Goal: Task Accomplishment & Management: Complete application form

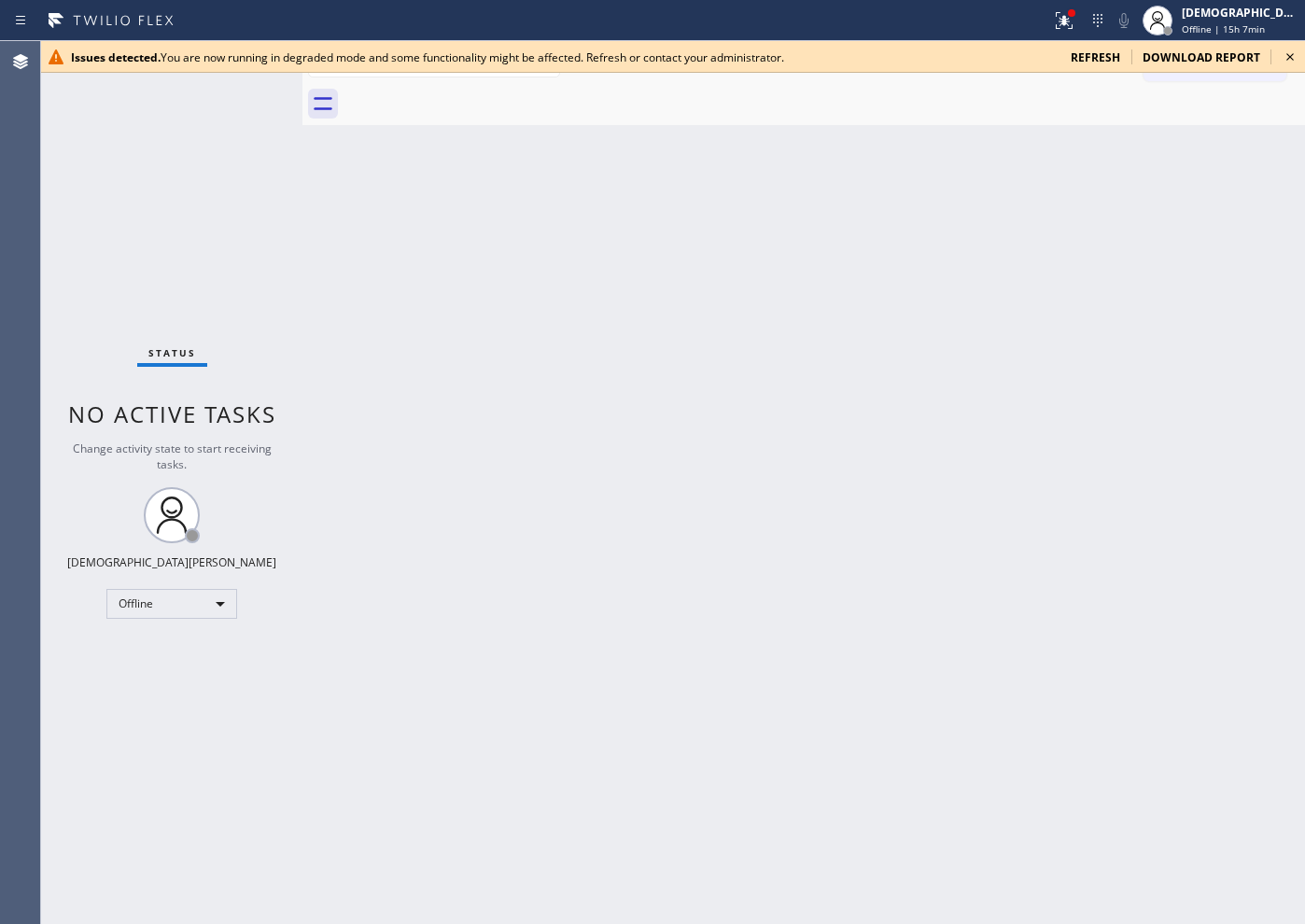
click at [1042, 54] on span "refresh" at bounding box center [1095, 57] width 49 height 16
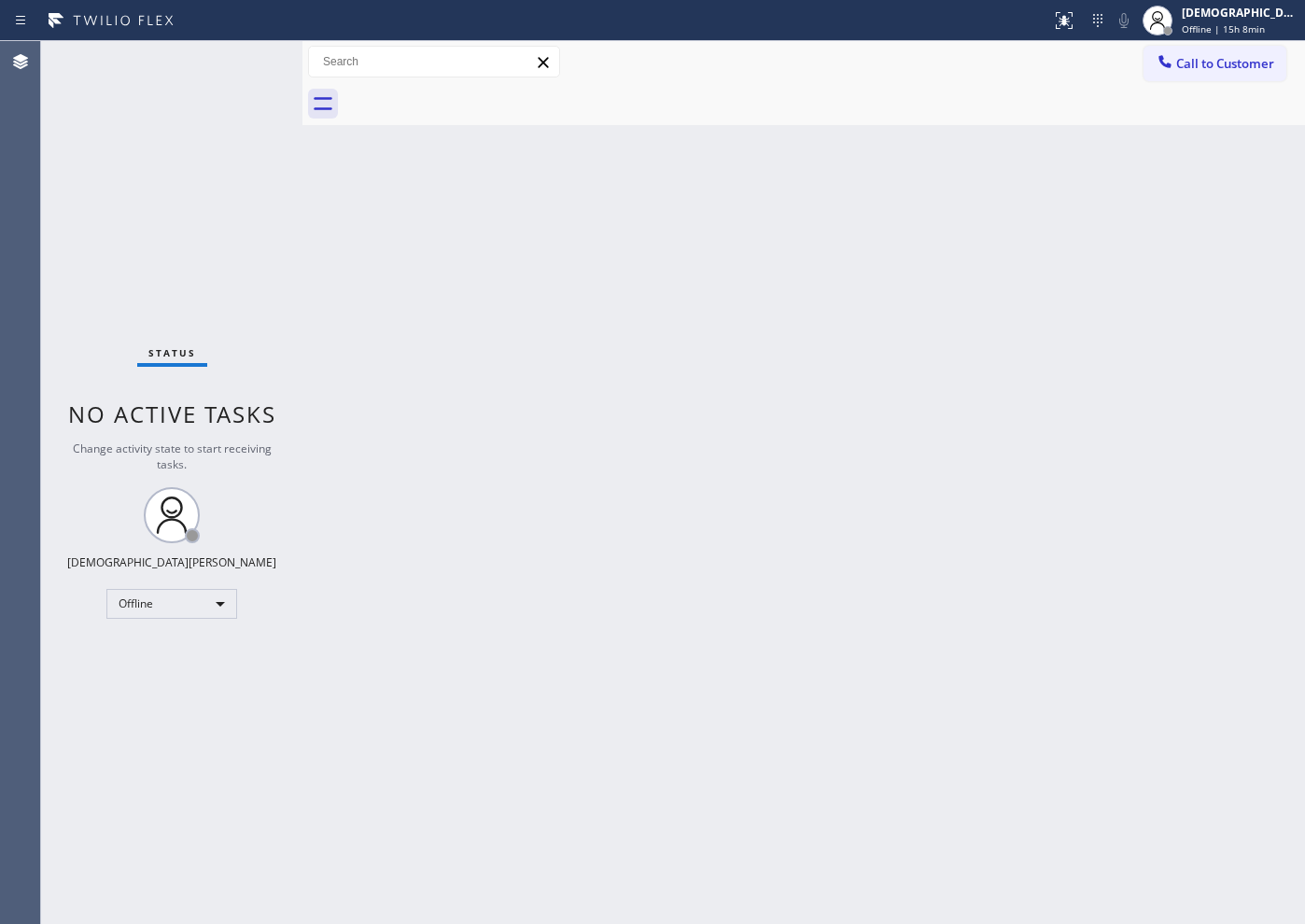
click at [117, 273] on div "Status No active tasks Change activity state to start receiving tasks. Christia…" at bounding box center [171, 482] width 261 height 883
click at [162, 598] on div "Offline" at bounding box center [172, 604] width 130 height 30
click at [178, 658] on li "Available" at bounding box center [170, 654] width 127 height 23
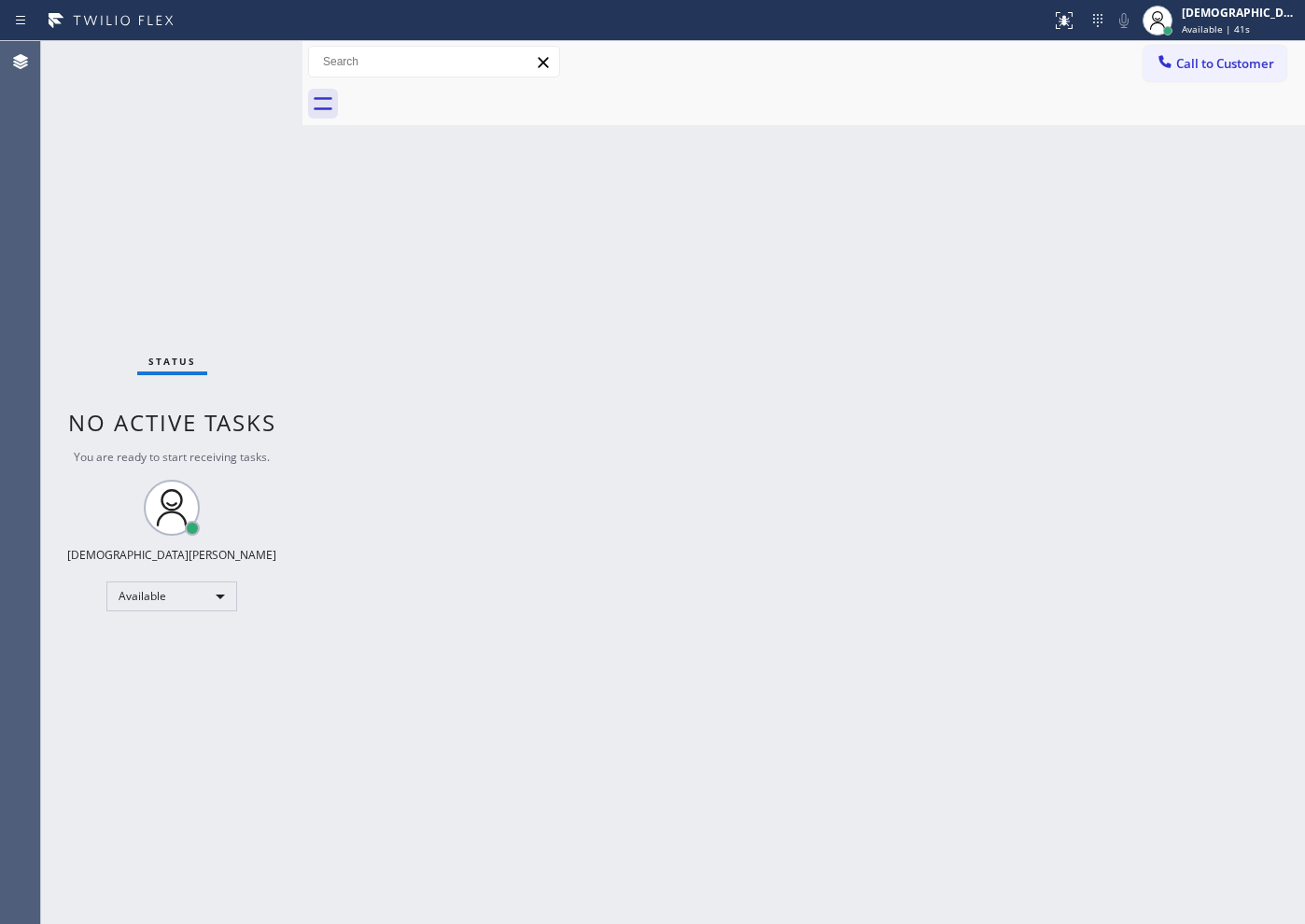
click at [303, 253] on div at bounding box center [303, 482] width 0 height 883
click at [219, 592] on div "Available" at bounding box center [172, 597] width 130 height 30
click at [180, 624] on li "Offline" at bounding box center [170, 622] width 127 height 23
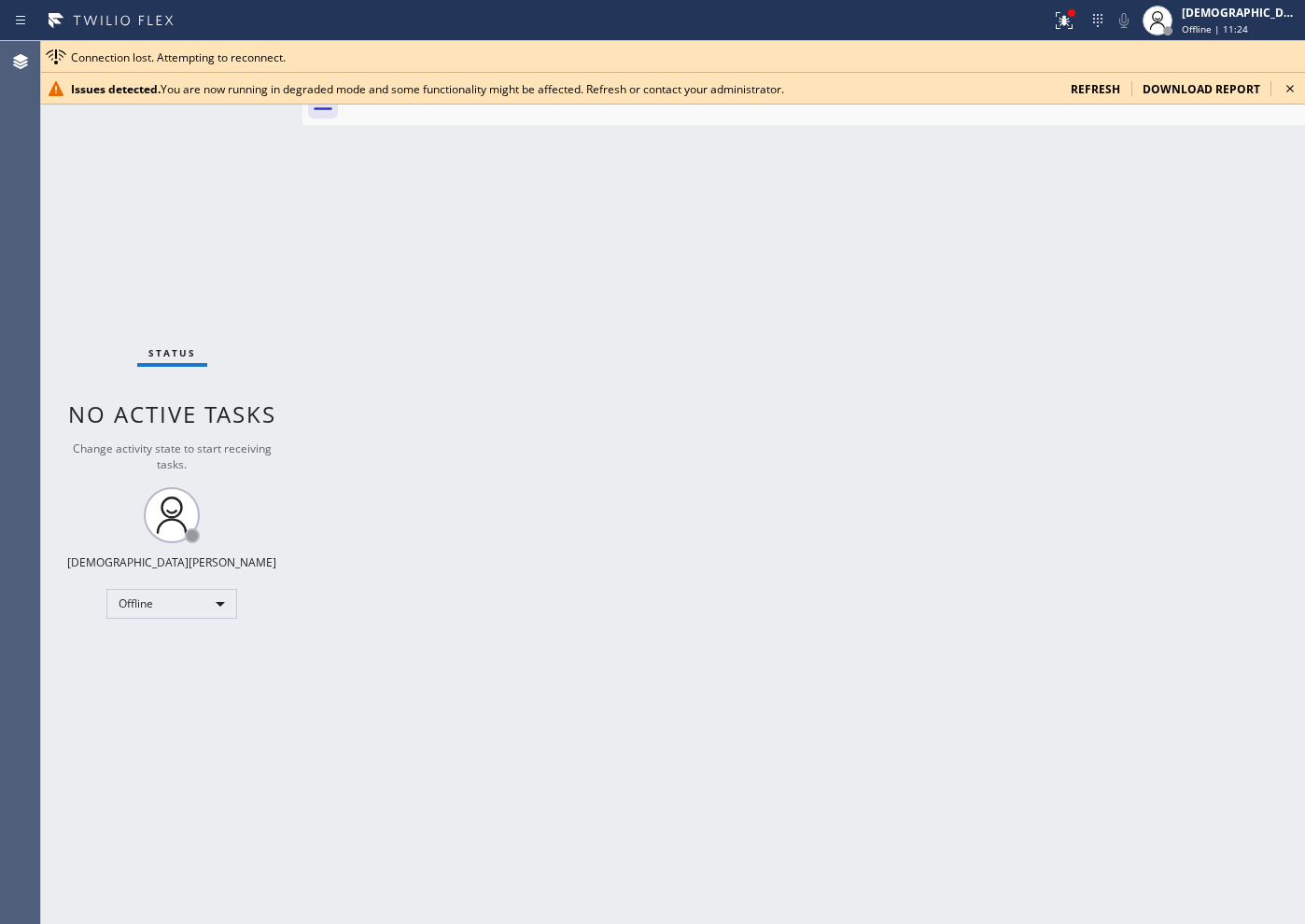
click at [309, 232] on div "Back to Dashboard Change Sender ID Customers Technicians Select a contact Outbo…" at bounding box center [804, 482] width 1002 height 883
click at [1102, 89] on span "refresh" at bounding box center [1095, 89] width 49 height 16
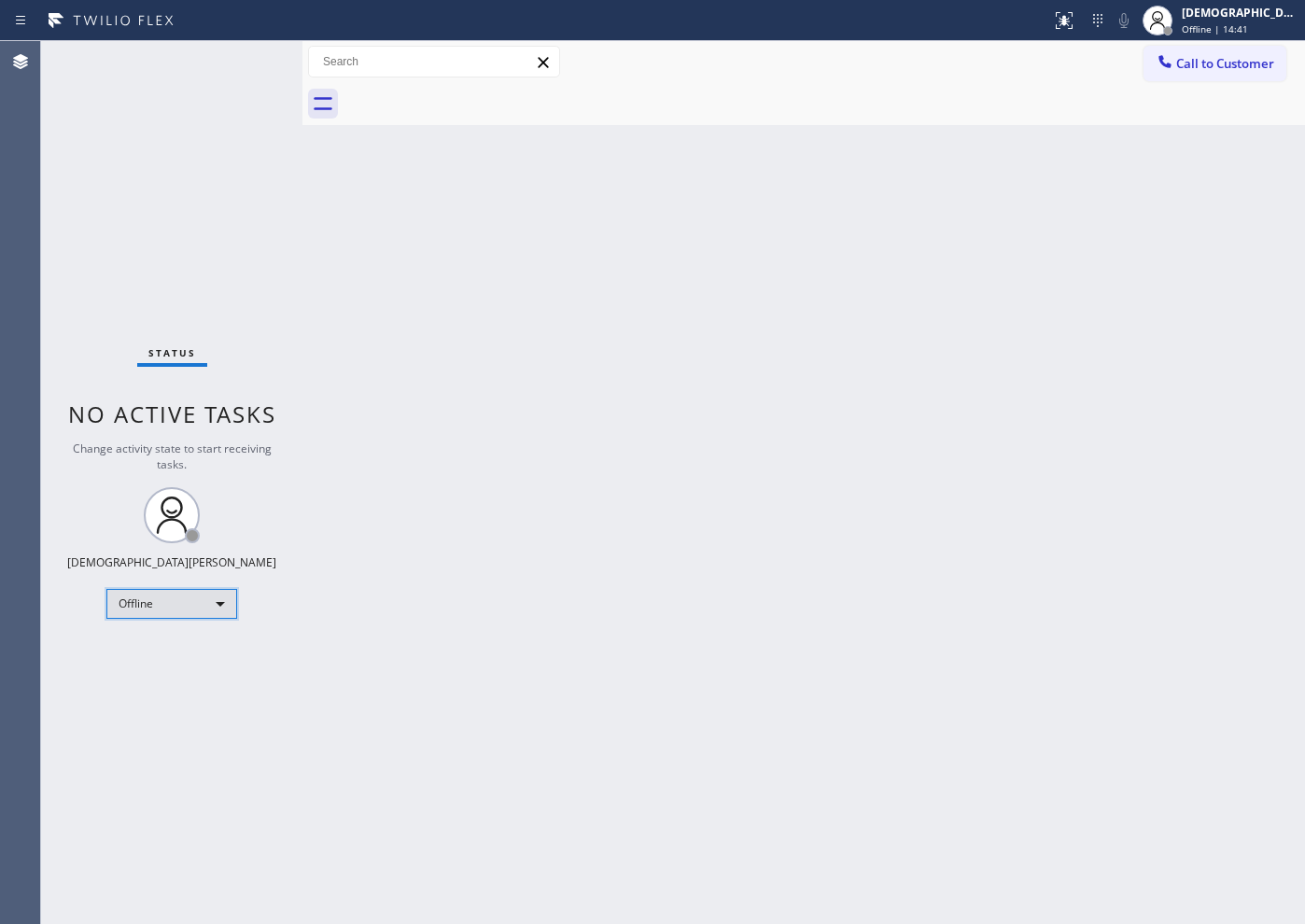
click at [183, 604] on div "Offline" at bounding box center [172, 604] width 130 height 30
click at [173, 647] on li "Available" at bounding box center [170, 654] width 127 height 23
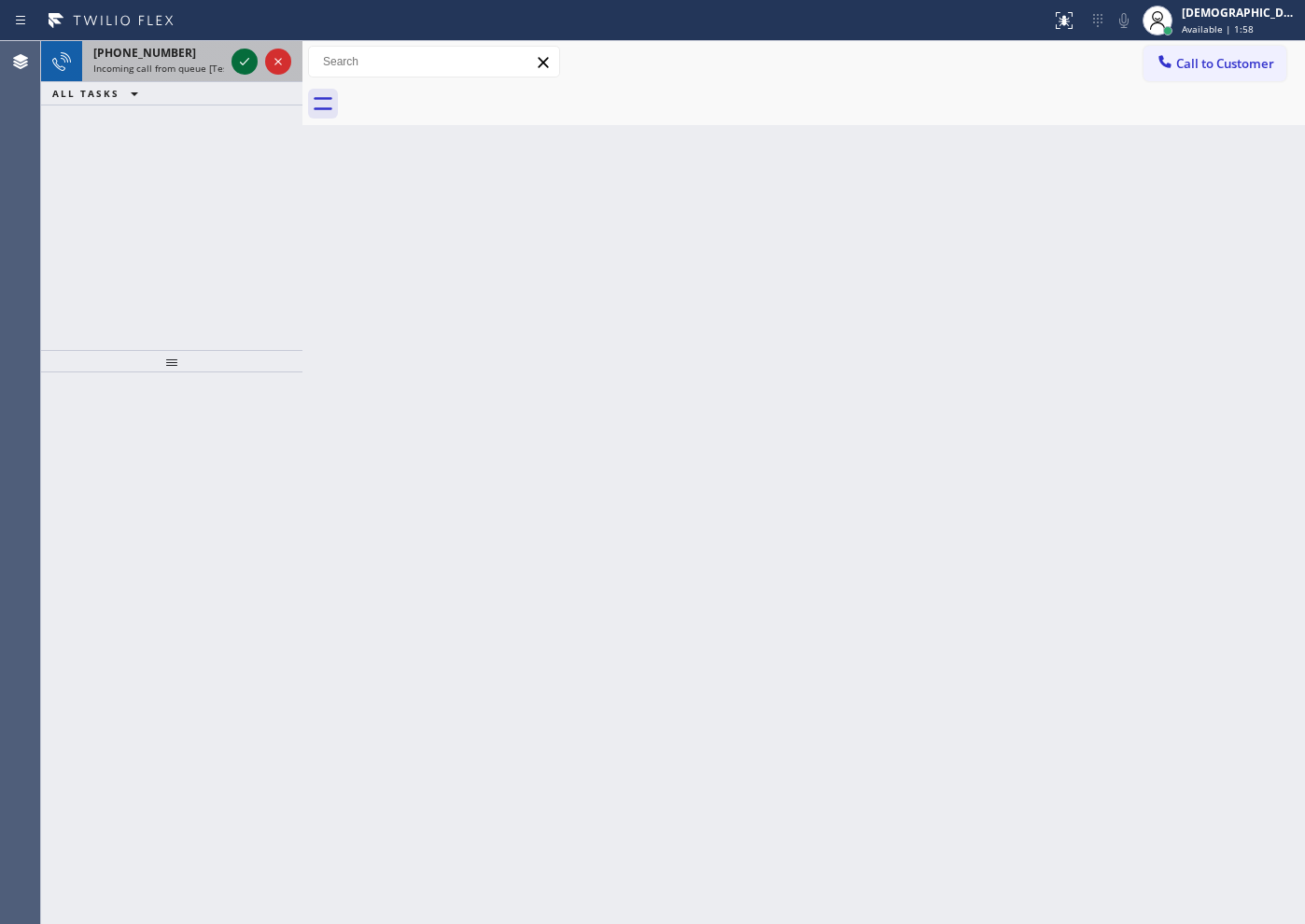
click at [248, 61] on icon at bounding box center [245, 61] width 23 height 23
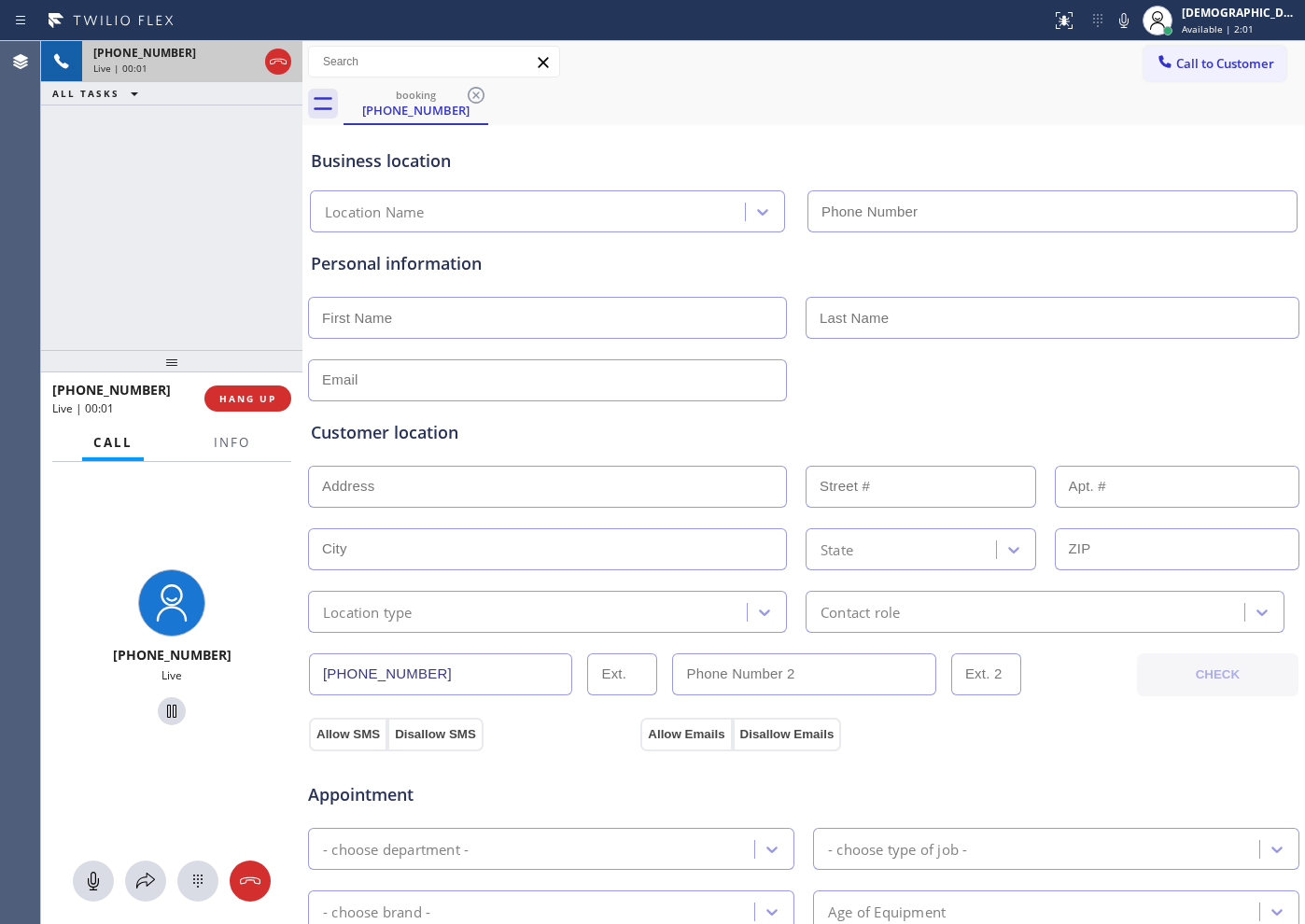
type input "[PHONE_NUMBER]"
click at [288, 69] on icon at bounding box center [278, 61] width 23 height 23
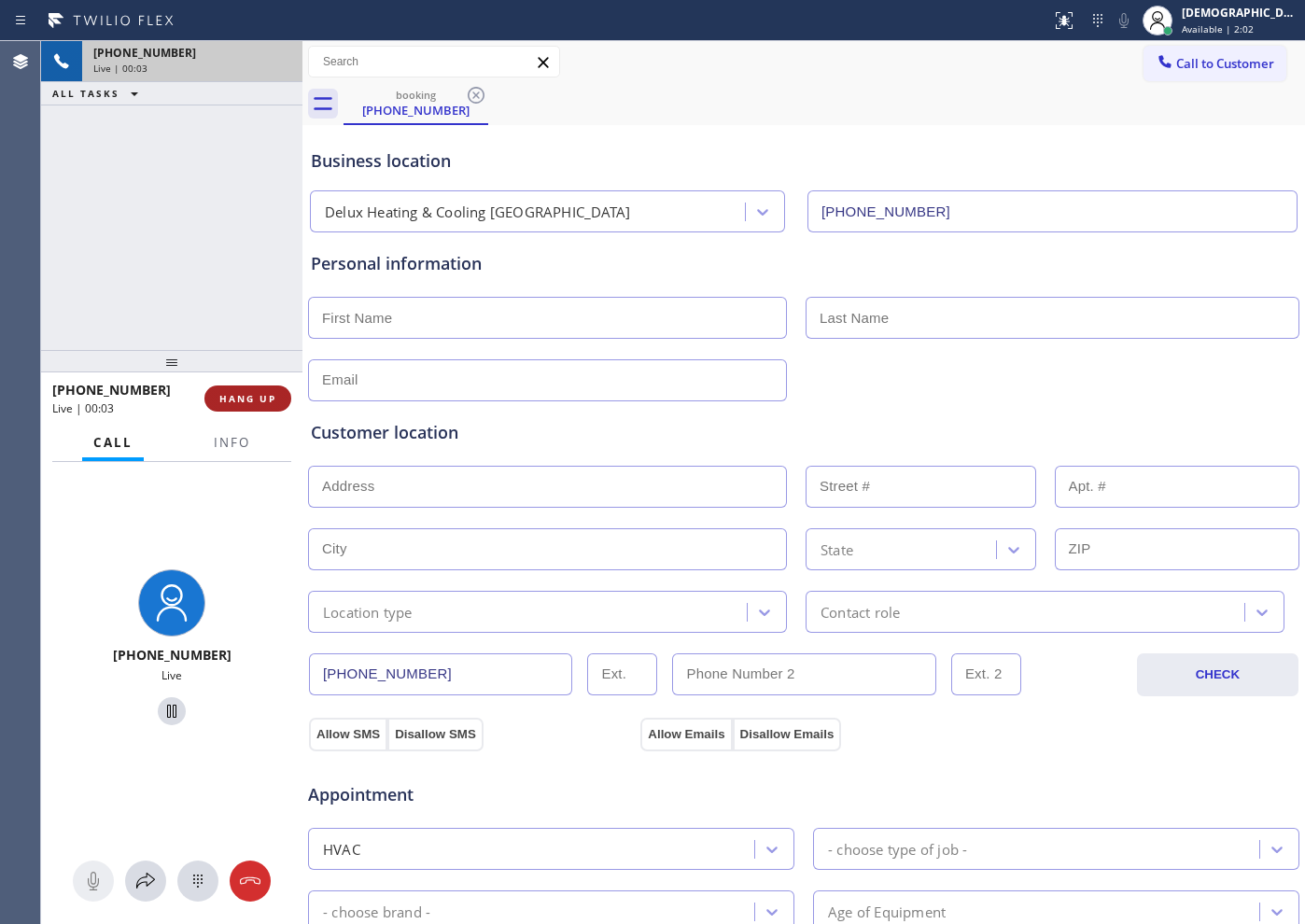
click at [266, 410] on button "HANG UP" at bounding box center [248, 399] width 87 height 26
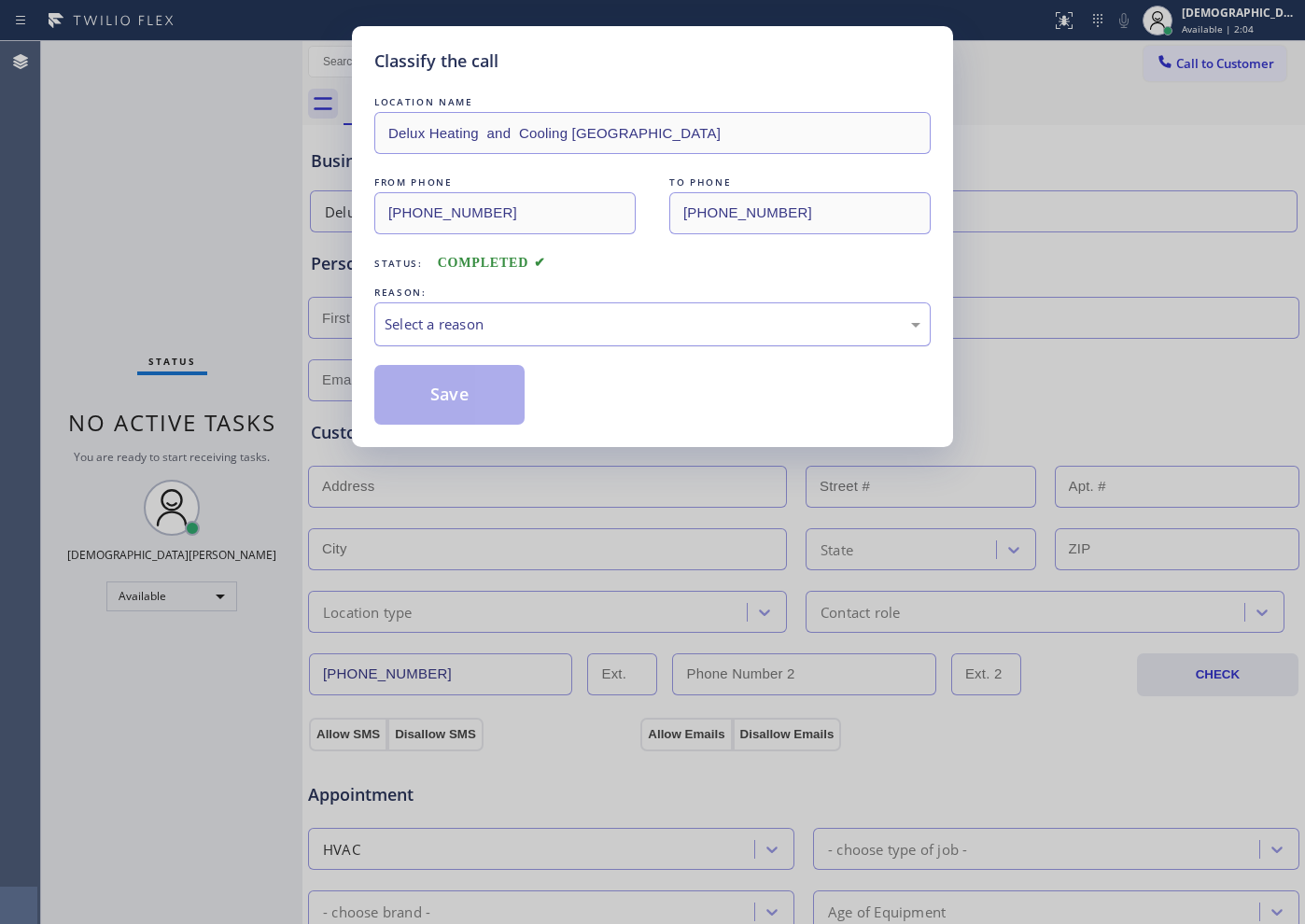
click at [497, 323] on div "Select a reason" at bounding box center [652, 324] width 535 height 22
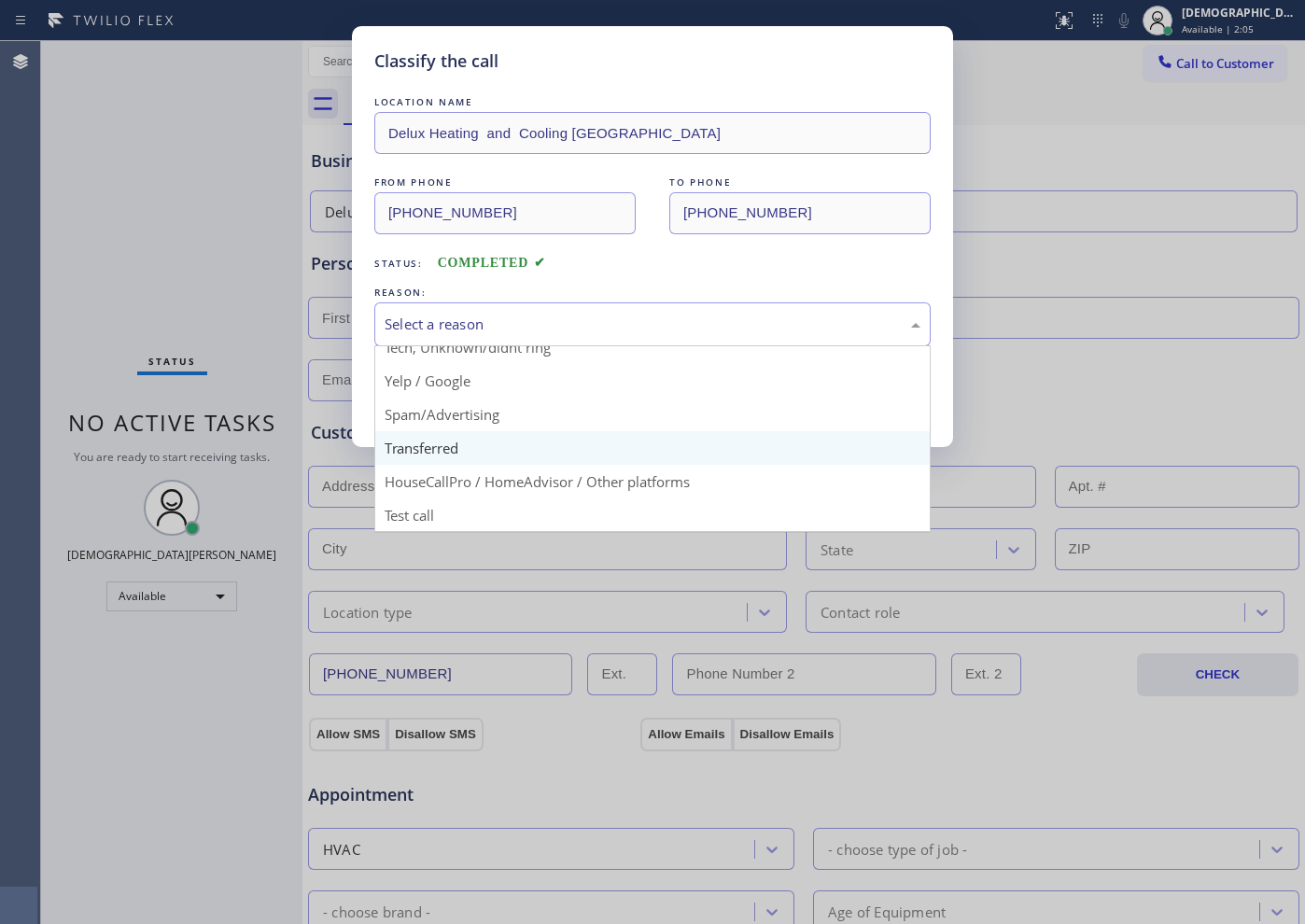
scroll to position [117, 0]
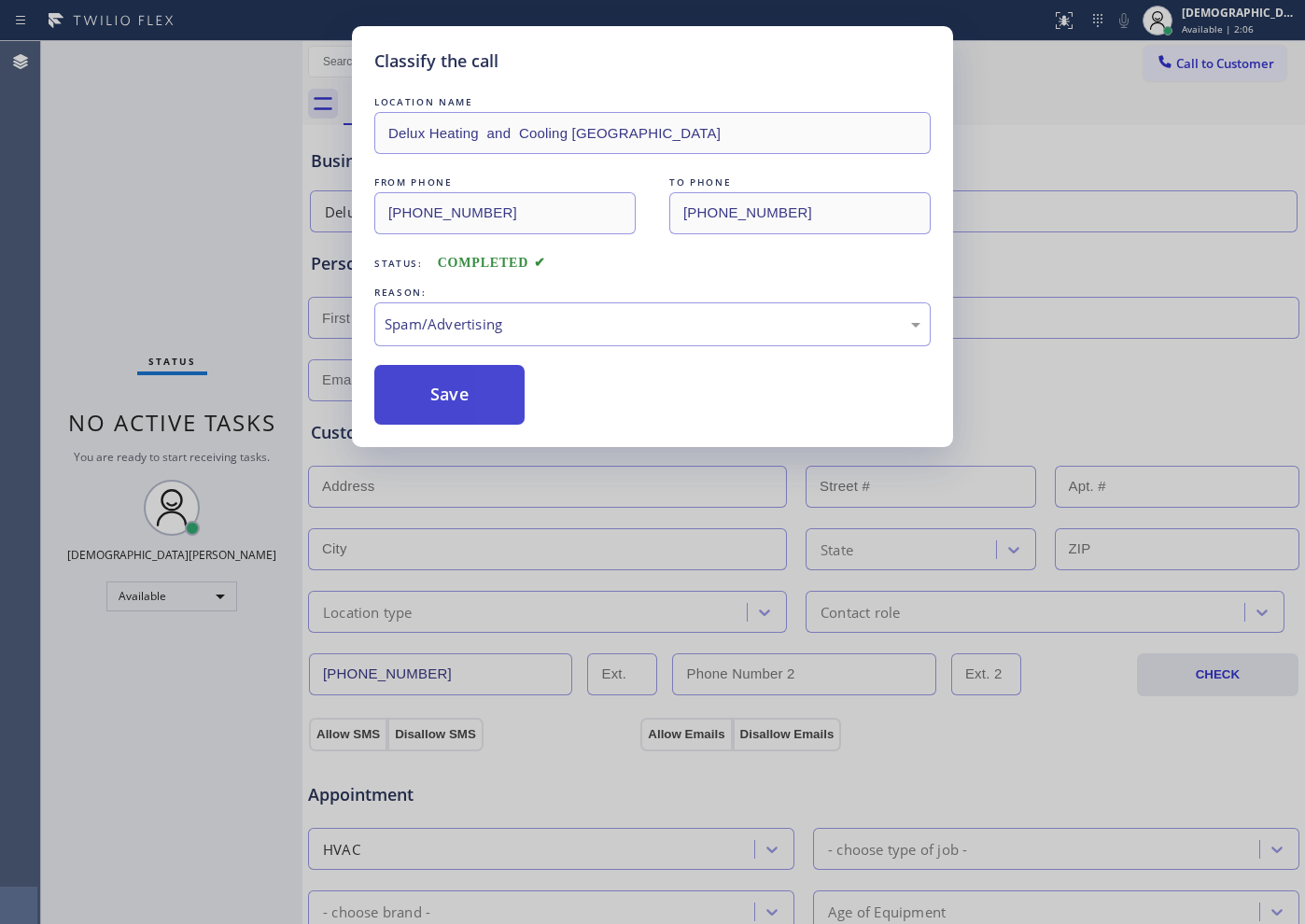
click at [449, 394] on button "Save" at bounding box center [449, 394] width 150 height 60
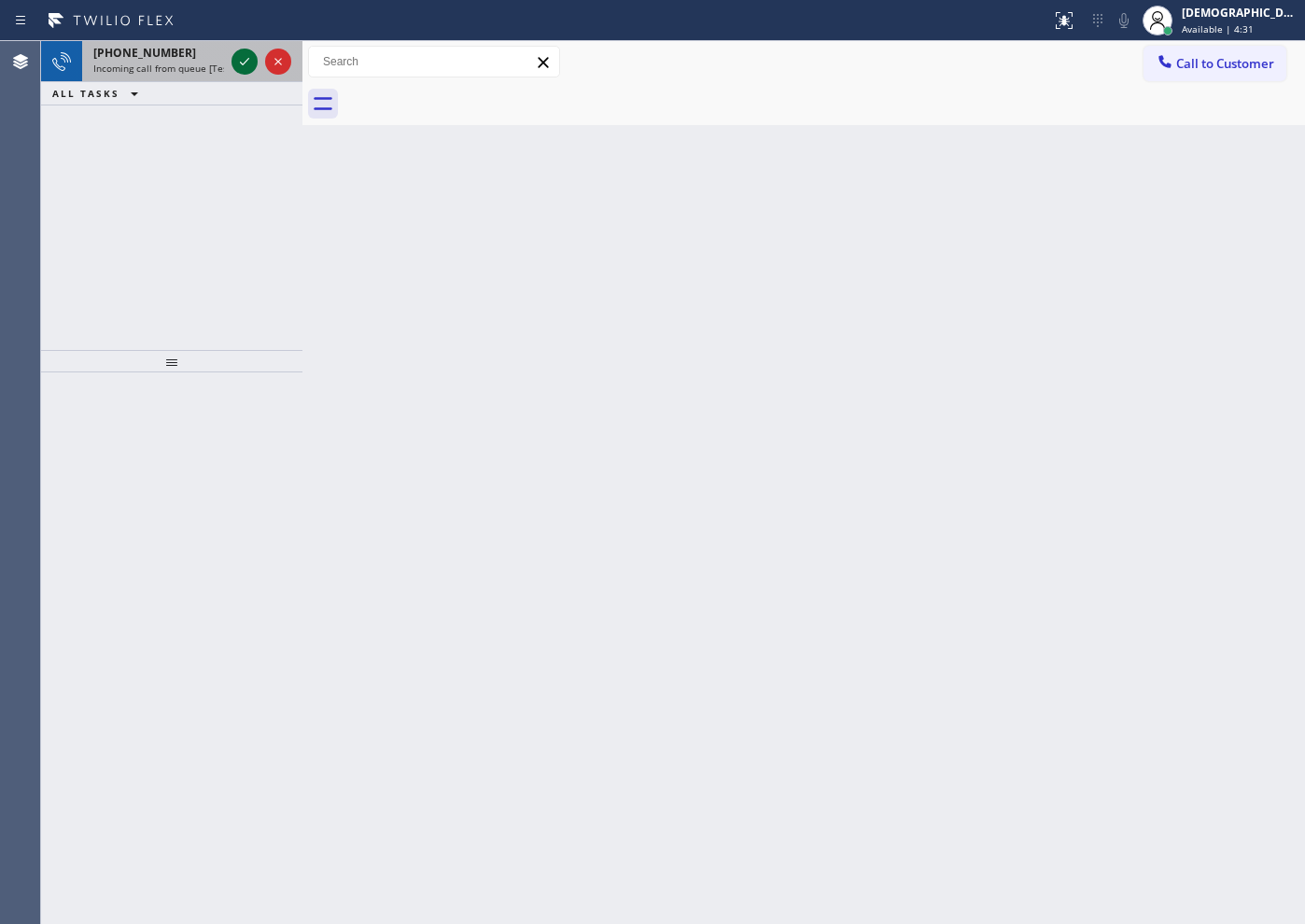
click at [249, 68] on icon at bounding box center [245, 61] width 23 height 23
click at [251, 63] on icon at bounding box center [245, 61] width 23 height 23
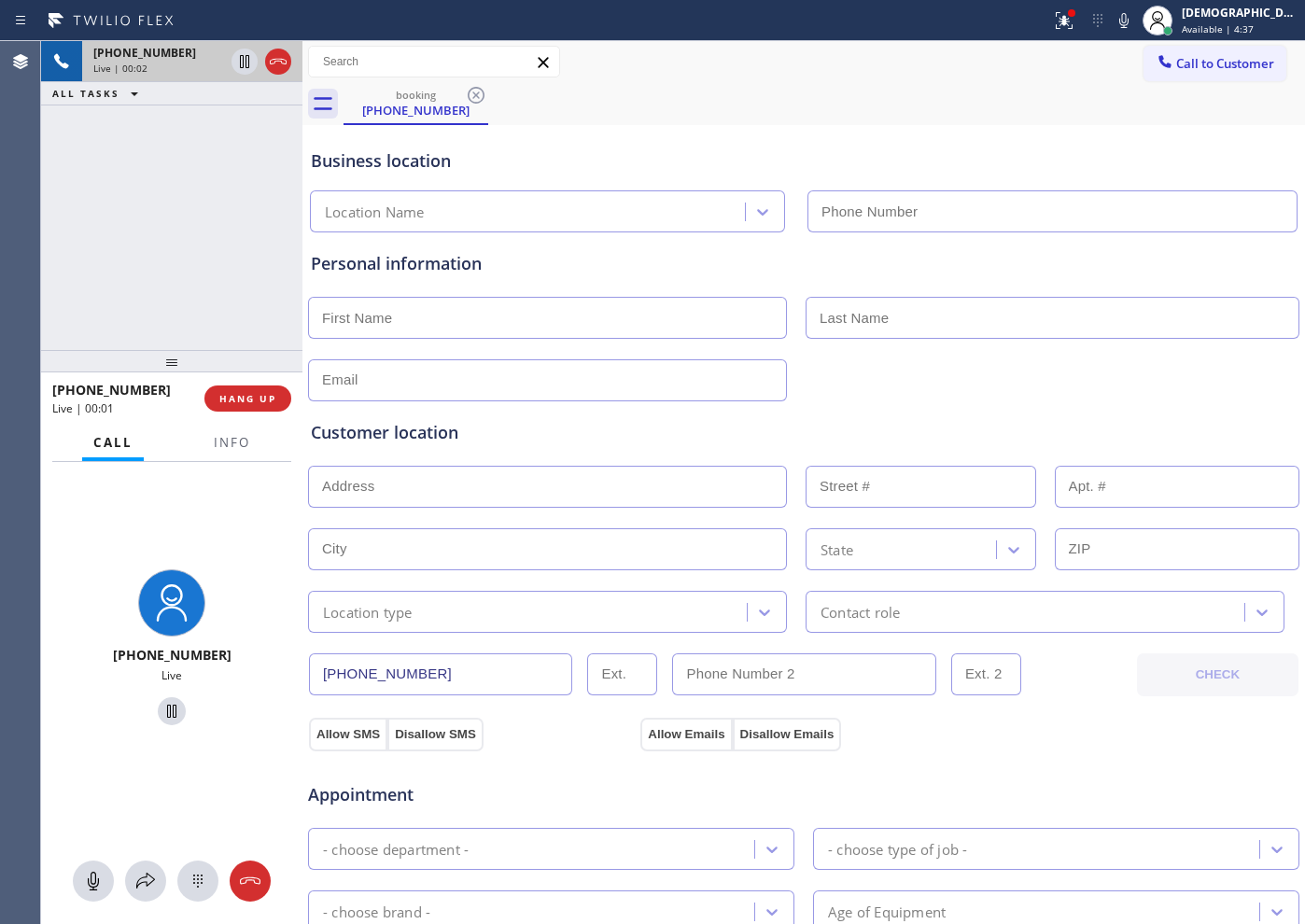
type input "[PHONE_NUMBER]"
click at [273, 61] on icon at bounding box center [278, 61] width 23 height 23
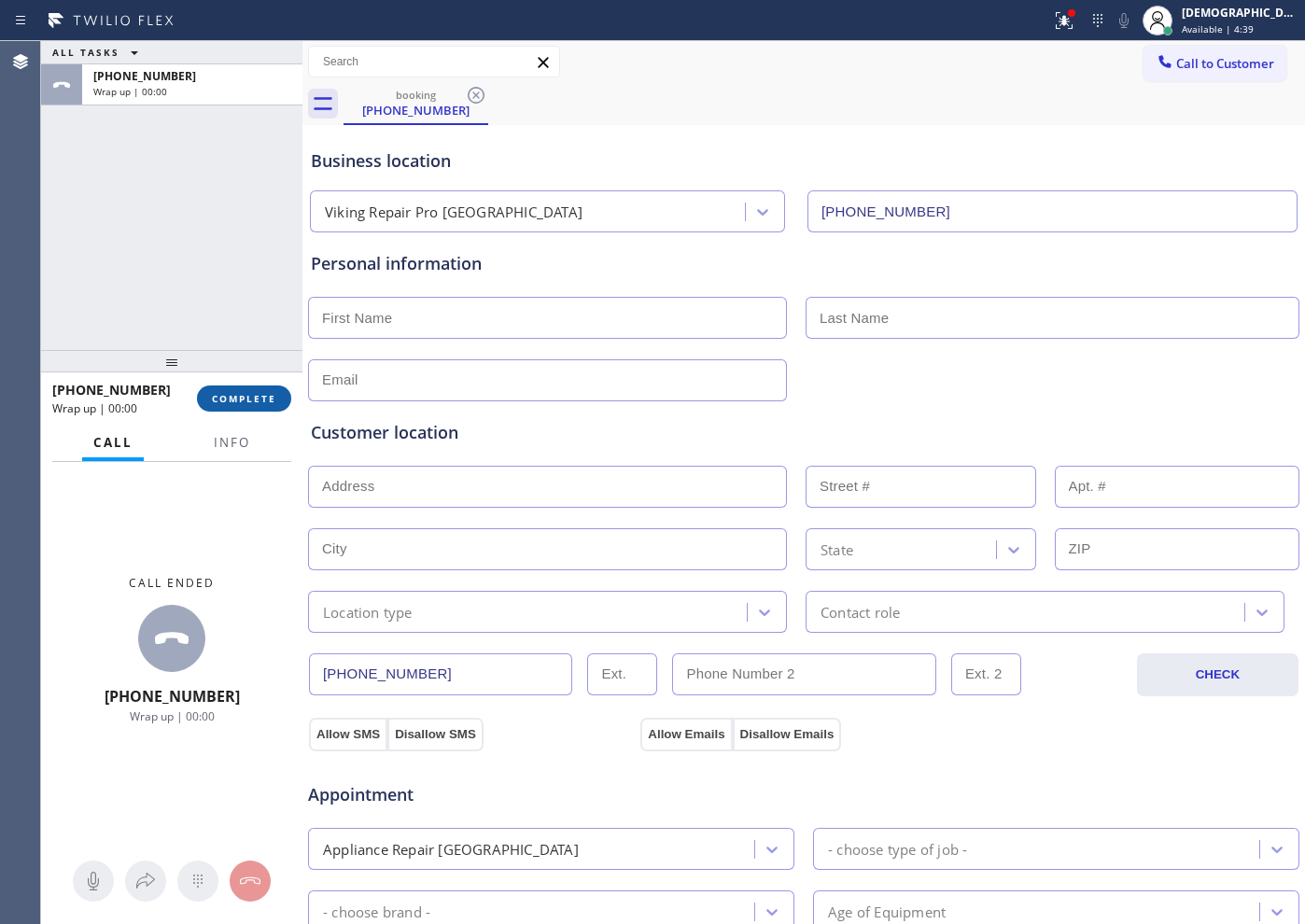
click at [252, 396] on span "COMPLETE" at bounding box center [244, 398] width 64 height 13
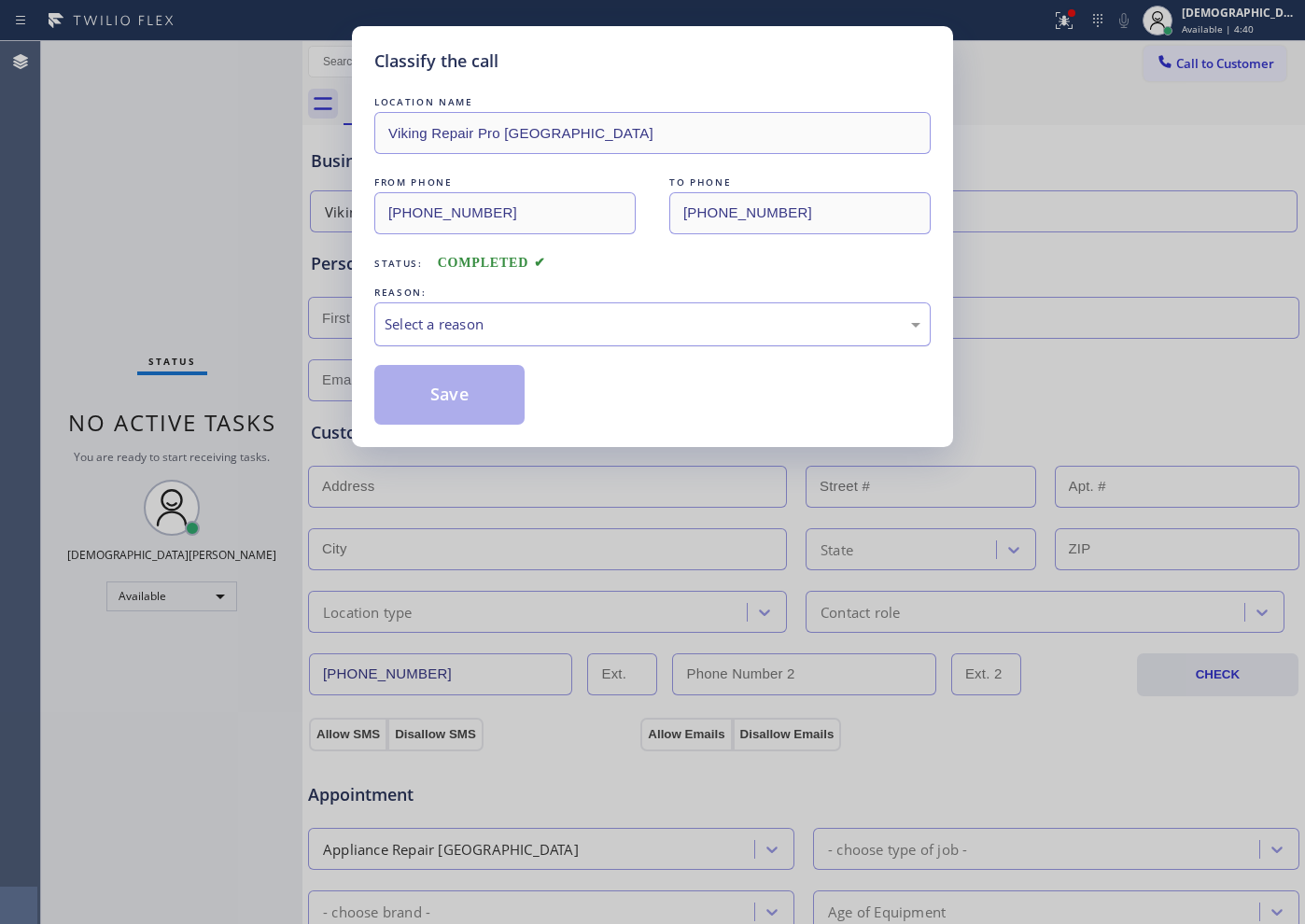
click at [473, 339] on div "Select a reason" at bounding box center [652, 324] width 556 height 44
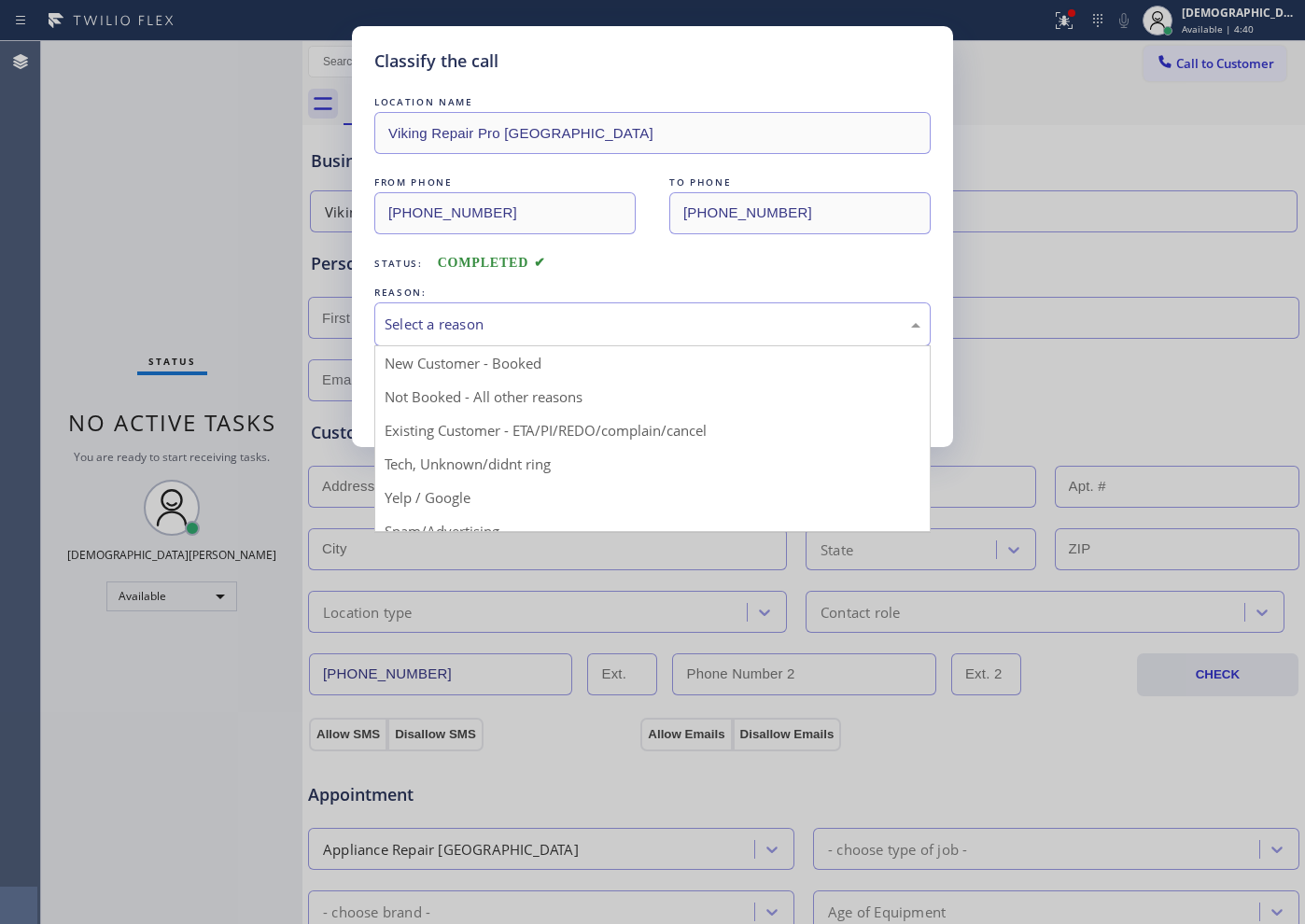
click at [473, 324] on div "Select a reason" at bounding box center [652, 324] width 535 height 22
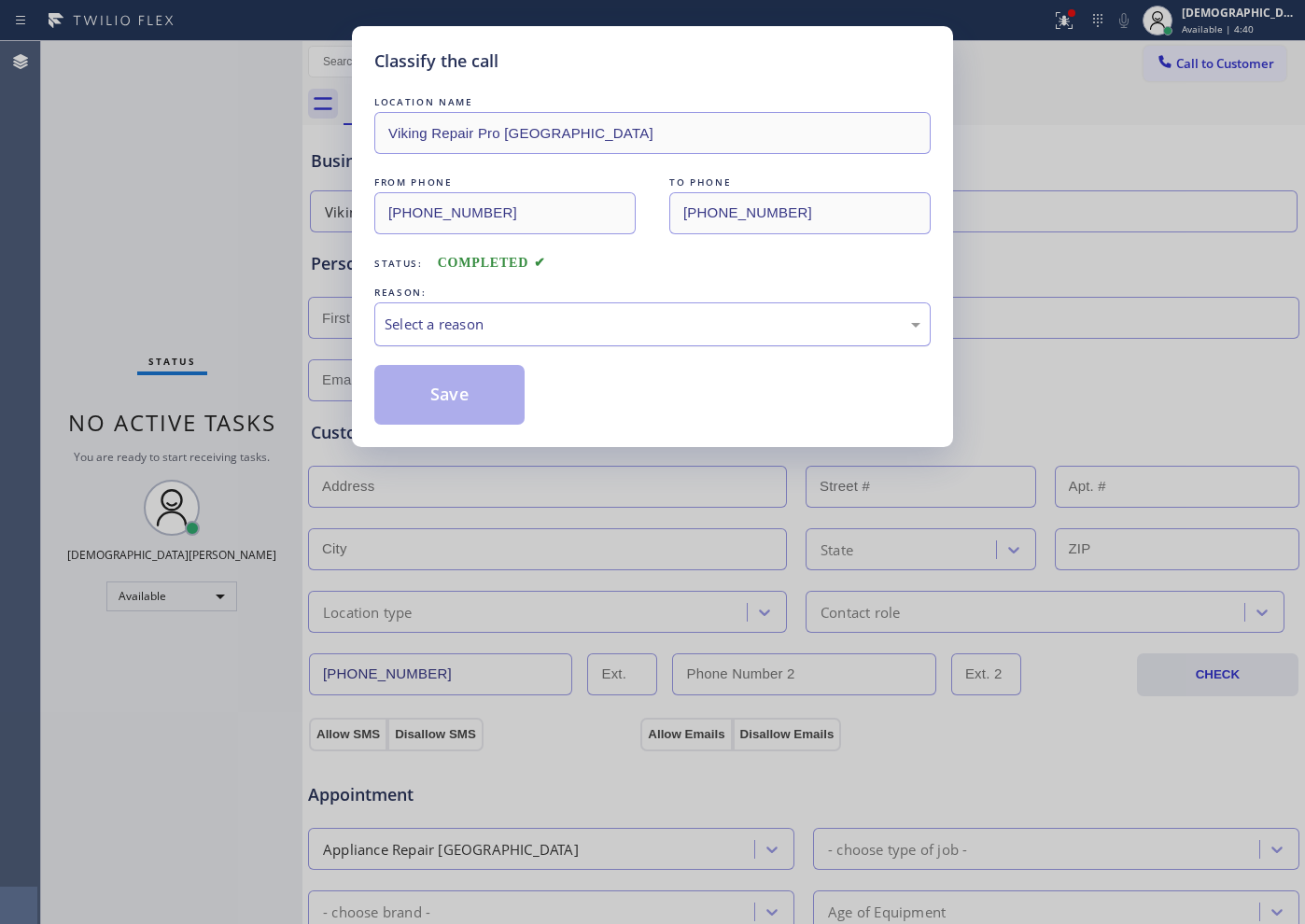
click at [476, 332] on div "Select a reason" at bounding box center [652, 324] width 535 height 22
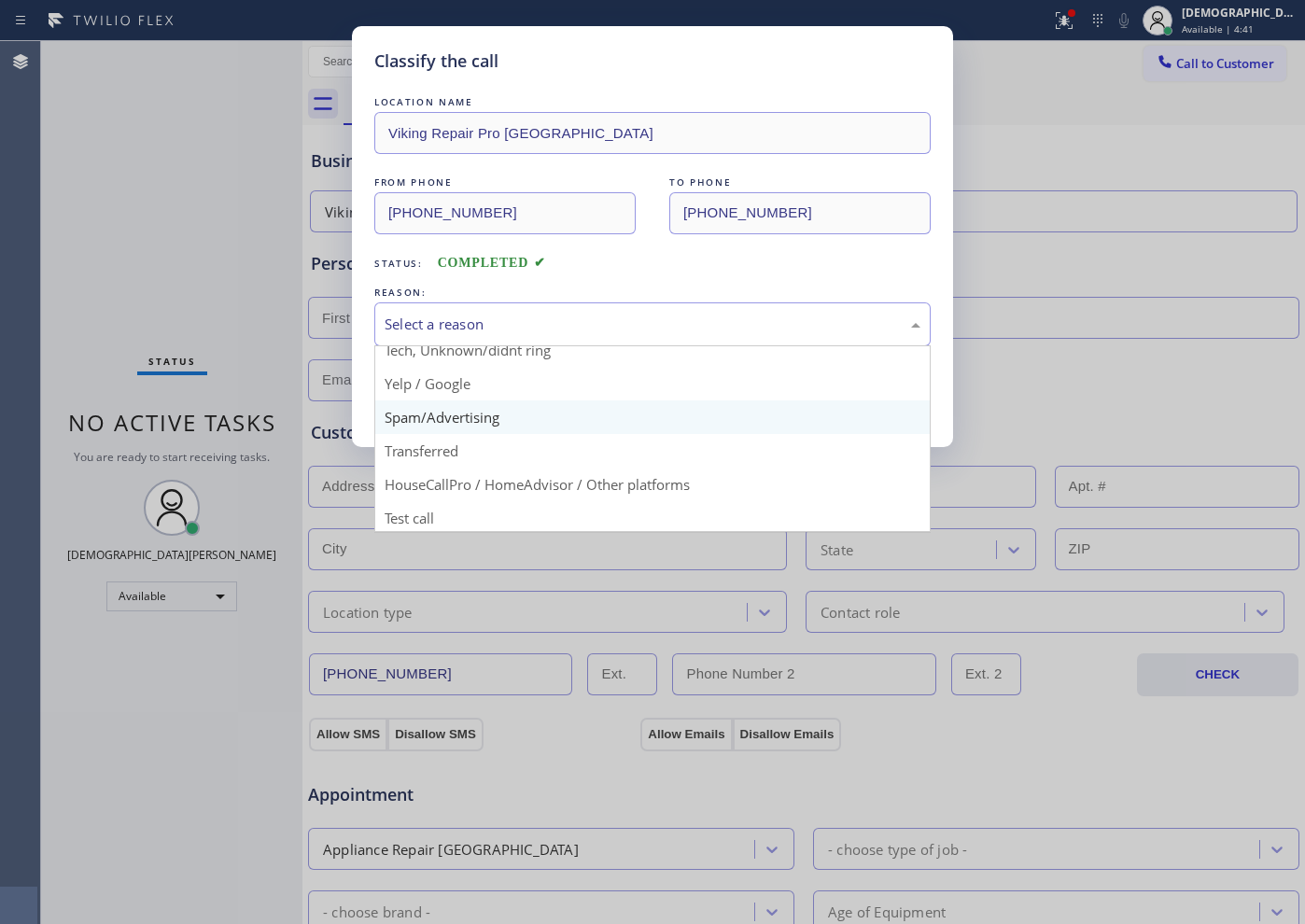
scroll to position [117, 0]
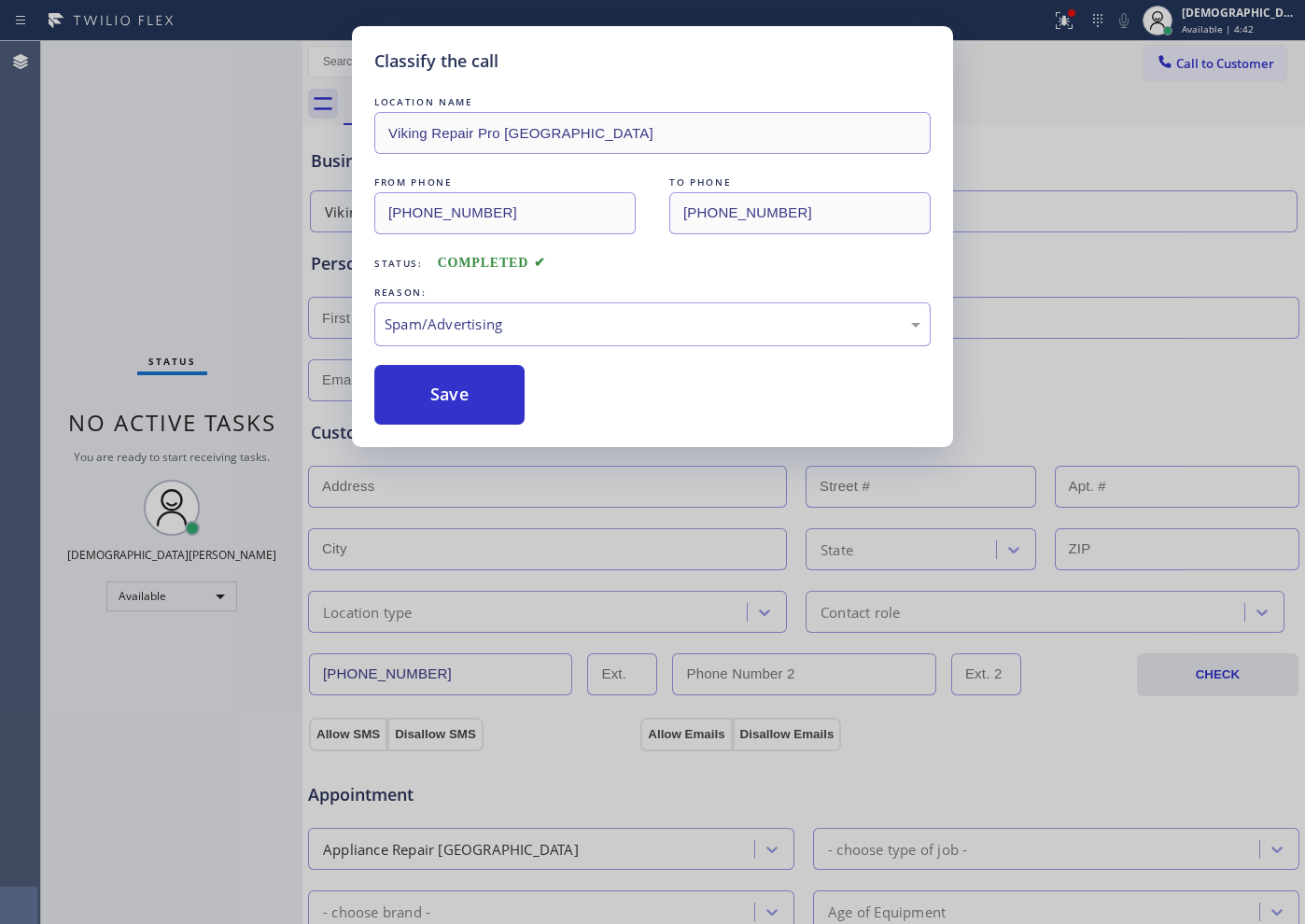
click at [442, 401] on button "Save" at bounding box center [449, 394] width 150 height 60
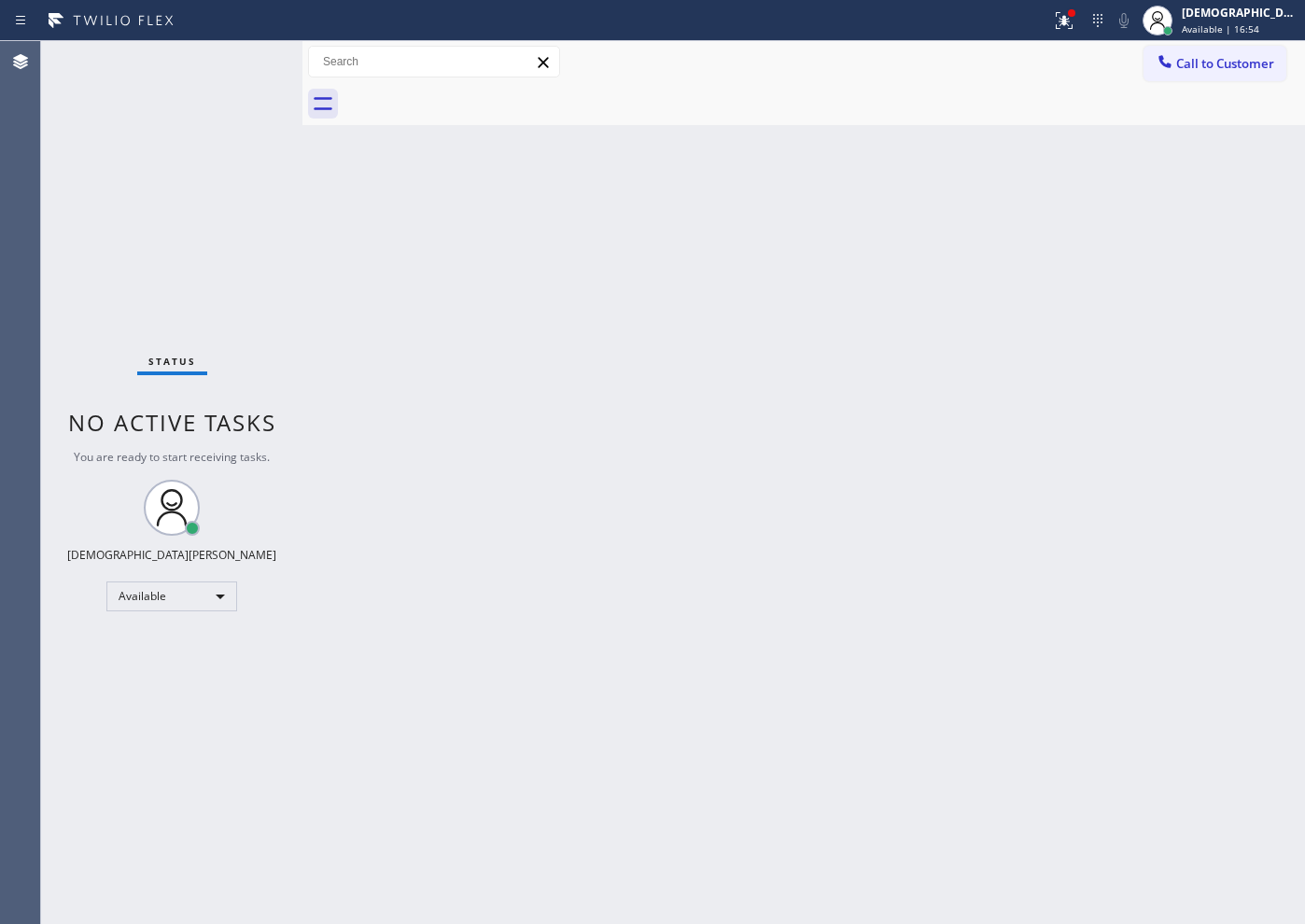
click at [164, 273] on div "Status No active tasks You are ready to start receiving tasks. Christian Cinco …" at bounding box center [171, 482] width 261 height 883
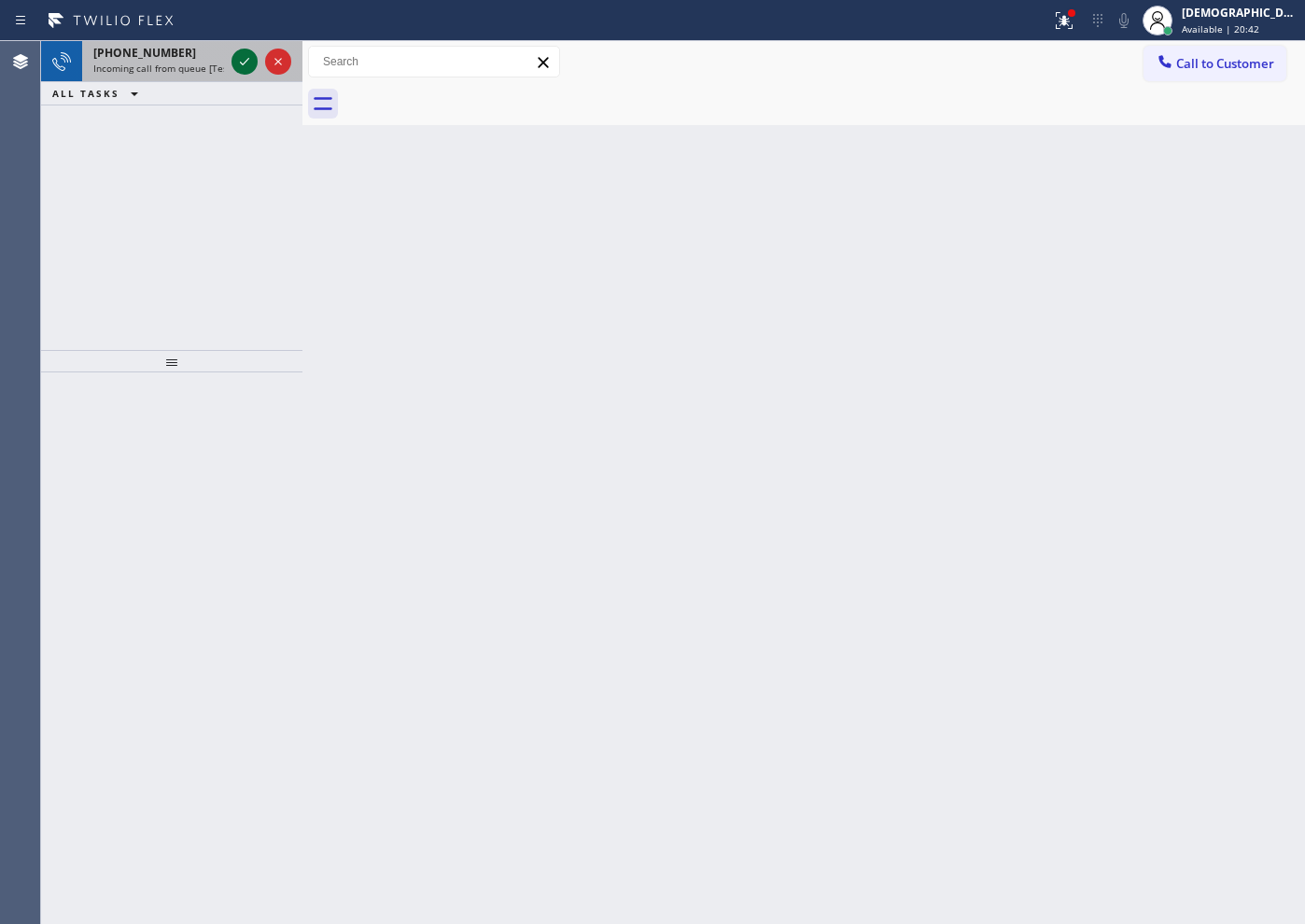
click at [252, 56] on icon at bounding box center [245, 61] width 23 height 23
click at [250, 59] on icon at bounding box center [245, 61] width 23 height 23
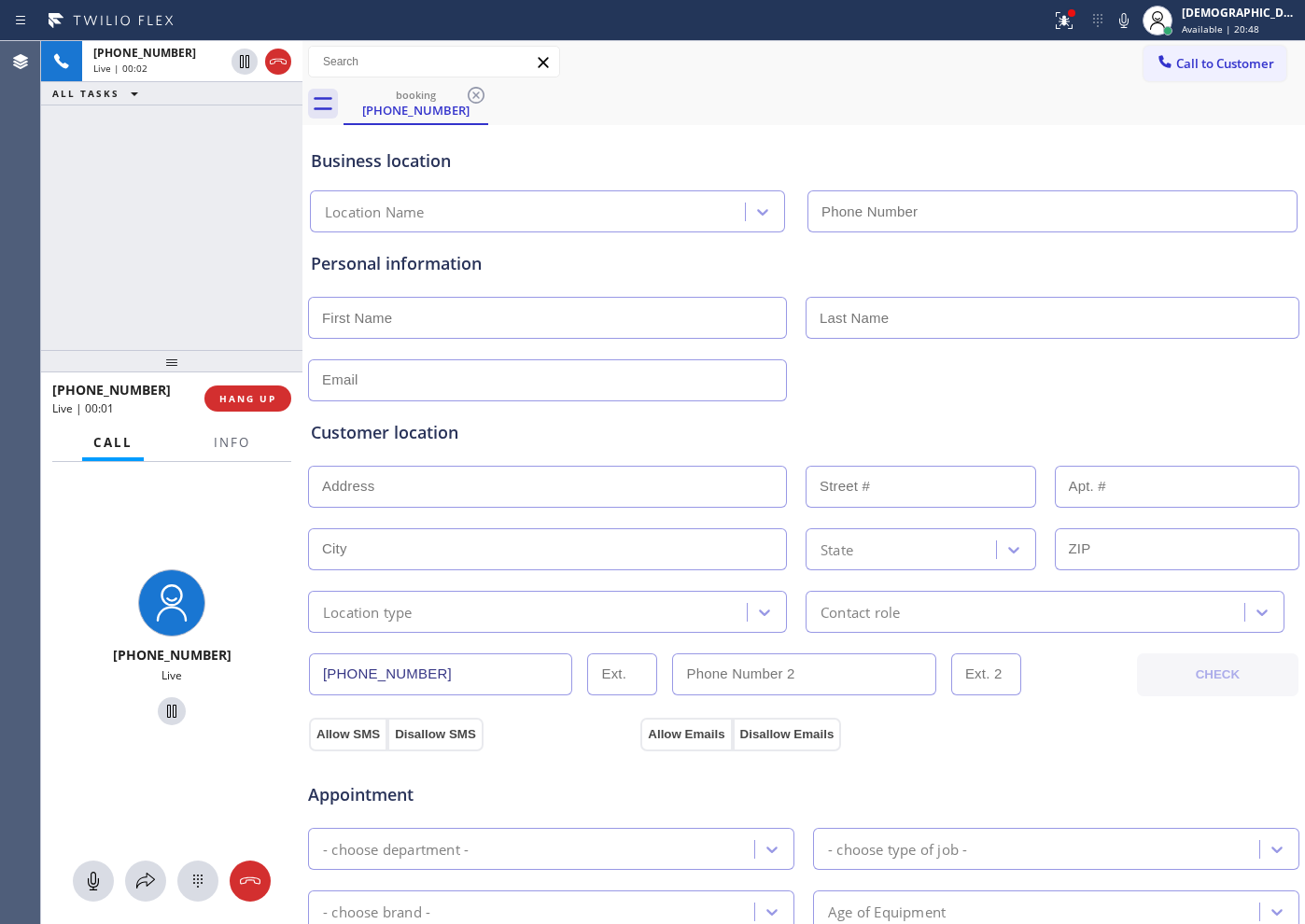
type input "[PHONE_NUMBER]"
click at [227, 439] on span "Info" at bounding box center [232, 443] width 36 height 17
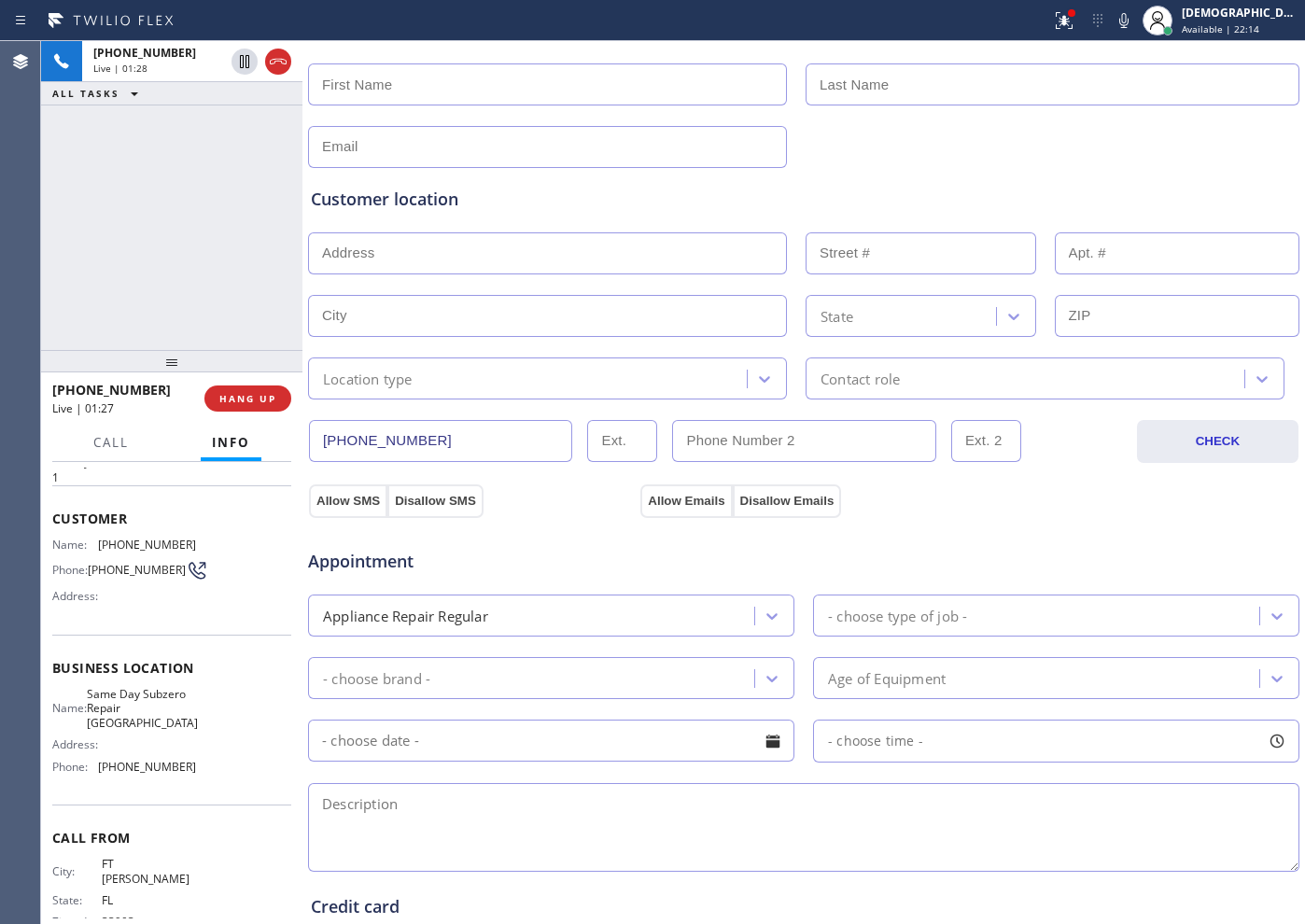
scroll to position [96, 0]
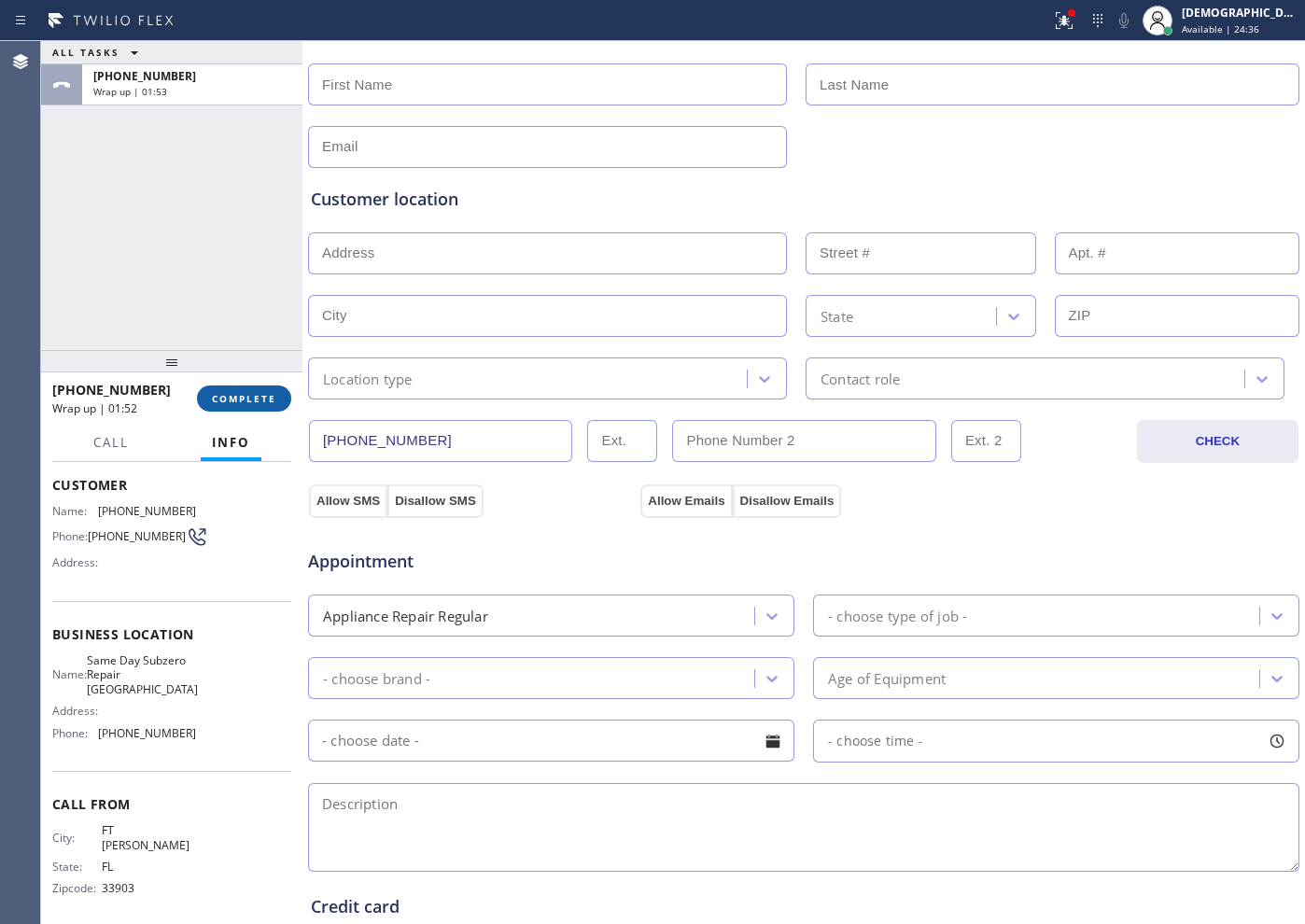
click at [243, 403] on span "COMPLETE" at bounding box center [244, 398] width 64 height 13
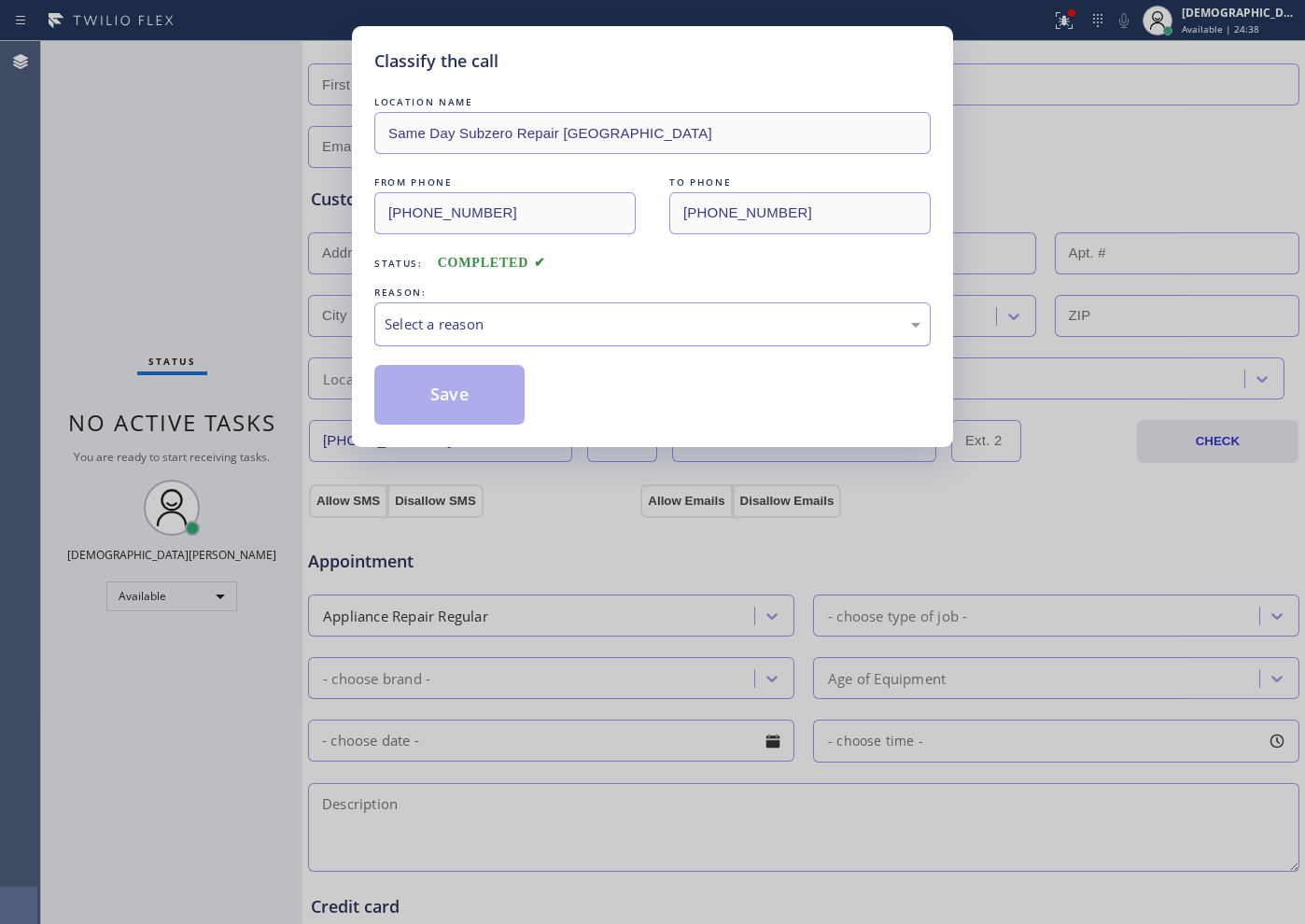
click at [580, 327] on div "Select a reason" at bounding box center [652, 324] width 535 height 22
click at [512, 392] on button "Save" at bounding box center [449, 394] width 150 height 60
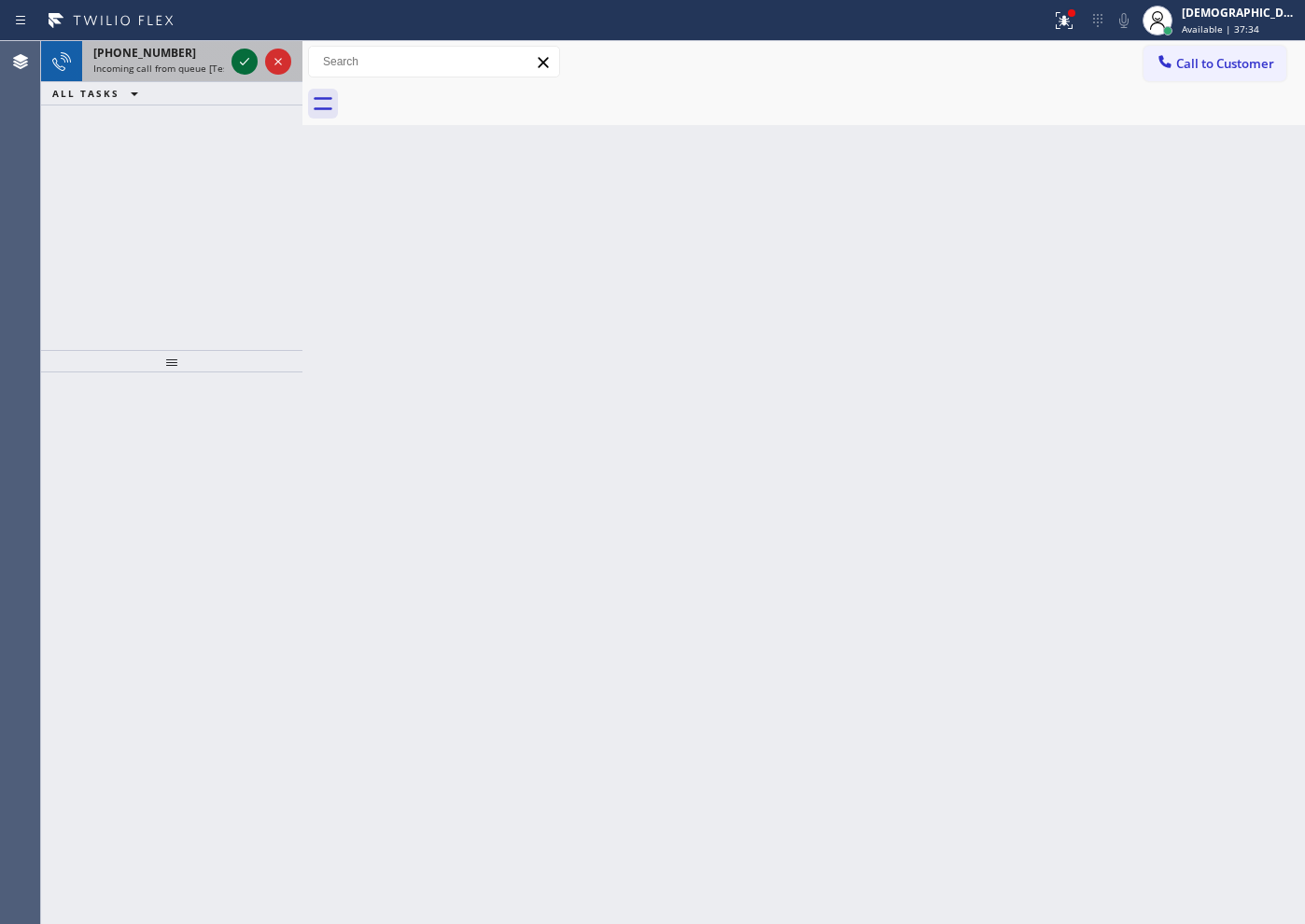
click at [236, 63] on icon at bounding box center [245, 61] width 23 height 23
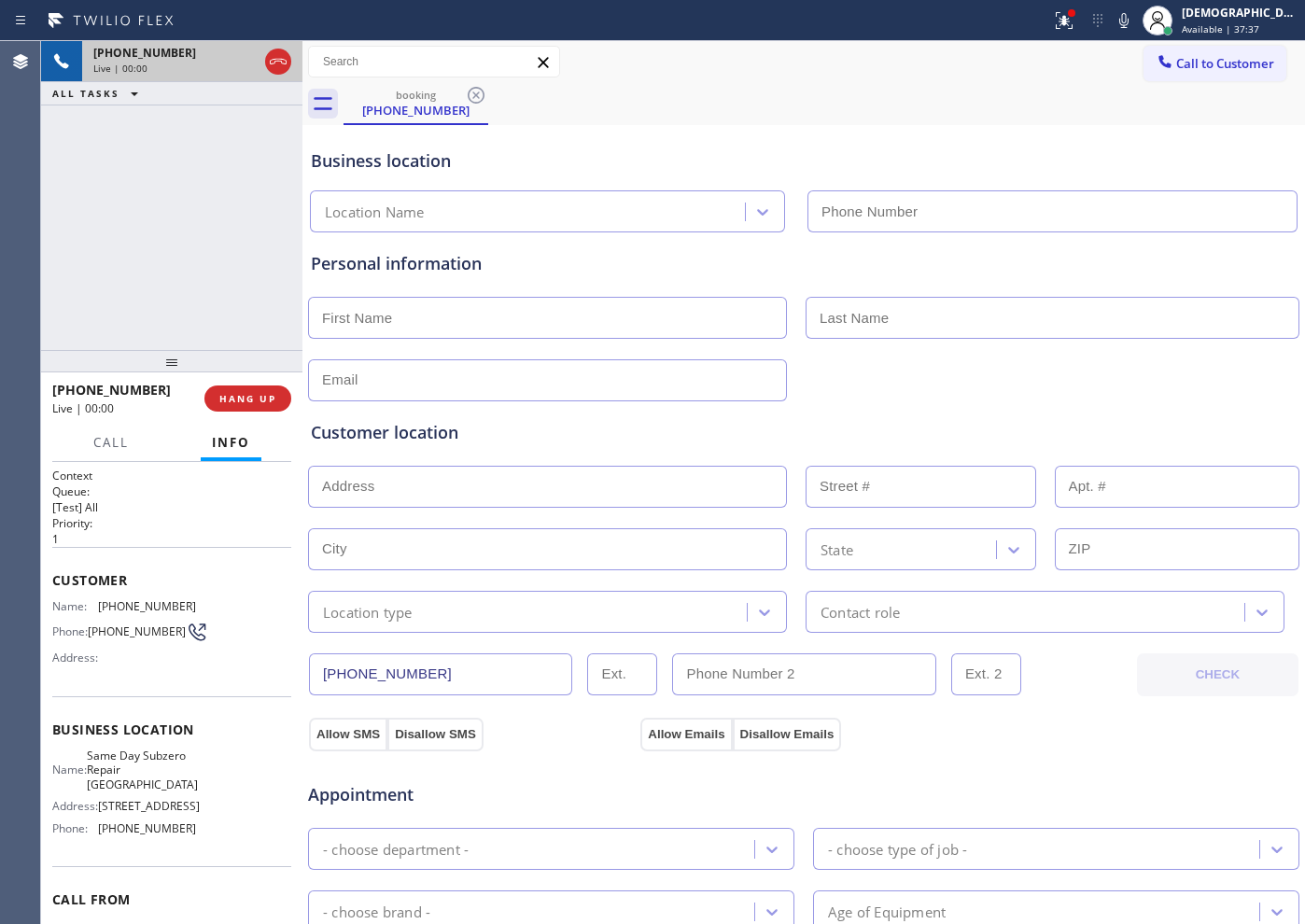
type input "[PHONE_NUMBER]"
click at [275, 57] on icon at bounding box center [278, 61] width 23 height 23
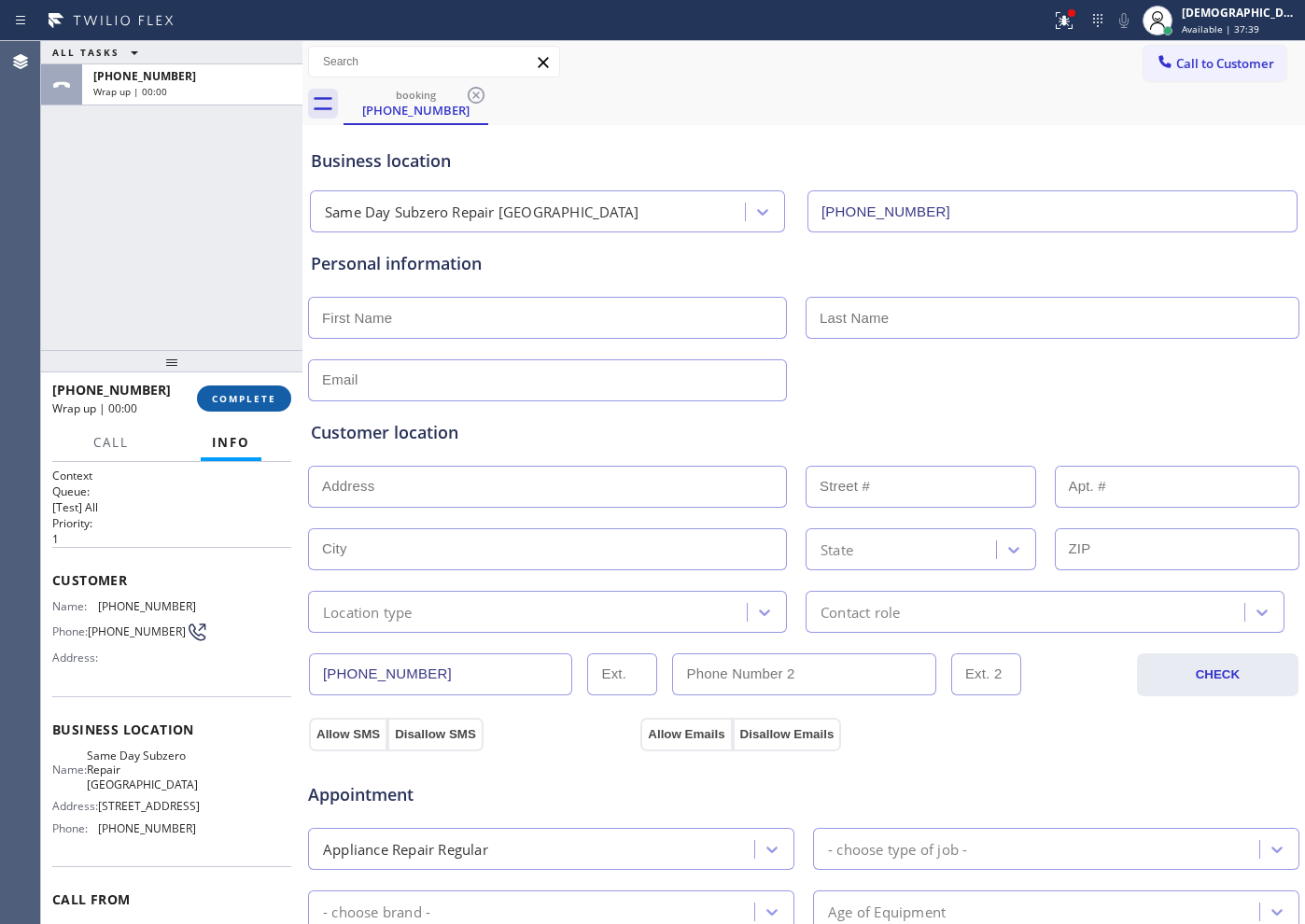
click at [249, 400] on span "COMPLETE" at bounding box center [244, 398] width 64 height 13
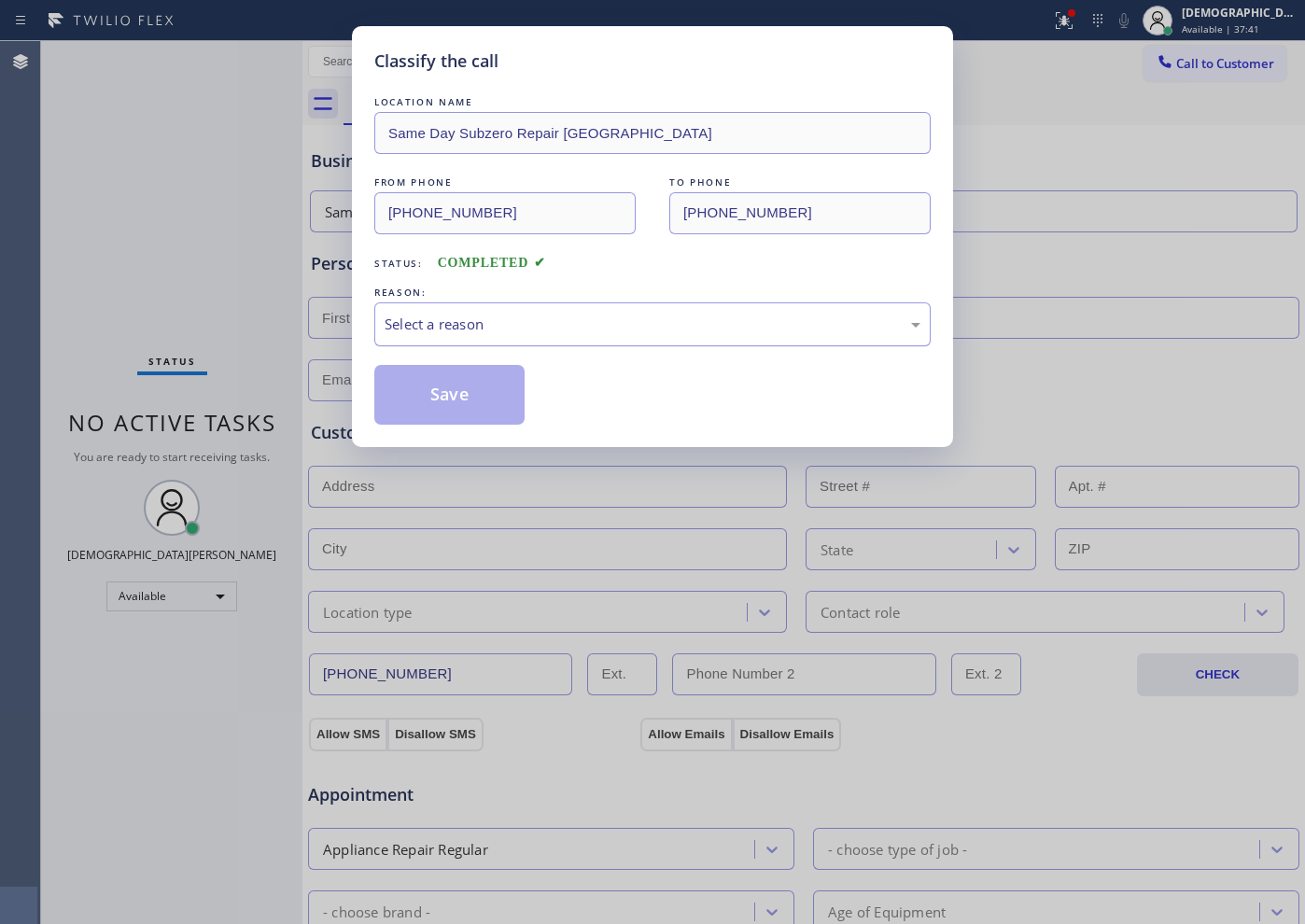
click at [513, 321] on div "Select a reason" at bounding box center [652, 324] width 535 height 22
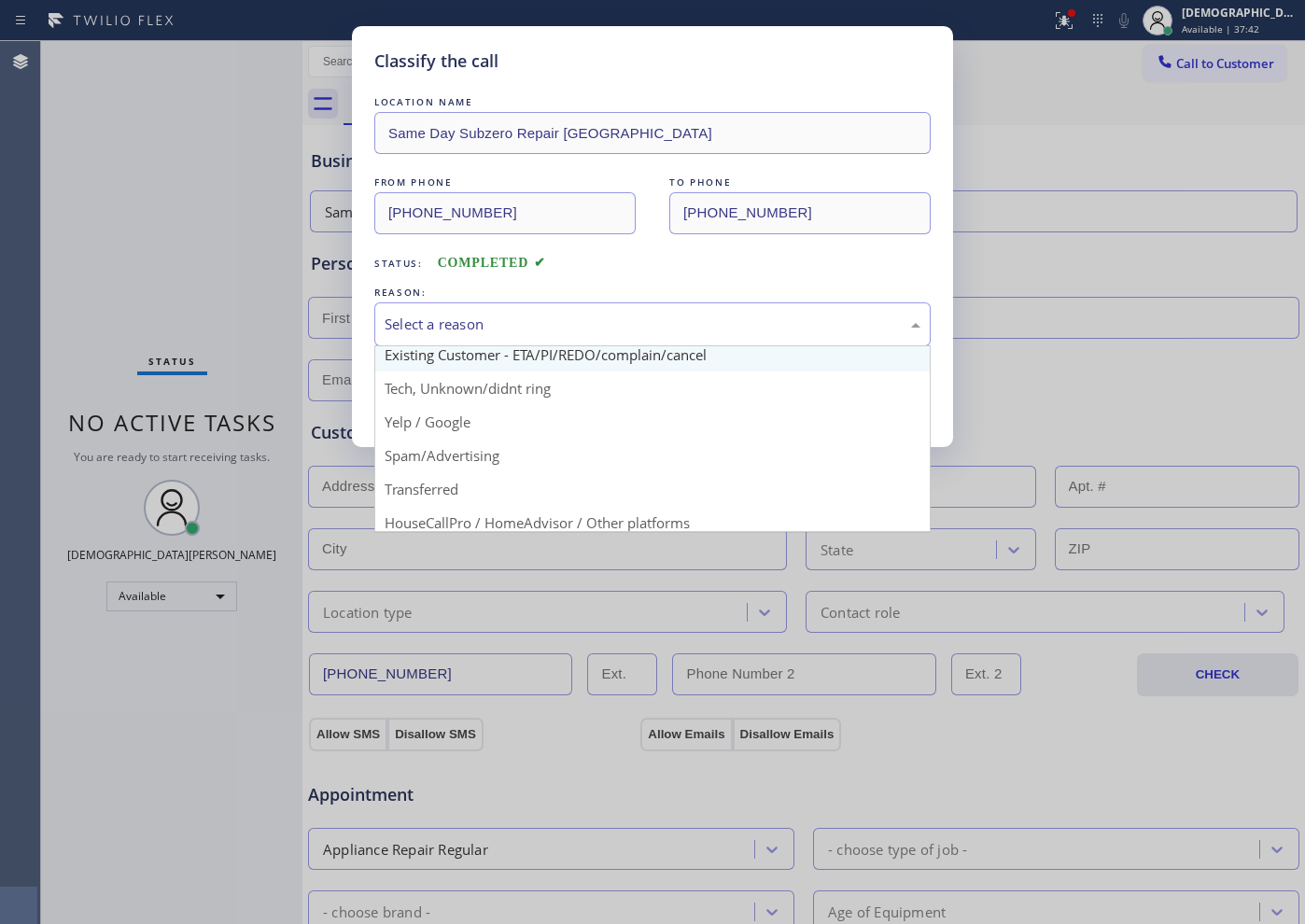
scroll to position [116, 0]
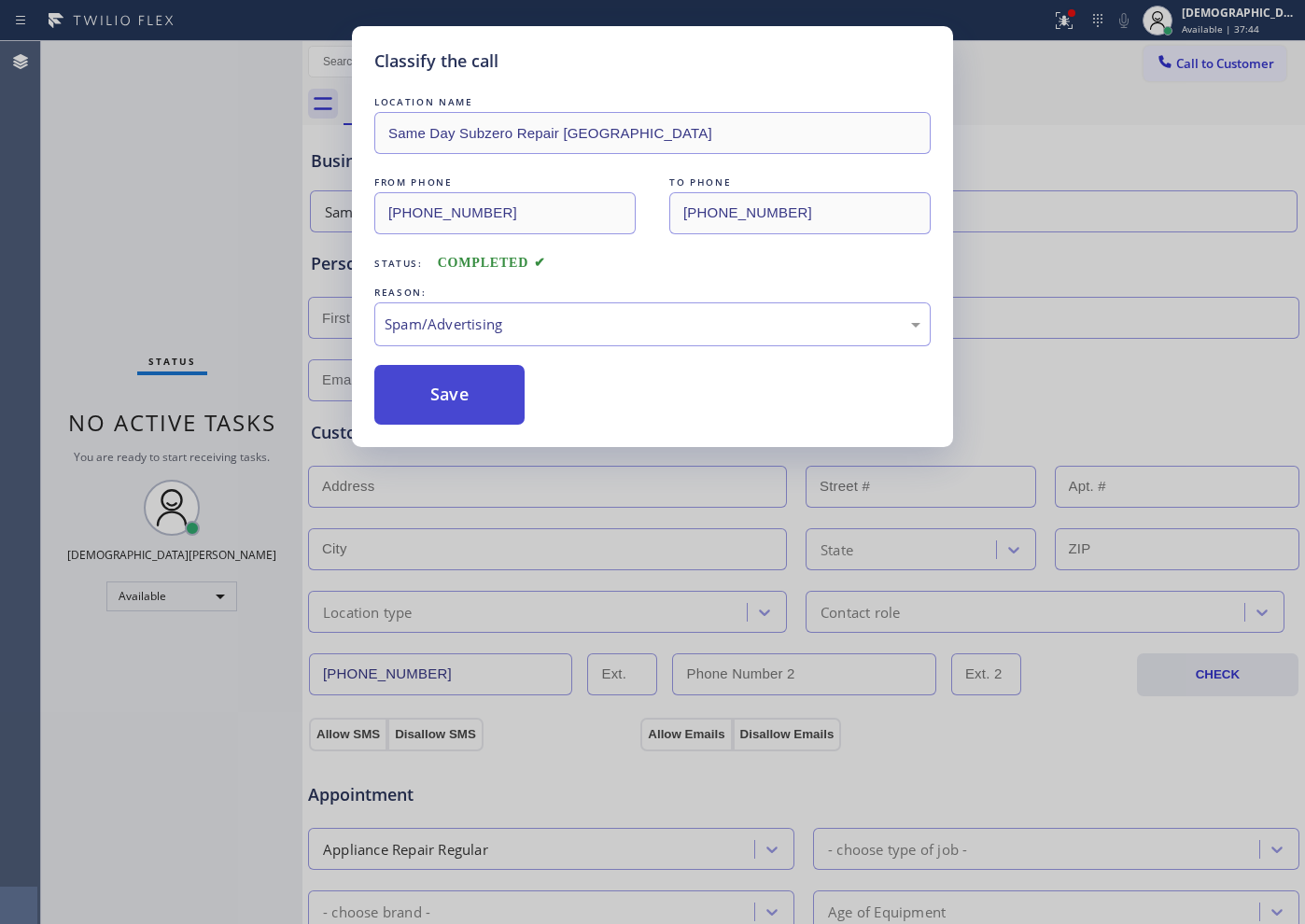
click at [469, 409] on button "Save" at bounding box center [449, 394] width 150 height 60
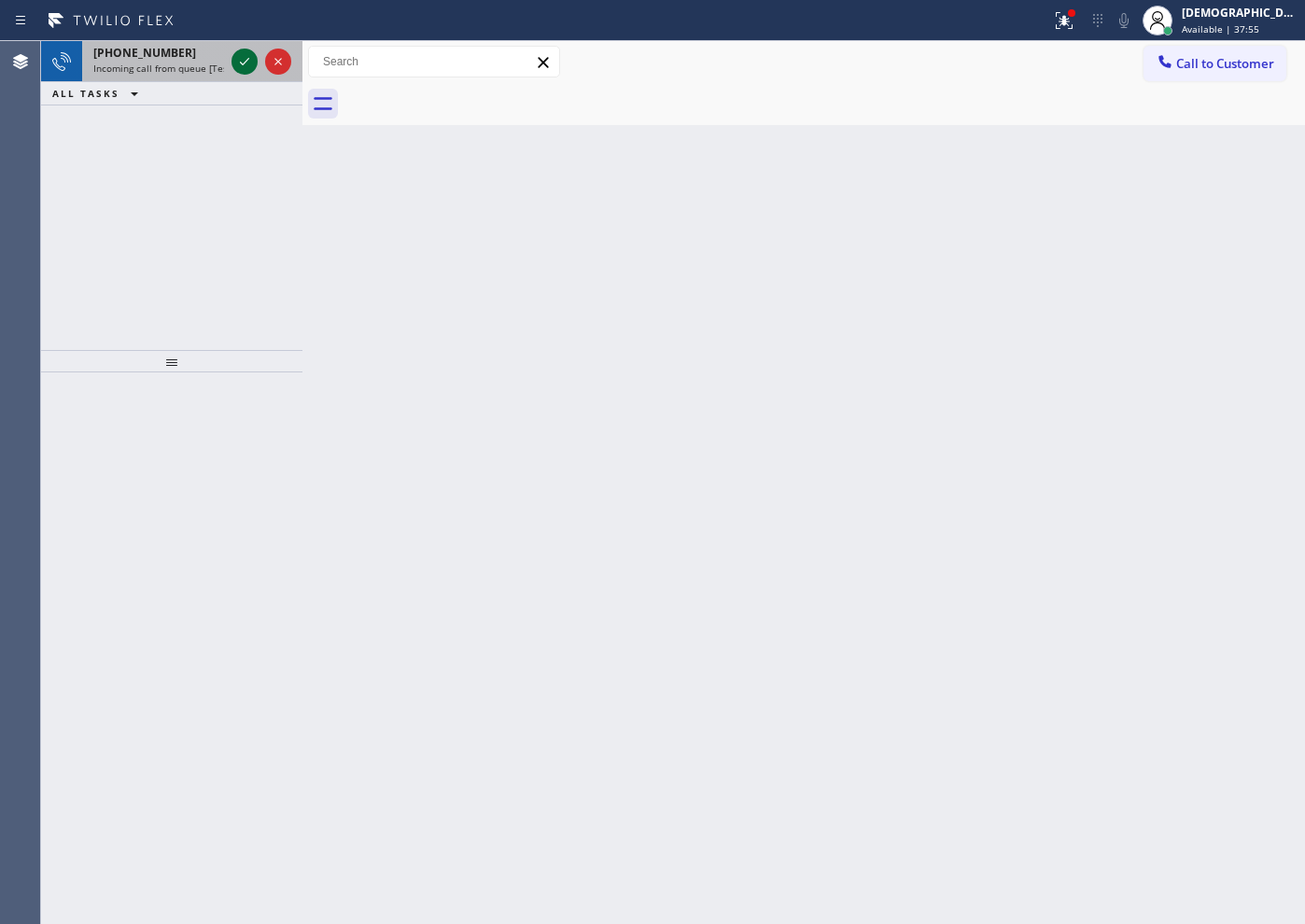
click at [236, 64] on icon at bounding box center [245, 61] width 23 height 23
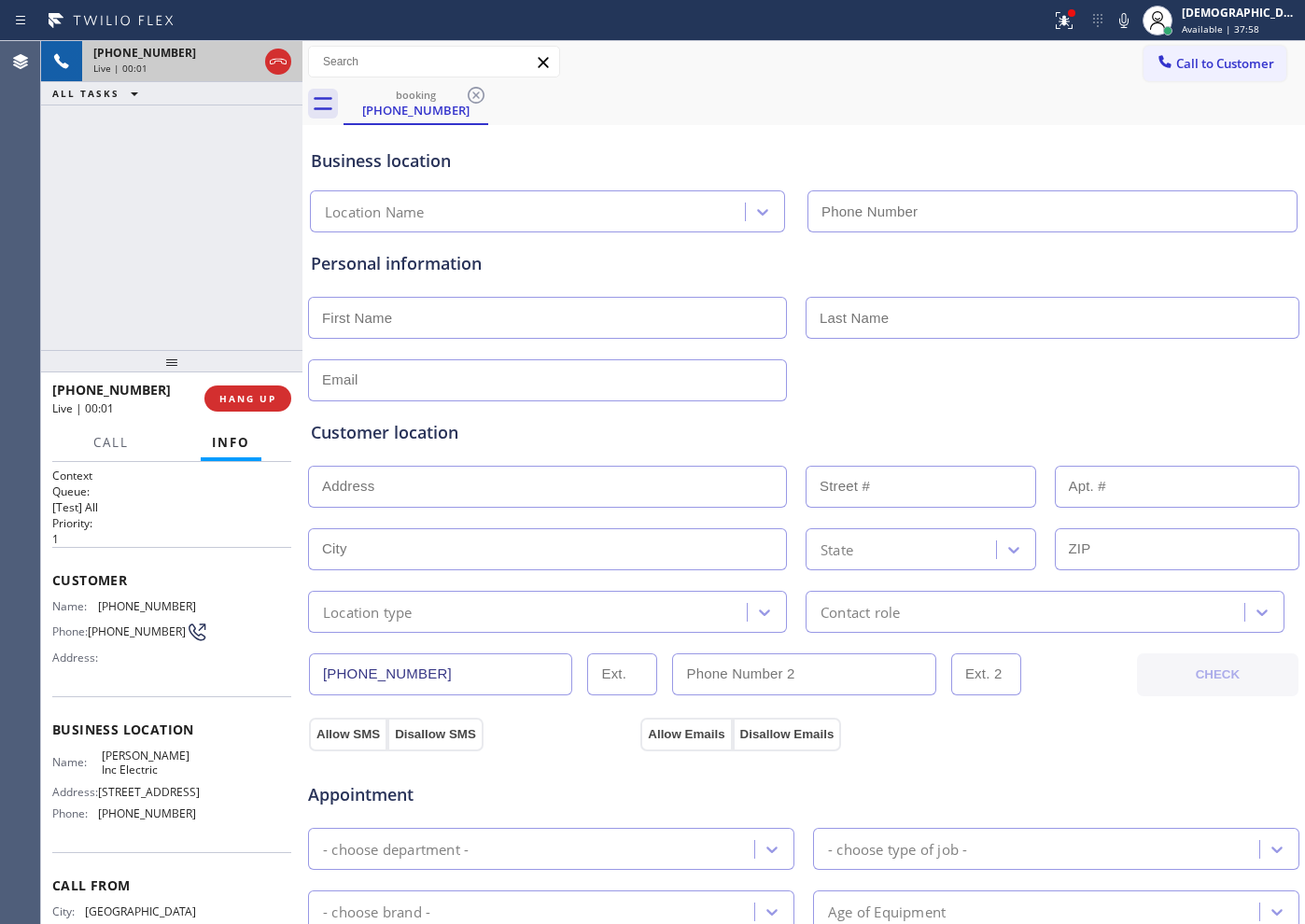
type input "[PHONE_NUMBER]"
click at [277, 65] on icon at bounding box center [278, 61] width 23 height 23
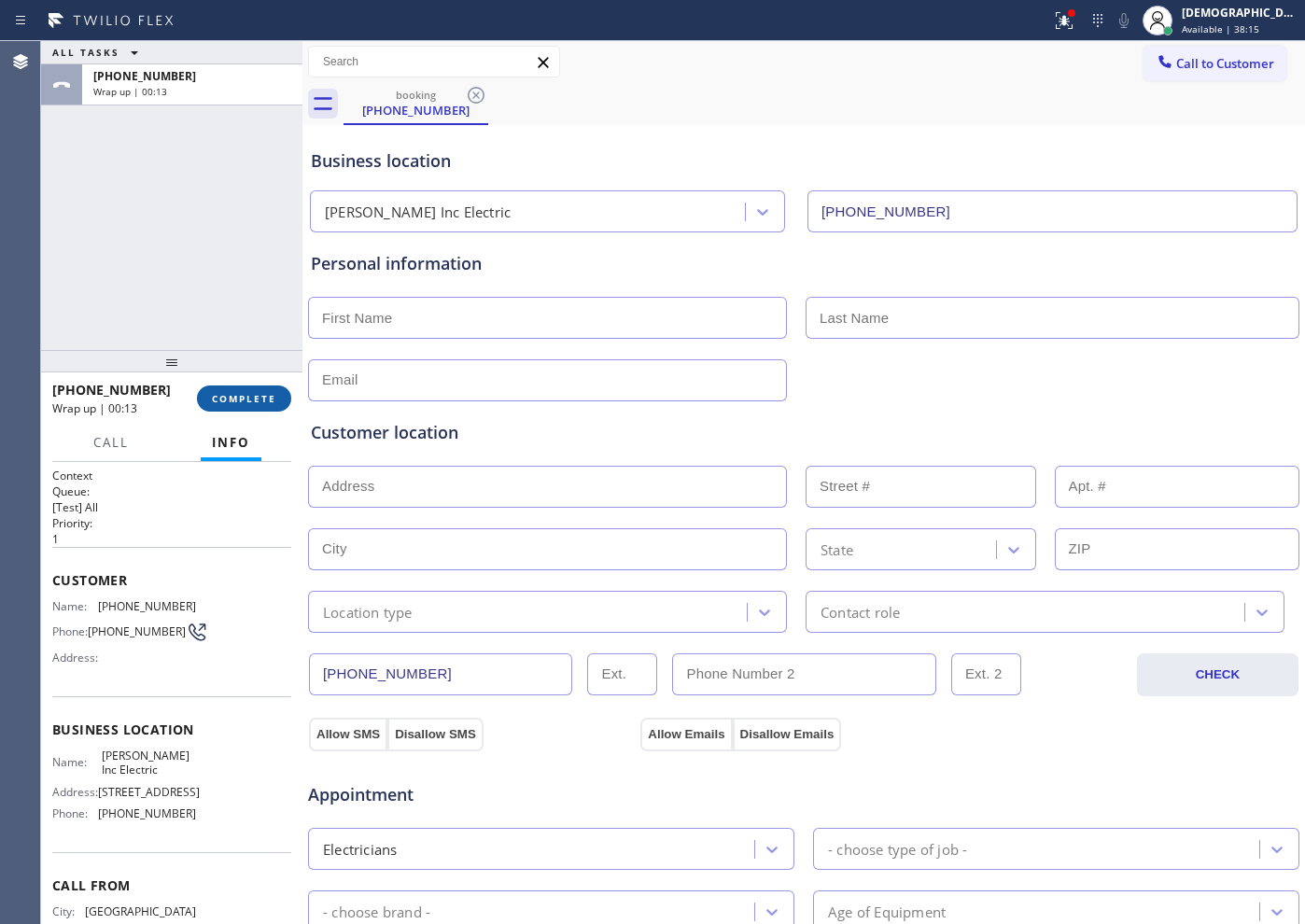
click at [251, 403] on span "COMPLETE" at bounding box center [244, 398] width 64 height 13
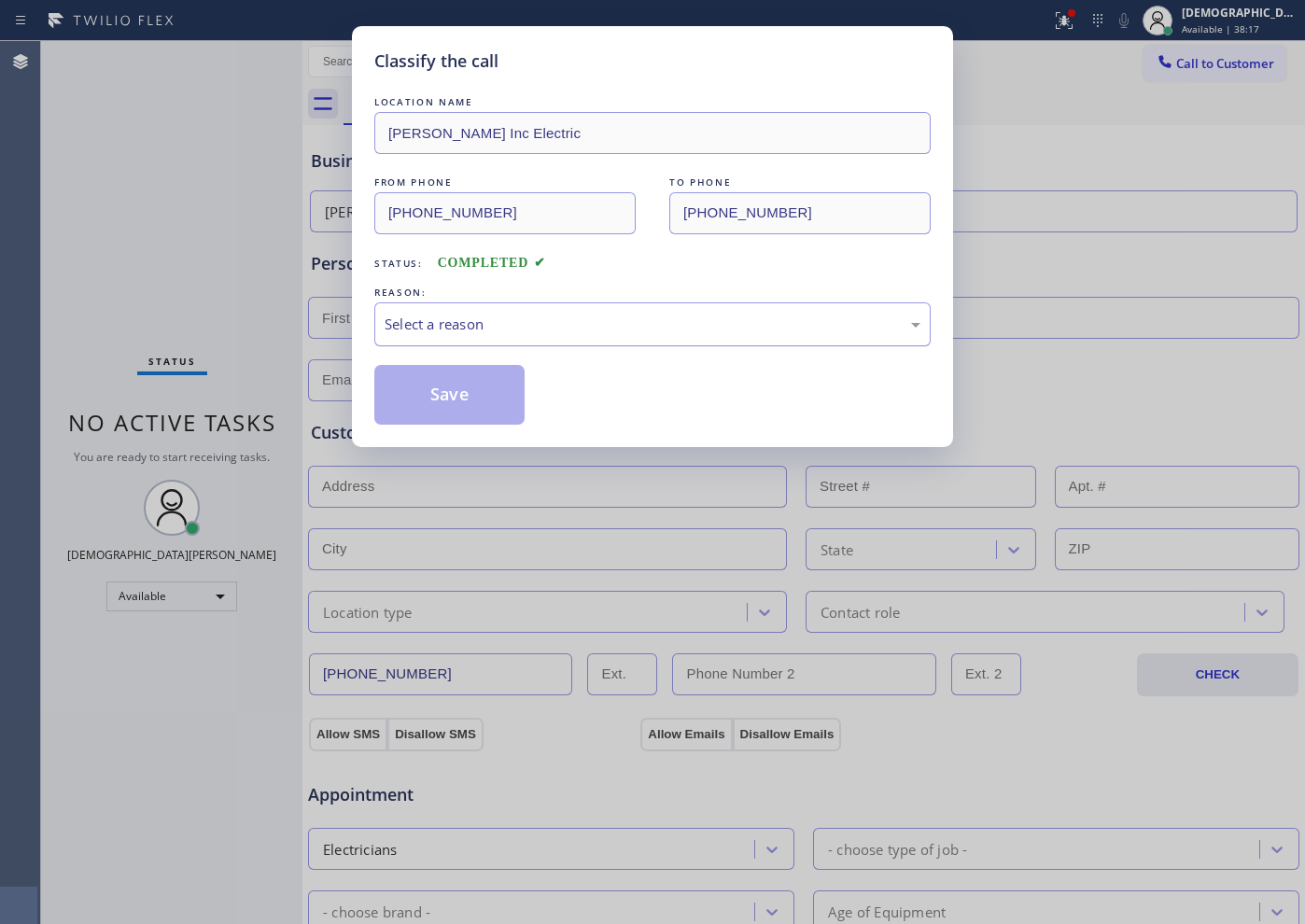
click at [498, 317] on div "Select a reason" at bounding box center [652, 324] width 535 height 22
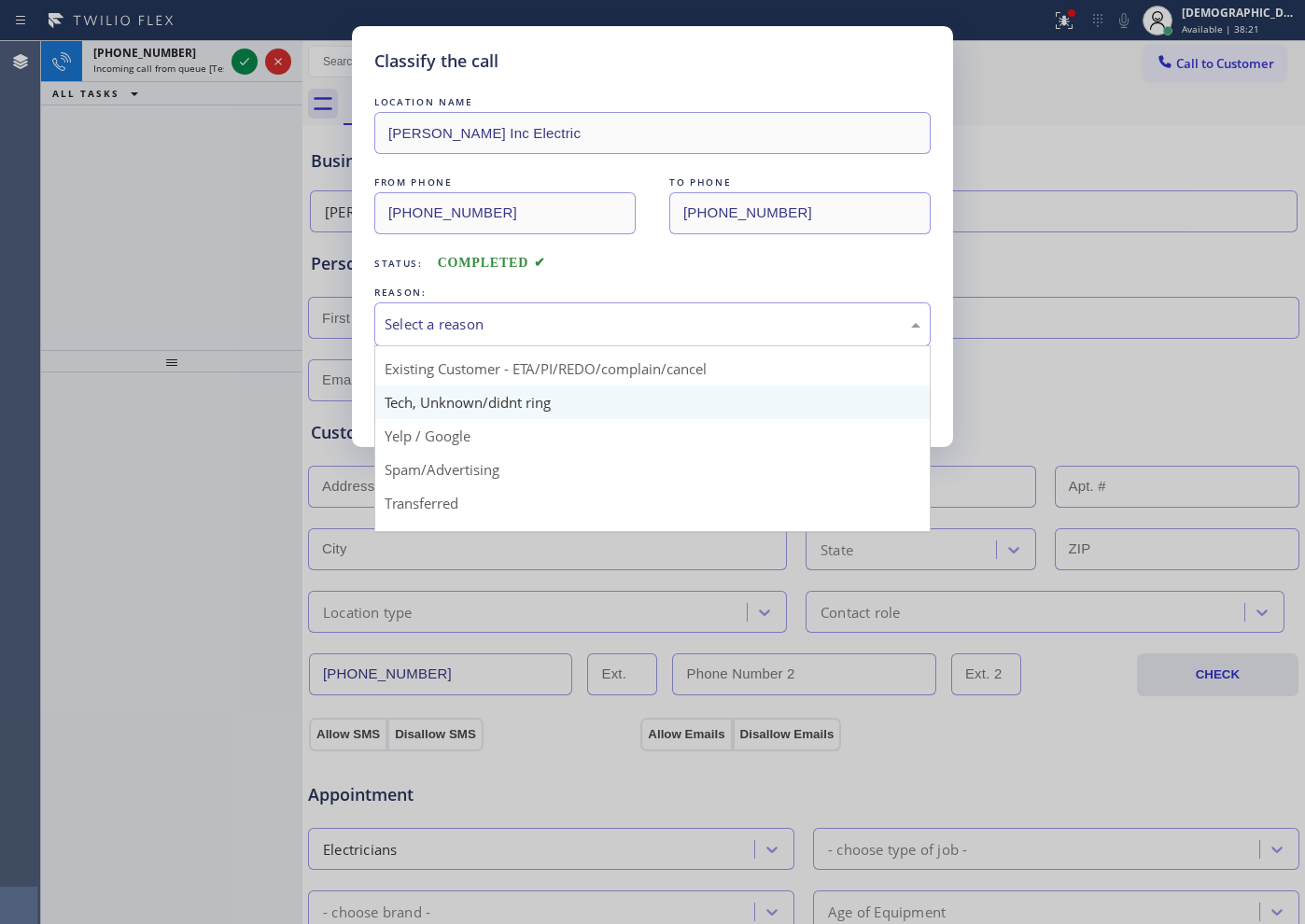
scroll to position [117, 0]
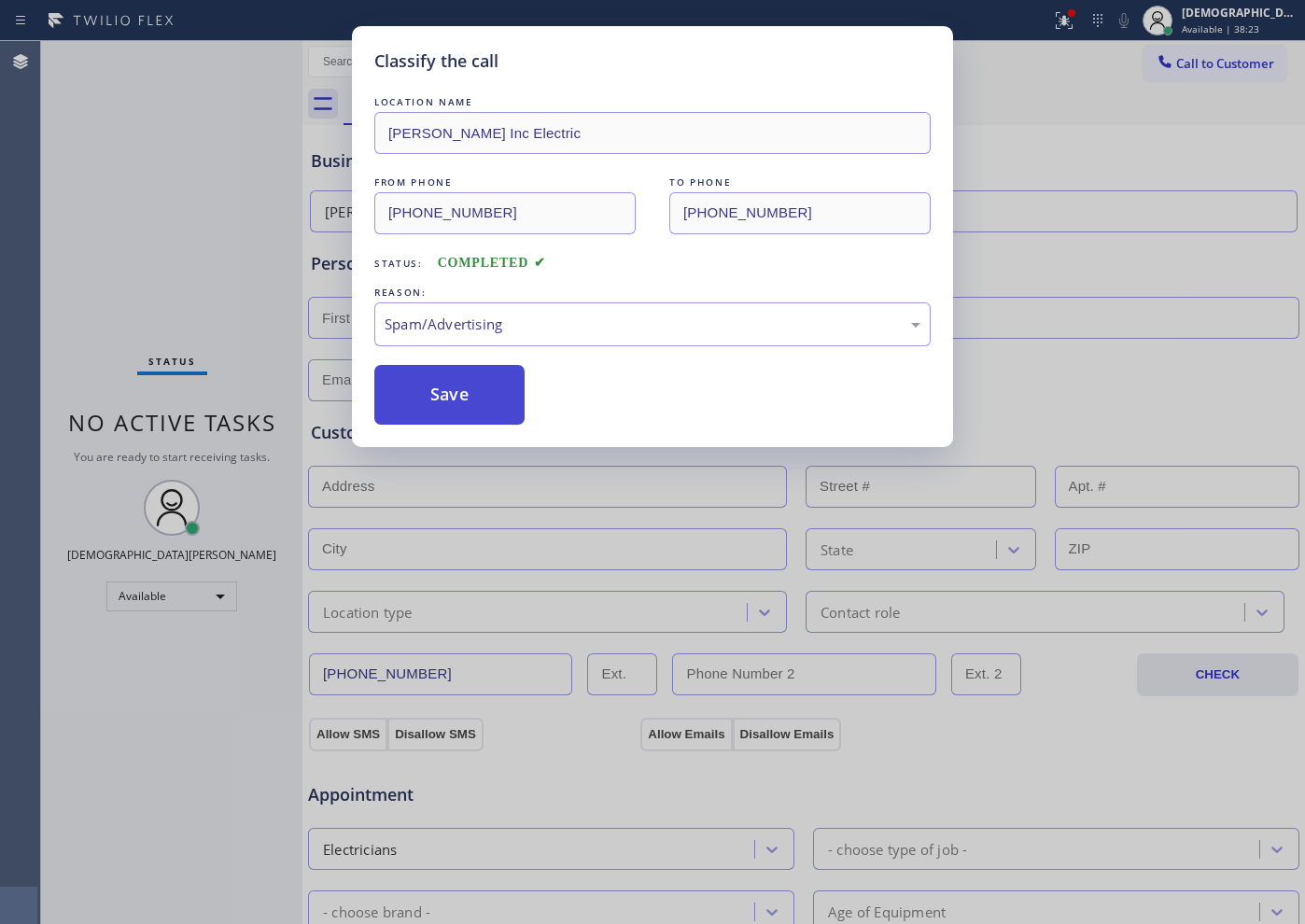
click at [488, 397] on button "Save" at bounding box center [449, 394] width 150 height 60
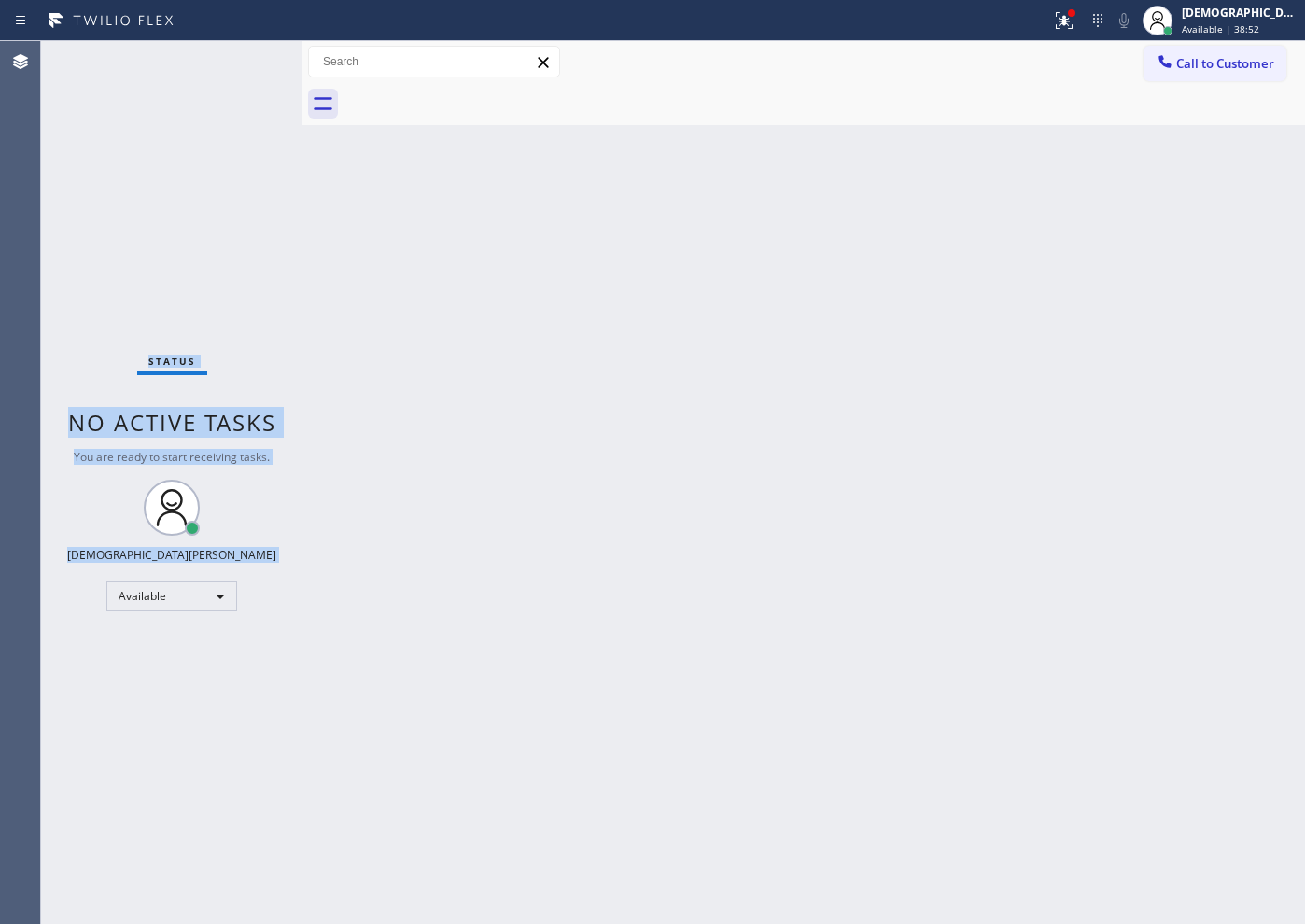
click at [236, 62] on div "Status No active tasks You are ready to start receiving tasks. Christian Cinco …" at bounding box center [171, 482] width 261 height 883
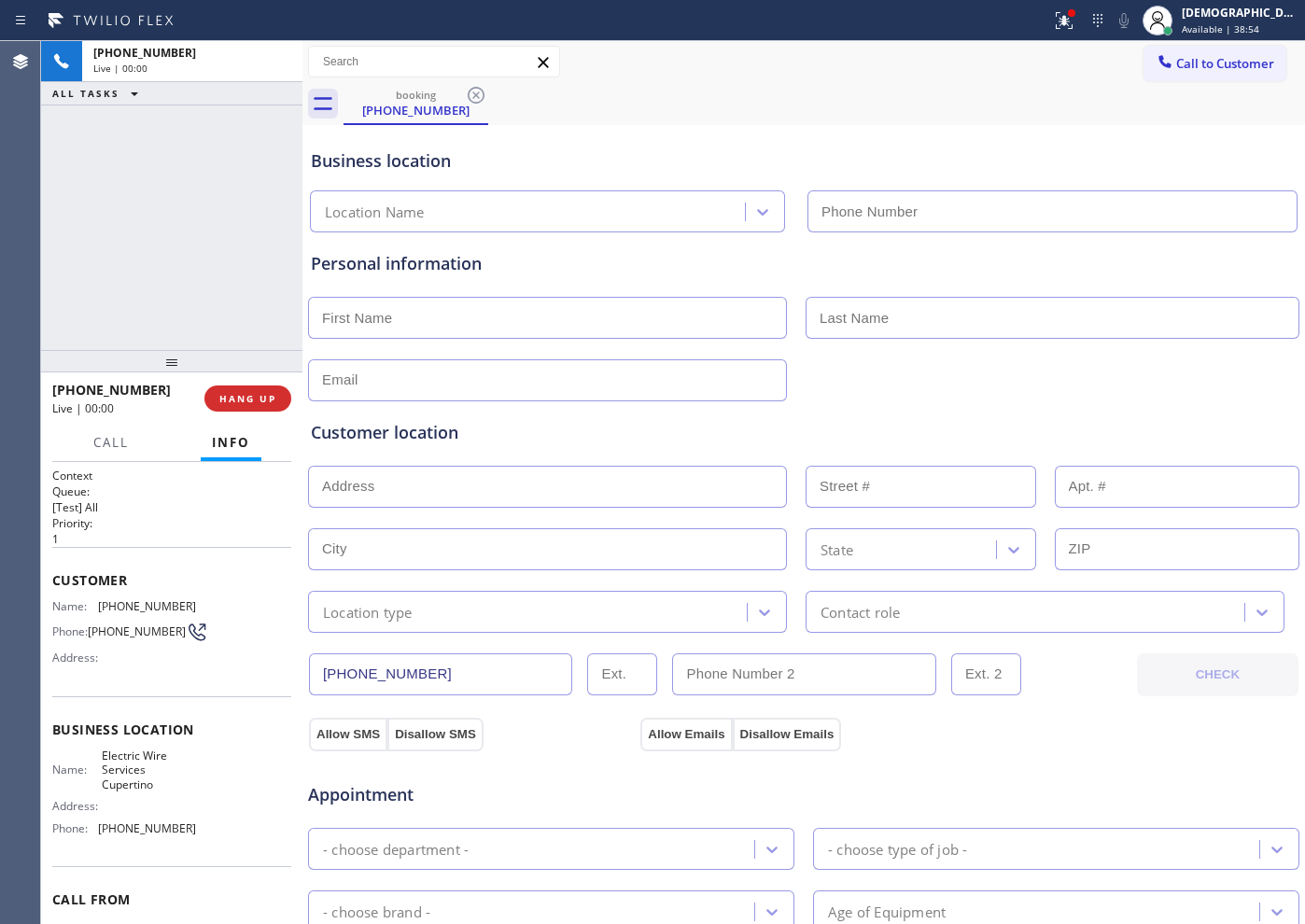
type input "[PHONE_NUMBER]"
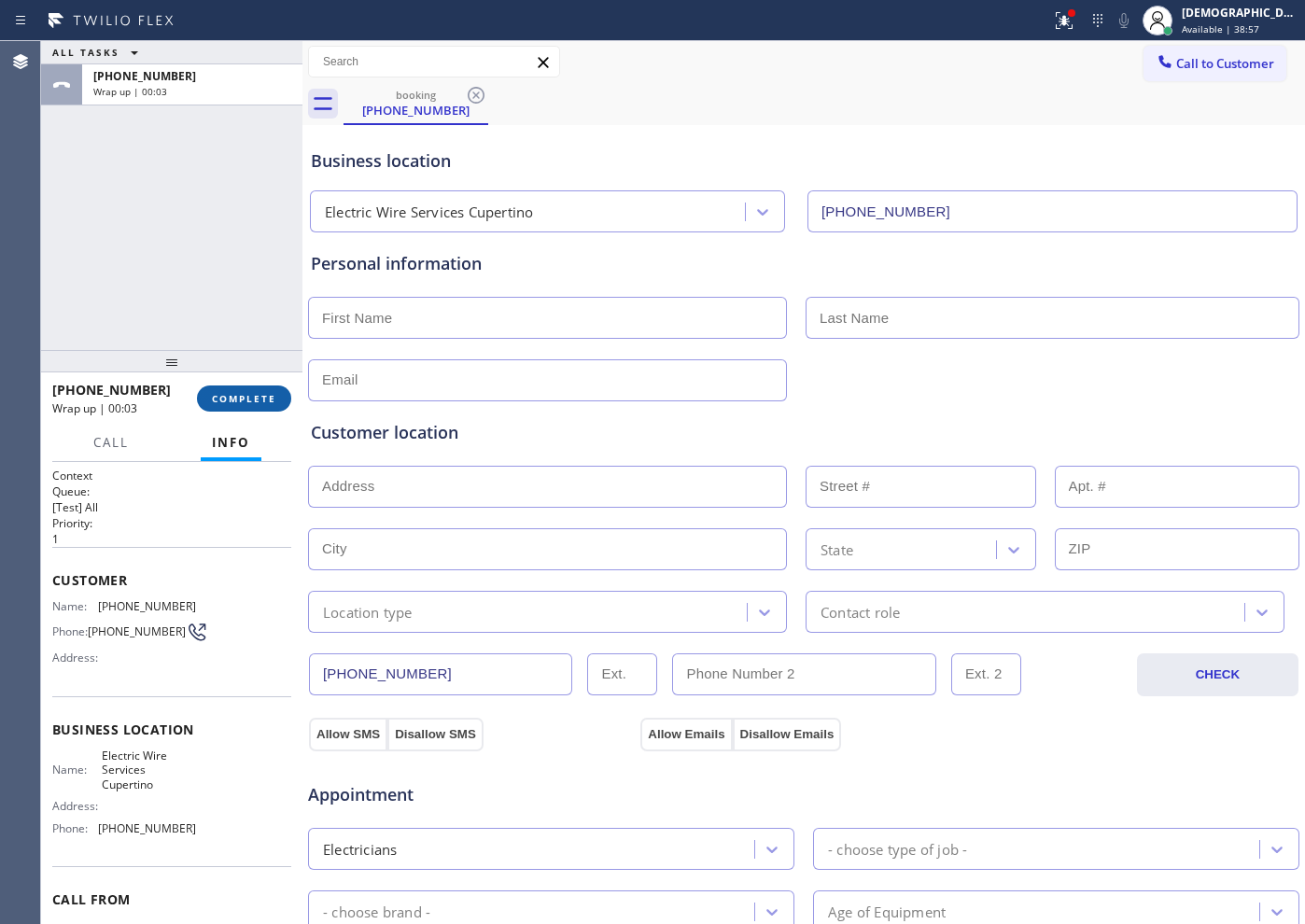
click at [273, 400] on span "COMPLETE" at bounding box center [244, 398] width 64 height 13
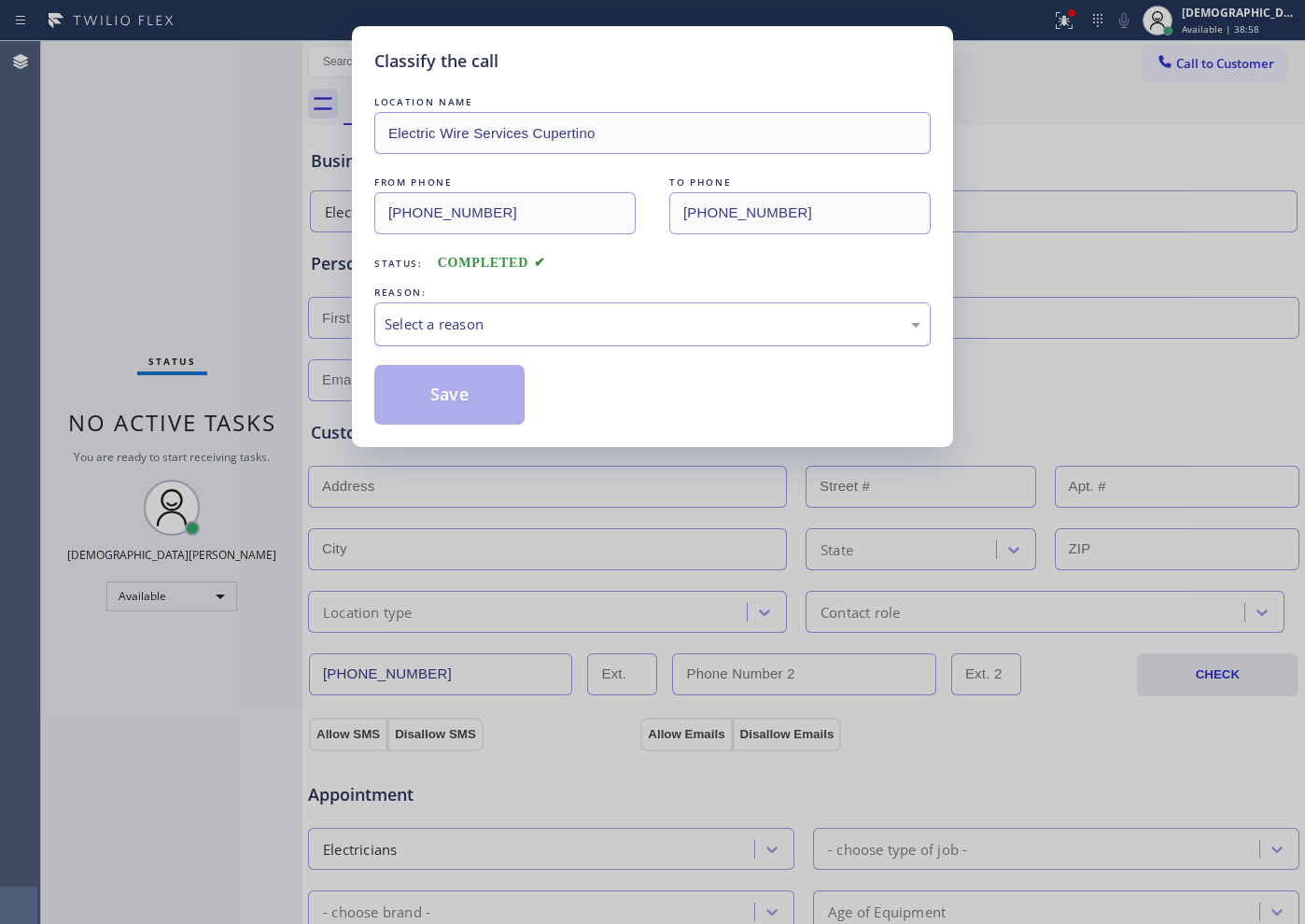
click at [488, 320] on div "Select a reason" at bounding box center [652, 324] width 535 height 22
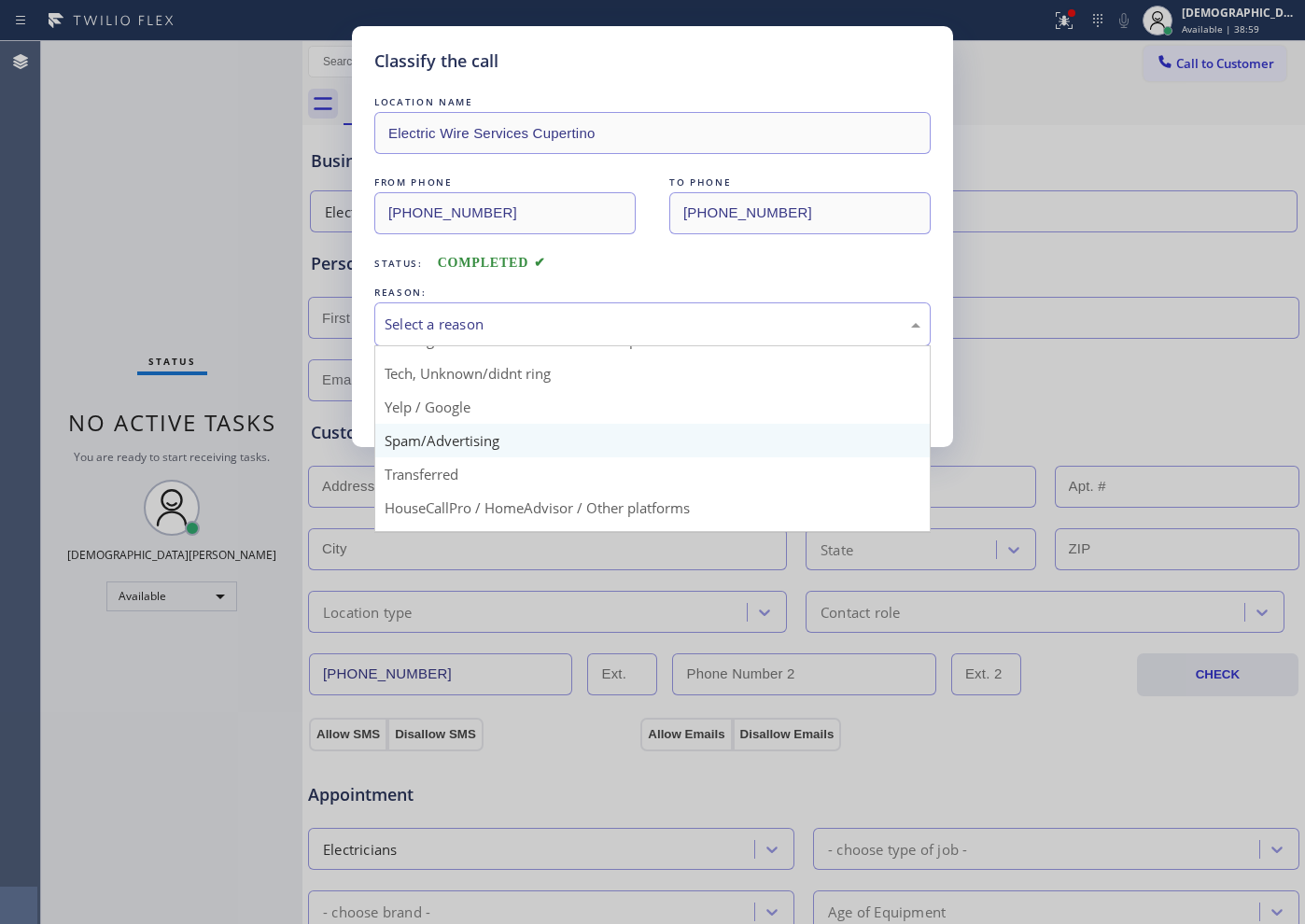
scroll to position [116, 0]
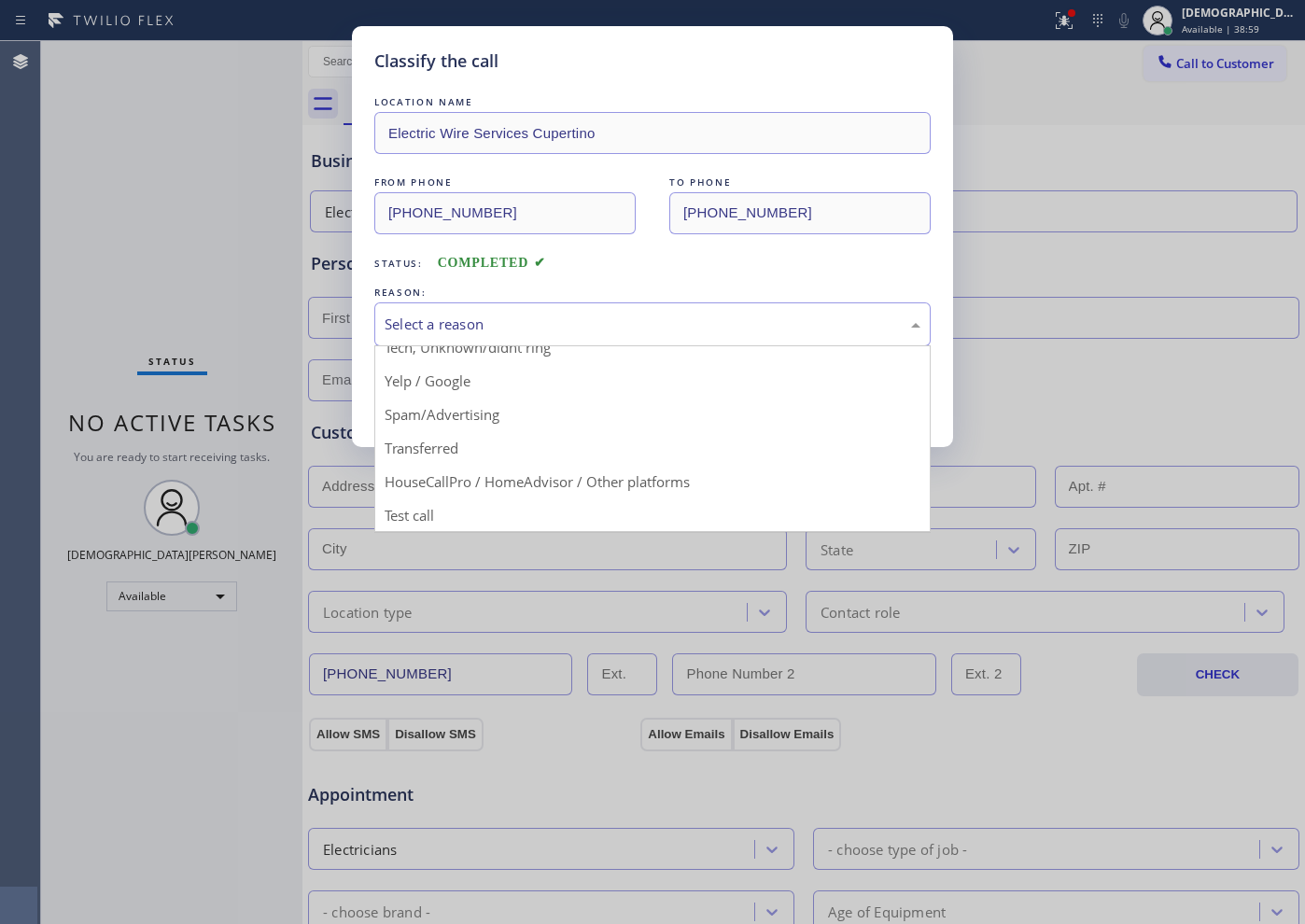
drag, startPoint x: 482, startPoint y: 410, endPoint x: 480, endPoint y: 400, distance: 10.2
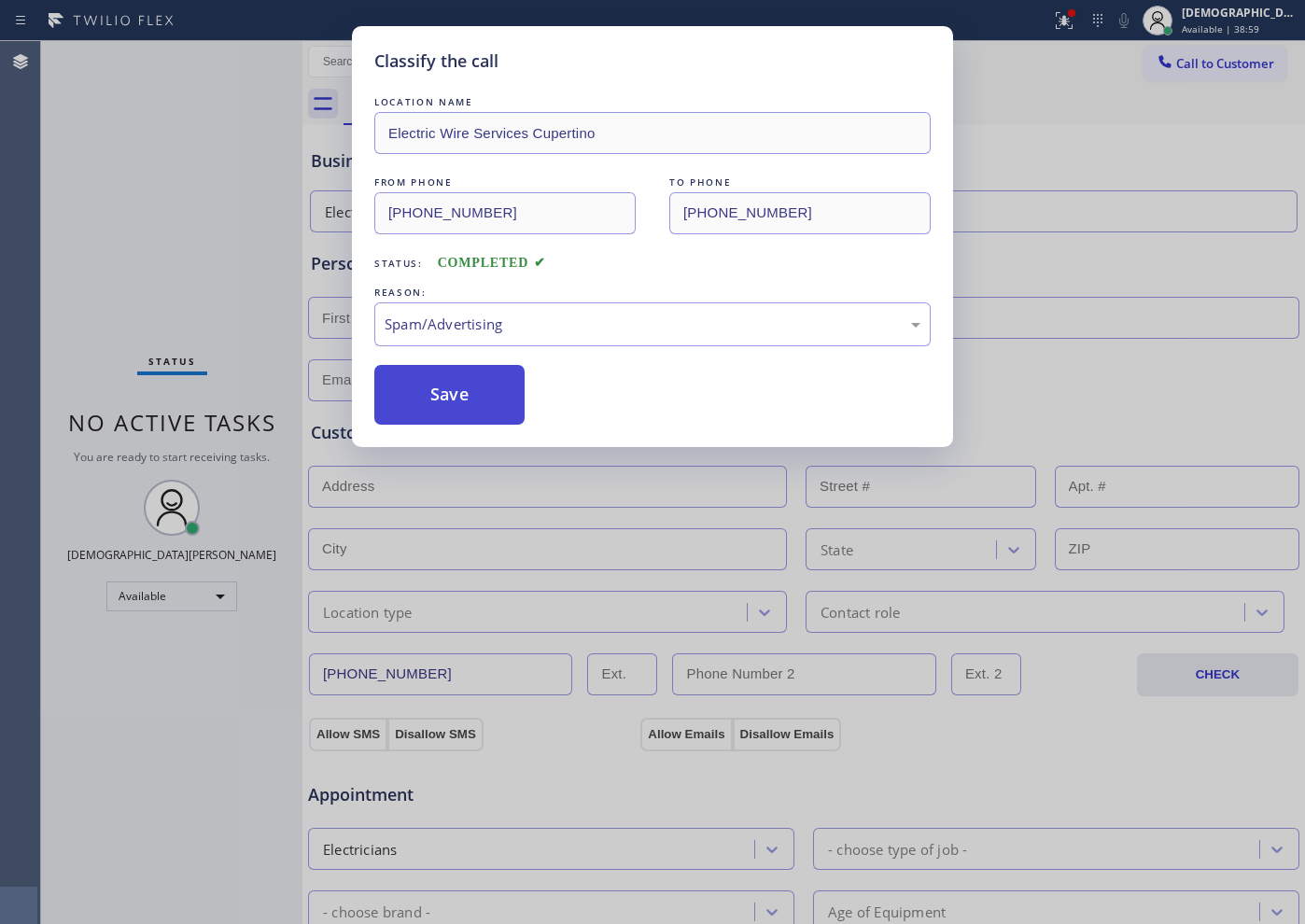
click at [477, 392] on button "Save" at bounding box center [449, 394] width 150 height 60
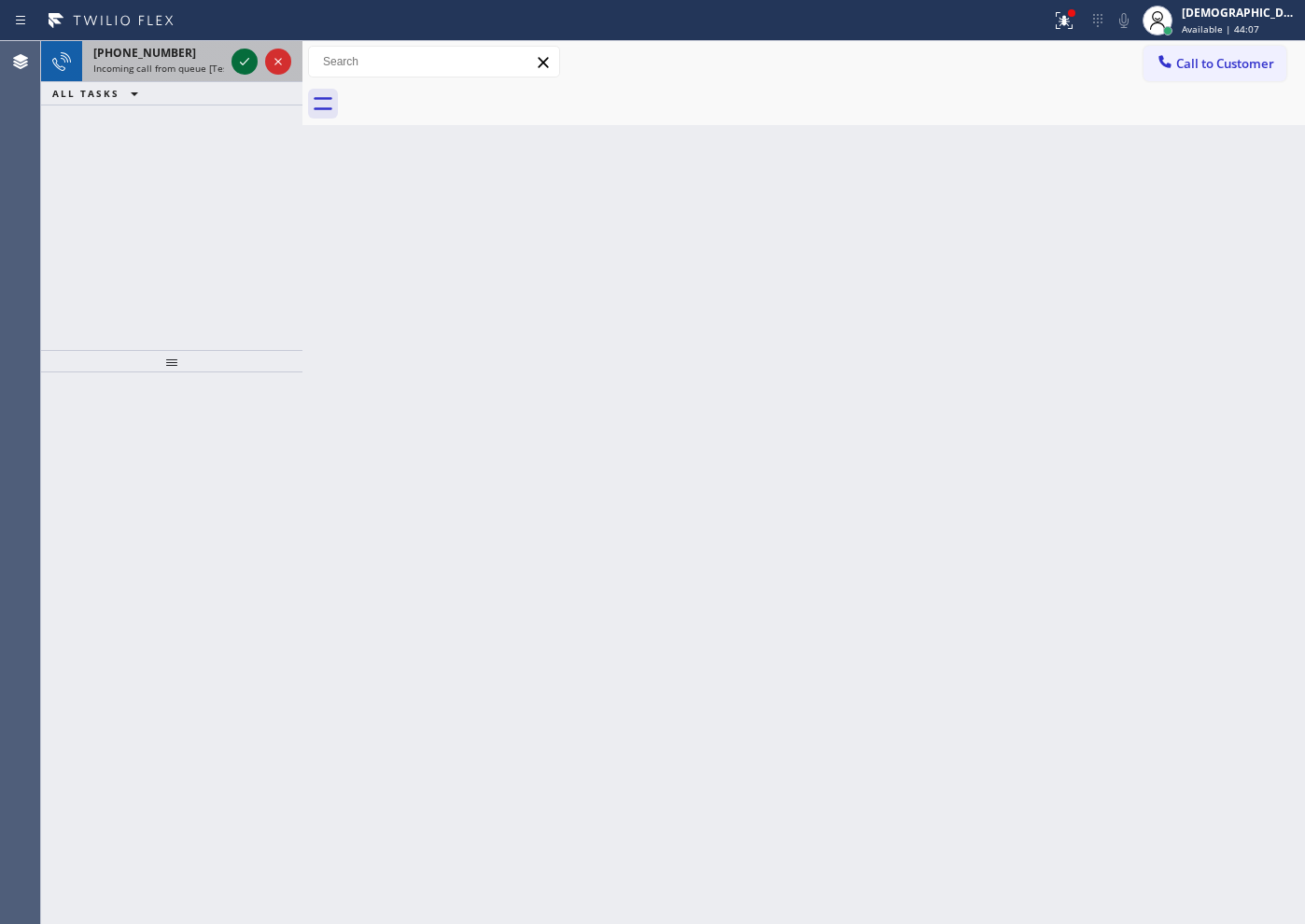
click at [250, 63] on icon at bounding box center [245, 61] width 23 height 23
click at [241, 52] on icon at bounding box center [245, 61] width 23 height 23
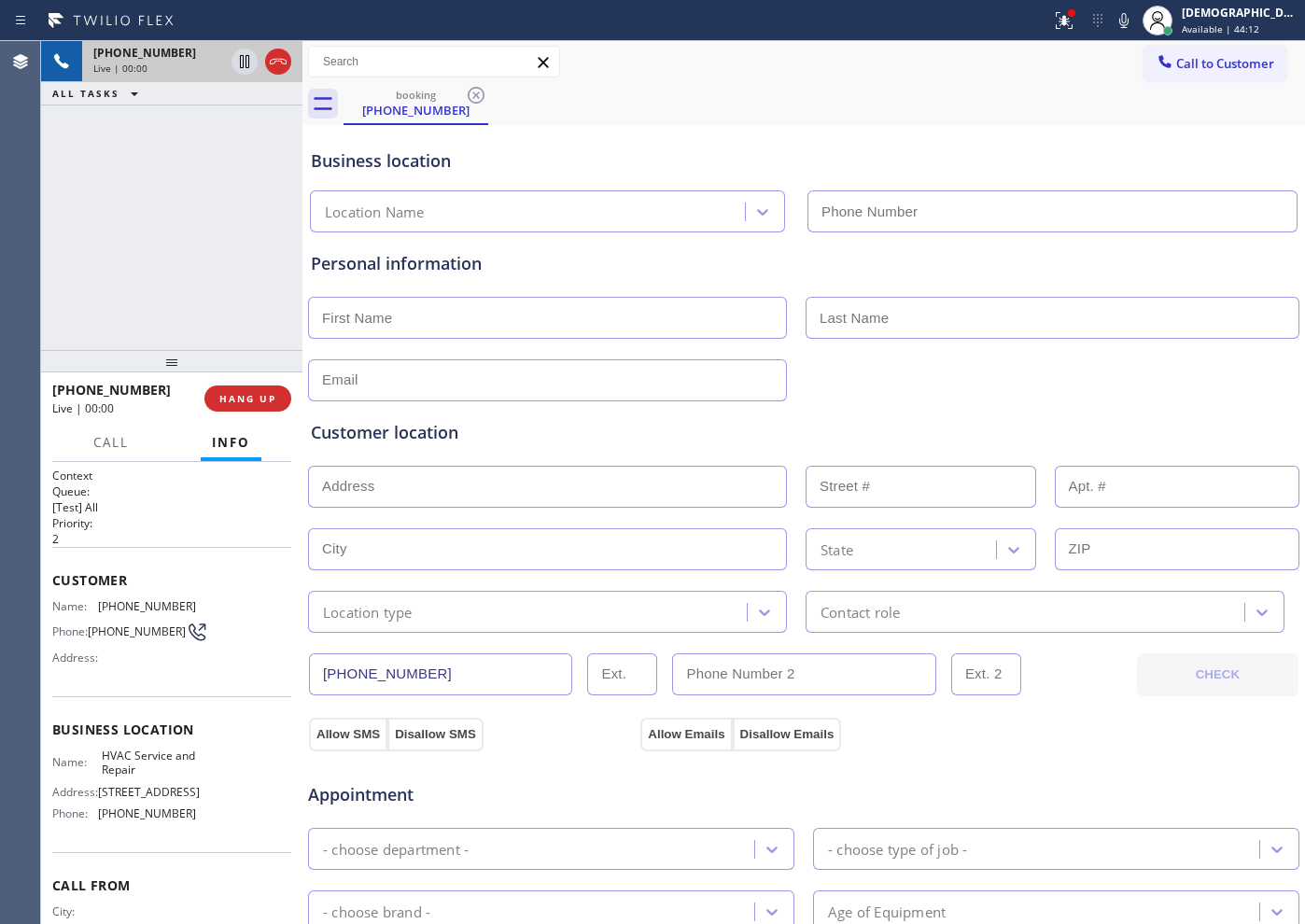
type input "[PHONE_NUMBER]"
drag, startPoint x: 194, startPoint y: 215, endPoint x: 250, endPoint y: 323, distance: 121.7
click at [195, 215] on div "[PHONE_NUMBER] Live | 00:10 ALL TASKS ALL TASKS ACTIVE TASKS TASKS IN WRAP UP" at bounding box center [171, 195] width 261 height 309
click at [238, 392] on span "HANG UP" at bounding box center [248, 398] width 57 height 13
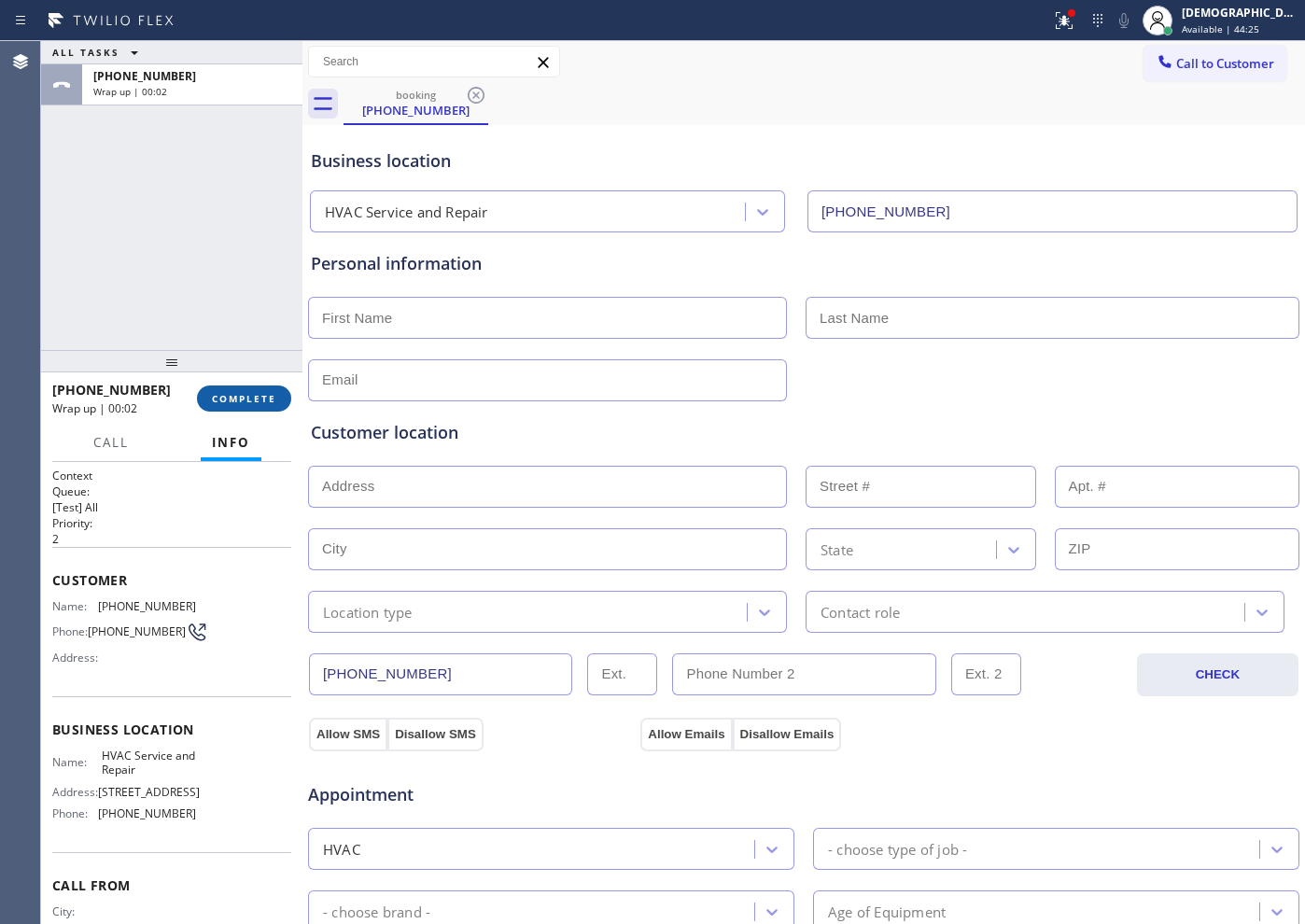
click at [234, 402] on span "COMPLETE" at bounding box center [244, 398] width 64 height 13
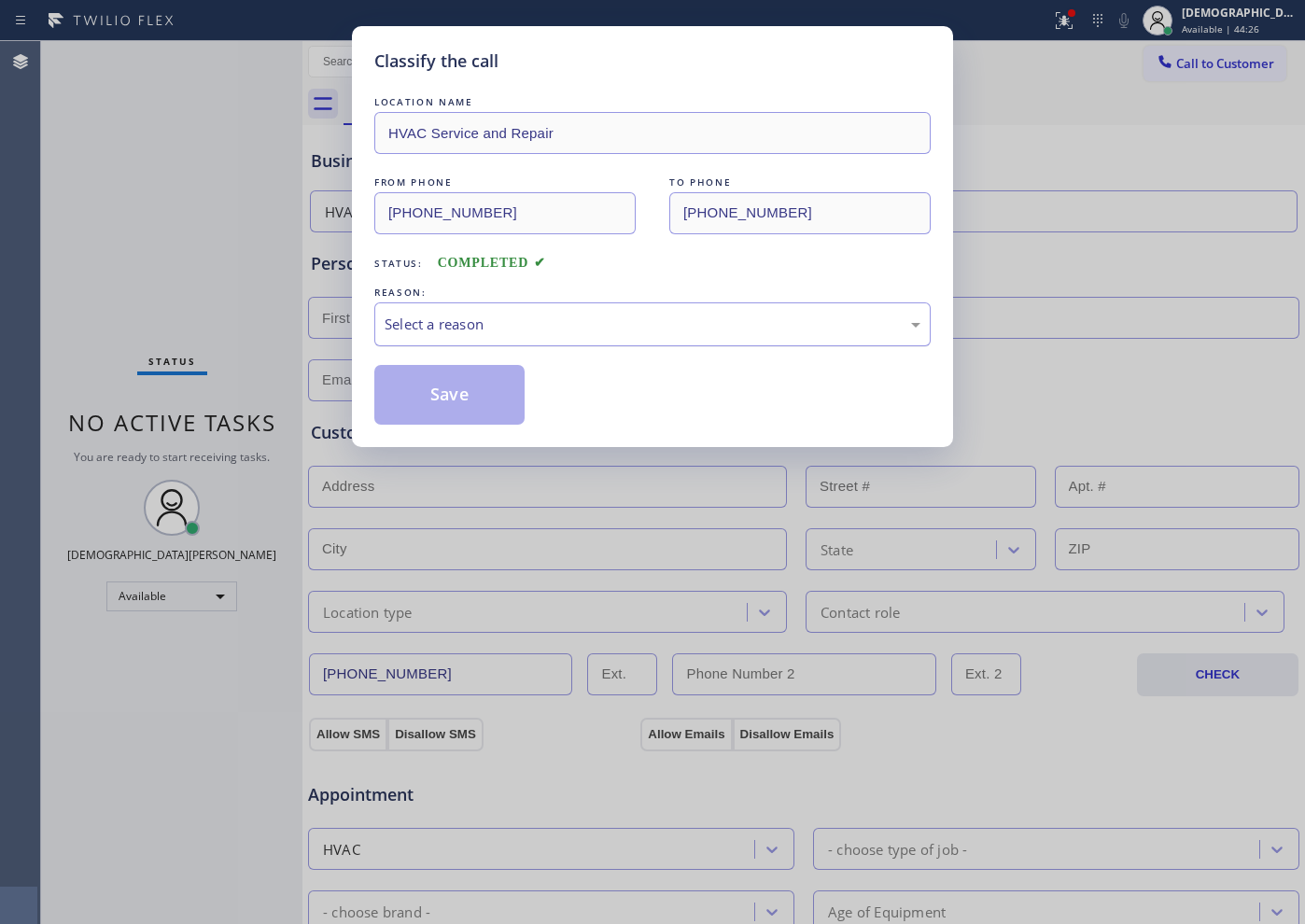
click at [663, 321] on div "Select a reason" at bounding box center [652, 324] width 535 height 22
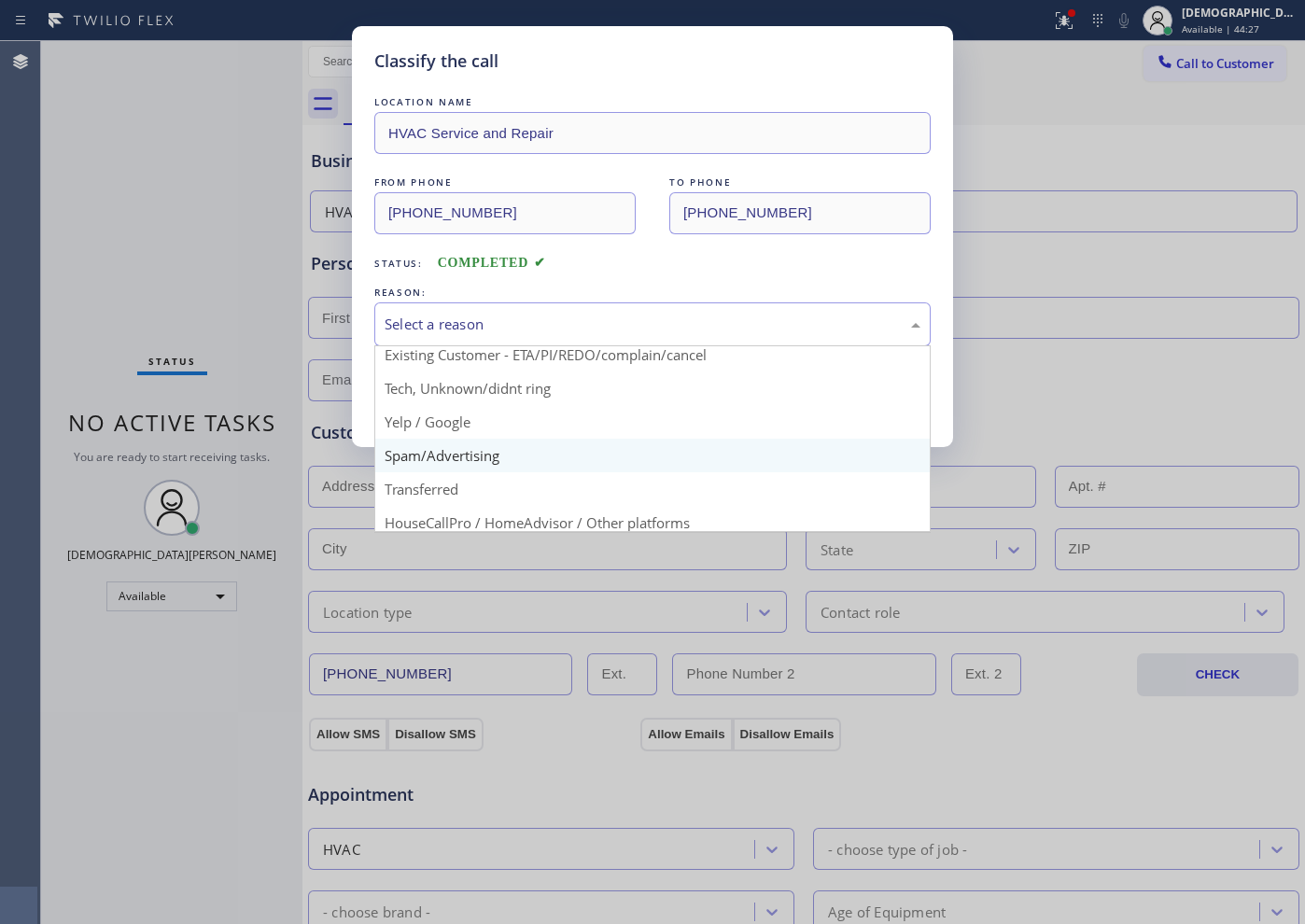
scroll to position [116, 0]
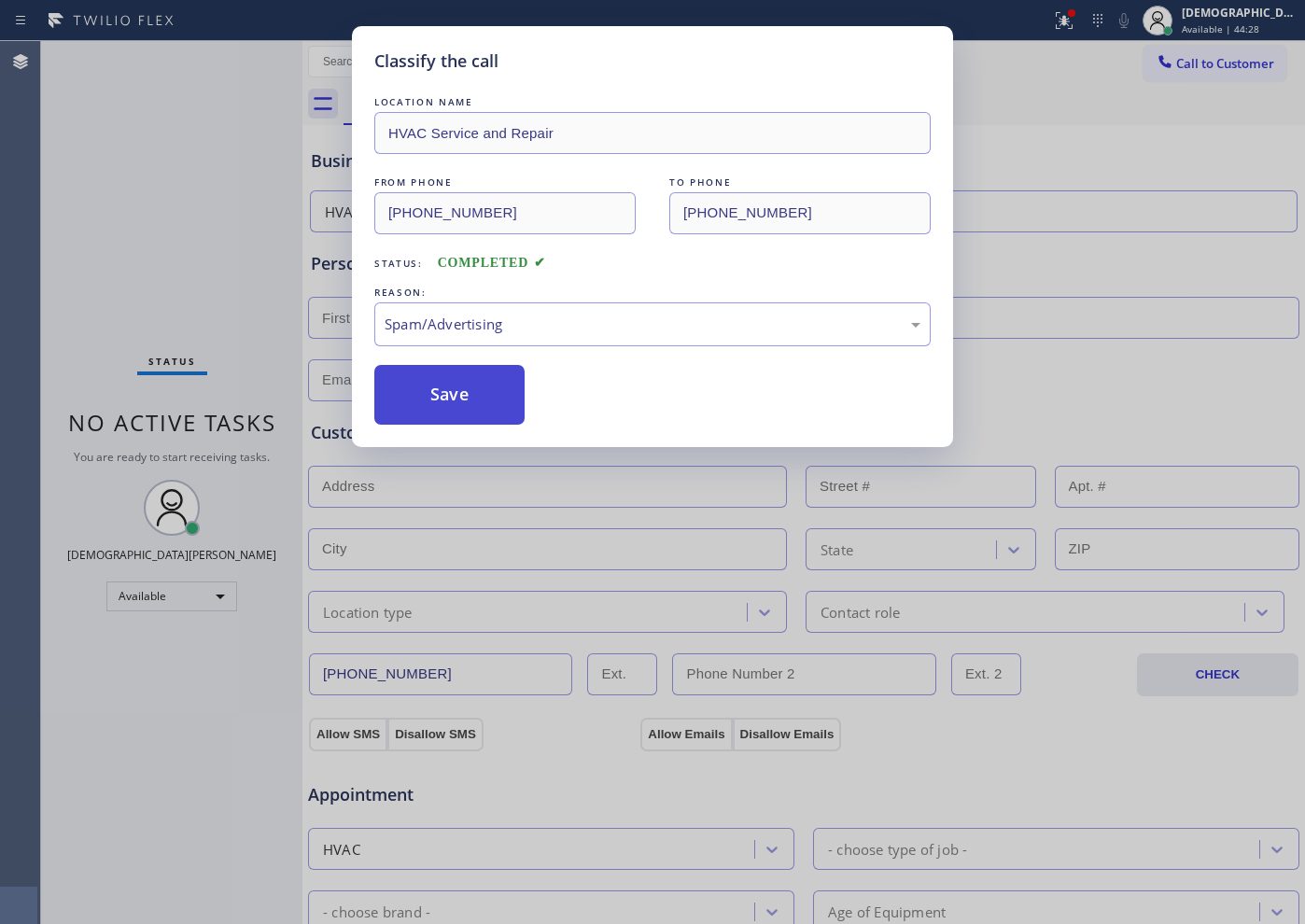
click at [436, 397] on button "Save" at bounding box center [449, 394] width 150 height 60
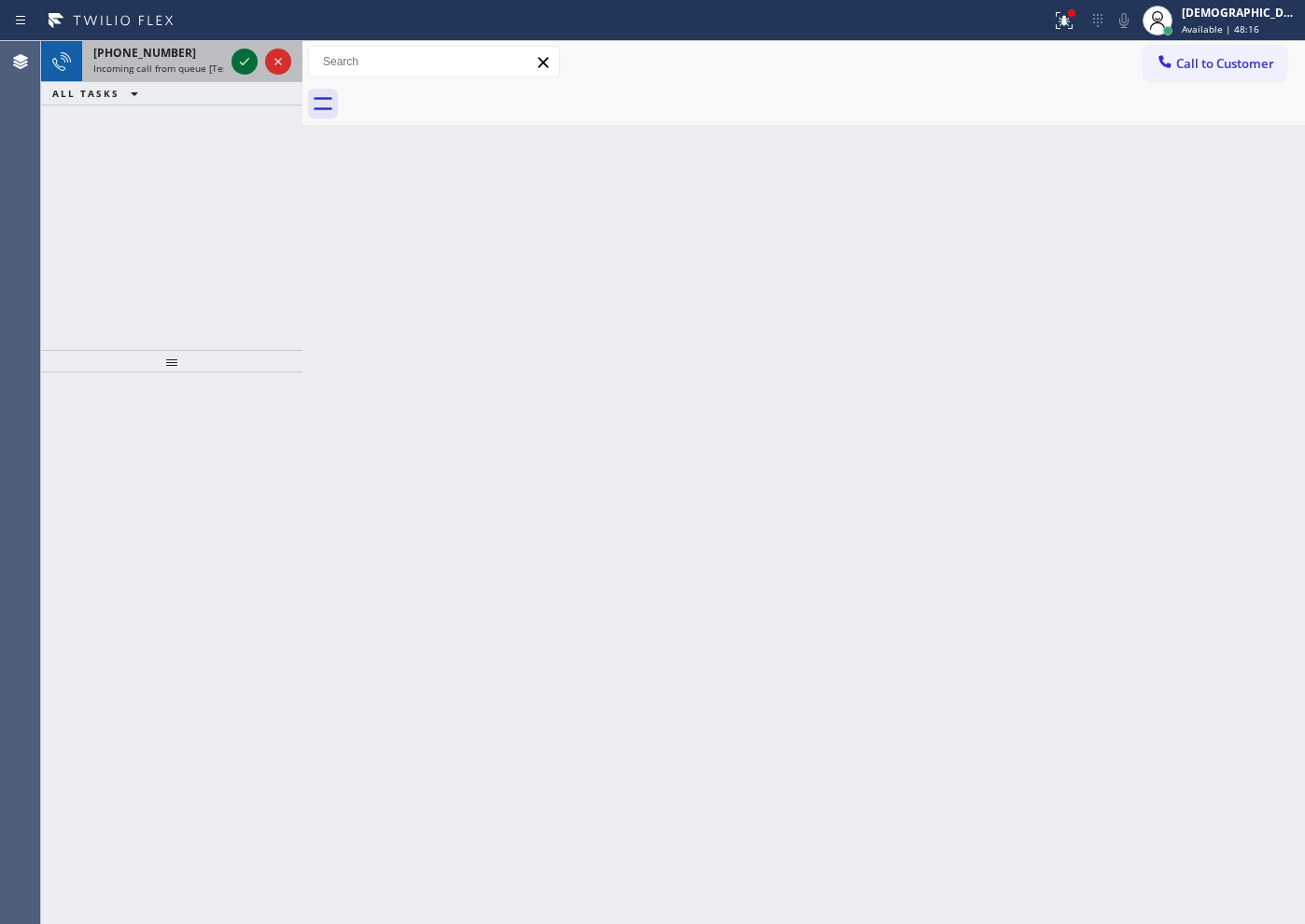
click at [250, 52] on icon at bounding box center [245, 61] width 23 height 23
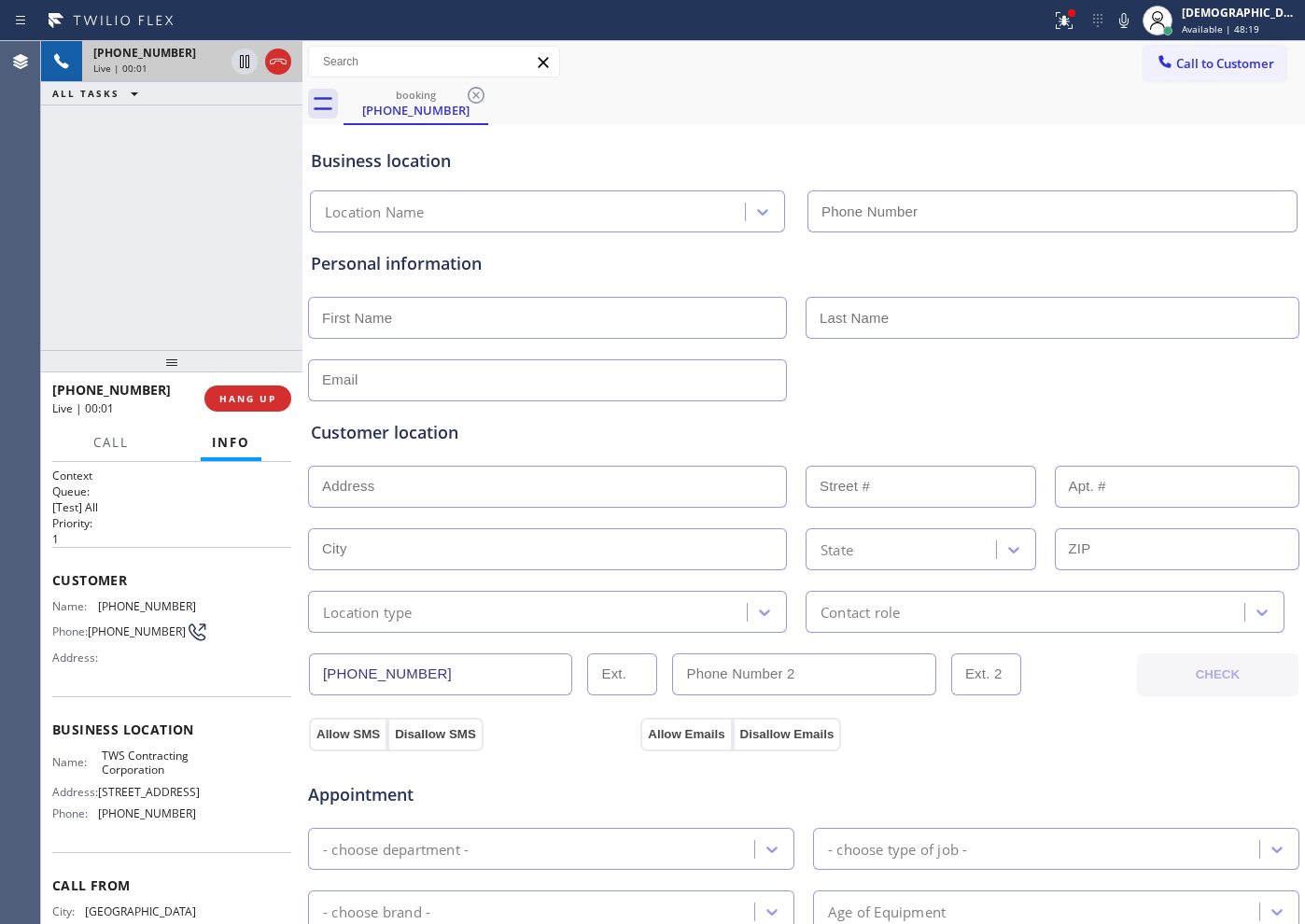
type input "[PHONE_NUMBER]"
click at [280, 57] on icon at bounding box center [278, 61] width 23 height 23
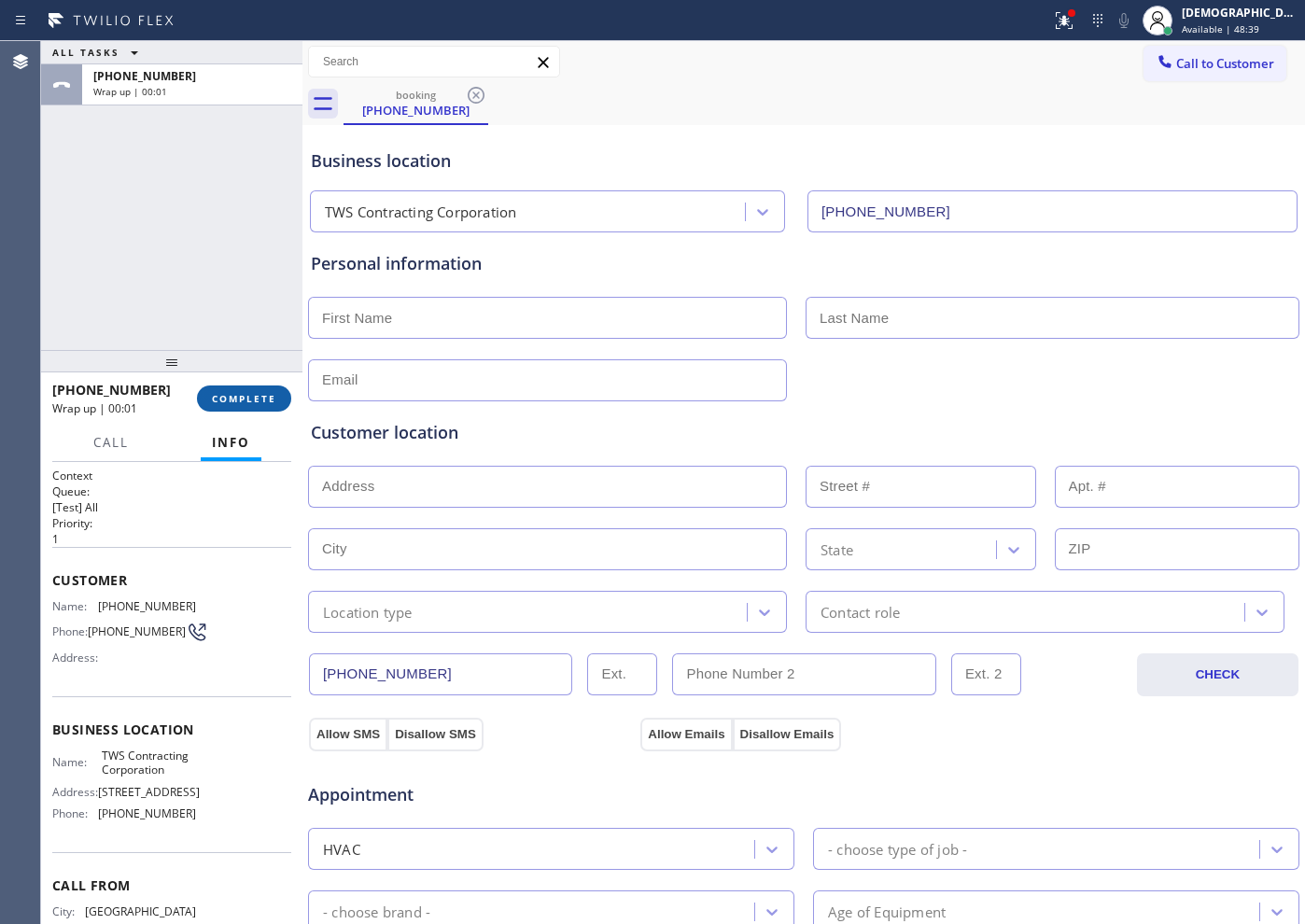
click at [228, 392] on span "COMPLETE" at bounding box center [244, 398] width 64 height 13
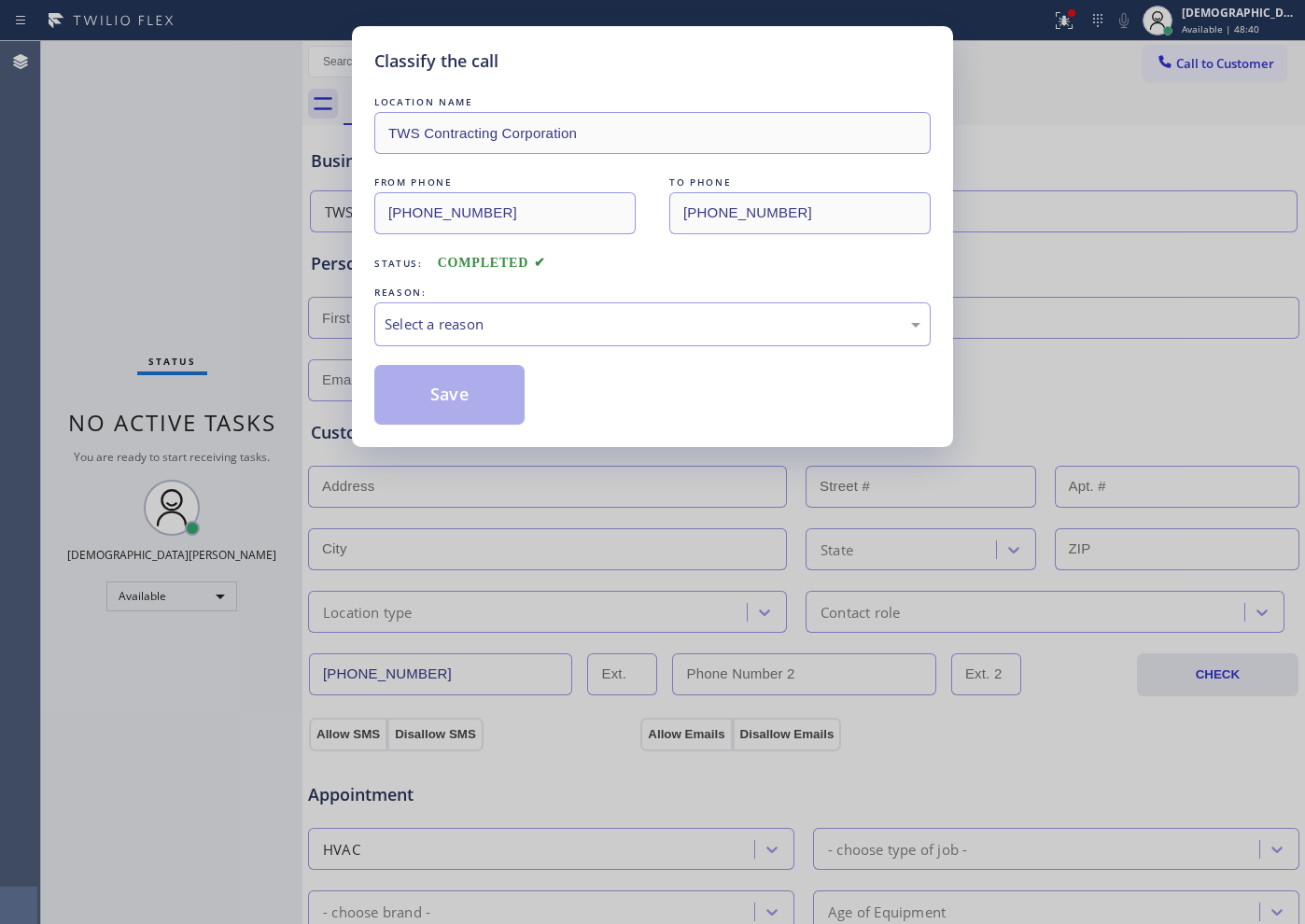
click at [552, 347] on div "LOCATION NAME TWS Contracting Corporation FROM PHONE [PHONE_NUMBER] TO PHONE [P…" at bounding box center [652, 258] width 556 height 332
click at [502, 323] on div "Select a reason" at bounding box center [652, 324] width 535 height 22
click at [460, 394] on button "Save" at bounding box center [449, 394] width 150 height 60
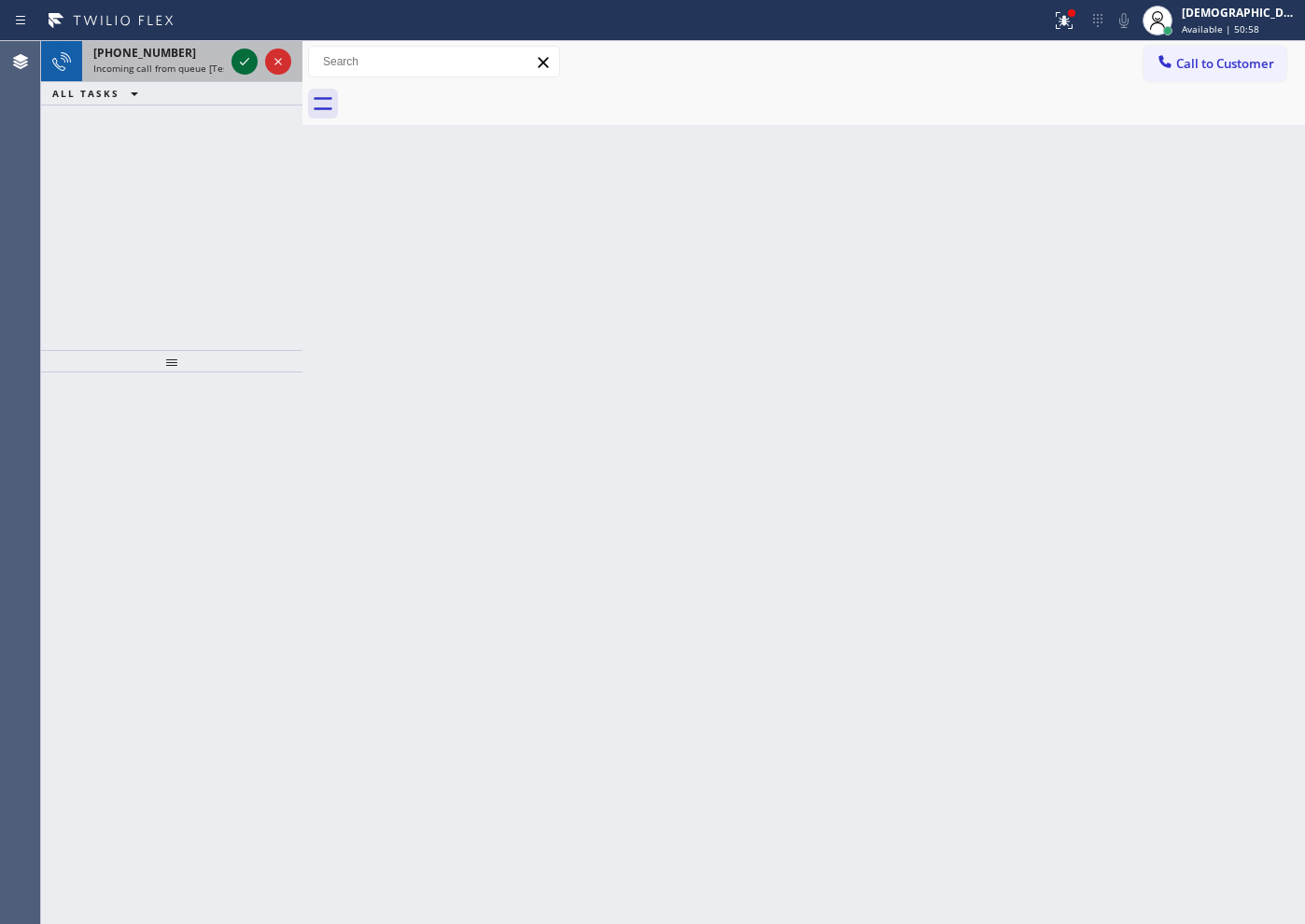
click at [245, 64] on icon at bounding box center [245, 61] width 23 height 23
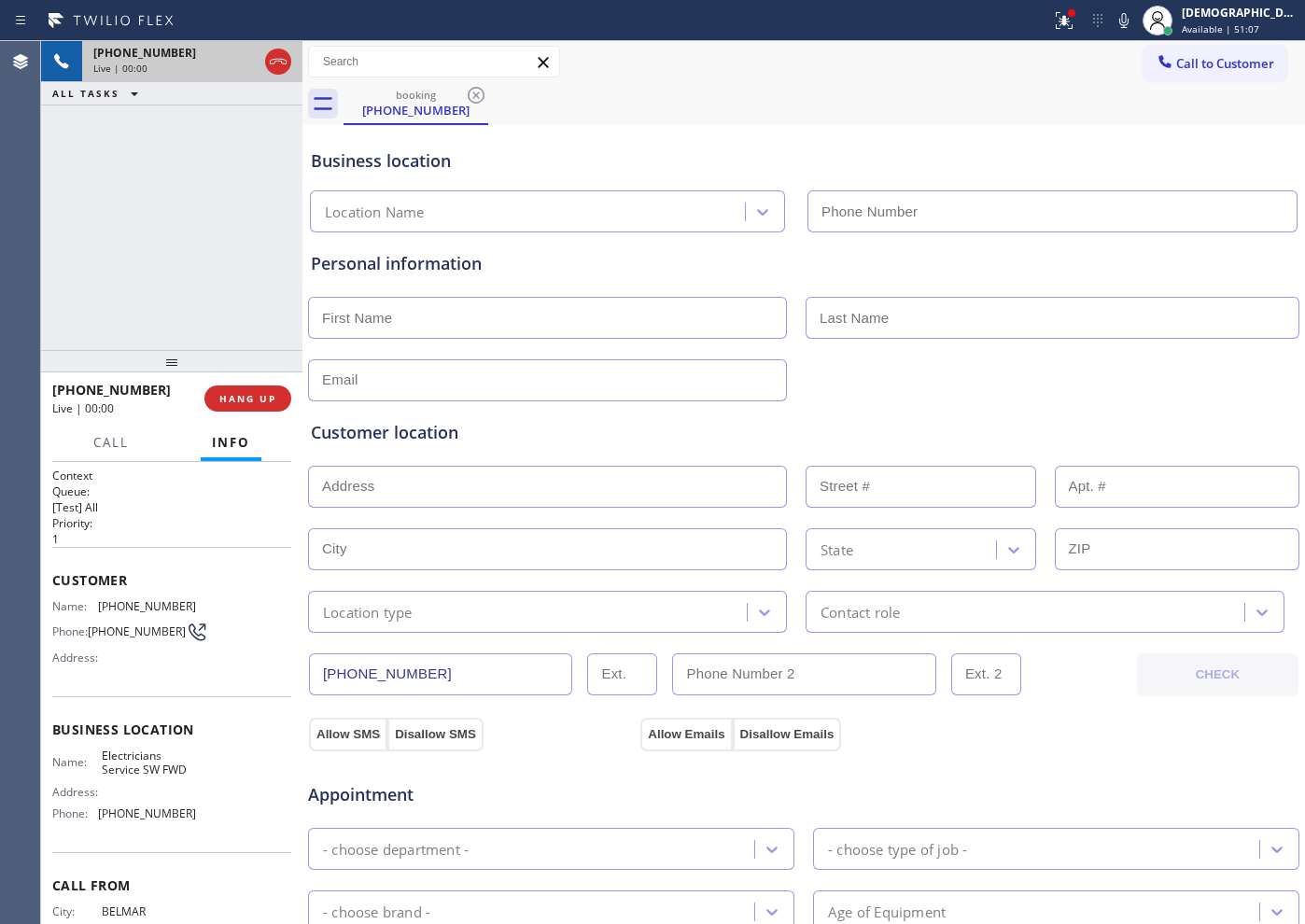
type input "[PHONE_NUMBER]"
click at [261, 396] on span "HANG UP" at bounding box center [248, 398] width 57 height 13
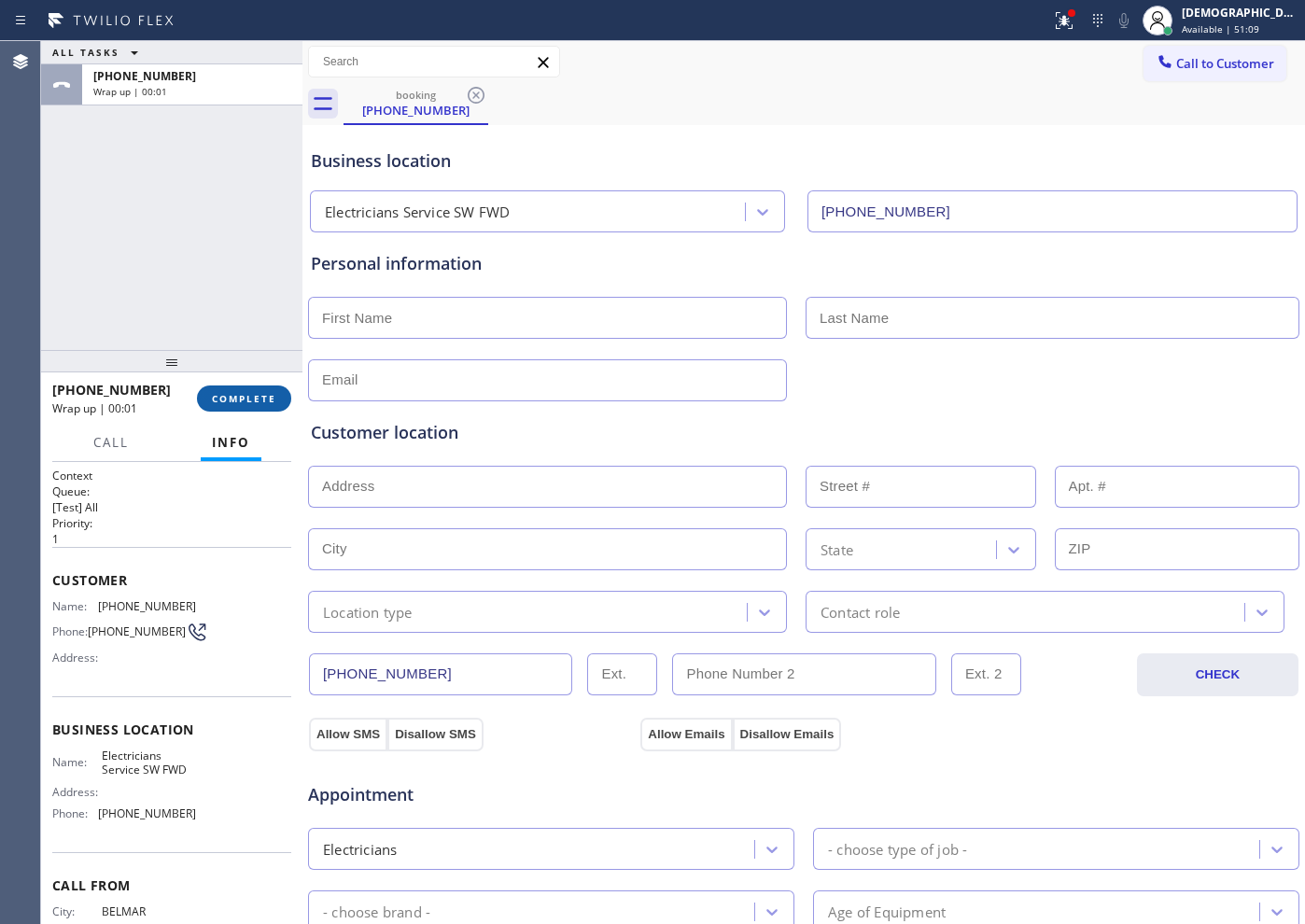
click at [235, 401] on span "COMPLETE" at bounding box center [244, 398] width 64 height 13
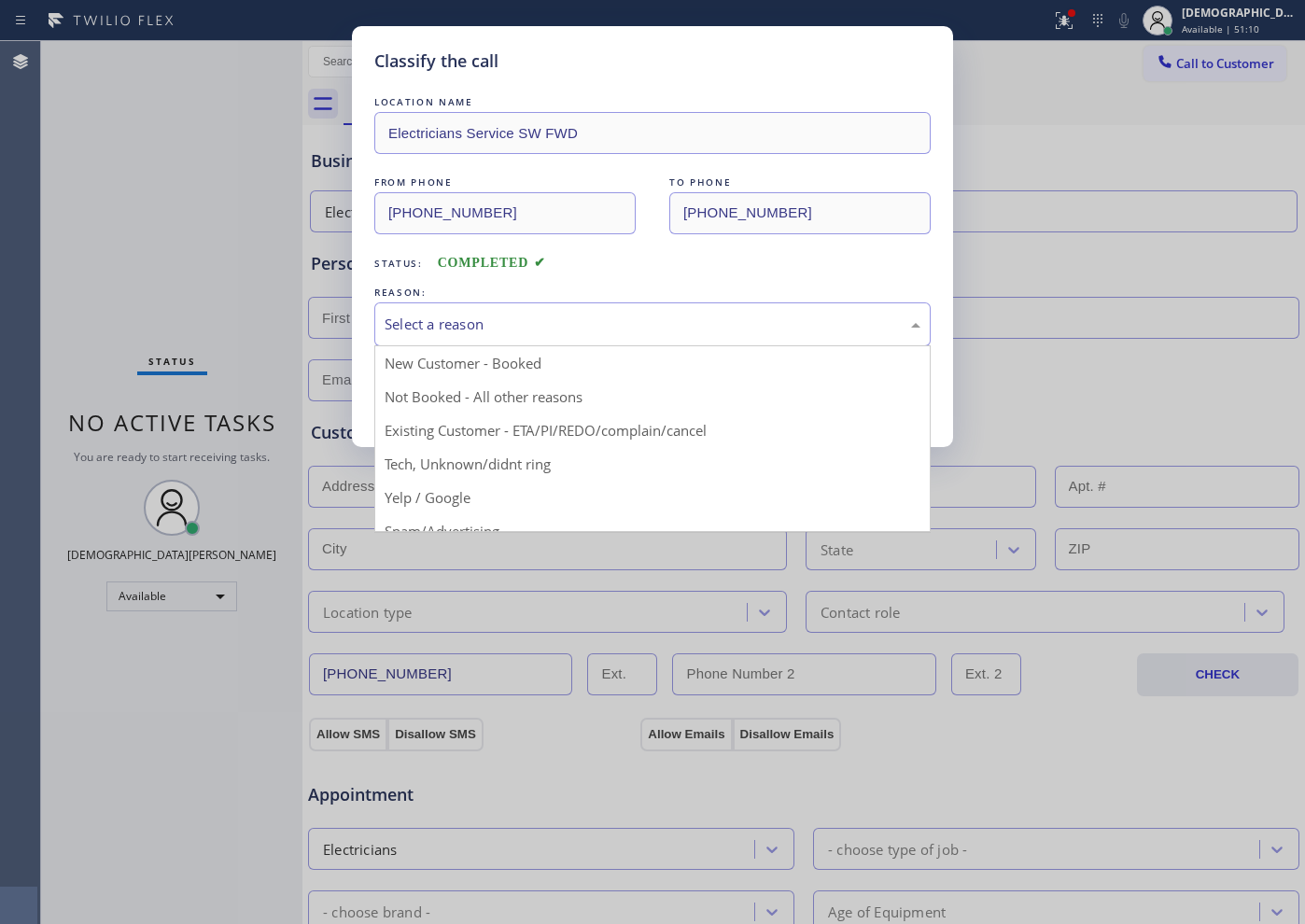
click at [410, 306] on div "Select a reason" at bounding box center [652, 324] width 556 height 44
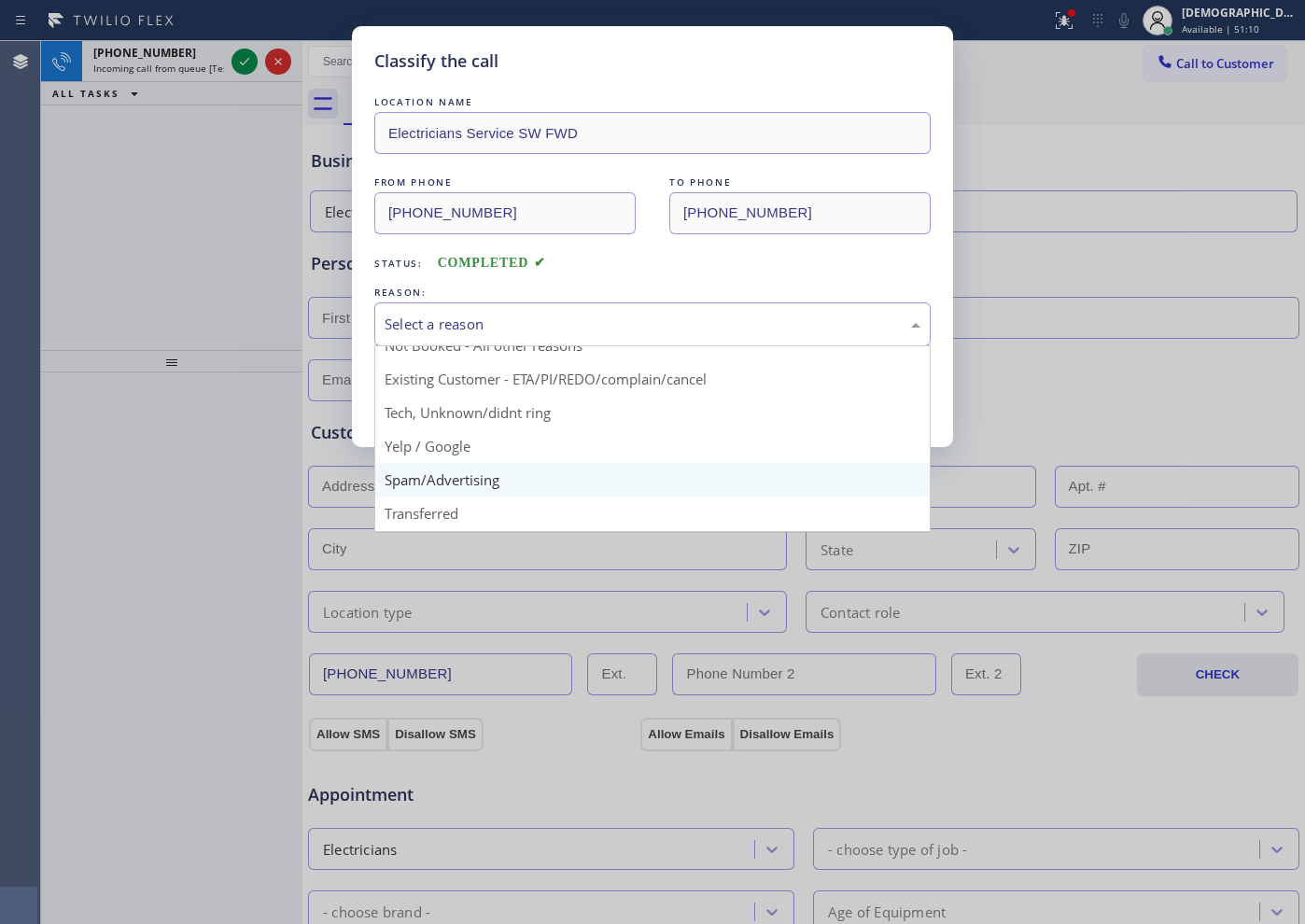
scroll to position [117, 0]
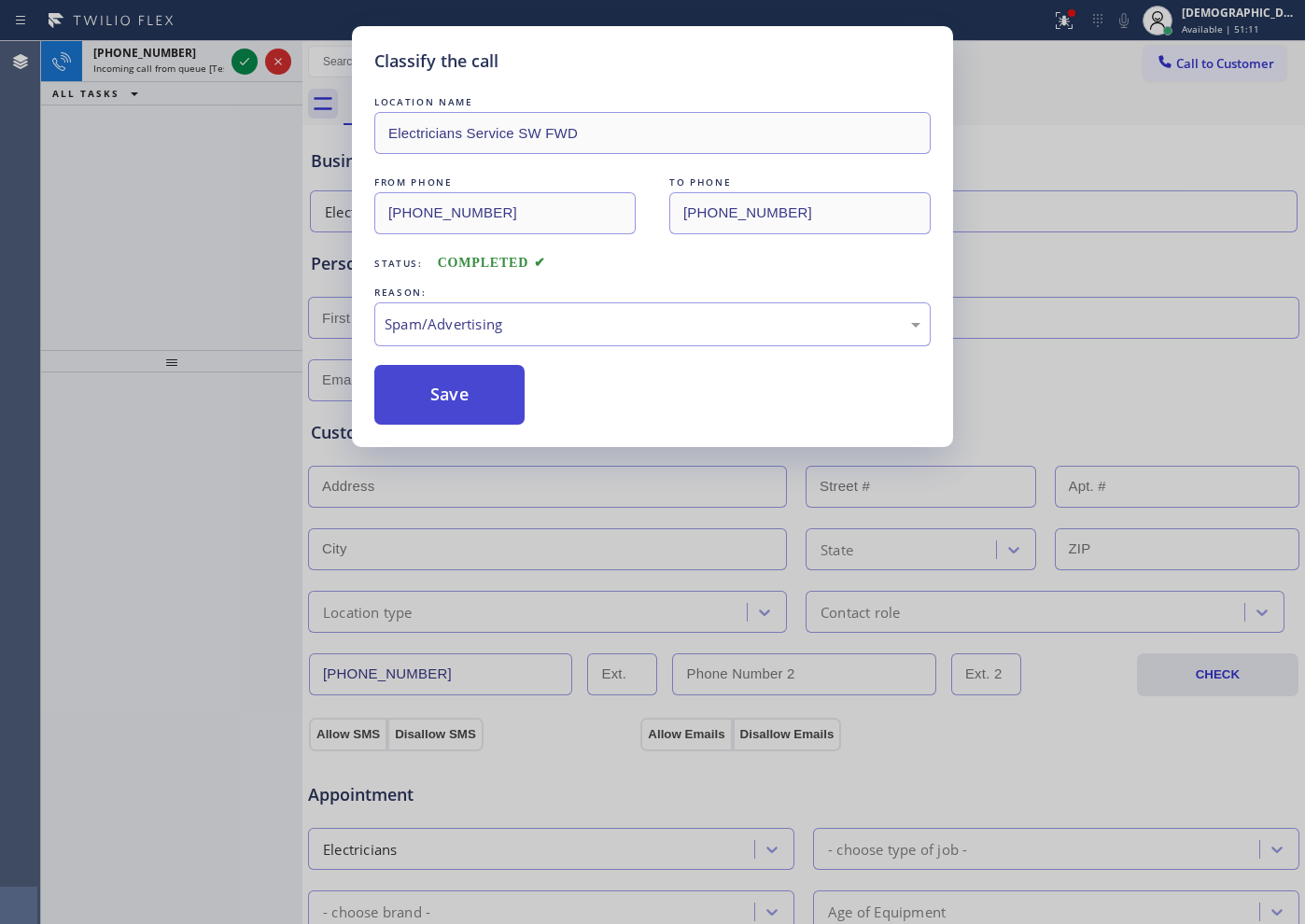
click at [432, 395] on button "Save" at bounding box center [449, 394] width 150 height 60
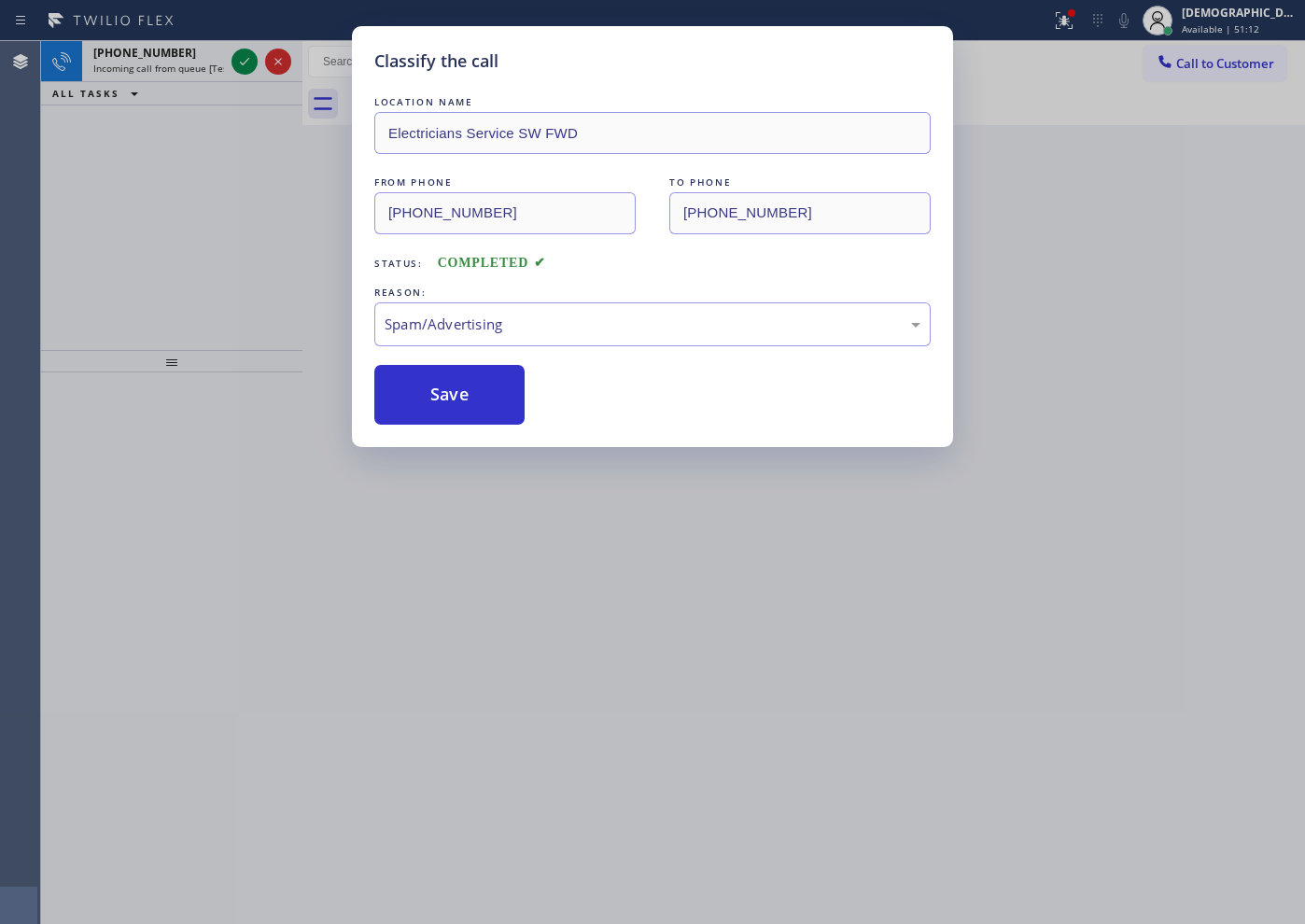
click at [247, 59] on div "Classify the call LOCATION NAME Electricians Service SW FWD FROM PHONE [PHONE_N…" at bounding box center [652, 462] width 1305 height 924
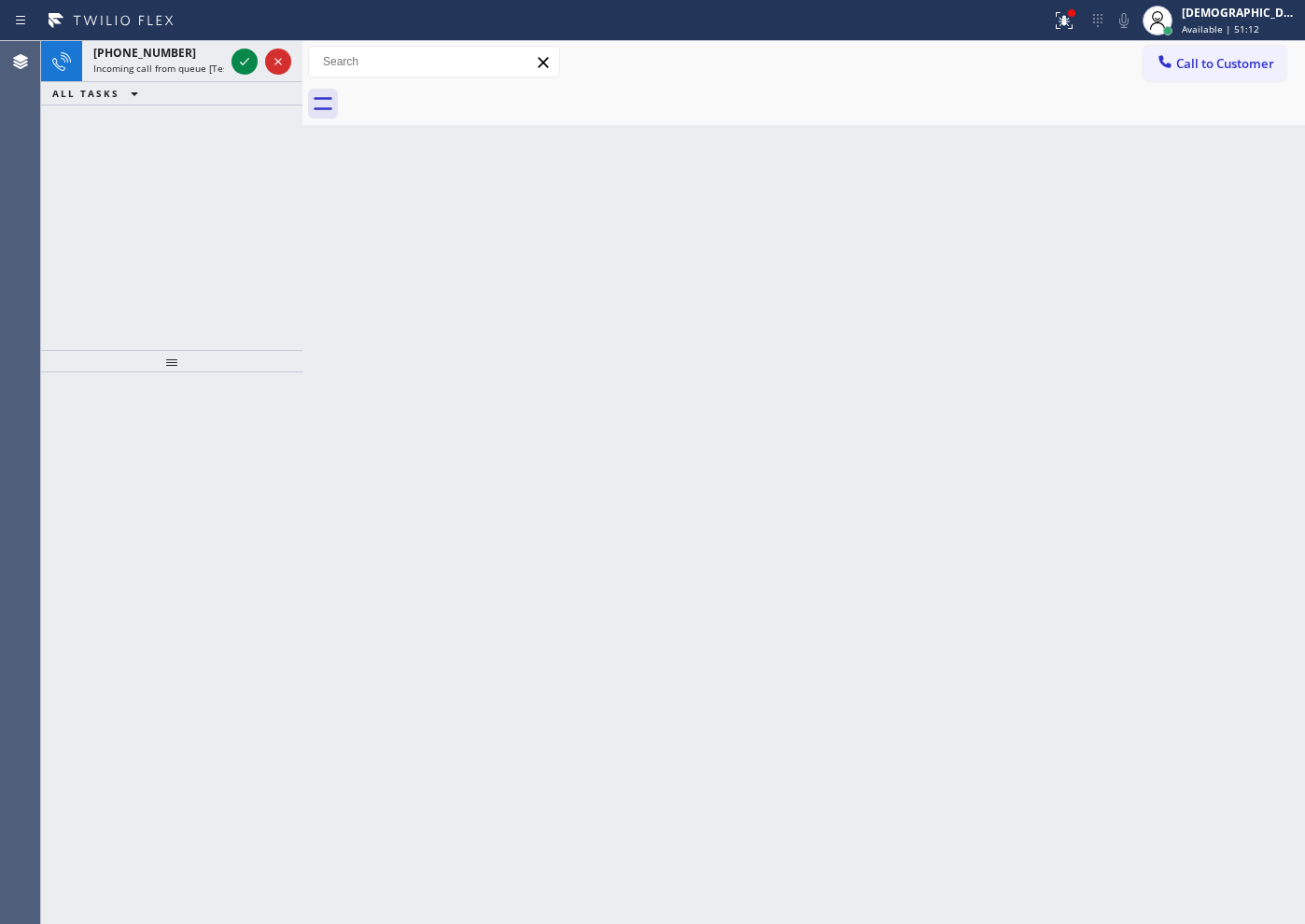
click at [247, 59] on icon at bounding box center [245, 61] width 23 height 23
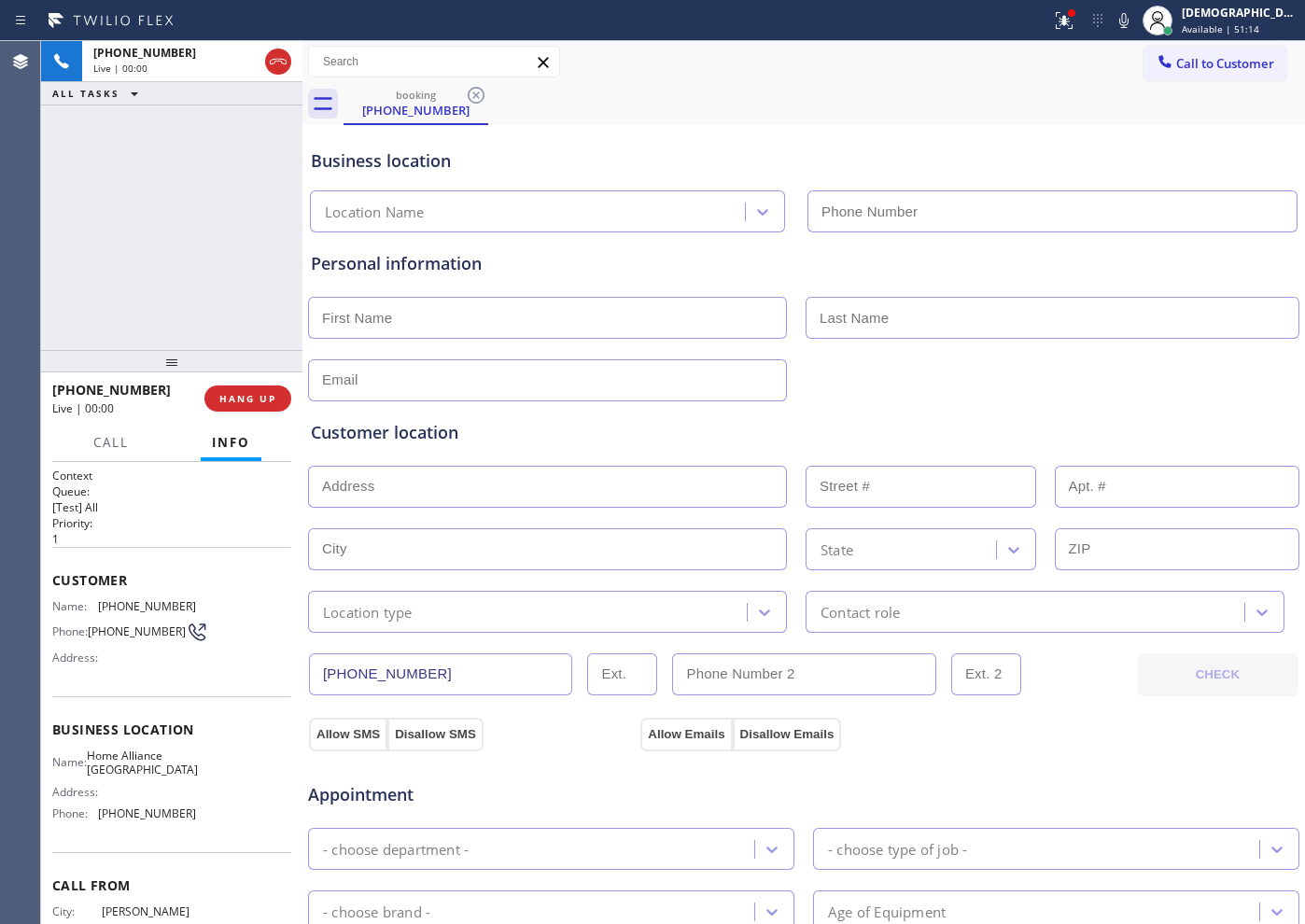
type input "[PHONE_NUMBER]"
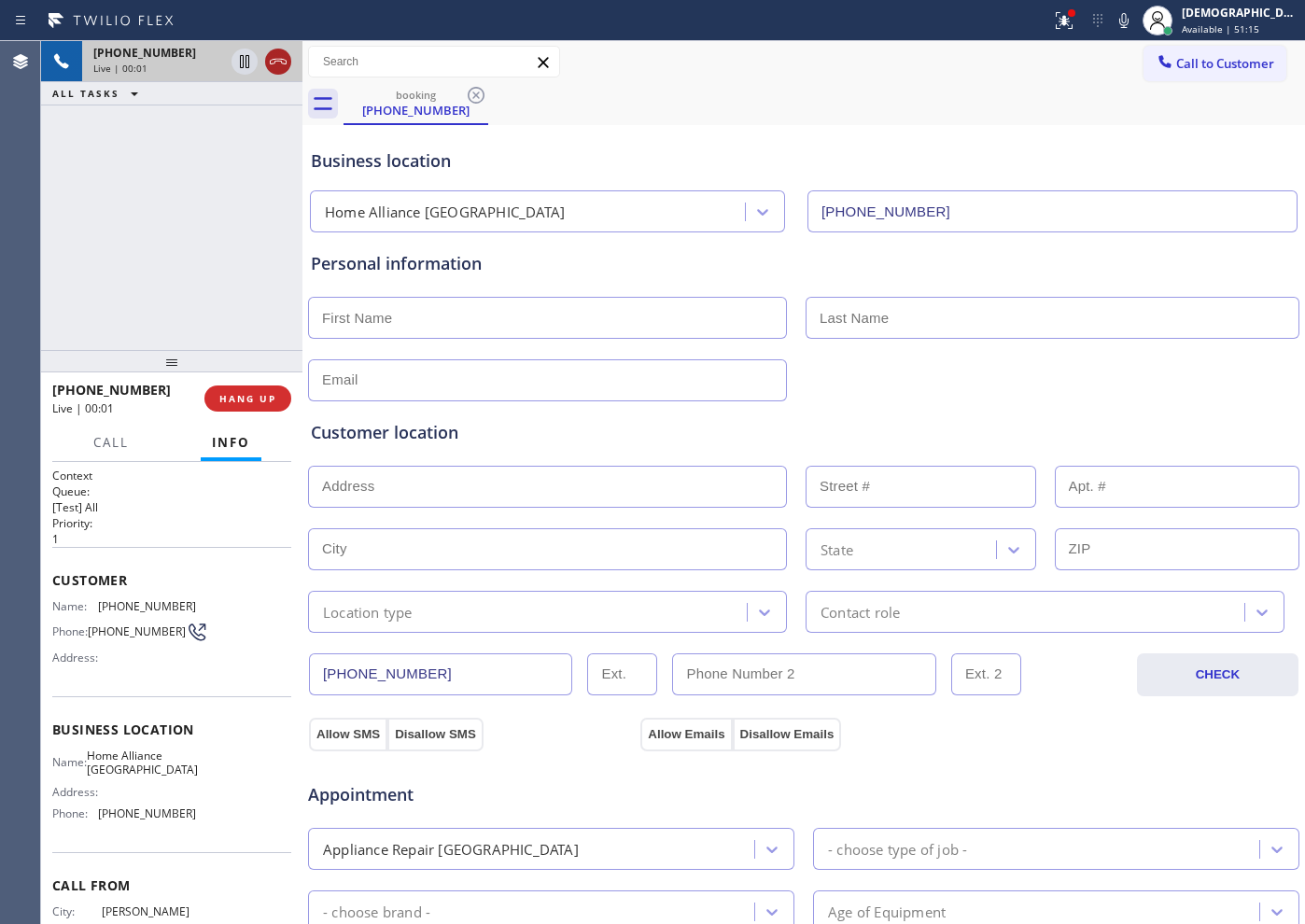
click at [282, 62] on icon at bounding box center [278, 61] width 17 height 6
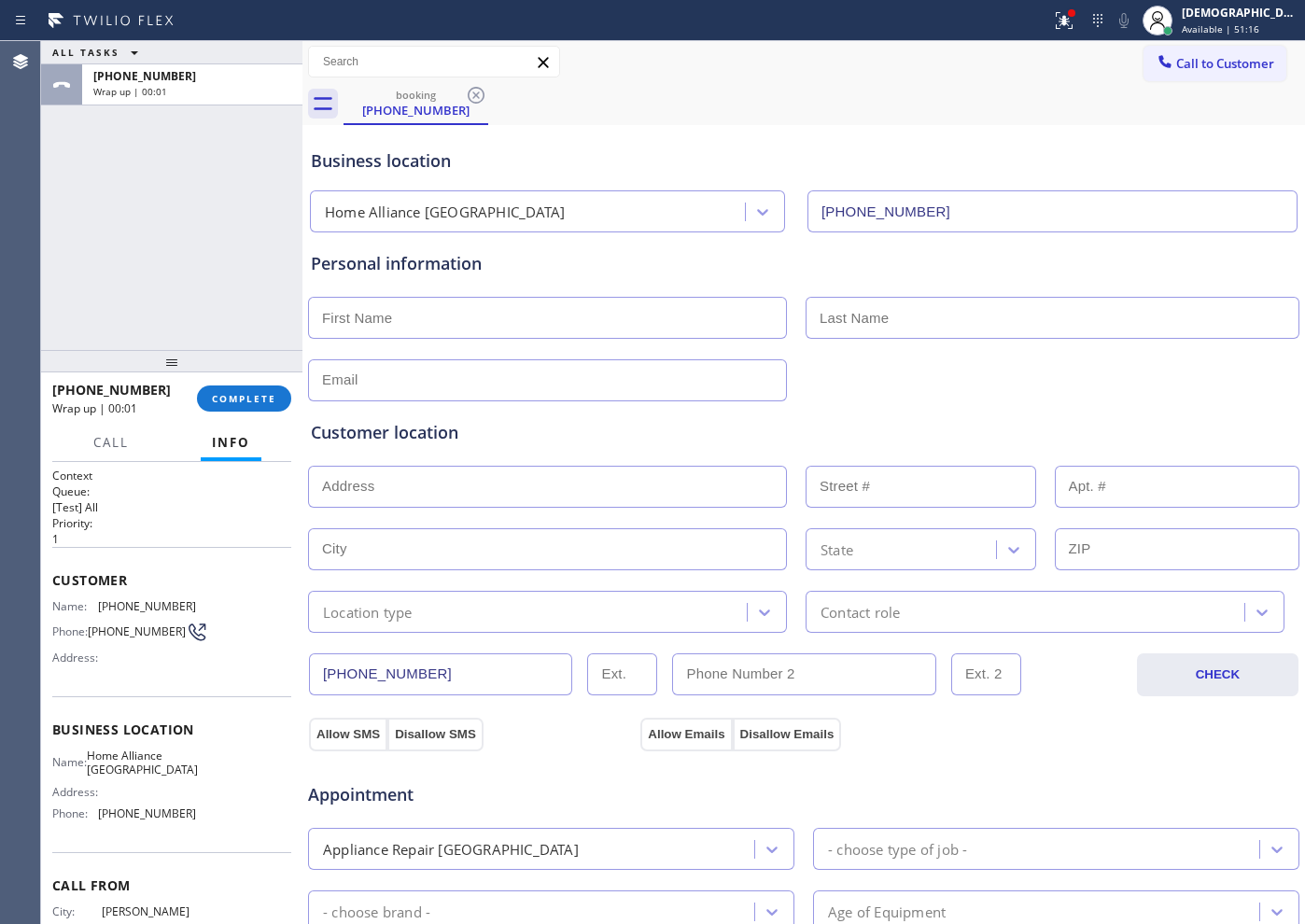
click at [253, 412] on div "[PHONE_NUMBER] Wrap up | 00:01 COMPLETE" at bounding box center [171, 398] width 239 height 48
click at [256, 400] on span "COMPLETE" at bounding box center [244, 398] width 64 height 13
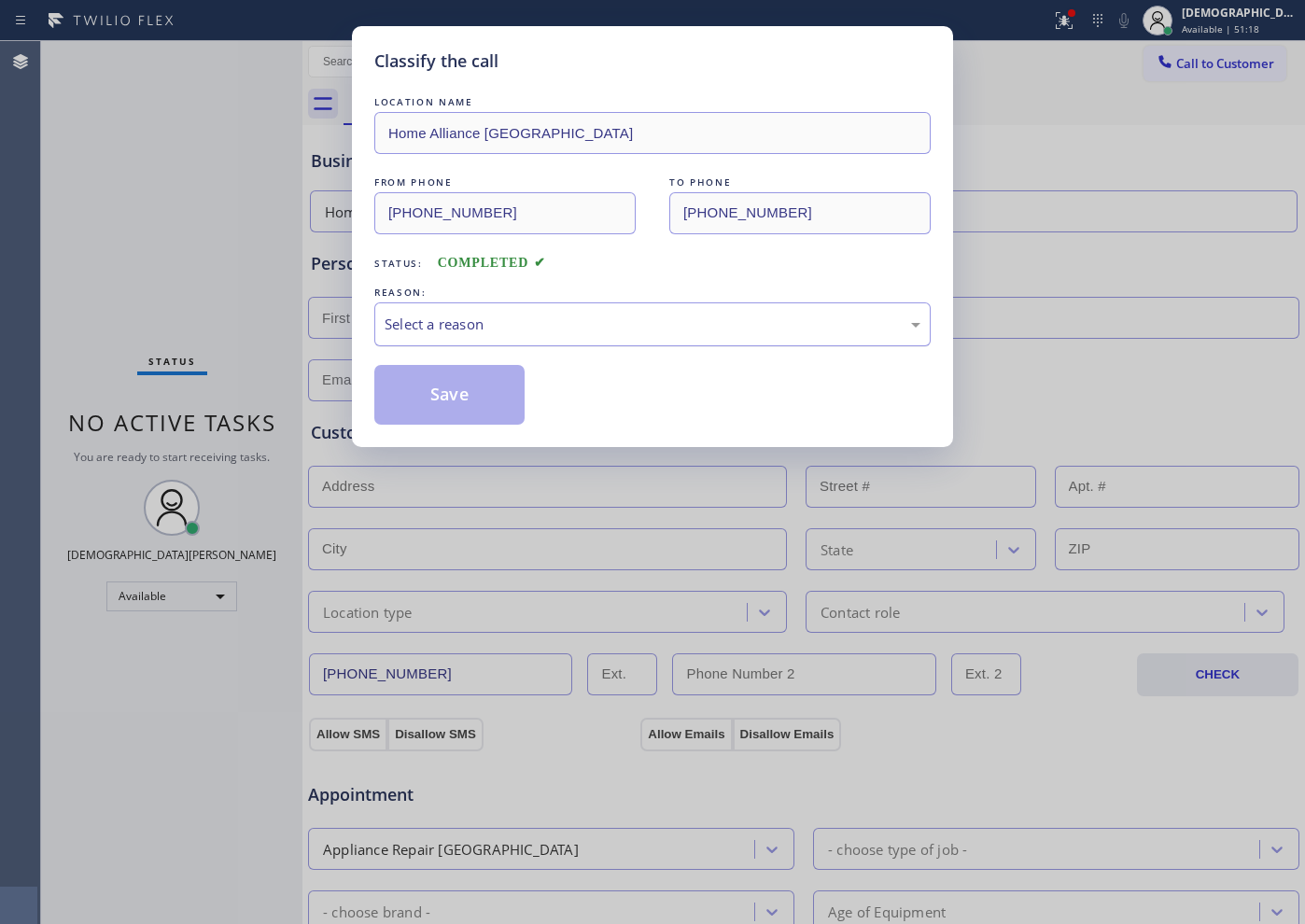
click at [521, 322] on div "Select a reason" at bounding box center [652, 324] width 535 height 22
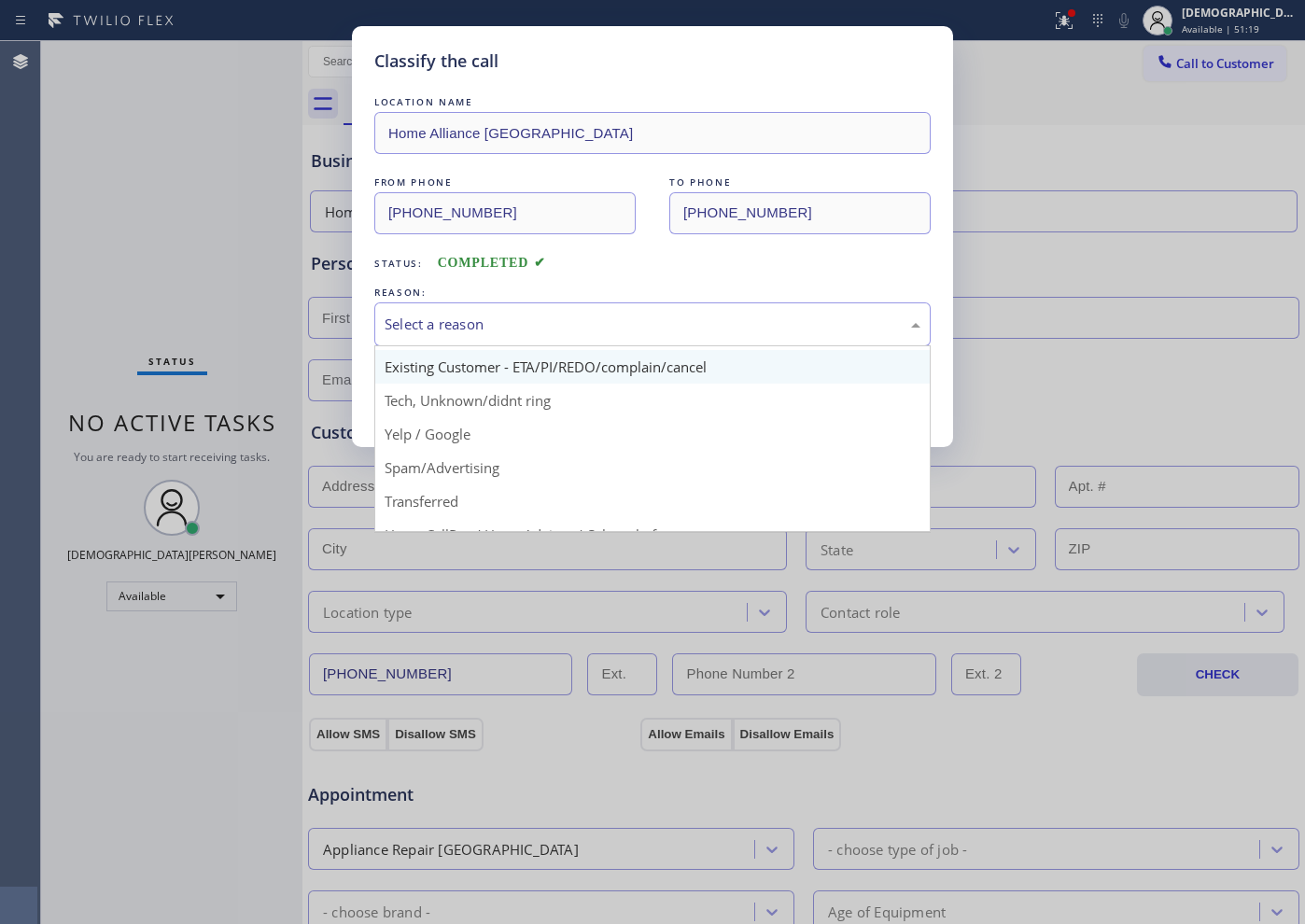
scroll to position [116, 0]
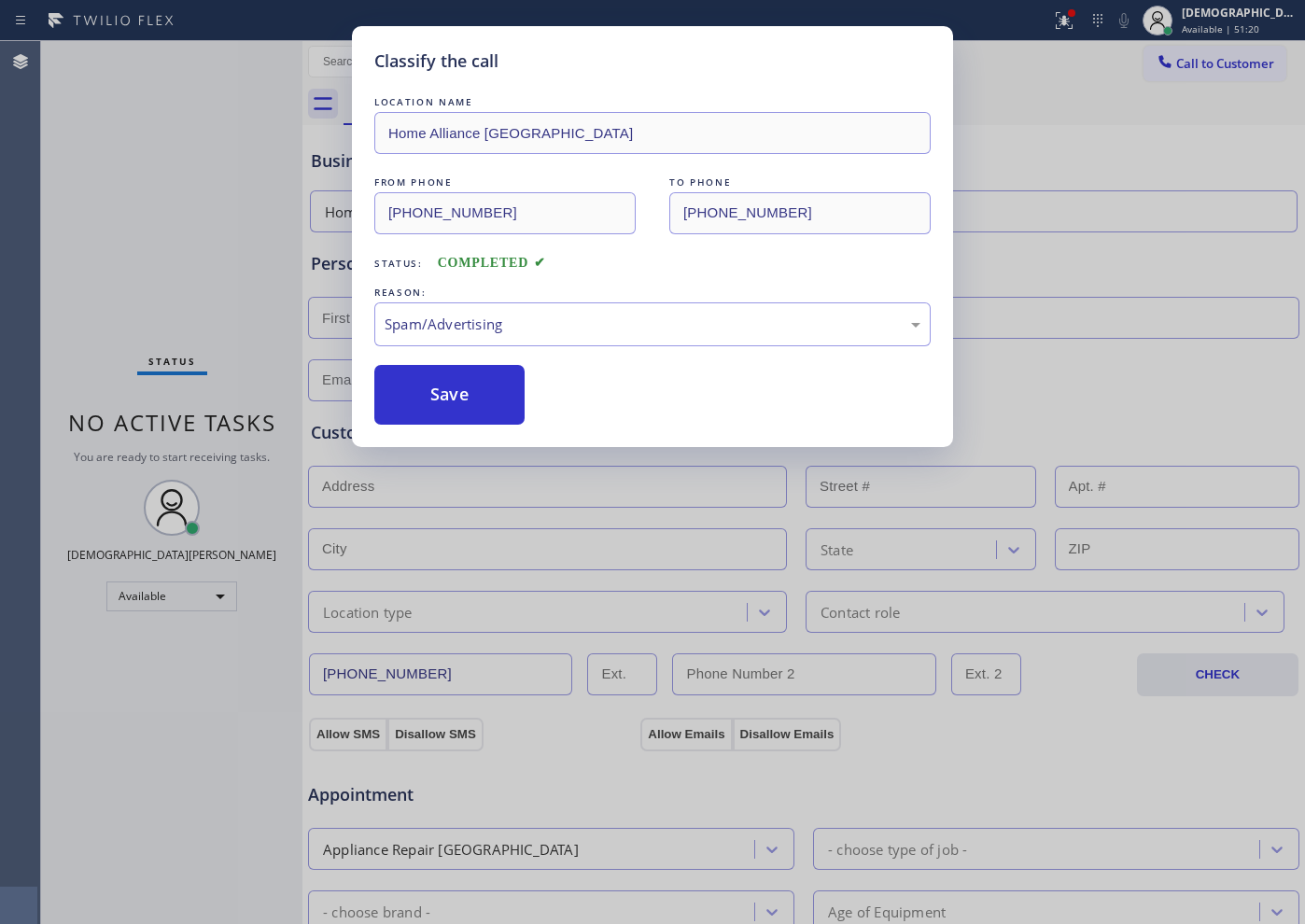
click at [452, 398] on button "Save" at bounding box center [449, 394] width 150 height 60
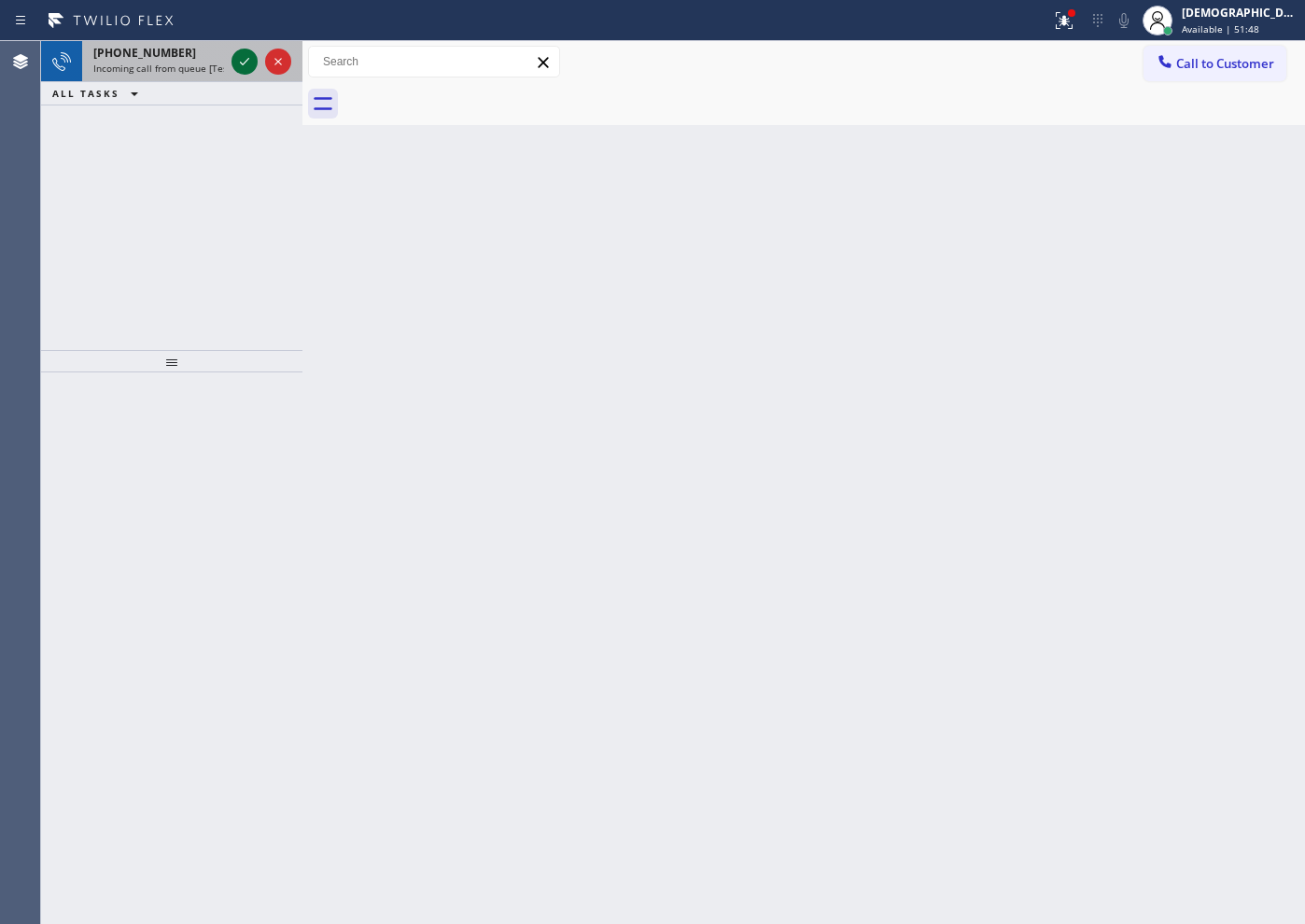
click at [245, 62] on icon at bounding box center [245, 61] width 9 height 8
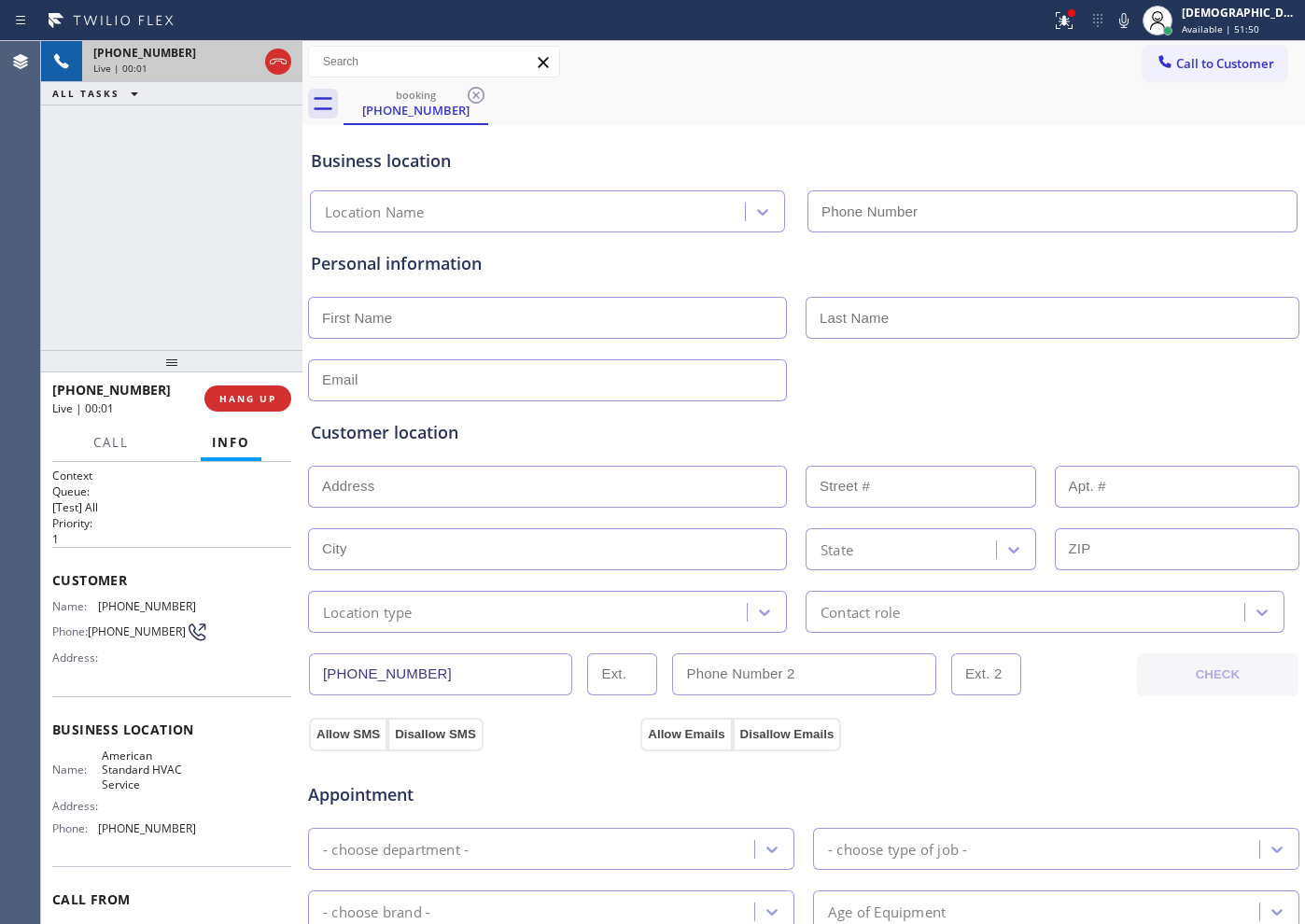
type input "[PHONE_NUMBER]"
click at [280, 59] on icon at bounding box center [278, 61] width 23 height 23
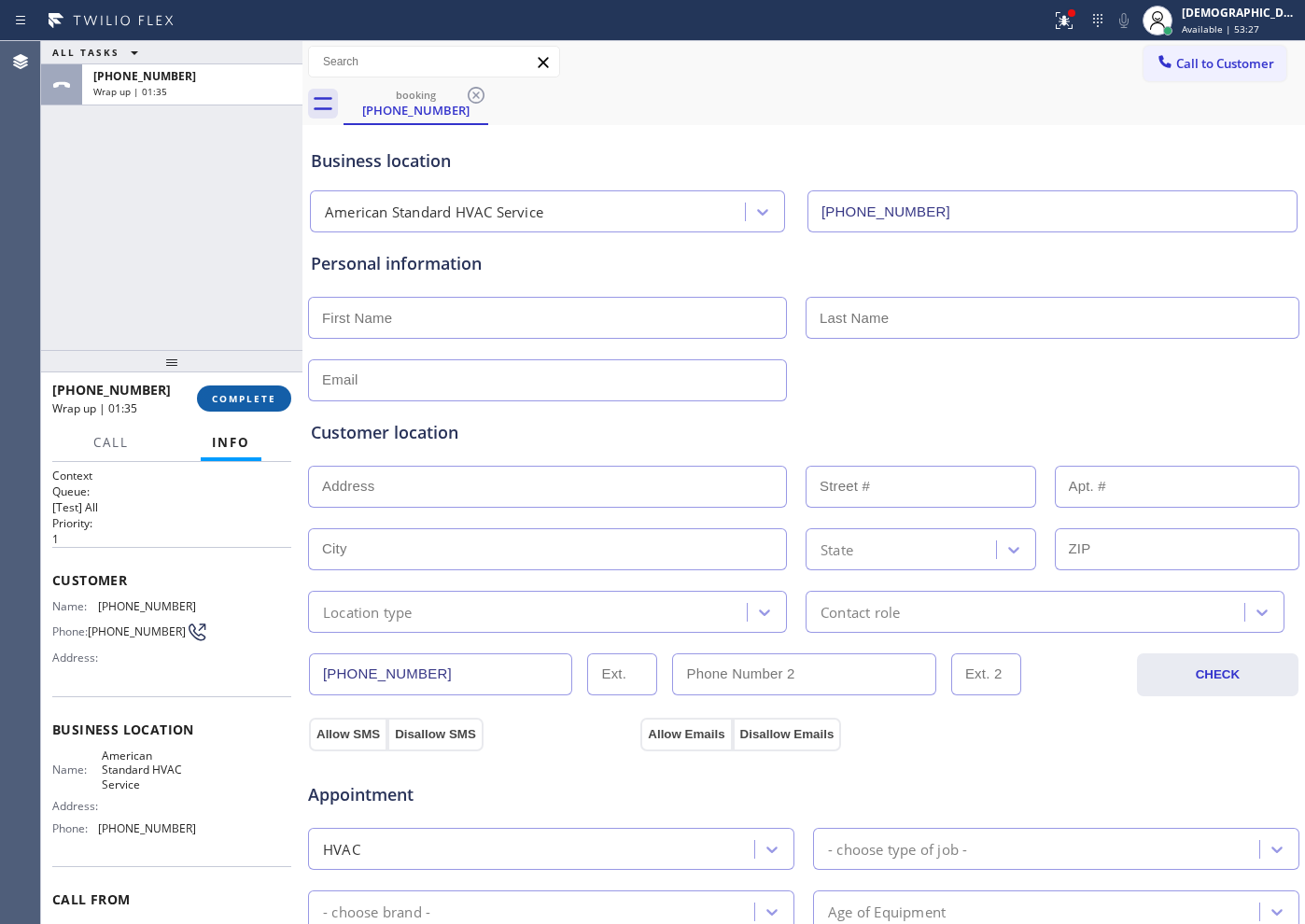
click at [243, 401] on span "COMPLETE" at bounding box center [244, 398] width 64 height 13
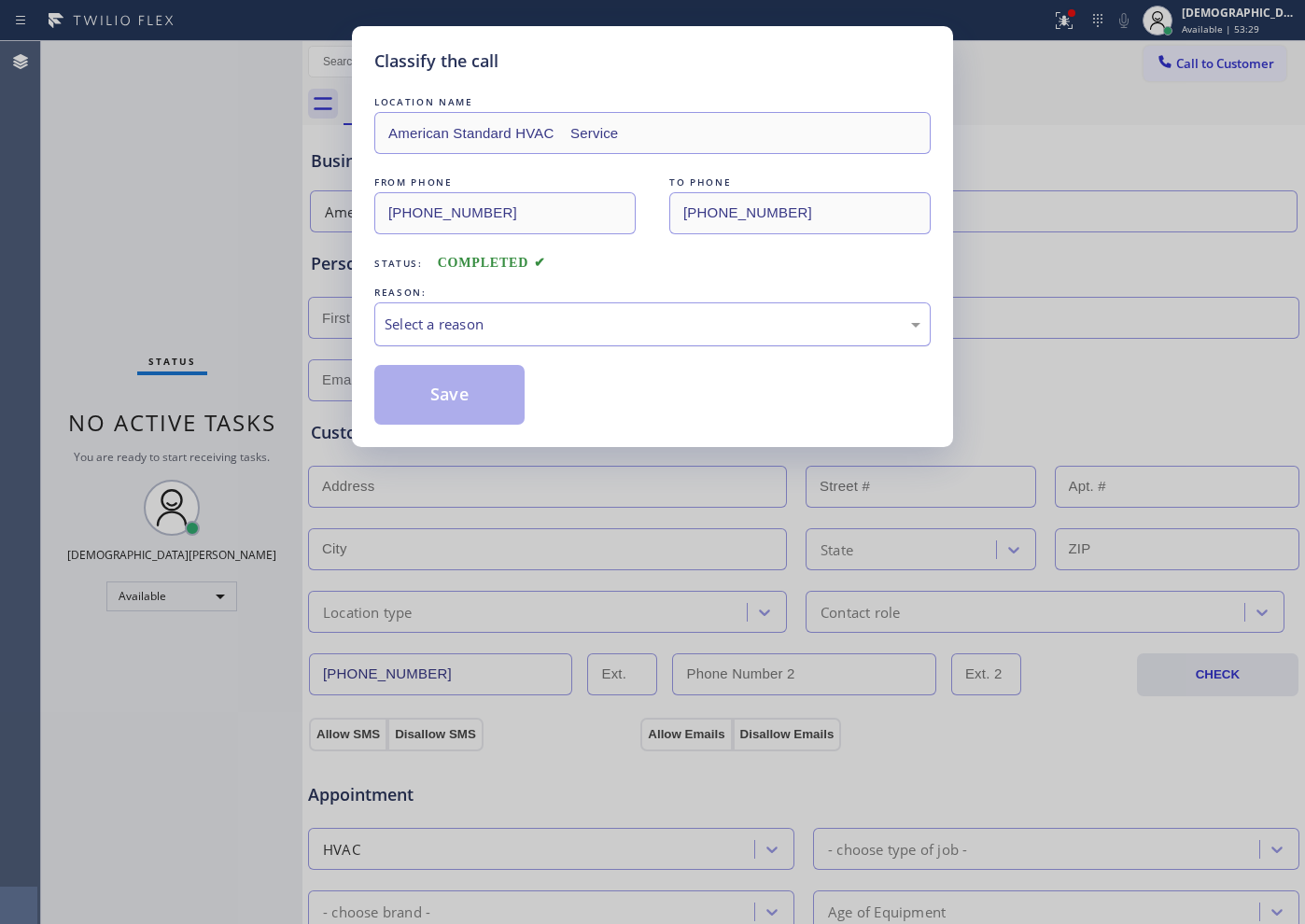
click at [458, 330] on div "Select a reason" at bounding box center [652, 324] width 535 height 22
click at [472, 385] on button "Save" at bounding box center [449, 394] width 150 height 60
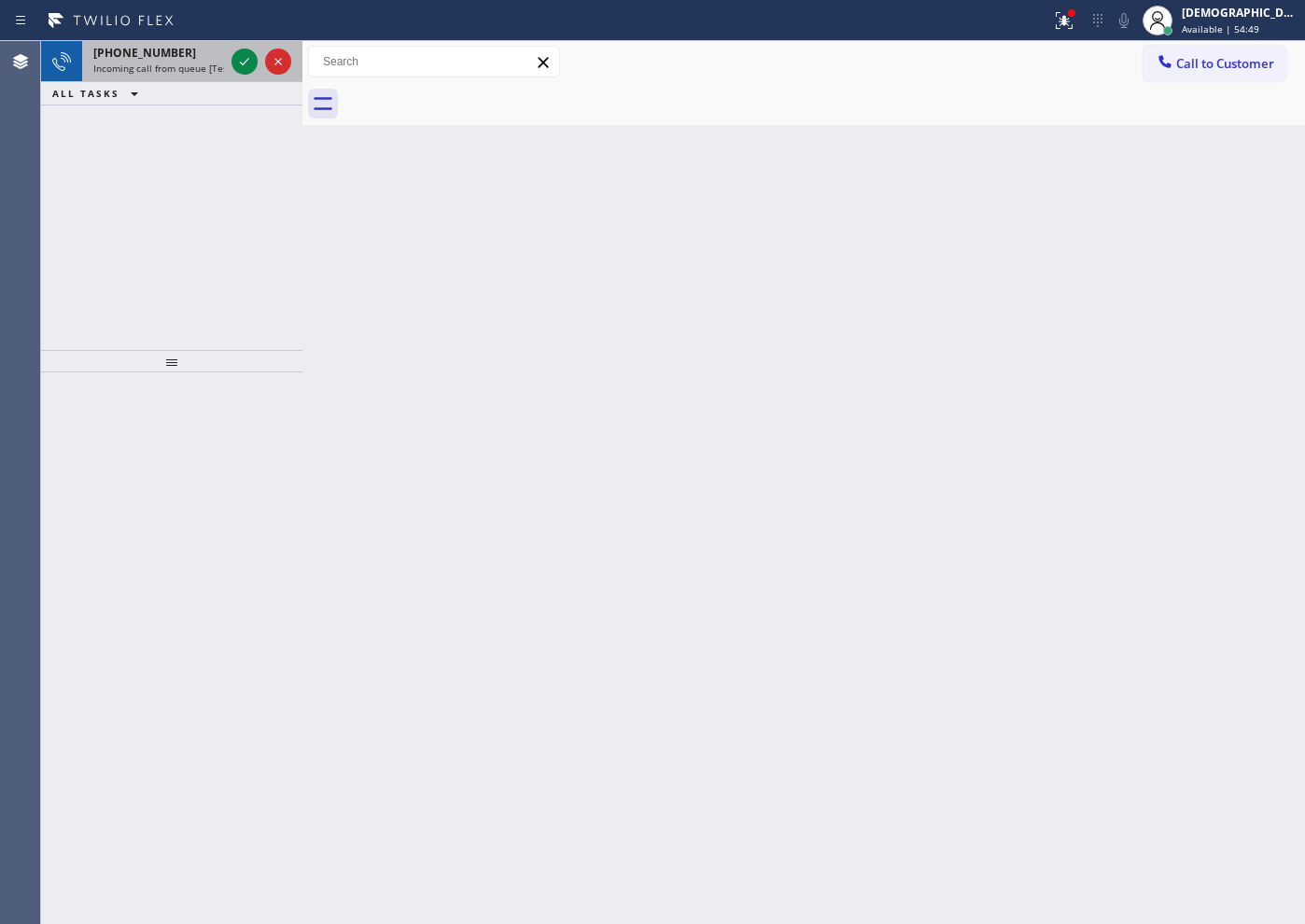
click at [240, 46] on div at bounding box center [261, 61] width 67 height 41
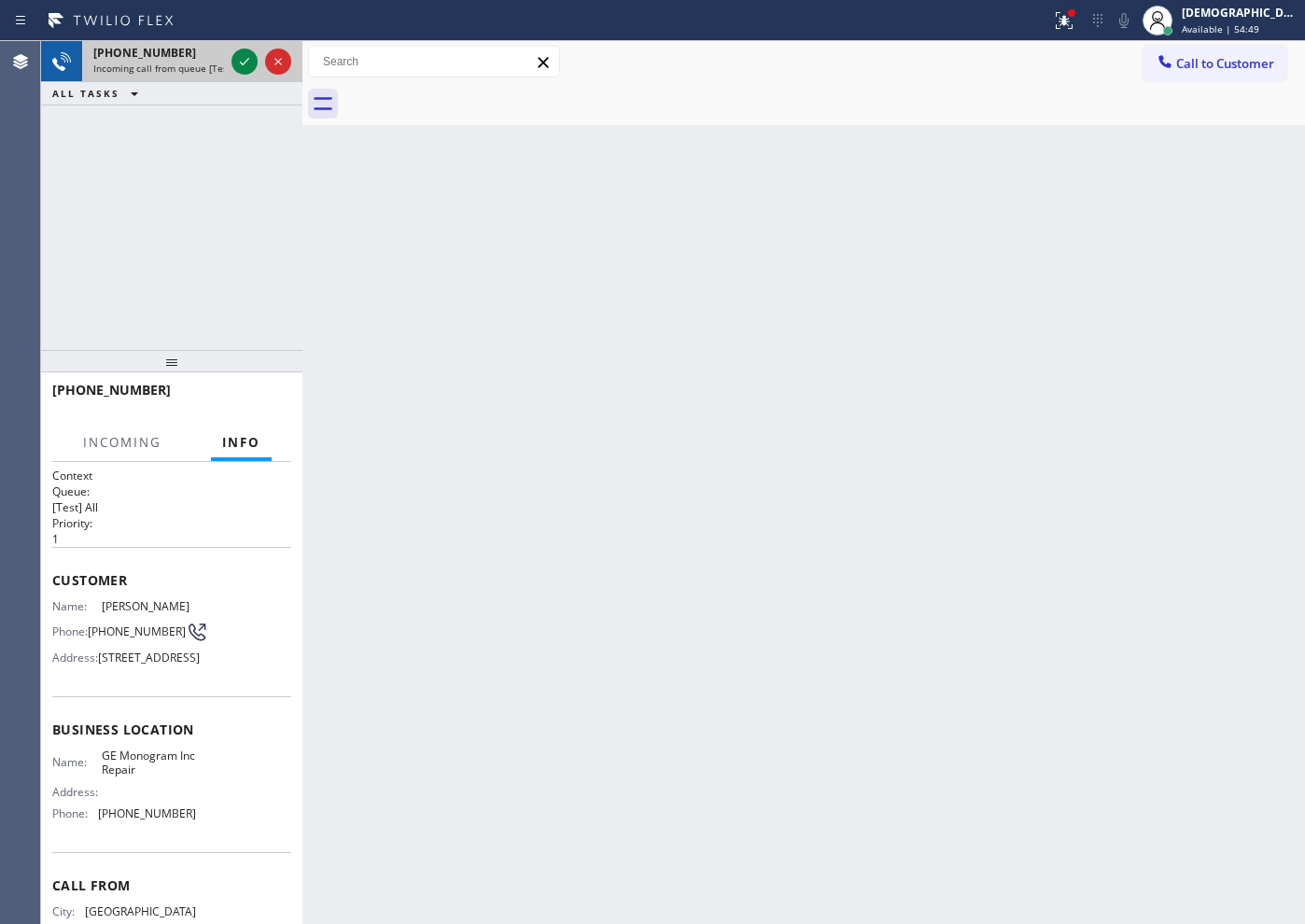
click at [240, 46] on div at bounding box center [261, 61] width 67 height 41
click at [232, 61] on div at bounding box center [245, 61] width 26 height 23
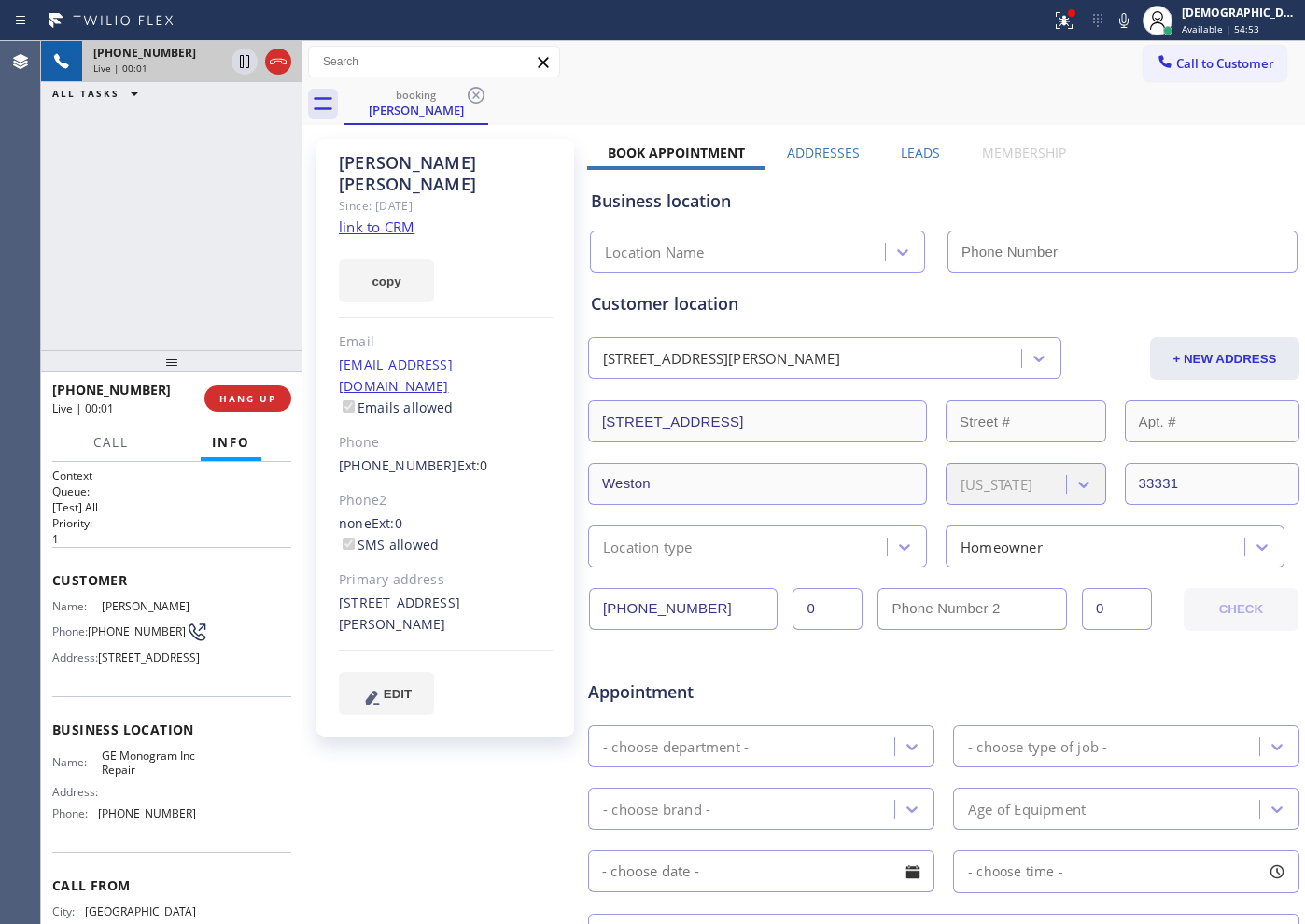
type input "[PHONE_NUMBER]"
click at [386, 218] on link "link to CRM" at bounding box center [376, 227] width 76 height 19
click at [241, 60] on icon at bounding box center [245, 61] width 9 height 13
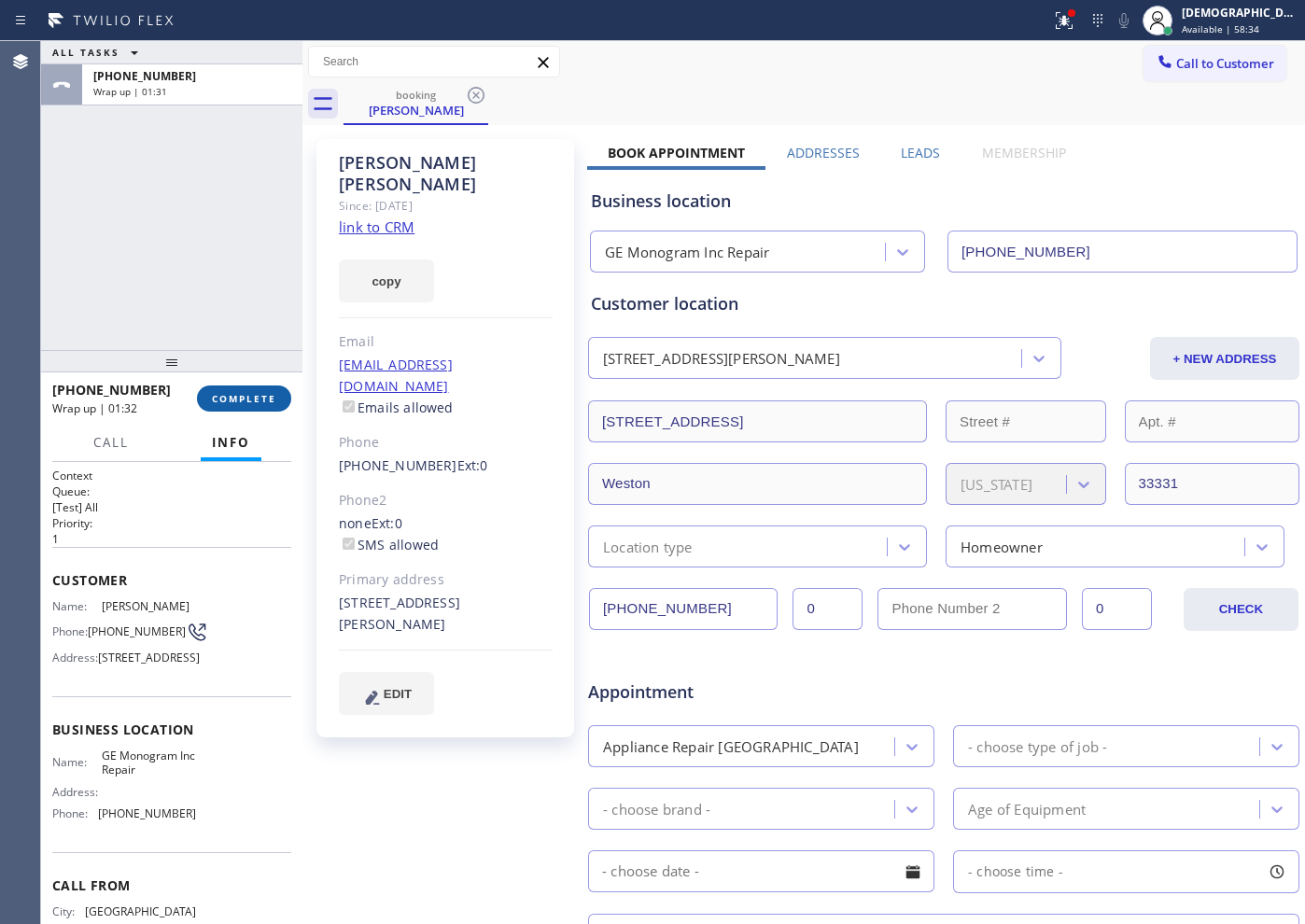
click at [258, 390] on button "COMPLETE" at bounding box center [244, 399] width 95 height 26
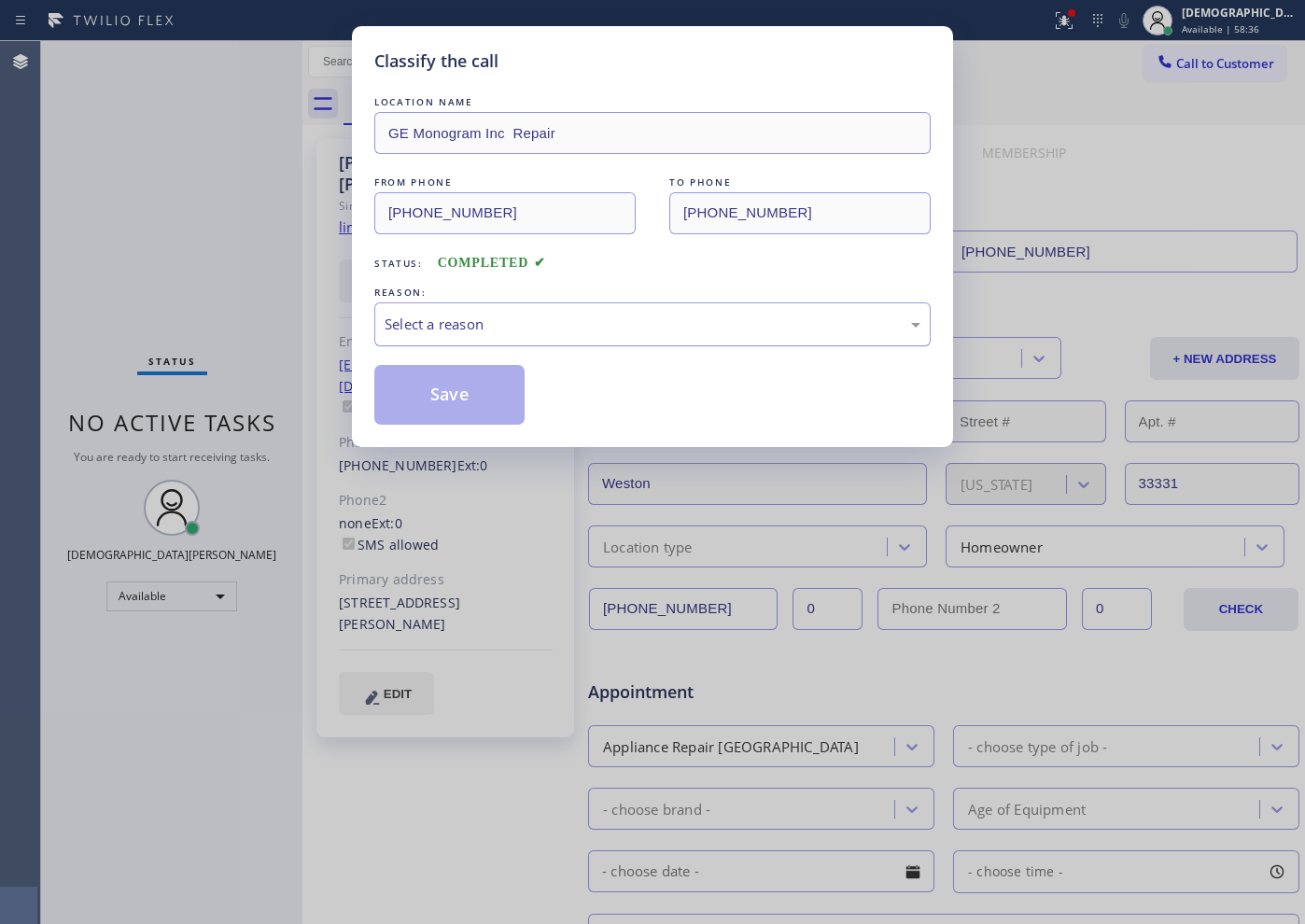
click at [389, 323] on div "Select a reason" at bounding box center [652, 324] width 535 height 22
click at [465, 397] on button "Save" at bounding box center [449, 394] width 150 height 60
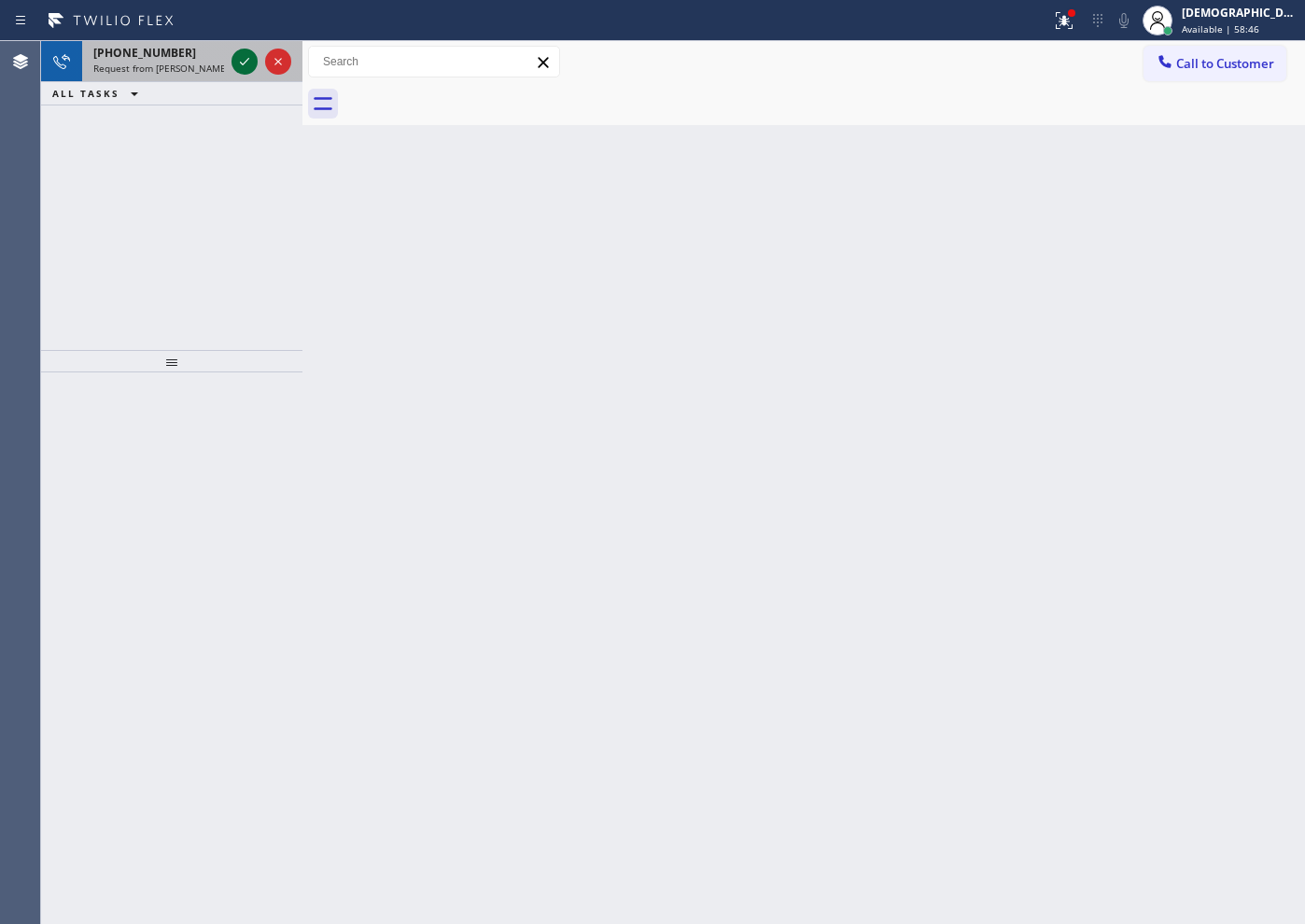
click at [241, 67] on icon at bounding box center [245, 61] width 23 height 23
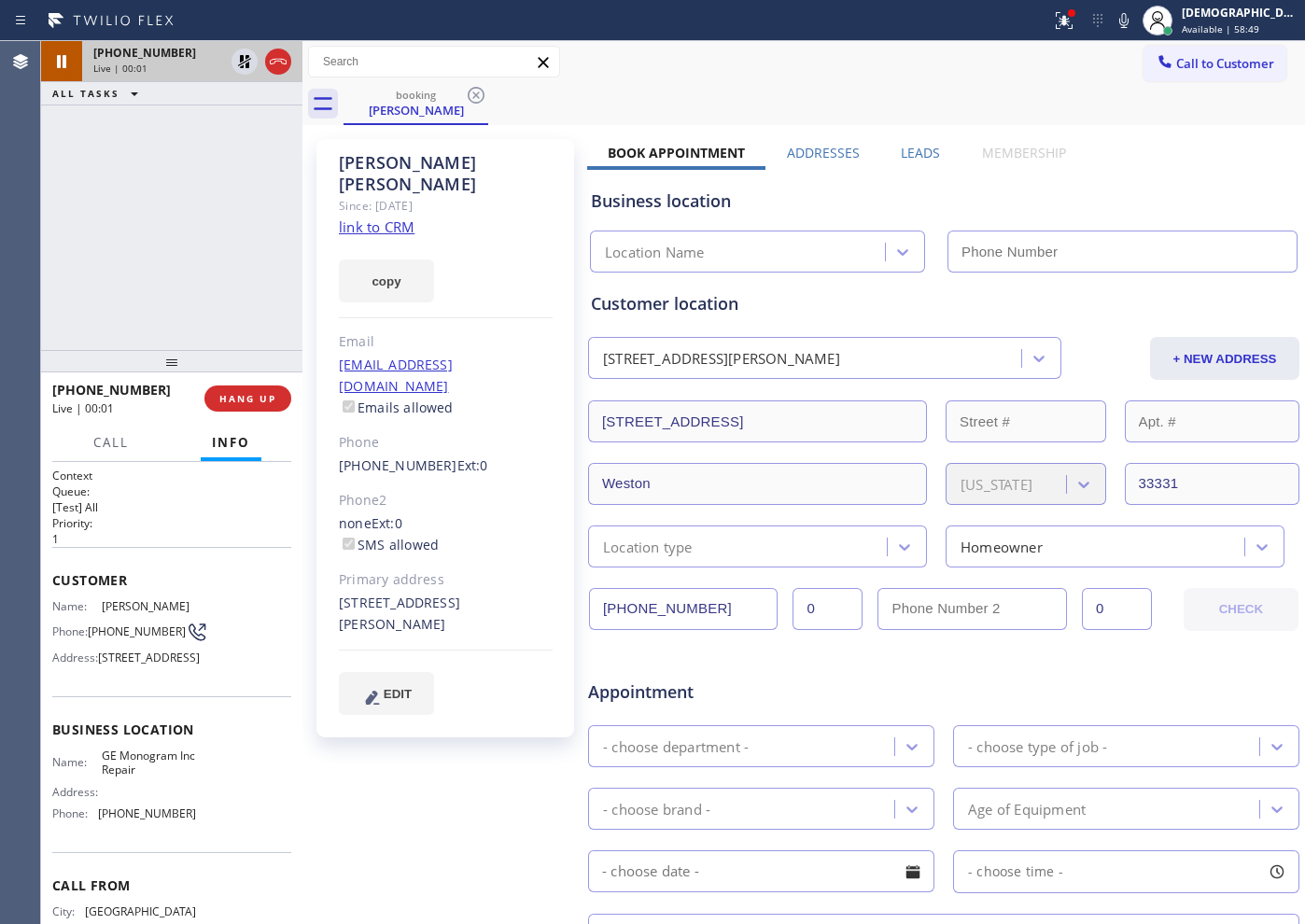
type input "[PHONE_NUMBER]"
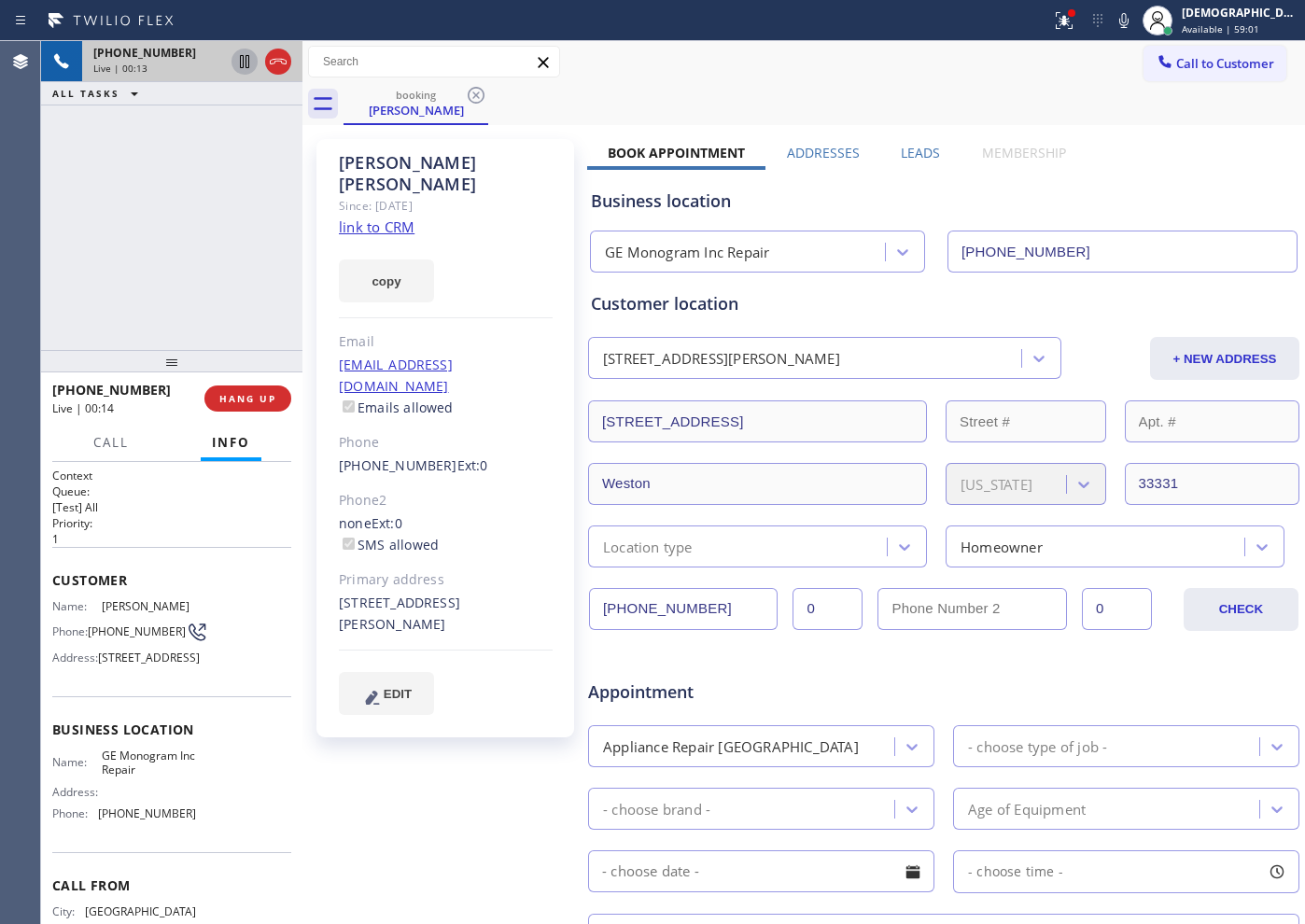
click at [249, 66] on icon at bounding box center [245, 61] width 9 height 13
click at [168, 298] on div "[PHONE_NUMBER] Live | 01:20 ALL TASKS ALL TASKS ACTIVE TASKS TASKS IN WRAP UP" at bounding box center [171, 195] width 261 height 309
click at [243, 60] on icon at bounding box center [245, 61] width 13 height 13
click at [275, 54] on icon at bounding box center [278, 61] width 23 height 23
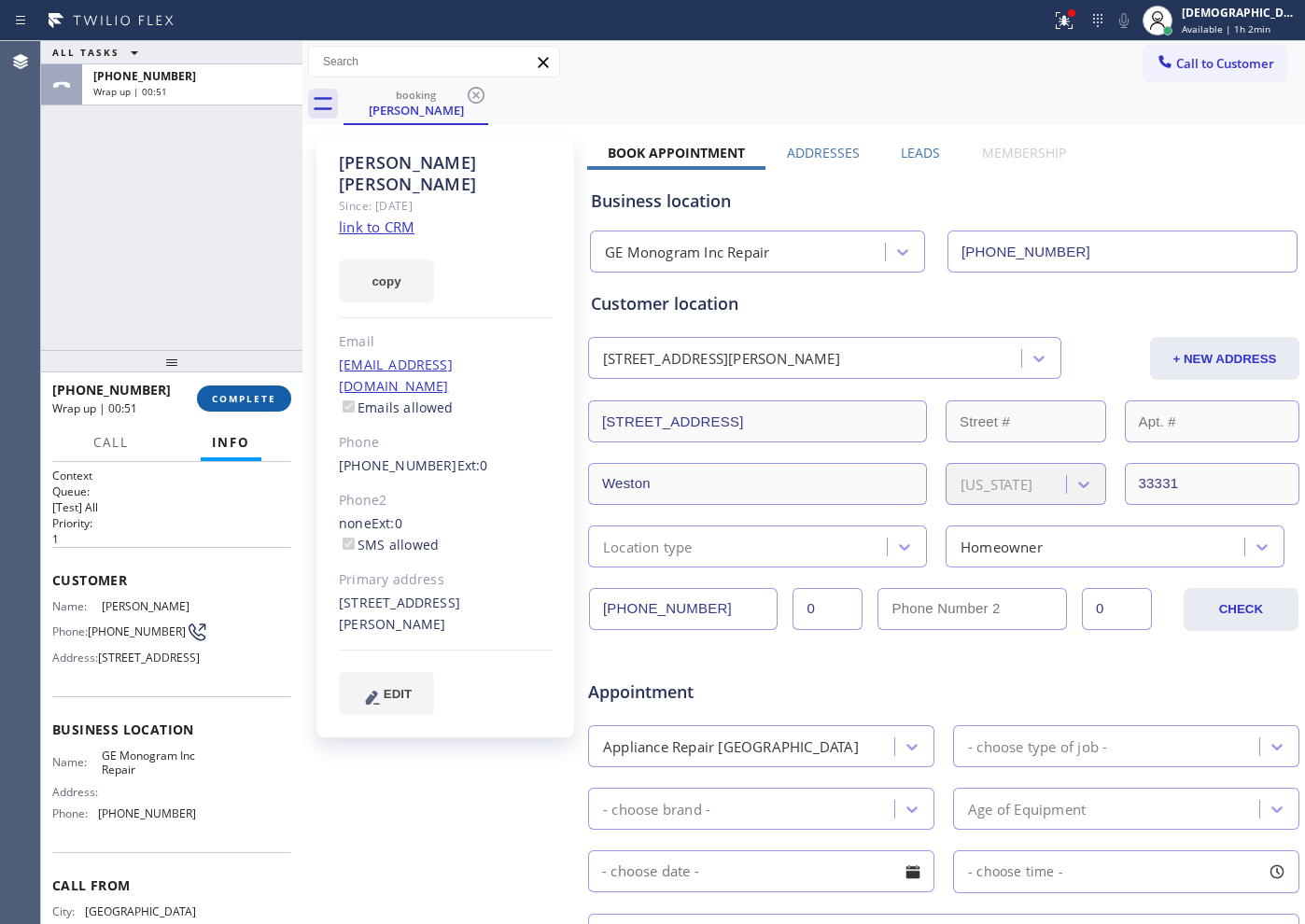
click at [273, 390] on button "COMPLETE" at bounding box center [244, 399] width 95 height 26
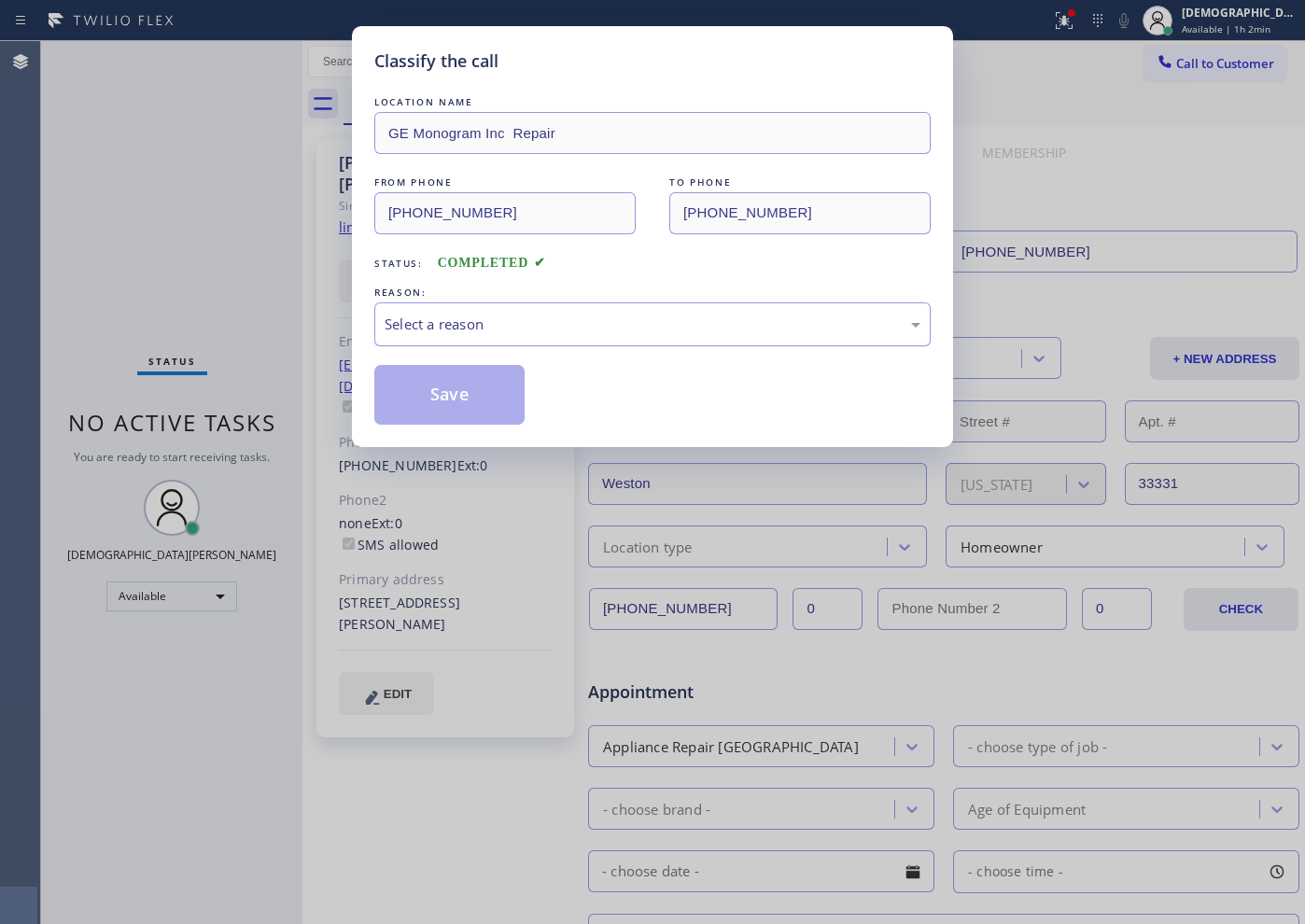
click at [589, 316] on div "Select a reason" at bounding box center [652, 324] width 535 height 22
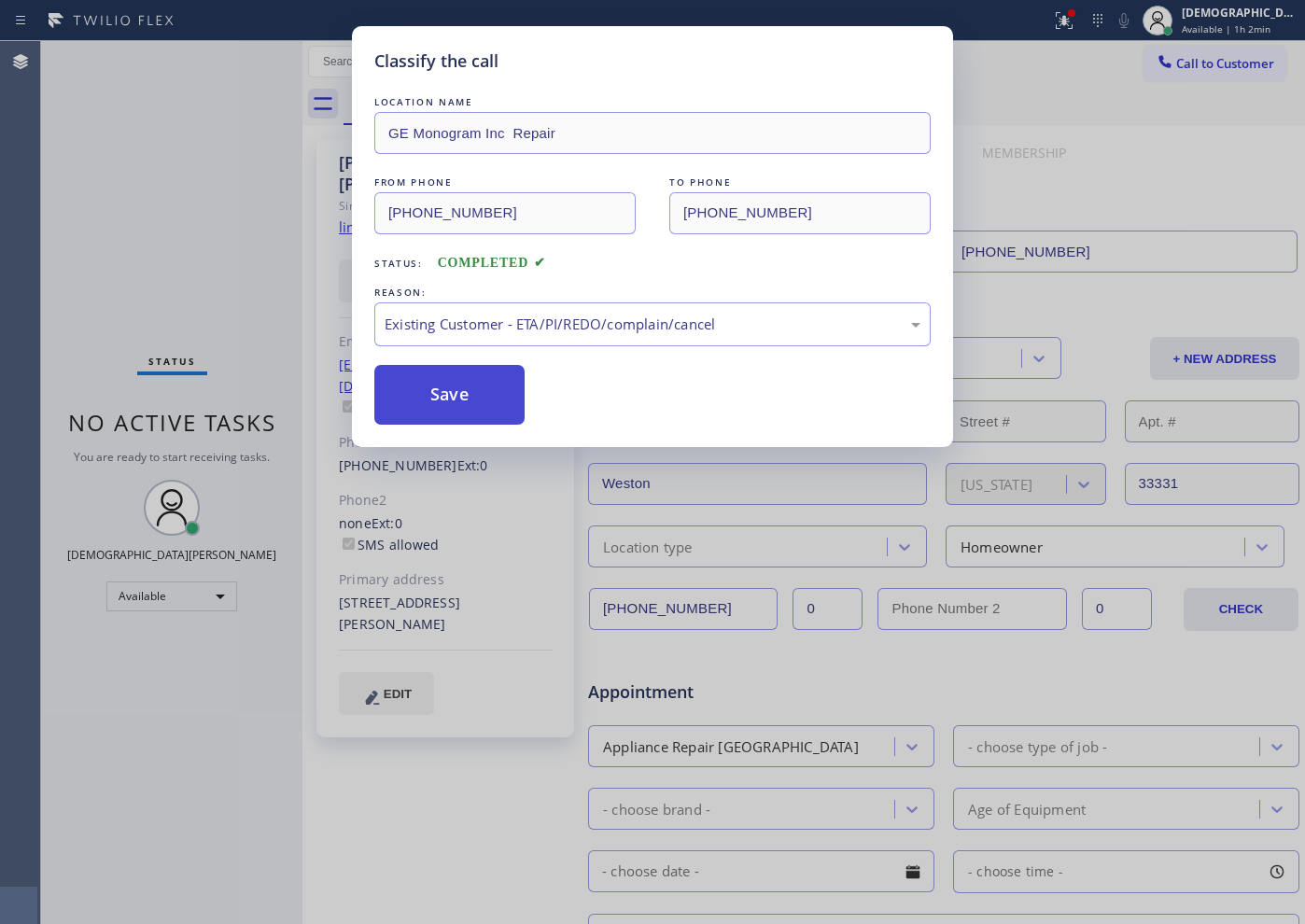
click at [408, 396] on button "Save" at bounding box center [449, 394] width 150 height 60
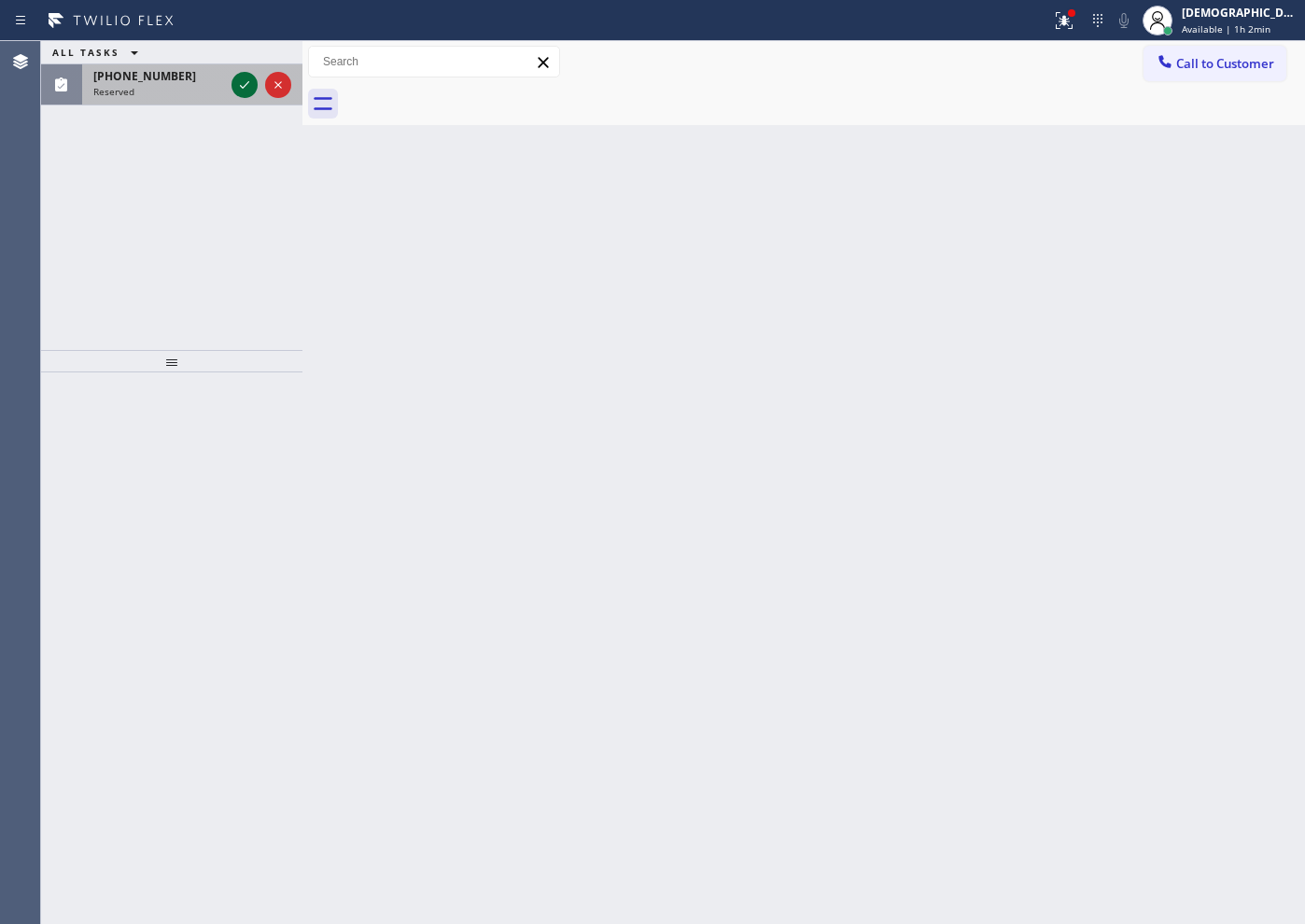
click at [236, 89] on icon at bounding box center [245, 85] width 23 height 23
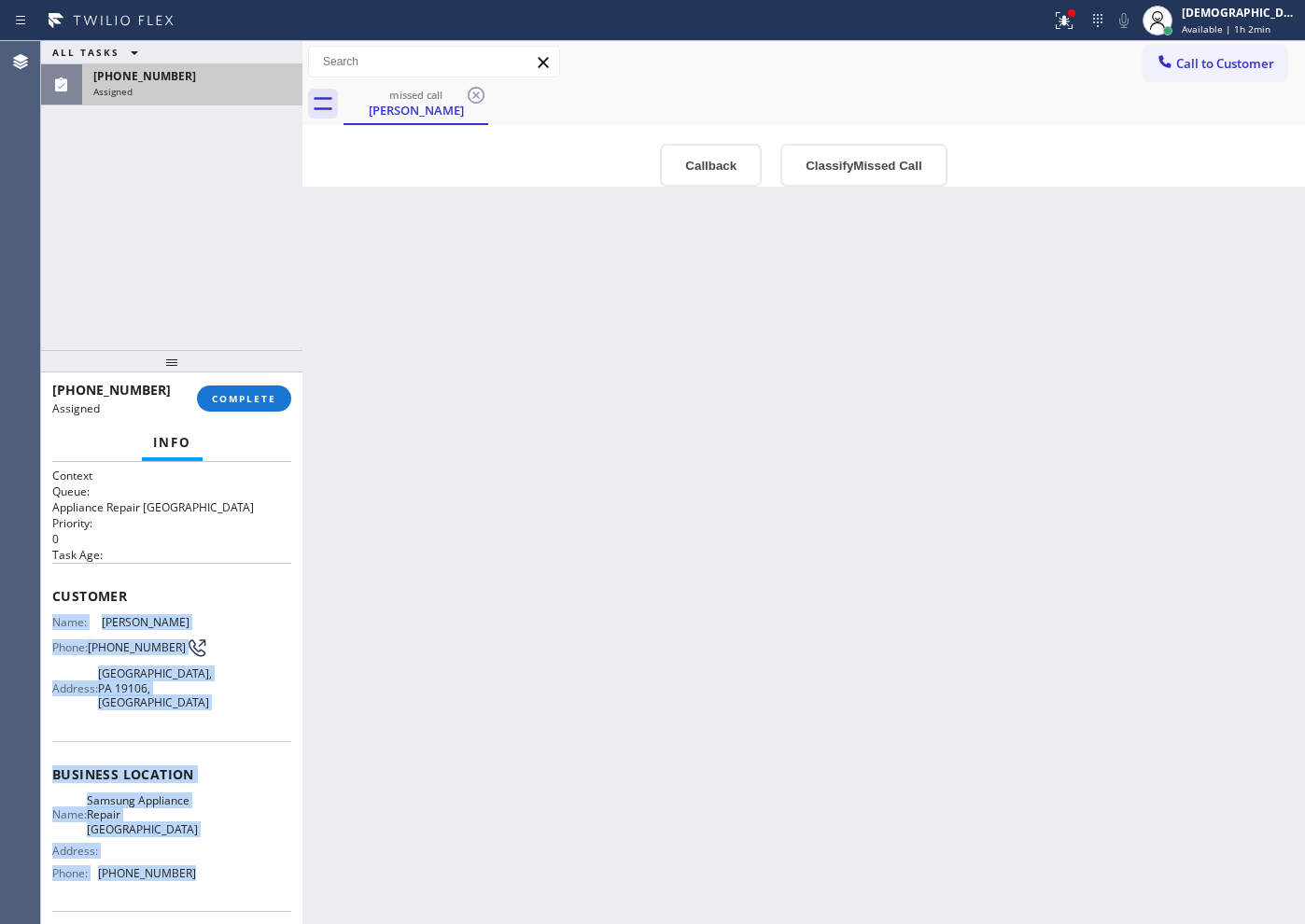
drag, startPoint x: 194, startPoint y: 758, endPoint x: 53, endPoint y: 617, distance: 199.4
click at [53, 617] on div "Context Queue: Appliance Repair High End Priority: 0 Task Age: Customer Name: […" at bounding box center [171, 759] width 239 height 585
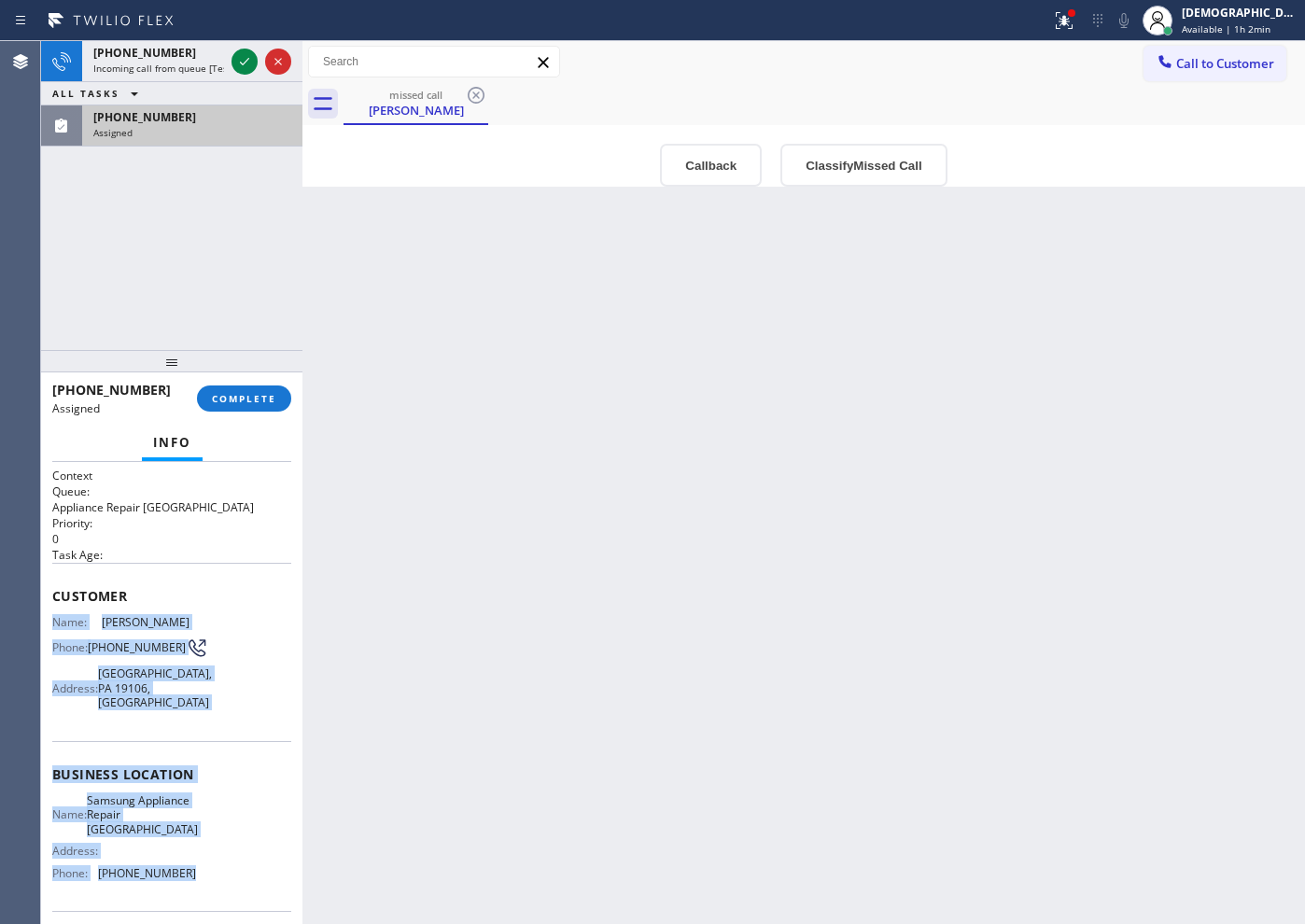
copy div "Name: [PERSON_NAME] Phone: [PHONE_NUMBER] Address: [GEOGRAPHIC_DATA] Business l…"
click at [235, 392] on span "COMPLETE" at bounding box center [244, 398] width 64 height 13
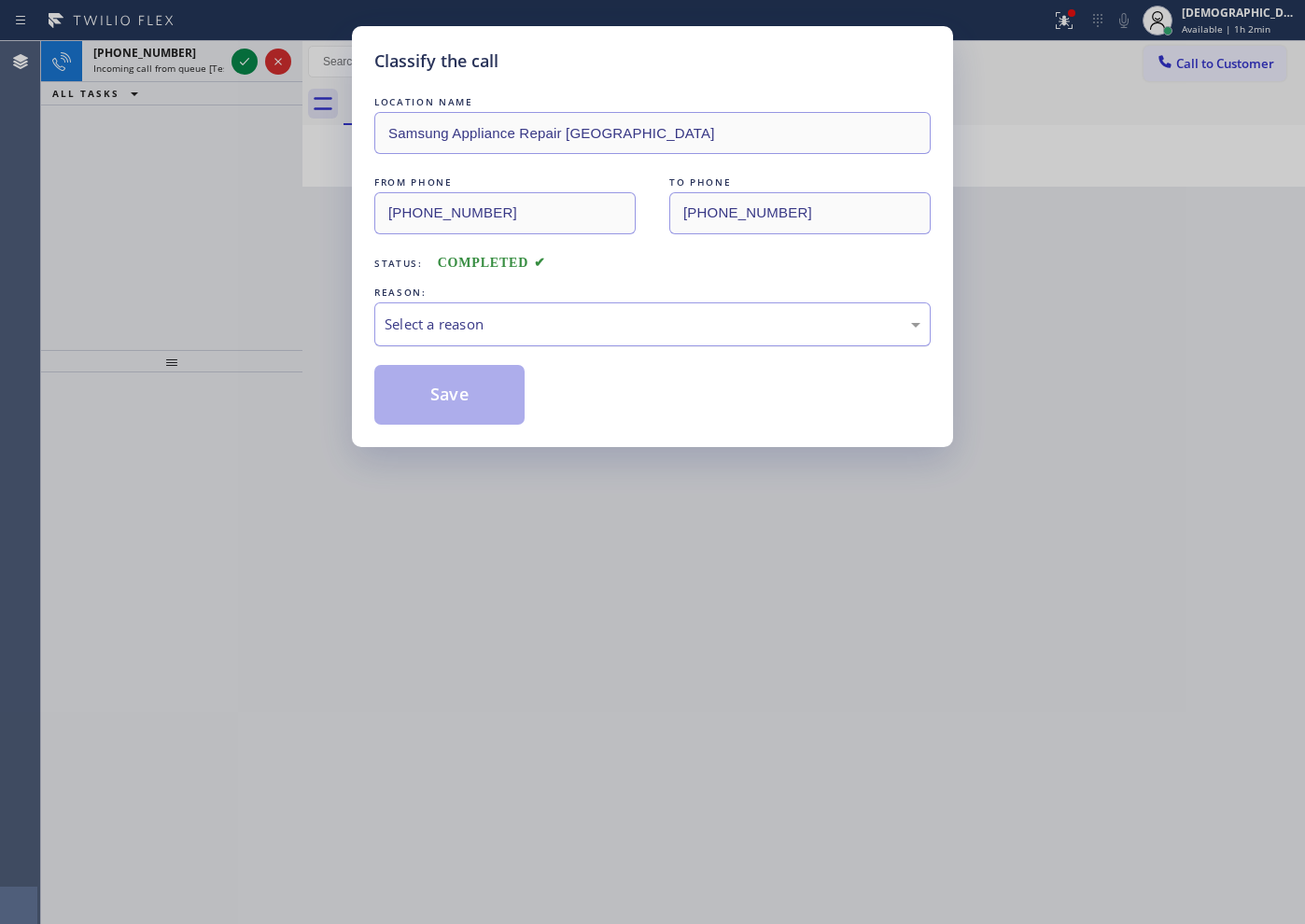
click at [430, 327] on div "Select a reason" at bounding box center [652, 324] width 535 height 22
click at [429, 388] on button "Save" at bounding box center [449, 394] width 150 height 60
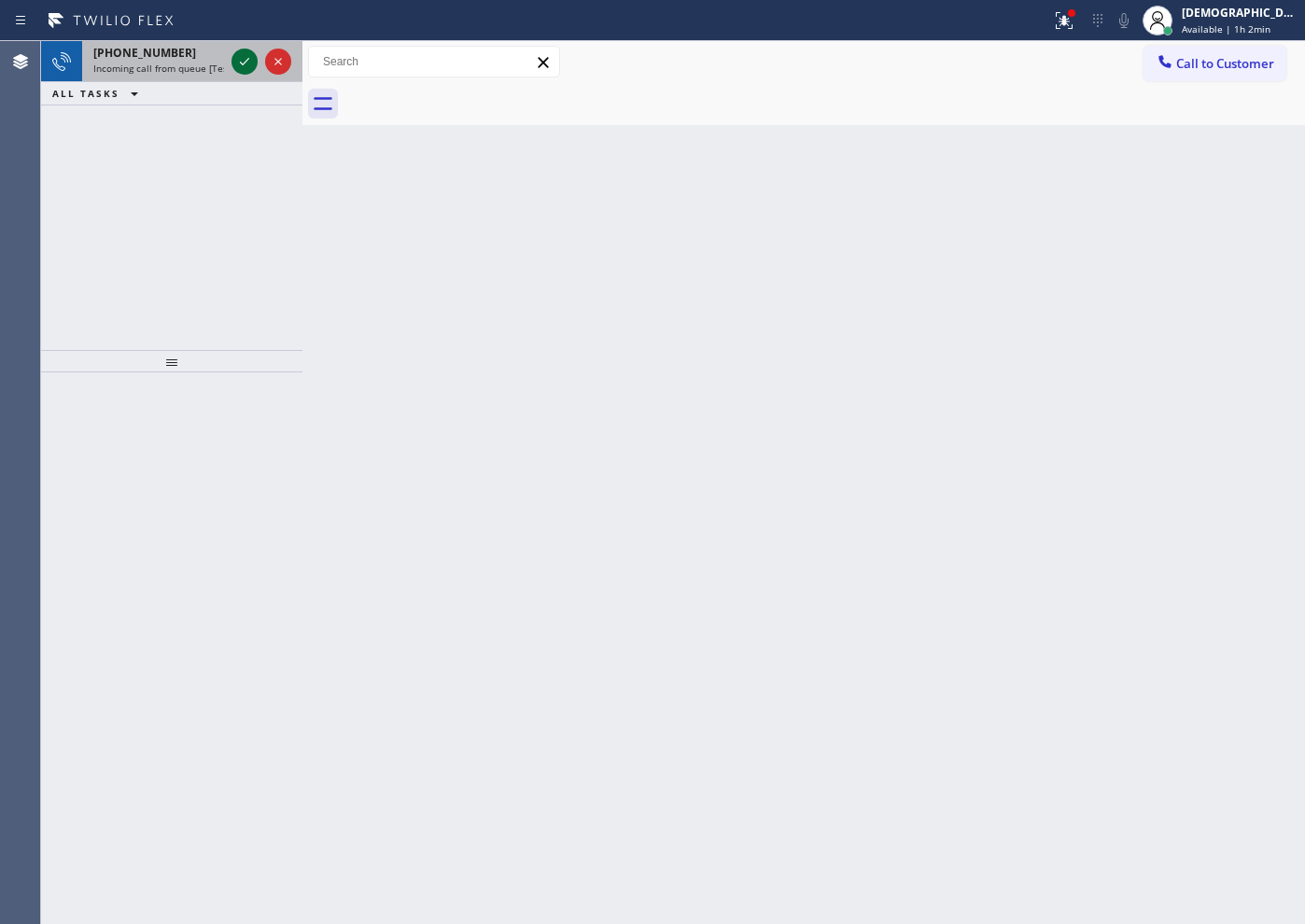
click at [244, 66] on icon at bounding box center [245, 61] width 23 height 23
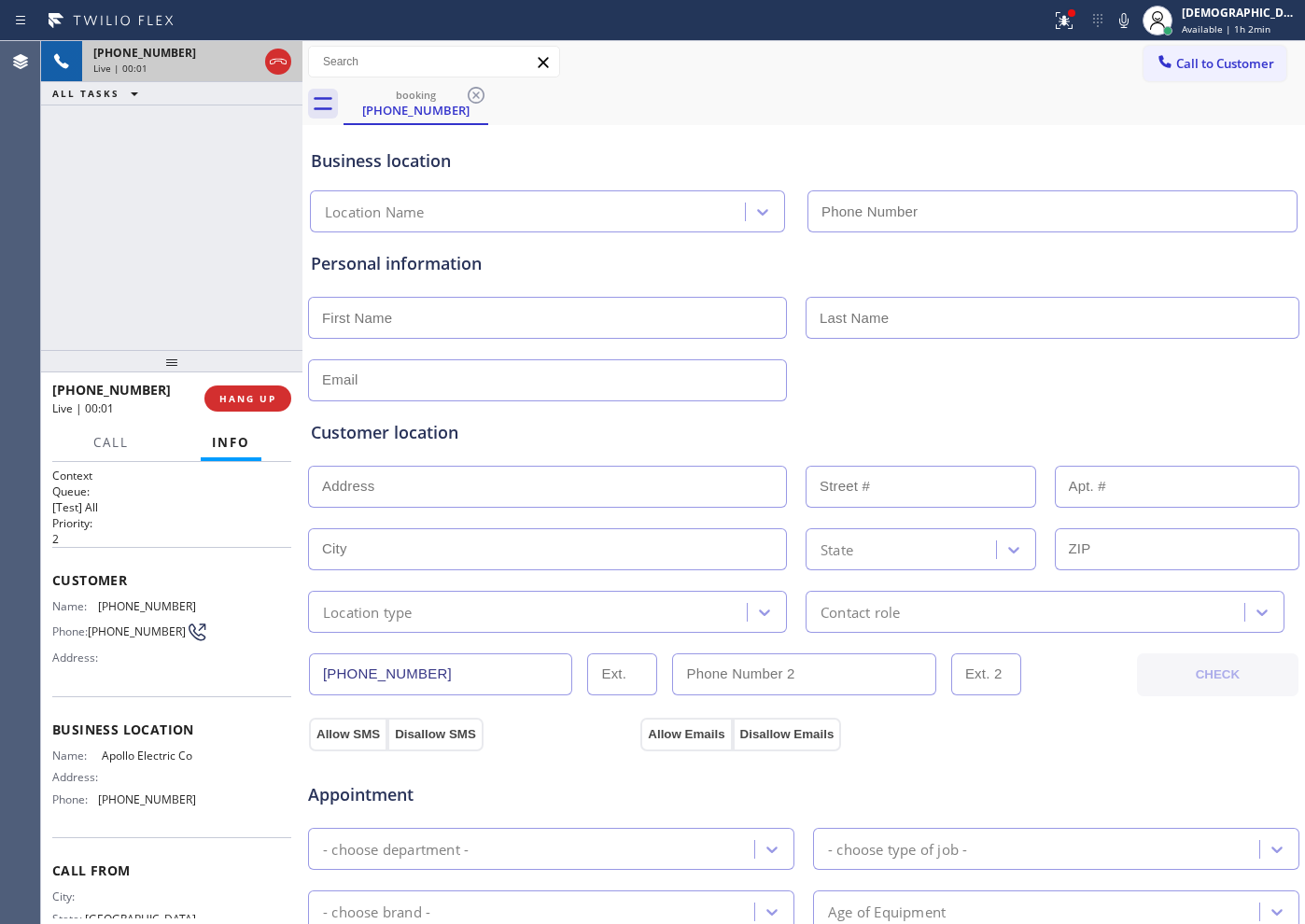
type input "[PHONE_NUMBER]"
click at [278, 62] on icon at bounding box center [278, 61] width 23 height 23
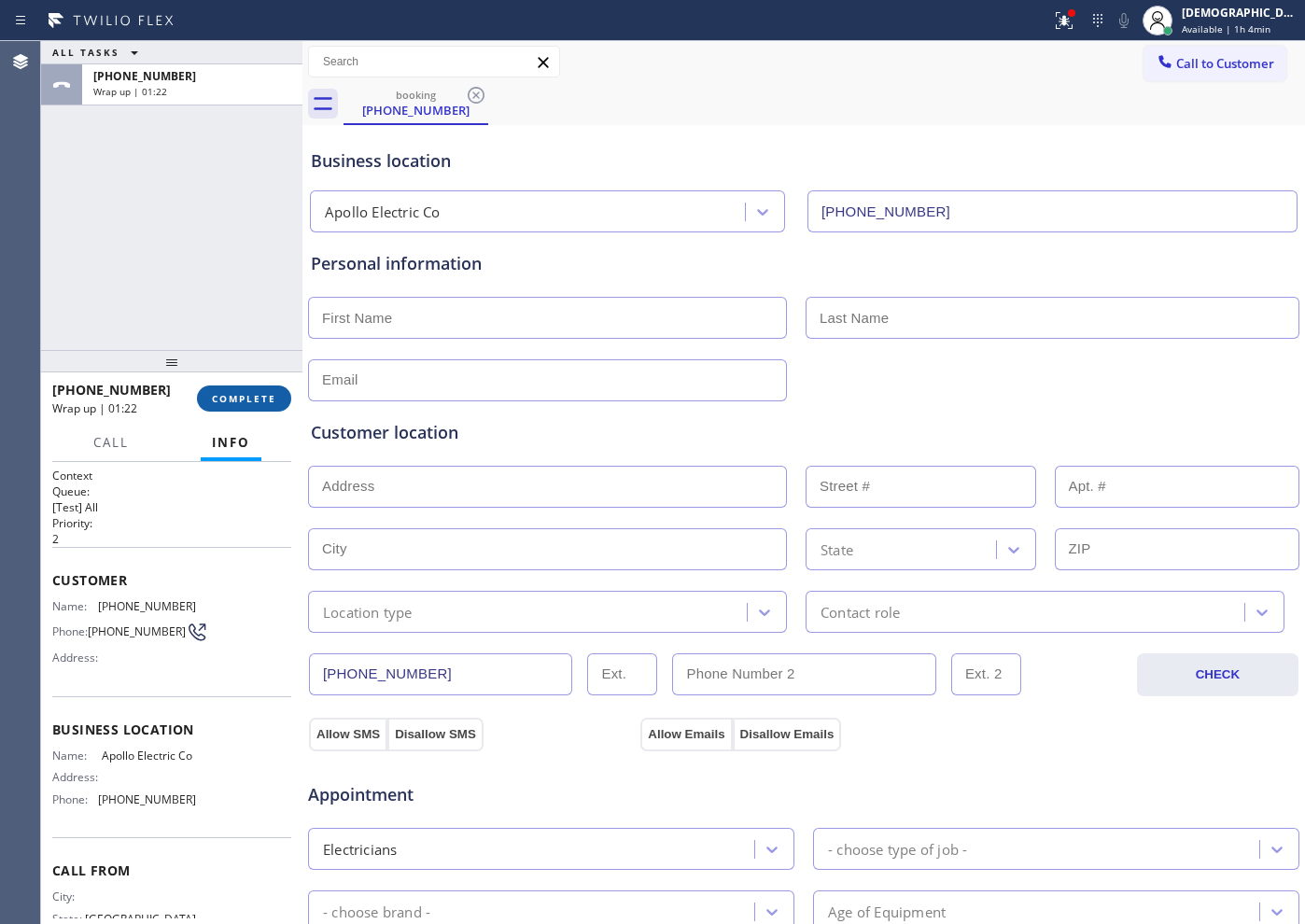
click at [254, 392] on span "COMPLETE" at bounding box center [244, 398] width 64 height 13
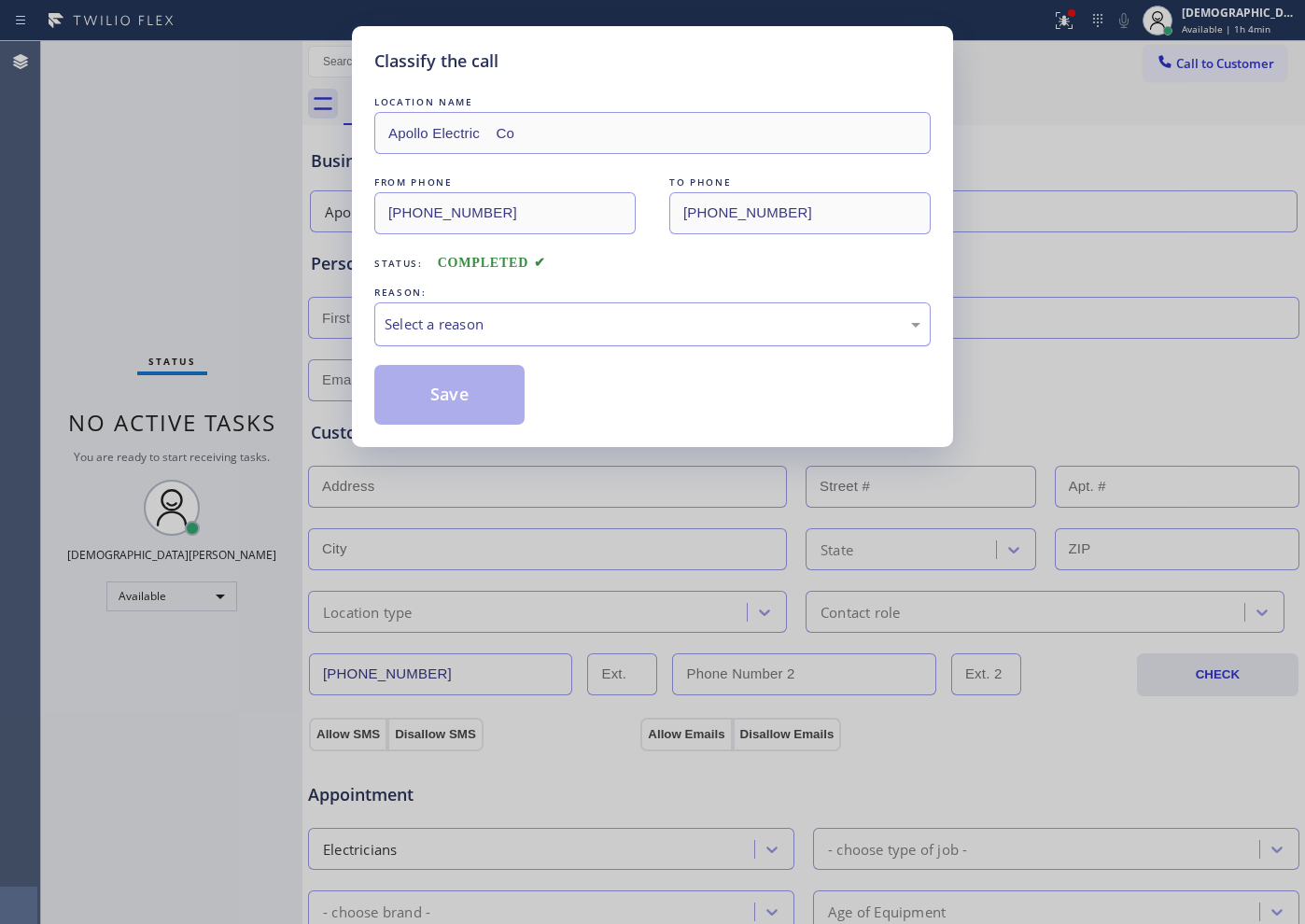
click at [410, 308] on div "Select a reason" at bounding box center [652, 324] width 556 height 44
click at [412, 380] on button "Save" at bounding box center [449, 394] width 150 height 60
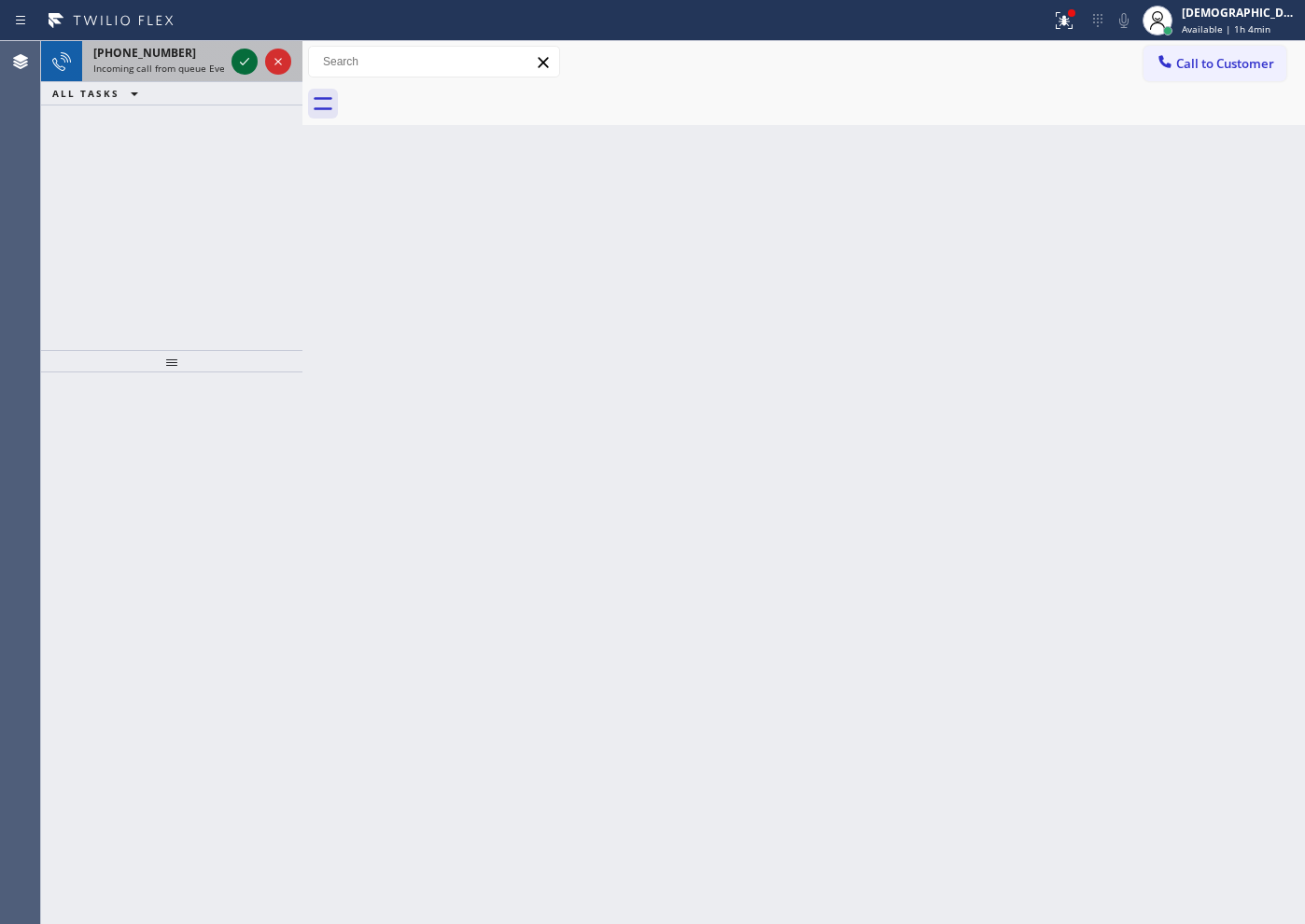
click at [239, 52] on icon at bounding box center [245, 61] width 23 height 23
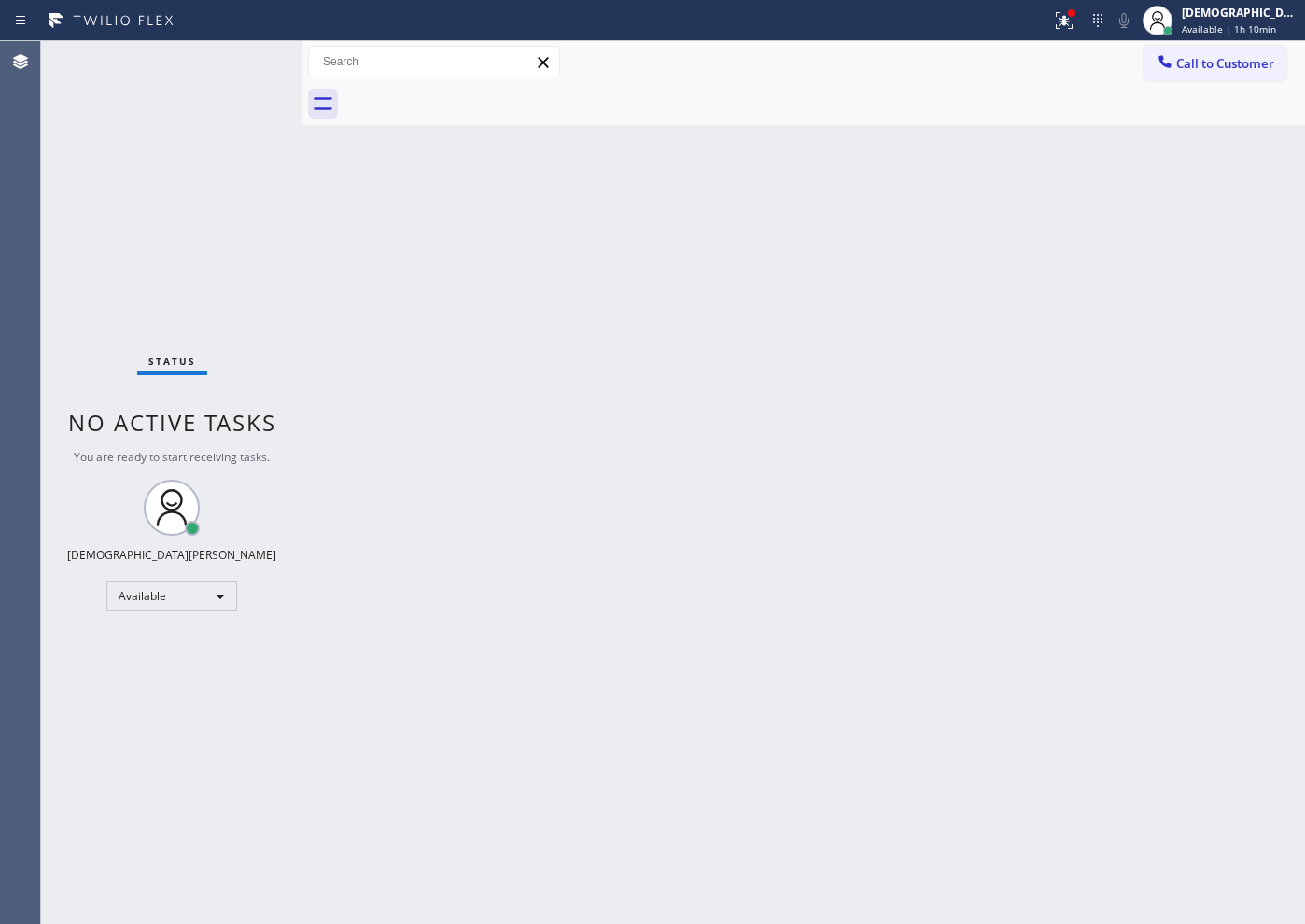
click at [245, 312] on div "Status No active tasks You are ready to start receiving tasks. Christian Cinco …" at bounding box center [171, 482] width 261 height 883
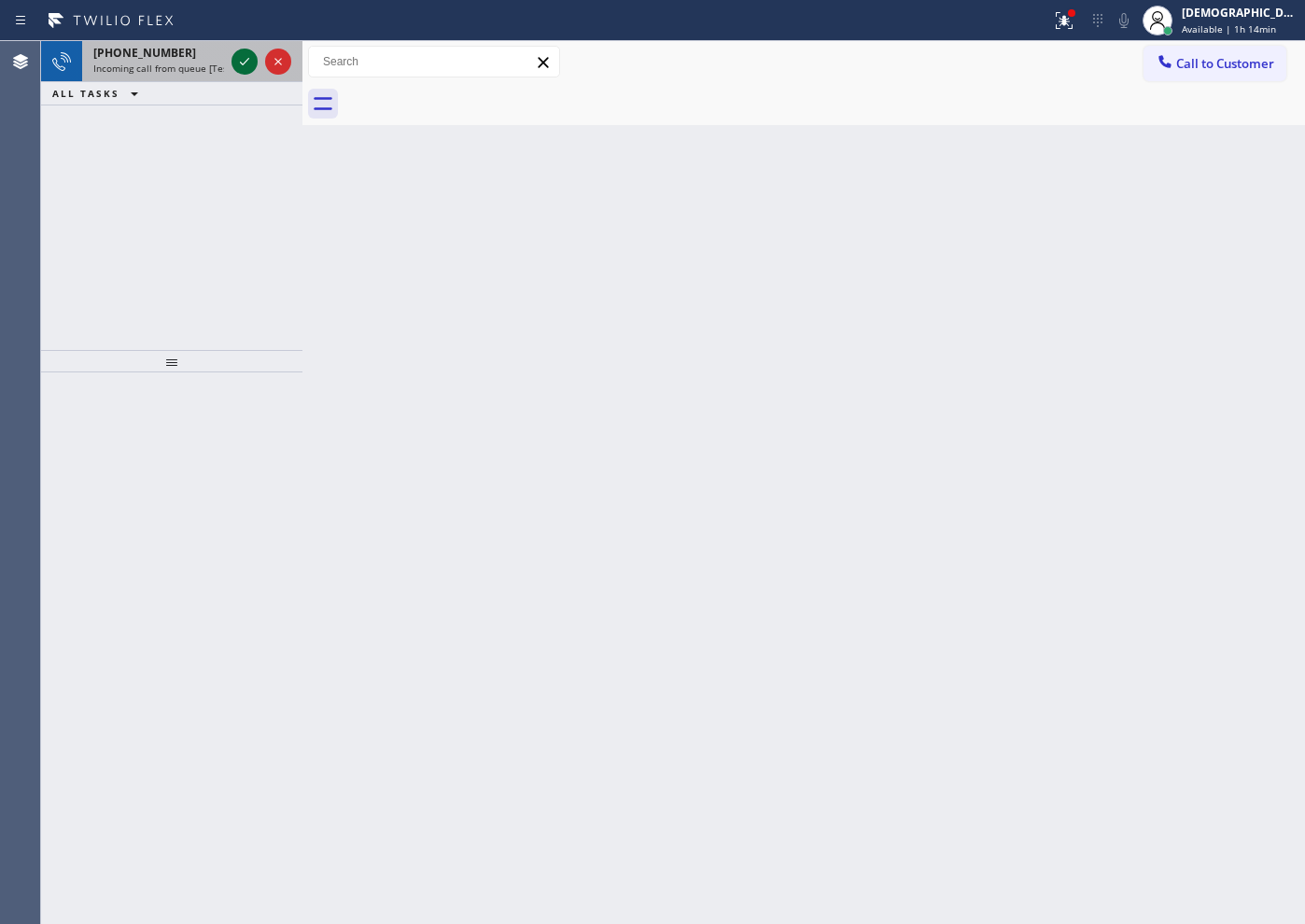
click at [243, 63] on icon at bounding box center [245, 61] width 9 height 8
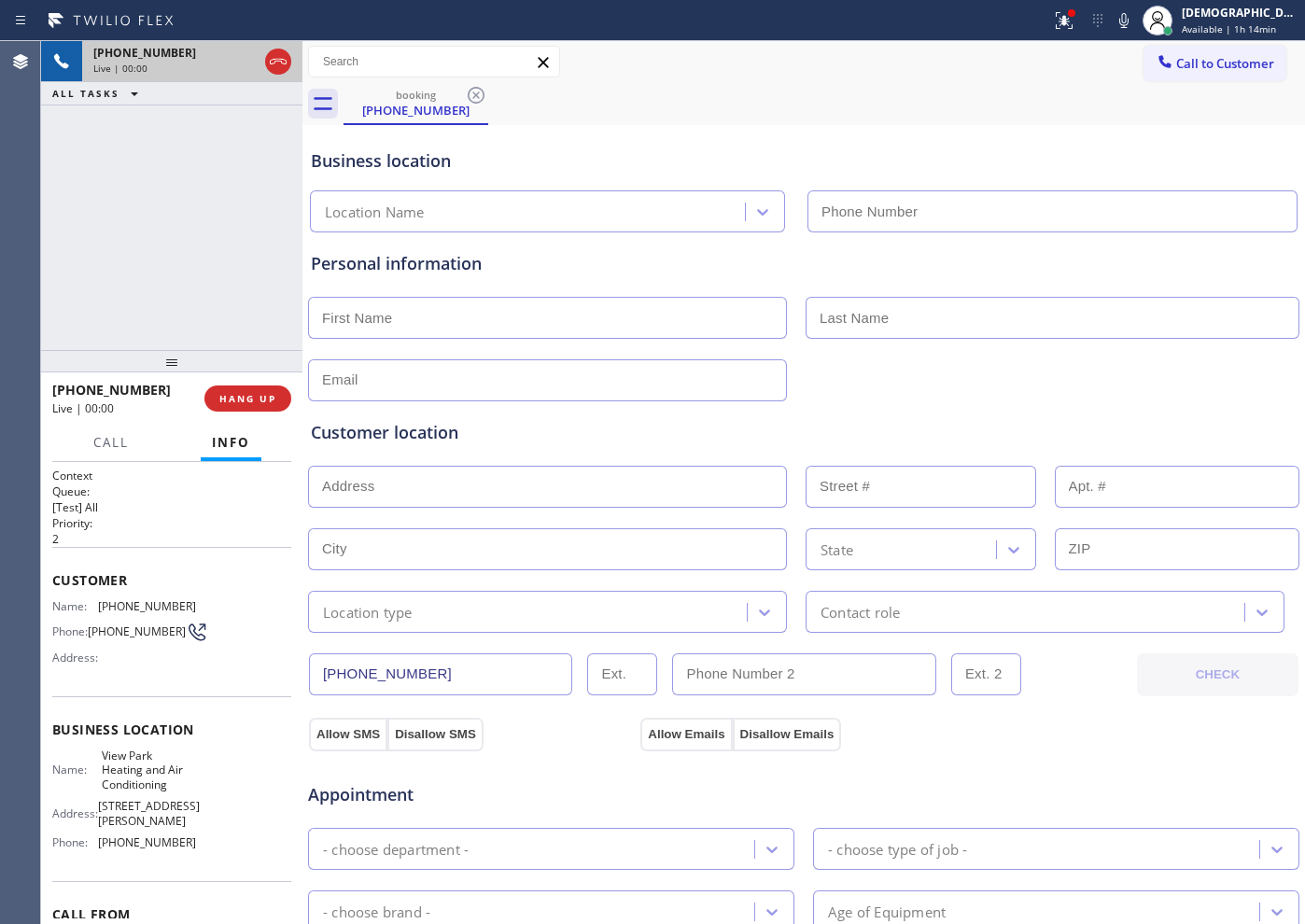
type input "[PHONE_NUMBER]"
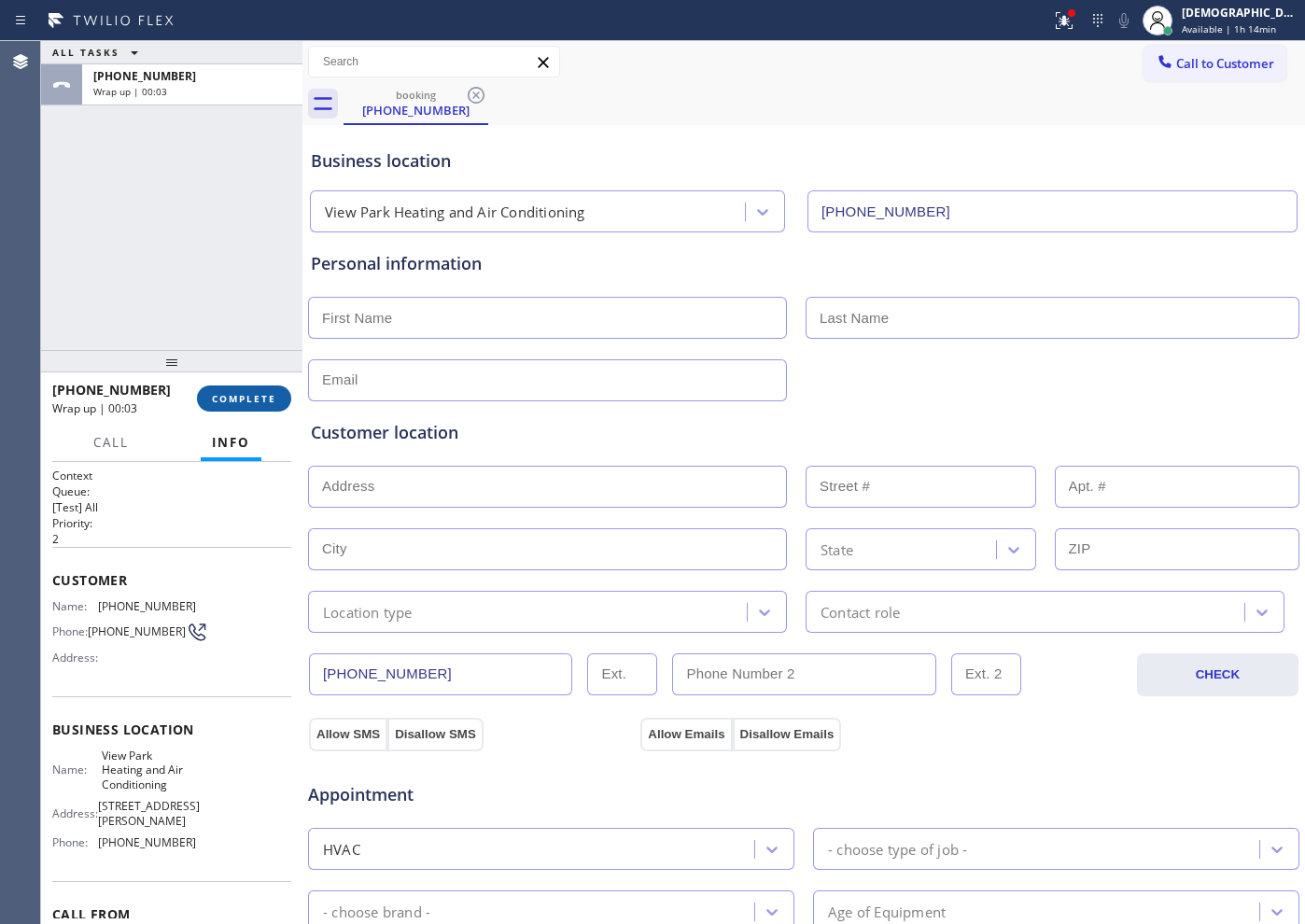
click at [245, 401] on span "COMPLETE" at bounding box center [244, 398] width 64 height 13
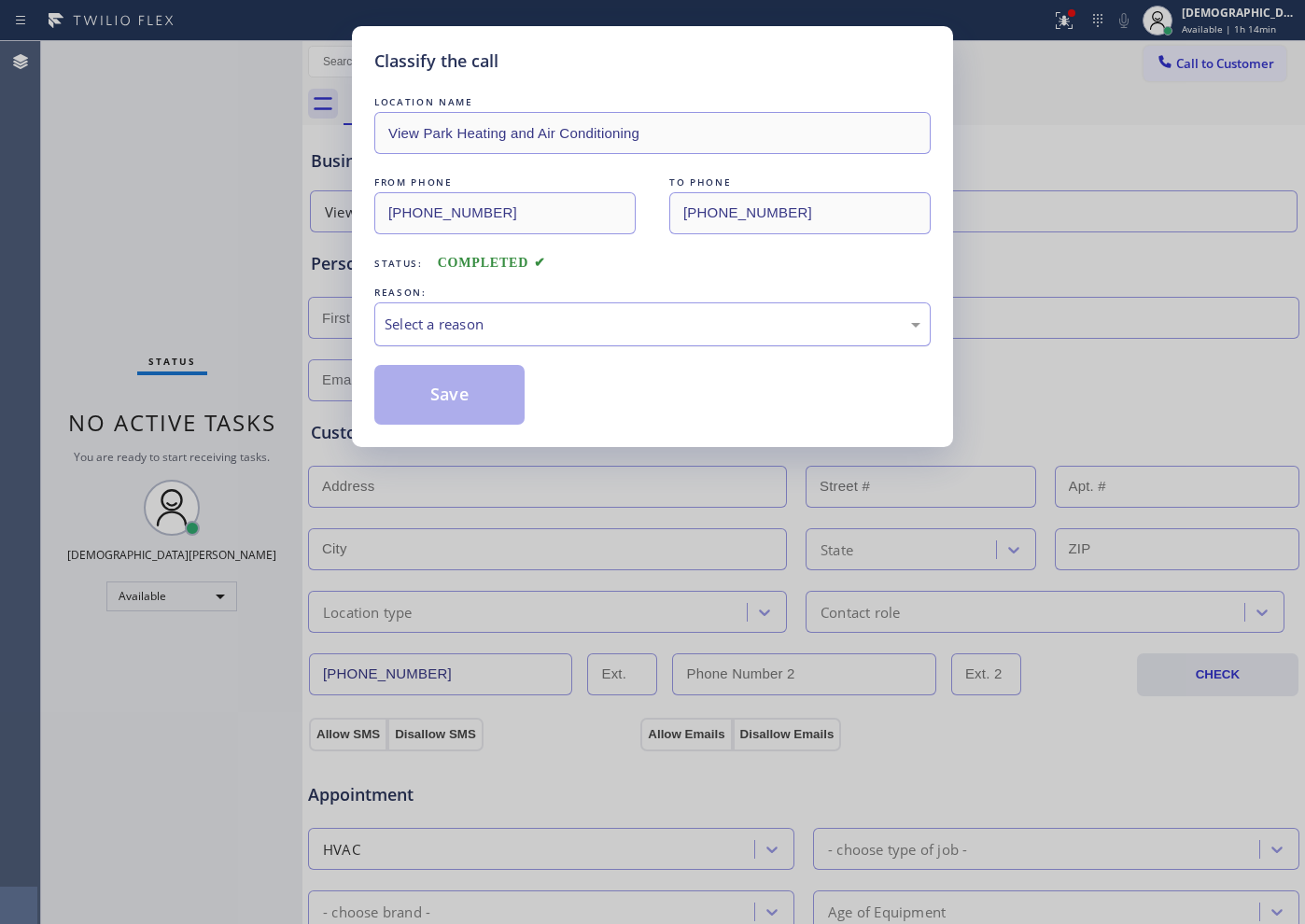
click at [564, 328] on div "Select a reason" at bounding box center [652, 324] width 535 height 22
click at [507, 402] on button "Save" at bounding box center [449, 394] width 150 height 60
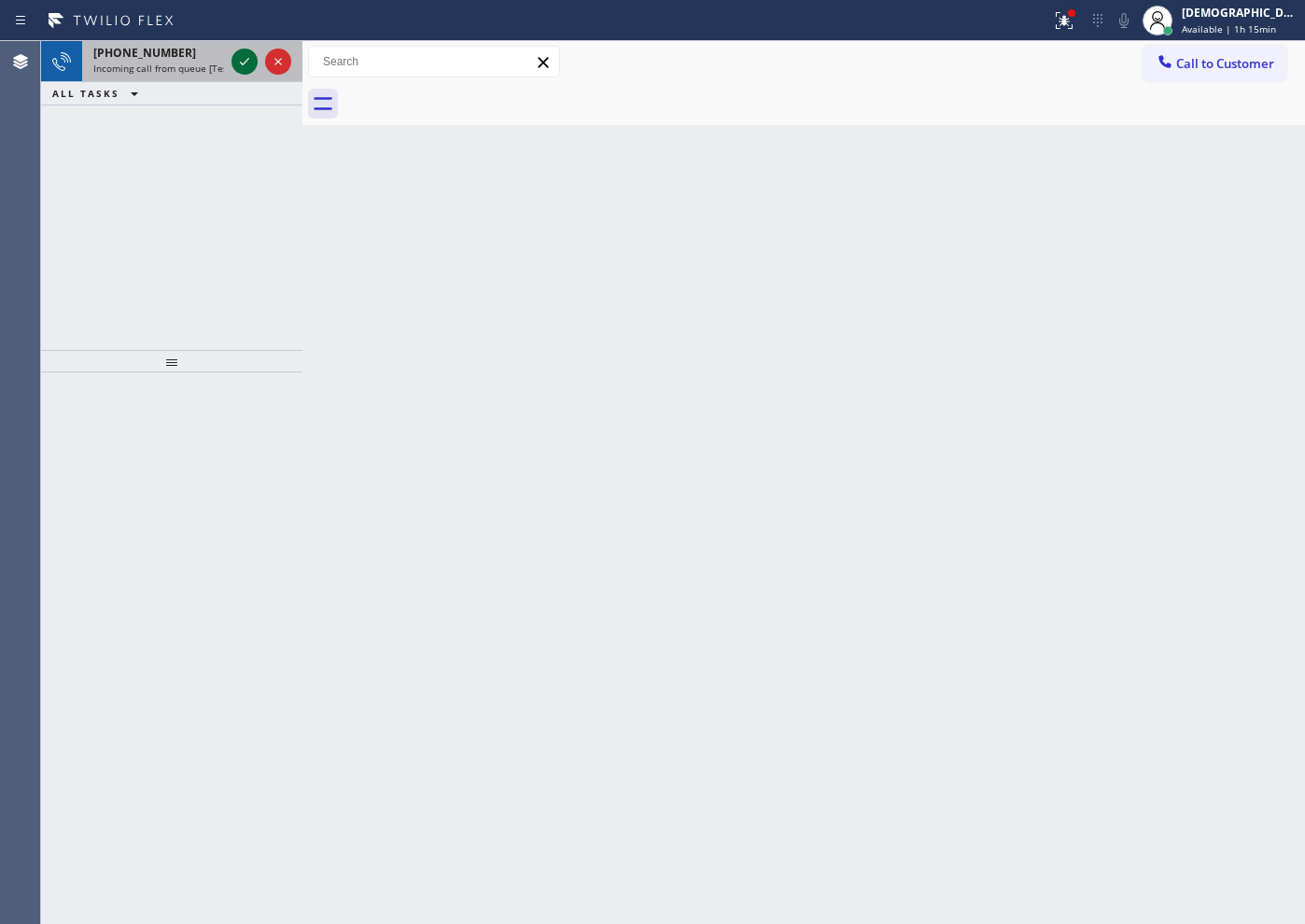
click at [237, 58] on icon at bounding box center [245, 61] width 23 height 23
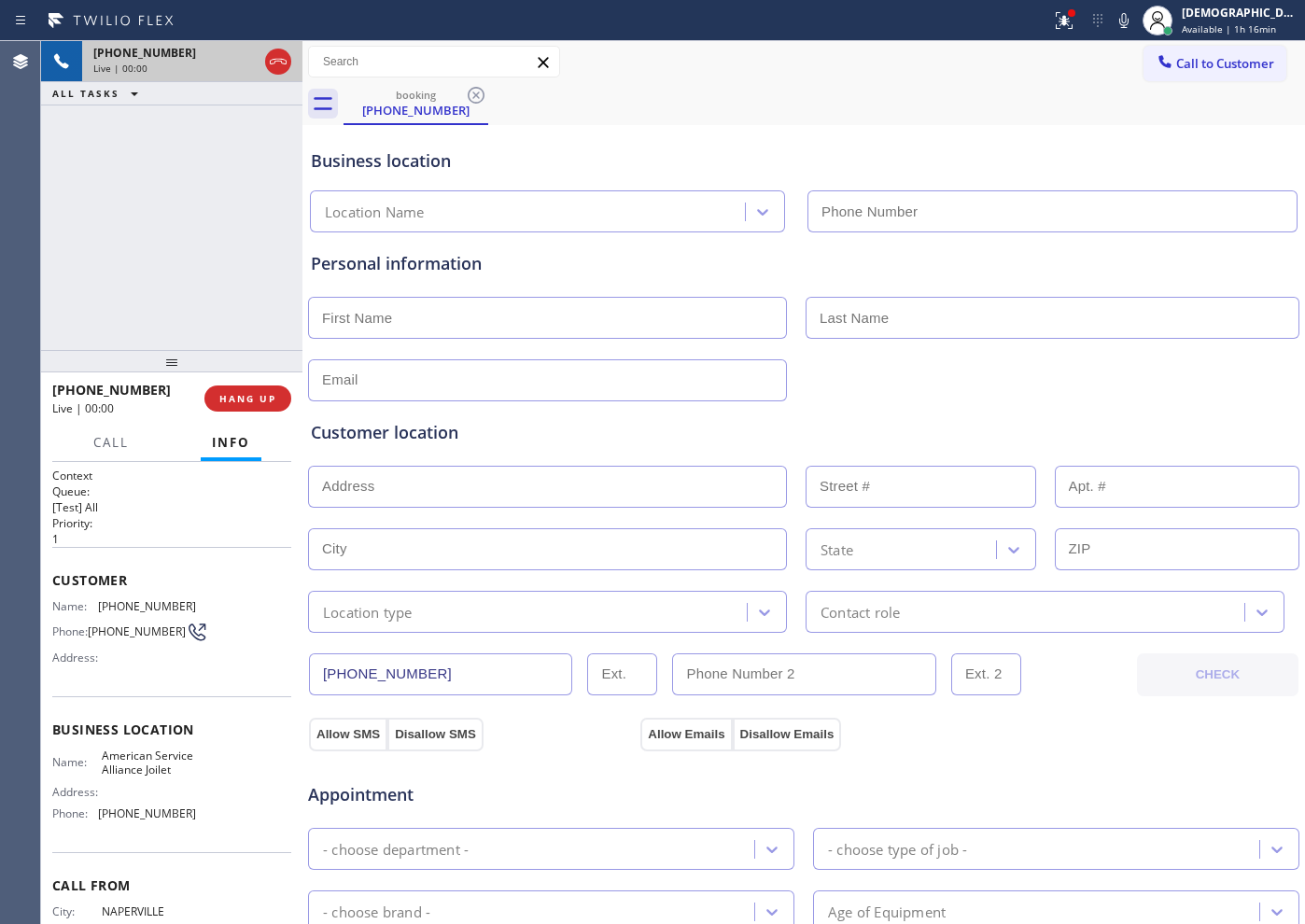
type input "[PHONE_NUMBER]"
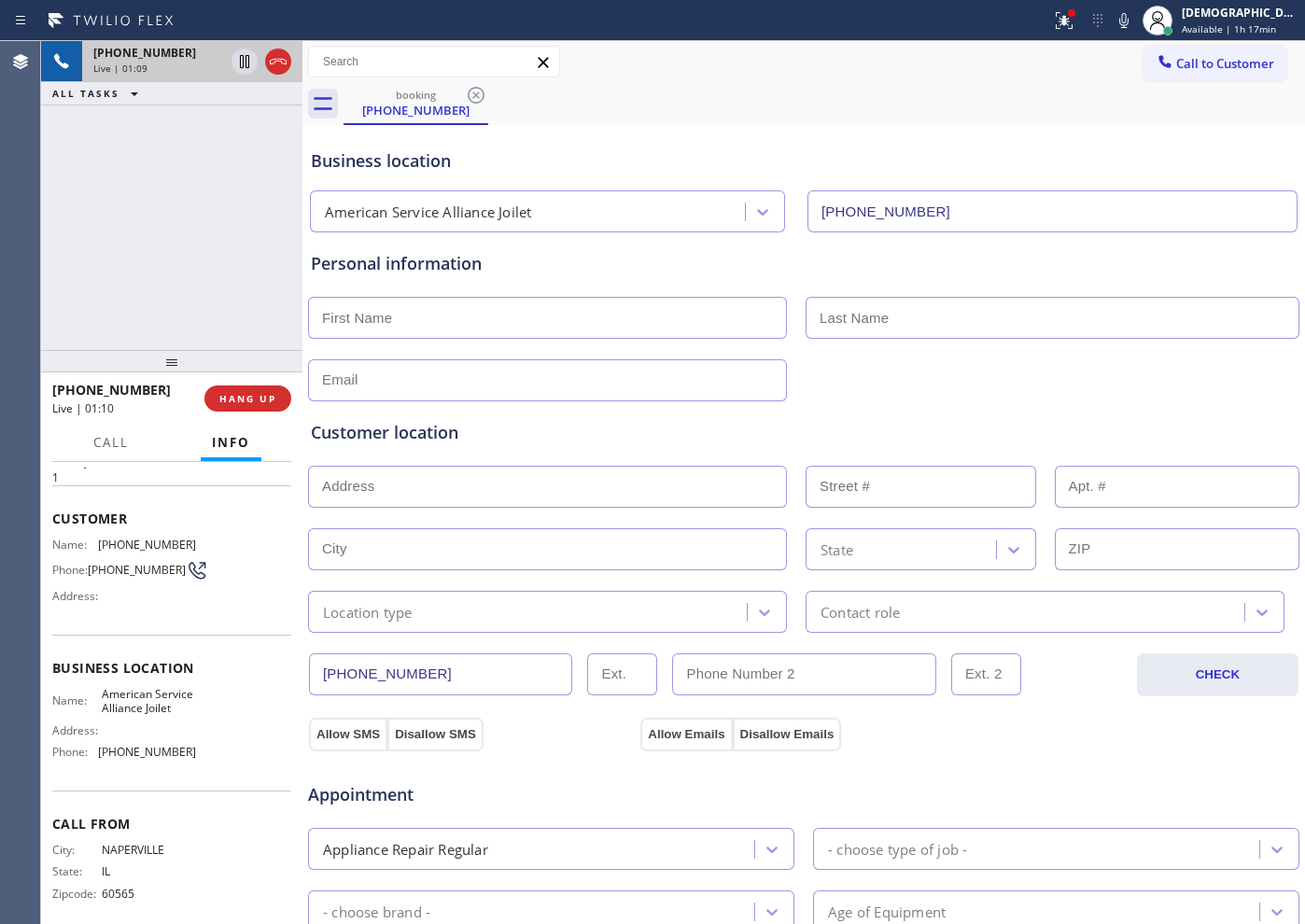
scroll to position [96, 0]
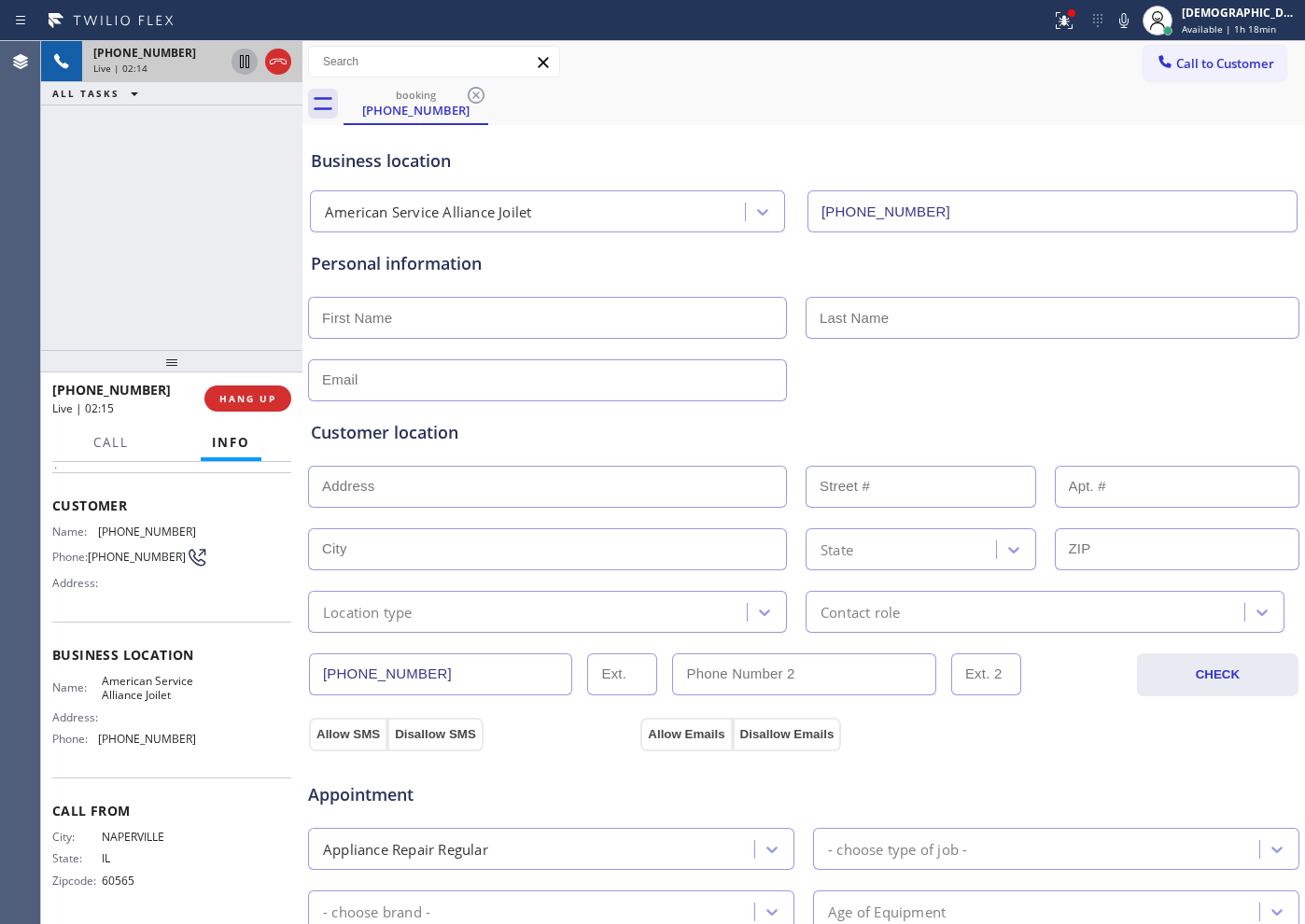
click at [237, 59] on icon at bounding box center [245, 61] width 23 height 23
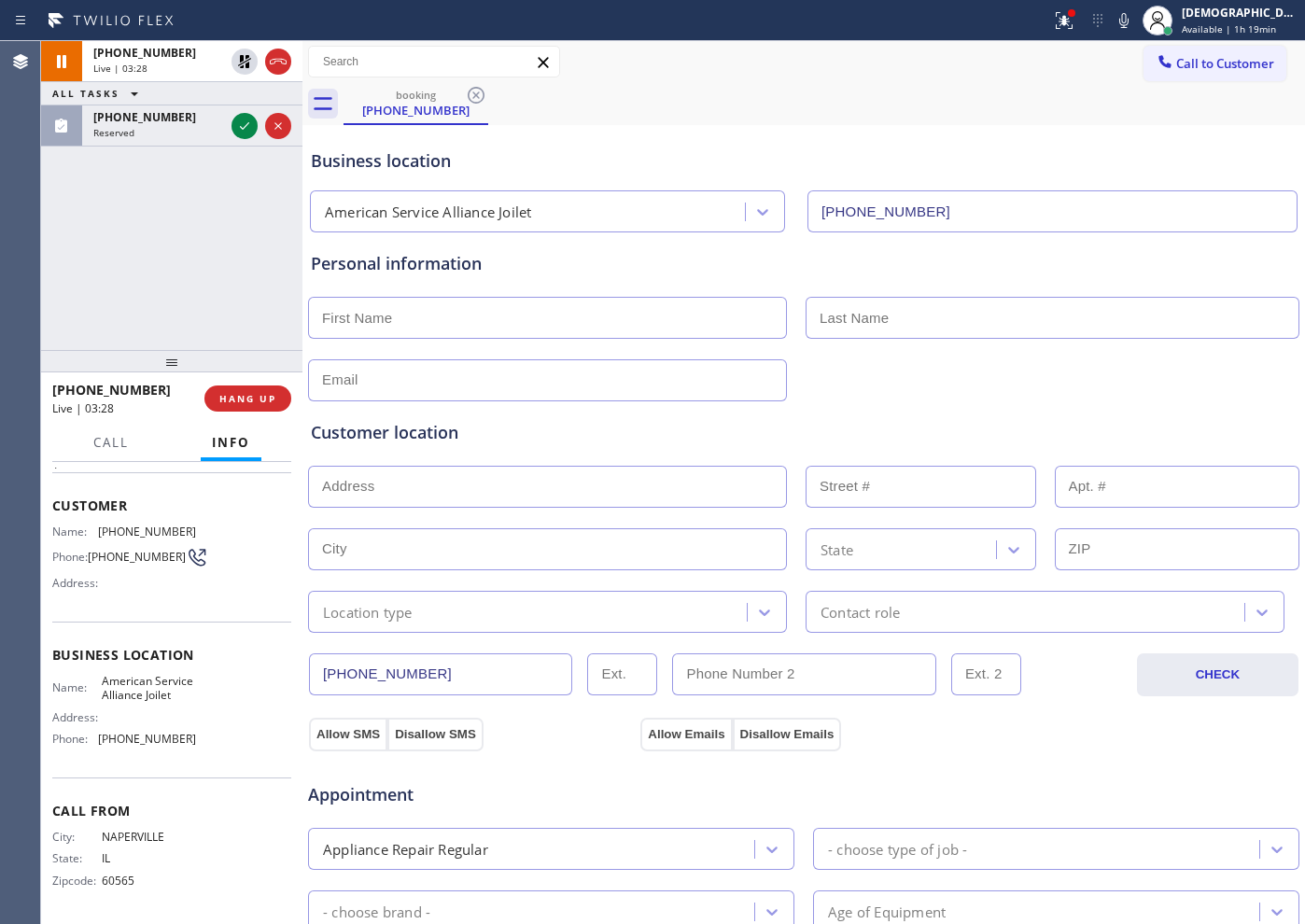
drag, startPoint x: 248, startPoint y: 62, endPoint x: 304, endPoint y: 75, distance: 57.5
click at [248, 62] on icon at bounding box center [245, 61] width 13 height 13
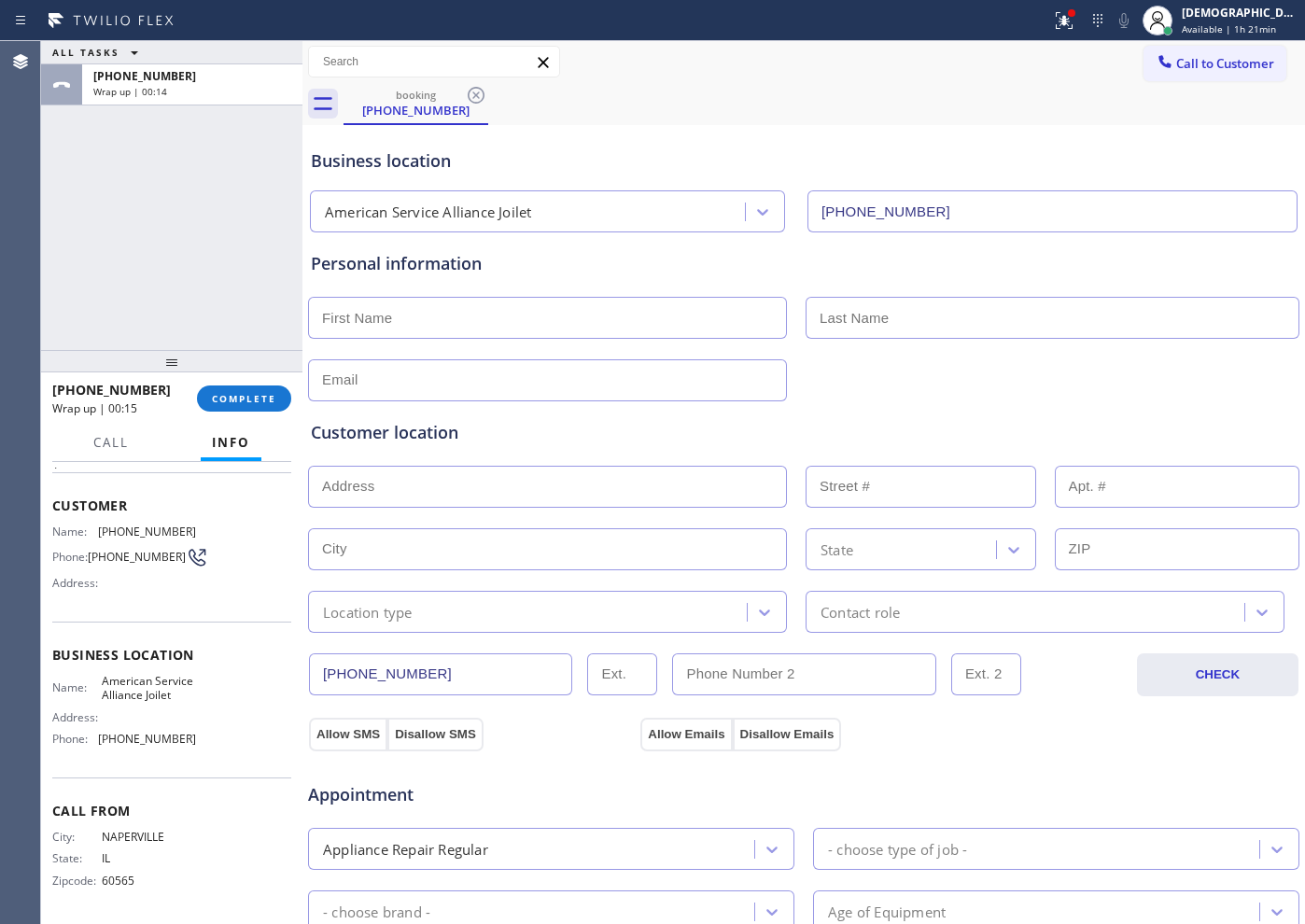
click at [512, 316] on input "text" at bounding box center [548, 318] width 478 height 42
type input "Ms"
click at [931, 320] on input "text" at bounding box center [1053, 318] width 494 height 42
paste input "[PERSON_NAME]"
type input "[PERSON_NAME]"
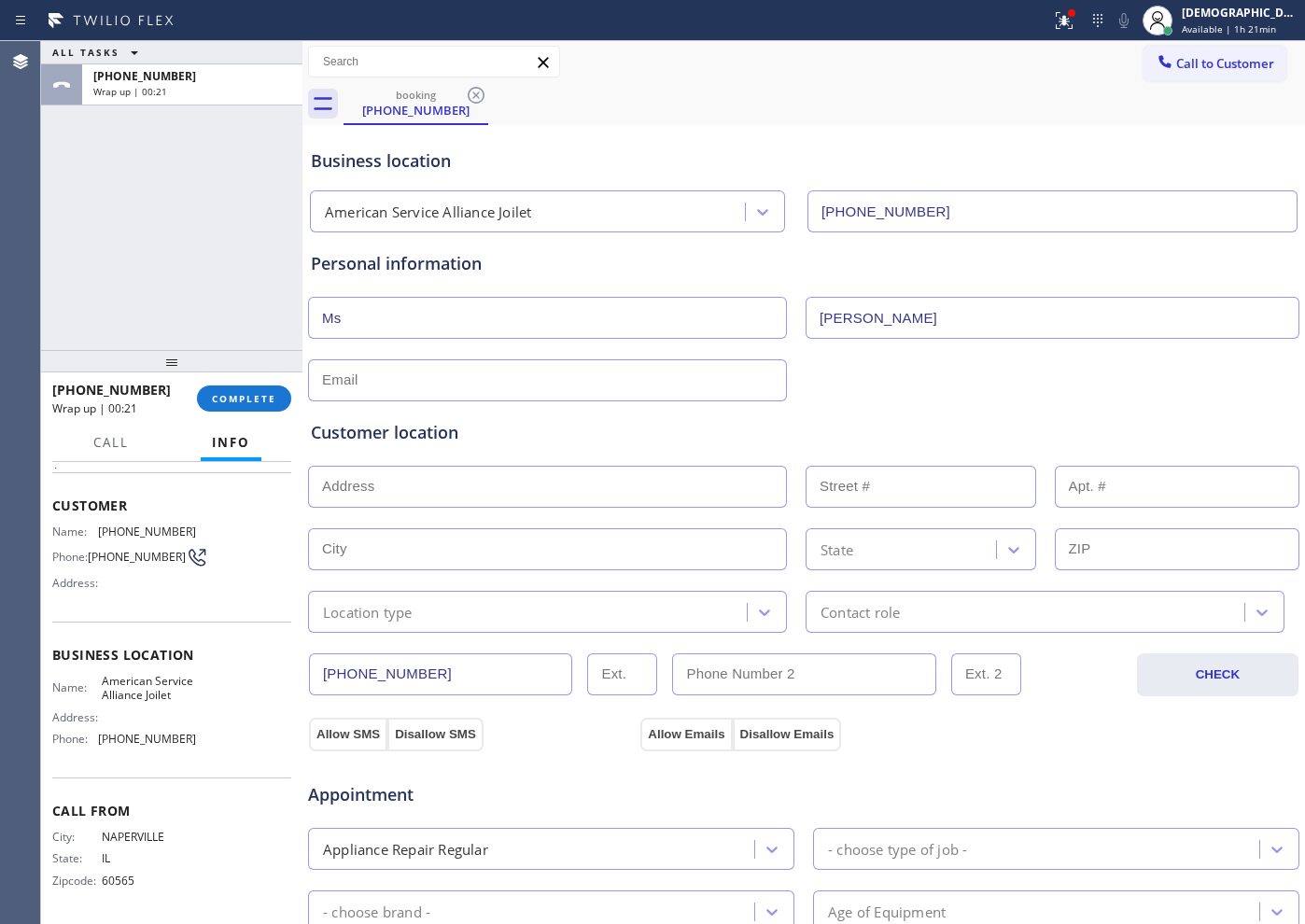
click at [638, 380] on input "text" at bounding box center [548, 380] width 478 height 42
type input "[EMAIL_ADDRESS][DOMAIN_NAME]"
click at [464, 475] on input "text" at bounding box center [548, 486] width 478 height 42
paste input "[STREET_ADDRESS]"
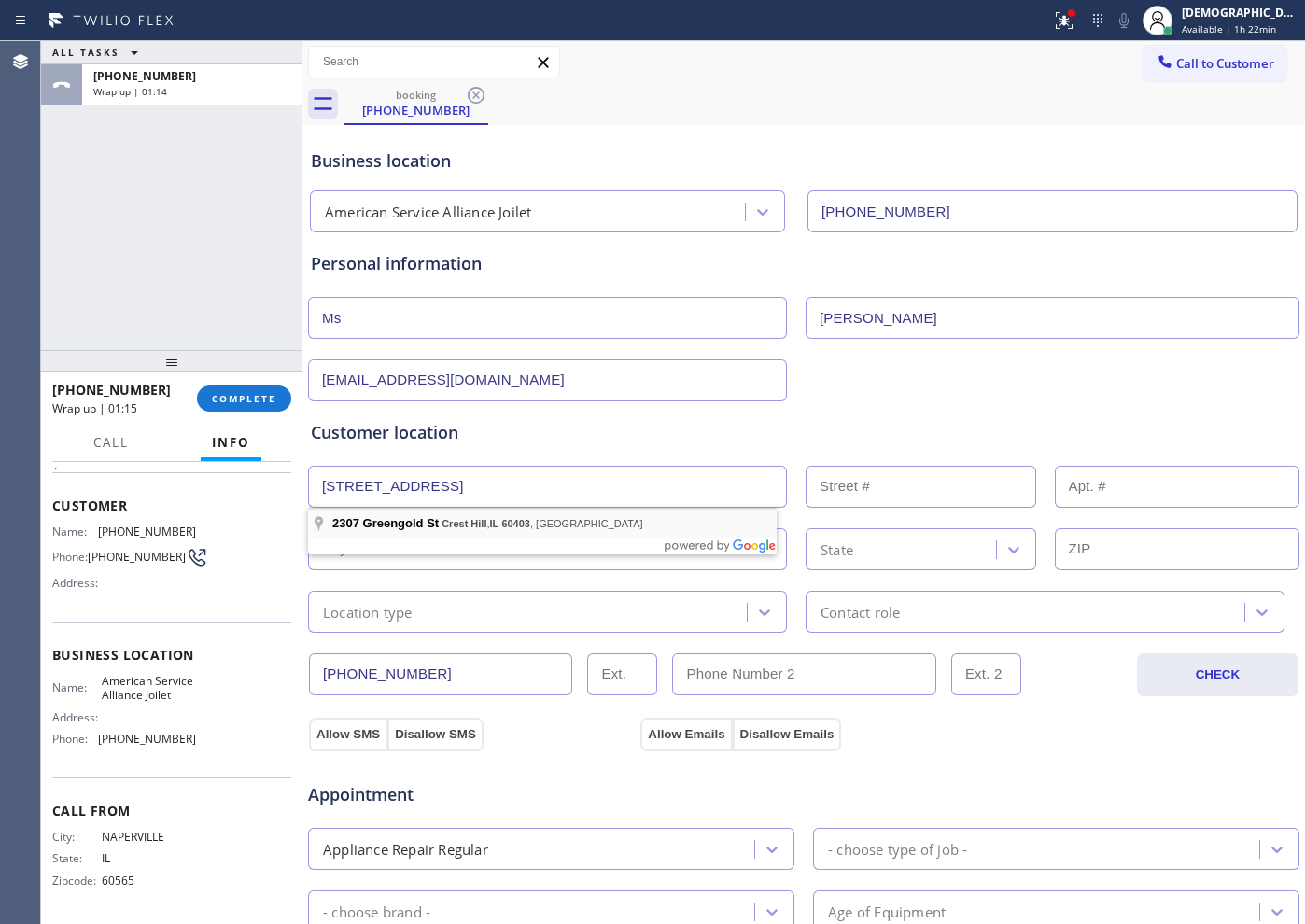
type input "[STREET_ADDRESS]"
type input "2307"
type input "Crest Hill"
type input "60403"
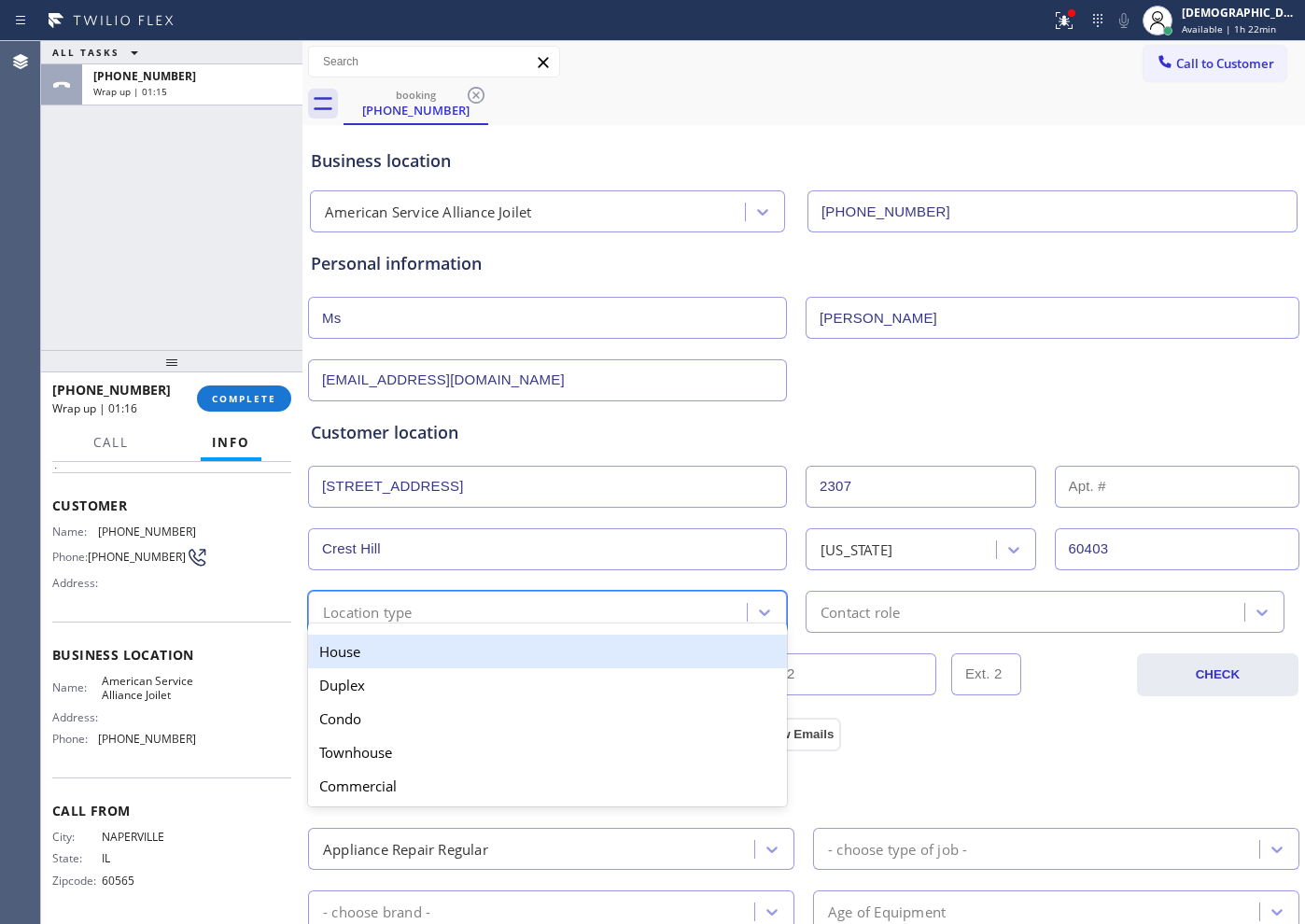
click at [446, 606] on div "Location type" at bounding box center [531, 612] width 433 height 33
click at [440, 655] on div "House" at bounding box center [548, 652] width 478 height 34
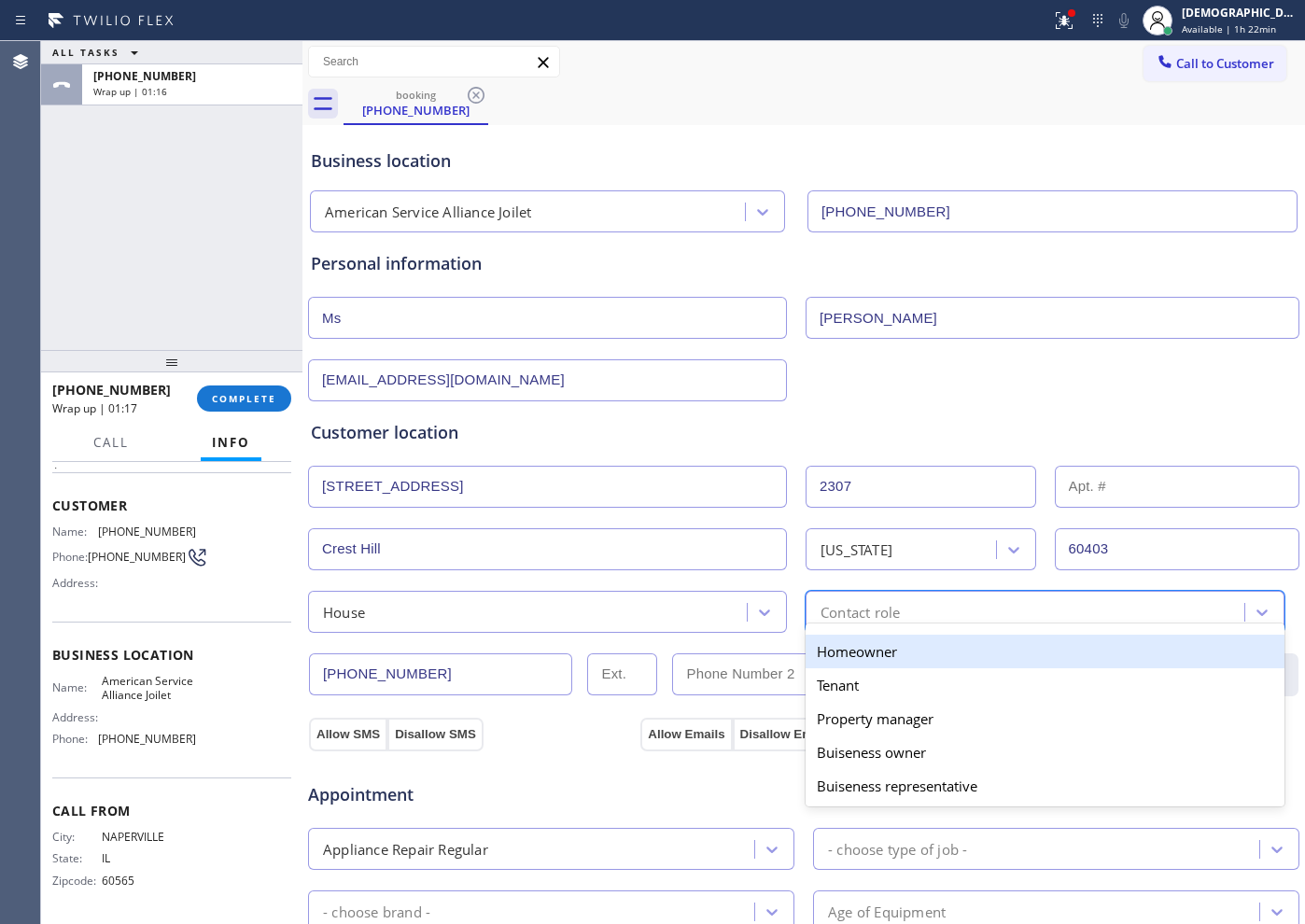
click at [885, 610] on div "Contact role" at bounding box center [860, 612] width 79 height 22
click at [877, 652] on div "Homeowner" at bounding box center [1045, 652] width 478 height 34
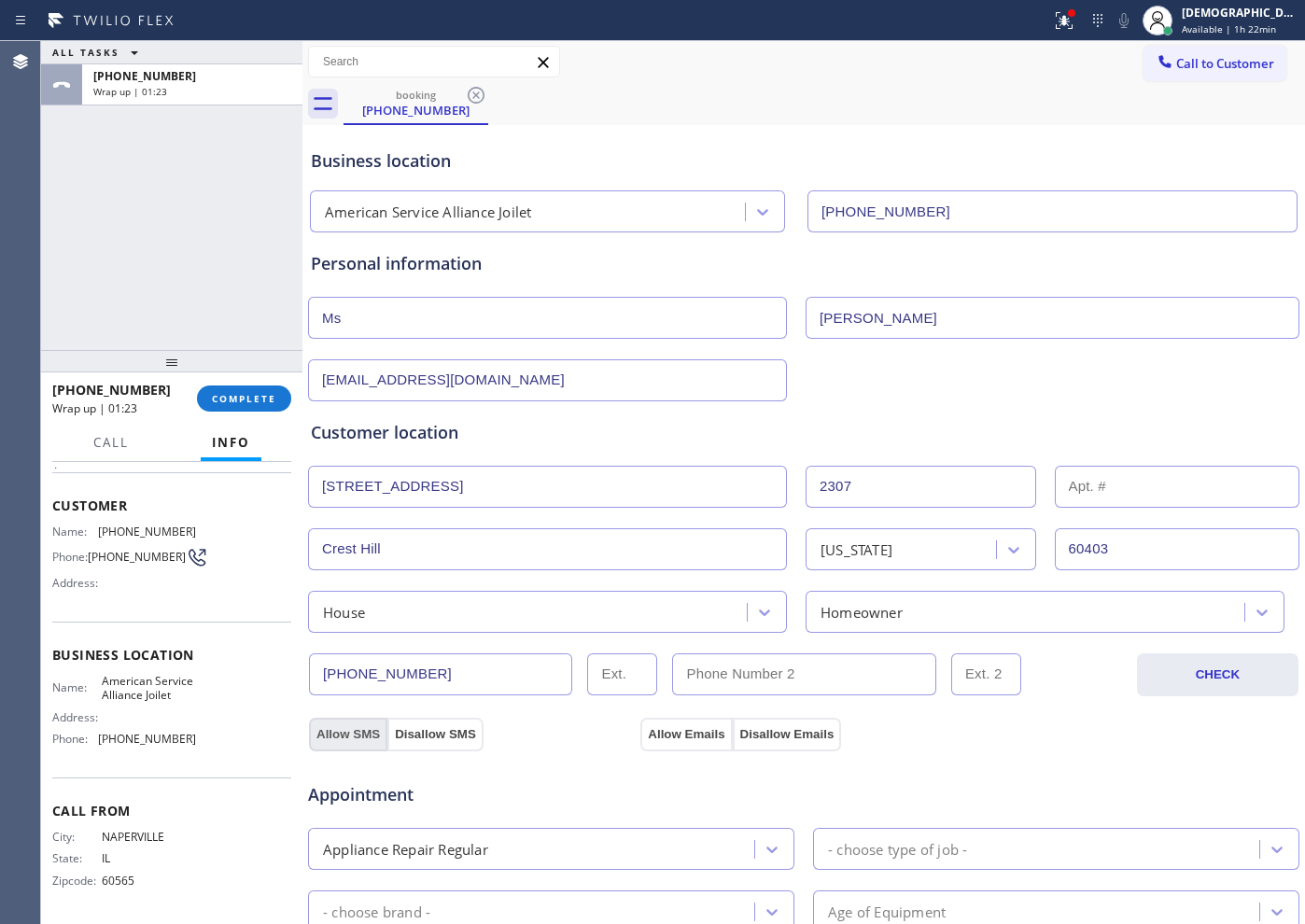
click at [339, 741] on button "Allow SMS" at bounding box center [348, 735] width 78 height 34
click at [681, 730] on button "Allow Emails" at bounding box center [686, 735] width 92 height 34
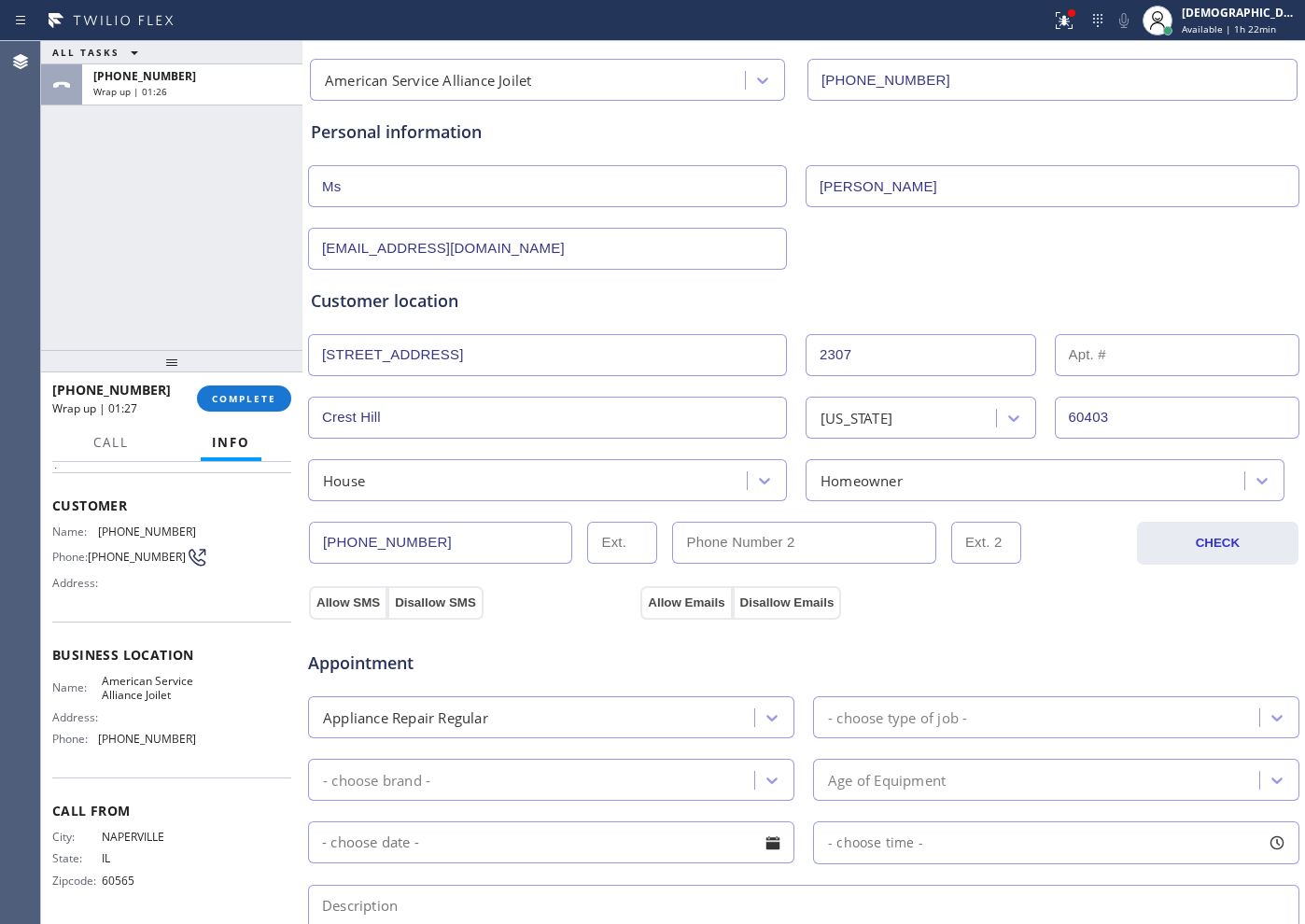
scroll to position [234, 0]
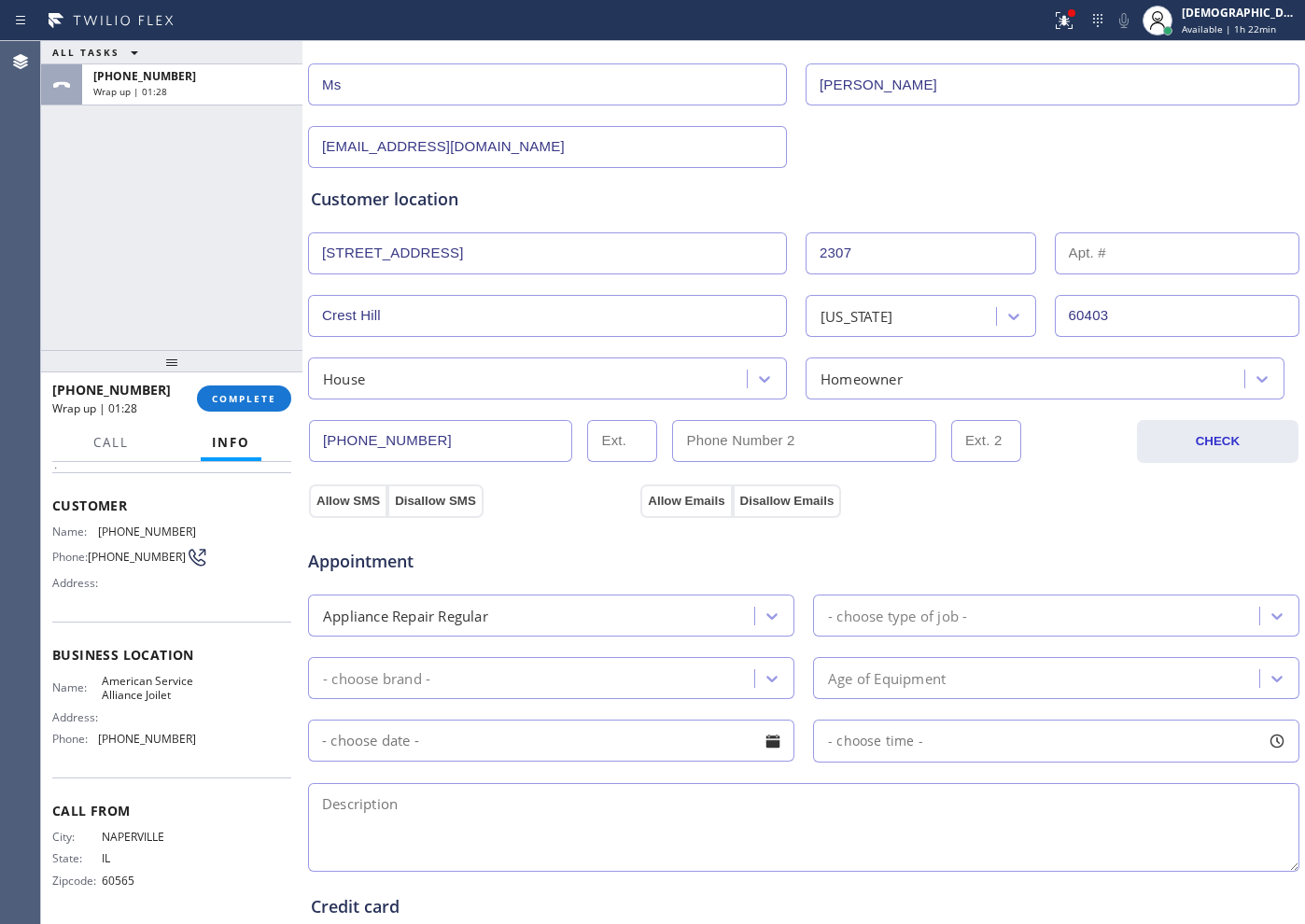
click at [921, 619] on div "- choose type of job -" at bounding box center [896, 616] width 139 height 22
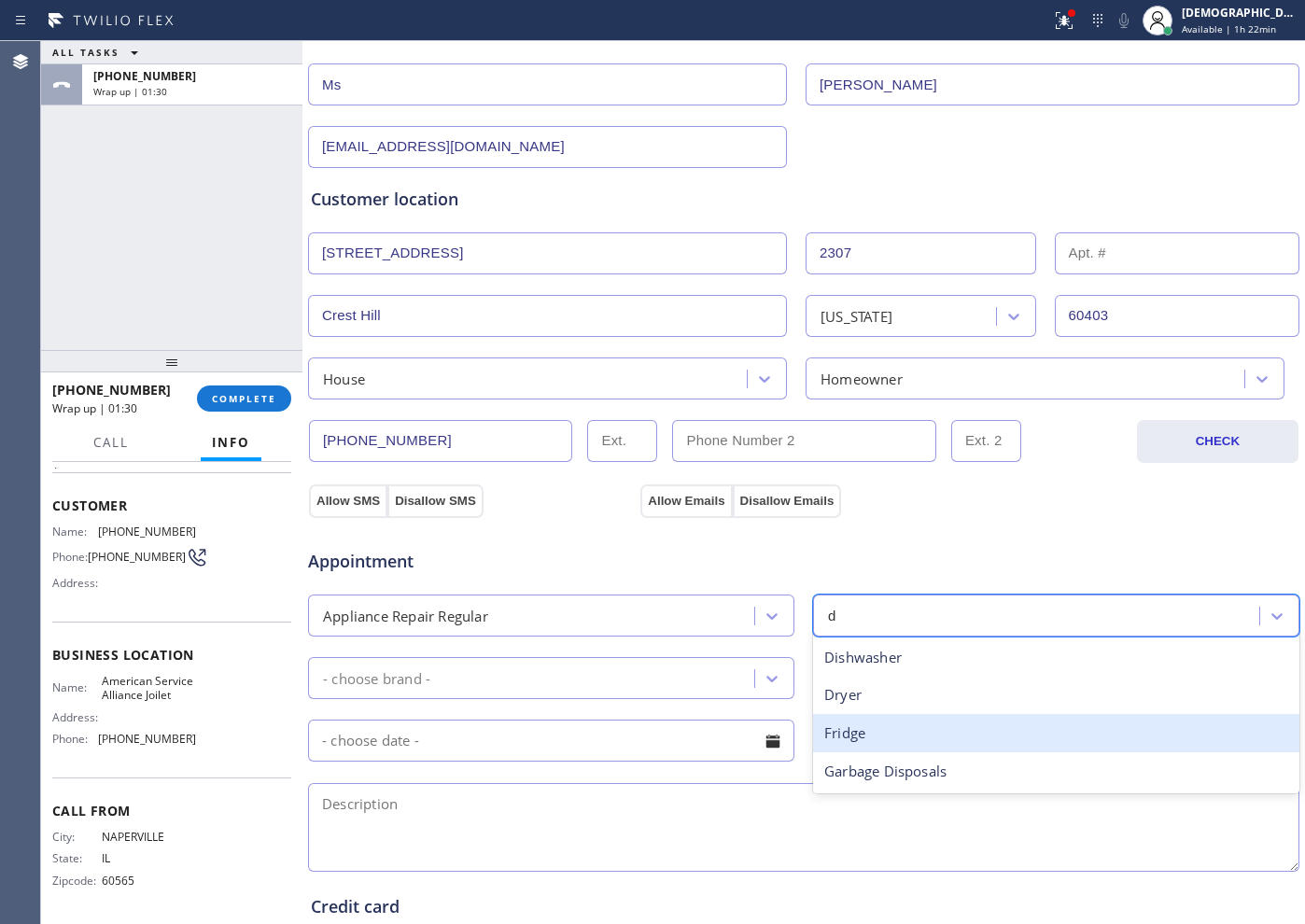
type input "dr"
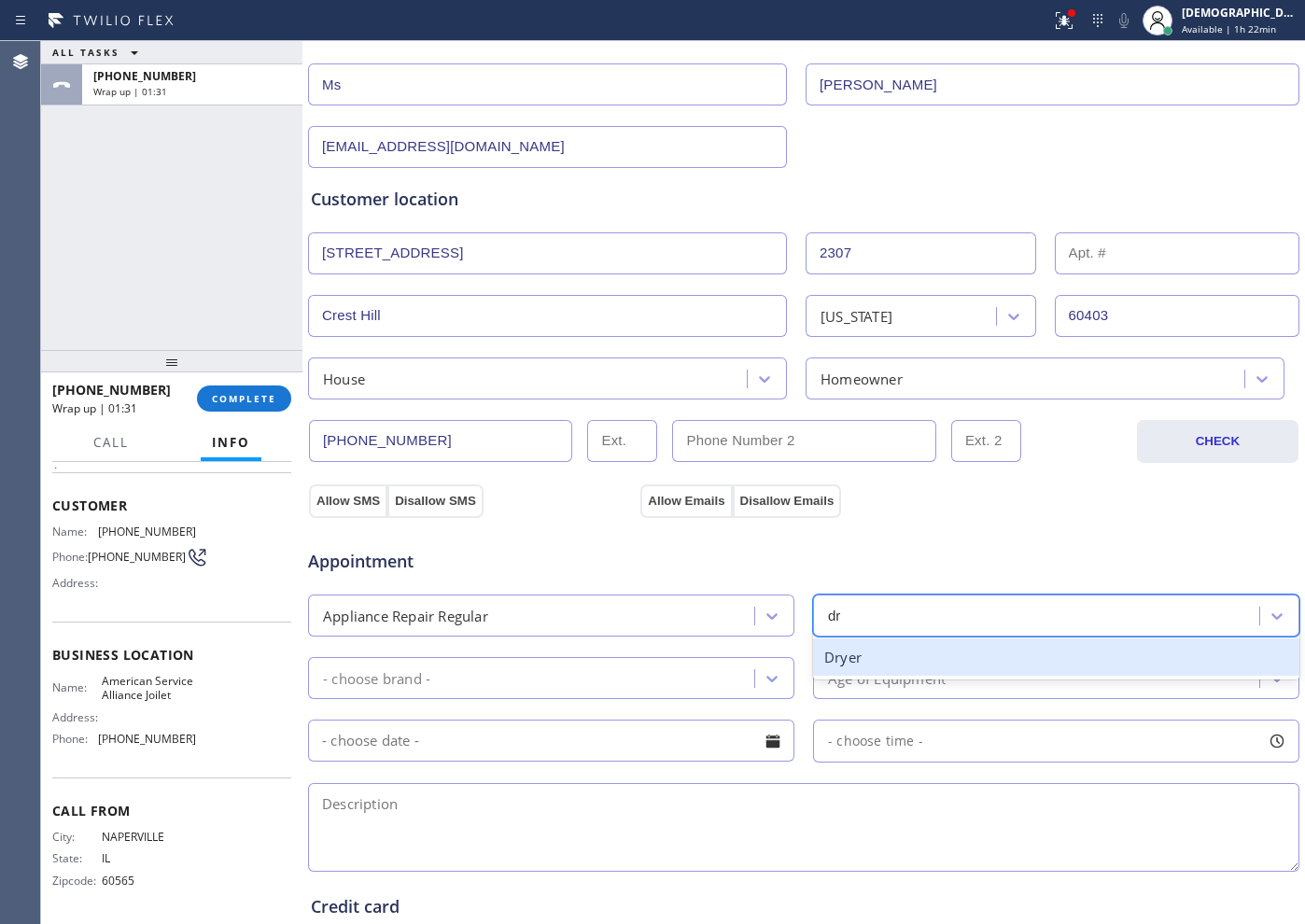
click at [888, 664] on div "Dryer" at bounding box center [1056, 657] width 486 height 38
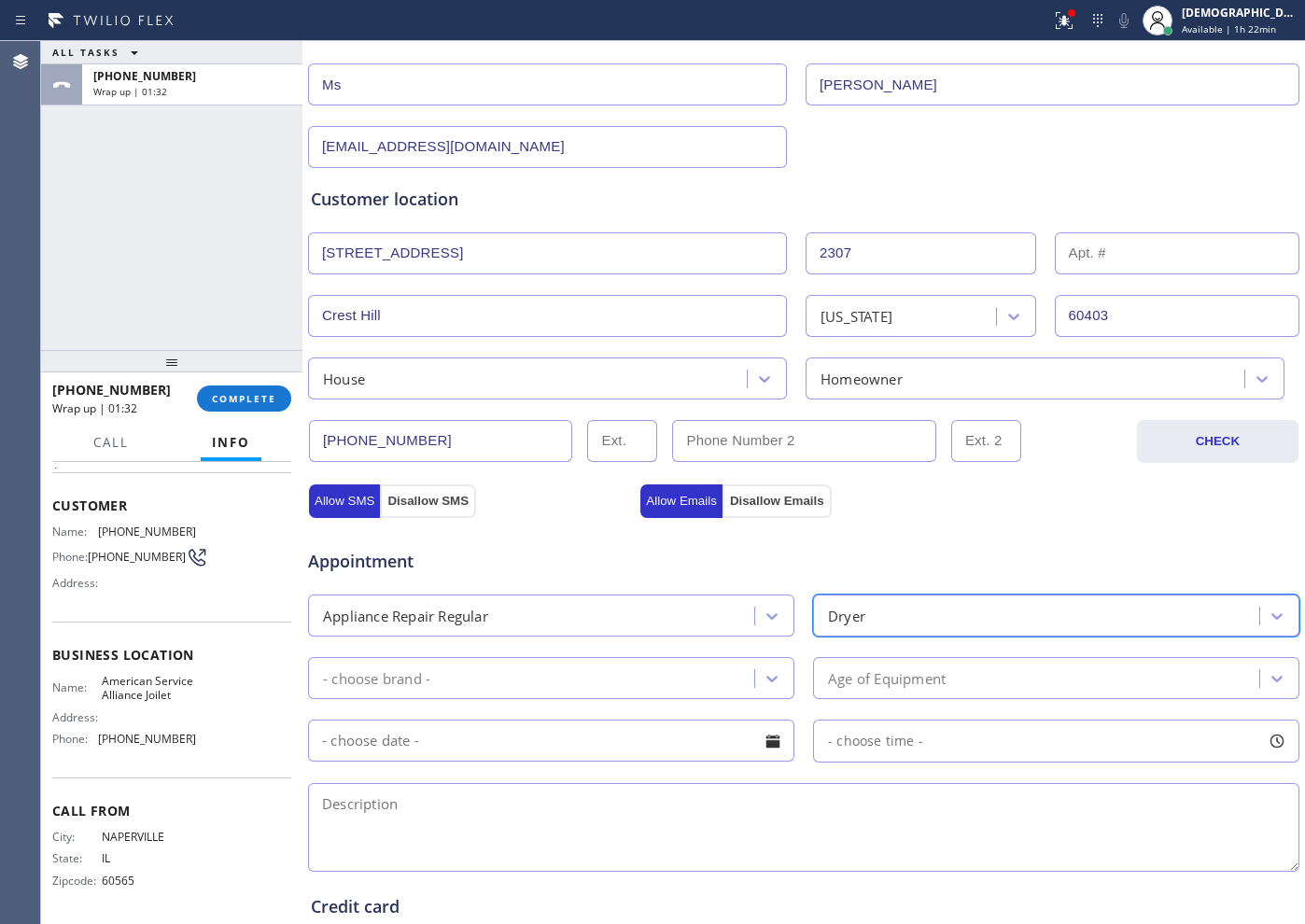
click at [590, 680] on div "- choose brand -" at bounding box center [534, 678] width 441 height 33
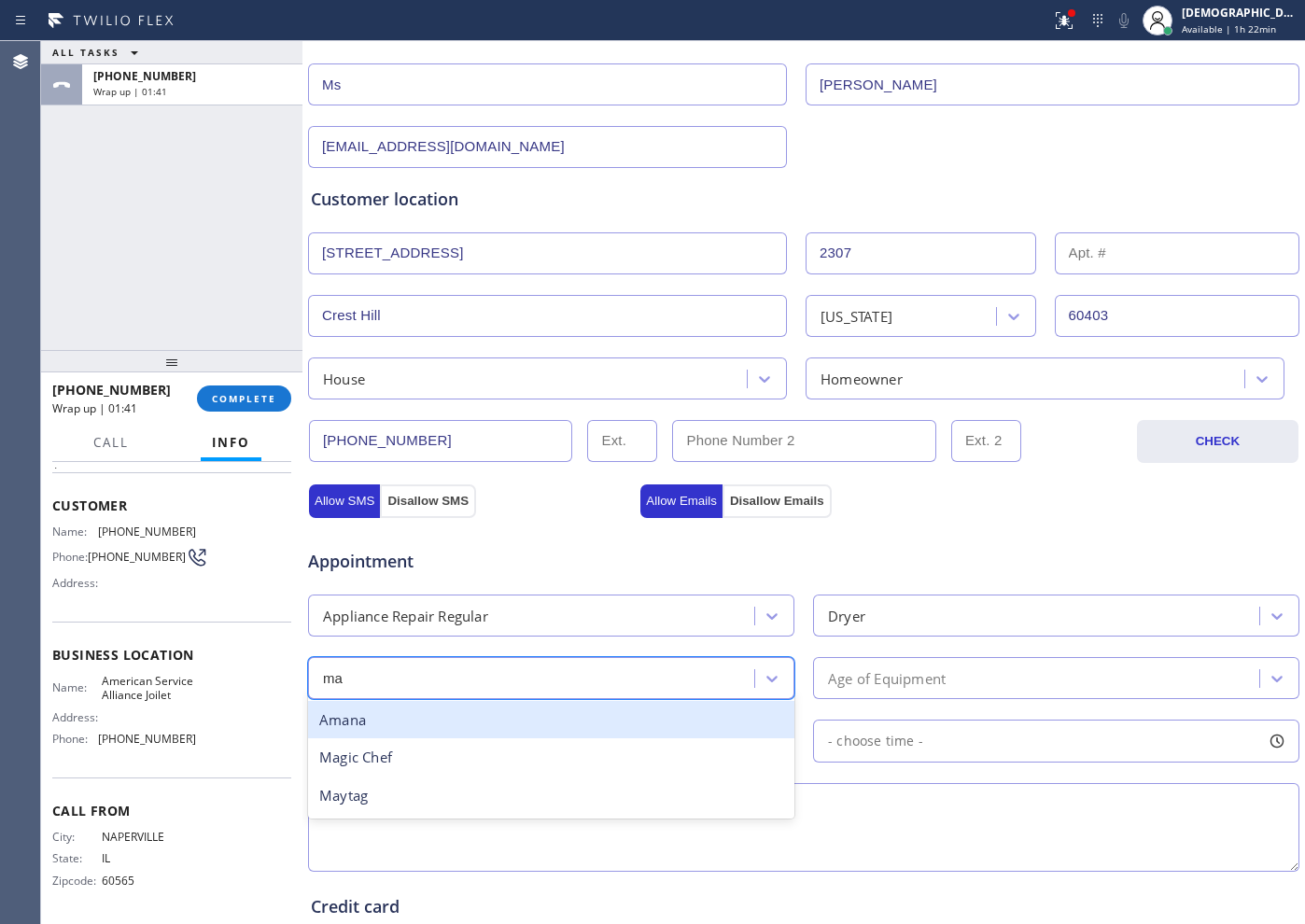
type input "may"
click at [581, 729] on div "Maytag" at bounding box center [551, 720] width 486 height 38
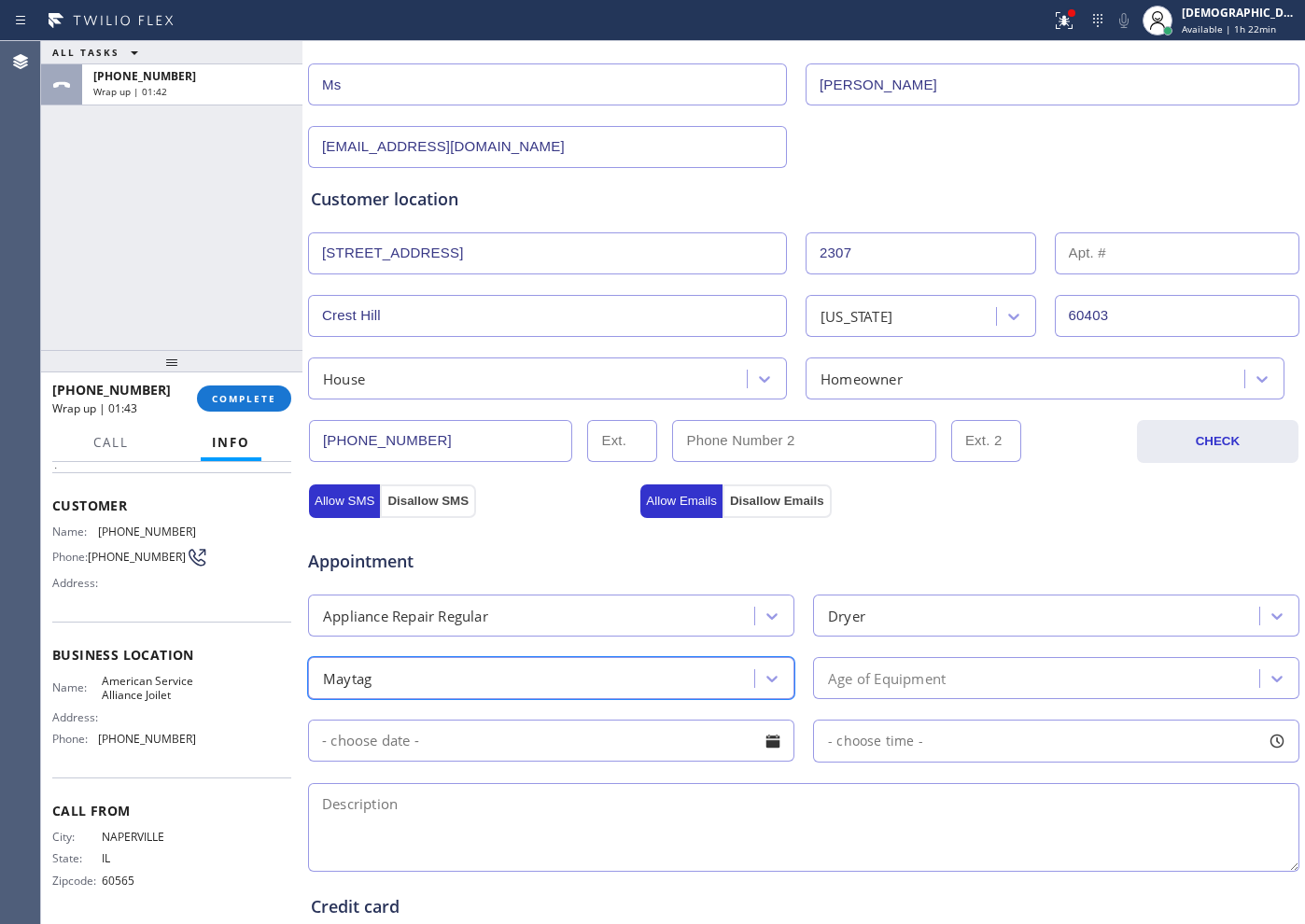
click at [876, 674] on div "Age of Equipment" at bounding box center [886, 678] width 117 height 22
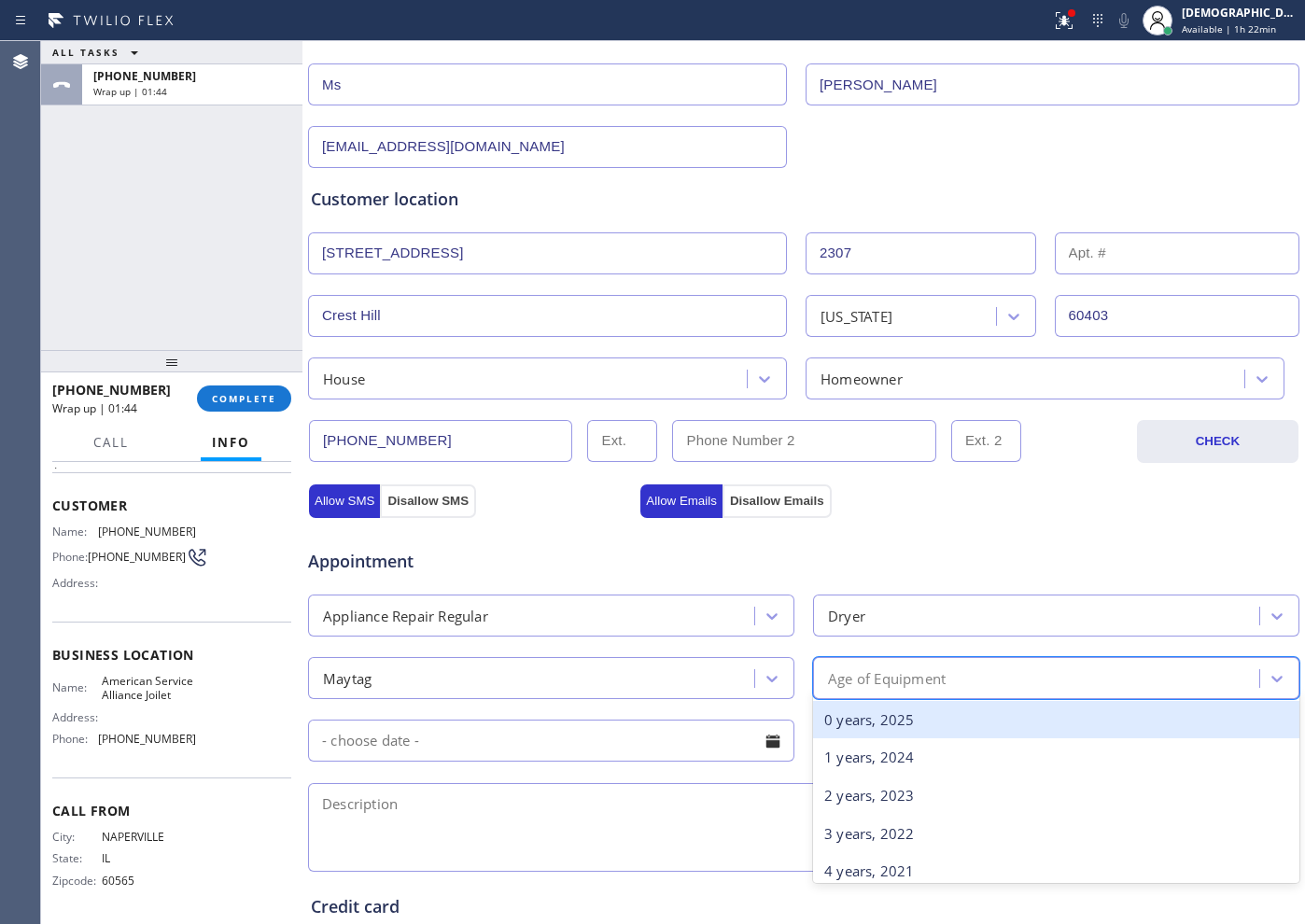
type input "5"
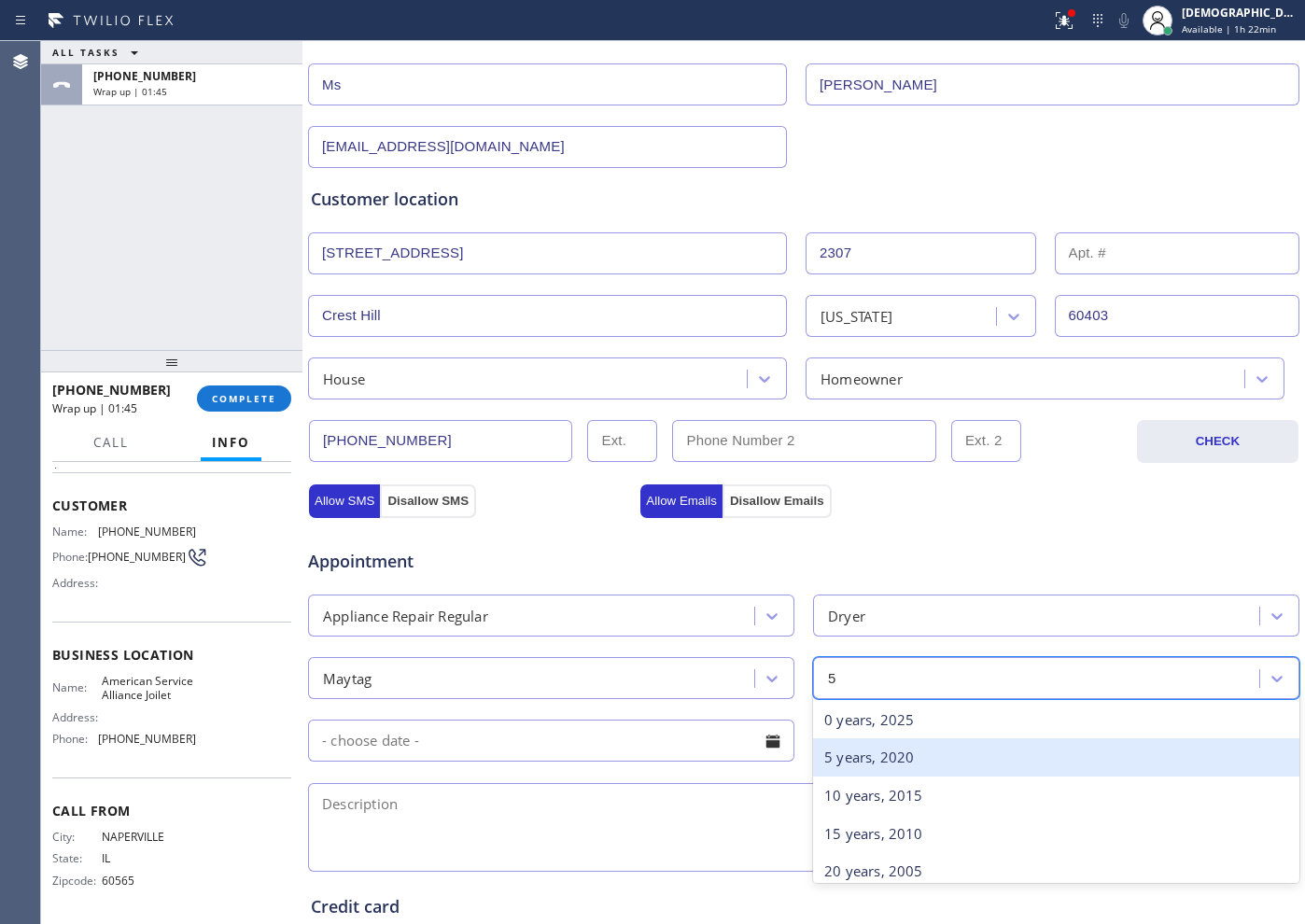
click at [858, 754] on div "5 years, 2020" at bounding box center [1056, 758] width 486 height 38
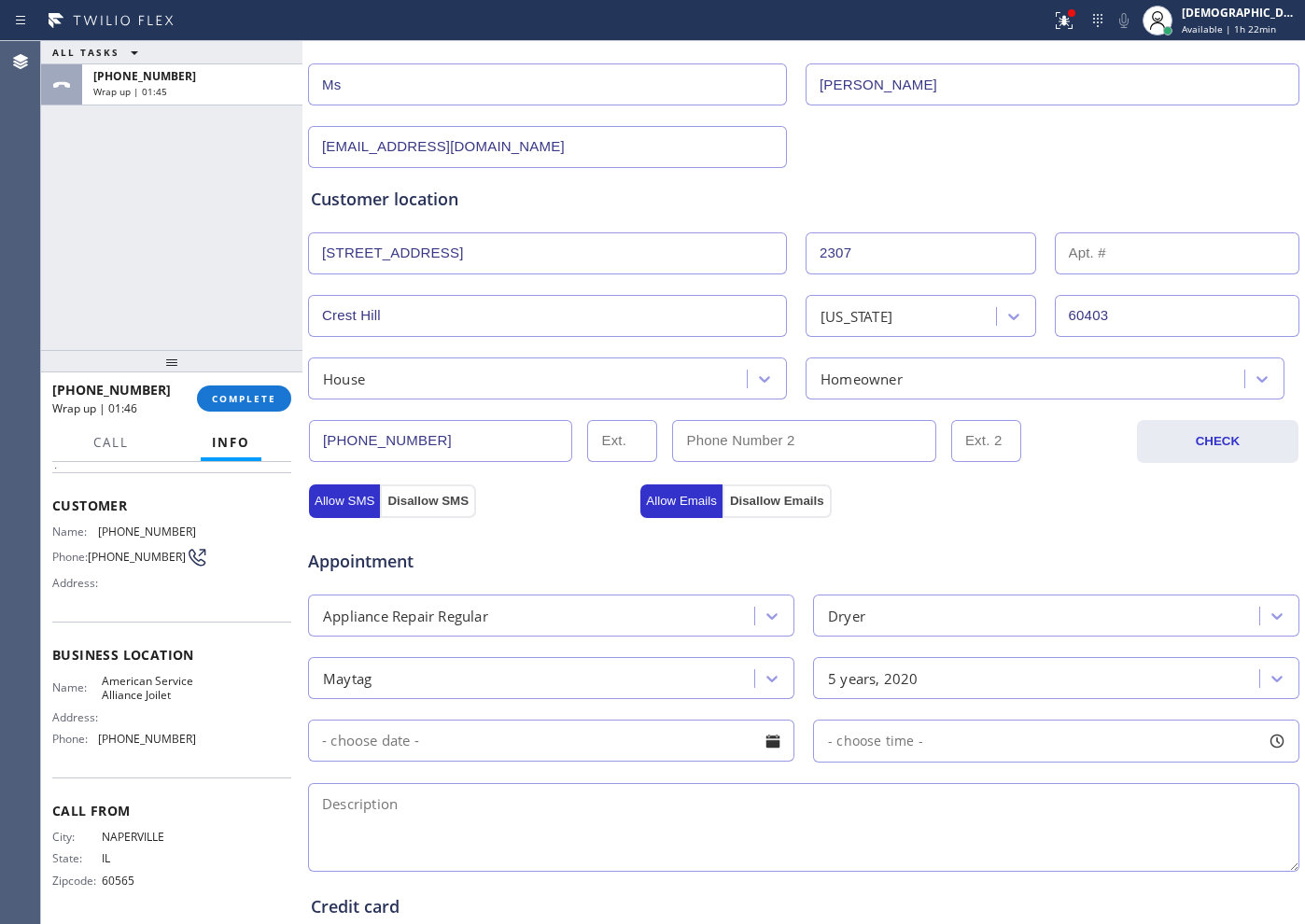
click at [446, 747] on input "text" at bounding box center [551, 741] width 486 height 42
click at [581, 528] on div "Appointment" at bounding box center [804, 550] width 995 height 47
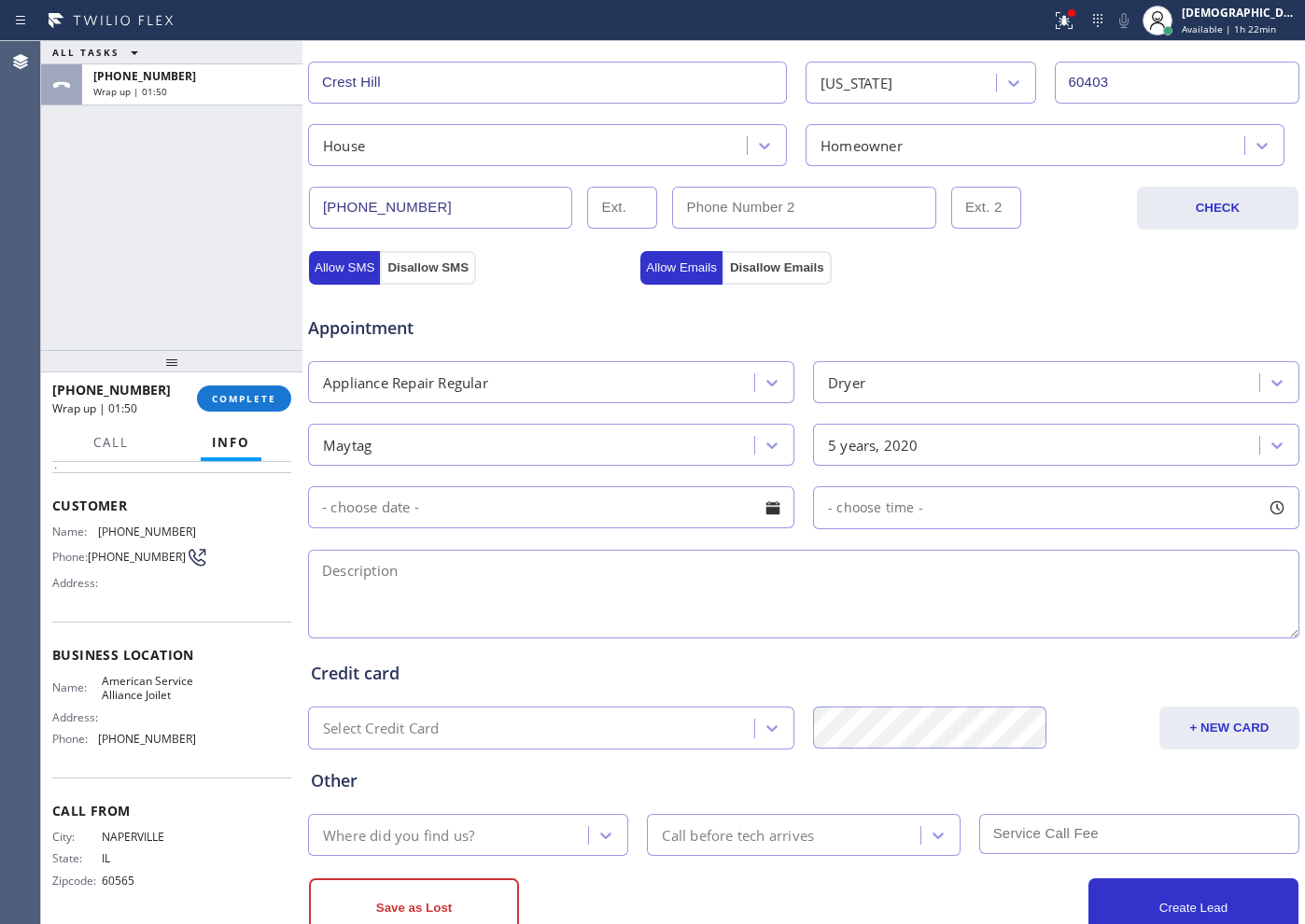
click at [419, 583] on textarea at bounding box center [804, 594] width 991 height 89
paste textarea "Maytag/ Dryer / making squeking sound / Stacked / 5 years /"
click at [762, 569] on textarea "Maytag/ Dryer / making squeaking sound / Stacked / 5 years /" at bounding box center [804, 594] width 991 height 89
drag, startPoint x: 792, startPoint y: 563, endPoint x: 887, endPoint y: 595, distance: 100.2
click at [794, 563] on textarea "Maytag/ Dryer / making squeaking sound / Stacked / 5 years / House |HO /" at bounding box center [804, 594] width 991 height 89
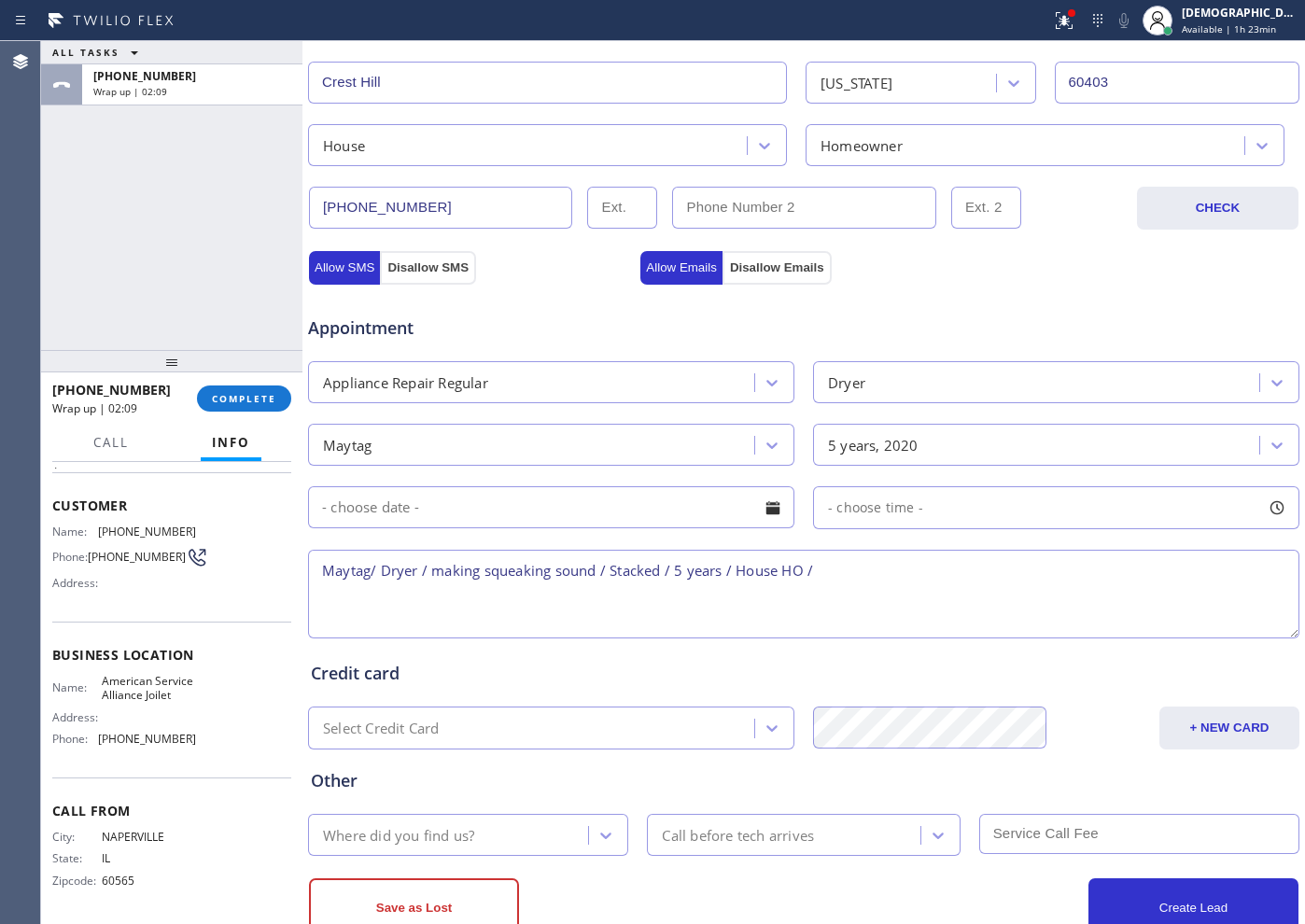
click at [947, 577] on textarea "Maytag/ Dryer / making squeaking sound / Stacked / 5 years / House HO /" at bounding box center [804, 594] width 991 height 89
paste textarea "[STREET_ADDRESS]"
click at [892, 573] on textarea "Maytag/ Dryer / making squeaking sound / Stacked / 5 years / House HO / [STREET…" at bounding box center [804, 594] width 991 height 89
click at [125, 702] on span "American Service Alliance Joilet" at bounding box center [148, 689] width 94 height 29
drag, startPoint x: 117, startPoint y: 686, endPoint x: 98, endPoint y: 669, distance: 25.5
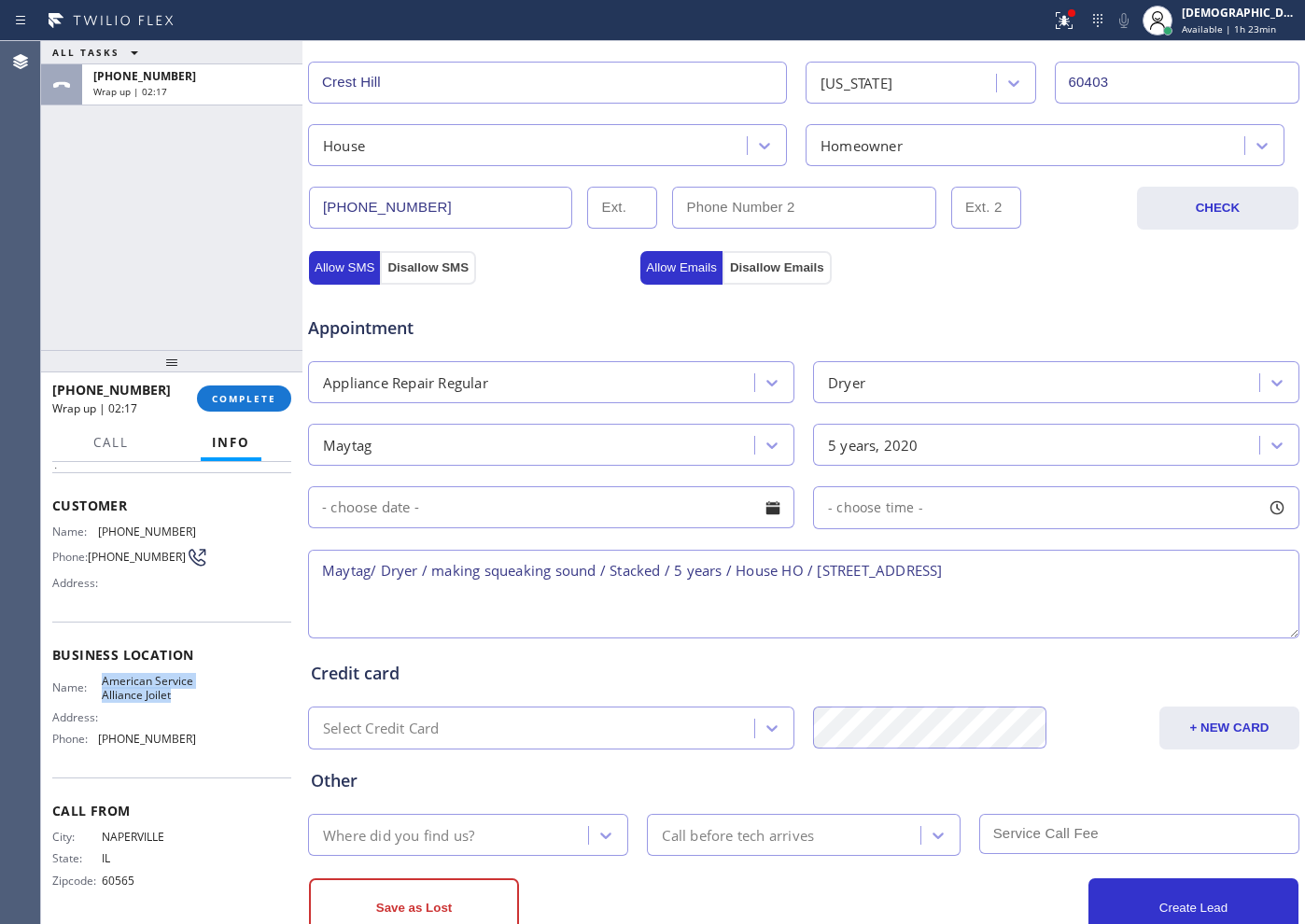
click at [102, 674] on span "American Service Alliance Joilet" at bounding box center [148, 689] width 94 height 29
copy span "American Service Alliance Joilet"
click at [1095, 566] on textarea "Maytag/ Dryer / making squeaking sound / Stacked / 5 years / House HO / [STREET…" at bounding box center [804, 594] width 991 height 89
paste textarea "American Service Alliance Joilet"
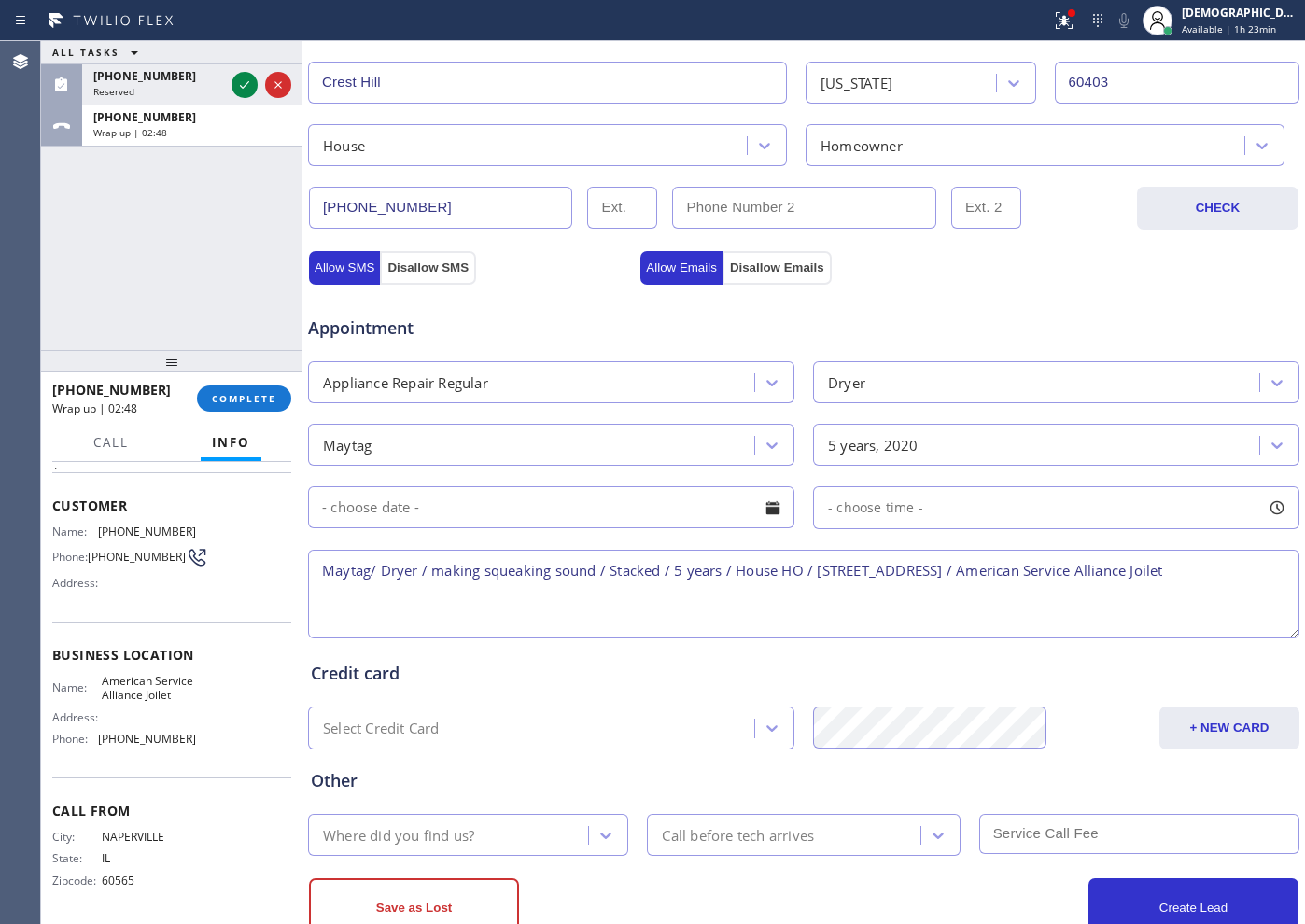
click at [422, 592] on textarea "Maytag/ Dryer / making squeaking sound / Stacked / 5 years / House HO / [STREET…" at bounding box center [804, 594] width 991 height 89
click at [397, 590] on textarea "Maytag/ Dryer / making squeaking sound / Stacked / 5 years / House HO / [STREET…" at bounding box center [804, 594] width 991 height 89
click at [400, 596] on textarea "Maytag/ Dryer / making squeaking sound / Stacked / 5 years / House HO / [STREET…" at bounding box center [804, 594] width 991 height 89
click at [510, 606] on textarea "Maytag/ Dryer / making squeaking sound / Stacked / 5 years / House HO / [STREET…" at bounding box center [804, 594] width 991 height 89
type textarea "Maytag/ Dryer / making squeaking sound / Stacked / 5 years / House HO / [STREET…"
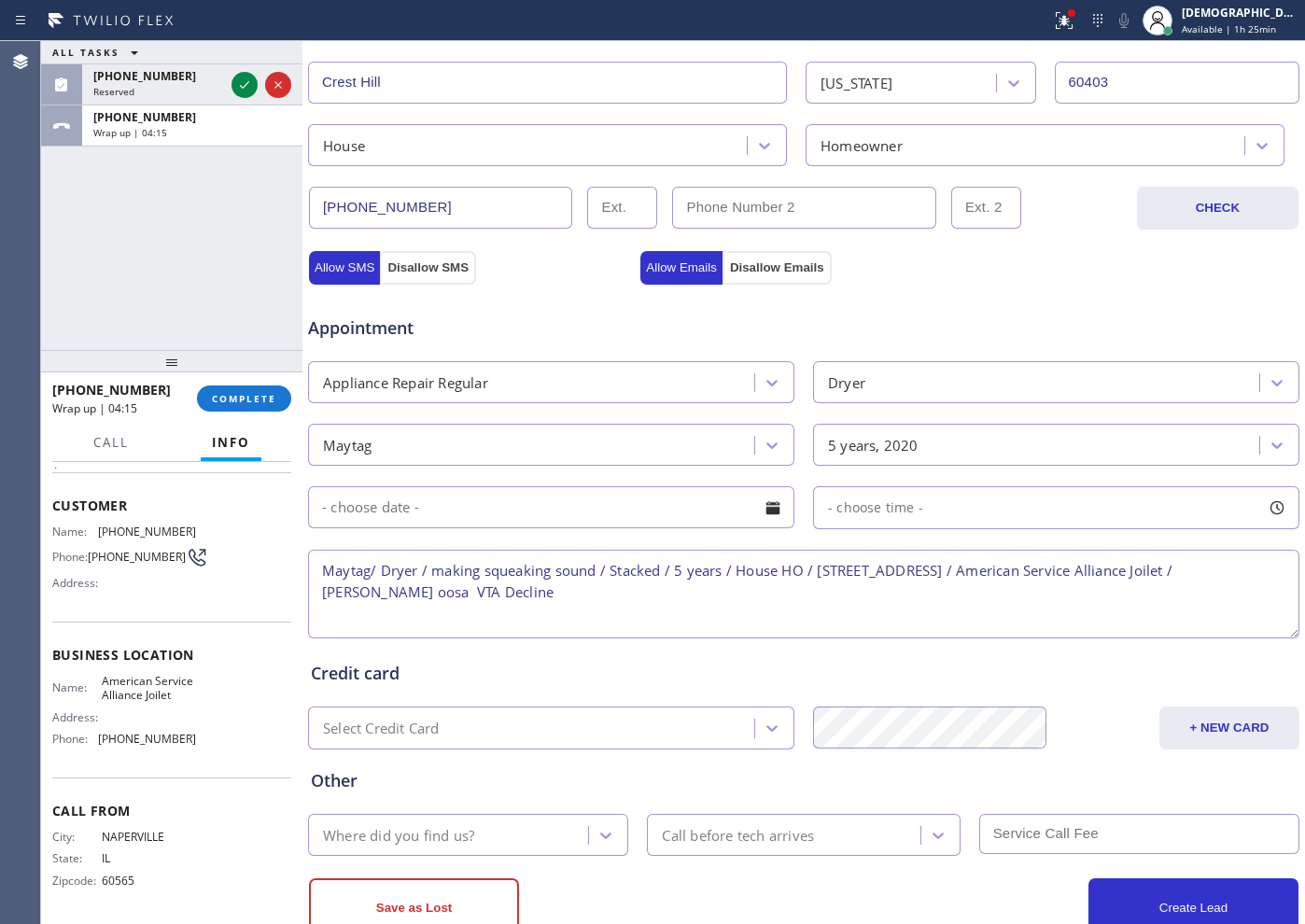
click at [483, 828] on div "Where did you find us?" at bounding box center [451, 835] width 274 height 33
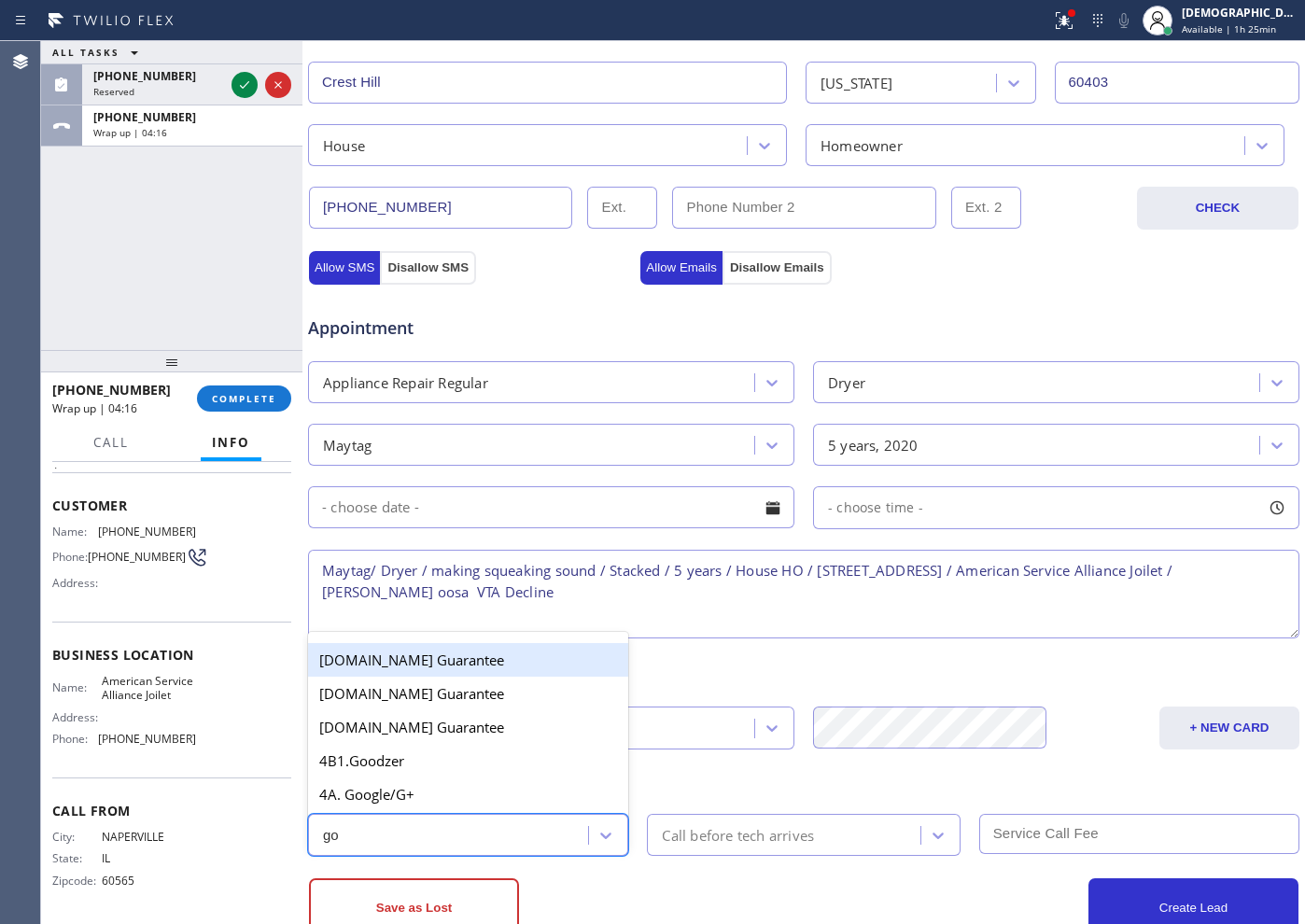
type input "goo"
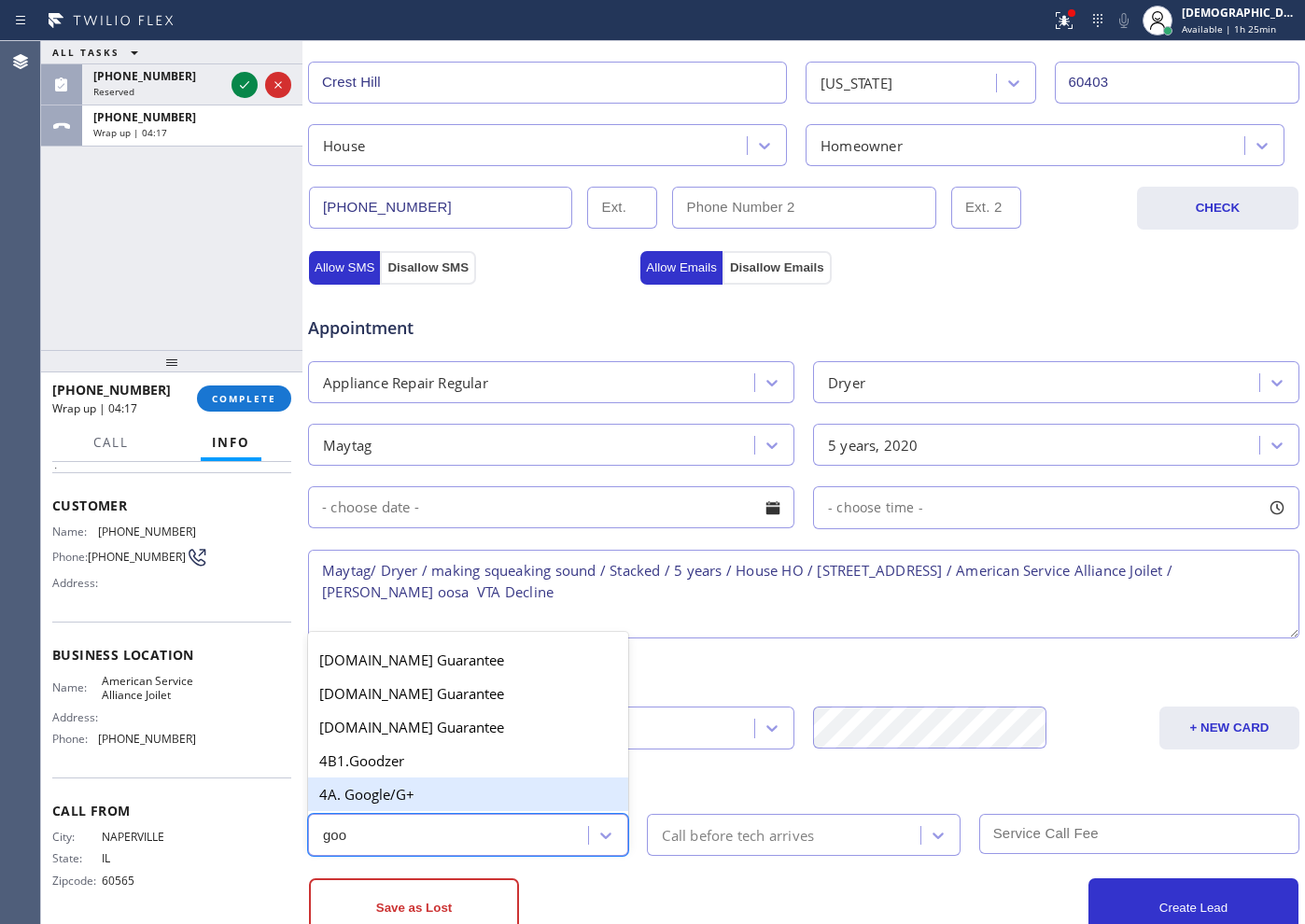
click at [419, 801] on div "4A. Google/G+" at bounding box center [468, 794] width 321 height 34
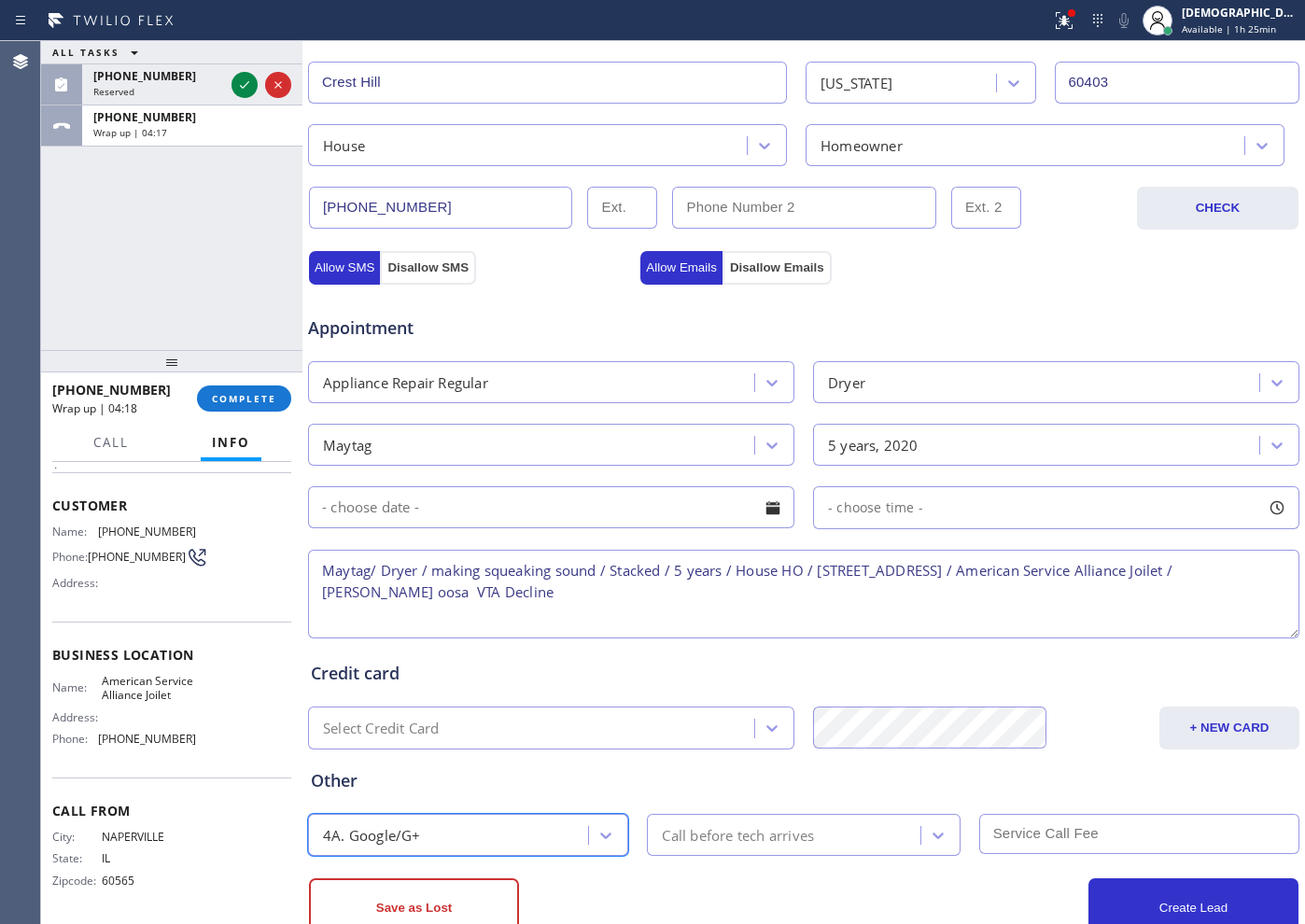
click at [668, 832] on div "Call before tech arrives" at bounding box center [738, 834] width 152 height 22
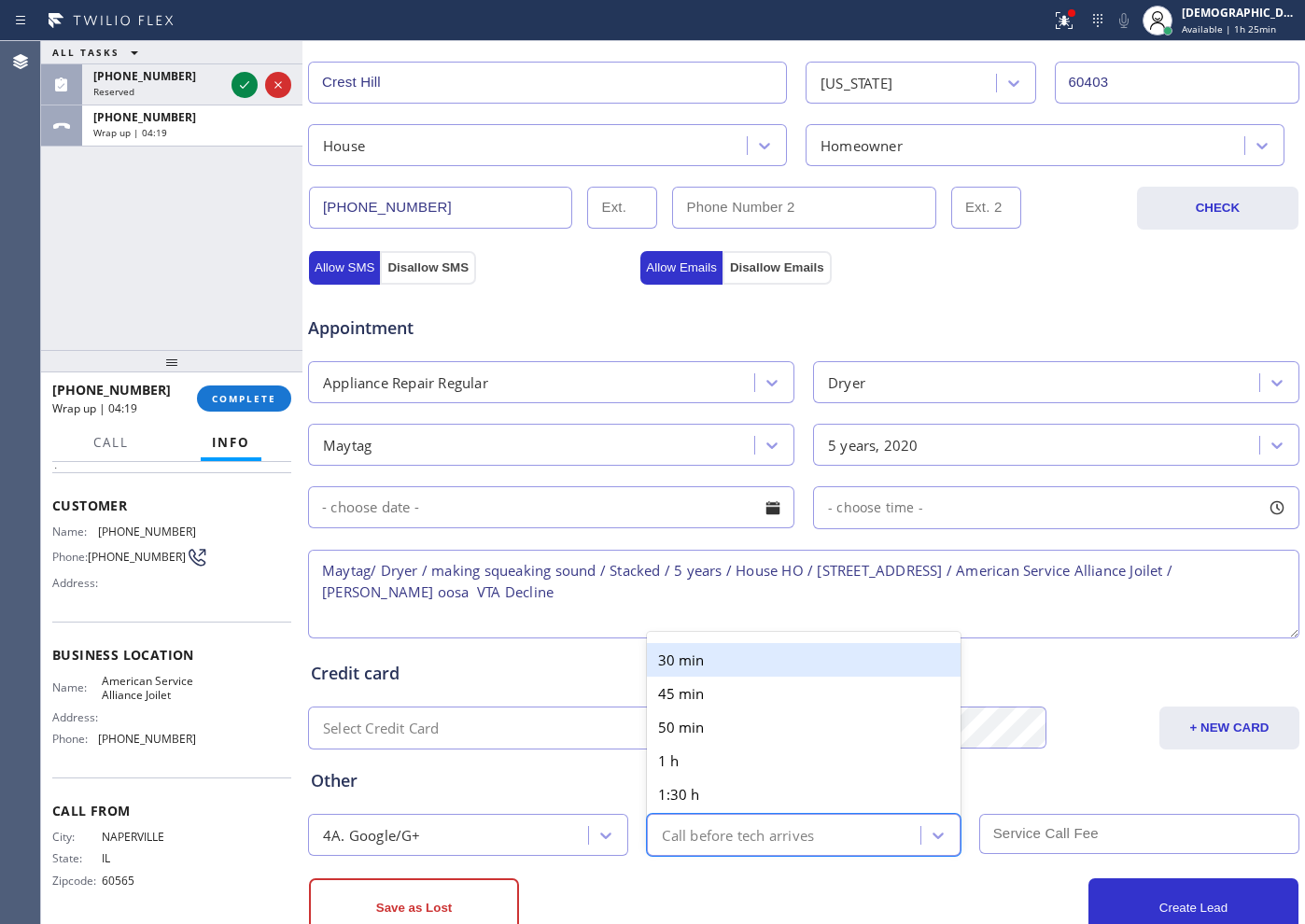
click at [680, 656] on div "30 min" at bounding box center [803, 660] width 313 height 34
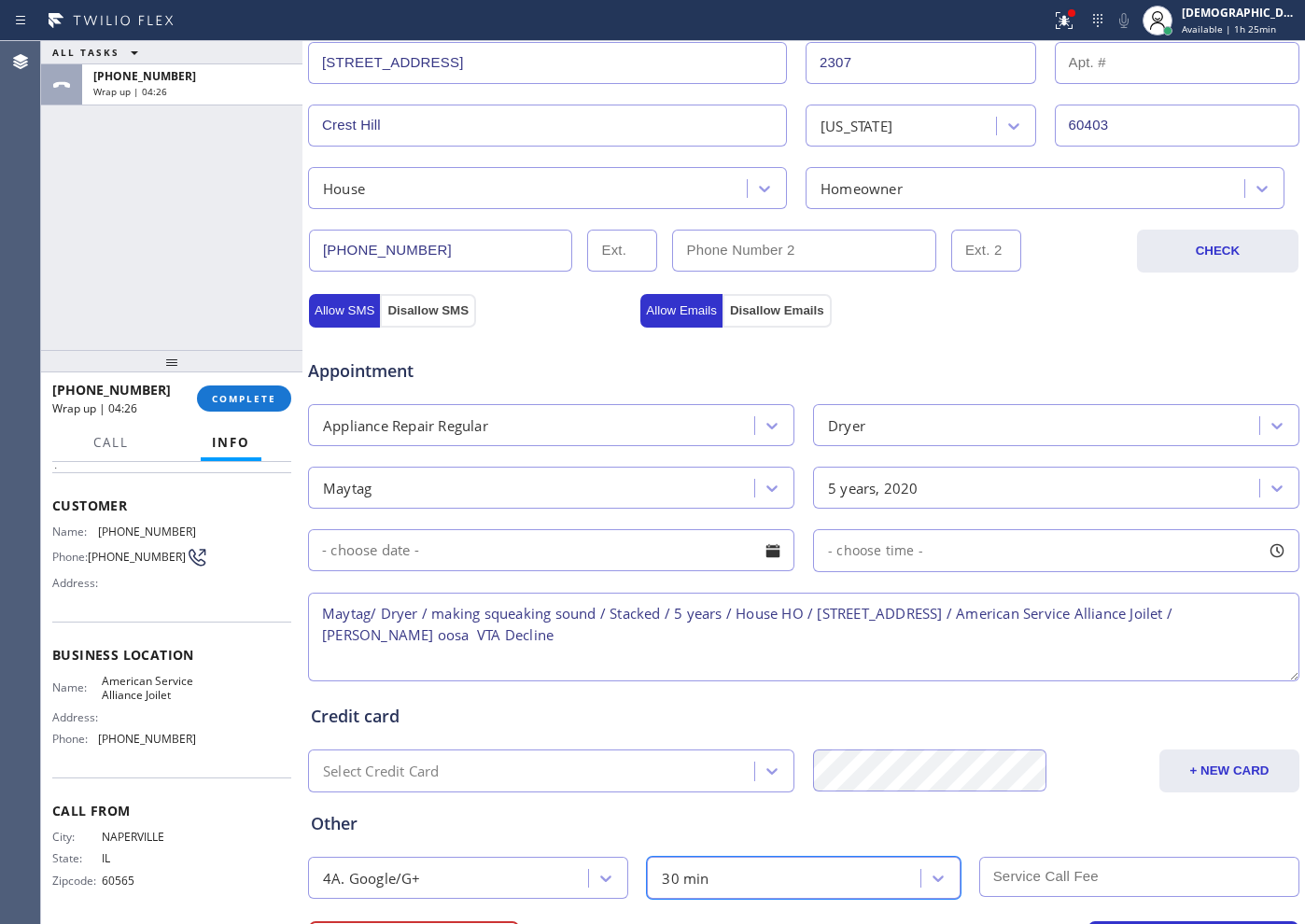
scroll to position [523, 0]
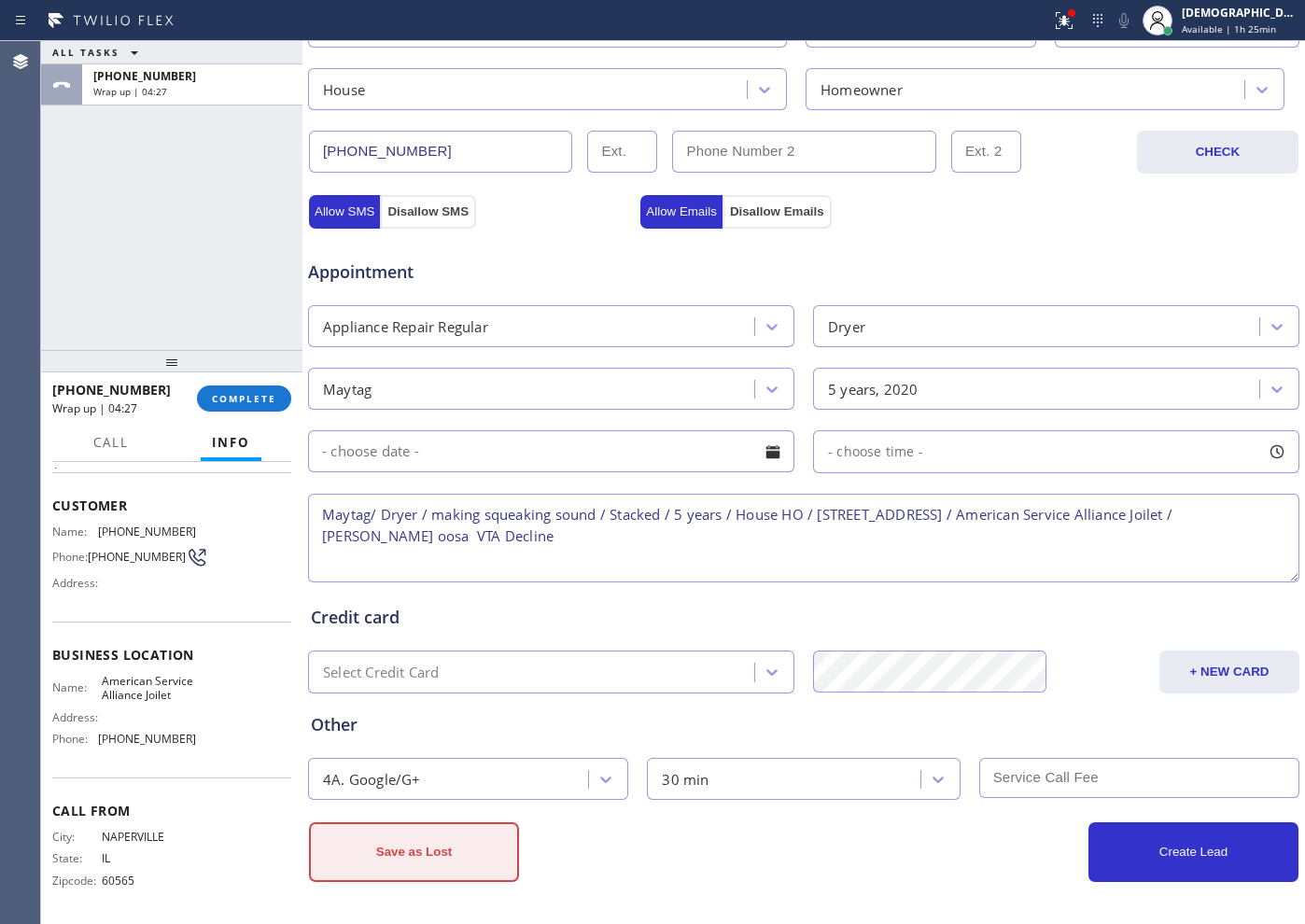
click at [493, 856] on button "Save as Lost" at bounding box center [414, 851] width 210 height 60
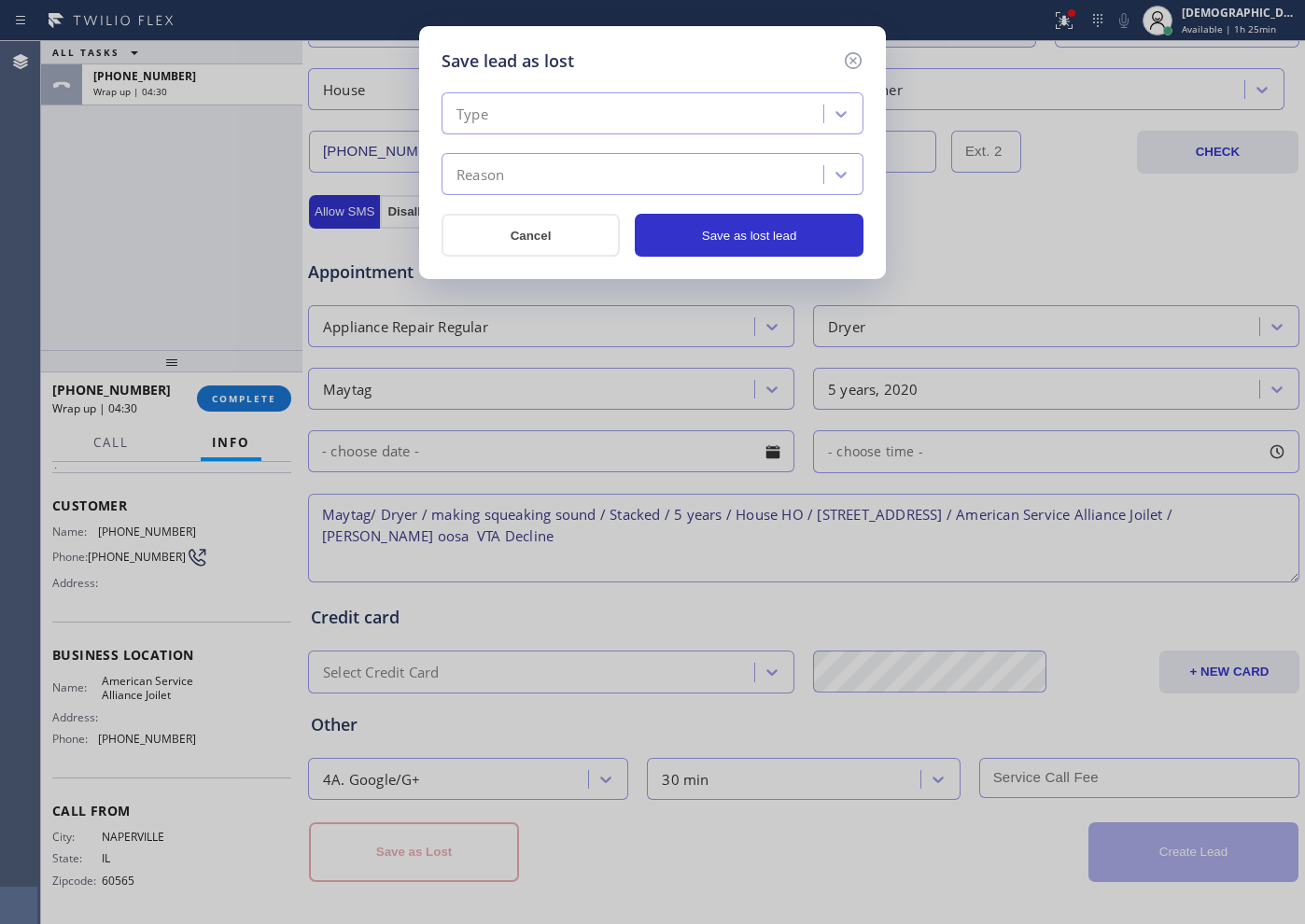
click at [601, 120] on div "Type" at bounding box center [635, 114] width 376 height 33
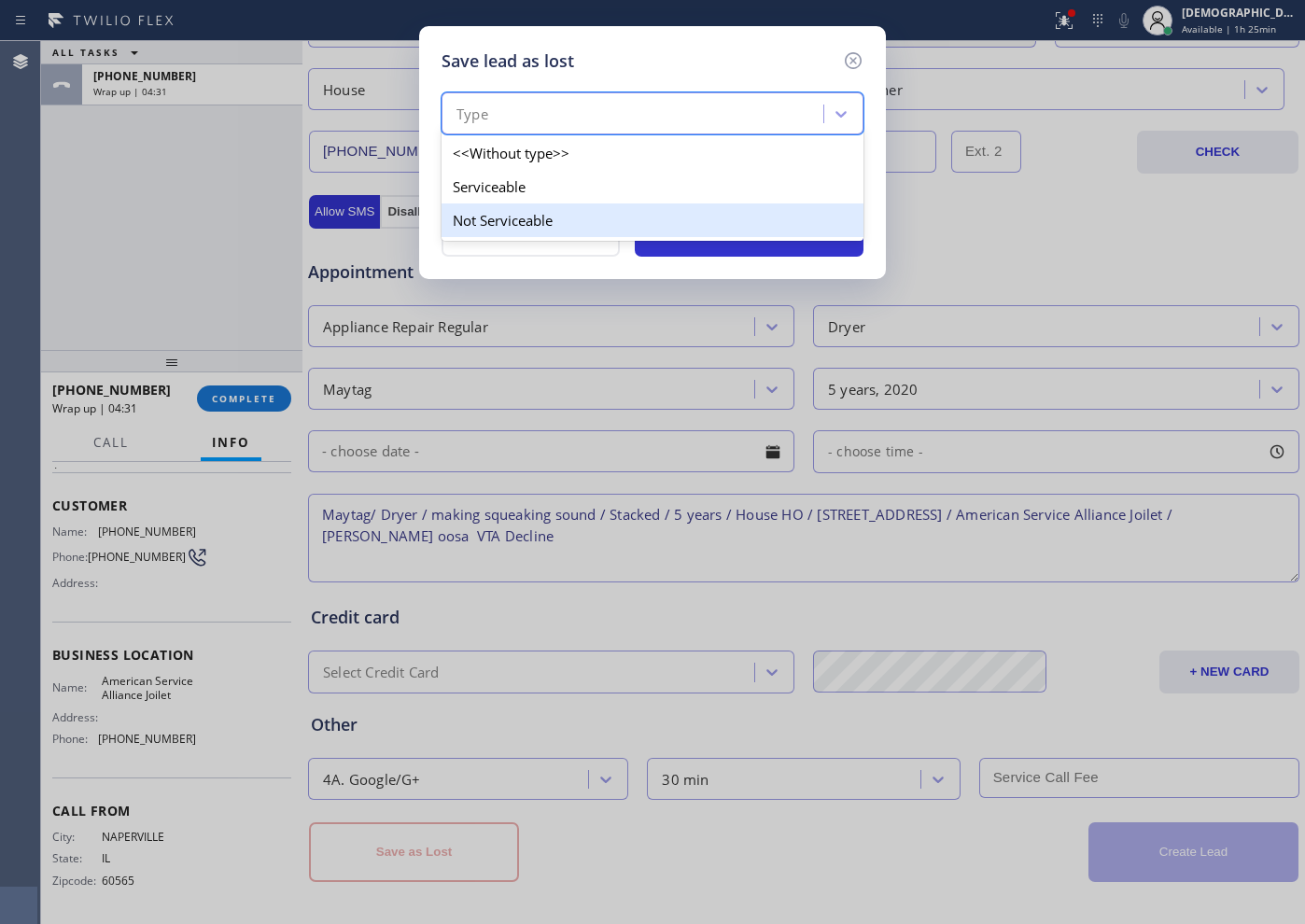
click at [577, 219] on div "Not Serviceable" at bounding box center [652, 220] width 422 height 34
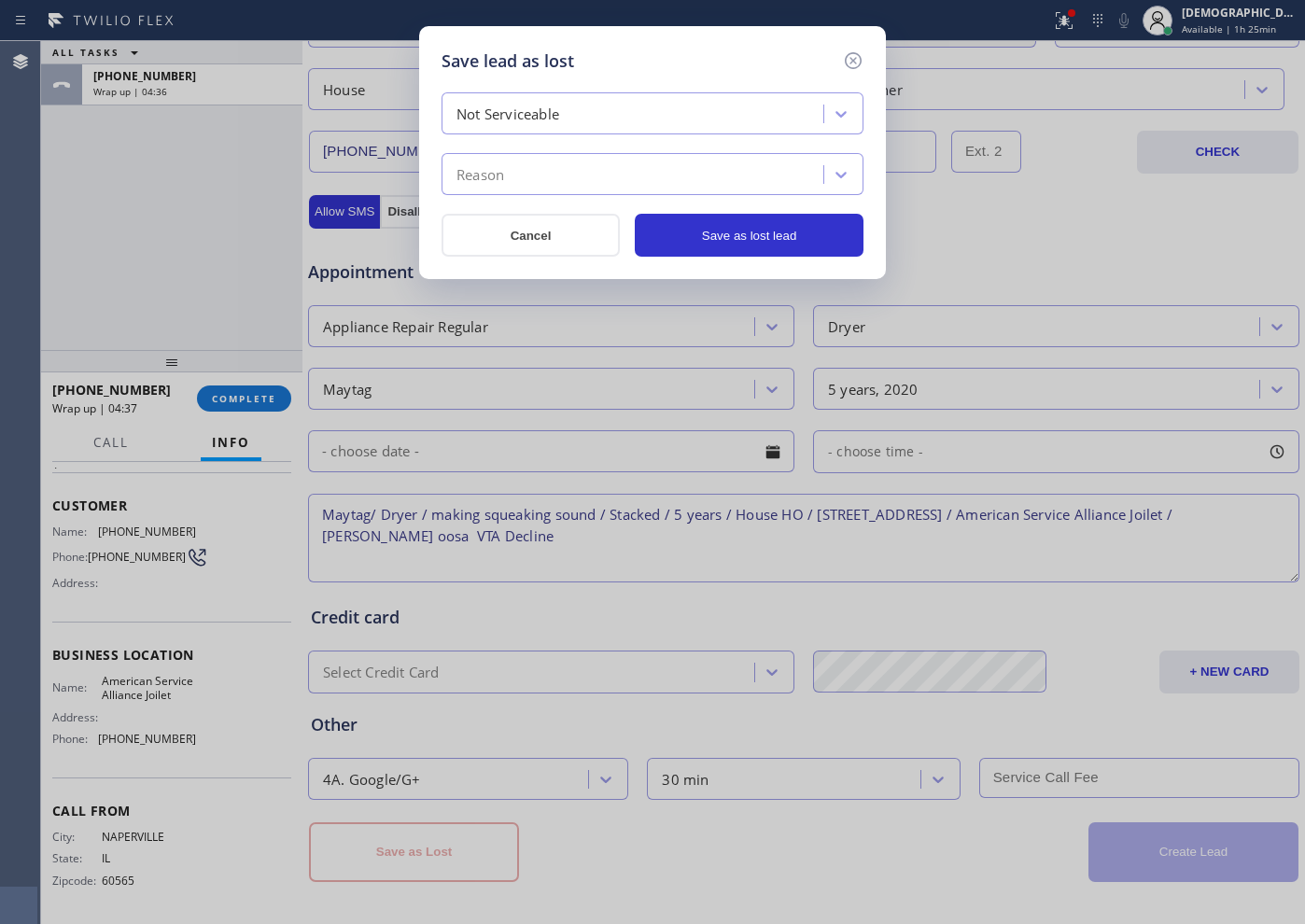
click at [556, 171] on div "Reason" at bounding box center [635, 175] width 376 height 33
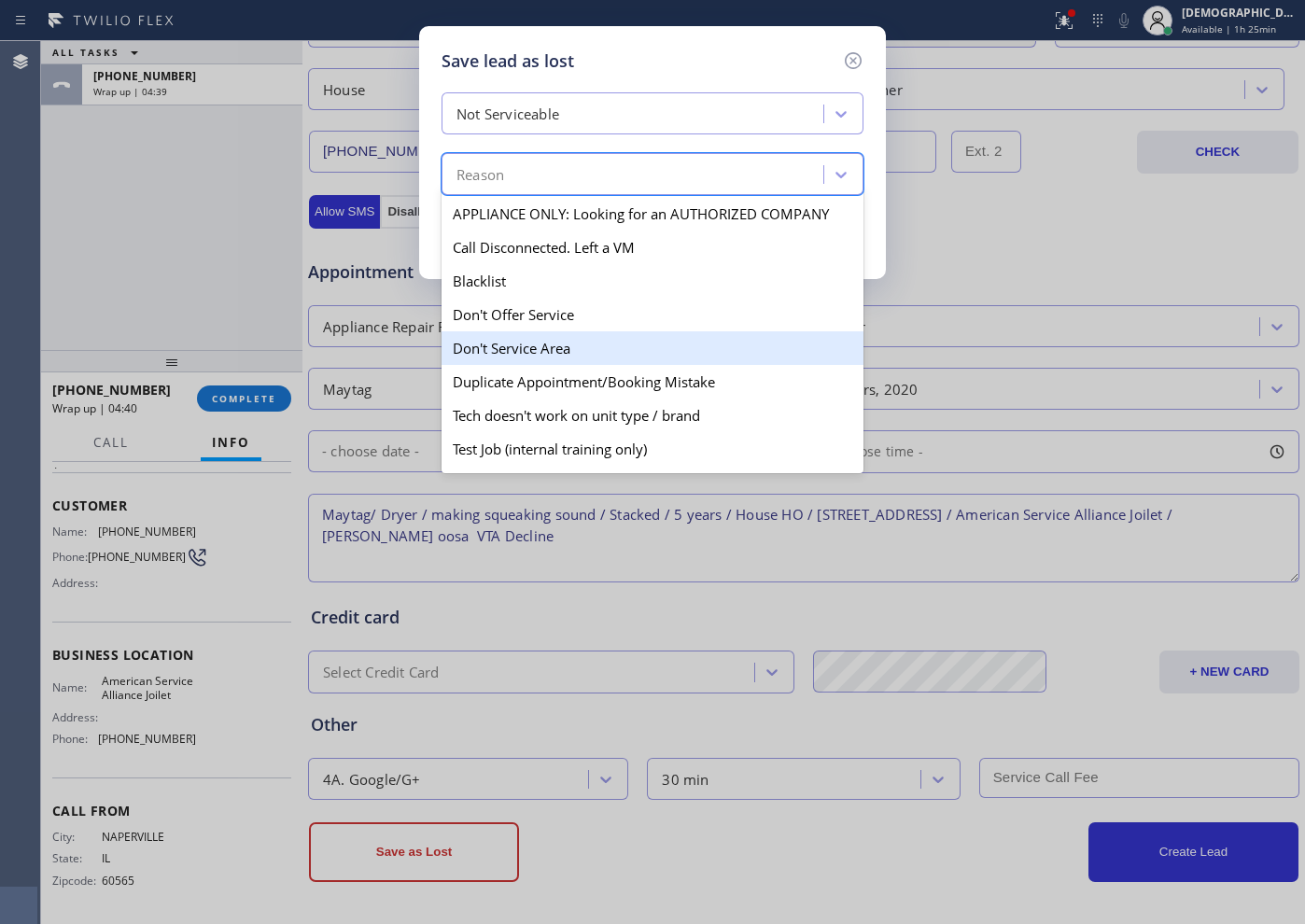
click at [584, 332] on div "Don't Service Area" at bounding box center [652, 348] width 422 height 34
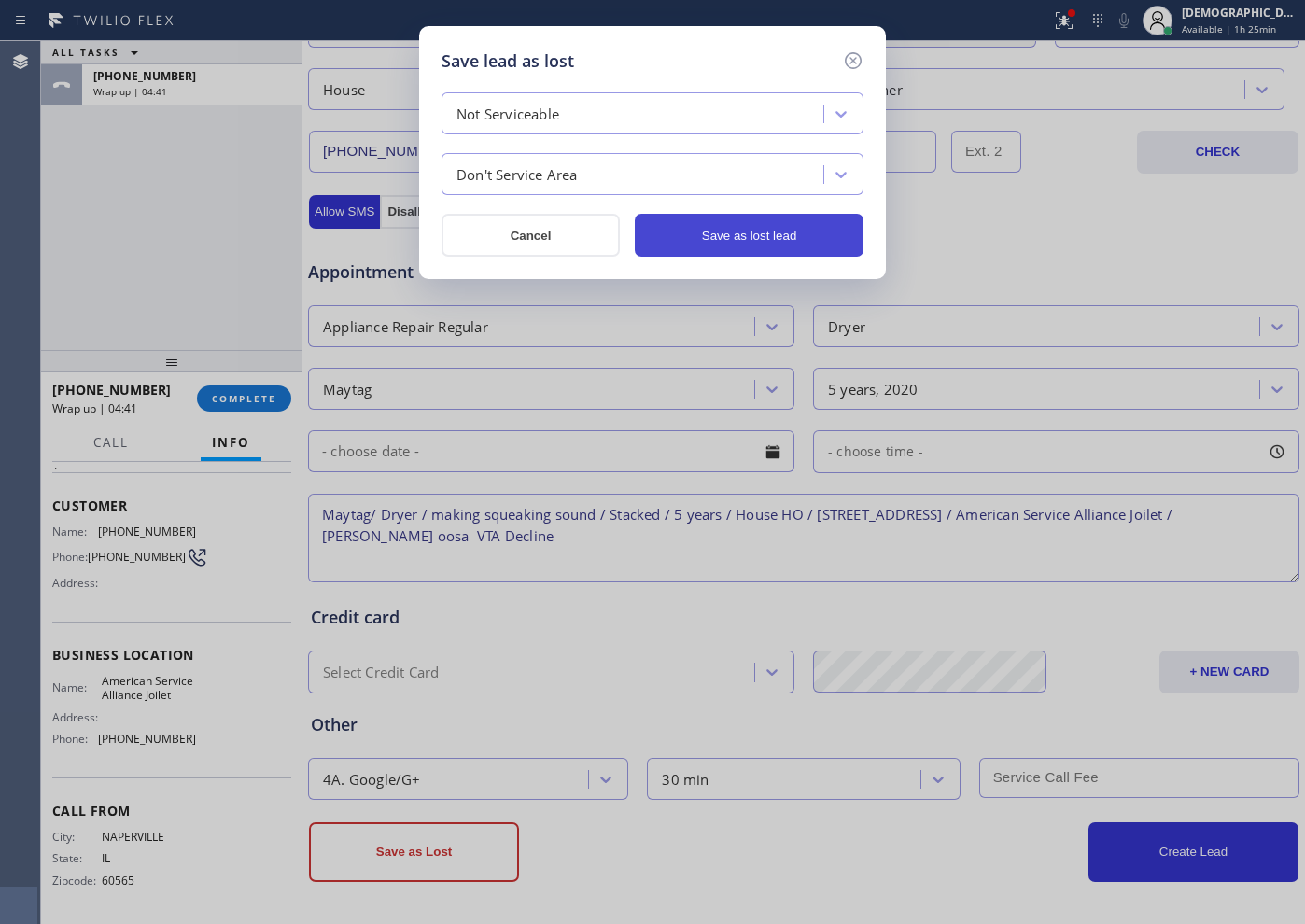
click at [703, 250] on button "Save as lost lead" at bounding box center [749, 235] width 229 height 43
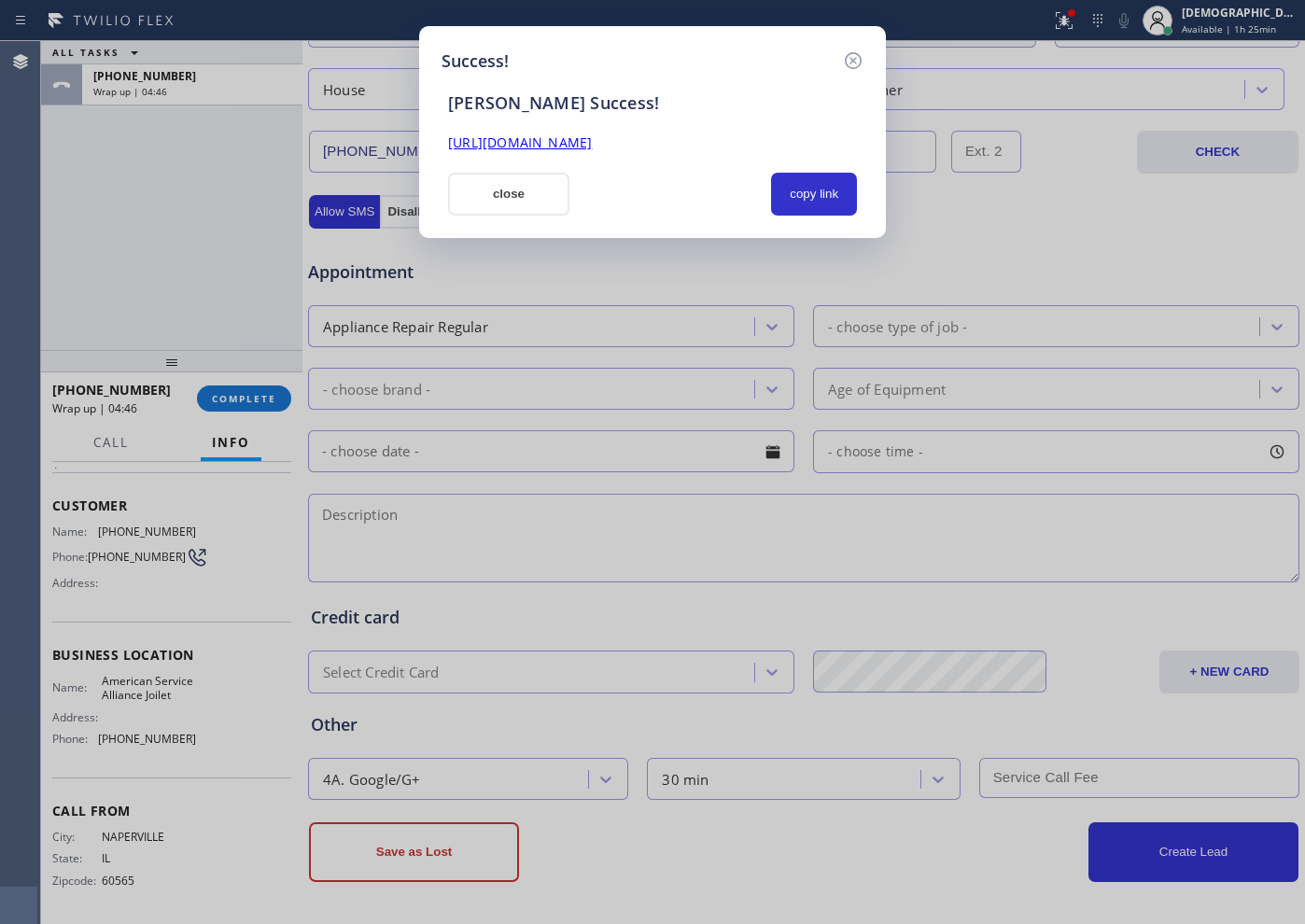
click at [529, 183] on button "close" at bounding box center [509, 194] width 121 height 43
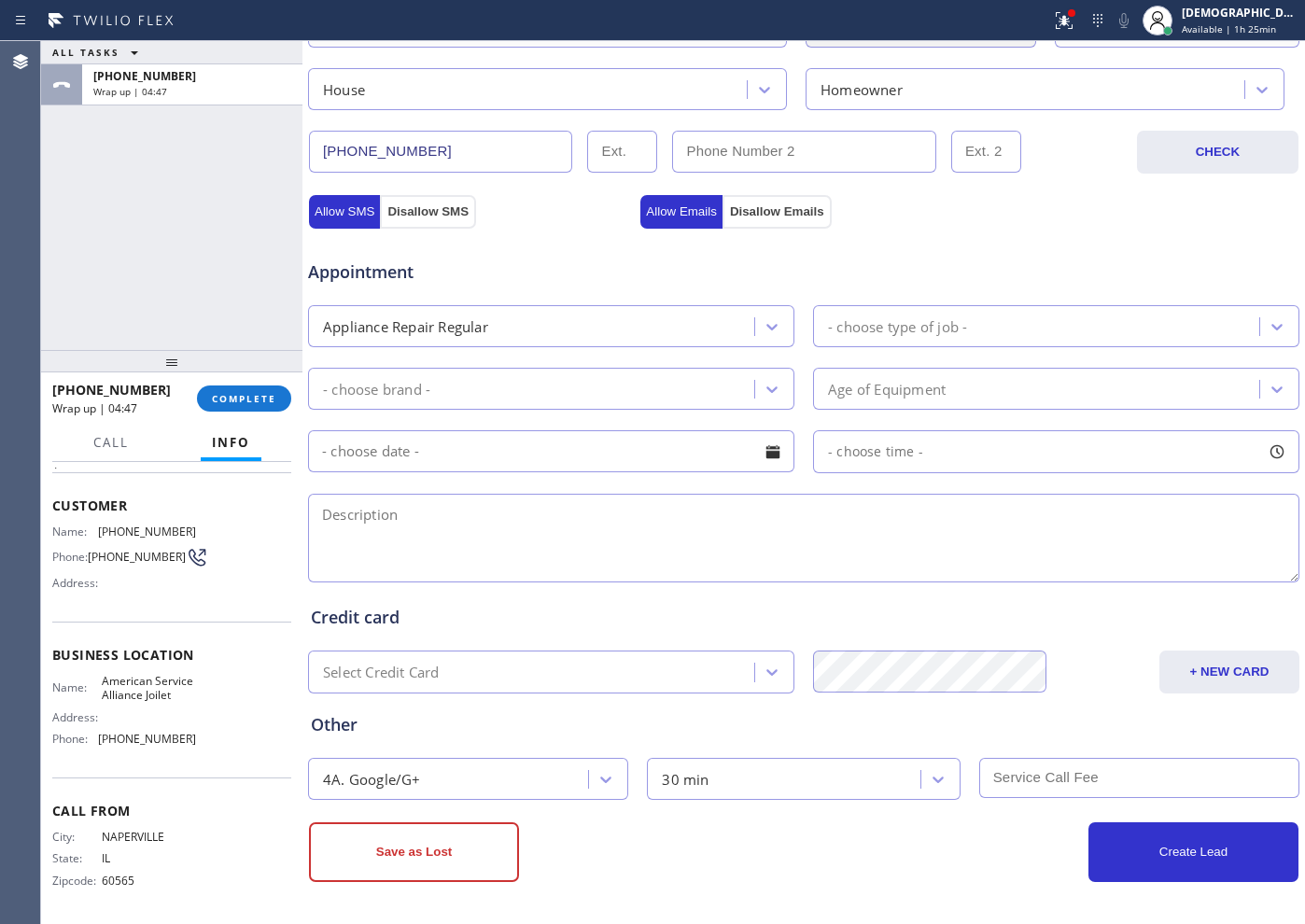
click at [252, 382] on div "[PHONE_NUMBER] Wrap up | 04:47 COMPLETE" at bounding box center [171, 398] width 239 height 48
click at [268, 396] on span "COMPLETE" at bounding box center [244, 398] width 64 height 13
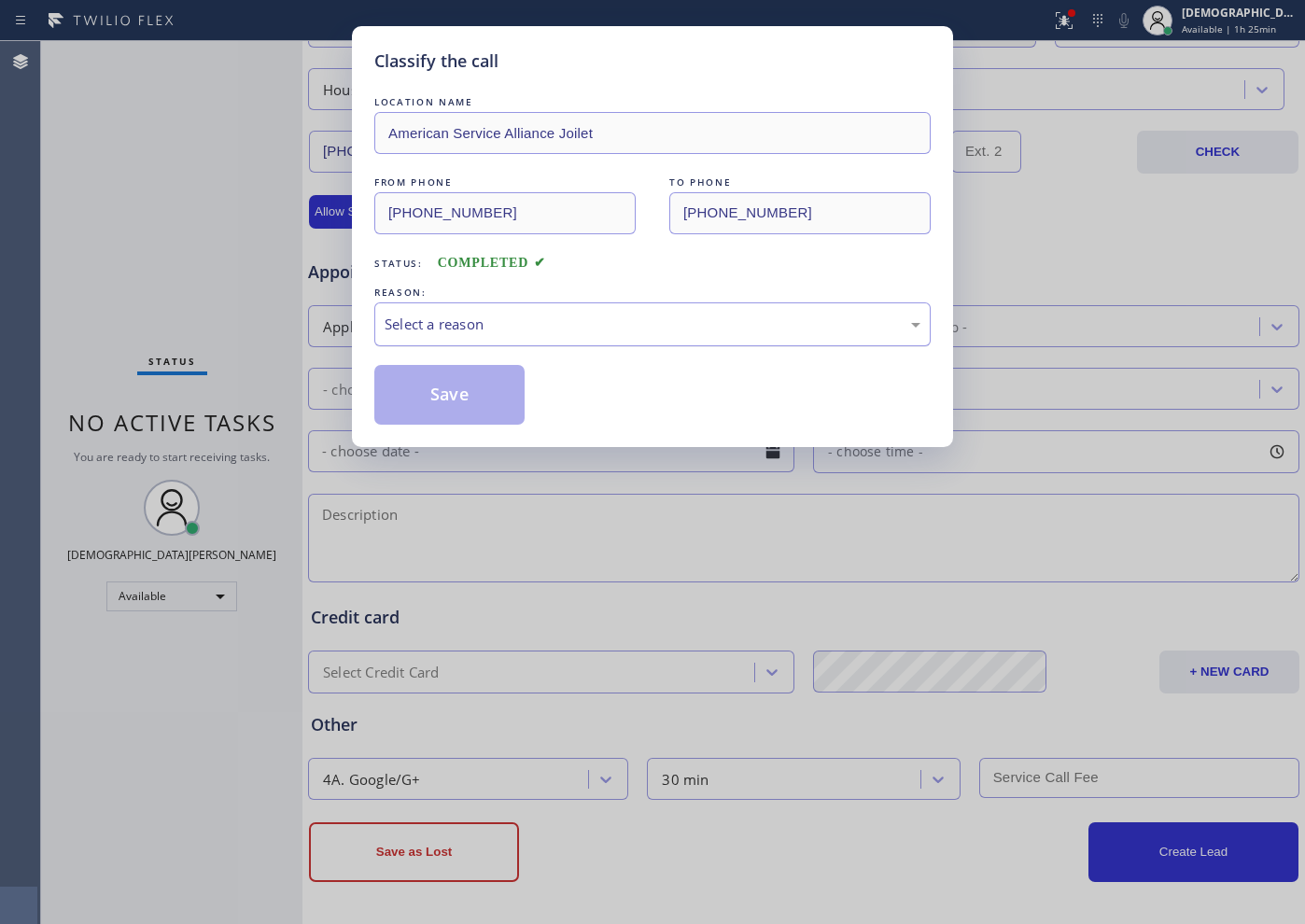
click at [411, 321] on div "Select a reason" at bounding box center [652, 324] width 535 height 22
click at [426, 390] on button "Save" at bounding box center [449, 394] width 150 height 60
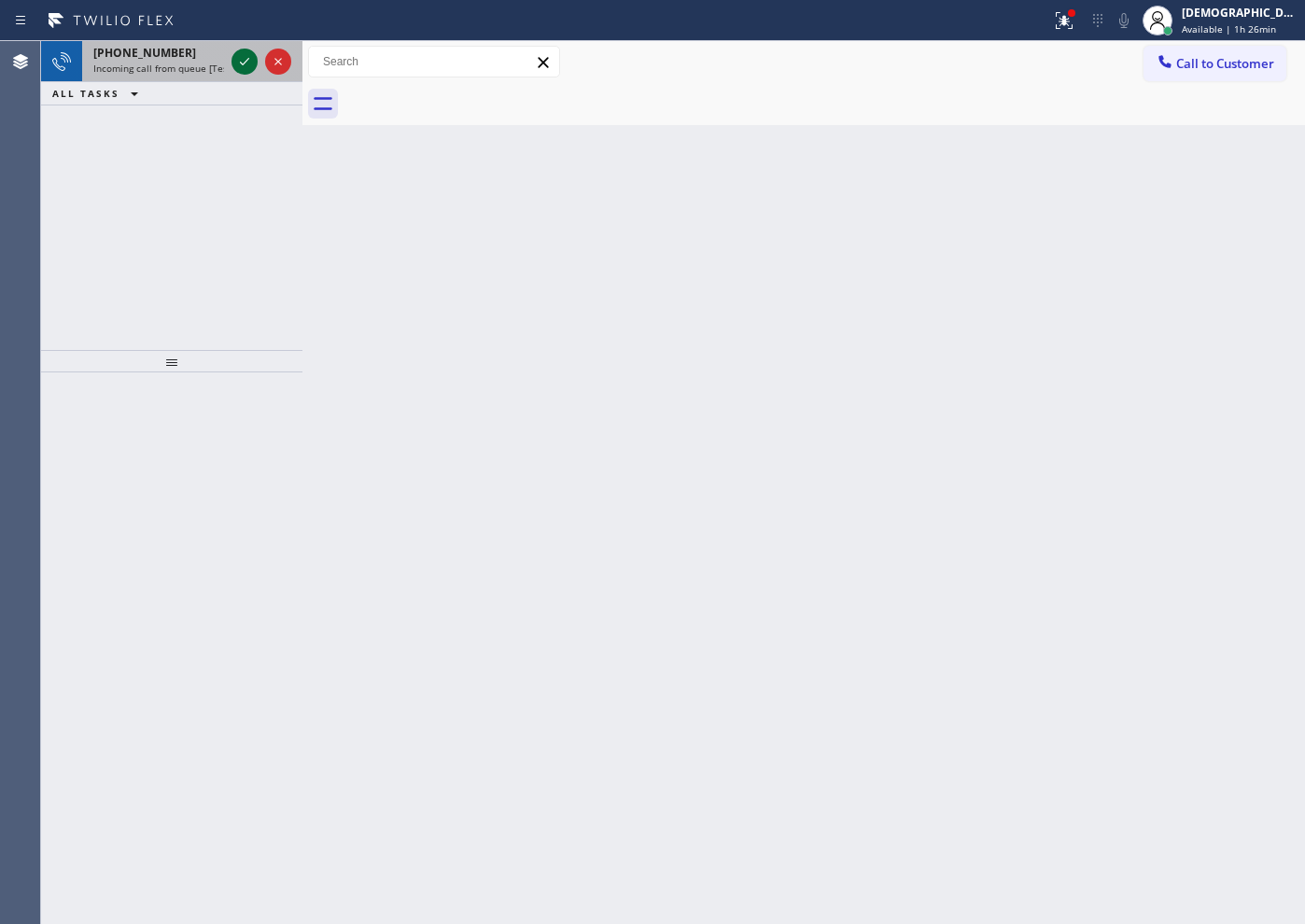
click at [245, 48] on button at bounding box center [245, 61] width 26 height 26
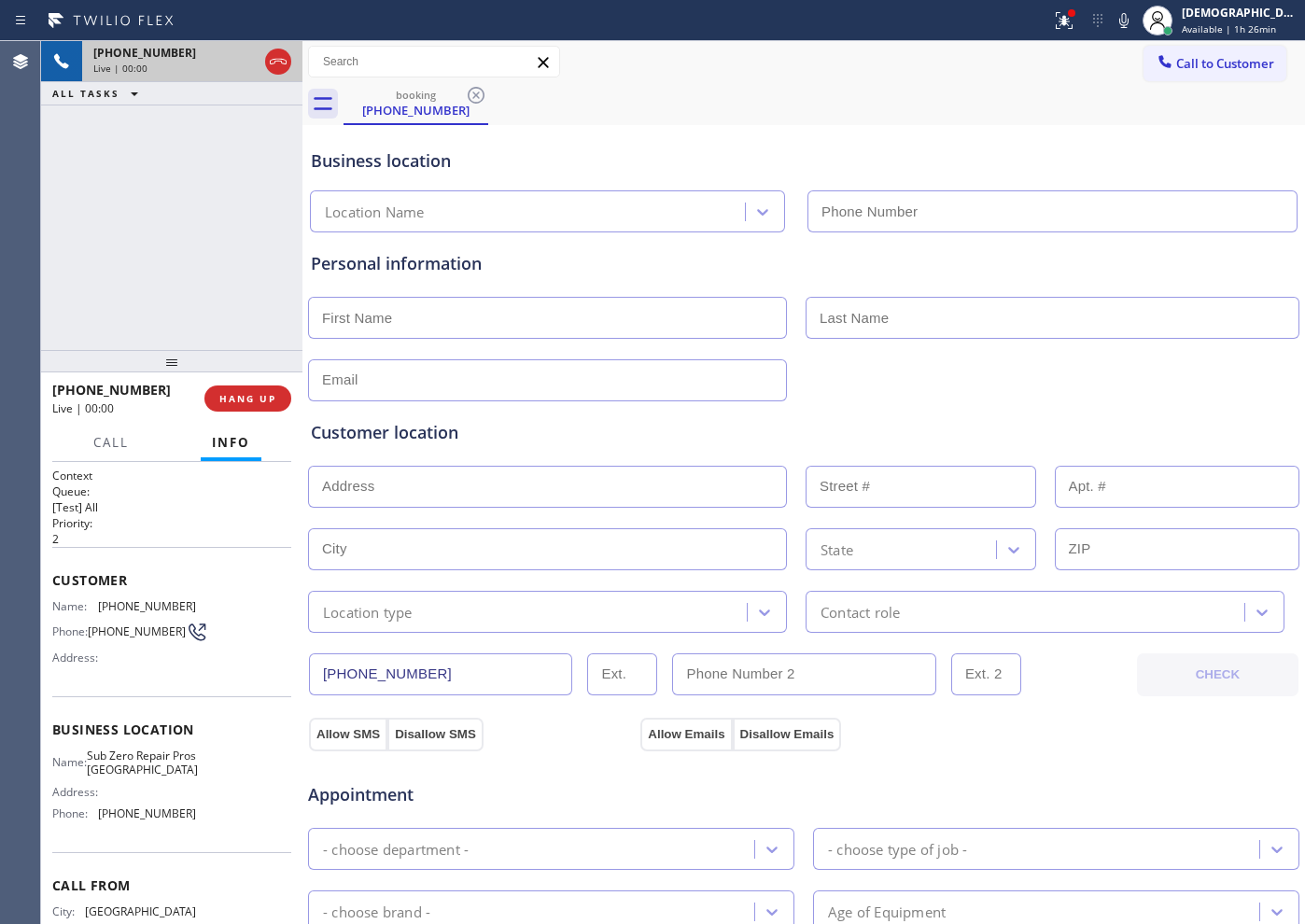
type input "[PHONE_NUMBER]"
click at [289, 72] on div at bounding box center [278, 61] width 26 height 23
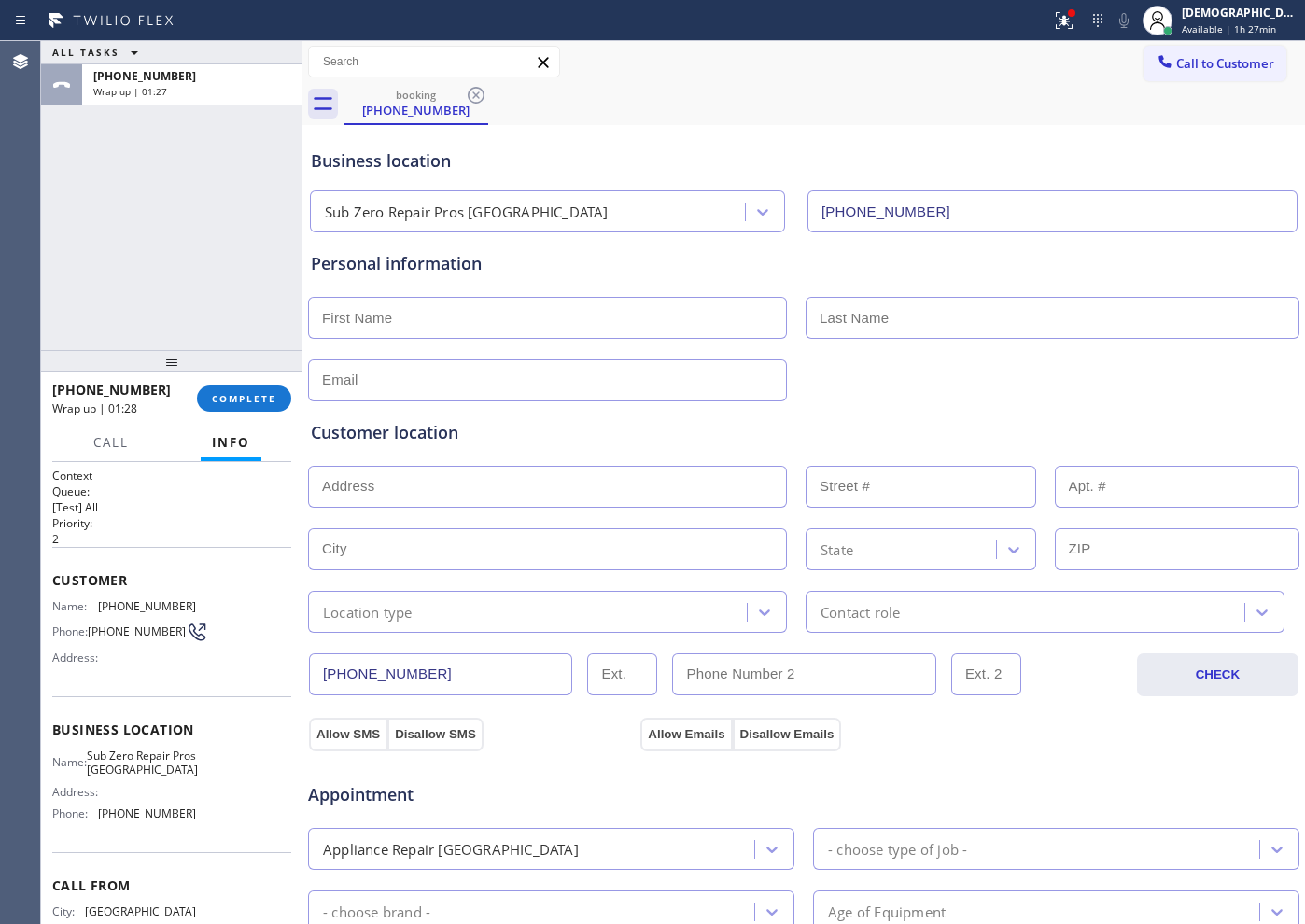
click at [186, 265] on div "ALL TASKS ALL TASKS ACTIVE TASKS TASKS IN WRAP UP [PHONE_NUMBER] Wrap up | 01:27" at bounding box center [171, 195] width 261 height 309
click at [236, 387] on button "COMPLETE" at bounding box center [244, 399] width 95 height 26
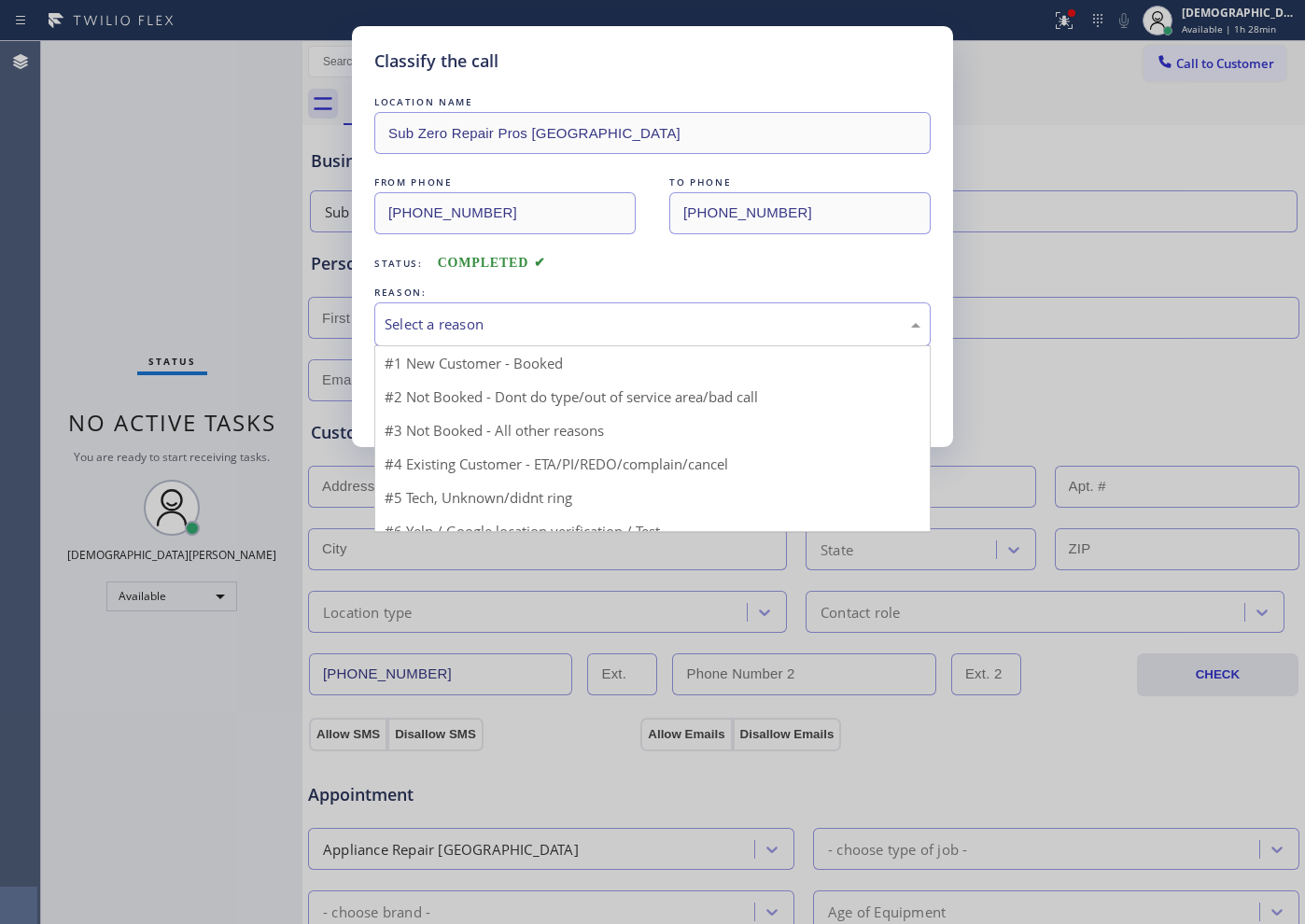
click at [468, 321] on div "Select a reason" at bounding box center [652, 324] width 535 height 22
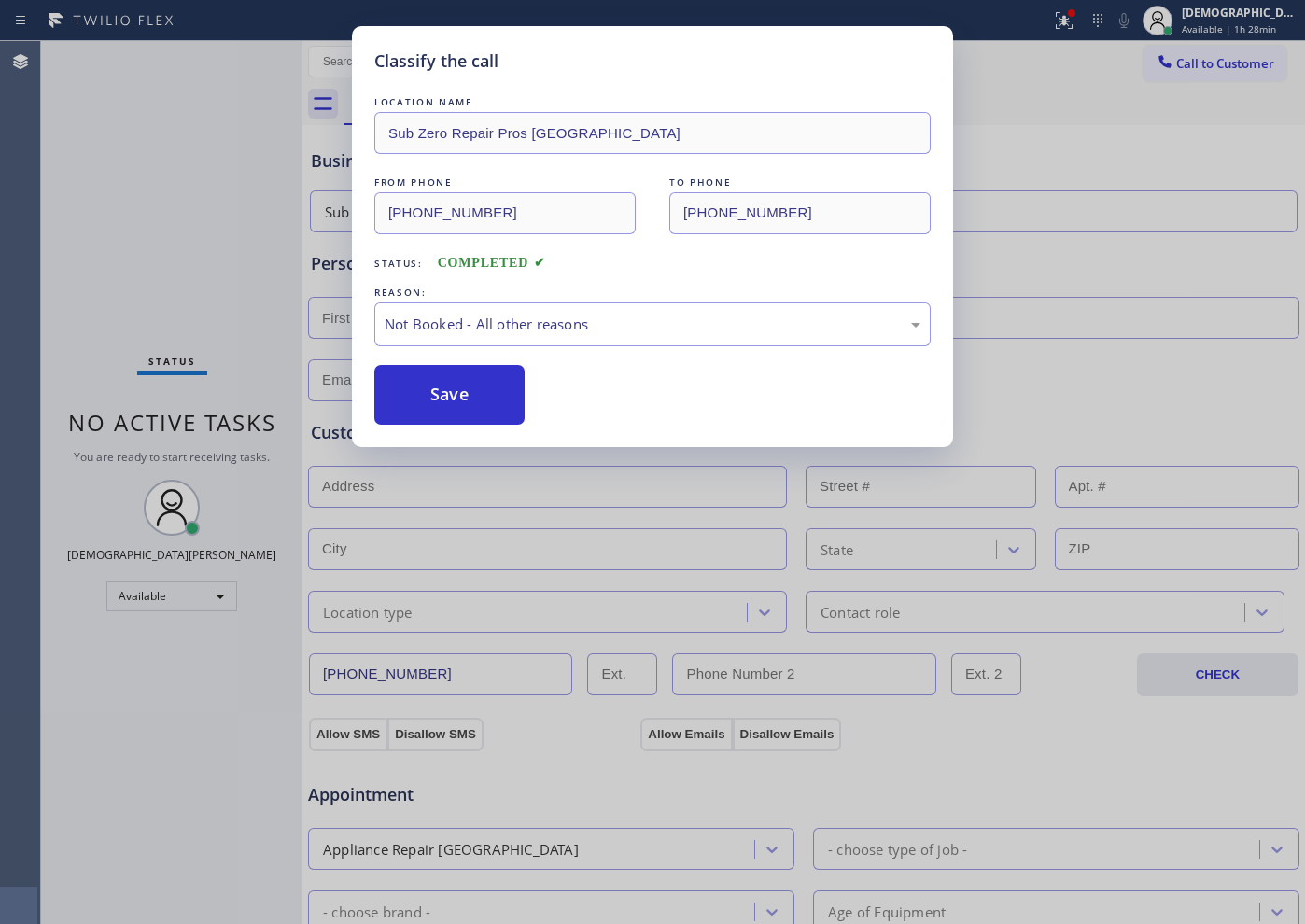
click at [458, 383] on button "Save" at bounding box center [449, 394] width 150 height 60
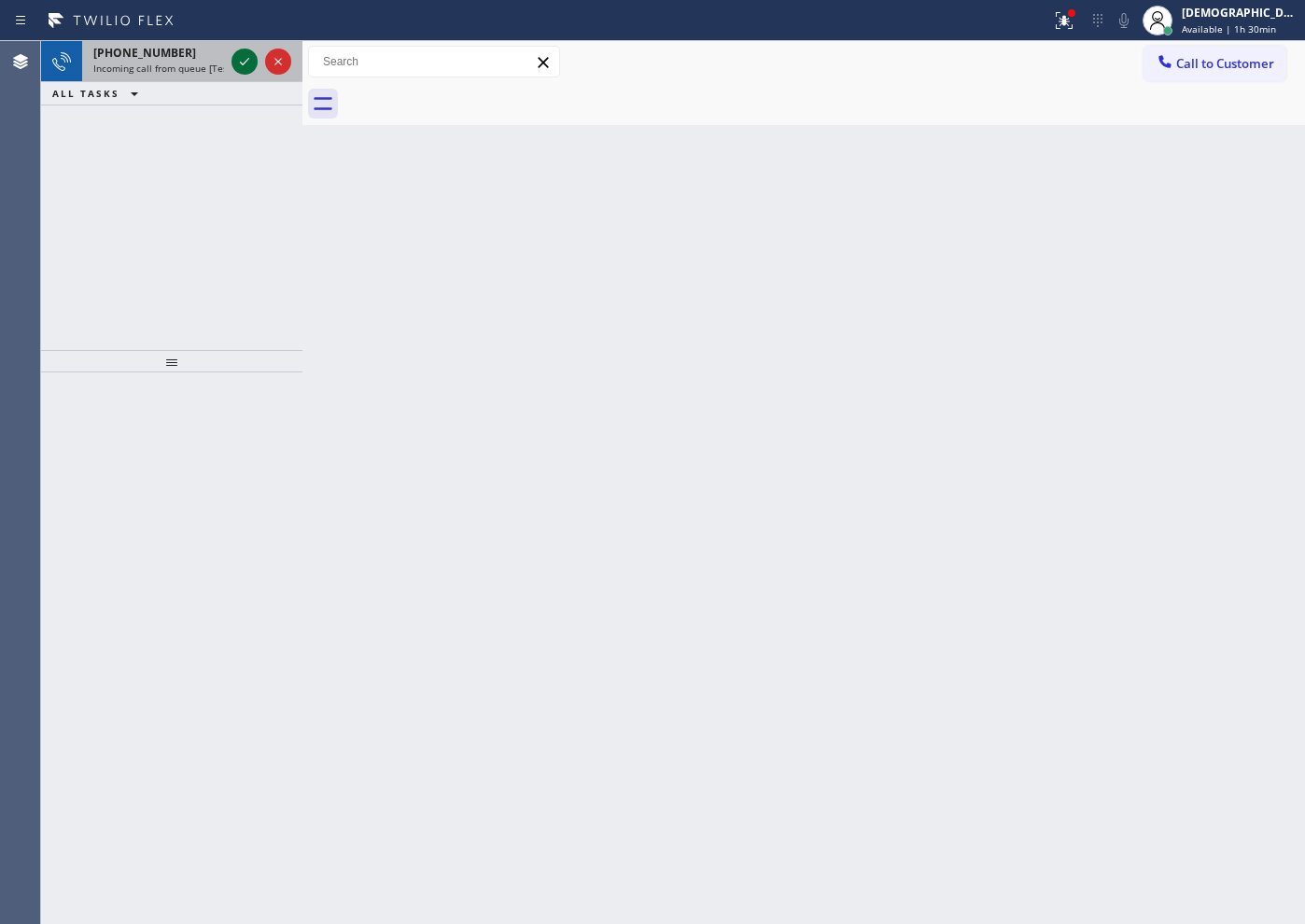
click at [246, 61] on icon at bounding box center [245, 61] width 9 height 8
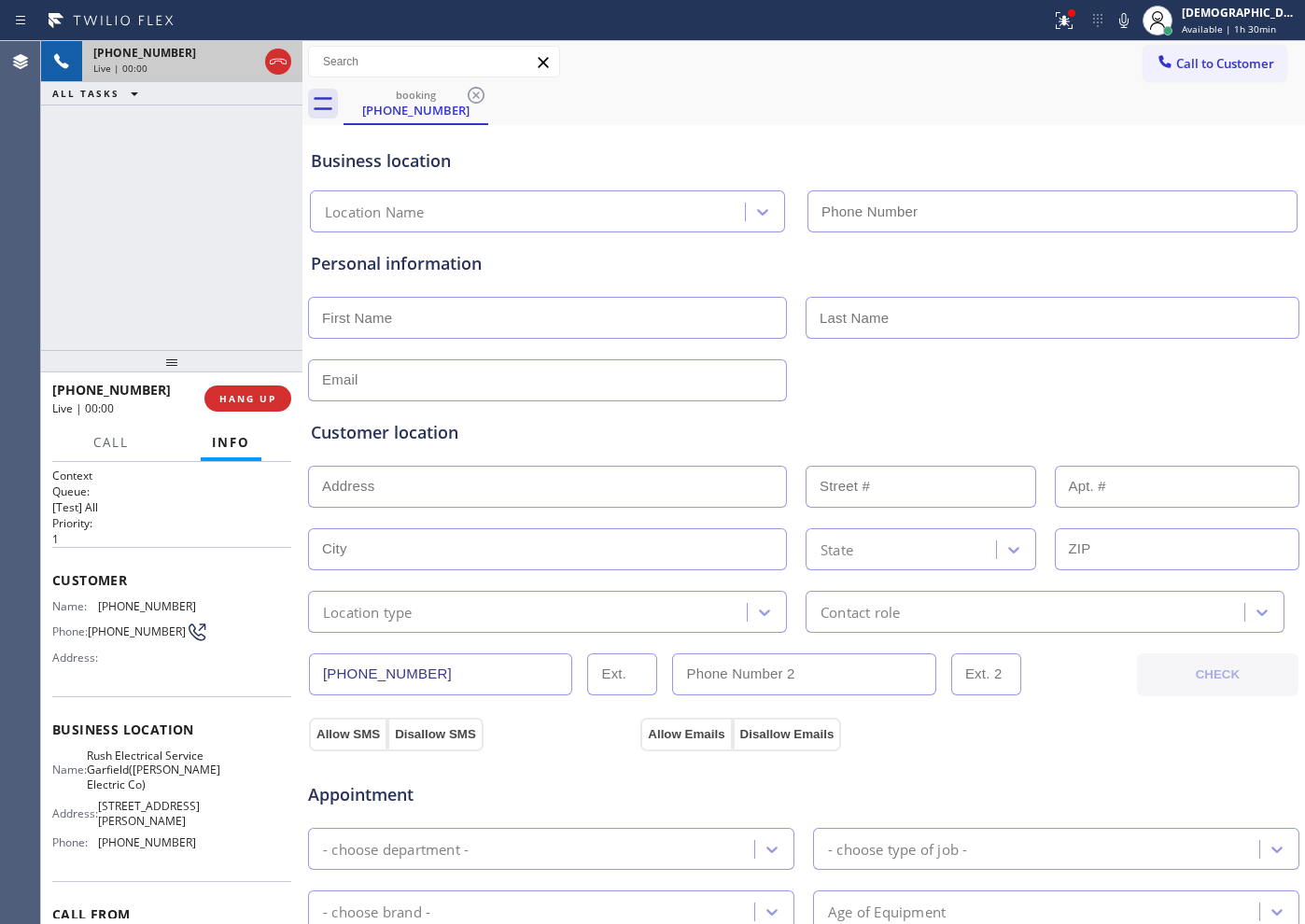
type input "[PHONE_NUMBER]"
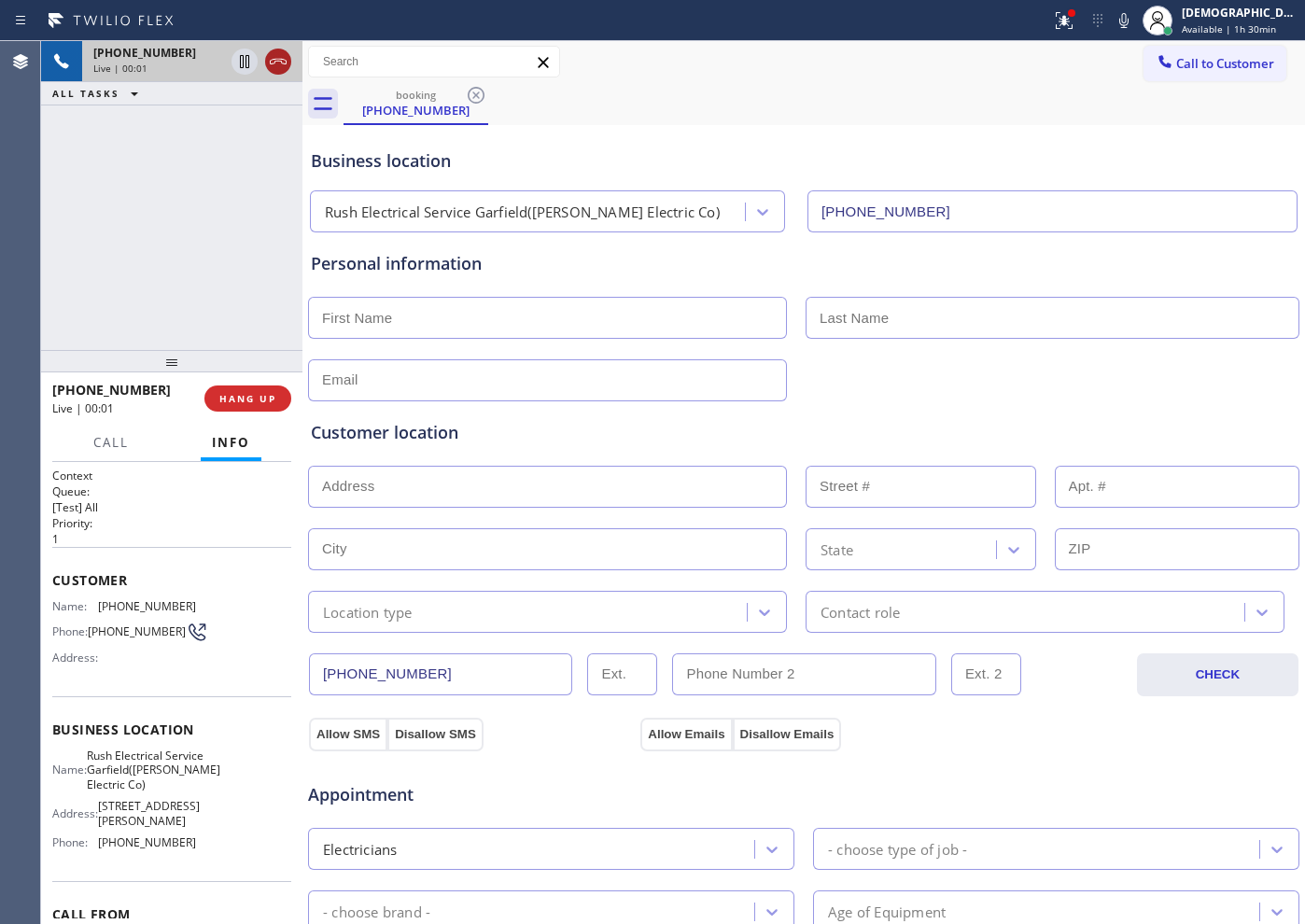
click at [278, 57] on icon at bounding box center [278, 61] width 23 height 23
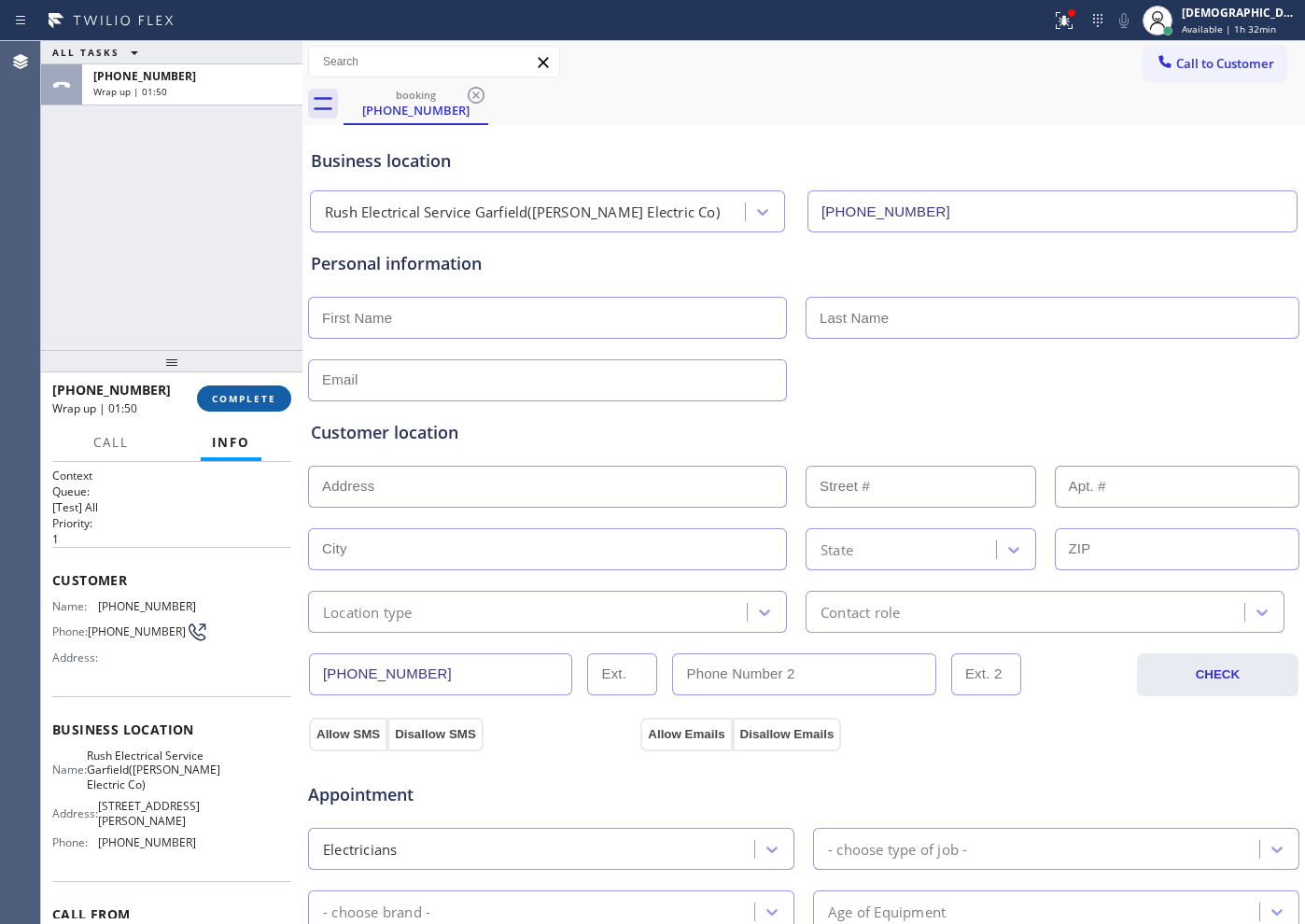
drag, startPoint x: 227, startPoint y: 394, endPoint x: 233, endPoint y: 386, distance: 10.0
click at [227, 395] on span "COMPLETE" at bounding box center [244, 398] width 64 height 13
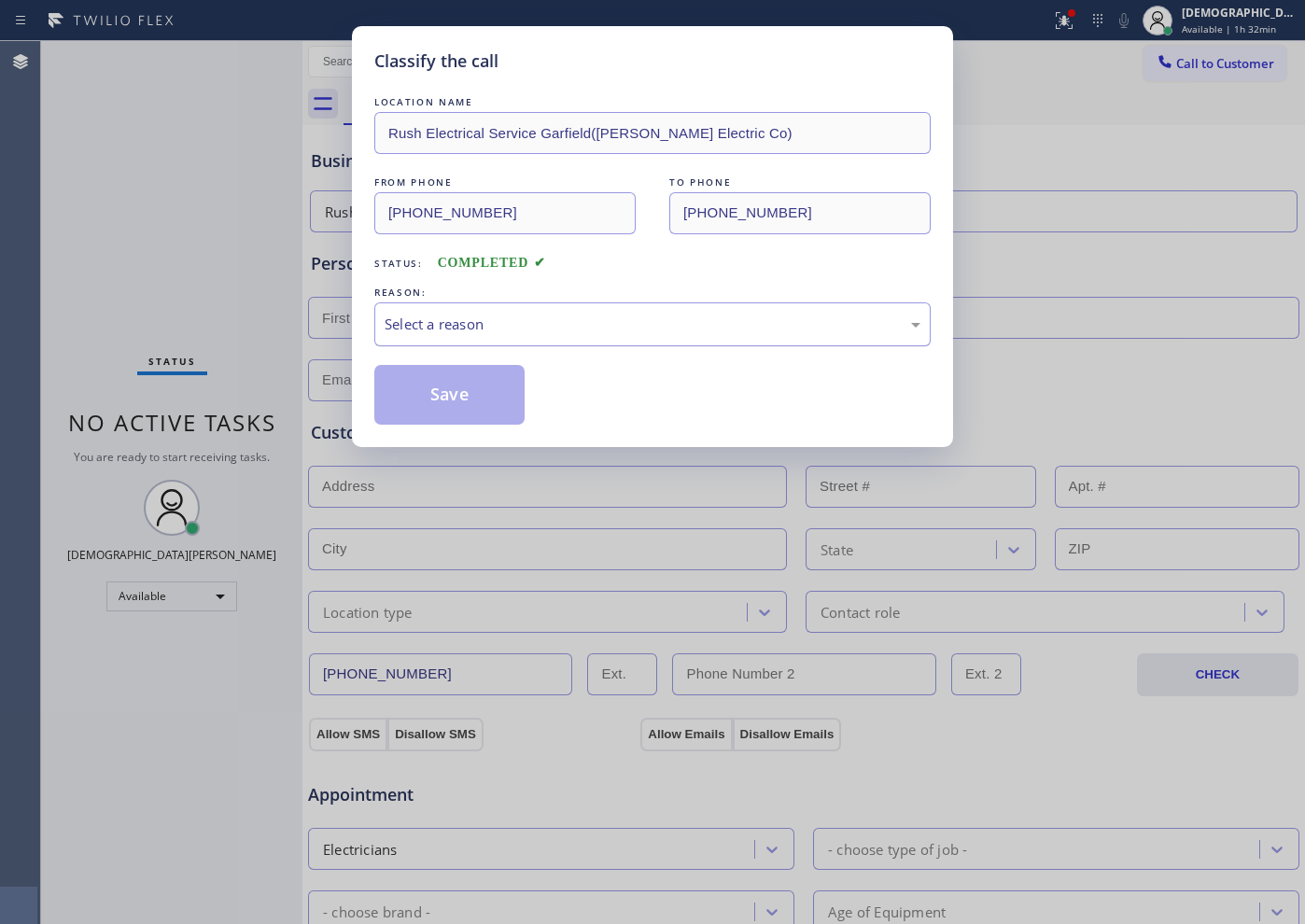
click at [566, 326] on div "Select a reason" at bounding box center [652, 324] width 535 height 22
click at [474, 393] on button "Save" at bounding box center [449, 394] width 150 height 60
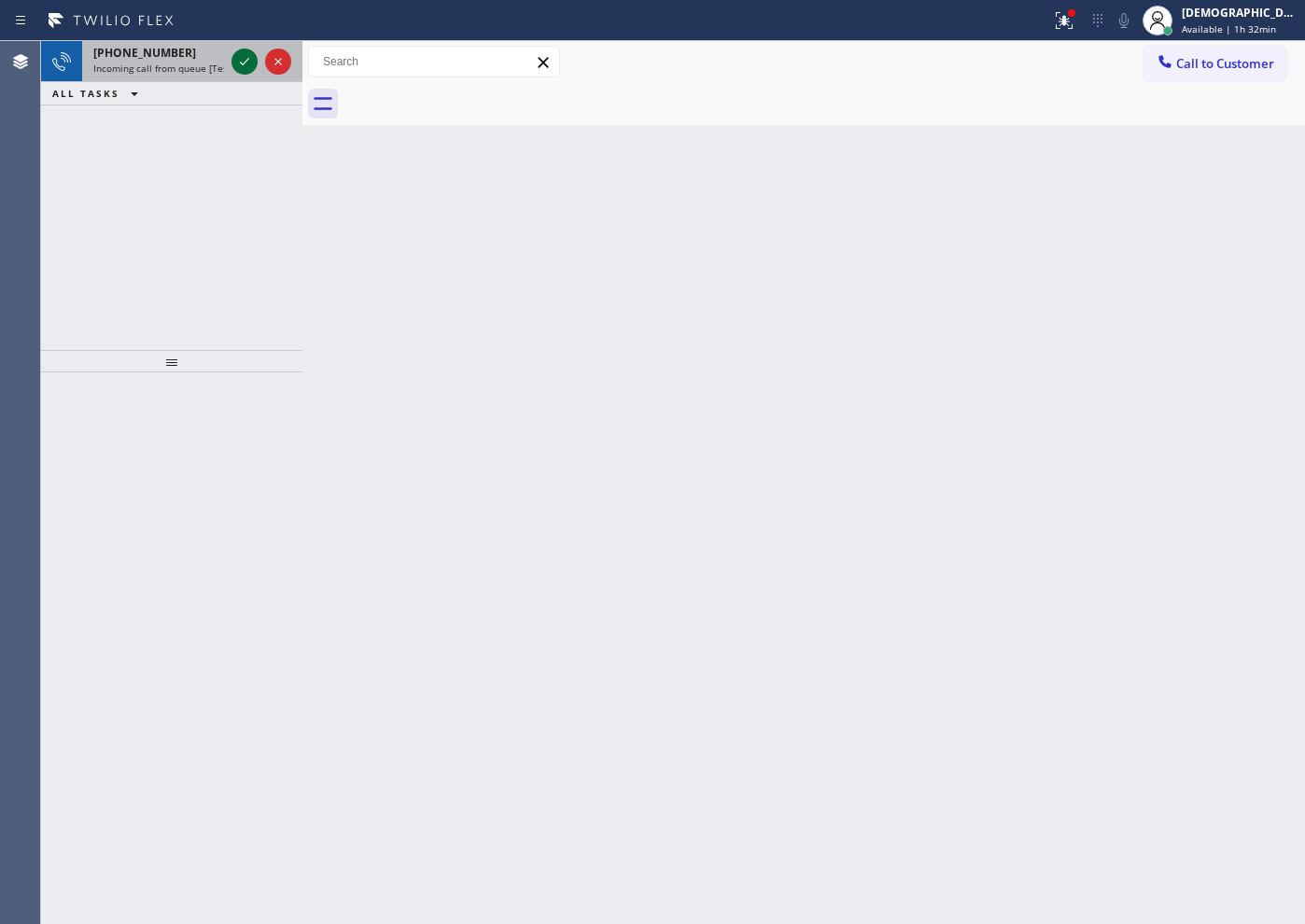
click at [247, 50] on icon at bounding box center [245, 61] width 23 height 23
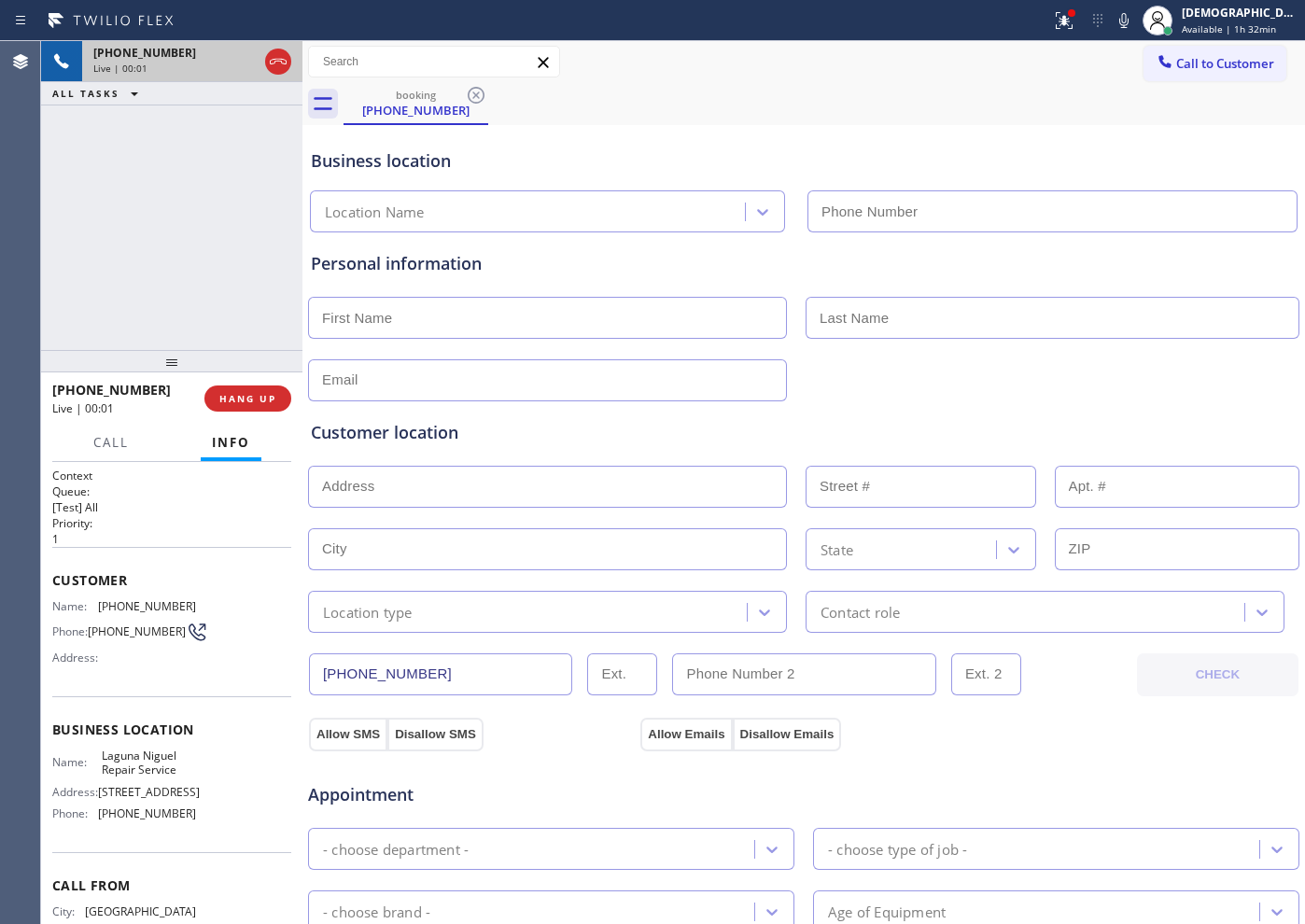
type input "[PHONE_NUMBER]"
click at [246, 61] on icon at bounding box center [245, 61] width 9 height 13
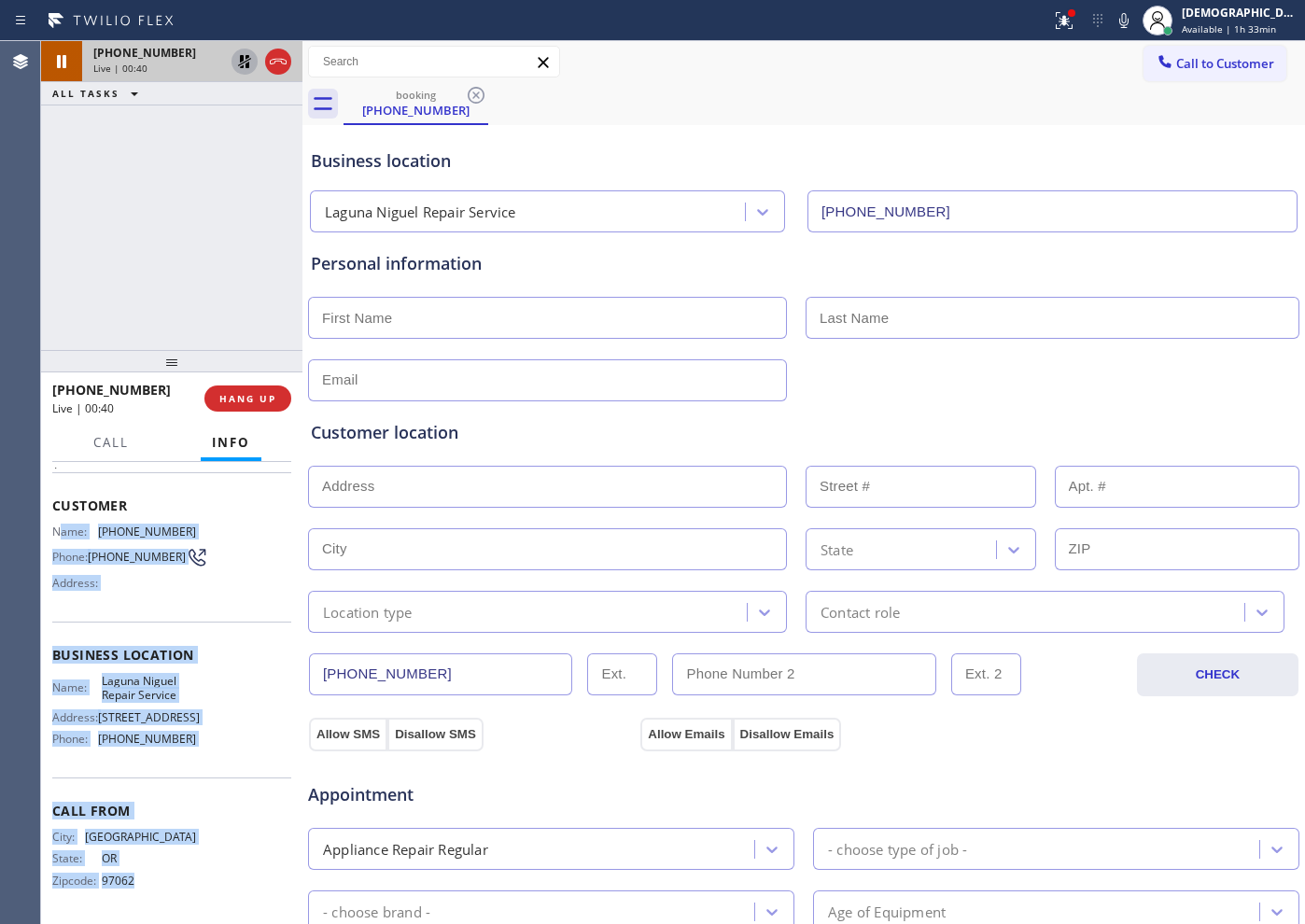
drag, startPoint x: 167, startPoint y: 882, endPoint x: 64, endPoint y: 524, distance: 372.5
click at [60, 521] on div "Context Queue: [Test] All Priority: 1 Customer Name: [PHONE_NUMBER] Phone: [PHO…" at bounding box center [171, 655] width 239 height 526
click at [204, 570] on div "Name: [PHONE_NUMBER] Phone: [PHONE_NUMBER] Address:" at bounding box center [171, 562] width 239 height 74
click at [233, 743] on div "Name: [GEOGRAPHIC_DATA] Repair Service Address: [STREET_ADDRESS] Phone: [PHONE_…" at bounding box center [171, 714] width 239 height 80
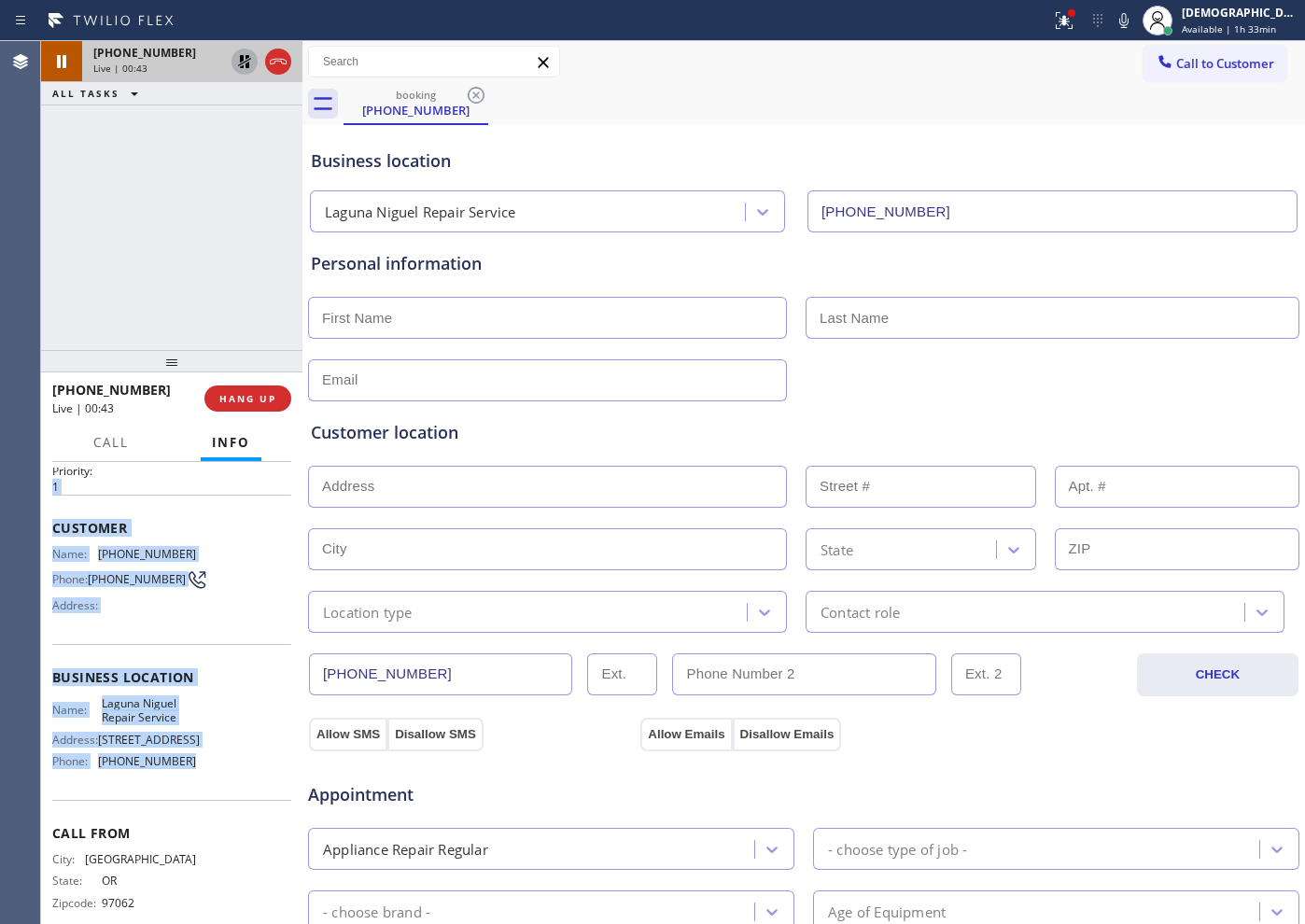
drag, startPoint x: 214, startPoint y: 754, endPoint x: 48, endPoint y: 482, distance: 318.7
click at [48, 482] on div "Context Queue: [Test] All Priority: 1 Customer Name: [PHONE_NUMBER] Phone: [PHO…" at bounding box center [171, 693] width 261 height 462
click at [181, 638] on div "Customer Name: [PHONE_NUMBER] Phone: [PHONE_NUMBER] Address:" at bounding box center [171, 569] width 239 height 149
drag, startPoint x: 200, startPoint y: 792, endPoint x: 47, endPoint y: 534, distance: 300.0
click at [47, 534] on div "Context Queue: [Test] All Priority: 1 Customer Name: [PHONE_NUMBER] Phone: [PHO…" at bounding box center [171, 693] width 261 height 462
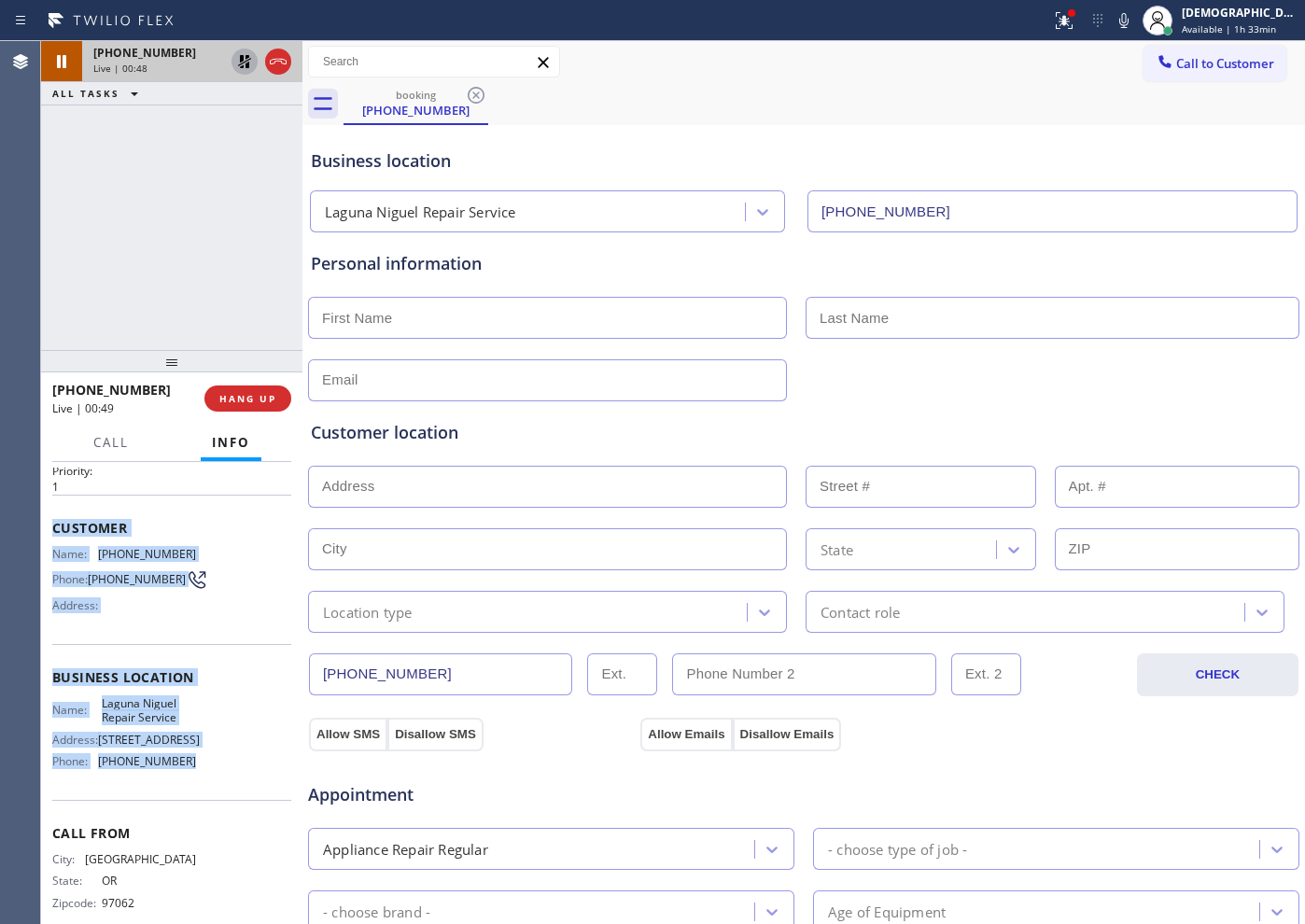
copy div "Customer Name: [PHONE_NUMBER] Phone: [PHONE_NUMBER] Address: Business location …"
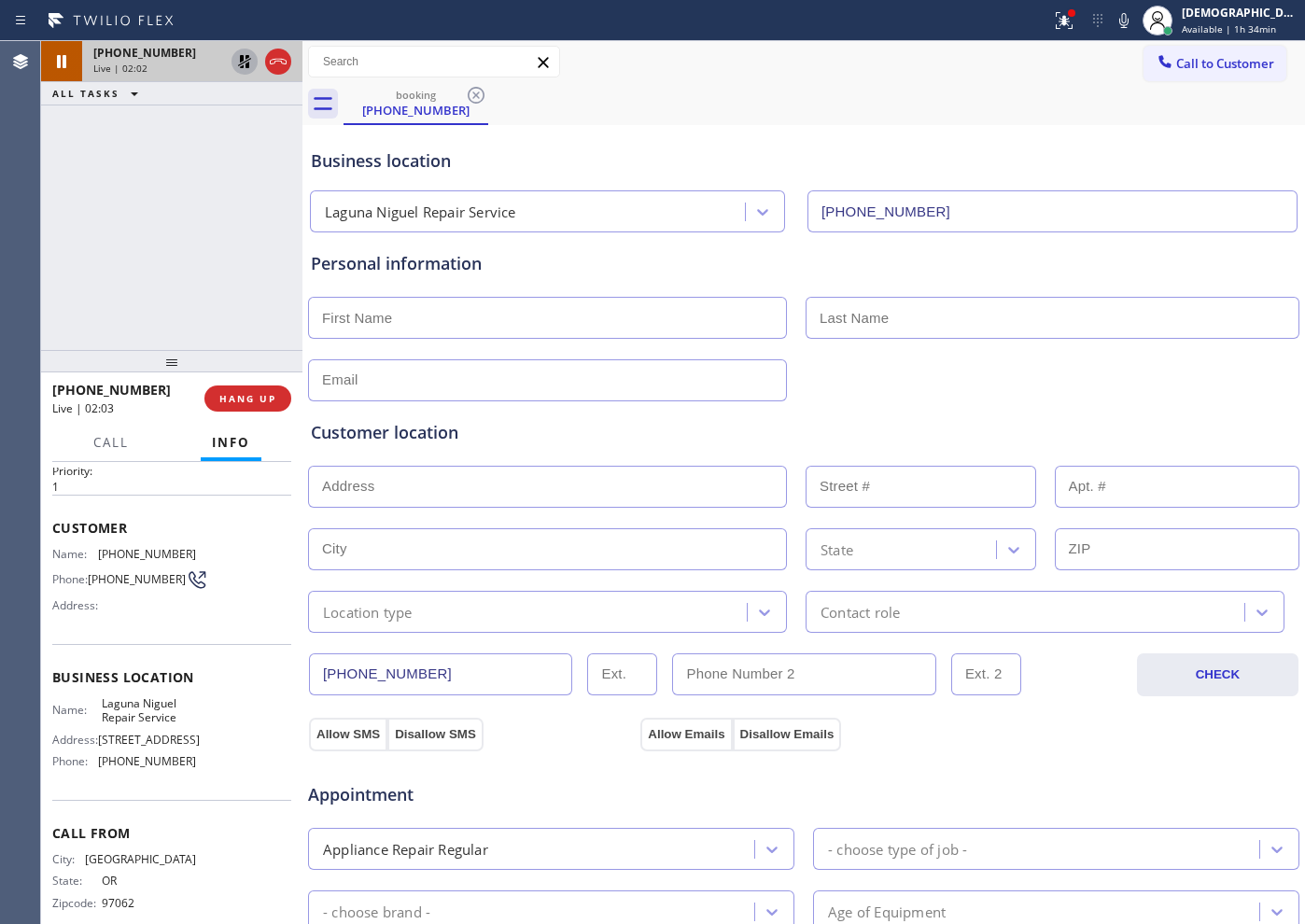
click at [252, 197] on div "[PHONE_NUMBER] Live | 02:02 ALL TASKS ALL TASKS ACTIVE TASKS TASKS IN WRAP UP" at bounding box center [171, 195] width 261 height 309
click at [288, 66] on icon at bounding box center [278, 61] width 23 height 23
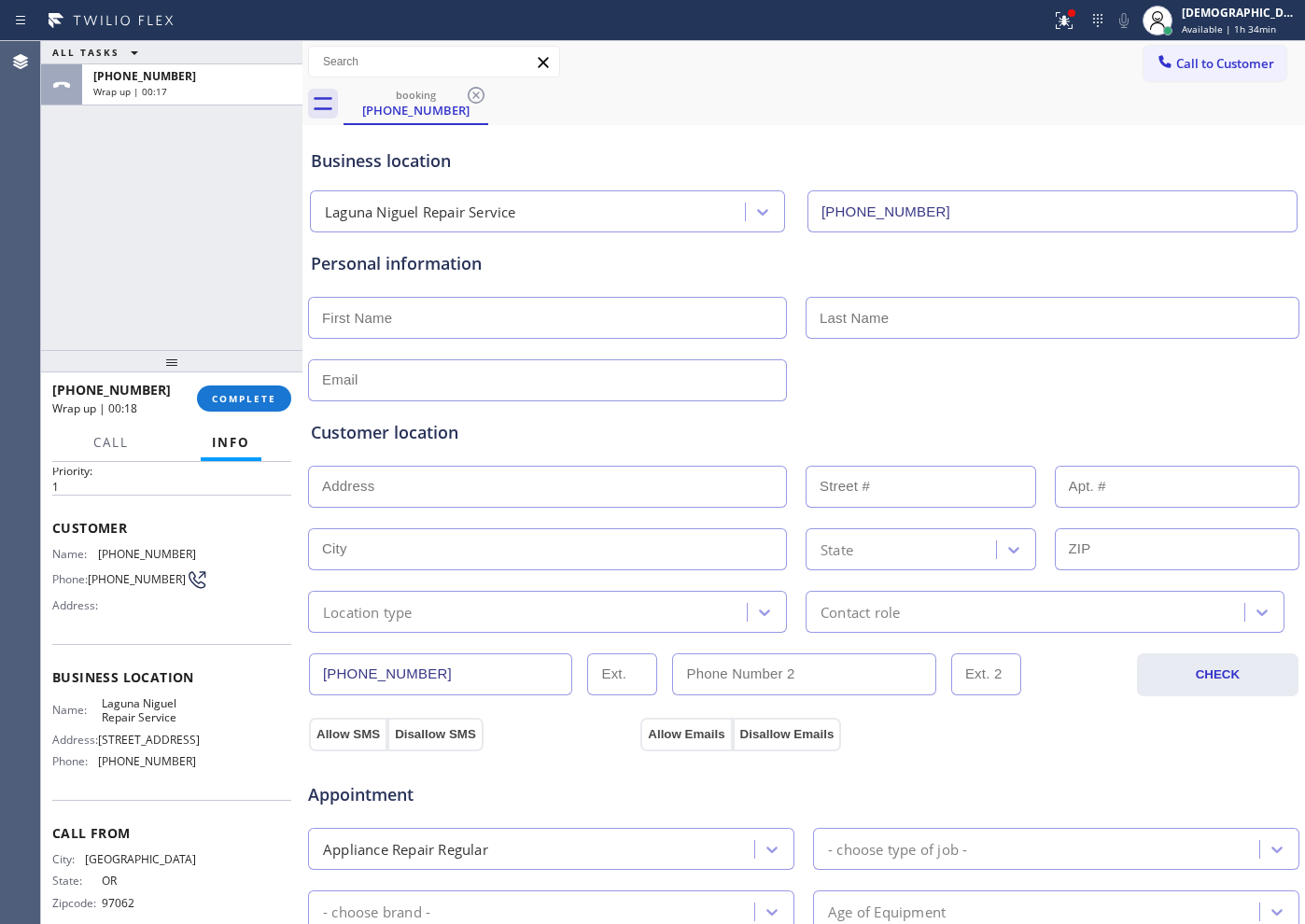
click at [191, 243] on div "ALL TASKS ALL TASKS ACTIVE TASKS TASKS IN WRAP UP [PHONE_NUMBER] Wrap up | 00:17" at bounding box center [171, 195] width 261 height 309
click at [276, 250] on div "ALL TASKS ALL TASKS ACTIVE TASKS TASKS IN WRAP UP [PHONE_NUMBER] Wrap up | 00:25" at bounding box center [171, 195] width 261 height 309
click at [270, 401] on span "COMPLETE" at bounding box center [244, 398] width 64 height 13
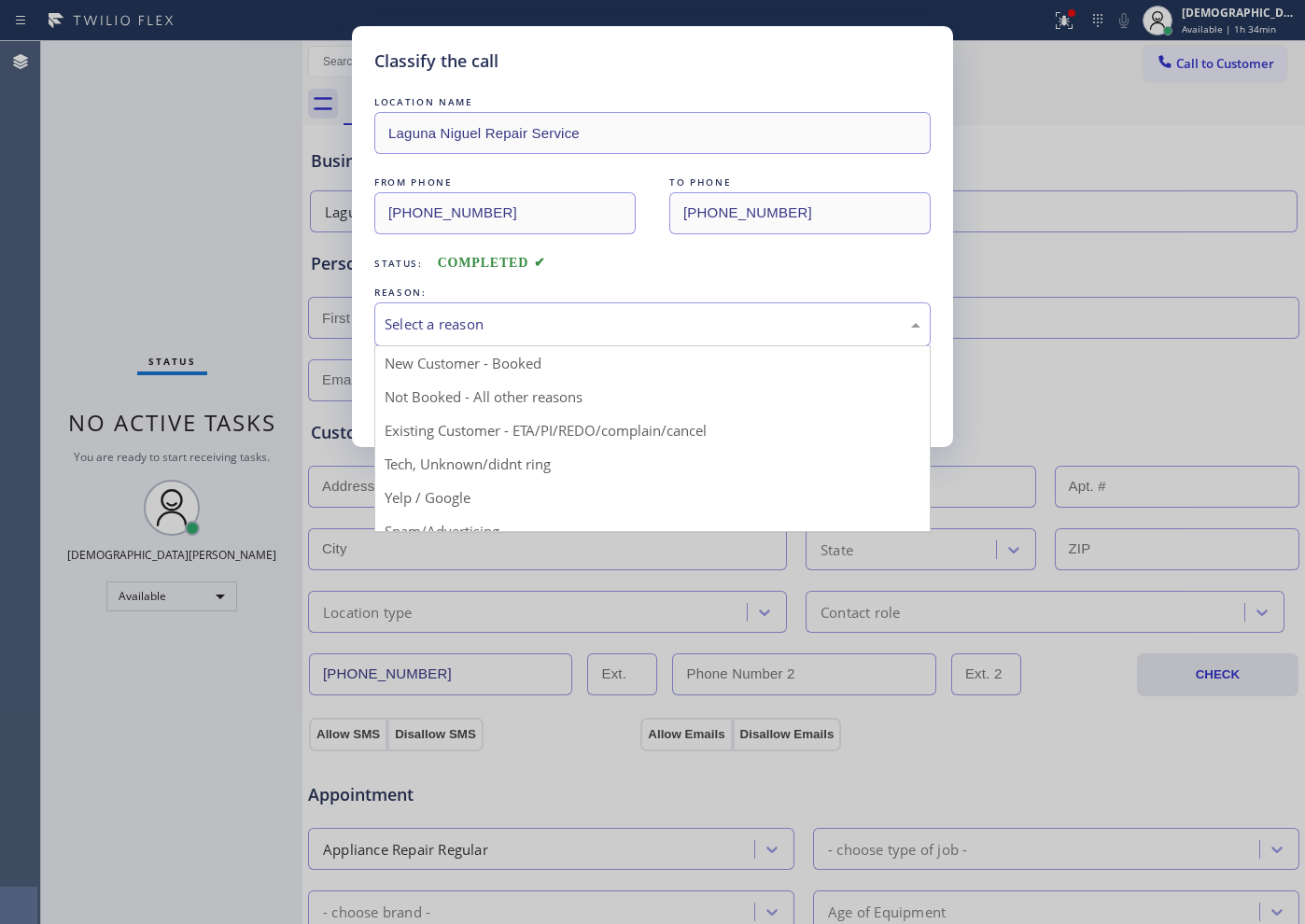
click at [507, 315] on div "Select a reason" at bounding box center [652, 324] width 535 height 22
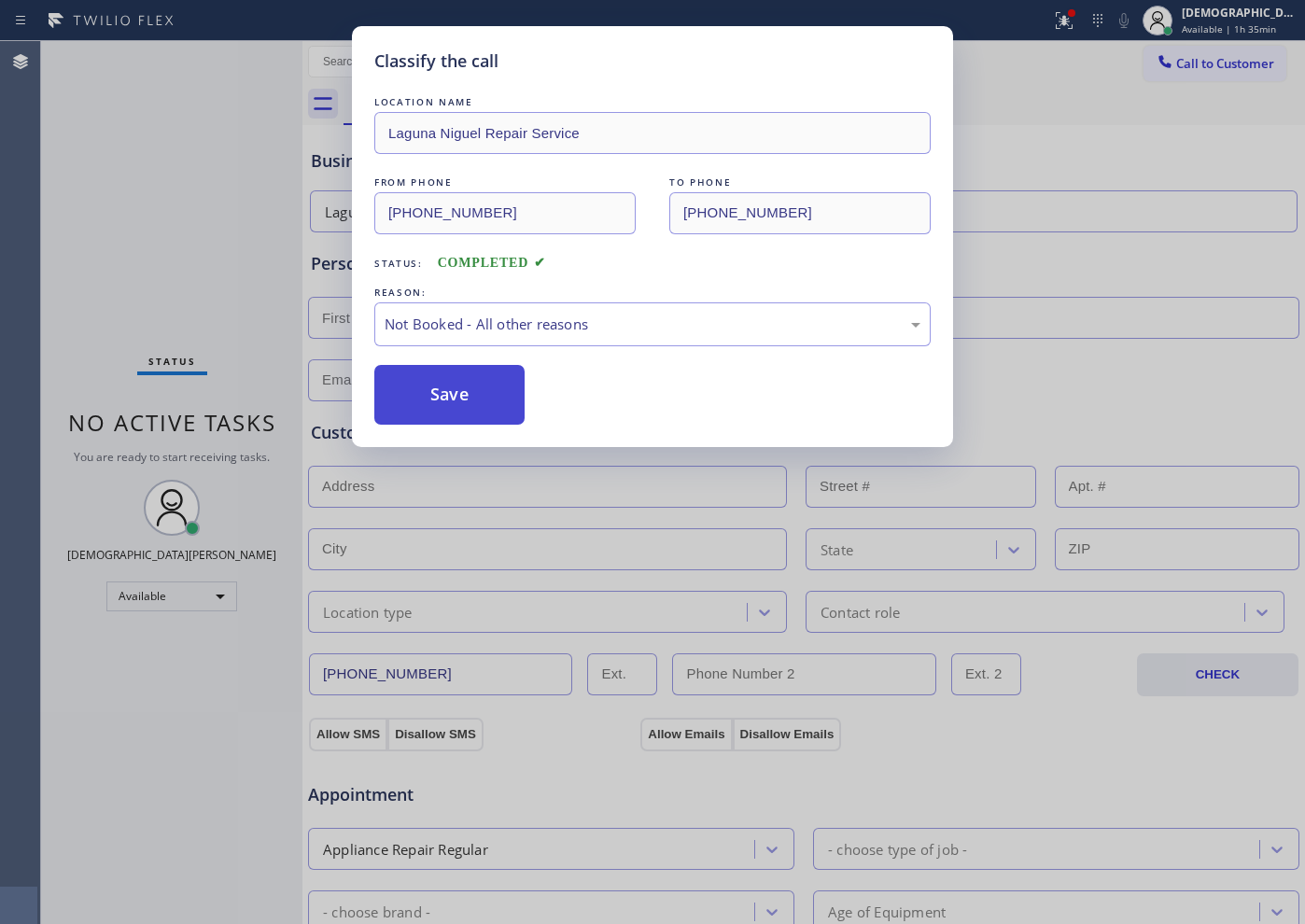
click at [456, 393] on button "Save" at bounding box center [449, 394] width 150 height 60
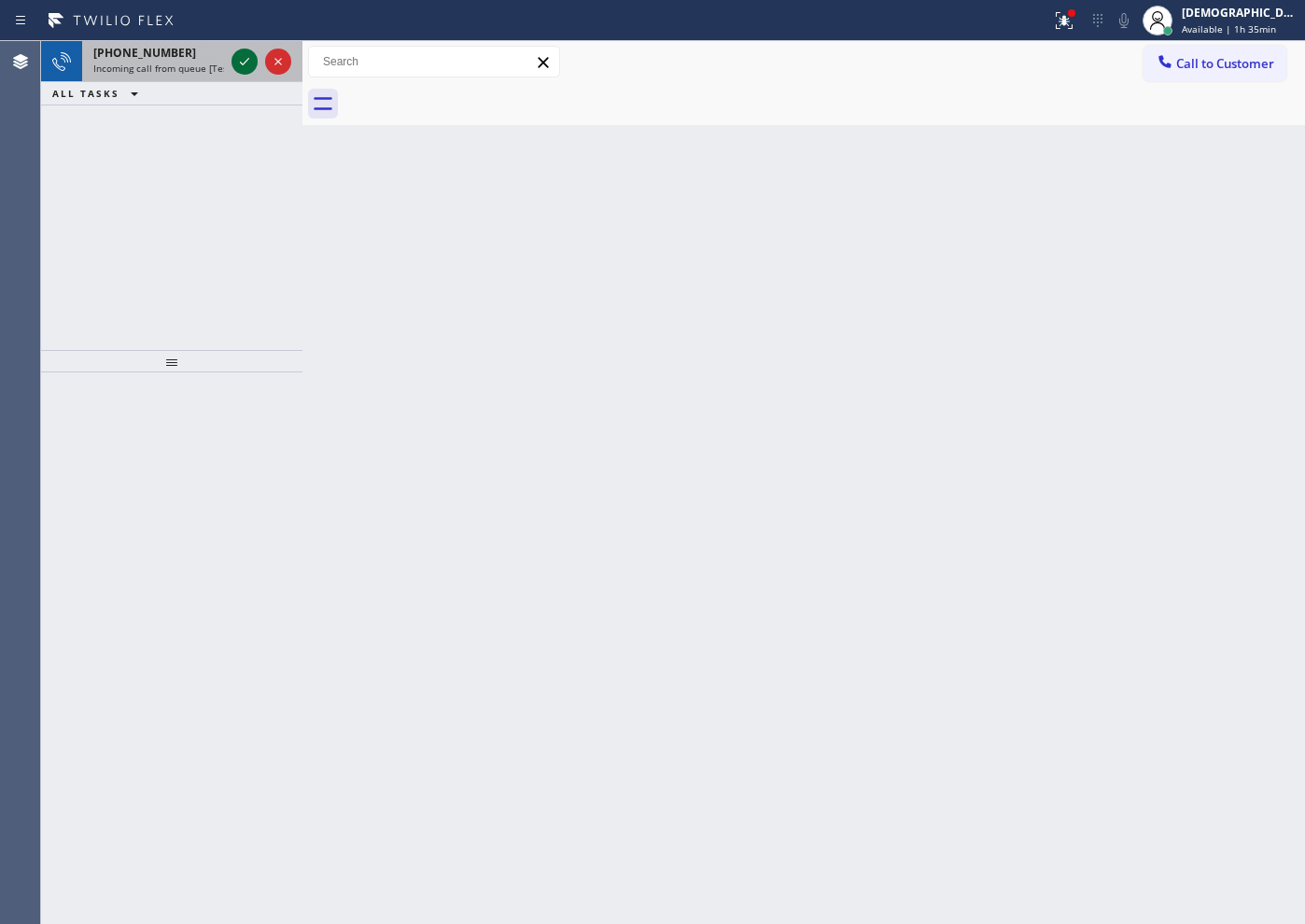
click at [247, 60] on icon at bounding box center [245, 61] width 9 height 8
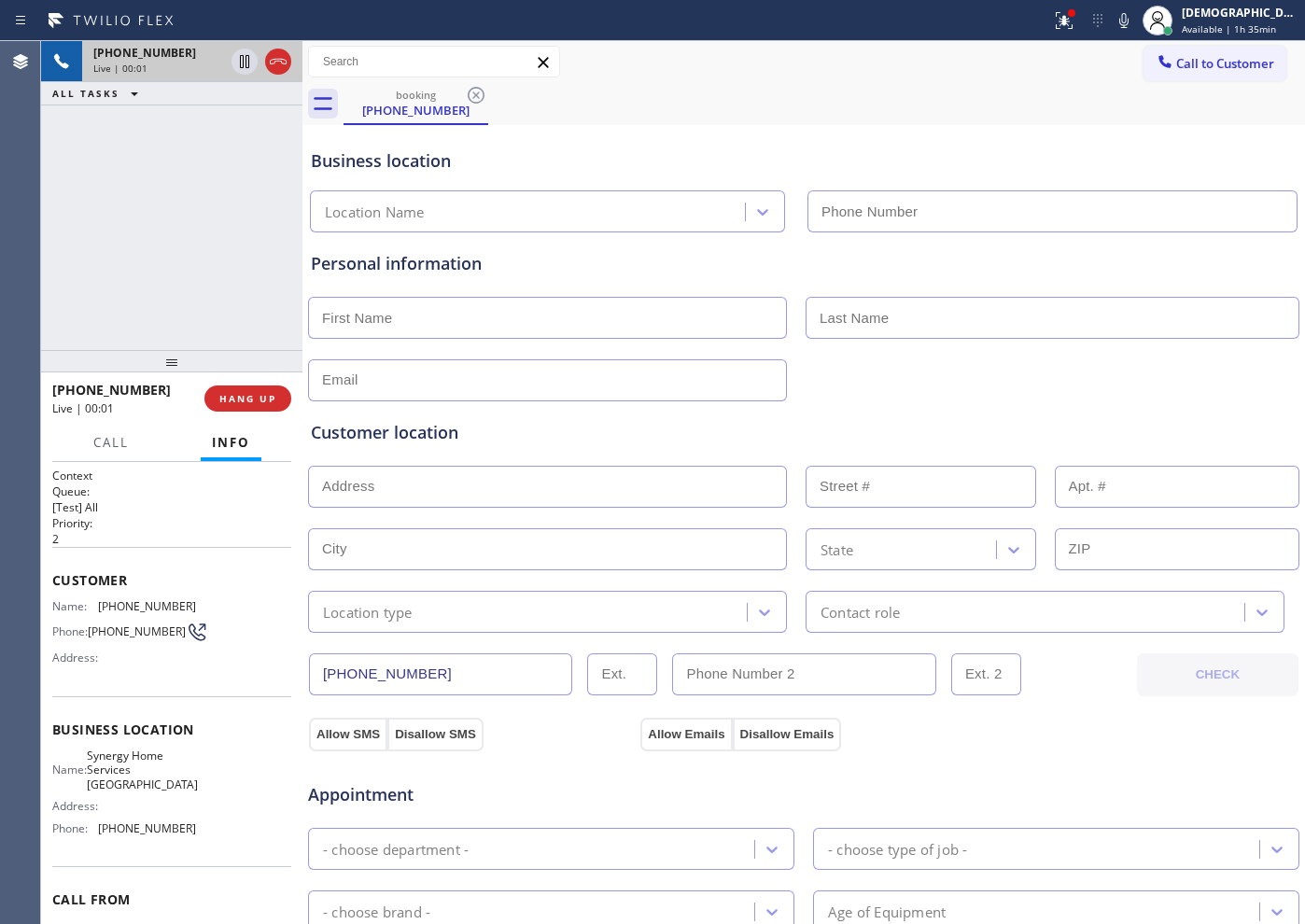
type input "[PHONE_NUMBER]"
click at [284, 71] on icon at bounding box center [278, 61] width 23 height 23
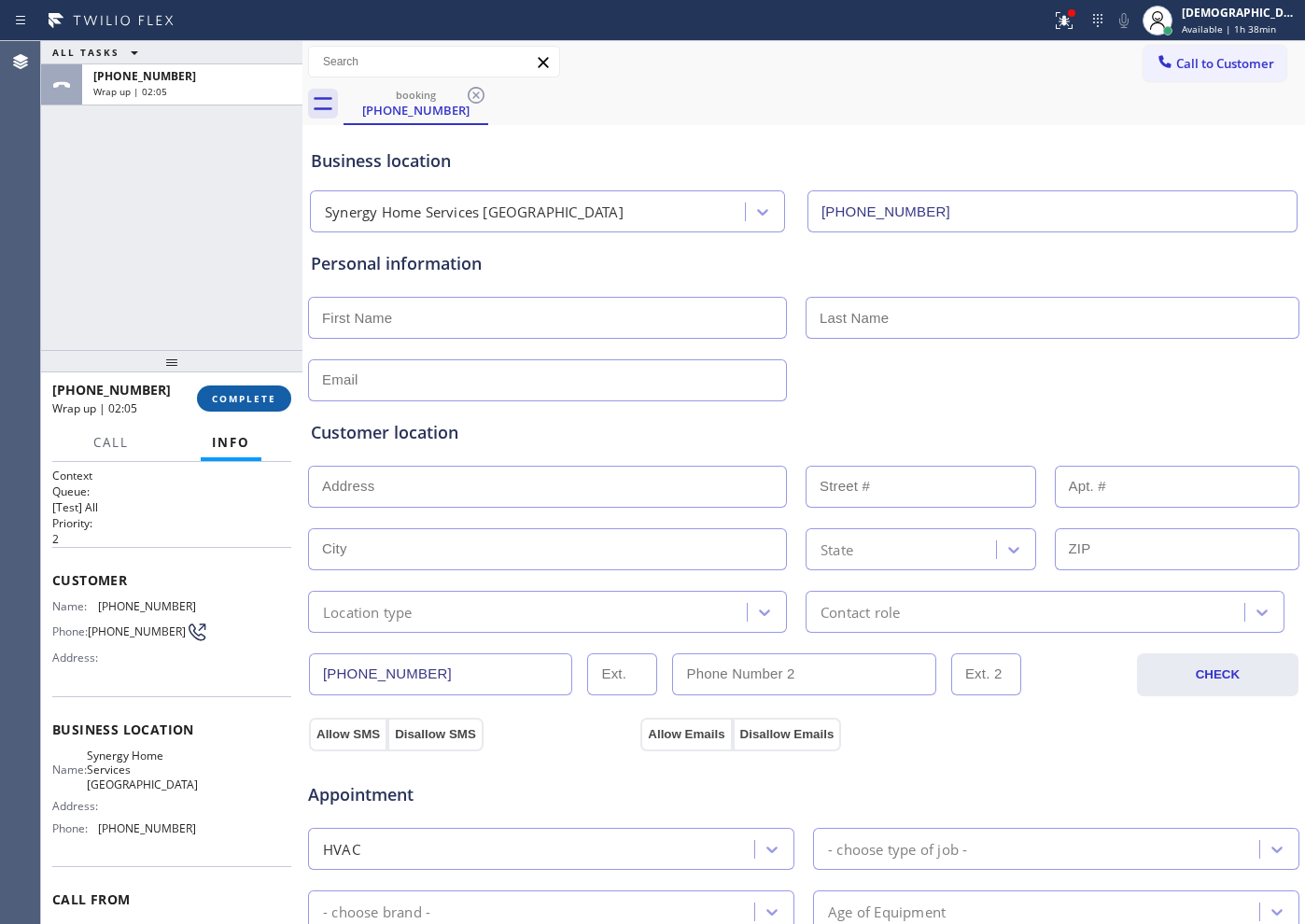
click at [265, 401] on span "COMPLETE" at bounding box center [244, 398] width 64 height 13
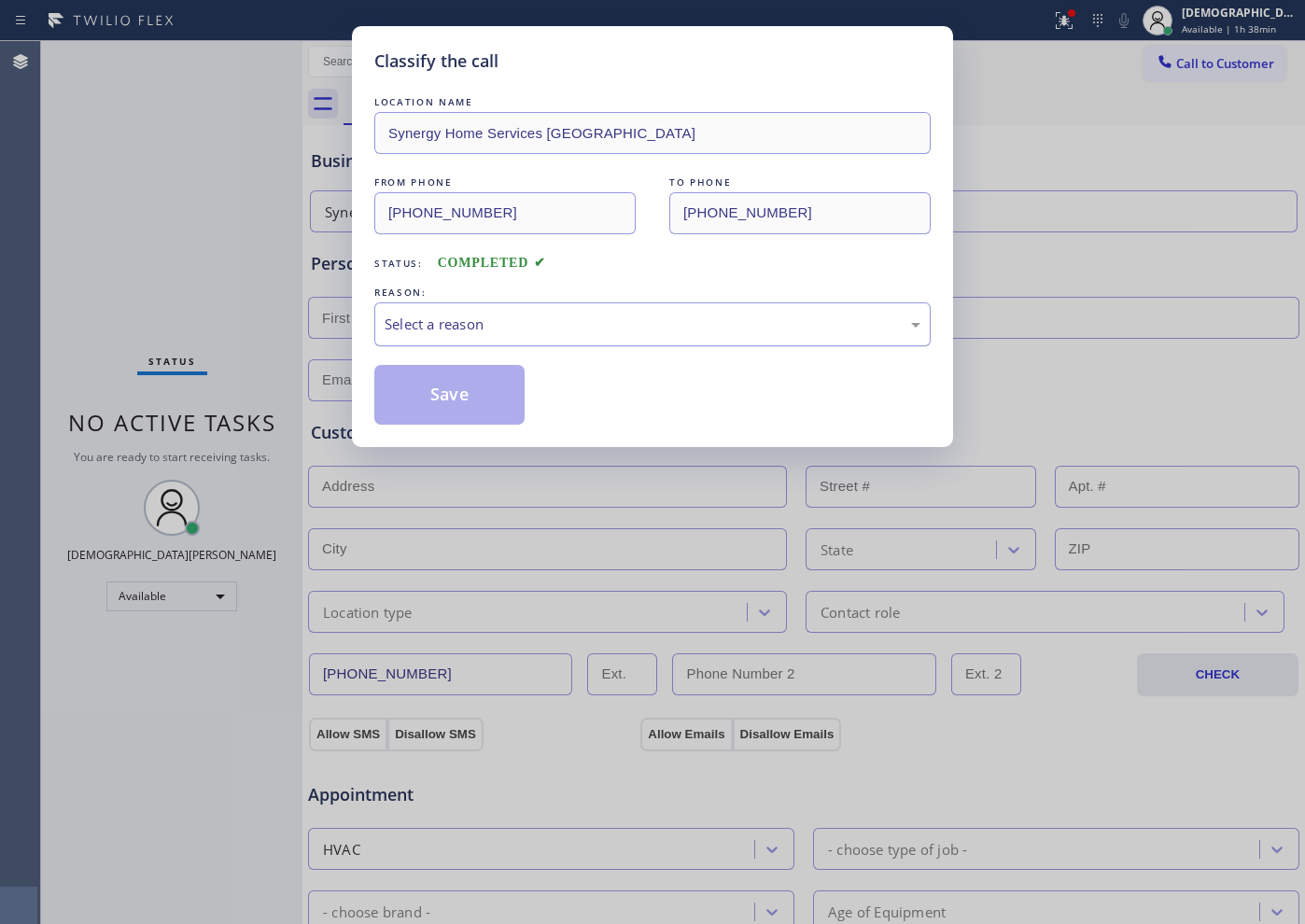
click at [404, 321] on div "Select a reason" at bounding box center [652, 324] width 535 height 22
click at [422, 398] on button "Save" at bounding box center [449, 394] width 150 height 60
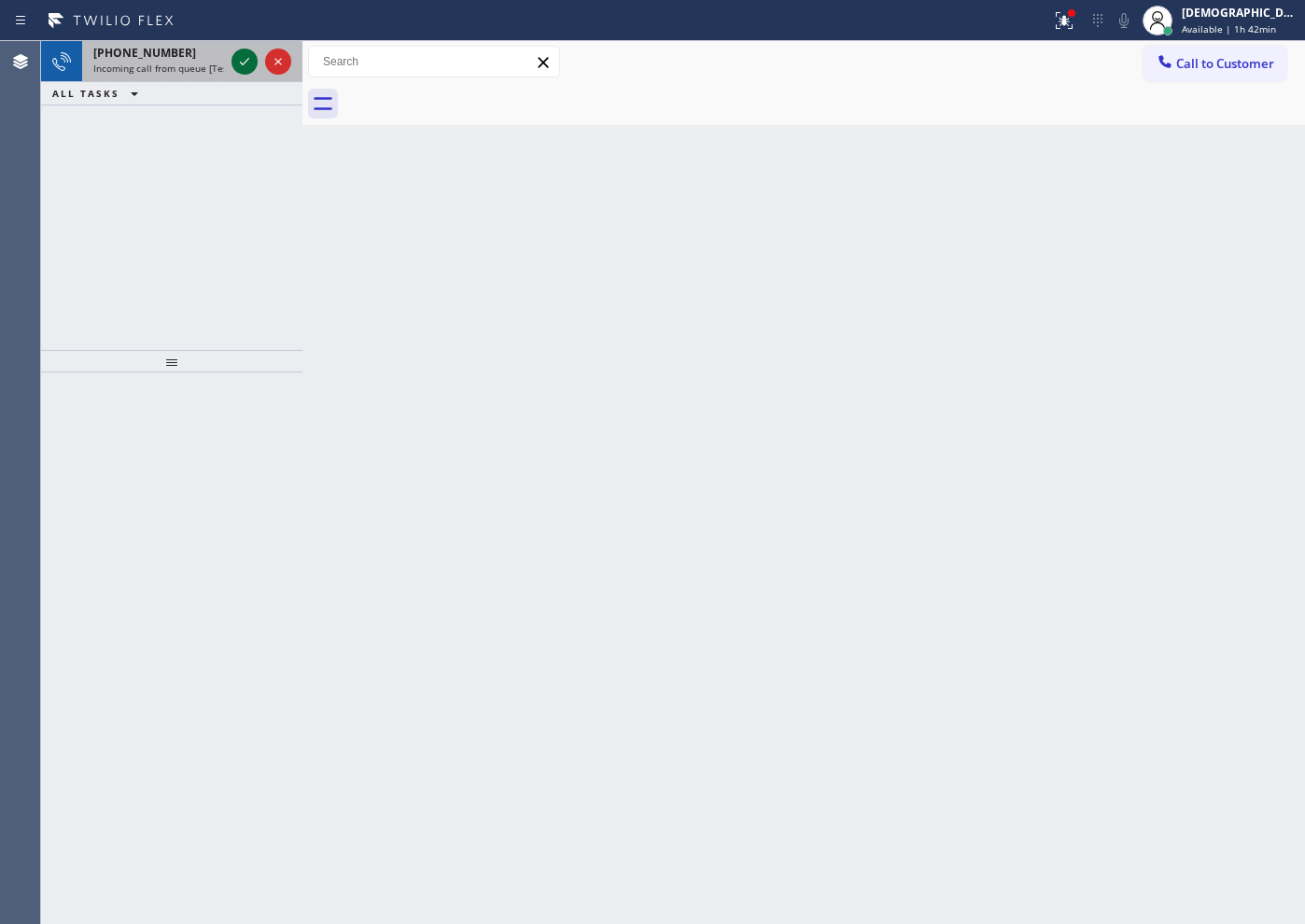
click at [238, 56] on icon at bounding box center [245, 61] width 23 height 23
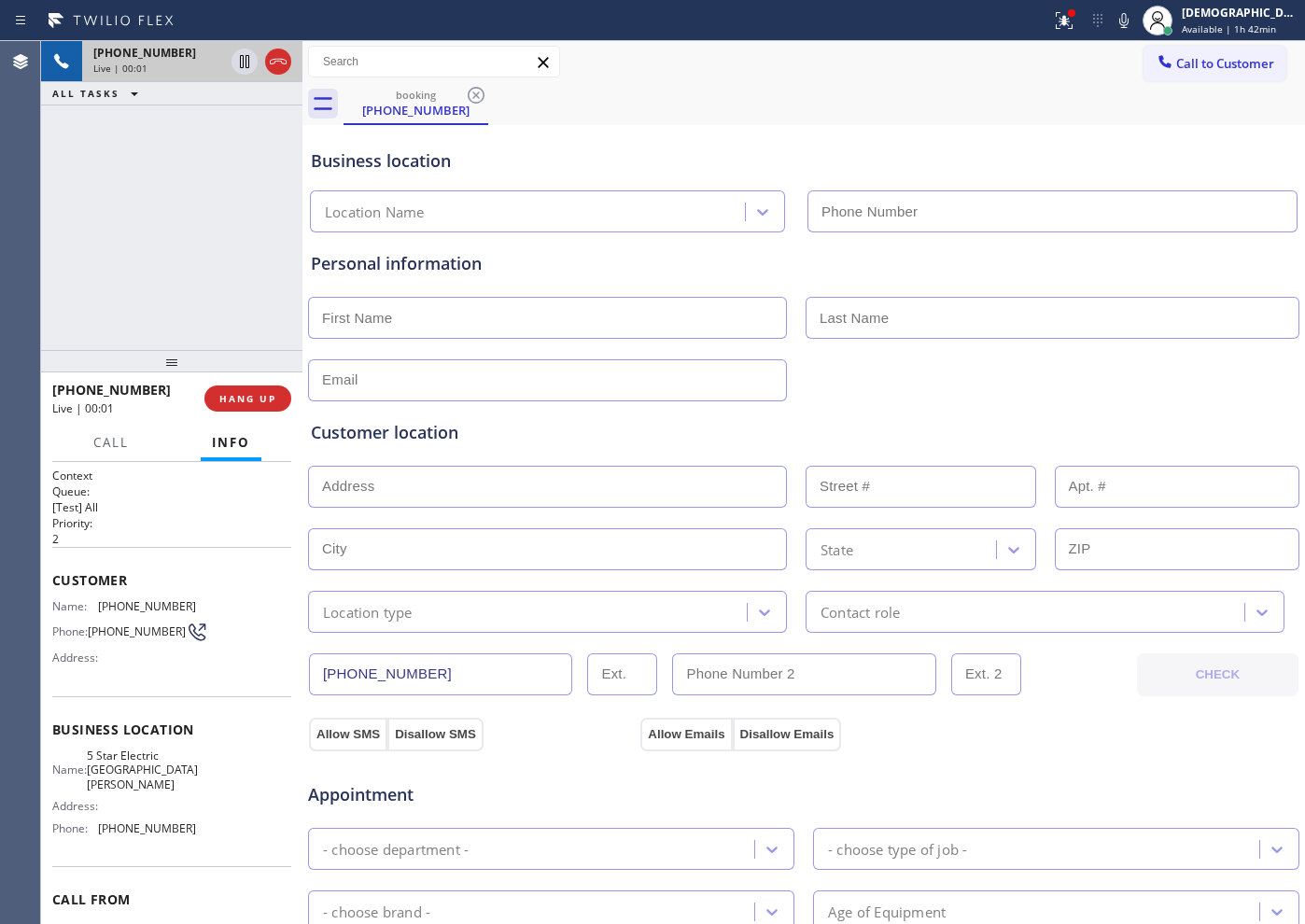
type input "[PHONE_NUMBER]"
click at [278, 62] on icon at bounding box center [278, 61] width 23 height 23
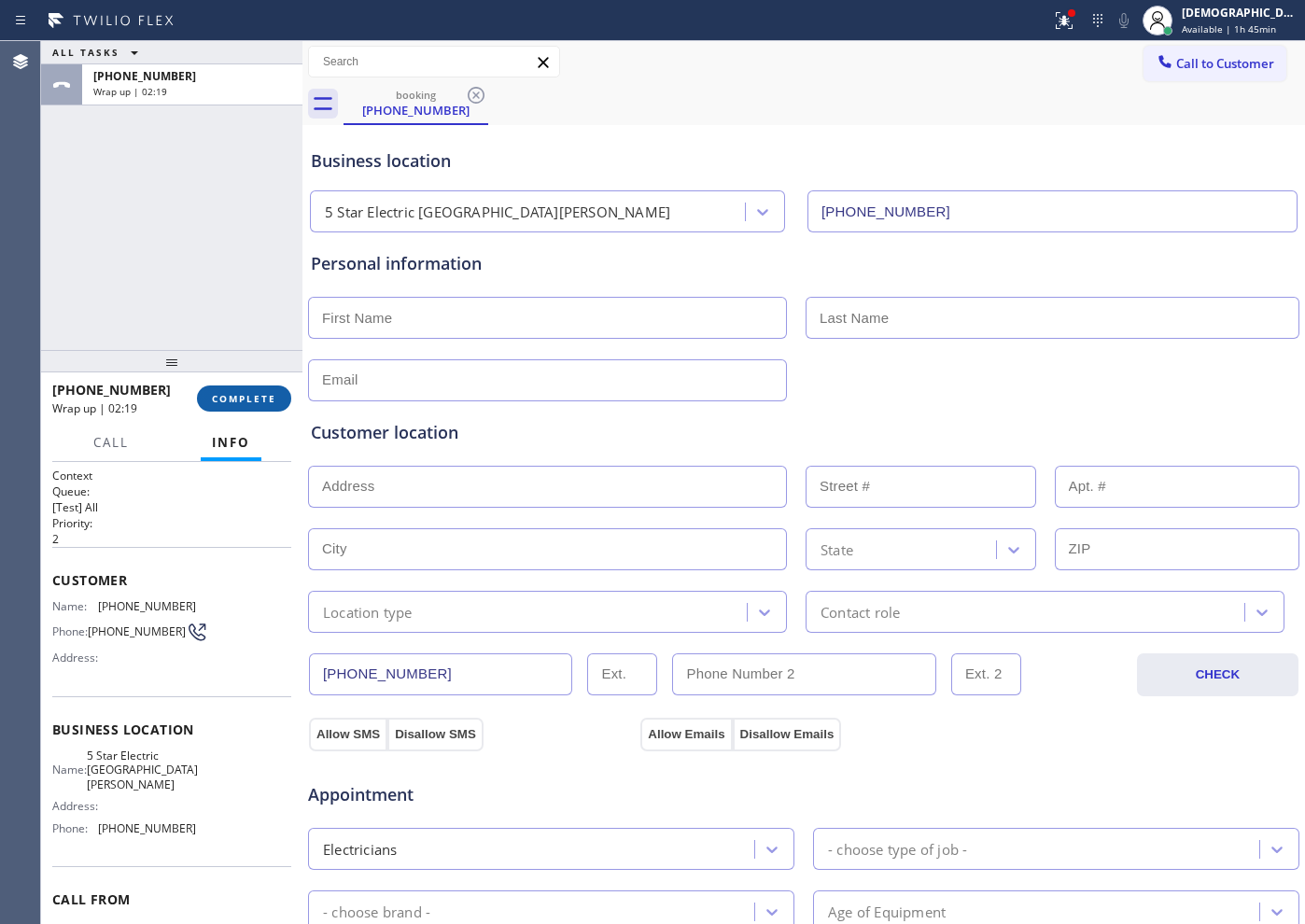
click at [214, 404] on span "COMPLETE" at bounding box center [244, 398] width 64 height 13
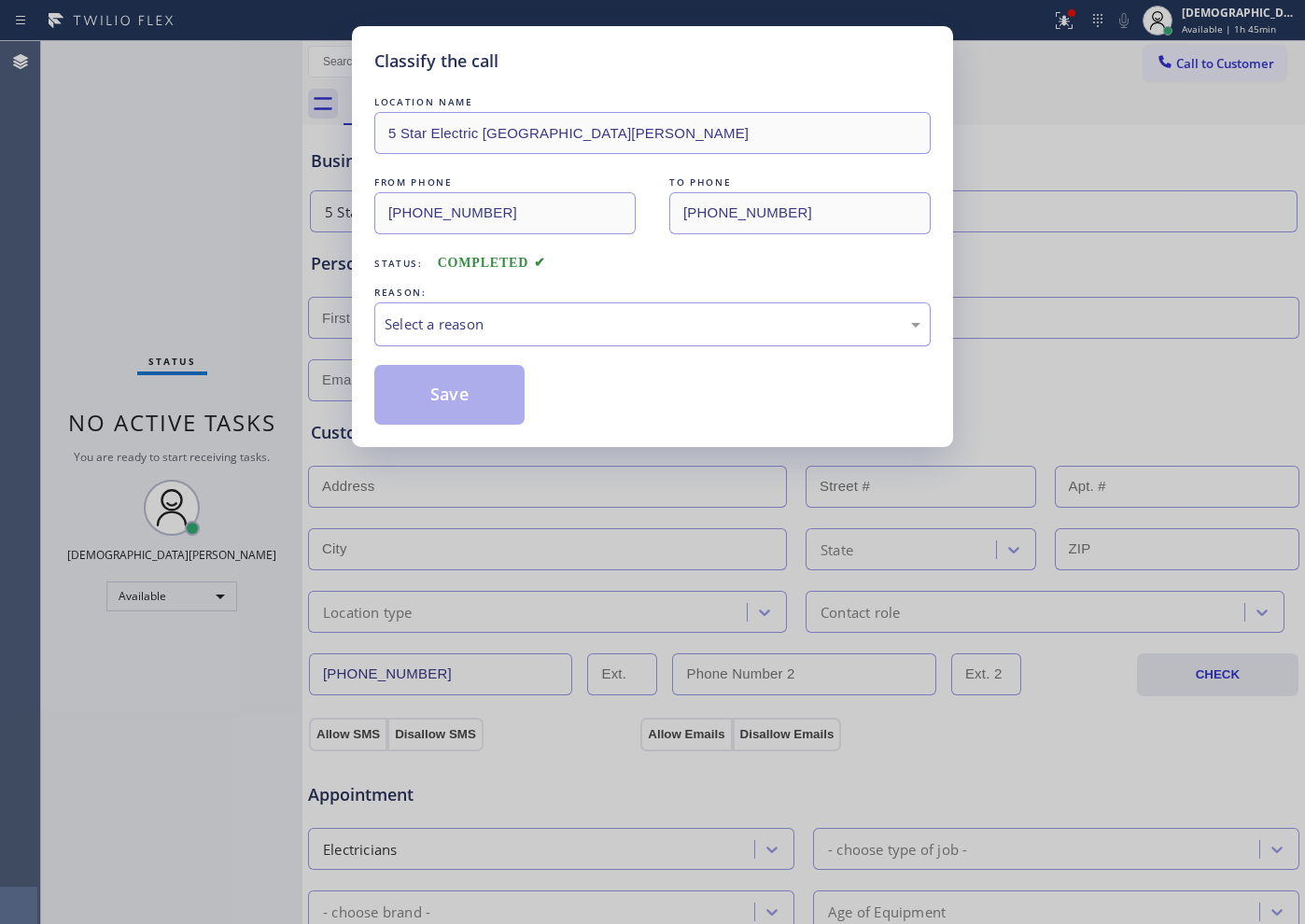
click at [438, 320] on div "Select a reason" at bounding box center [652, 324] width 535 height 22
click at [426, 399] on button "Save" at bounding box center [449, 394] width 150 height 60
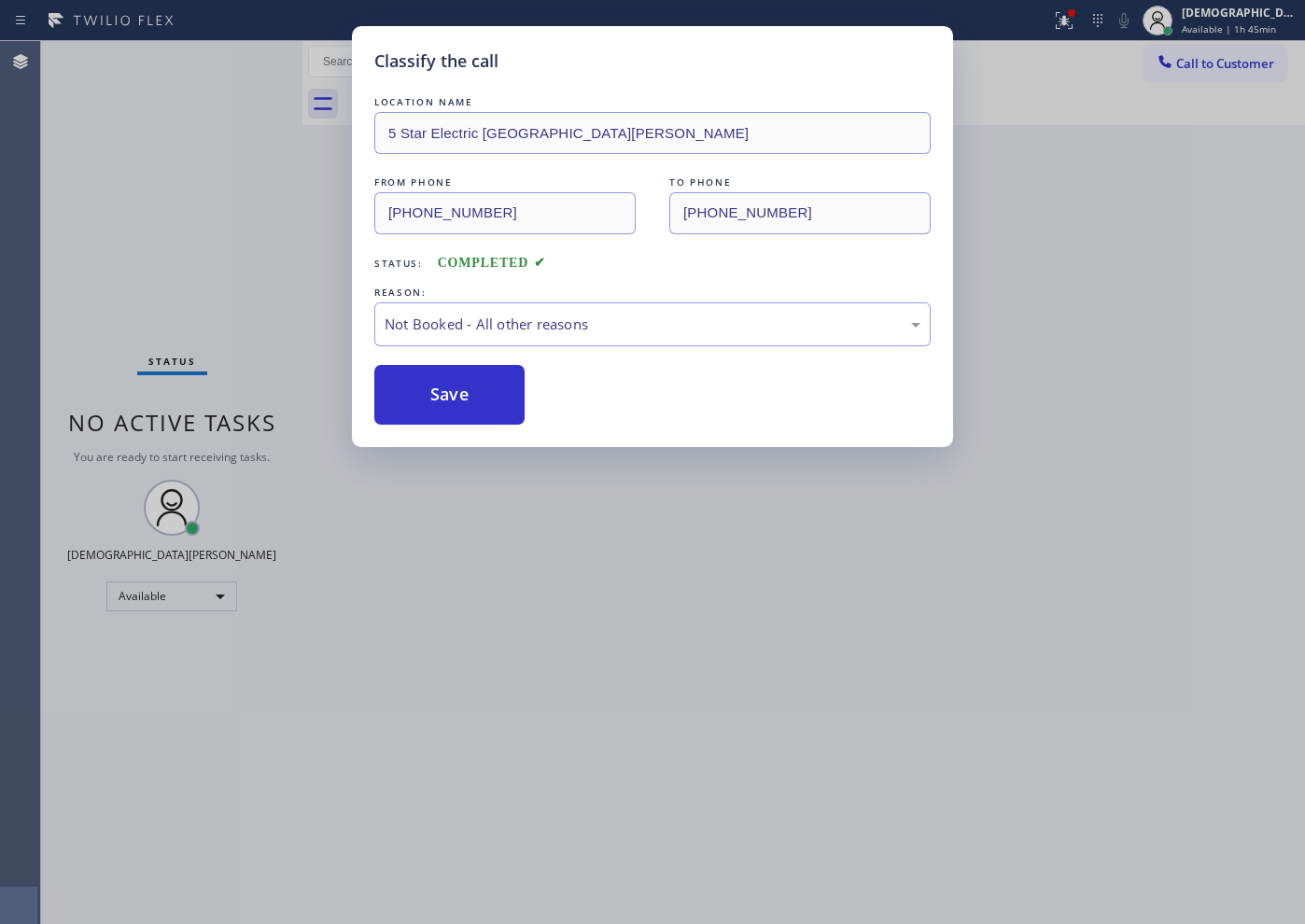
click at [426, 399] on button "Save" at bounding box center [449, 394] width 150 height 60
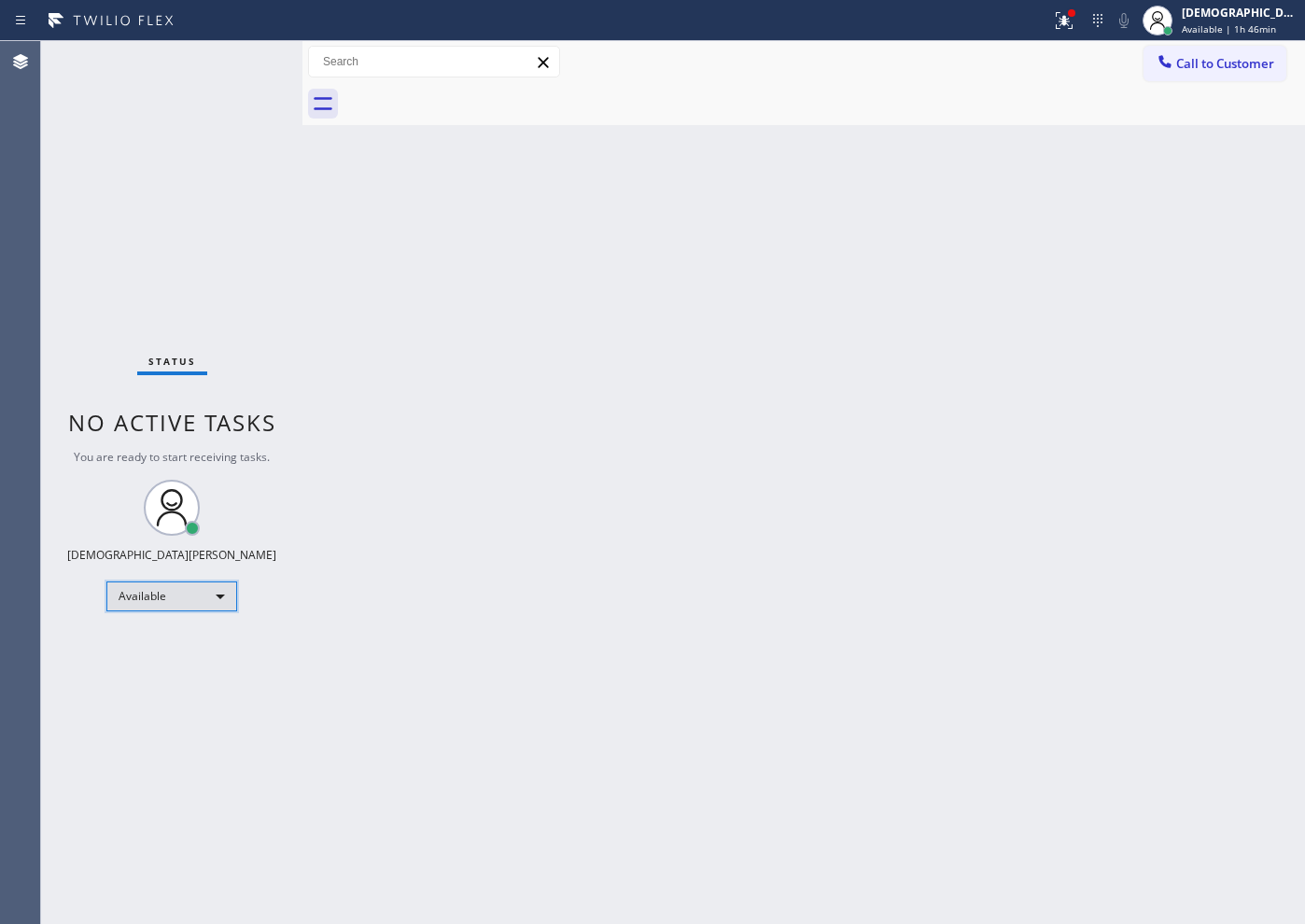
click at [133, 601] on div "Available" at bounding box center [172, 597] width 130 height 30
click at [144, 688] on li "Break" at bounding box center [170, 692] width 127 height 23
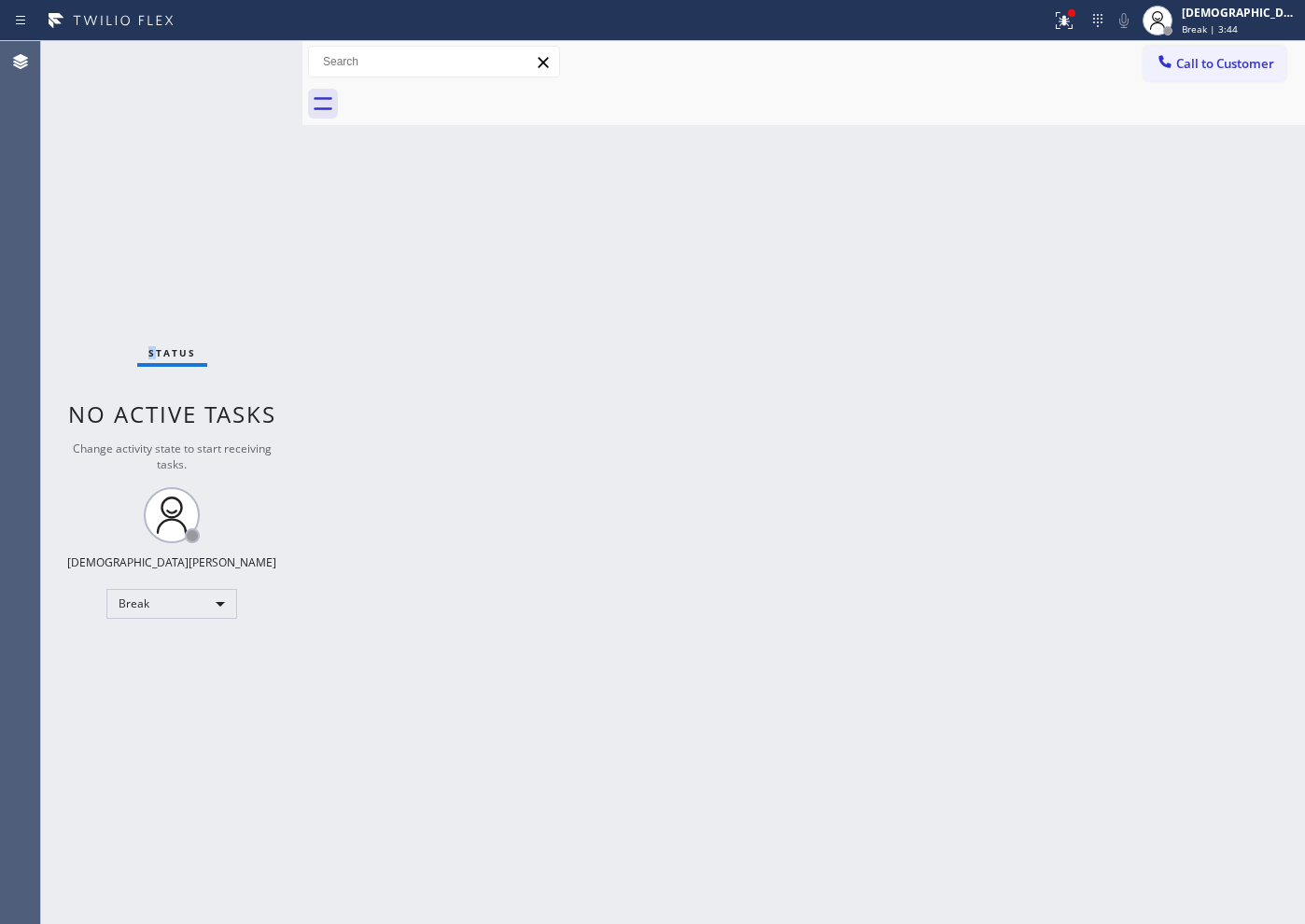
click at [153, 208] on div "Status No active tasks Change activity state to start receiving tasks. Christia…" at bounding box center [171, 482] width 261 height 883
click at [287, 616] on div "Status No active tasks Change activity state to start receiving tasks. Christia…" at bounding box center [171, 482] width 261 height 883
click at [202, 603] on div "Break" at bounding box center [172, 604] width 130 height 30
click at [178, 657] on li "Available" at bounding box center [170, 654] width 127 height 23
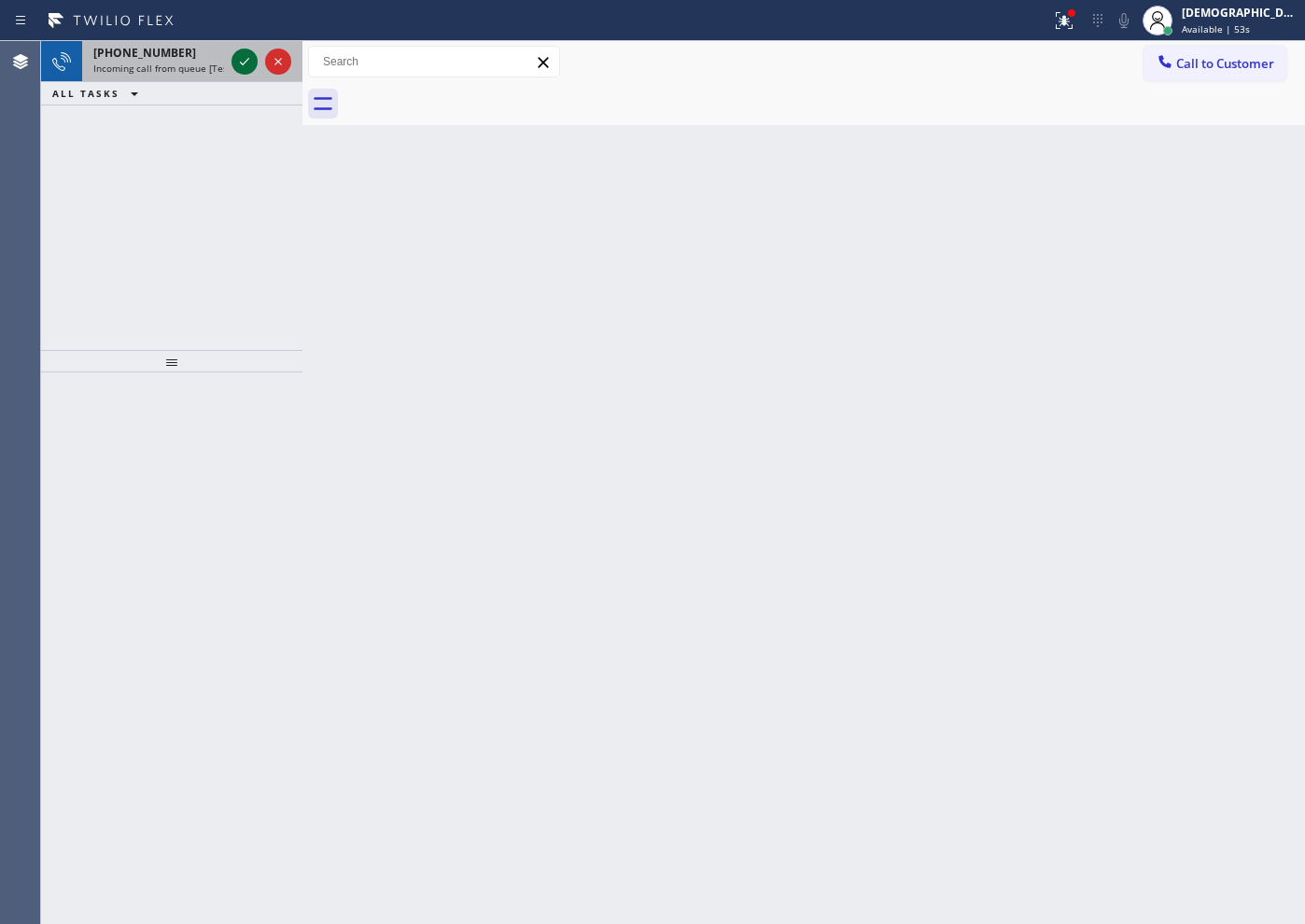
click at [246, 60] on icon at bounding box center [245, 61] width 23 height 23
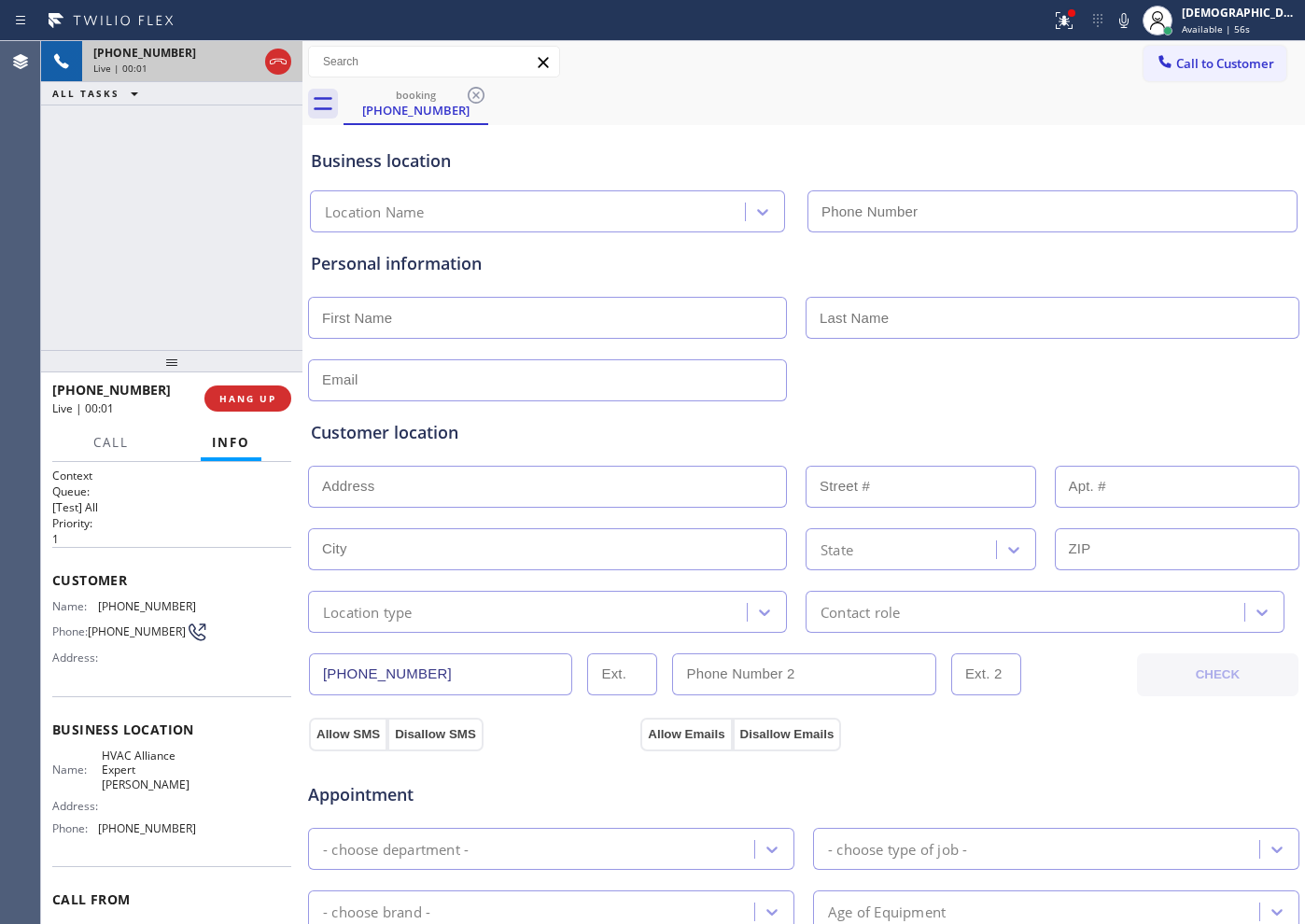
type input "[PHONE_NUMBER]"
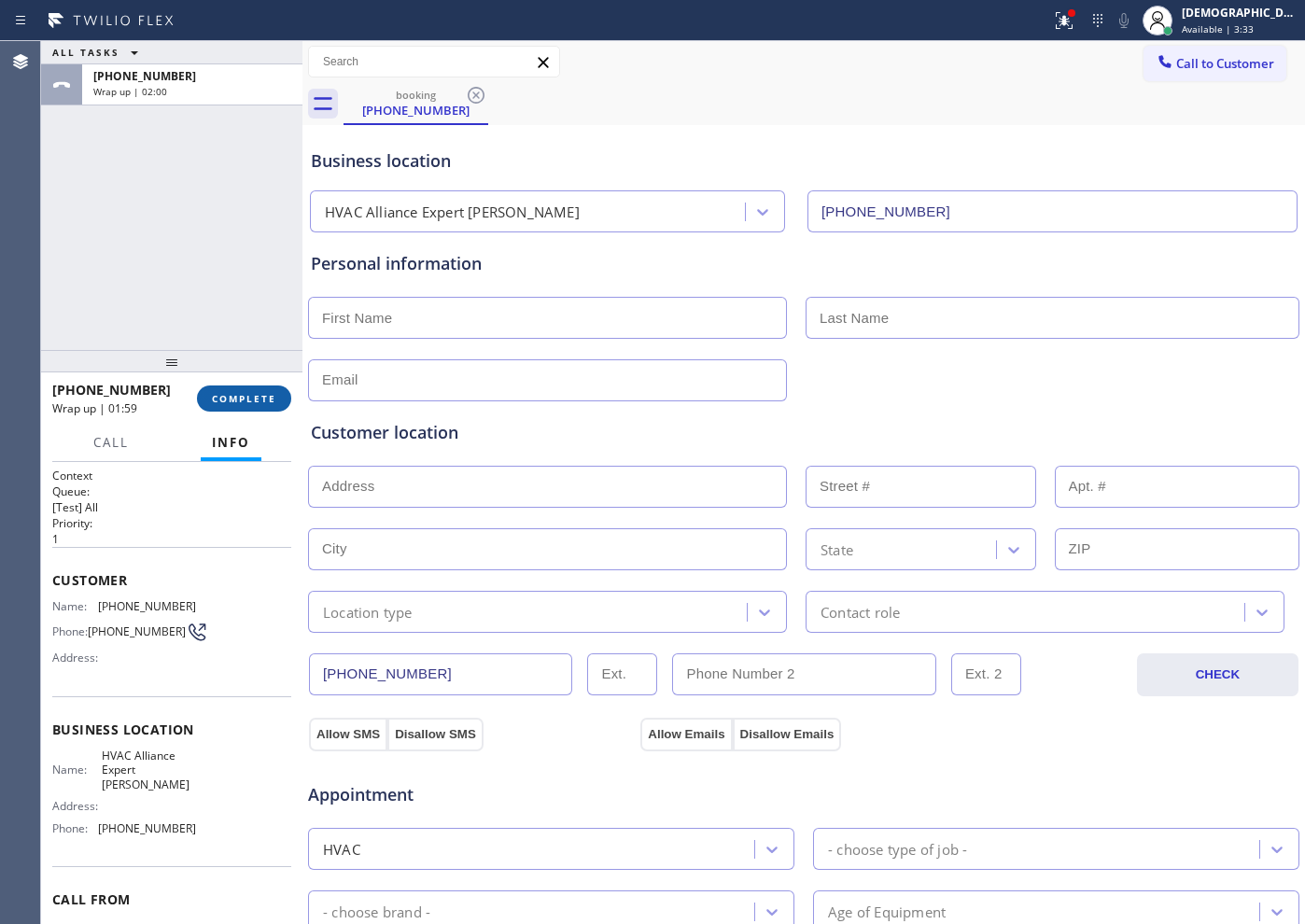
click at [224, 404] on span "COMPLETE" at bounding box center [244, 398] width 64 height 13
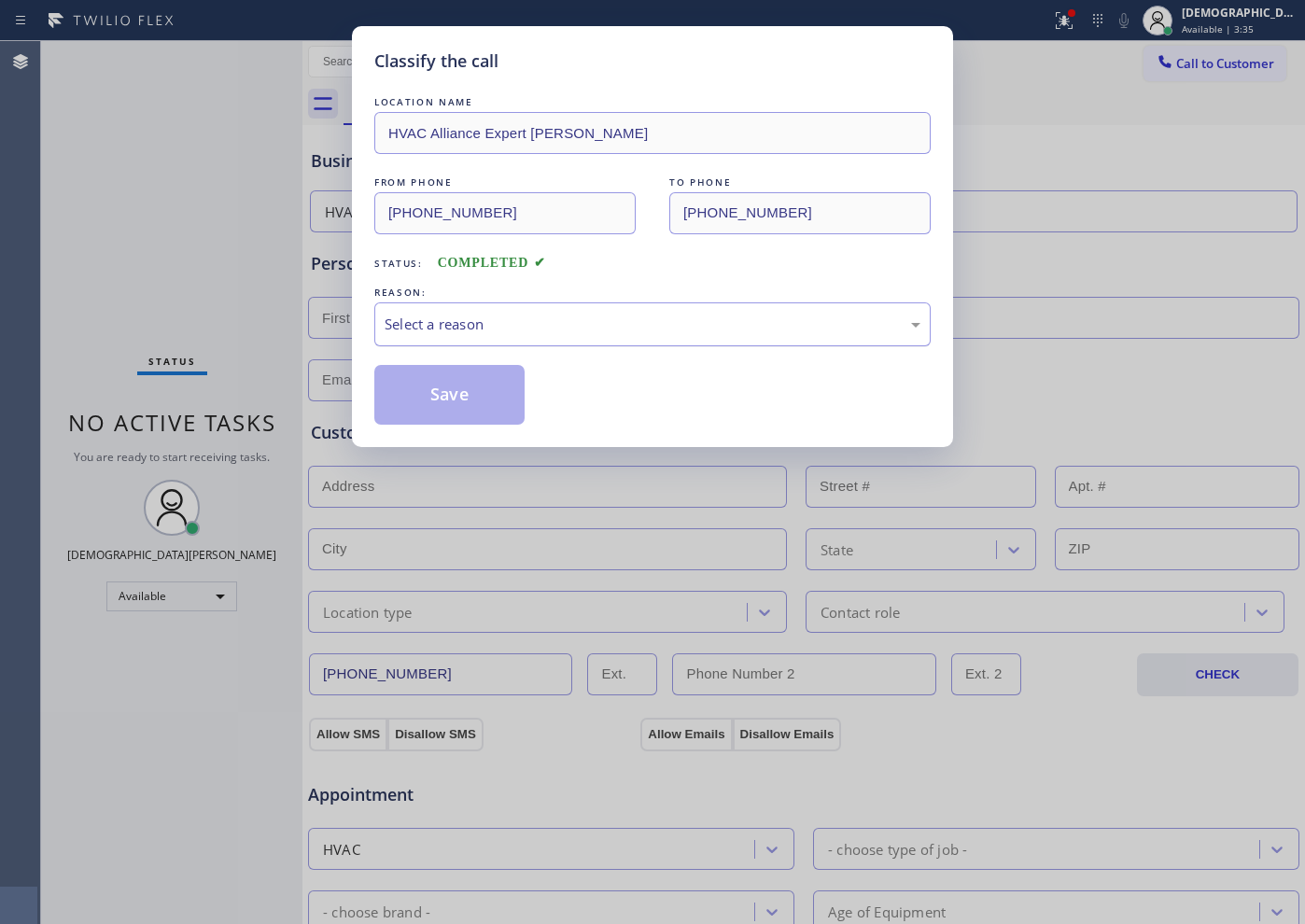
click at [563, 326] on div "Select a reason" at bounding box center [652, 324] width 535 height 22
click at [515, 392] on button "Save" at bounding box center [449, 394] width 150 height 60
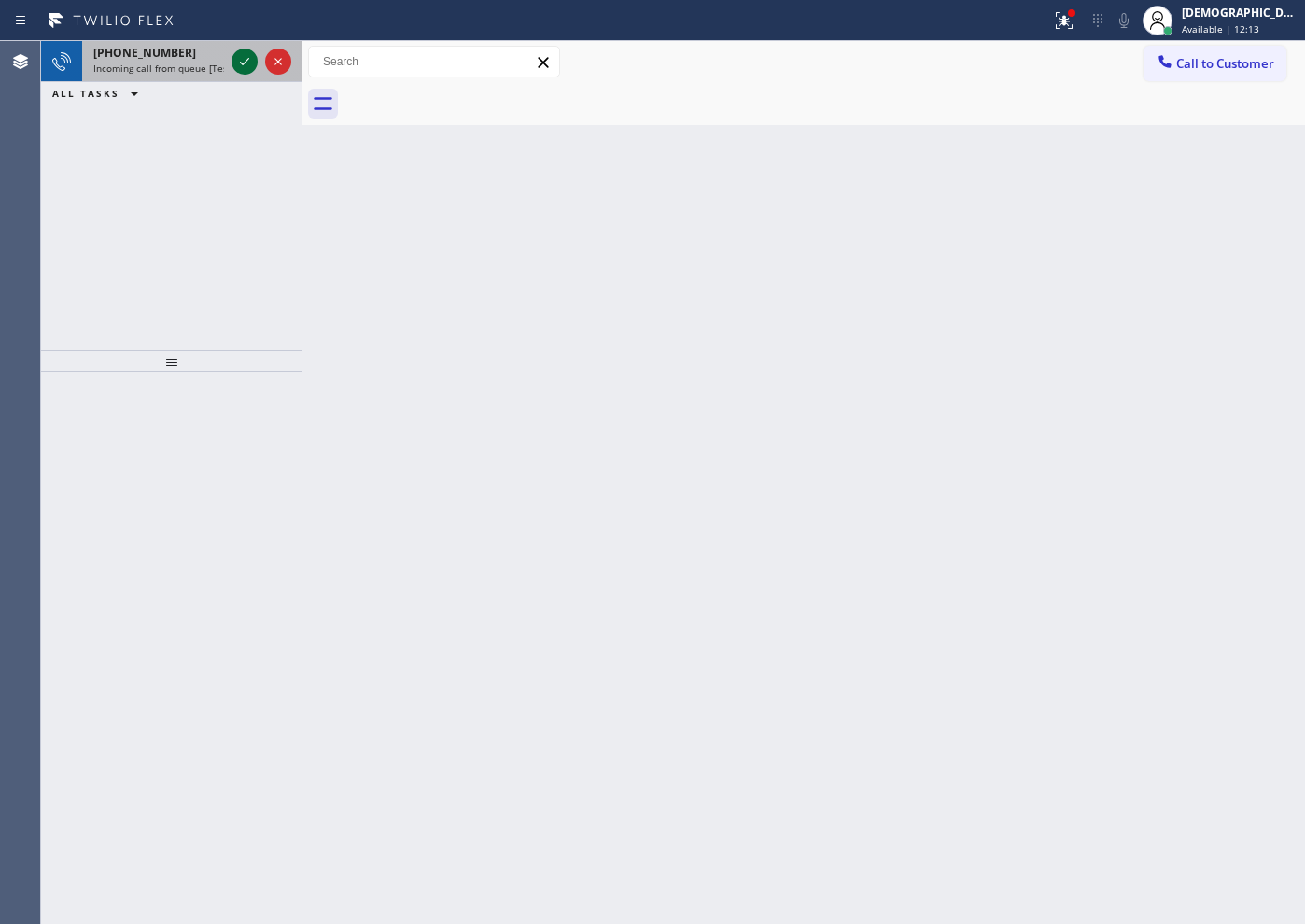
click at [235, 60] on icon at bounding box center [245, 61] width 23 height 23
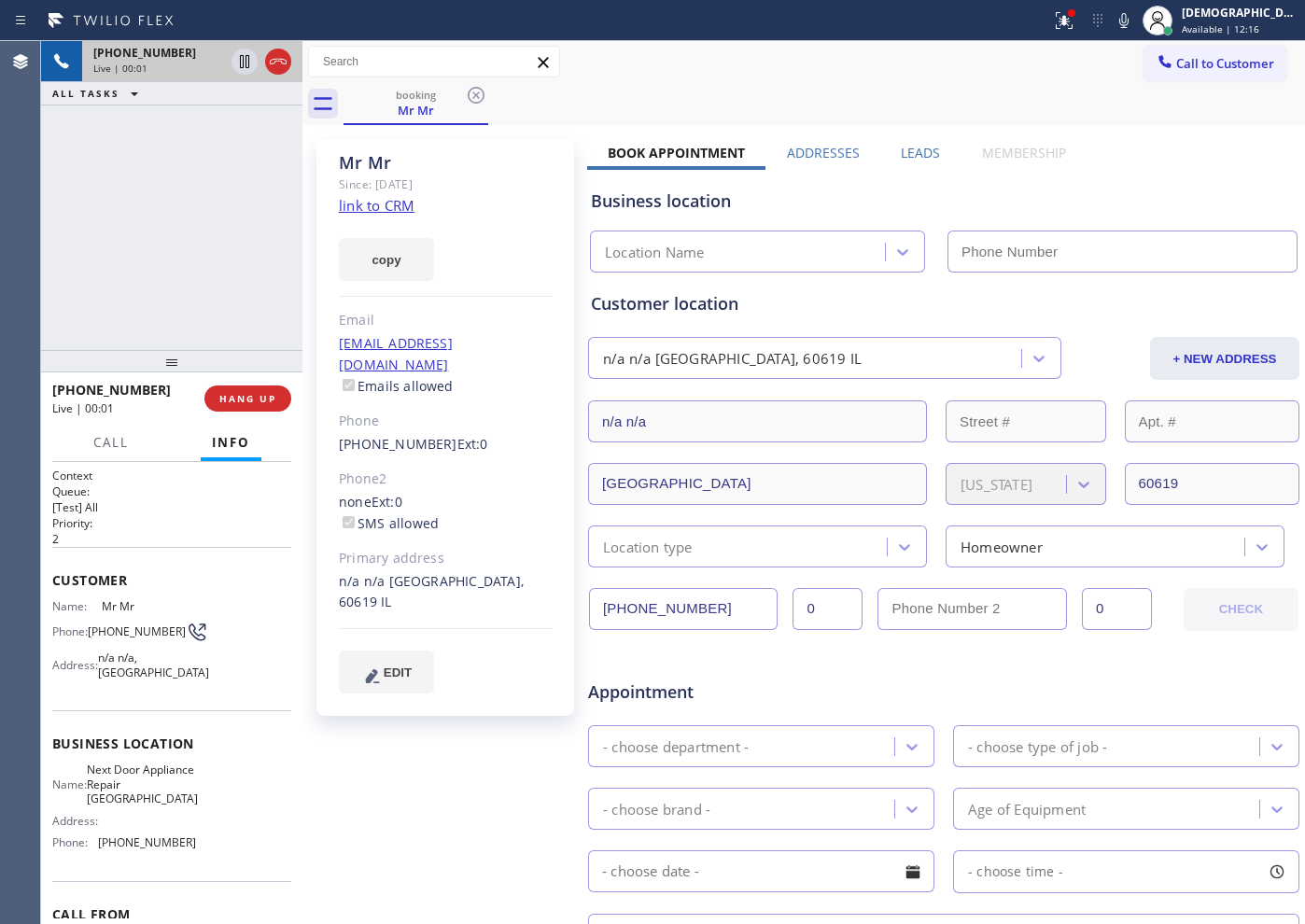
type input "[PHONE_NUMBER]"
click at [365, 206] on link "link to CRM" at bounding box center [376, 205] width 76 height 19
click at [287, 69] on icon at bounding box center [278, 61] width 23 height 23
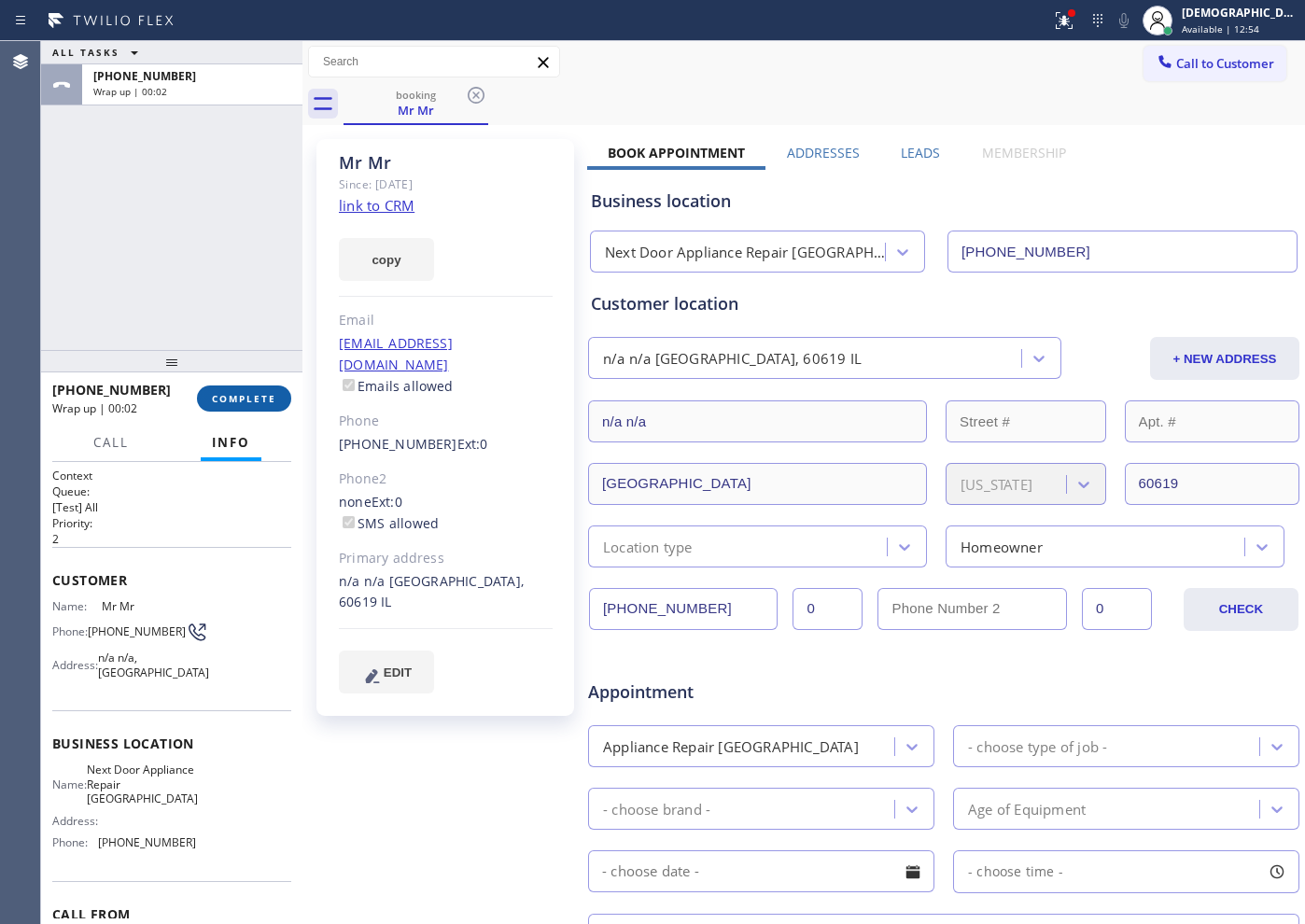
click at [245, 392] on span "COMPLETE" at bounding box center [244, 398] width 64 height 13
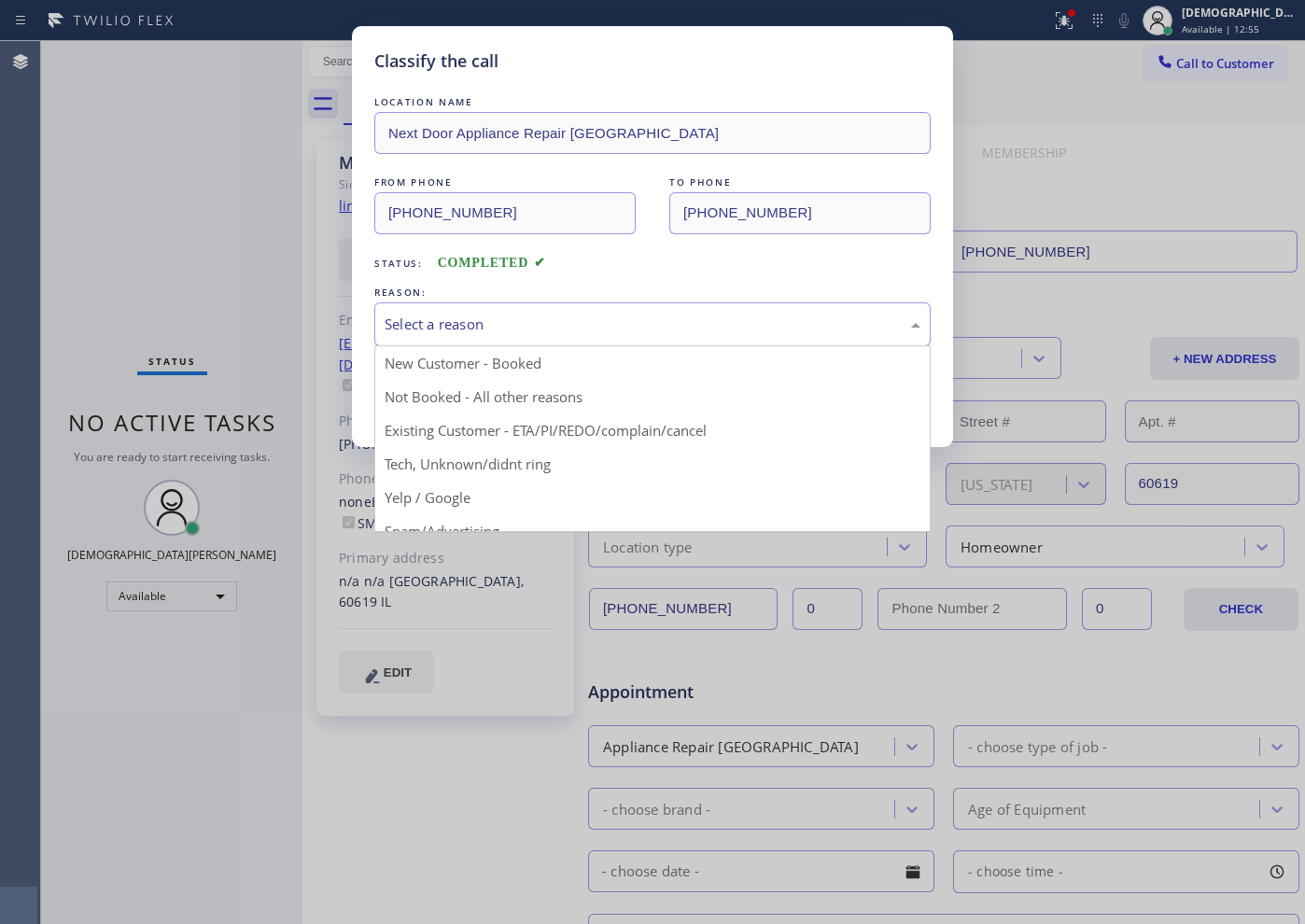
click at [625, 318] on div "Select a reason" at bounding box center [652, 324] width 535 height 22
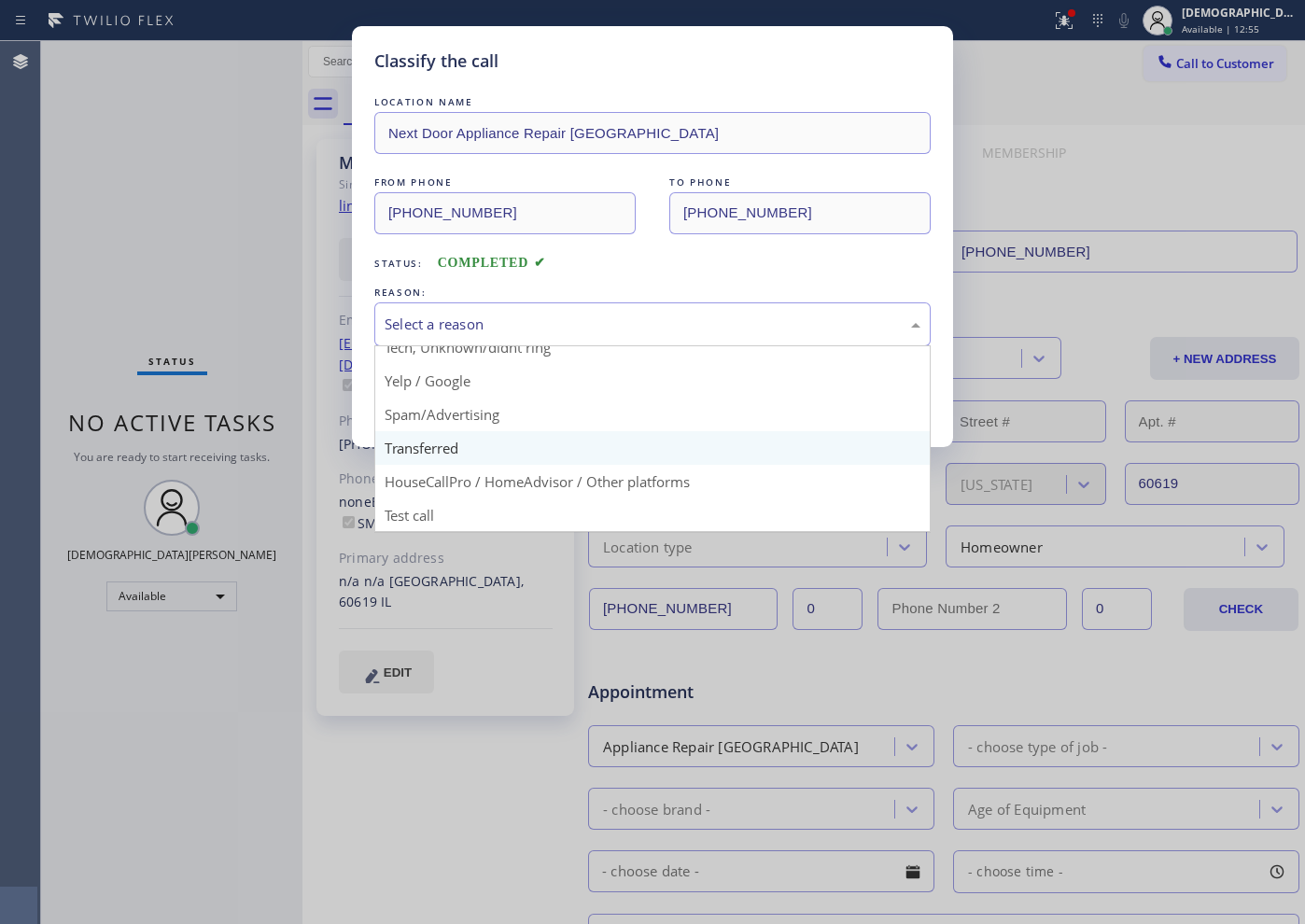
scroll to position [117, 0]
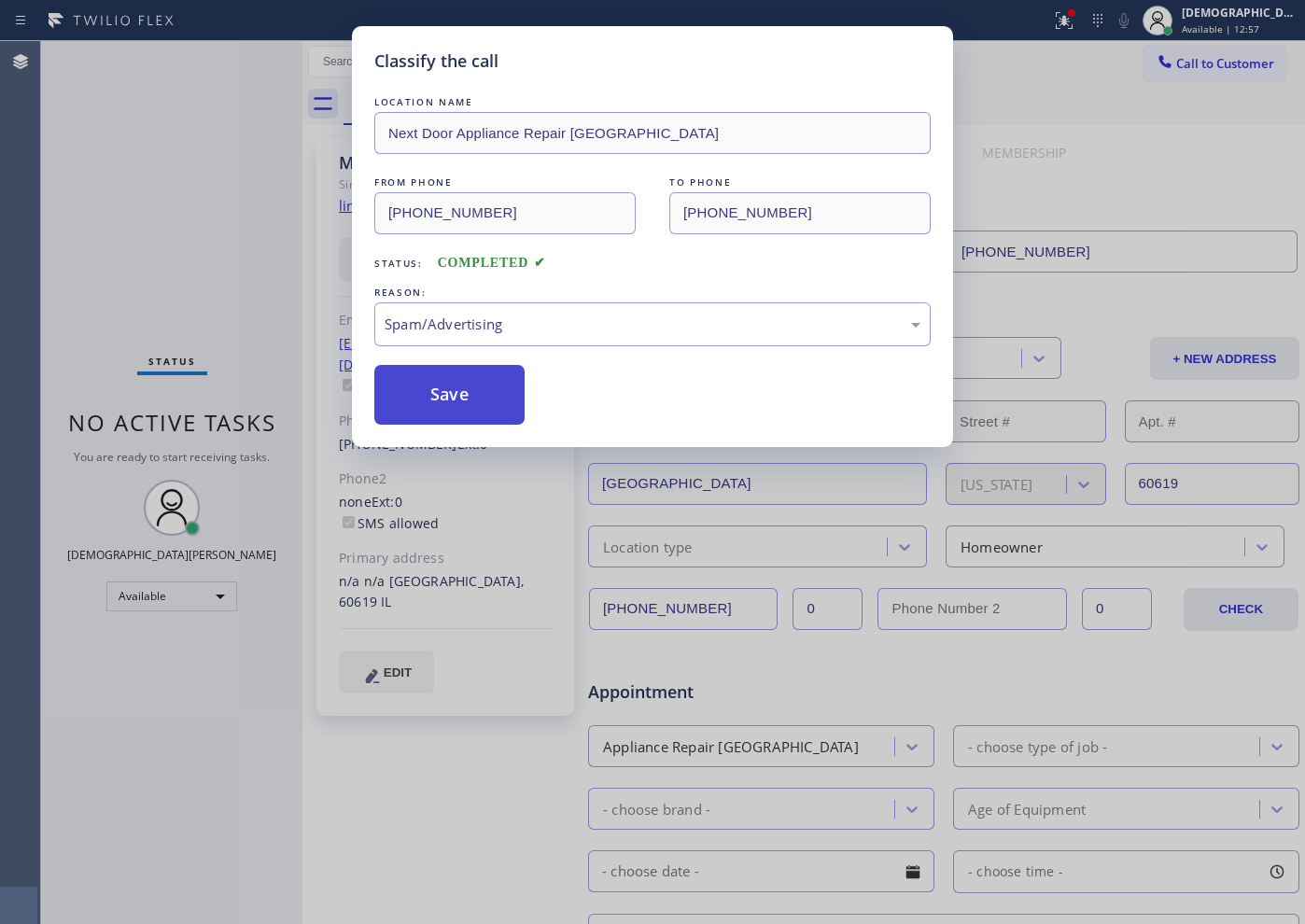
click at [462, 397] on button "Save" at bounding box center [449, 394] width 150 height 60
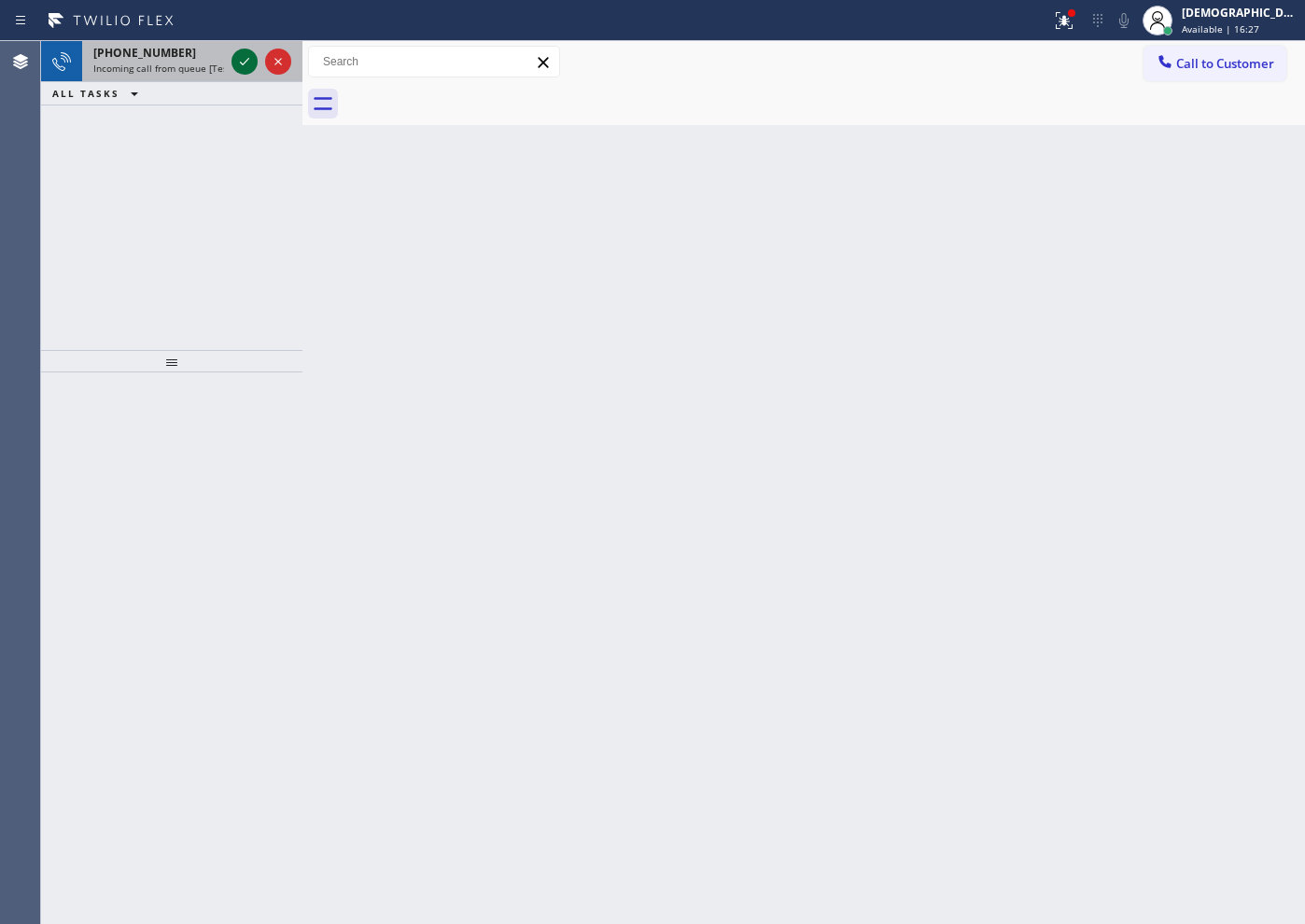
click at [235, 63] on icon at bounding box center [245, 61] width 23 height 23
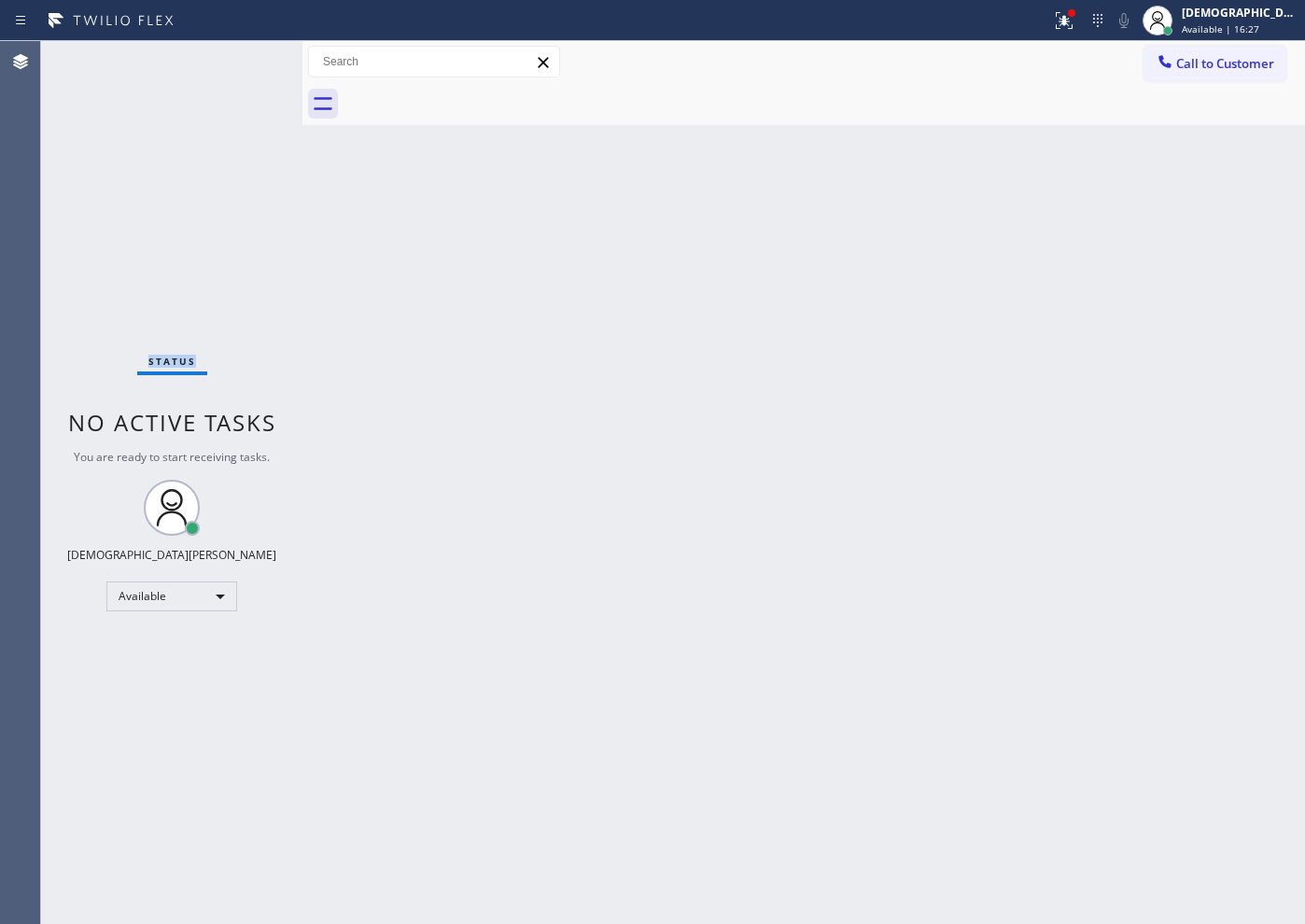
click at [235, 63] on div "Status No active tasks You are ready to start receiving tasks. Christian Cinco …" at bounding box center [171, 482] width 261 height 883
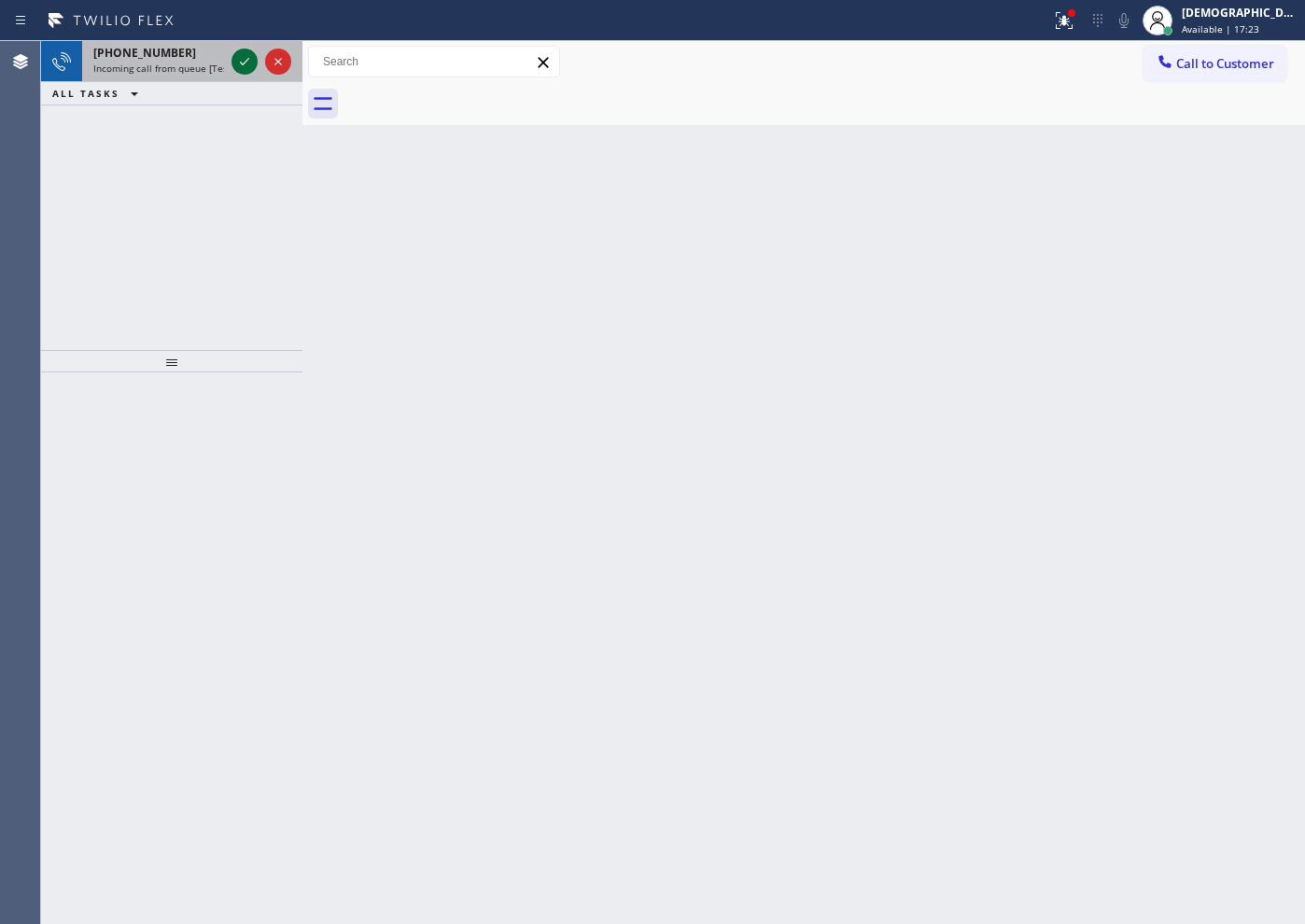
click at [244, 60] on icon at bounding box center [245, 61] width 23 height 23
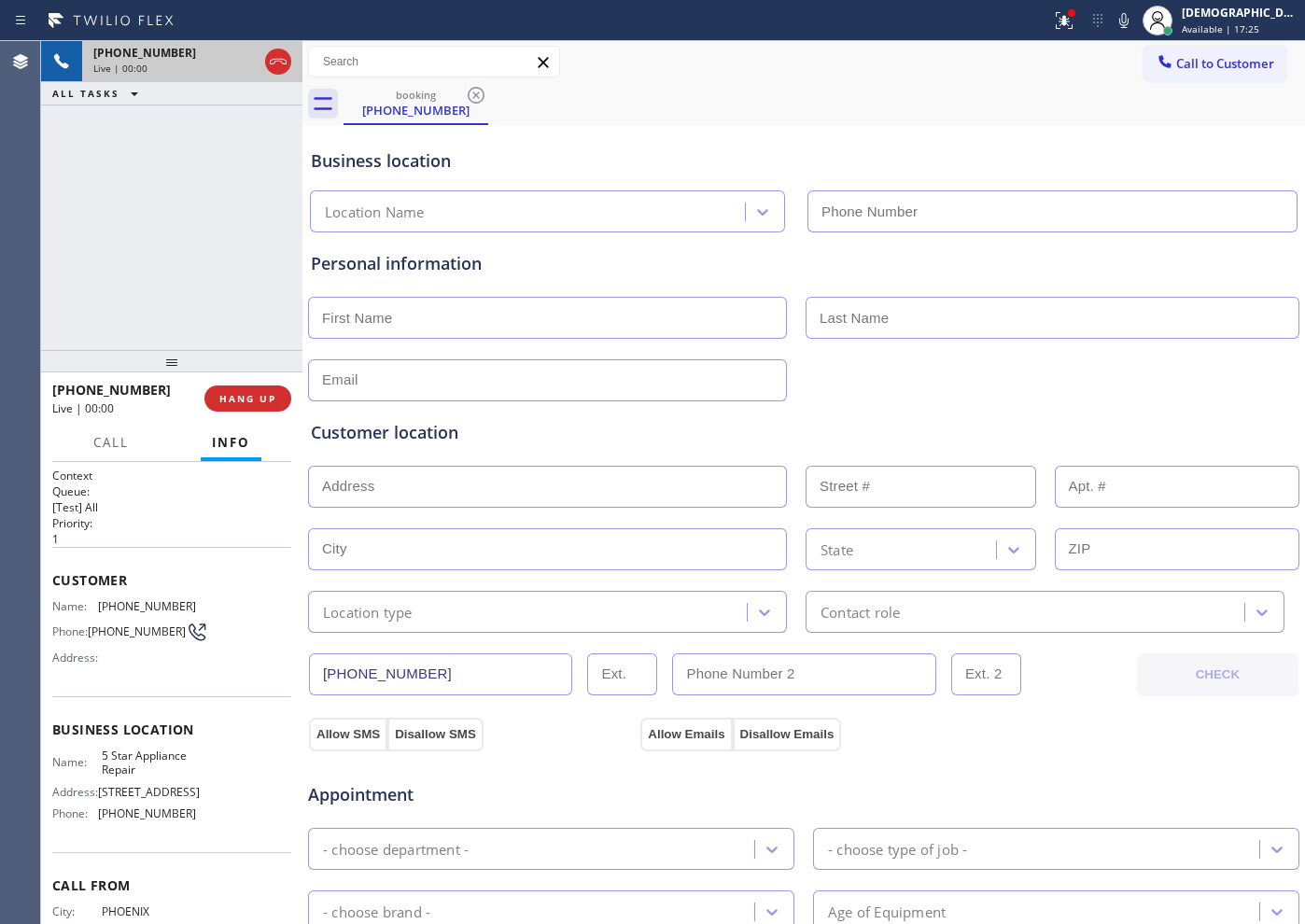
type input "[PHONE_NUMBER]"
click at [287, 54] on icon at bounding box center [278, 61] width 23 height 23
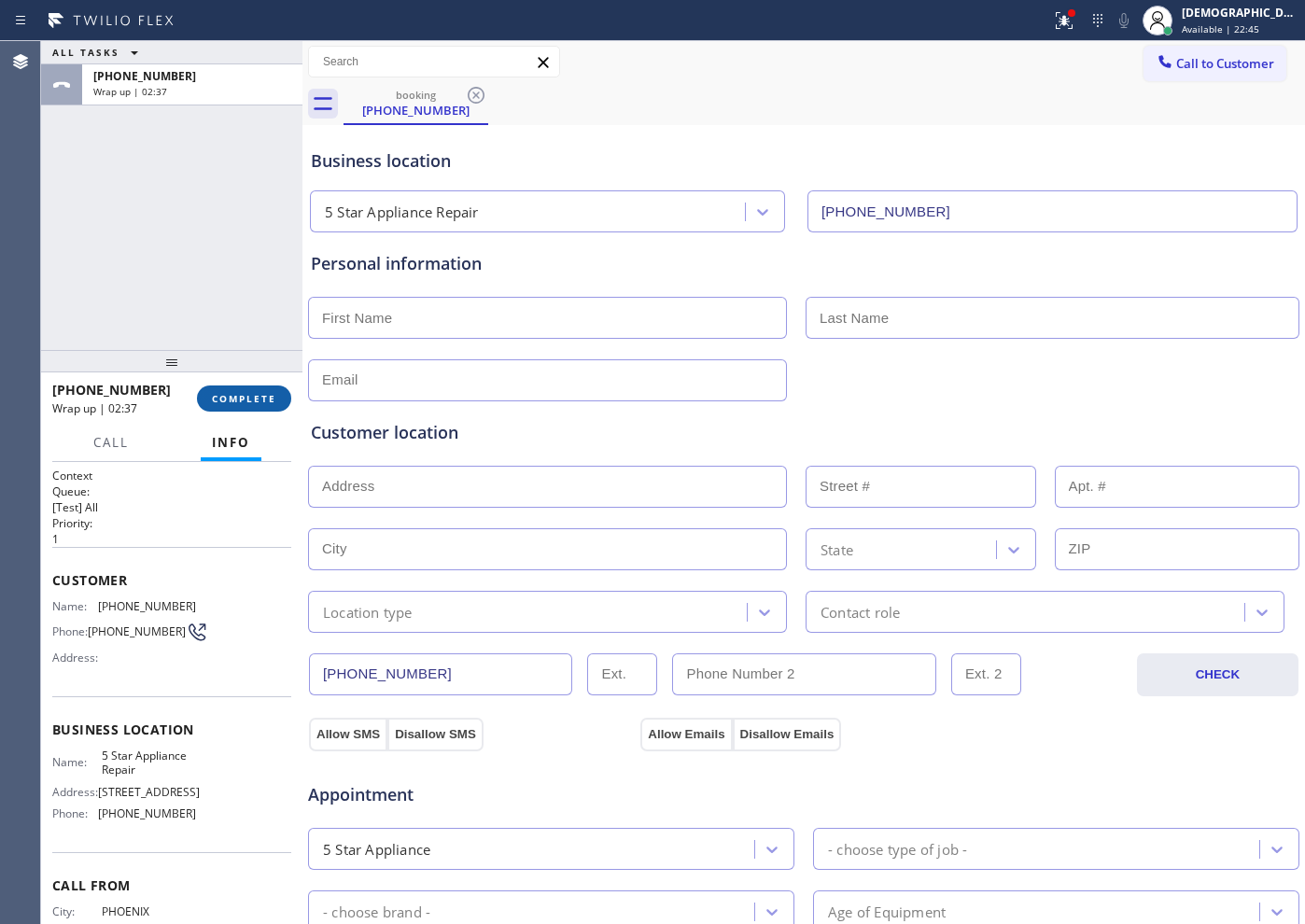
click at [229, 392] on span "COMPLETE" at bounding box center [244, 398] width 64 height 13
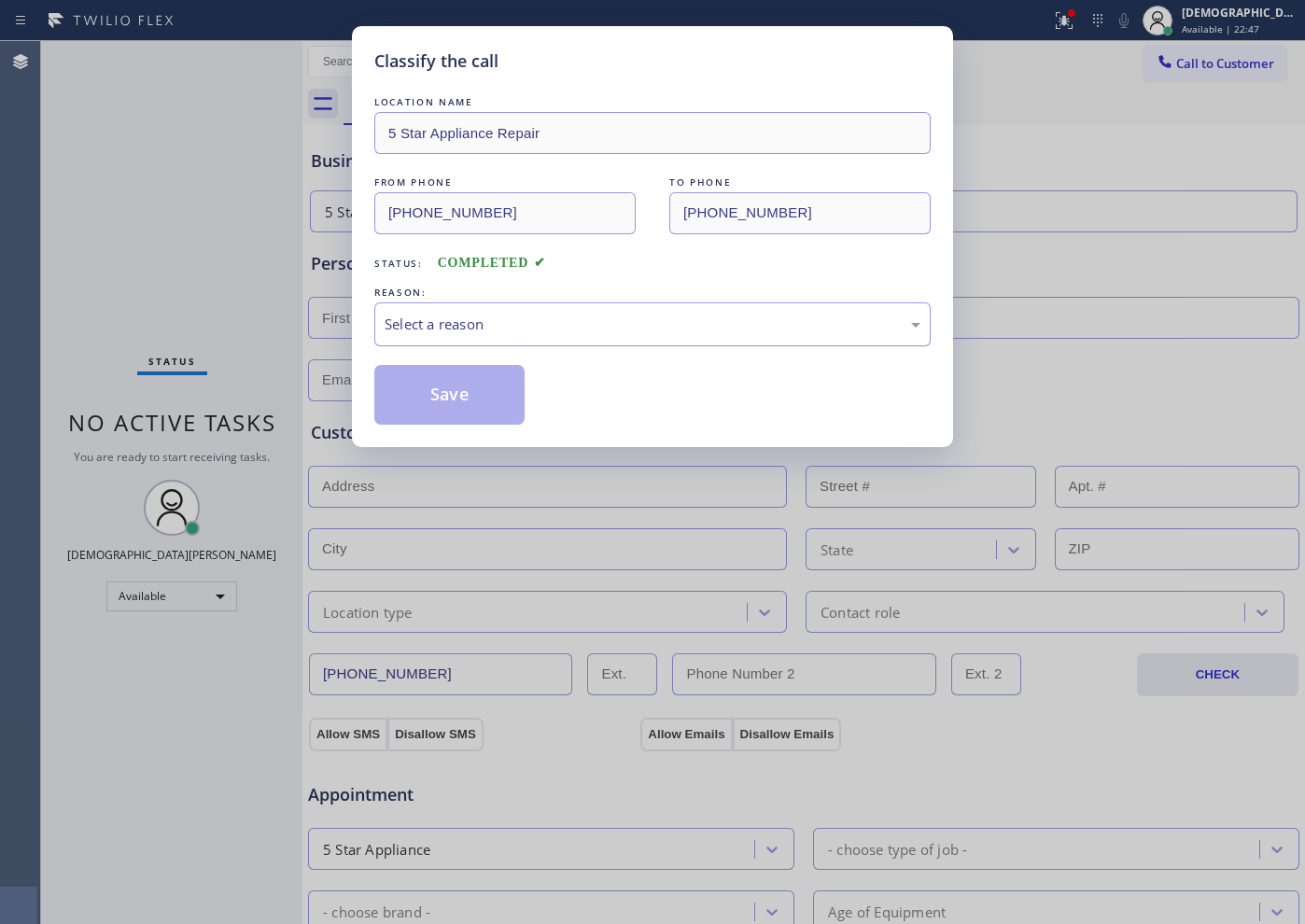
click at [393, 326] on div "Select a reason" at bounding box center [652, 324] width 535 height 22
click at [416, 396] on button "Save" at bounding box center [449, 394] width 150 height 60
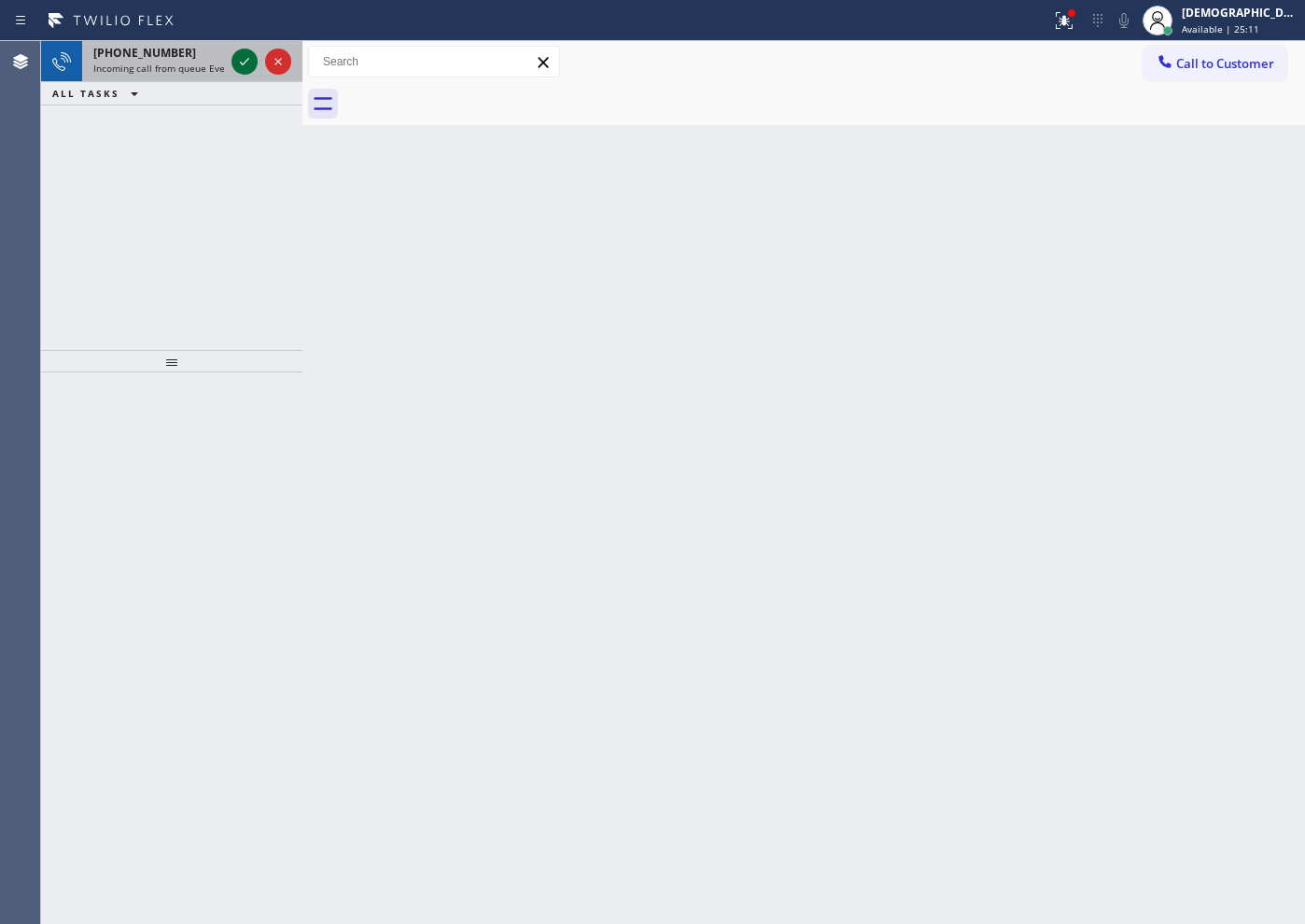
click at [244, 69] on icon at bounding box center [245, 61] width 23 height 23
click at [250, 63] on icon at bounding box center [245, 61] width 23 height 23
click at [243, 61] on icon at bounding box center [245, 61] width 23 height 23
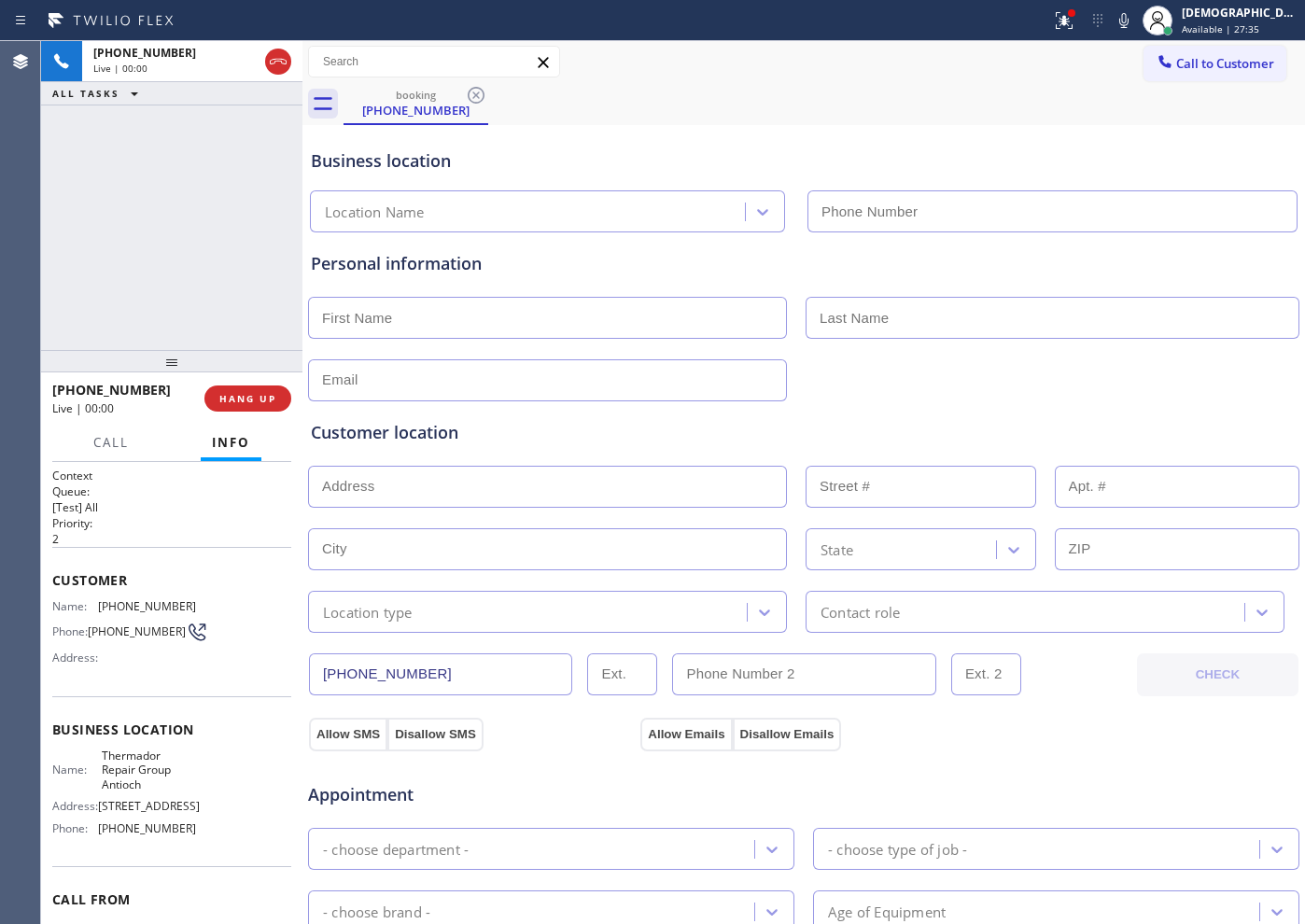
type input "[PHONE_NUMBER]"
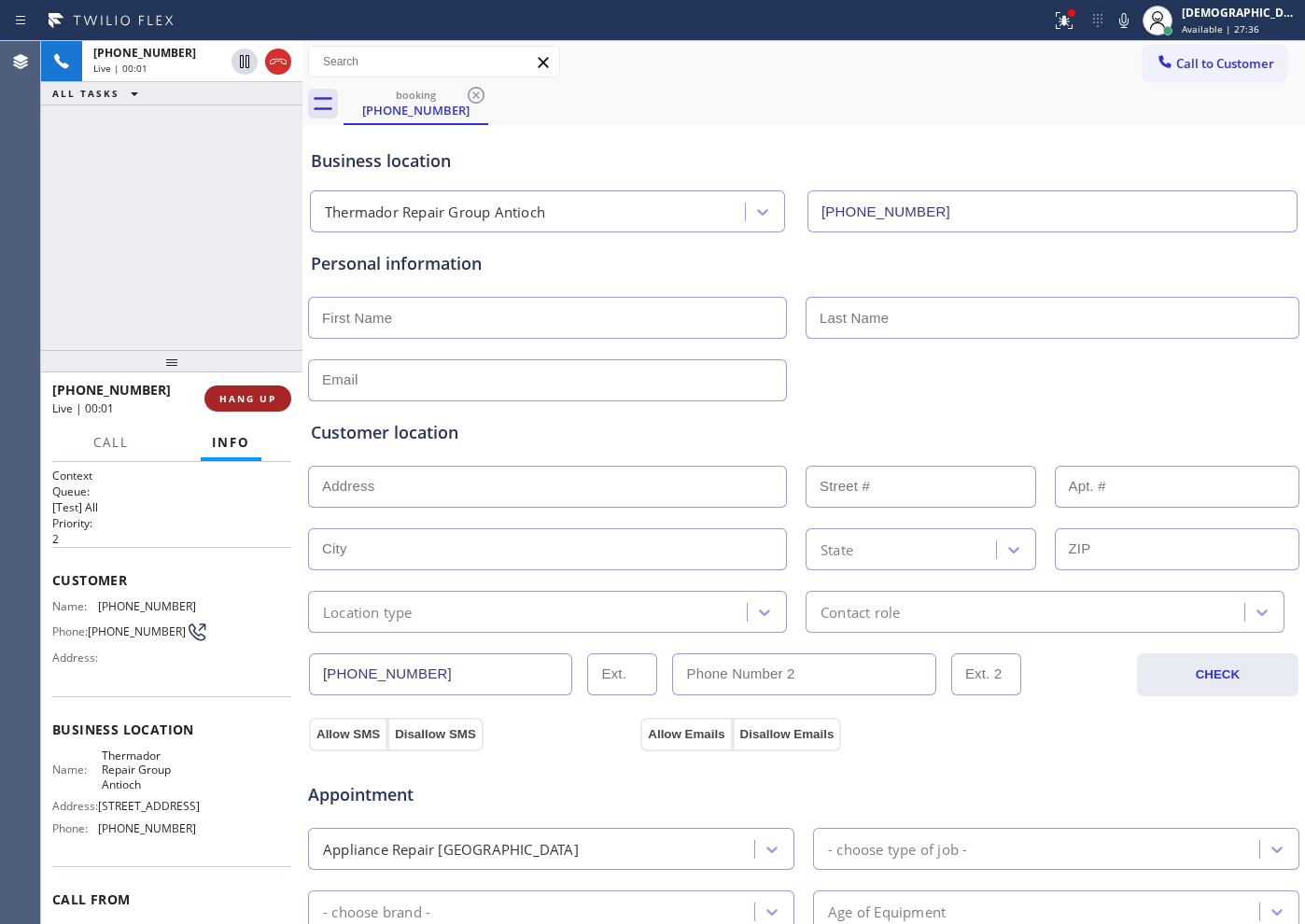
click at [247, 396] on span "HANG UP" at bounding box center [248, 398] width 57 height 13
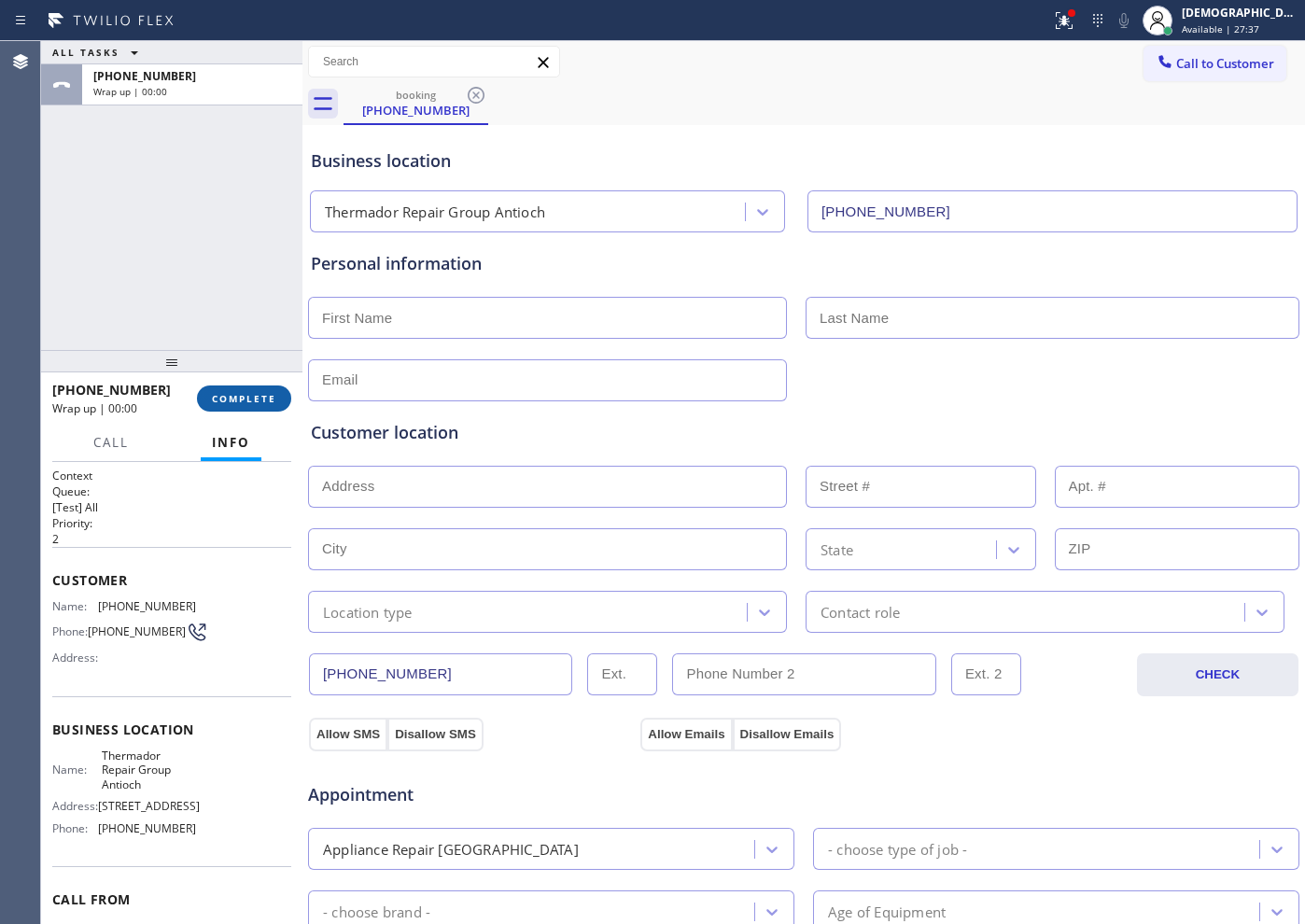
click at [247, 401] on span "COMPLETE" at bounding box center [244, 398] width 64 height 13
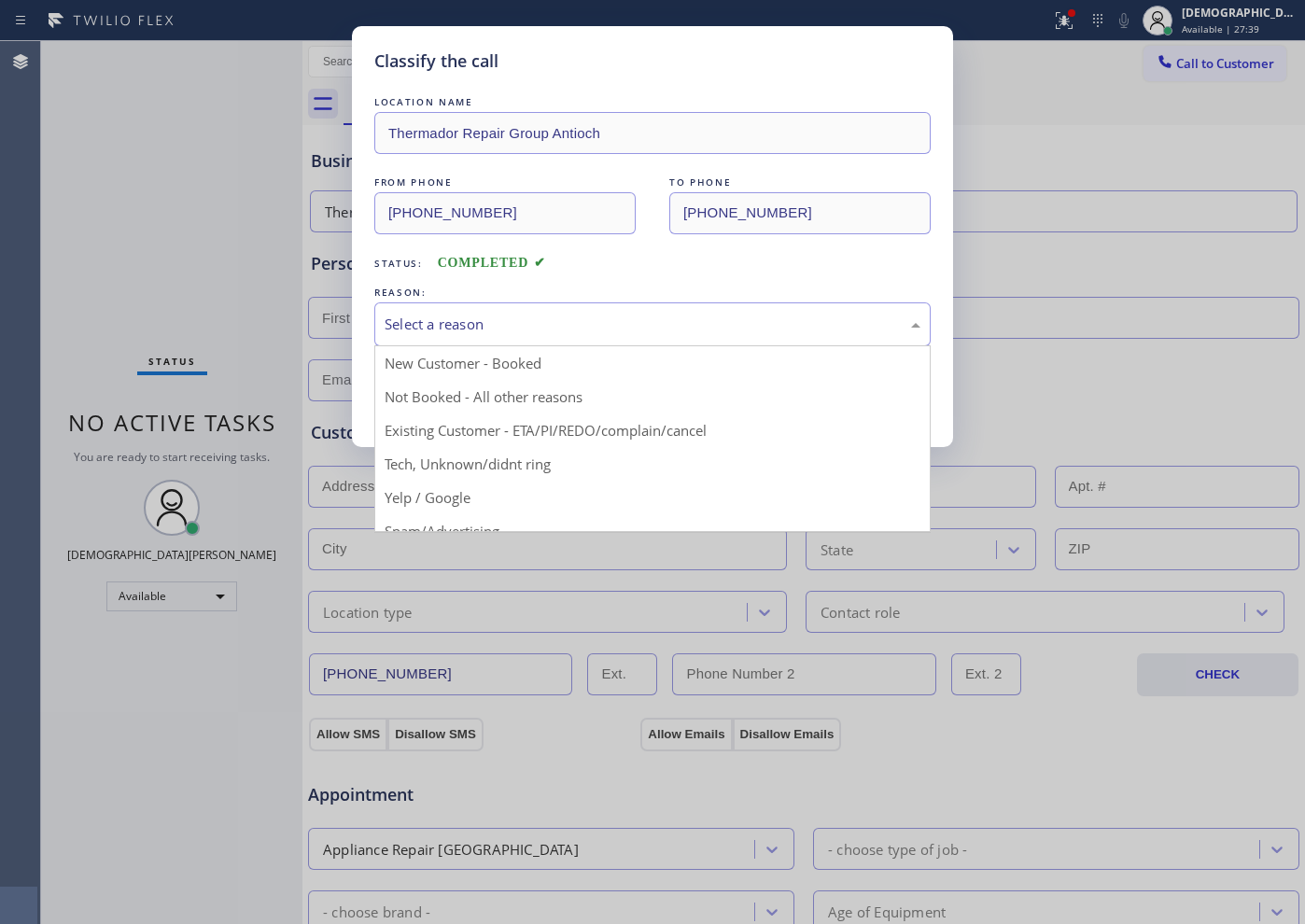
click at [542, 337] on div "Select a reason" at bounding box center [652, 324] width 556 height 44
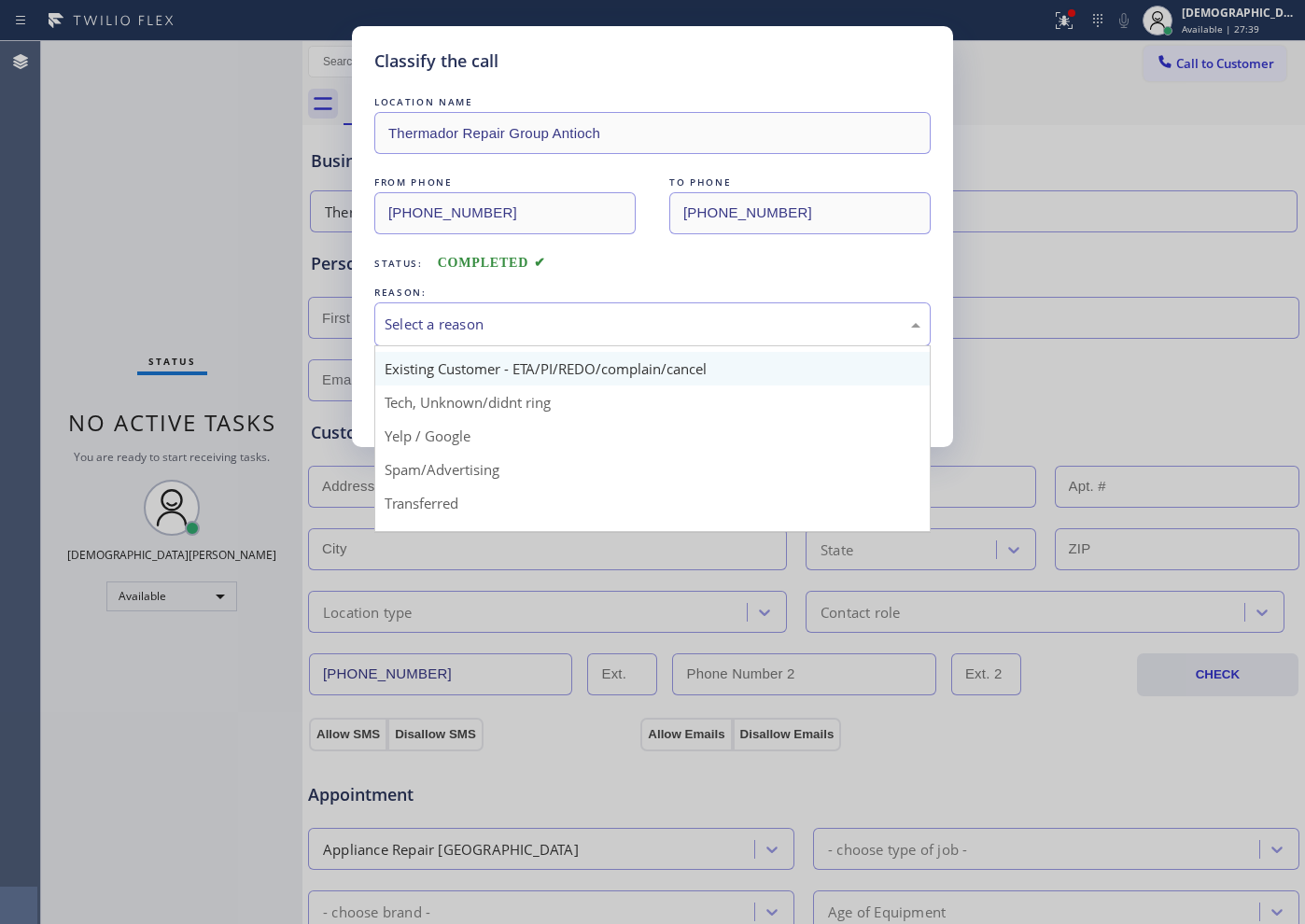
scroll to position [116, 0]
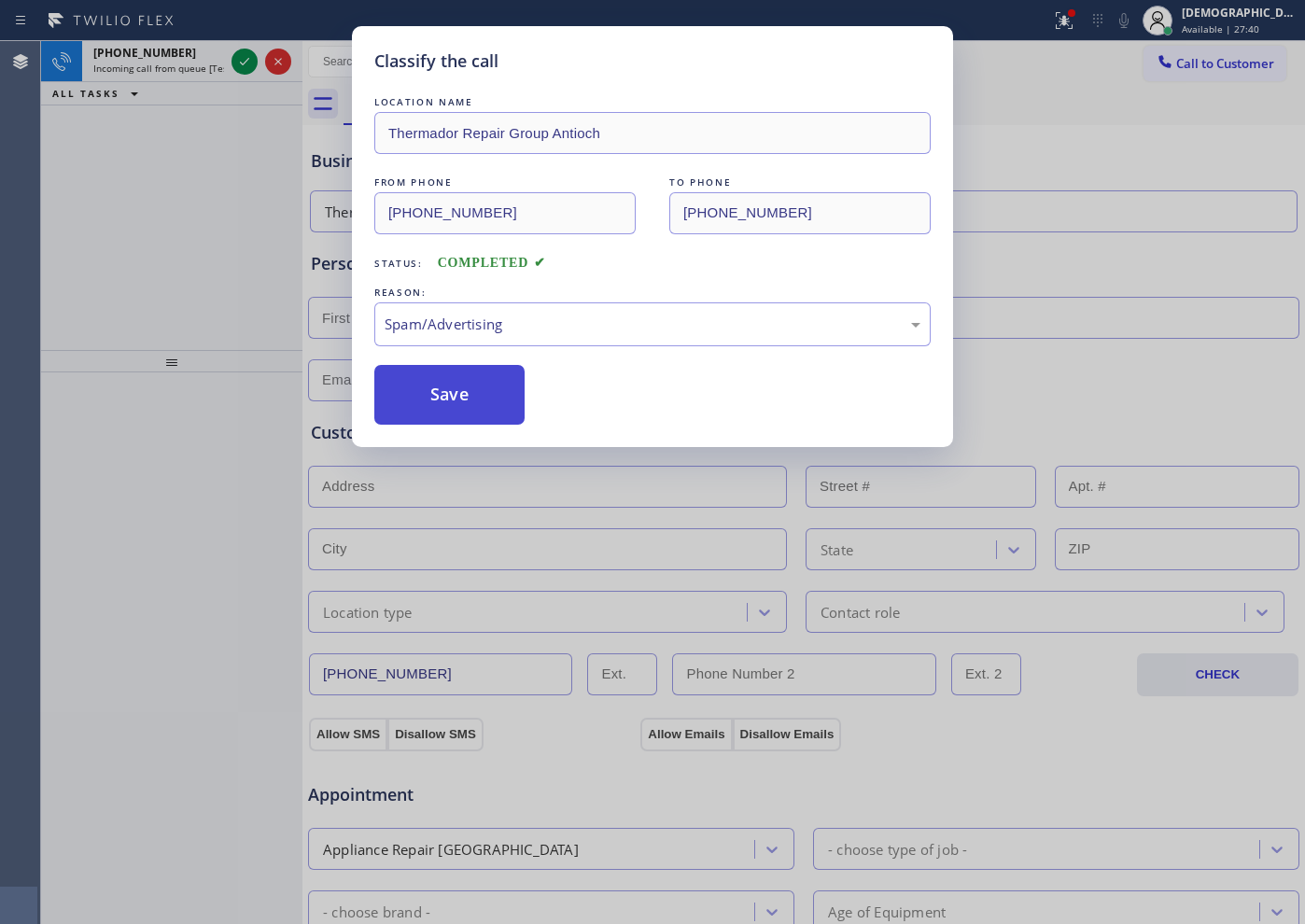
click at [461, 396] on button "Save" at bounding box center [449, 394] width 150 height 60
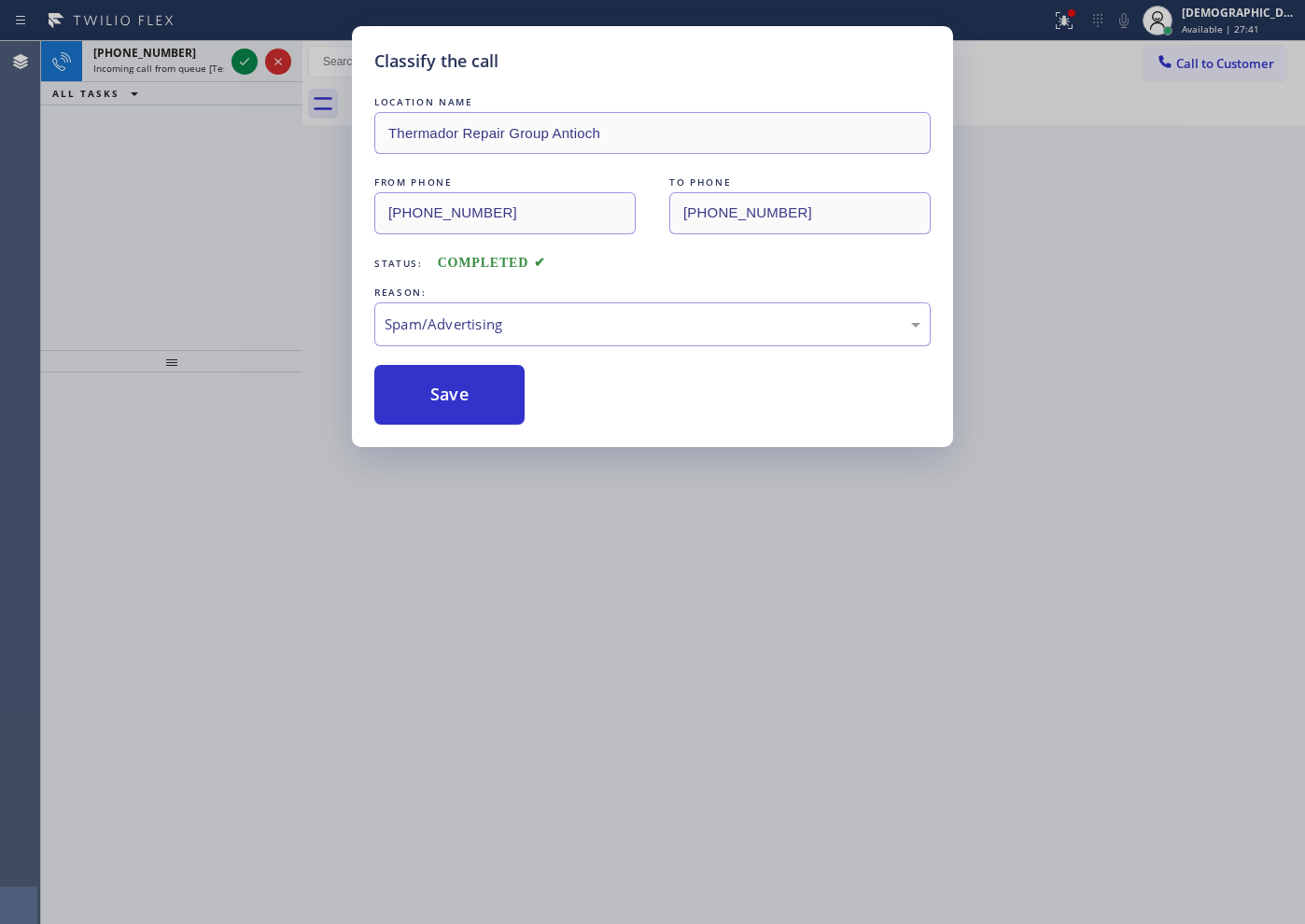
click at [237, 67] on div "Classify the call LOCATION NAME Thermador Repair Group Antioch FROM PHONE [PHON…" at bounding box center [652, 462] width 1305 height 924
click at [237, 67] on div "Classify the call LOCATION NAME Delux Heating and Cooling [GEOGRAPHIC_DATA] FRO…" at bounding box center [672, 482] width 1263 height 883
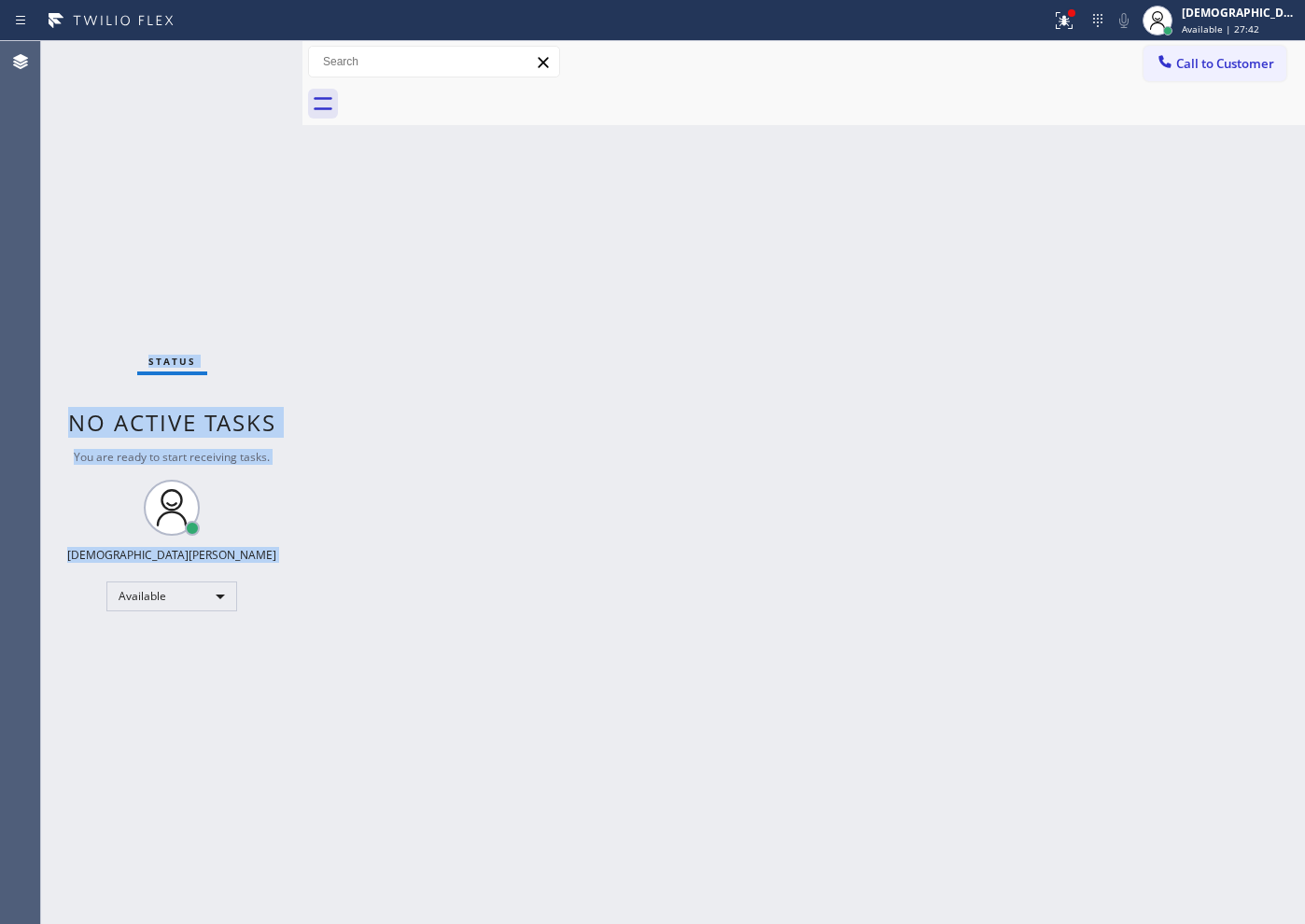
click at [239, 63] on div "Status No active tasks You are ready to start receiving tasks. Christian Cinco …" at bounding box center [171, 482] width 261 height 883
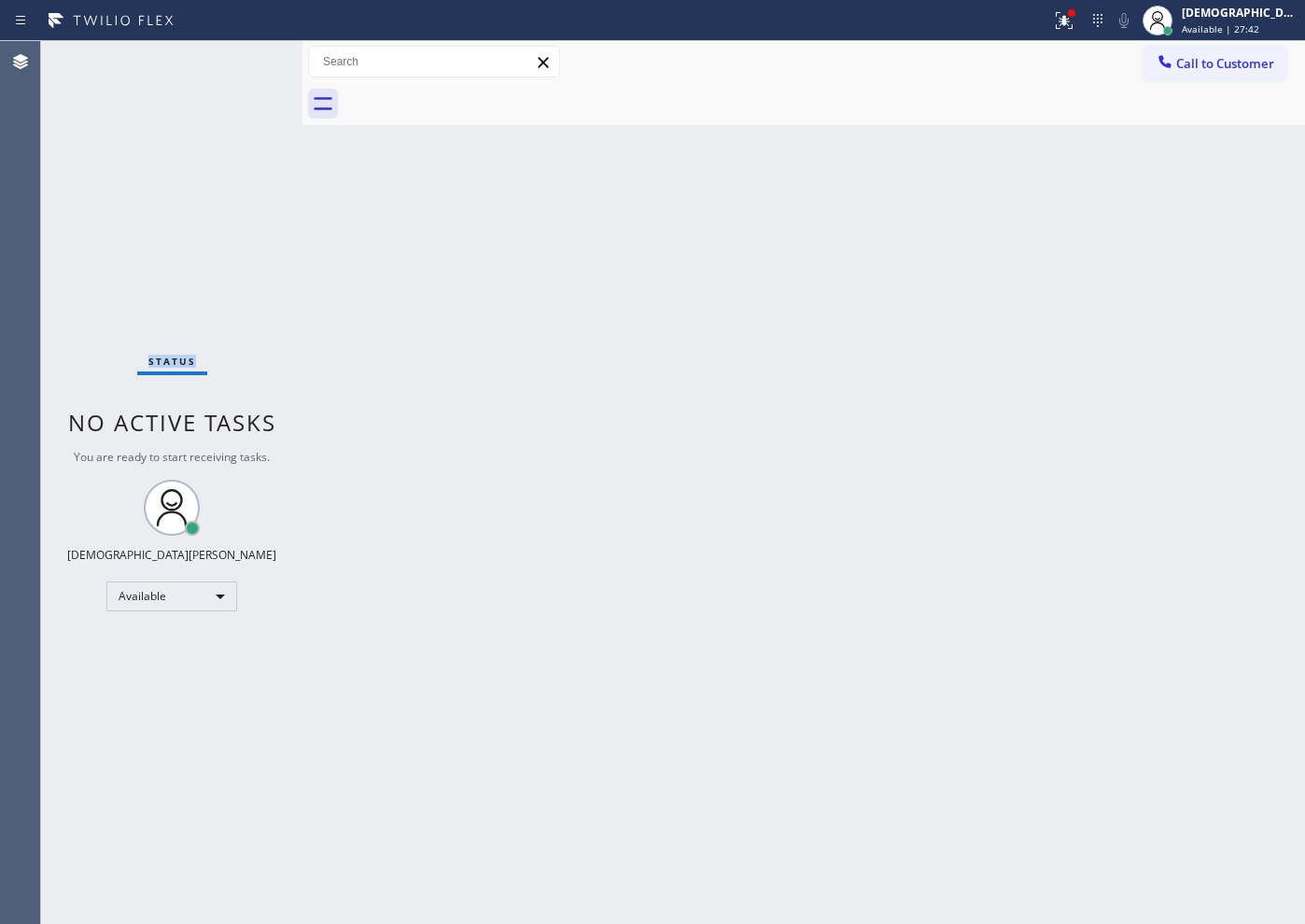
click at [239, 62] on div "Status No active tasks You are ready to start receiving tasks. Christian Cinco …" at bounding box center [171, 482] width 261 height 883
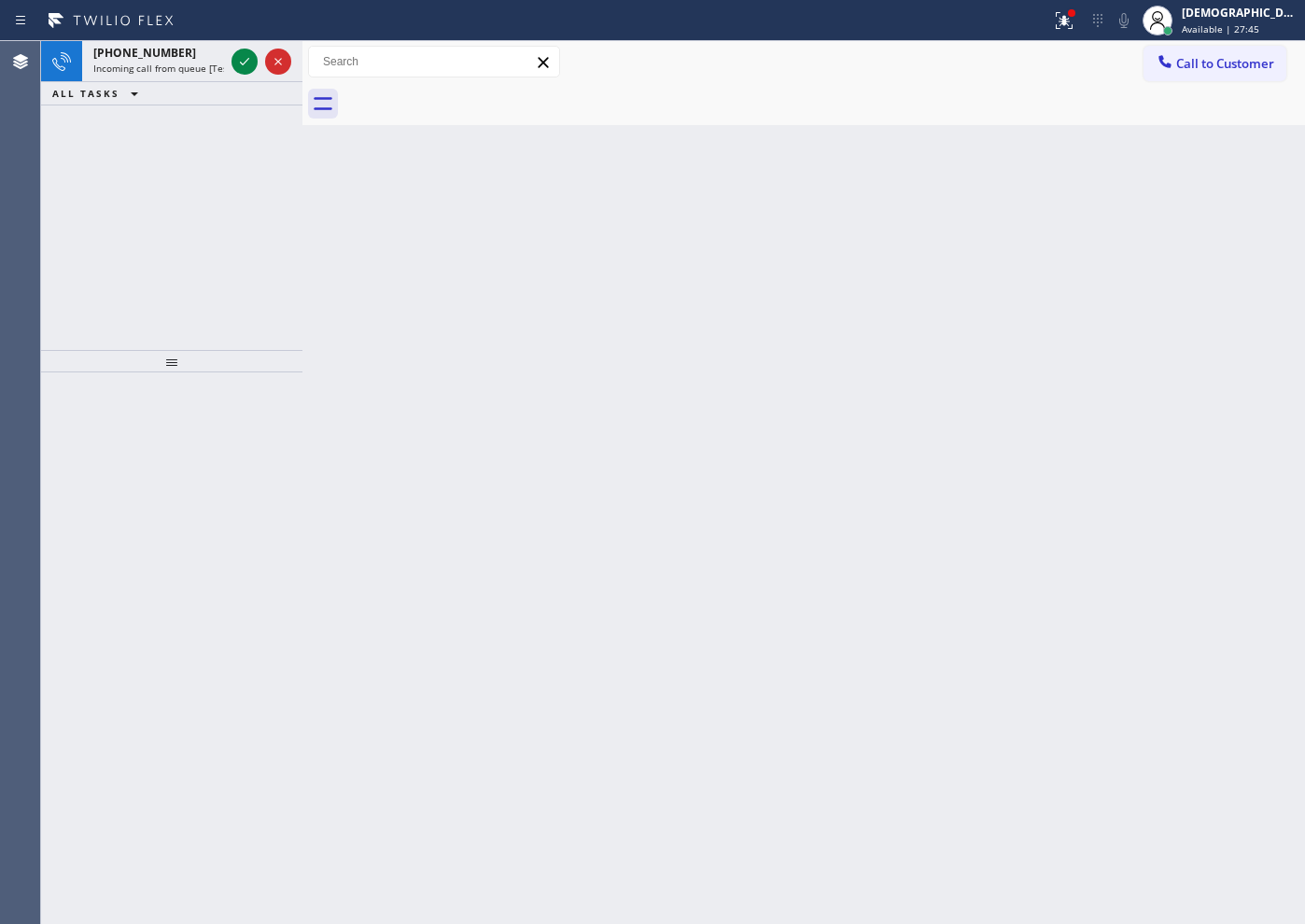
click at [222, 100] on div "ALL TASKS ALL TASKS ACTIVE TASKS TASKS IN WRAP UP" at bounding box center [171, 94] width 261 height 24
click at [246, 61] on icon at bounding box center [245, 61] width 9 height 8
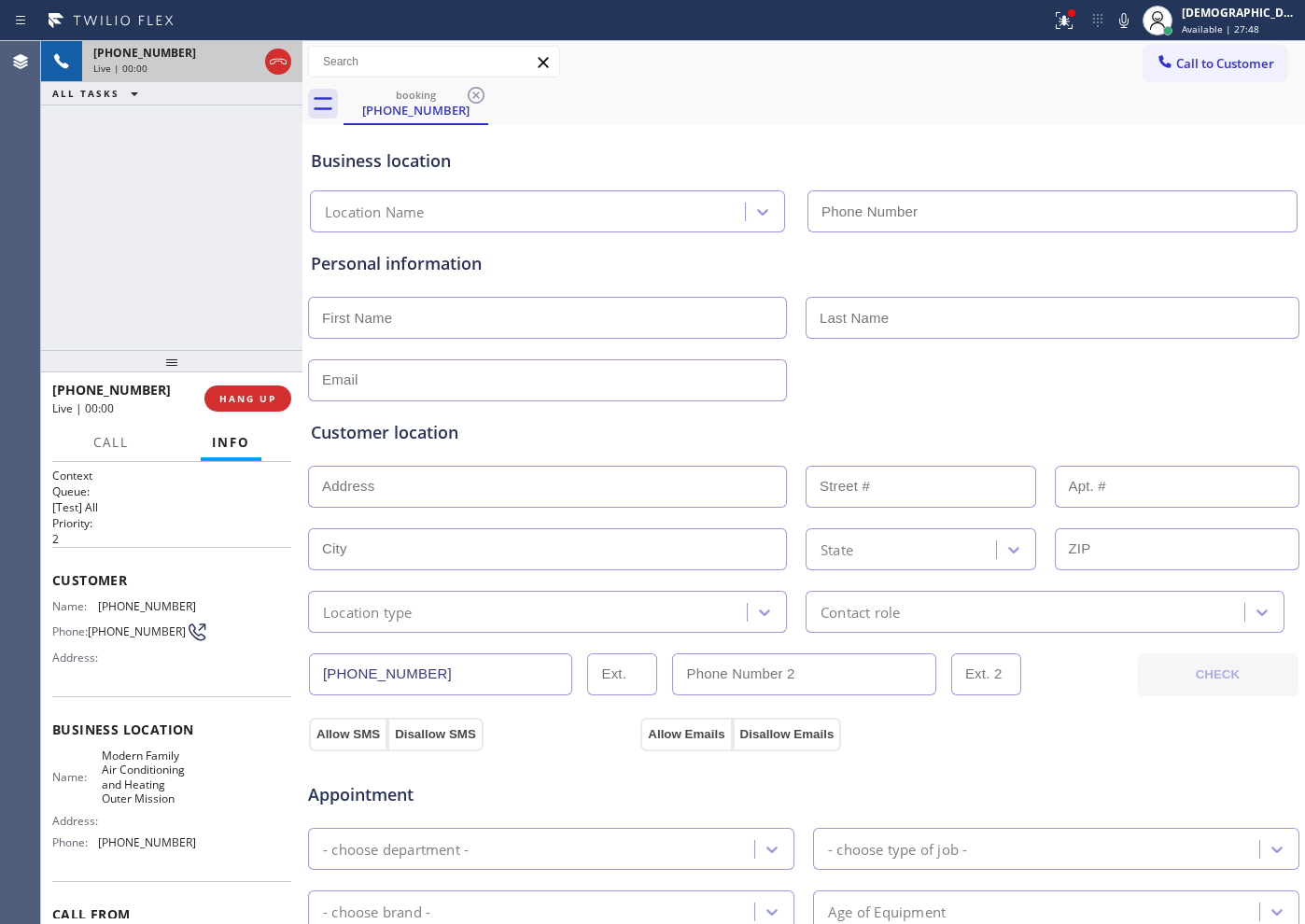
type input "[PHONE_NUMBER]"
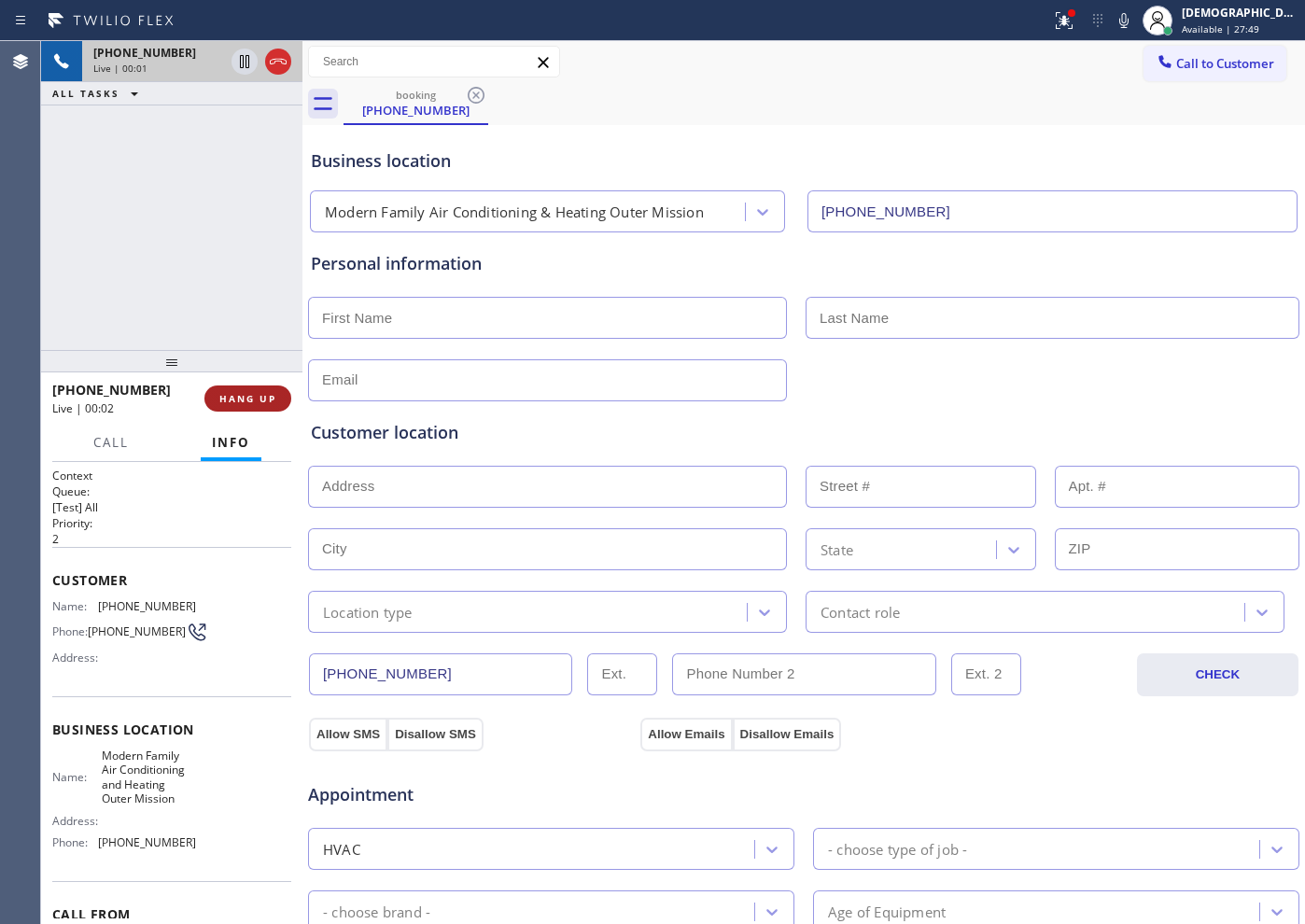
click at [236, 397] on span "HANG UP" at bounding box center [248, 398] width 57 height 13
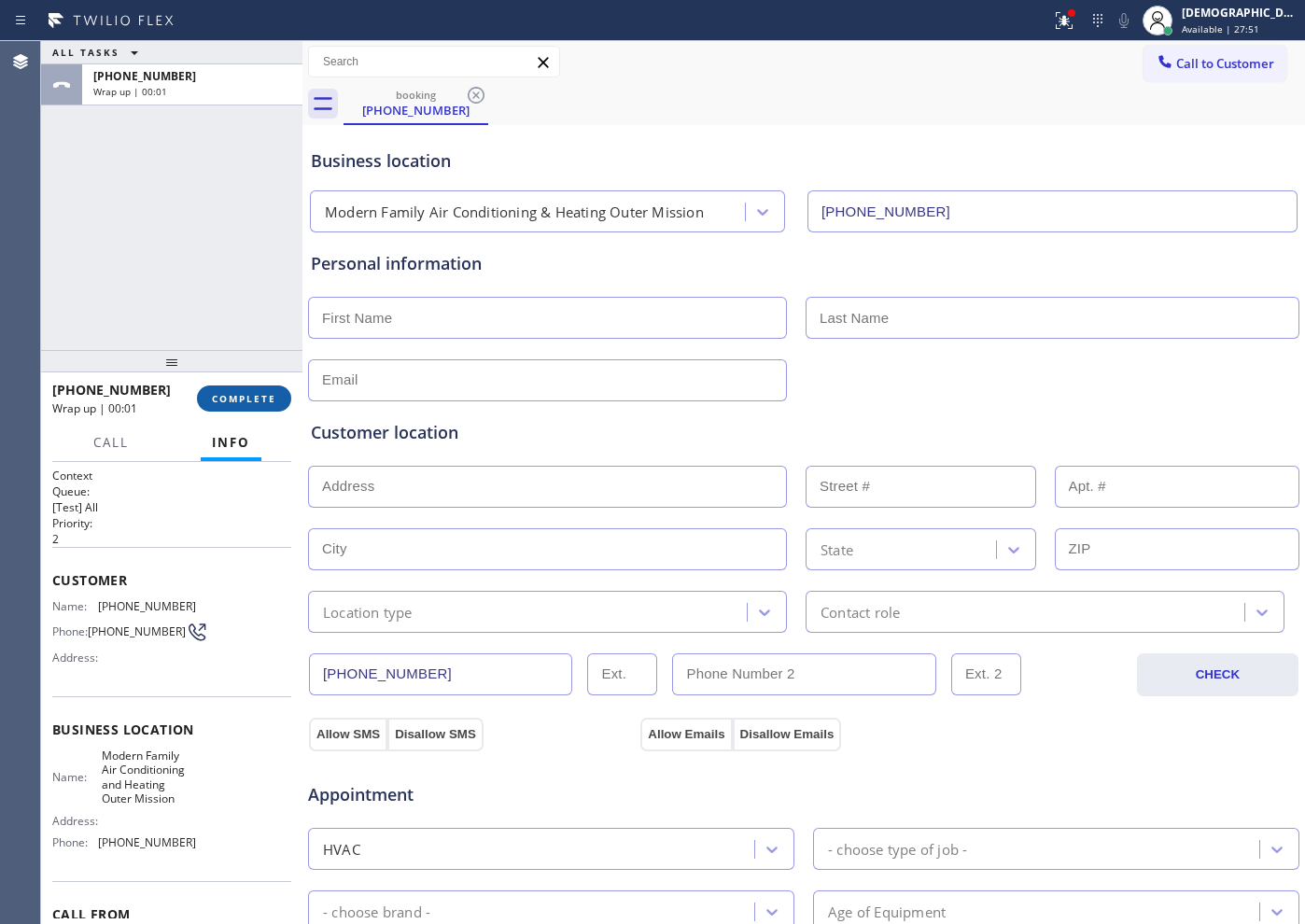
click at [246, 399] on span "COMPLETE" at bounding box center [244, 398] width 64 height 13
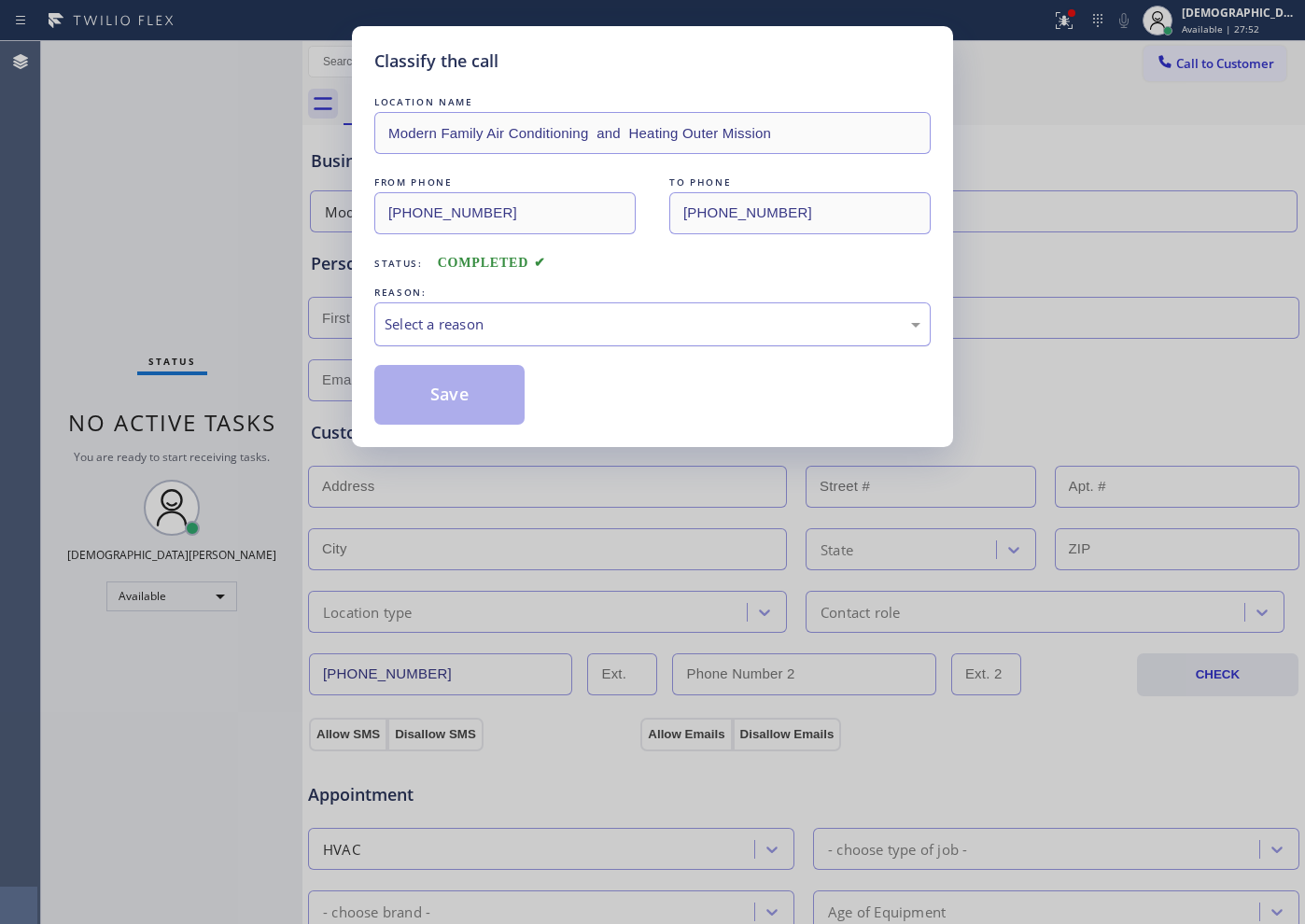
click at [495, 326] on div "Select a reason" at bounding box center [652, 324] width 535 height 22
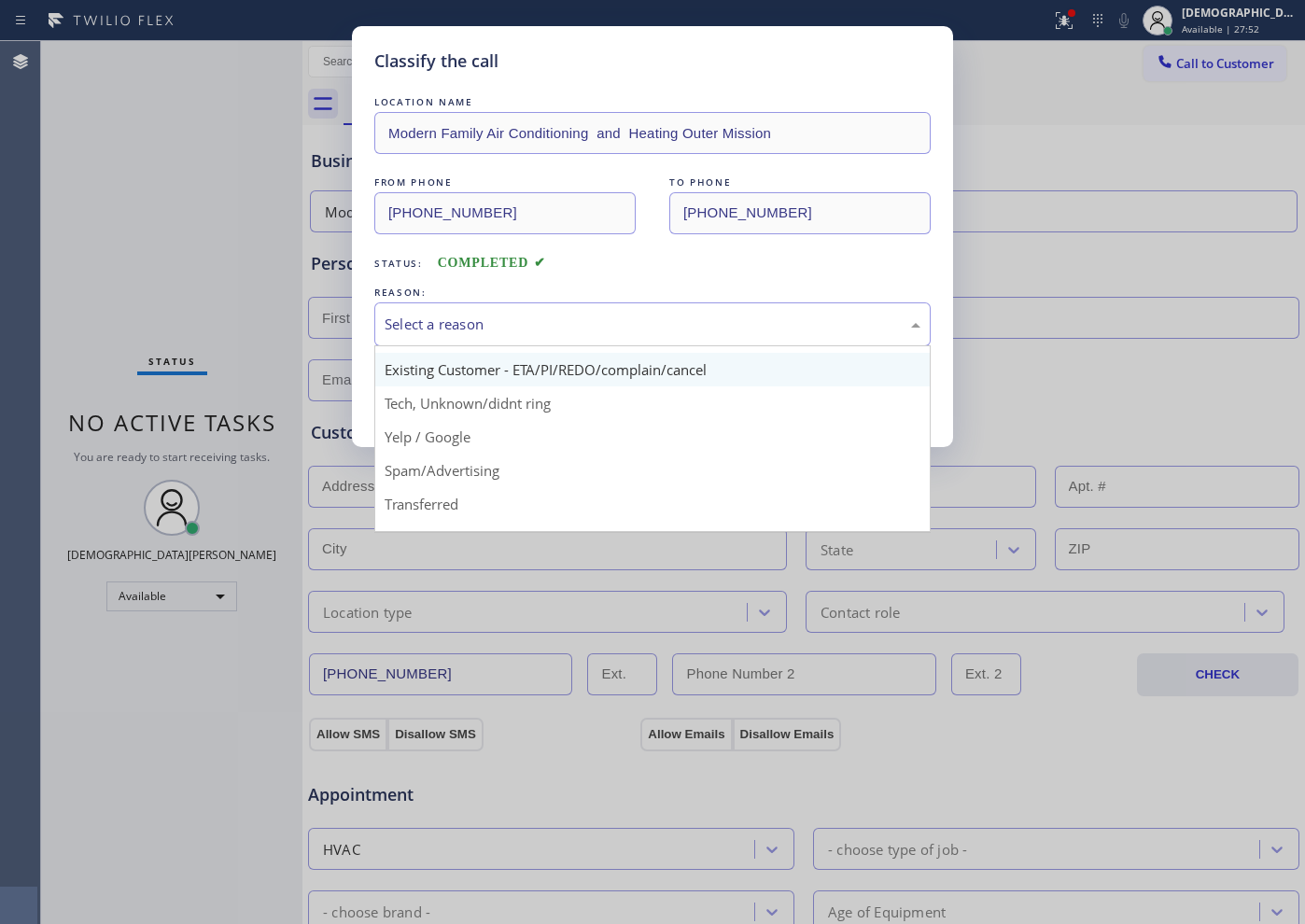
scroll to position [117, 0]
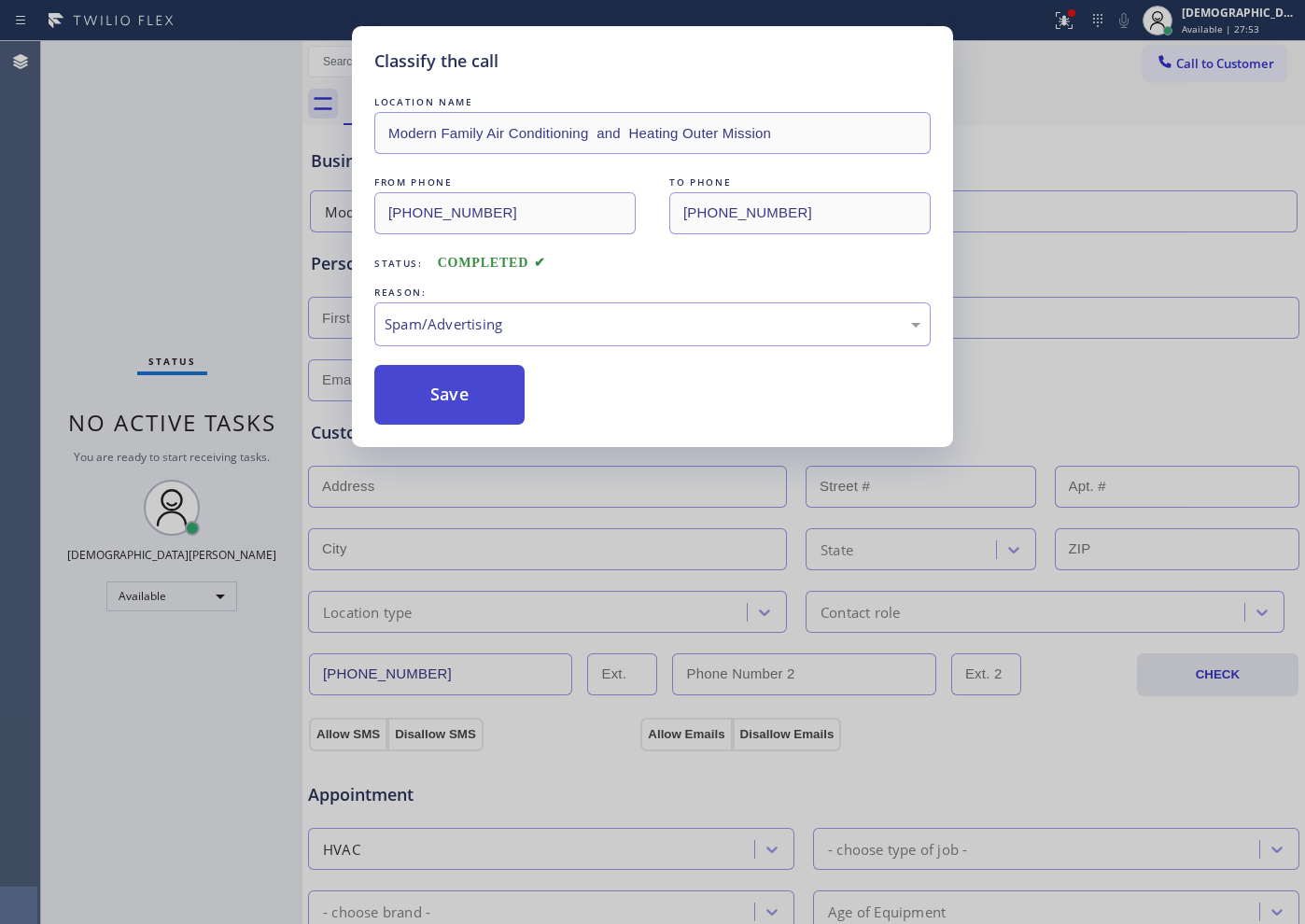
click at [453, 407] on button "Save" at bounding box center [449, 394] width 150 height 60
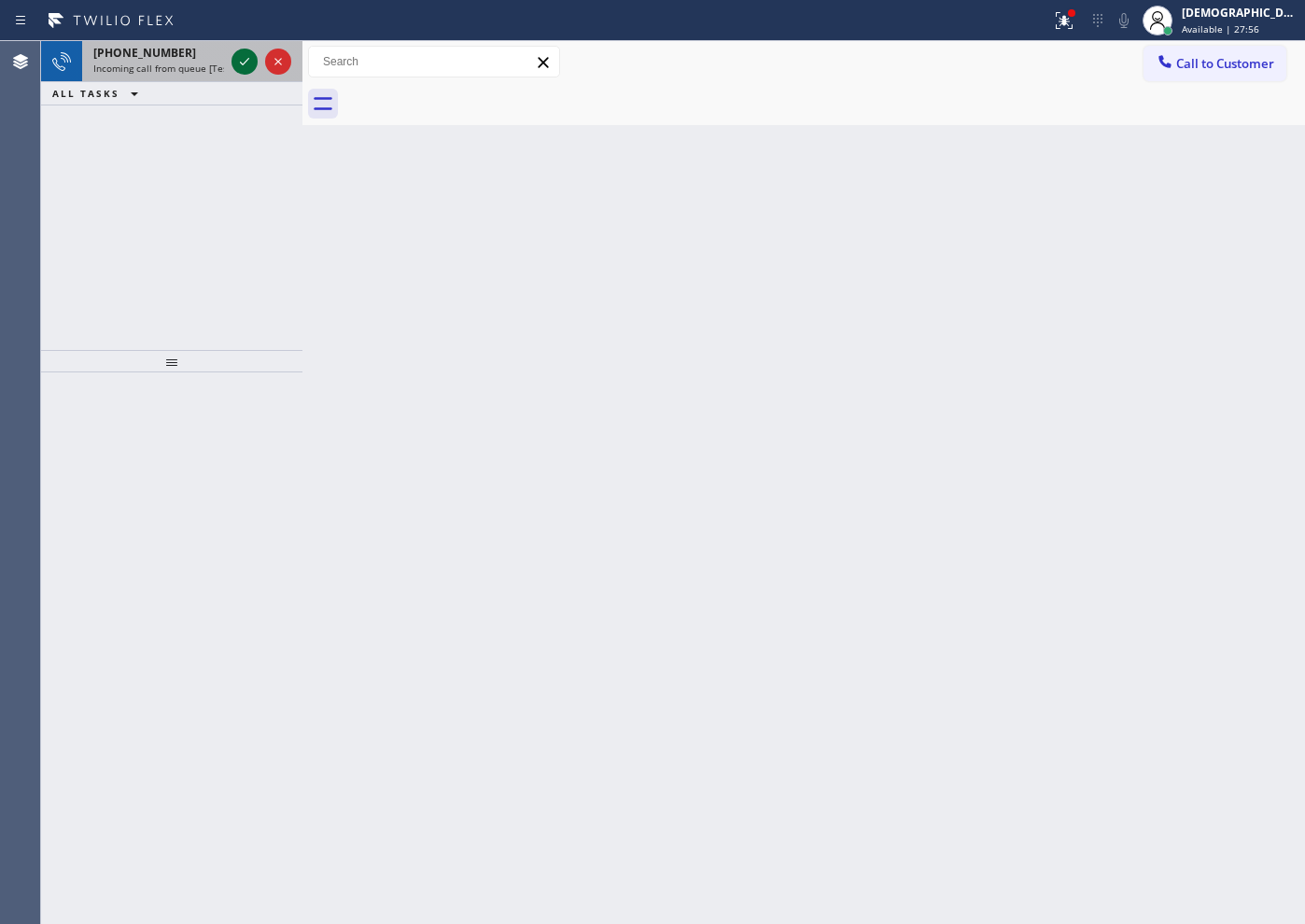
click at [246, 66] on icon at bounding box center [245, 61] width 23 height 23
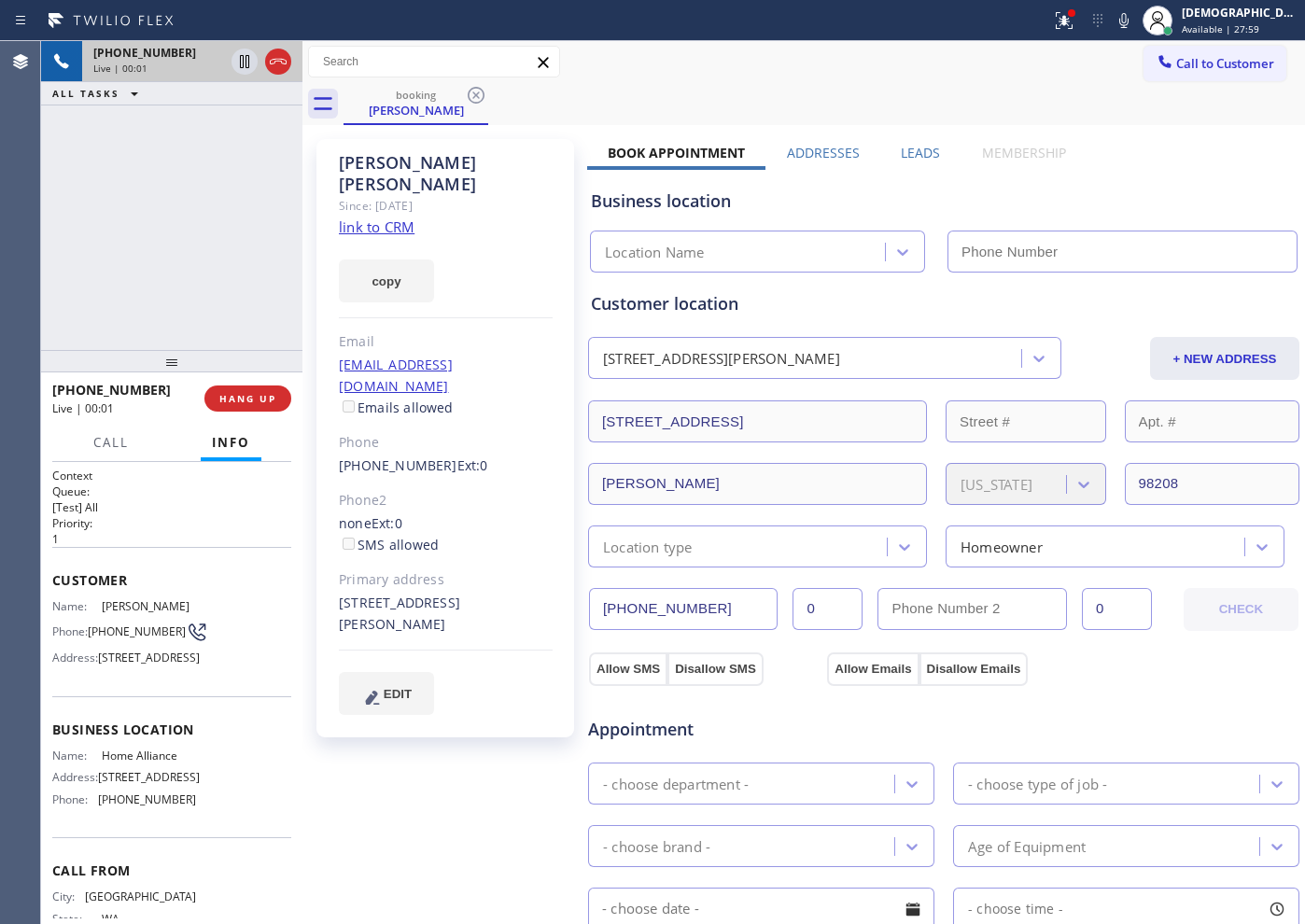
type input "[PHONE_NUMBER]"
click at [402, 218] on link "link to CRM" at bounding box center [376, 227] width 76 height 19
click at [243, 62] on icon at bounding box center [245, 61] width 9 height 13
click at [247, 58] on icon at bounding box center [245, 61] width 13 height 13
click at [243, 378] on div "[PHONE_NUMBER] Live | 03:47 HANG UP" at bounding box center [171, 398] width 239 height 48
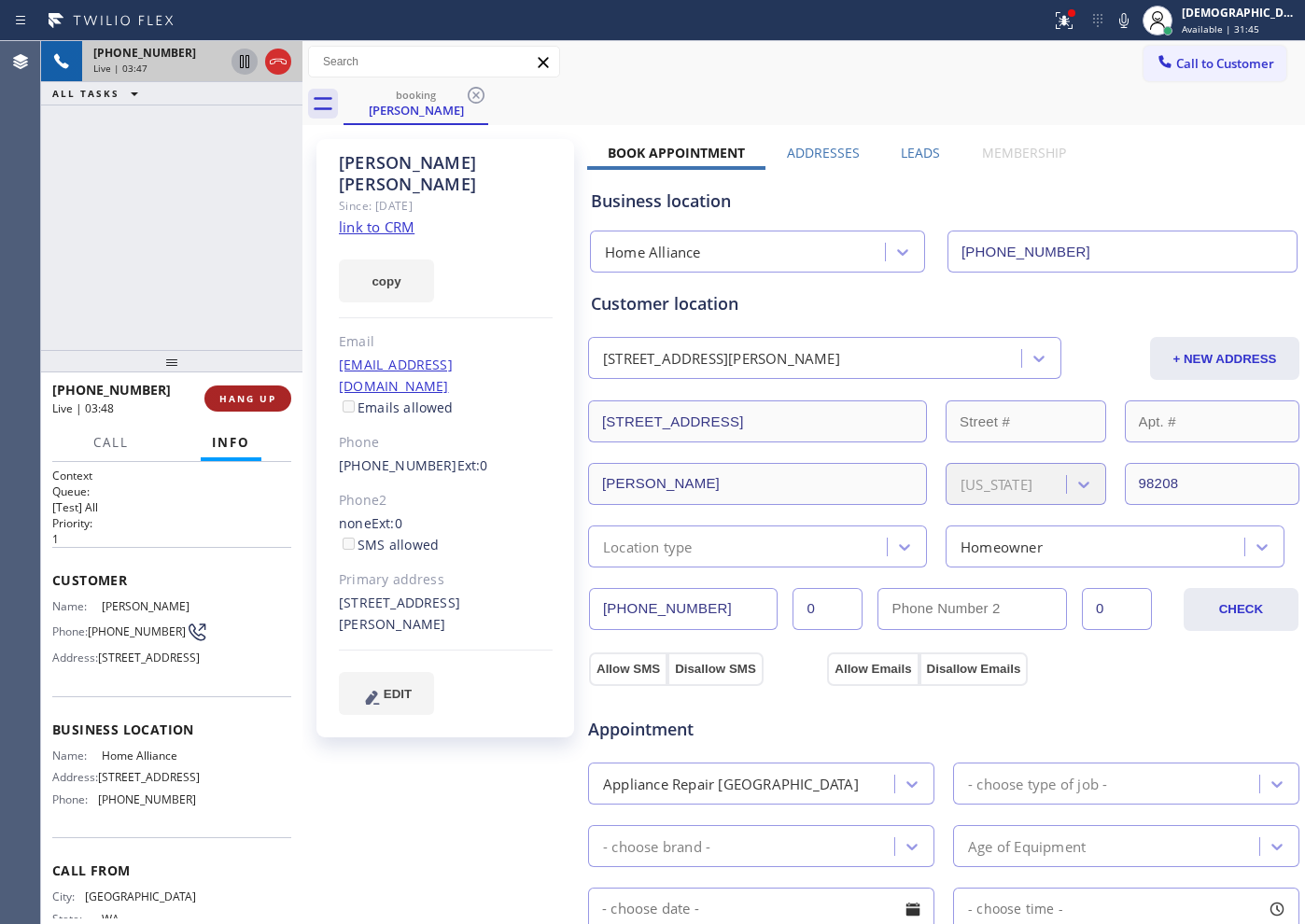
click at [241, 405] on button "HANG UP" at bounding box center [248, 399] width 87 height 26
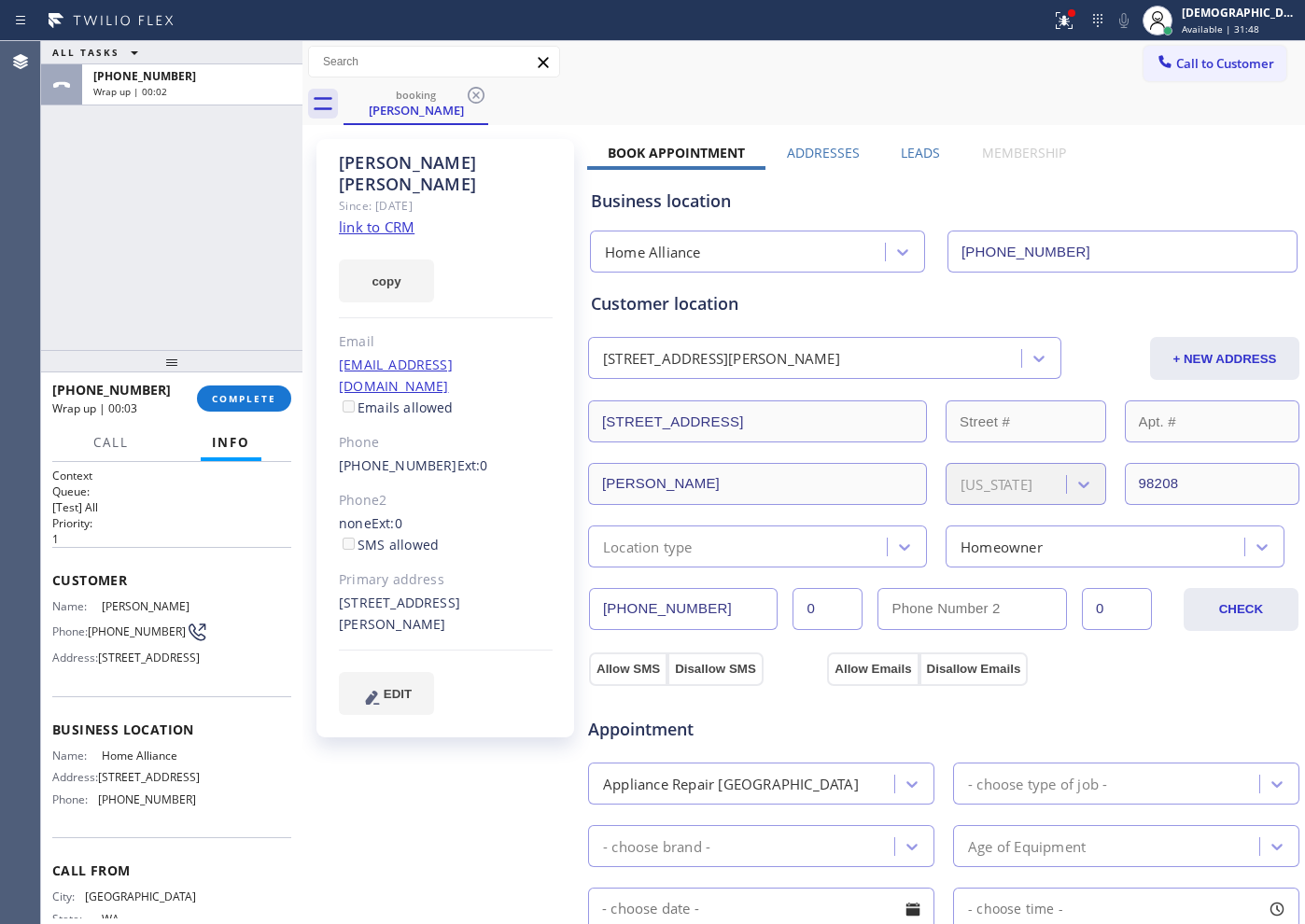
drag, startPoint x: 192, startPoint y: 129, endPoint x: 189, endPoint y: 0, distance: 129.0
click at [192, 122] on div "ALL TASKS ALL TASKS ACTIVE TASKS TASKS IN WRAP UP [PHONE_NUMBER] Wrap up | 00:02" at bounding box center [171, 195] width 261 height 309
drag, startPoint x: 258, startPoint y: 280, endPoint x: 259, endPoint y: 297, distance: 17.0
click at [258, 280] on div "ALL TASKS ALL TASKS ACTIVE TASKS TASKS IN WRAP UP [PHONE_NUMBER] Wrap up | 02:08" at bounding box center [171, 195] width 261 height 309
click at [257, 388] on button "COMPLETE" at bounding box center [244, 399] width 95 height 26
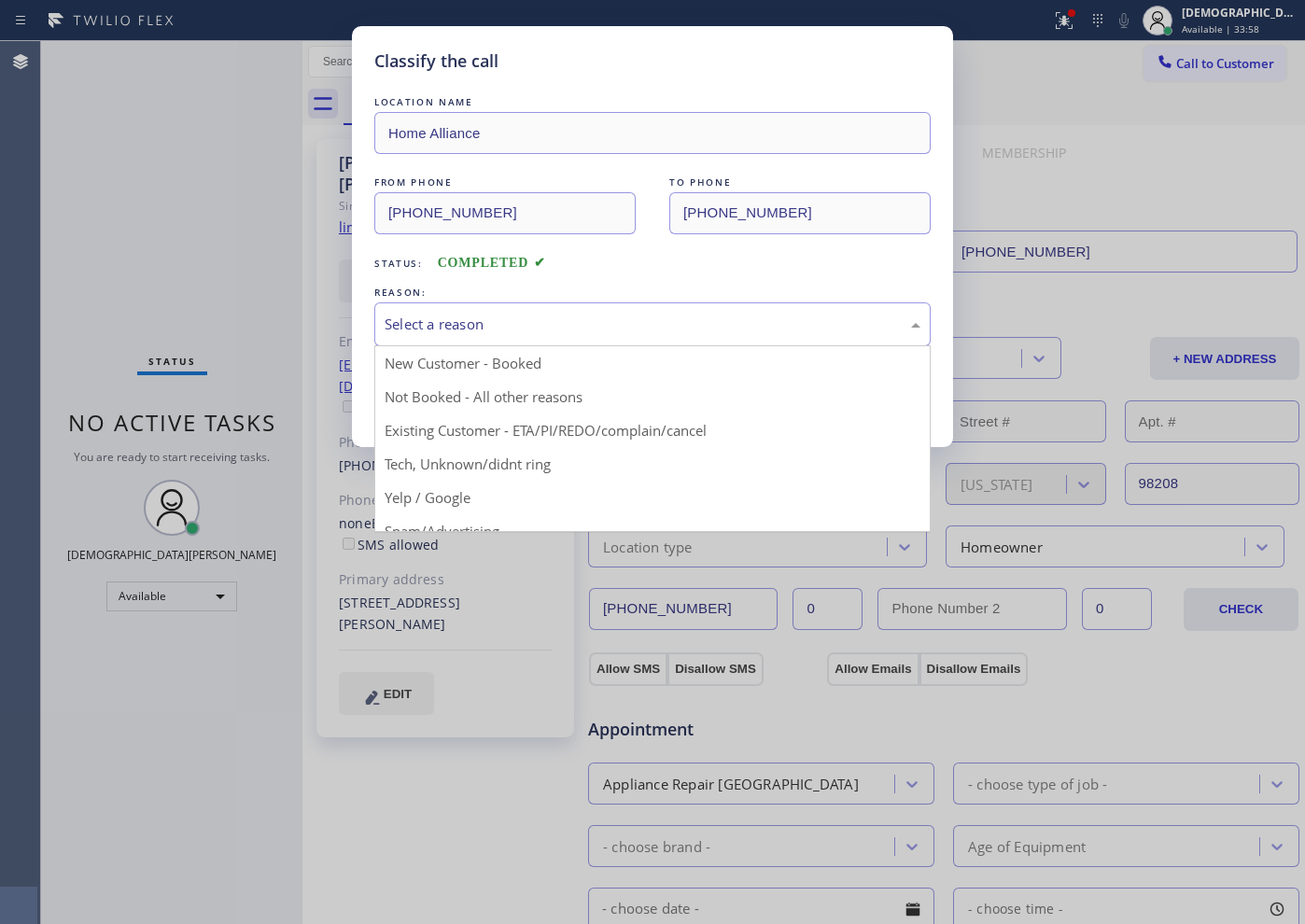
click at [502, 329] on div "Select a reason" at bounding box center [652, 324] width 535 height 22
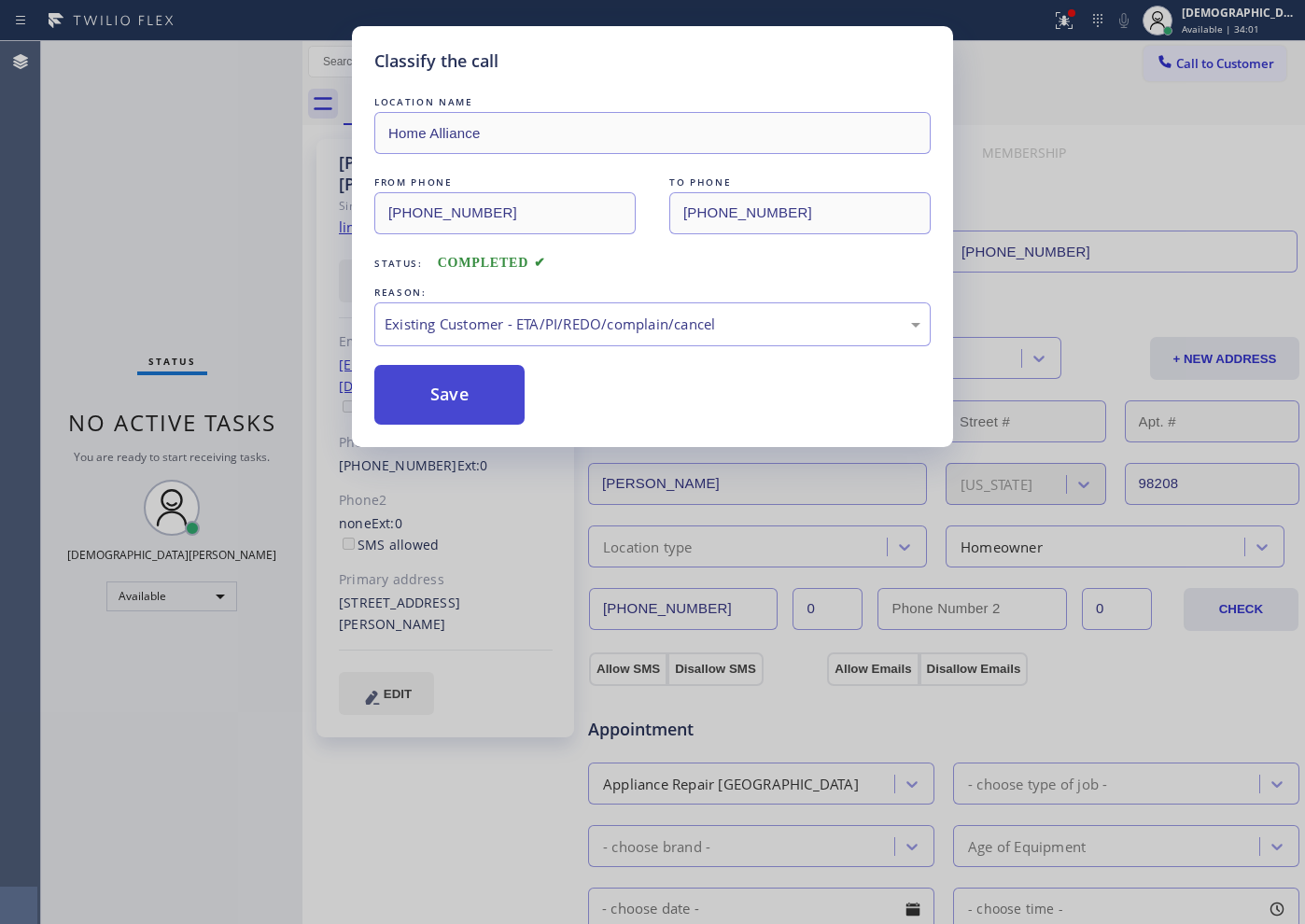
click at [434, 407] on button "Save" at bounding box center [449, 394] width 150 height 60
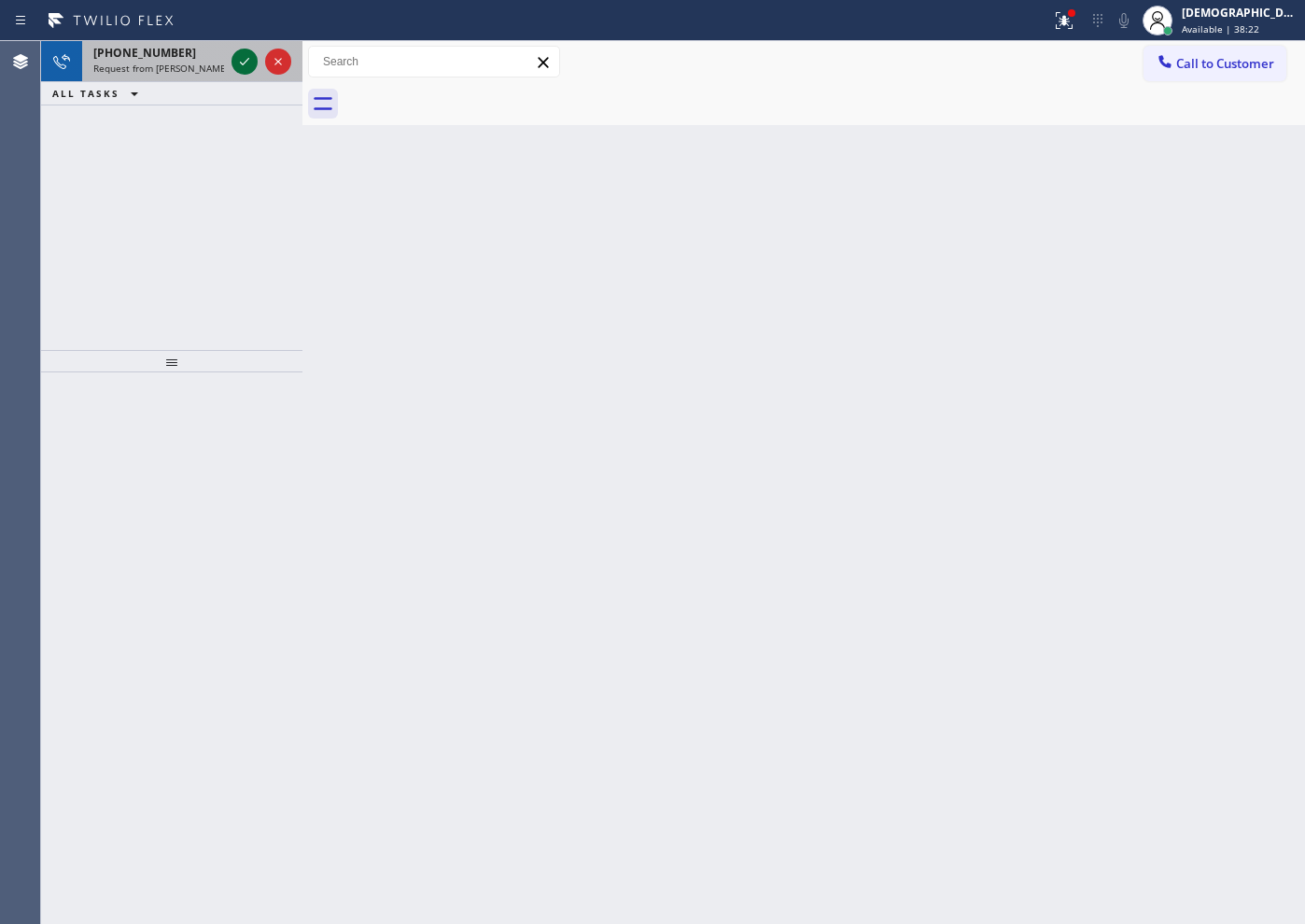
click at [236, 60] on icon at bounding box center [245, 61] width 23 height 23
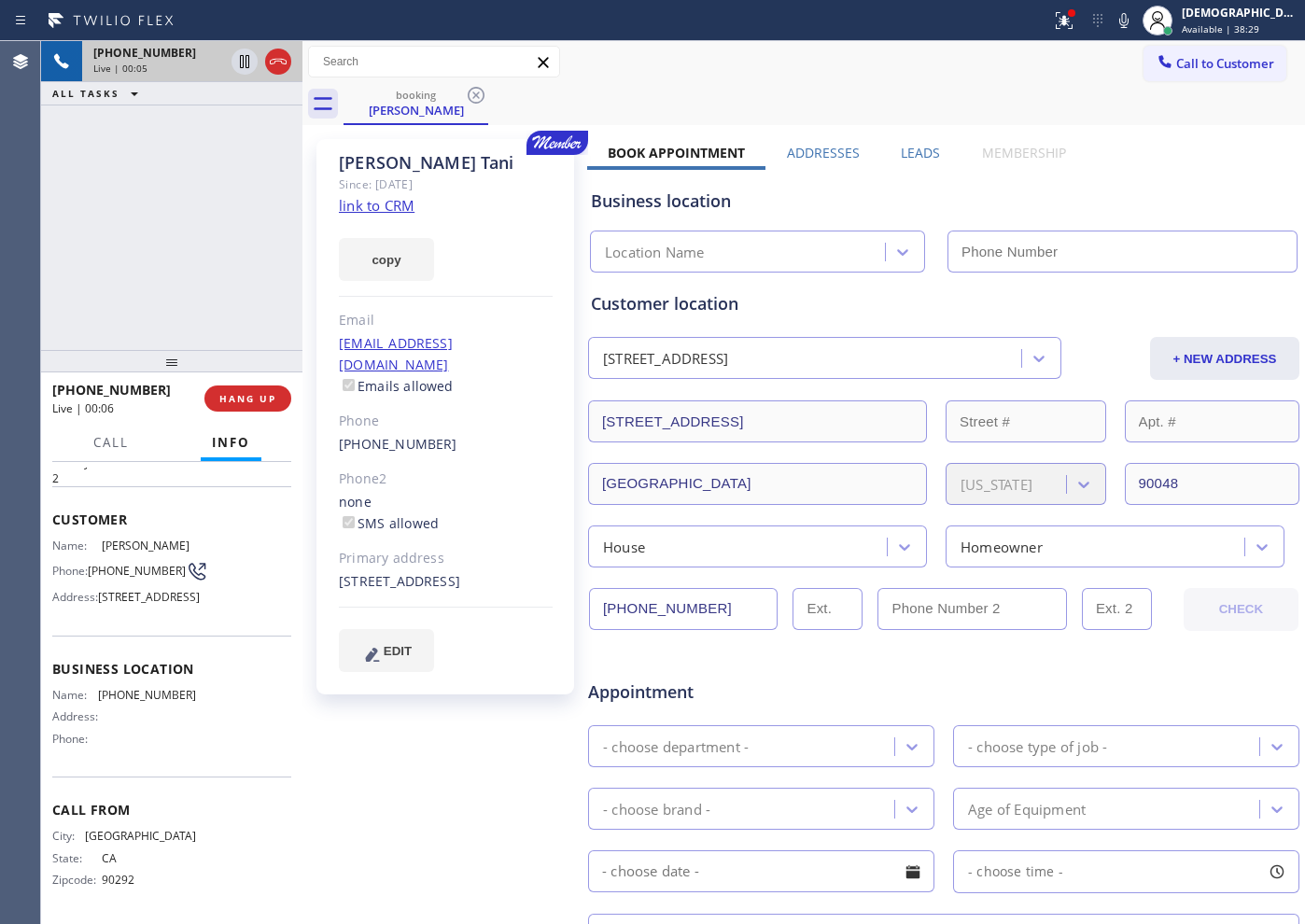
scroll to position [110, 0]
click at [408, 199] on link "link to CRM" at bounding box center [376, 205] width 76 height 19
click at [246, 62] on icon at bounding box center [245, 61] width 9 height 13
click at [241, 61] on icon at bounding box center [245, 61] width 13 height 13
click at [249, 60] on icon at bounding box center [245, 61] width 9 height 13
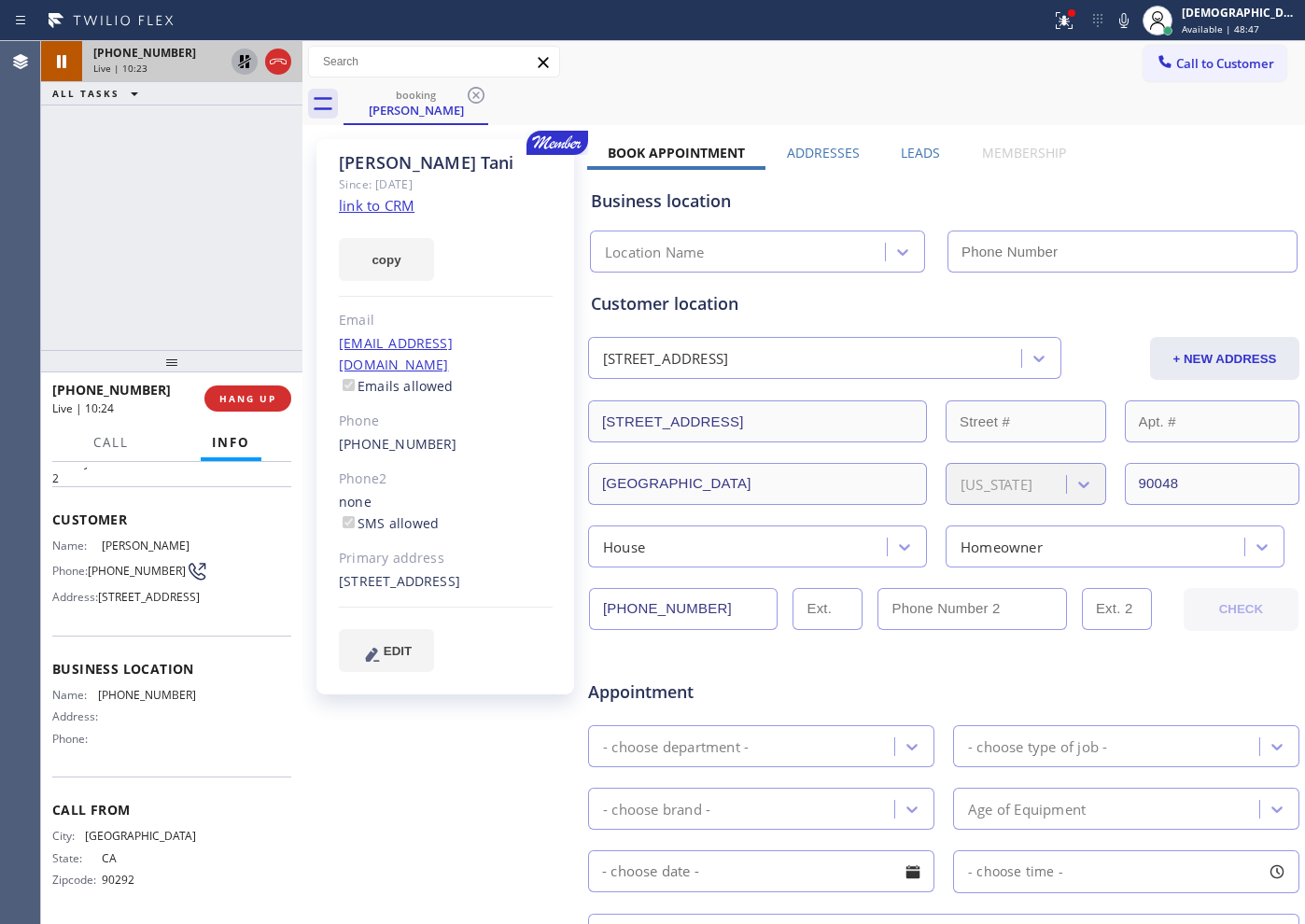
click at [175, 180] on div "[PHONE_NUMBER] Live | 10:23 ALL TASKS ALL TASKS ACTIVE TASKS TASKS IN WRAP UP" at bounding box center [171, 195] width 261 height 309
click at [239, 58] on icon at bounding box center [245, 61] width 23 height 23
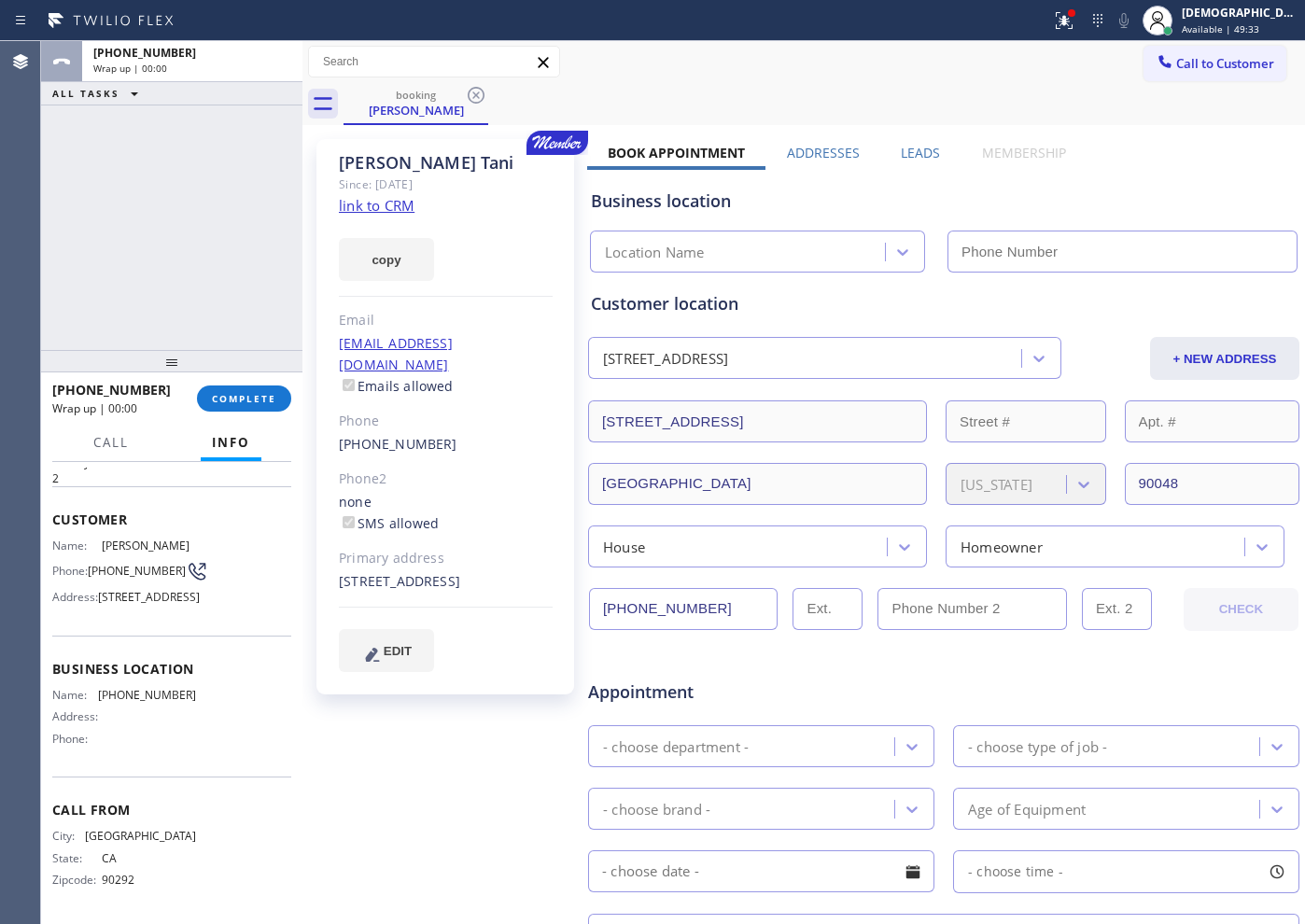
click at [273, 53] on div "[PHONE_NUMBER]" at bounding box center [192, 52] width 198 height 16
click at [276, 396] on button "COMPLETE" at bounding box center [244, 399] width 95 height 26
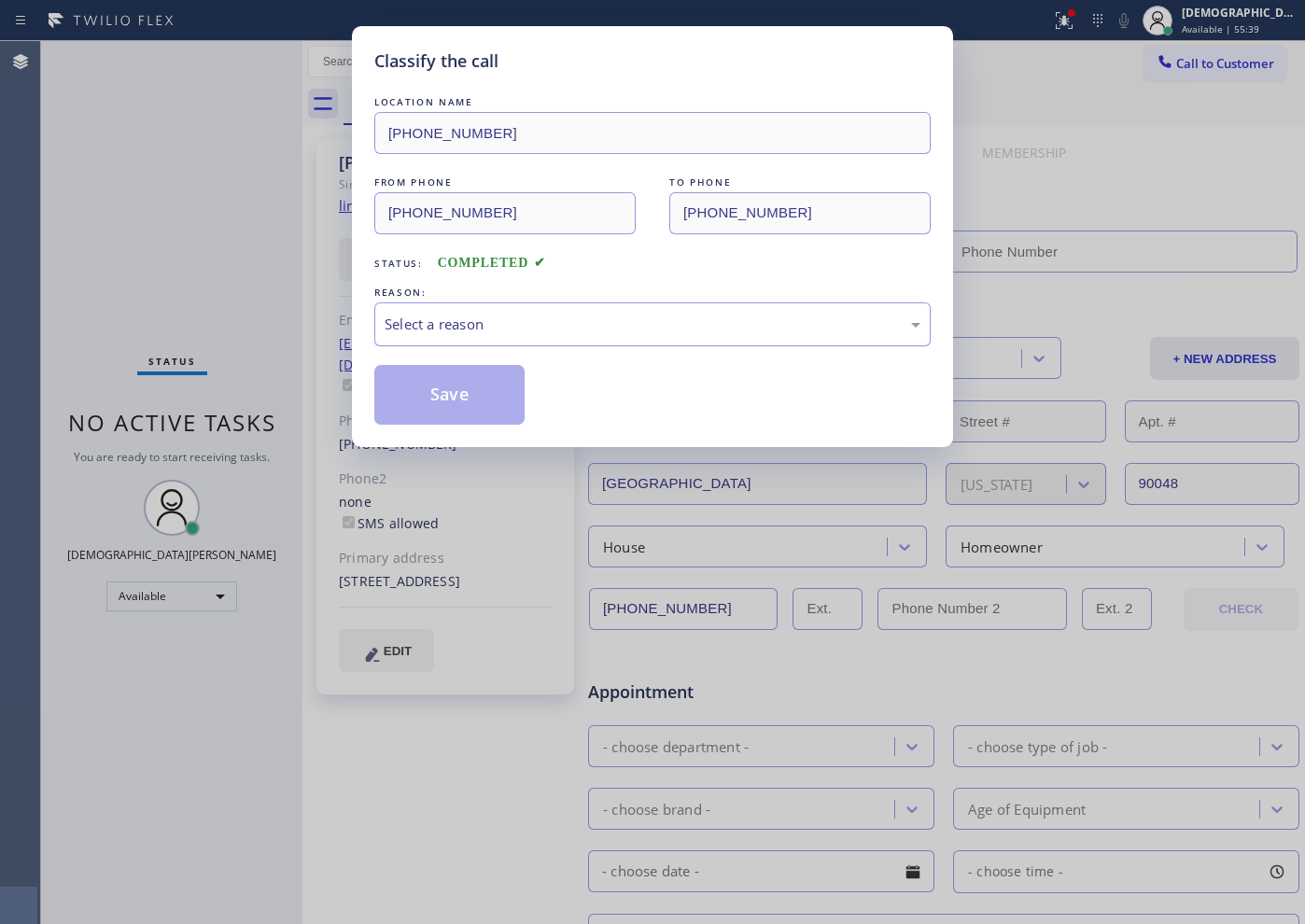
click at [435, 321] on div "Select a reason" at bounding box center [652, 324] width 535 height 22
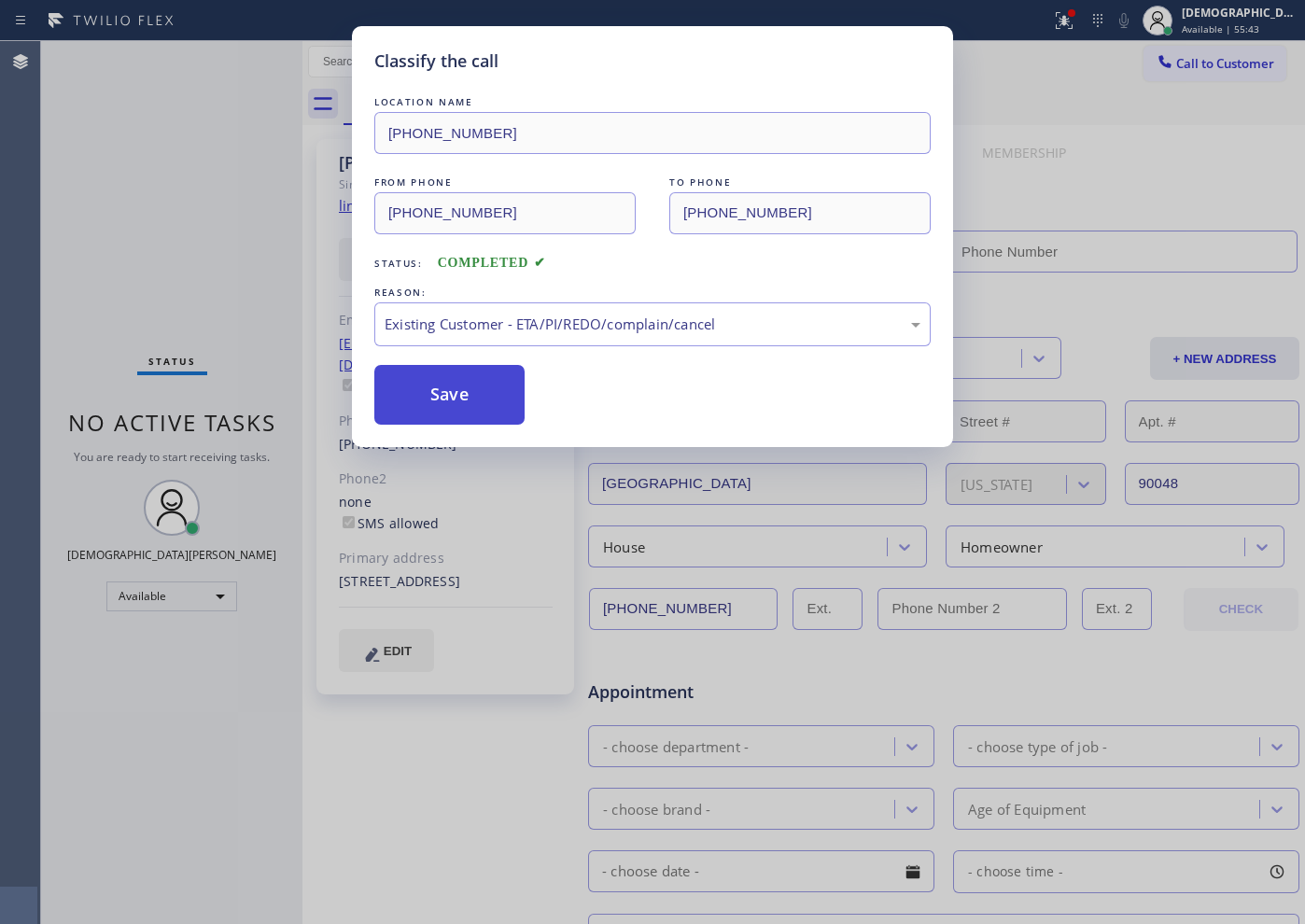
click at [451, 399] on button "Save" at bounding box center [449, 394] width 150 height 60
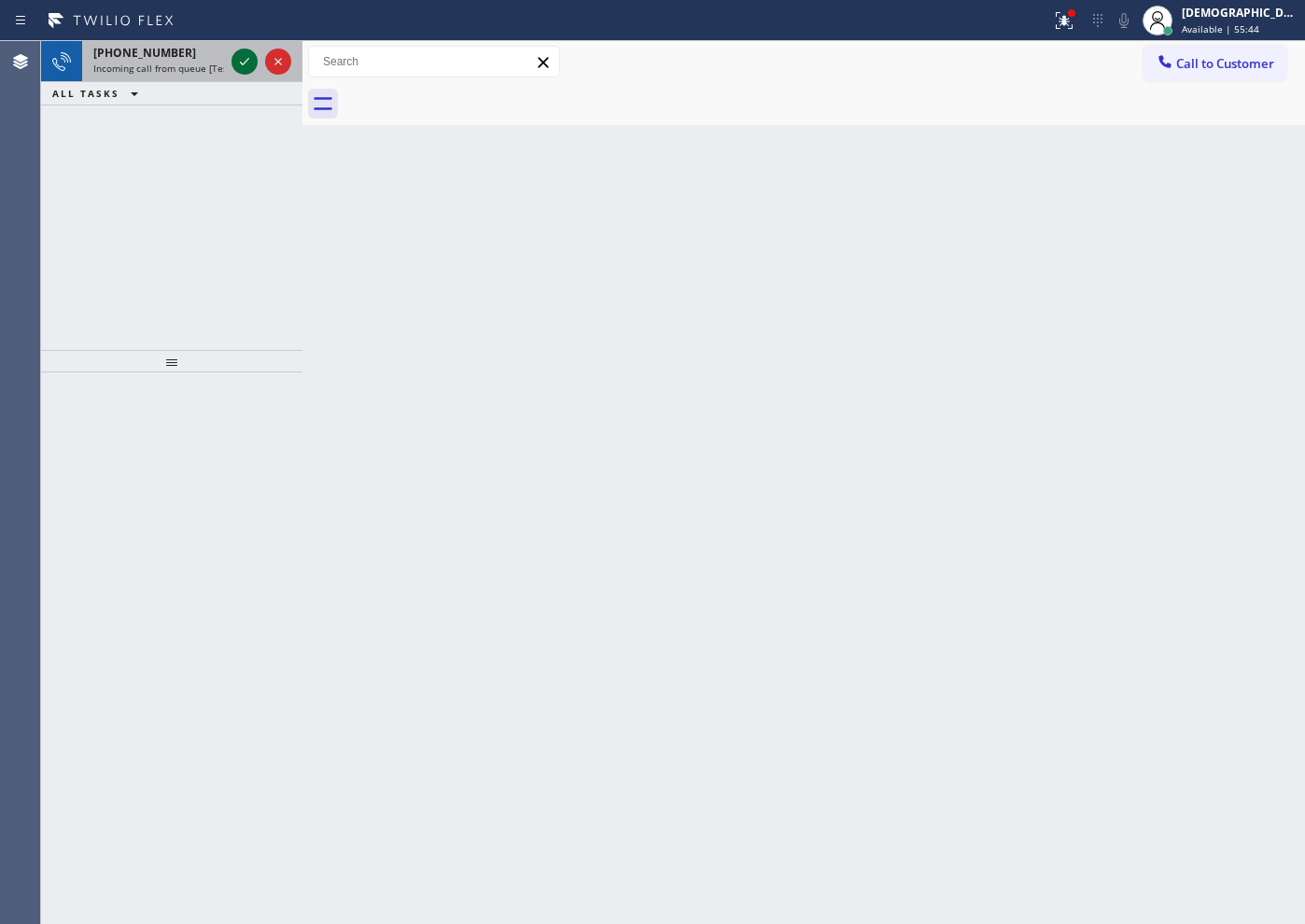
click at [244, 61] on icon at bounding box center [245, 61] width 23 height 23
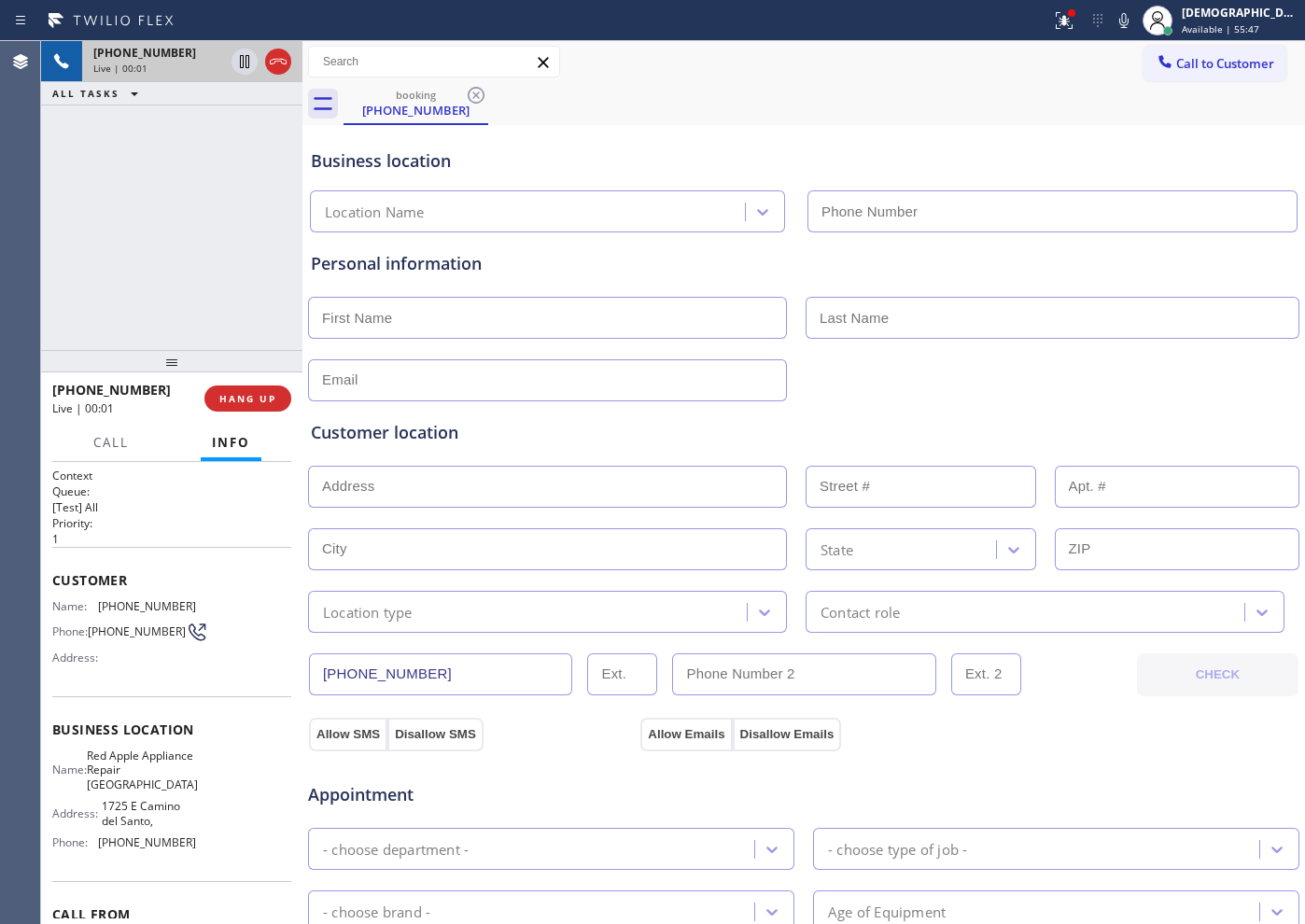
type input "[PHONE_NUMBER]"
click at [280, 64] on icon at bounding box center [278, 61] width 23 height 23
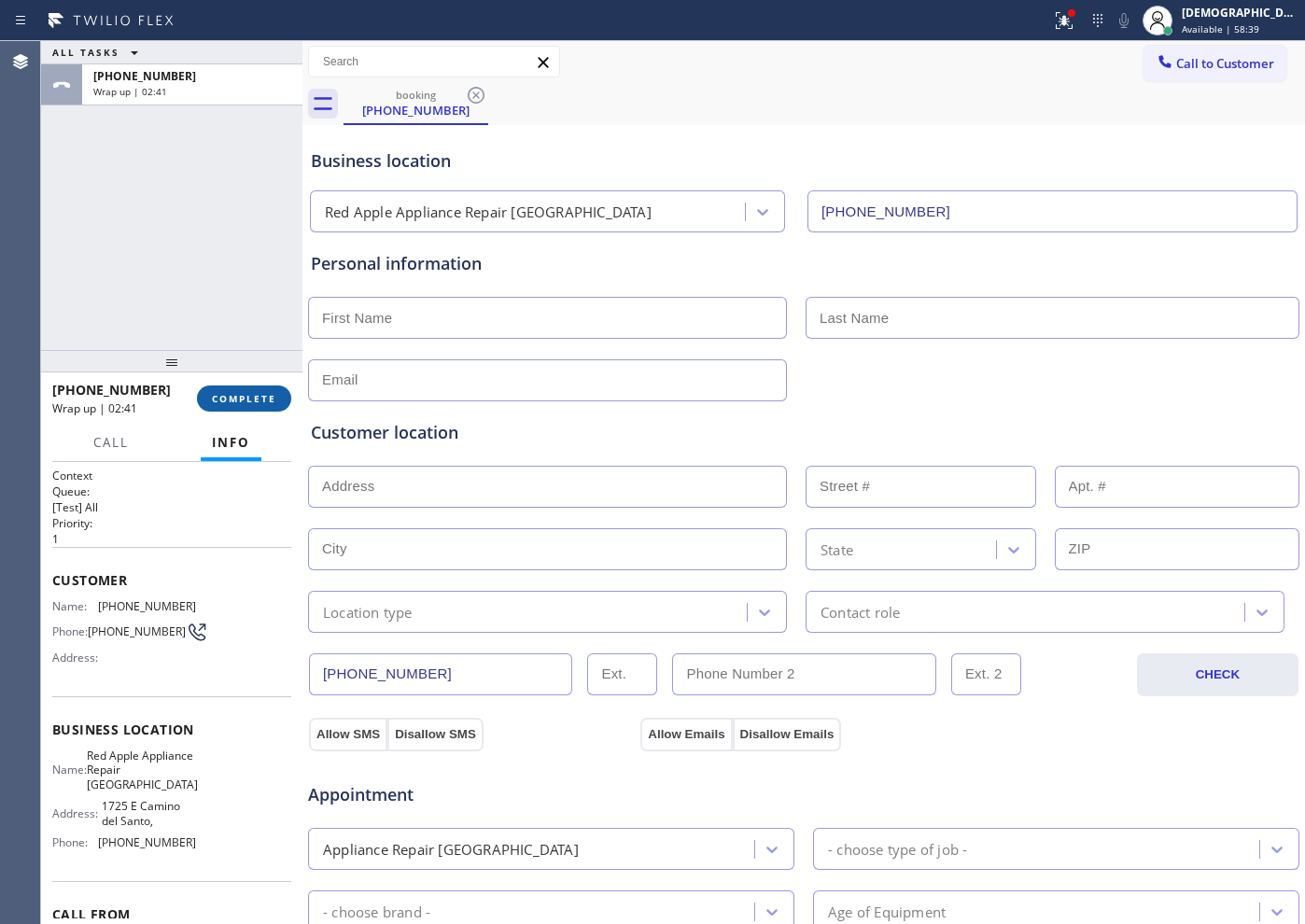
click at [228, 393] on span "COMPLETE" at bounding box center [244, 398] width 64 height 13
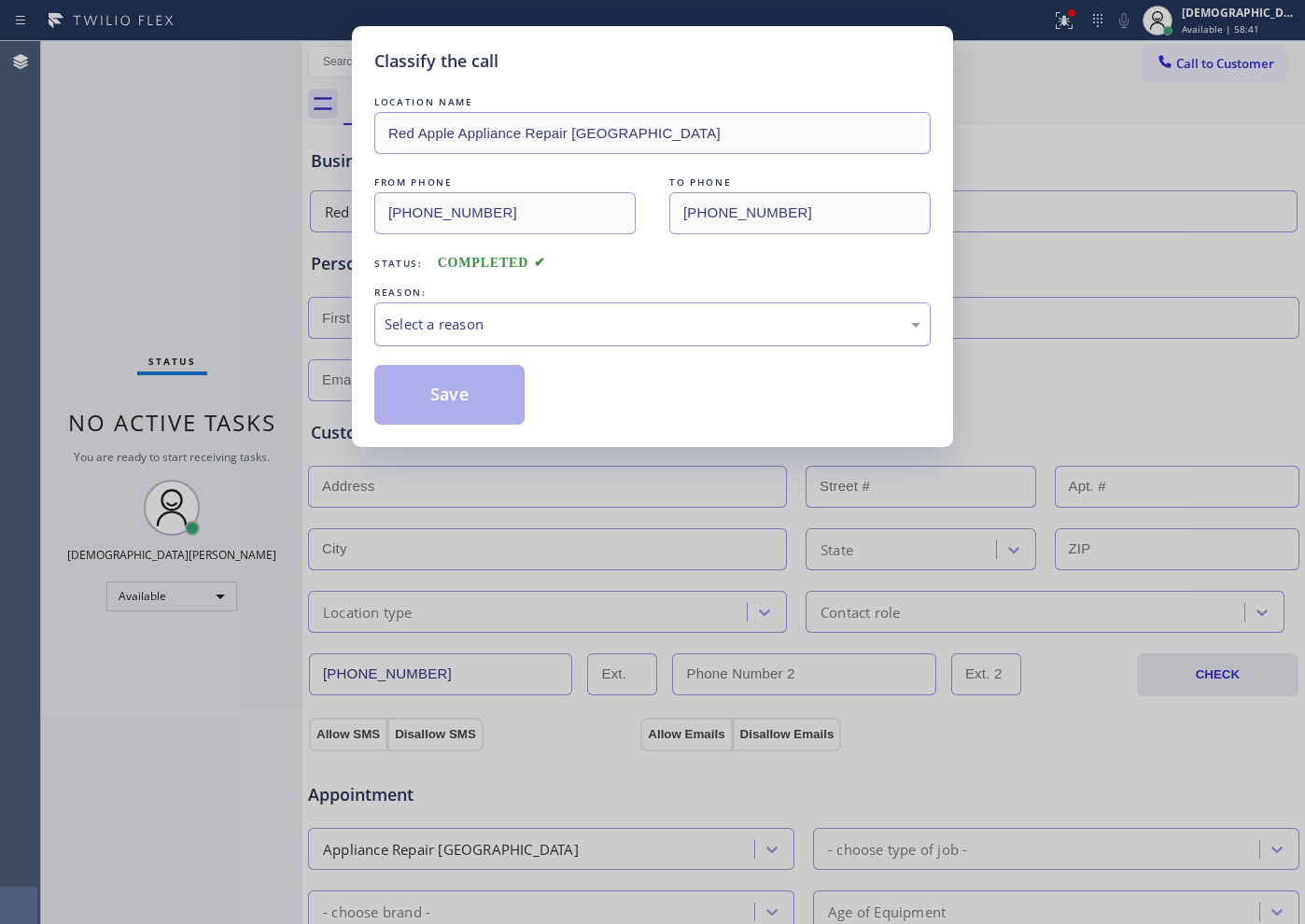
click at [431, 310] on div "Select a reason" at bounding box center [652, 324] width 556 height 44
click at [424, 385] on button "Save" at bounding box center [449, 394] width 150 height 60
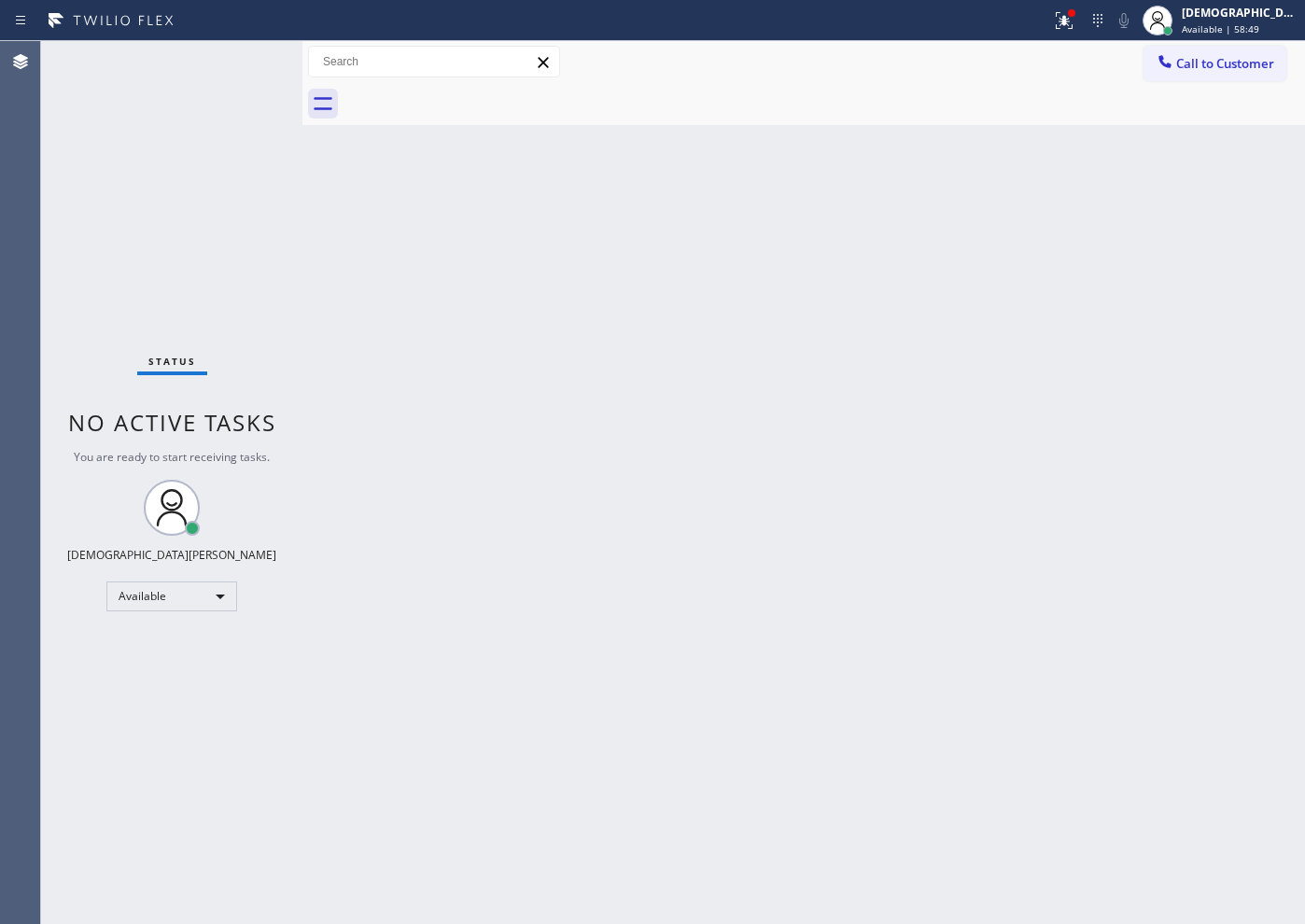
click at [226, 143] on div "Status No active tasks You are ready to start receiving tasks. Christian Cinco …" at bounding box center [171, 482] width 261 height 883
click at [1075, 21] on icon at bounding box center [1064, 21] width 23 height 23
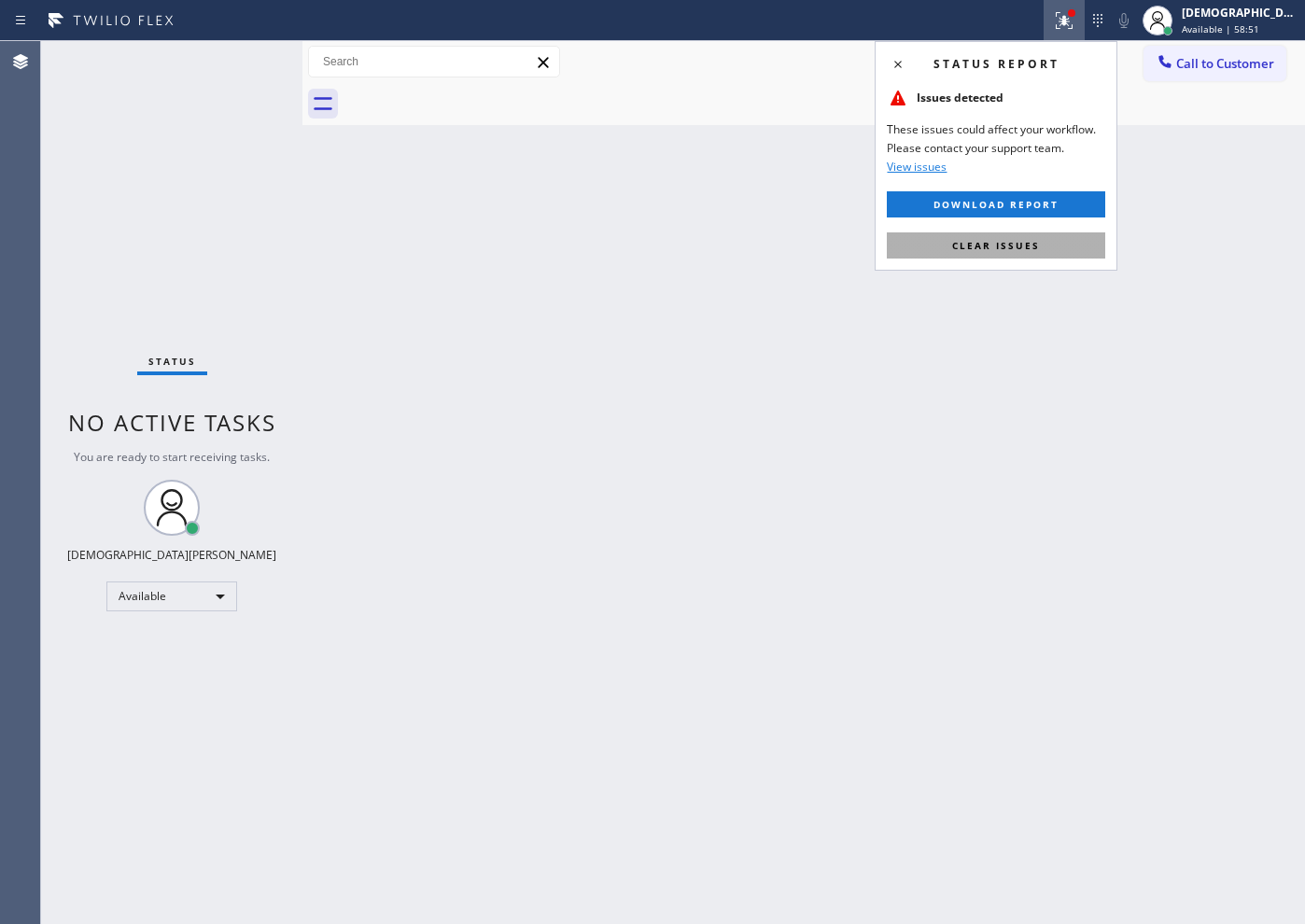
click at [1006, 249] on span "Clear issues" at bounding box center [996, 246] width 88 height 13
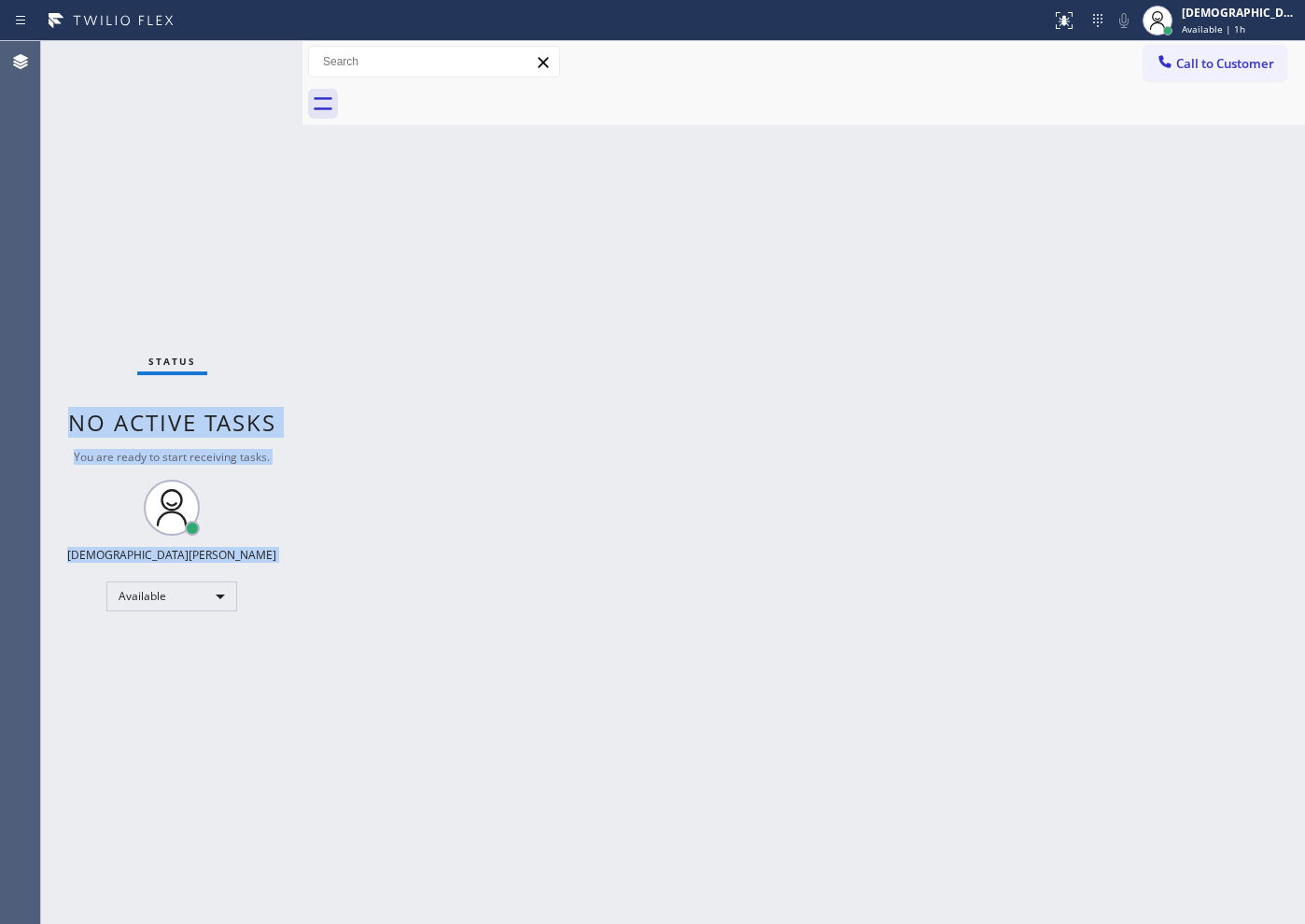
drag, startPoint x: 274, startPoint y: 205, endPoint x: 466, endPoint y: 83, distance: 227.5
click at [345, 151] on div "Status No active tasks You are ready to start receiving tasks. Christian Cinco …" at bounding box center [672, 482] width 1263 height 883
click at [909, 699] on div "Back to Dashboard Change Sender ID Customers Technicians Select a contact Outbo…" at bounding box center [804, 482] width 1002 height 883
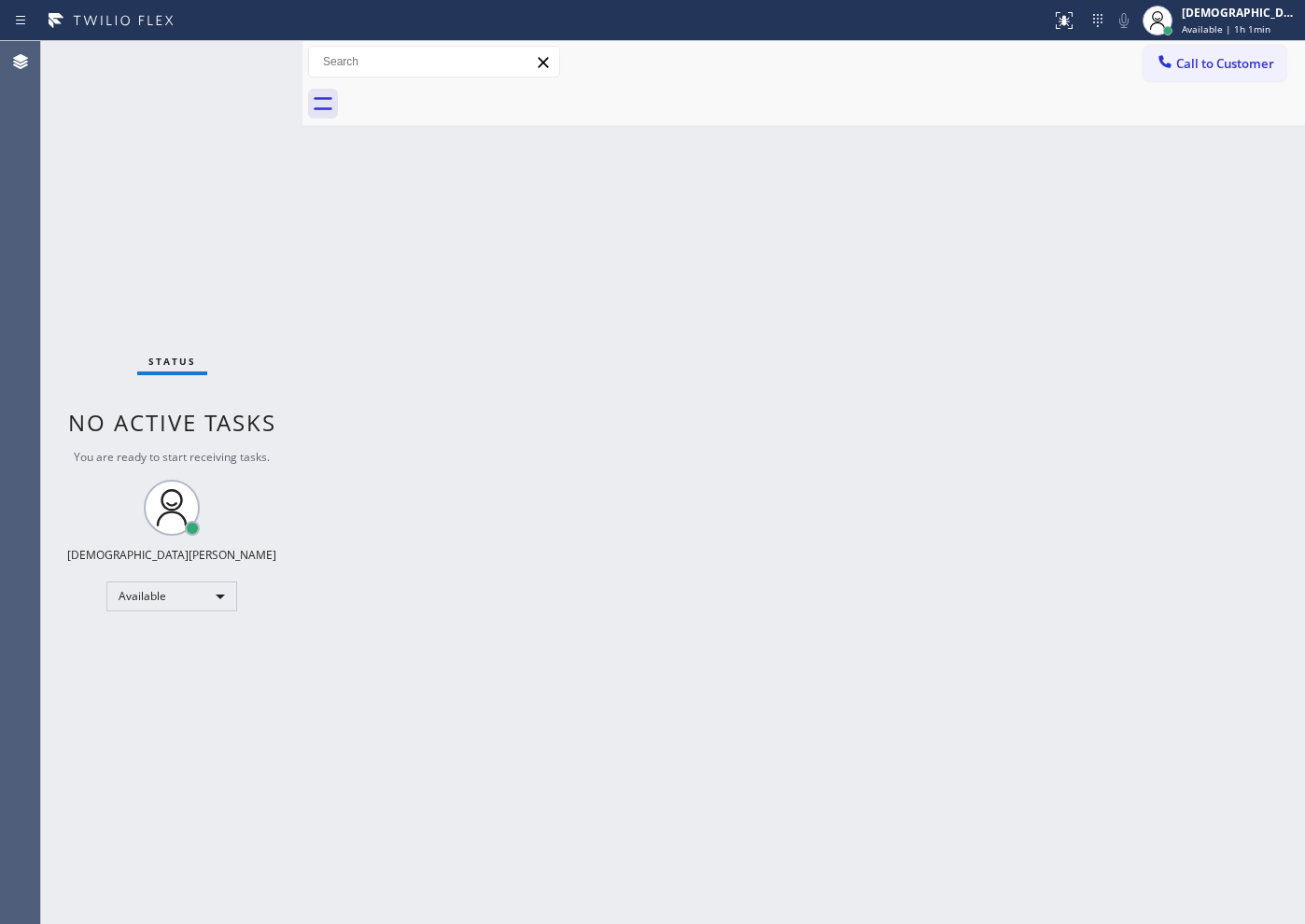
click at [317, 267] on div "Back to Dashboard Change Sender ID Customers Technicians Select a contact Outbo…" at bounding box center [804, 482] width 1002 height 883
click at [1227, 29] on span "Available | 1h 1min" at bounding box center [1226, 29] width 89 height 13
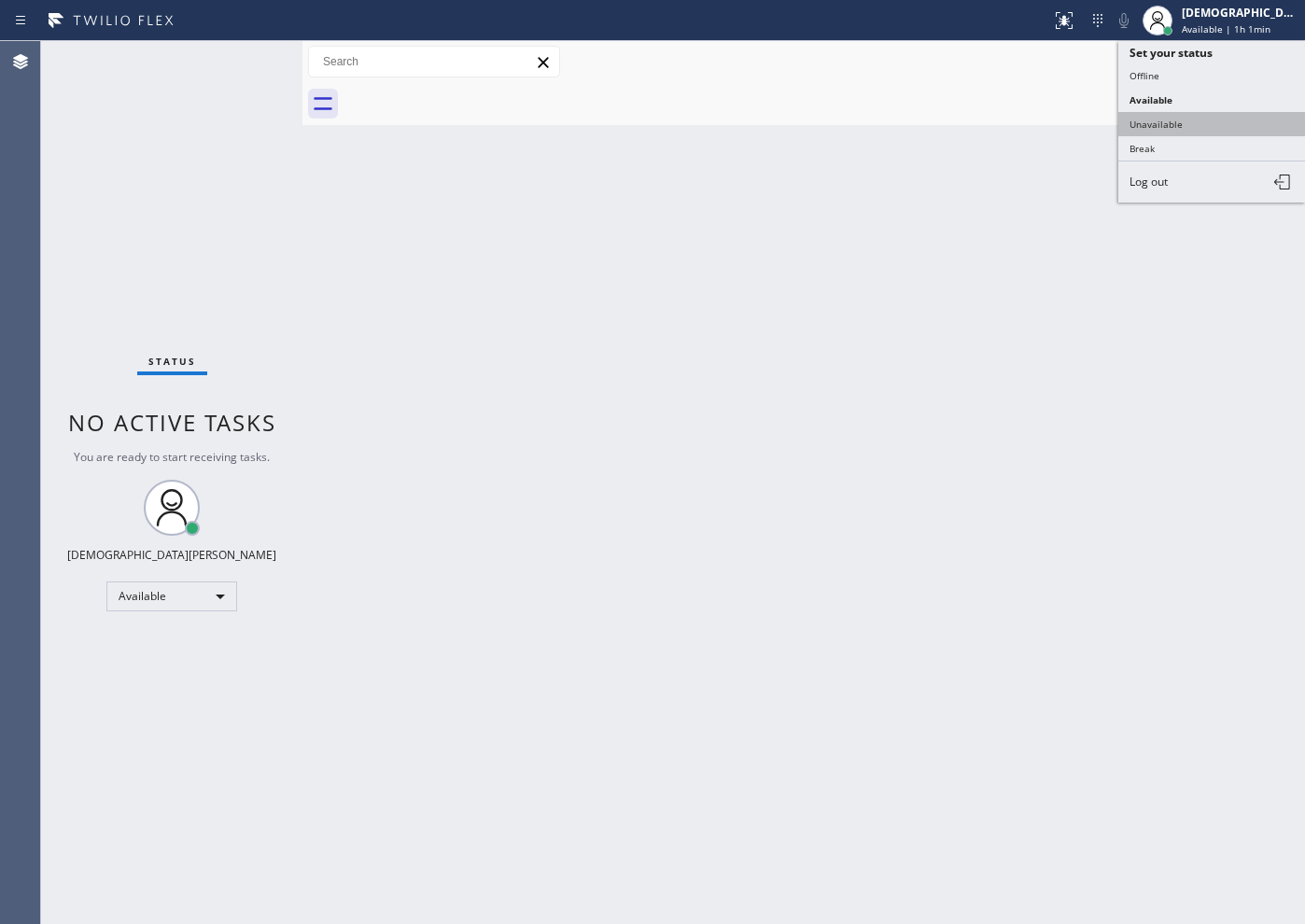
click at [1191, 114] on button "Unavailable" at bounding box center [1210, 124] width 186 height 25
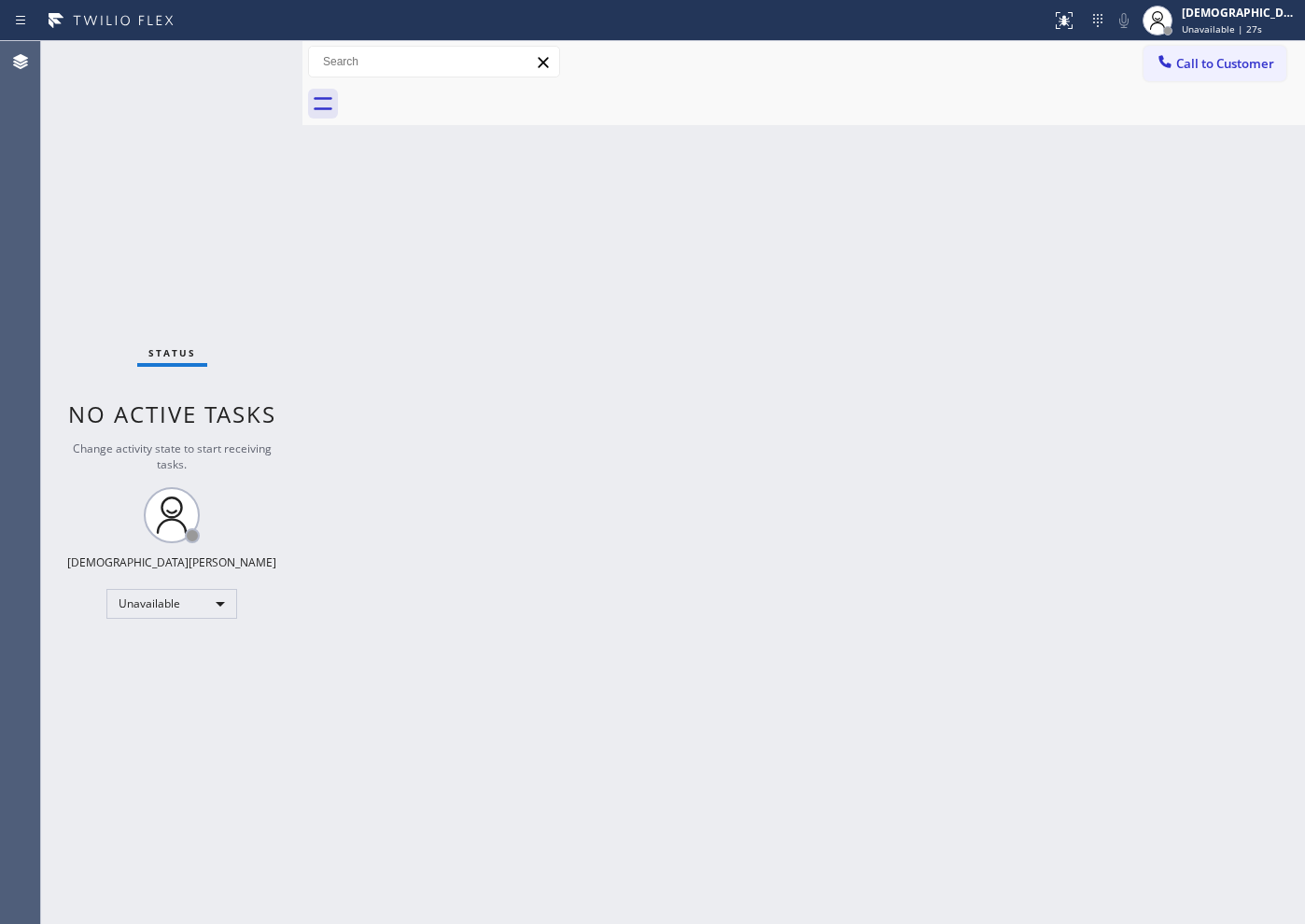
click at [303, 485] on div at bounding box center [303, 482] width 0 height 883
click at [197, 611] on div "Unavailable" at bounding box center [172, 604] width 130 height 30
click at [398, 540] on div at bounding box center [652, 462] width 1305 height 924
click at [188, 602] on div "Unavailable" at bounding box center [172, 604] width 130 height 30
click at [178, 652] on li "Available" at bounding box center [170, 654] width 127 height 23
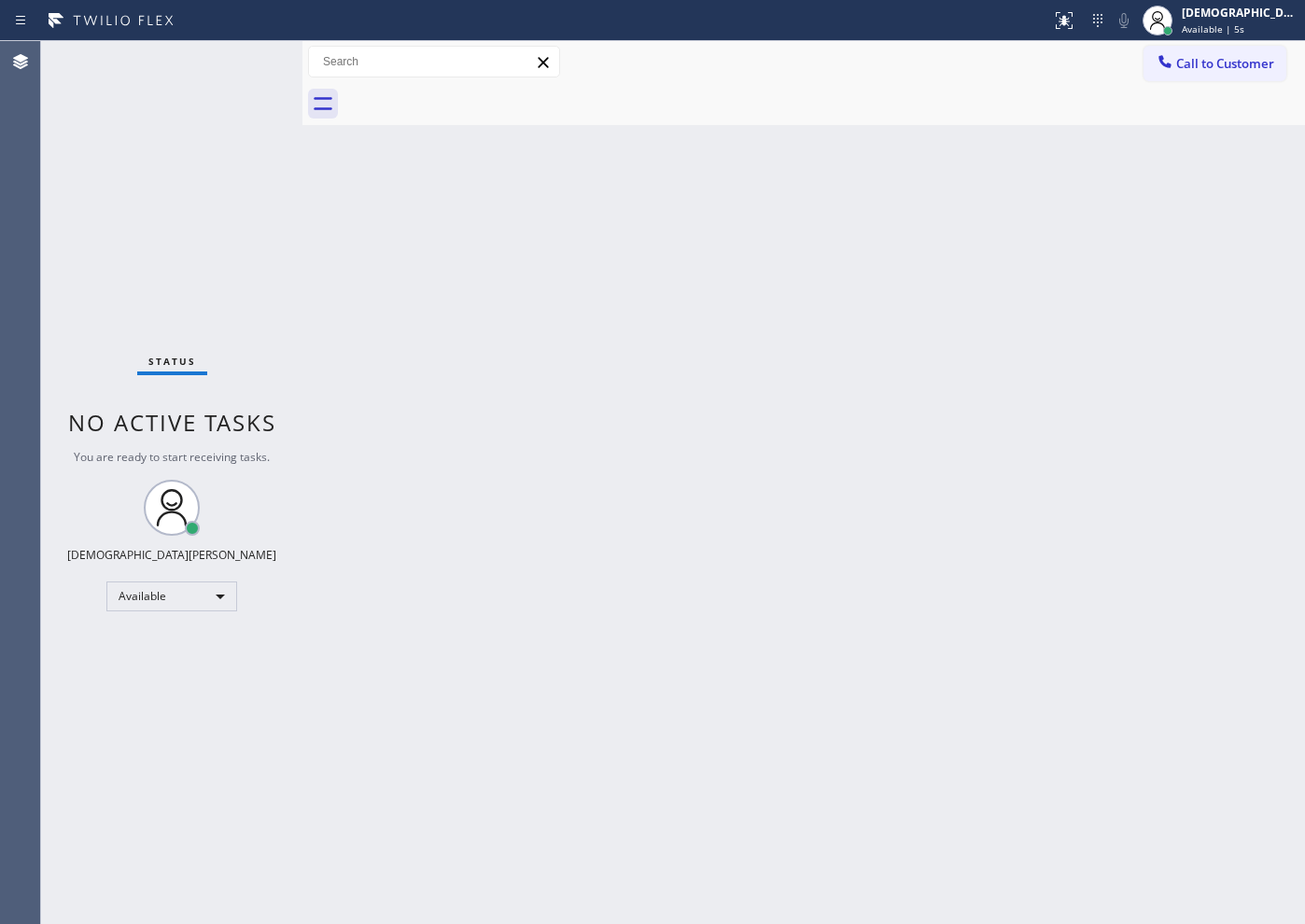
click at [323, 339] on div "Back to Dashboard Change Sender ID Customers Technicians Select a contact Outbo…" at bounding box center [804, 482] width 1002 height 883
drag, startPoint x: 214, startPoint y: 230, endPoint x: 220, endPoint y: 248, distance: 19.0
click at [215, 230] on div "Status No active tasks You are ready to start receiving tasks. Christian Cinco …" at bounding box center [171, 482] width 261 height 883
click at [186, 607] on div "Available" at bounding box center [172, 597] width 130 height 30
click at [181, 659] on li "Unavailable" at bounding box center [170, 670] width 127 height 23
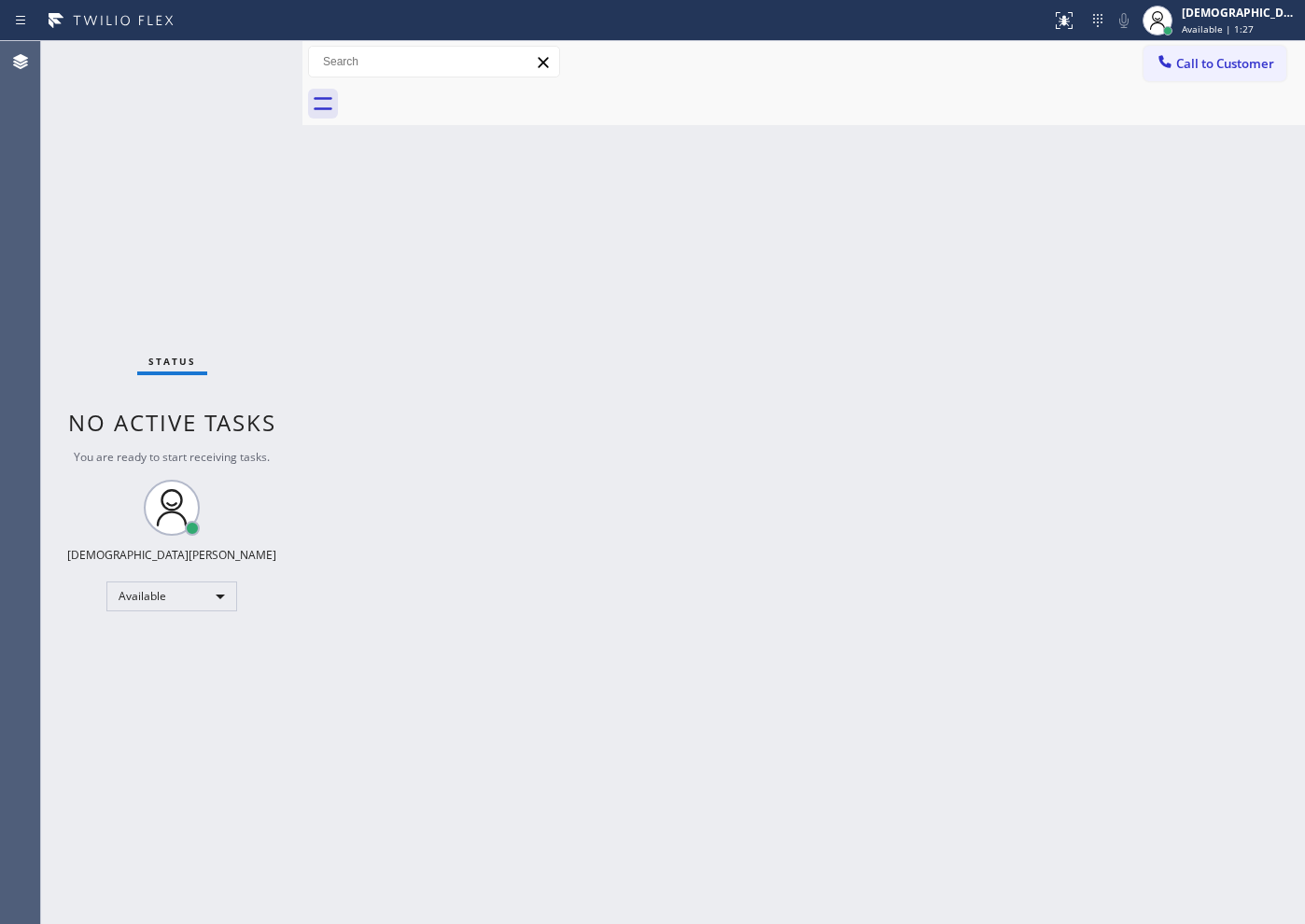
click at [513, 551] on div "Back to Dashboard Change Sender ID Customers Technicians Select a contact Outbo…" at bounding box center [804, 482] width 1002 height 883
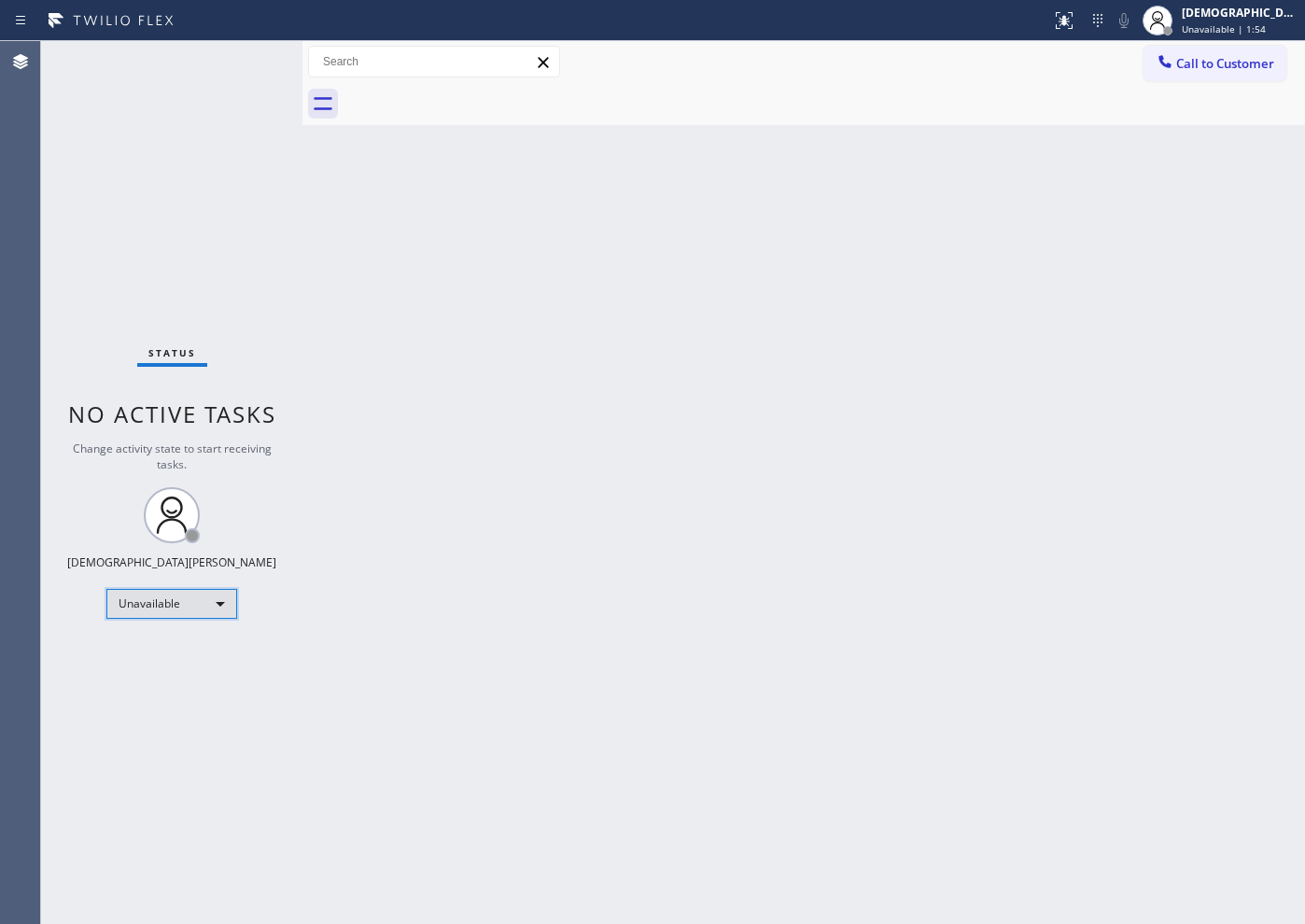
click at [183, 595] on div "Unavailable" at bounding box center [172, 604] width 130 height 30
click at [335, 484] on div at bounding box center [652, 462] width 1305 height 924
click at [147, 603] on div "Unavailable" at bounding box center [172, 604] width 130 height 30
click at [162, 692] on li "Break" at bounding box center [170, 700] width 127 height 23
click at [217, 609] on div "Break" at bounding box center [172, 604] width 130 height 30
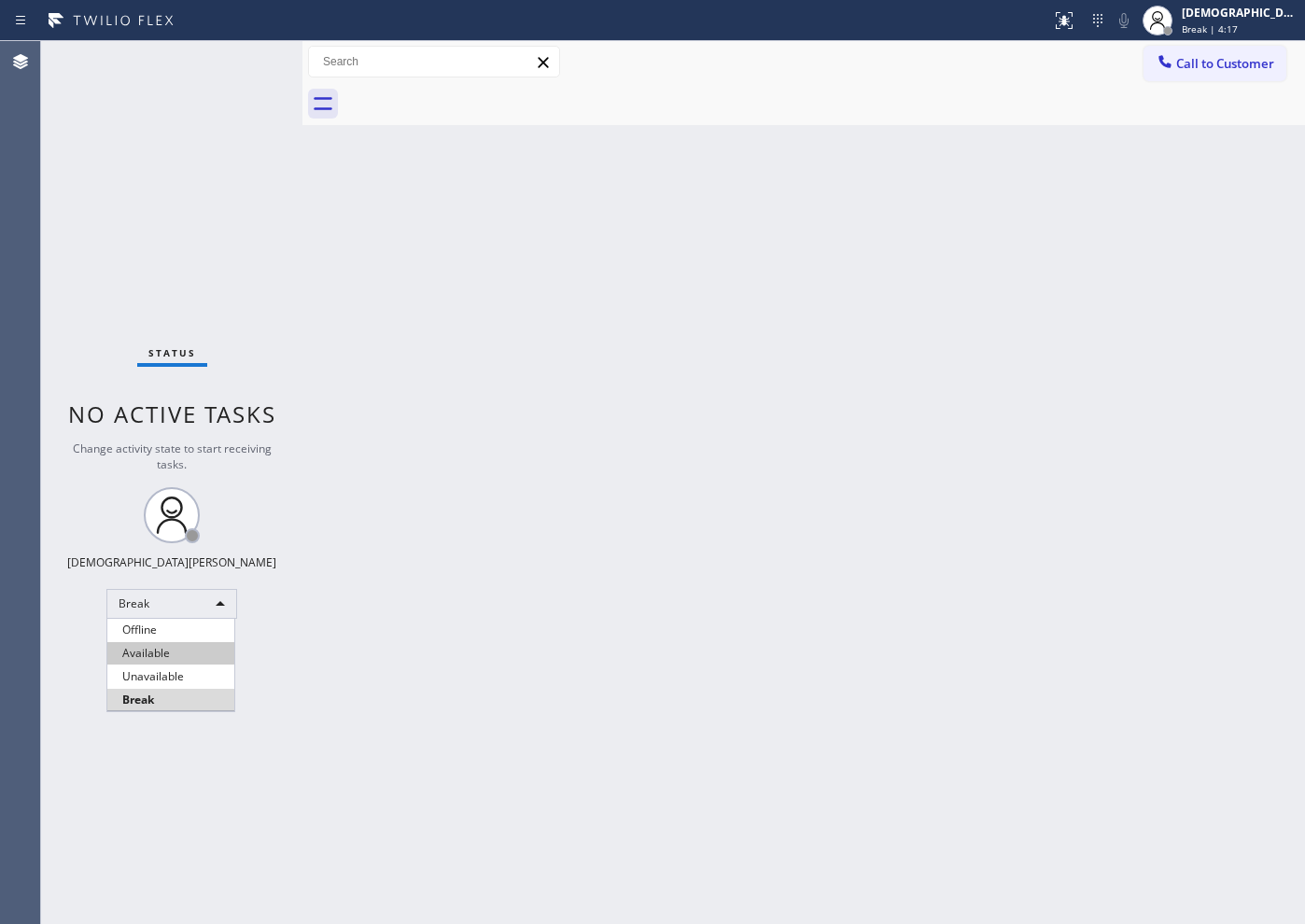
click at [183, 656] on li "Available" at bounding box center [170, 654] width 127 height 23
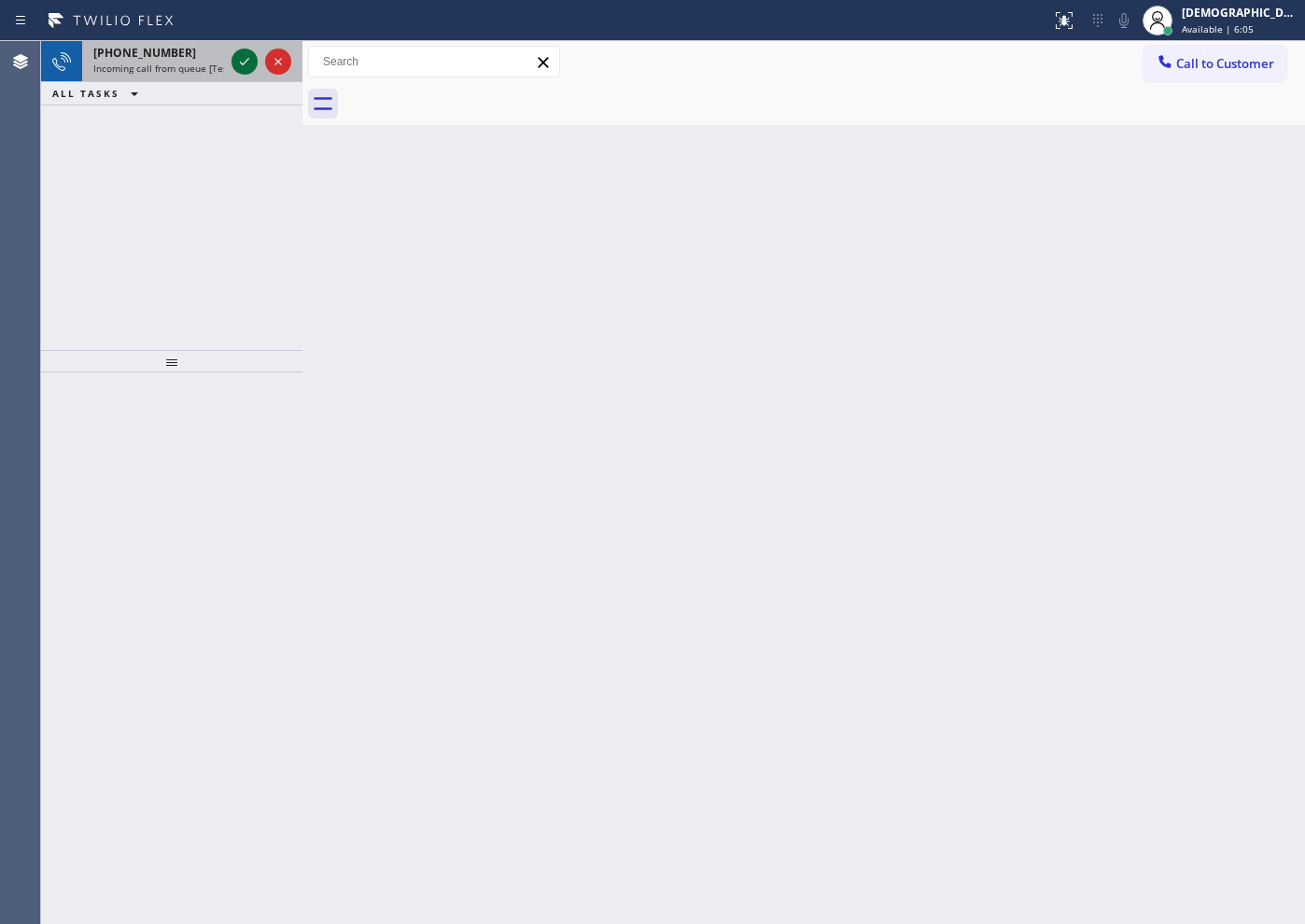
click at [245, 60] on icon at bounding box center [245, 61] width 23 height 23
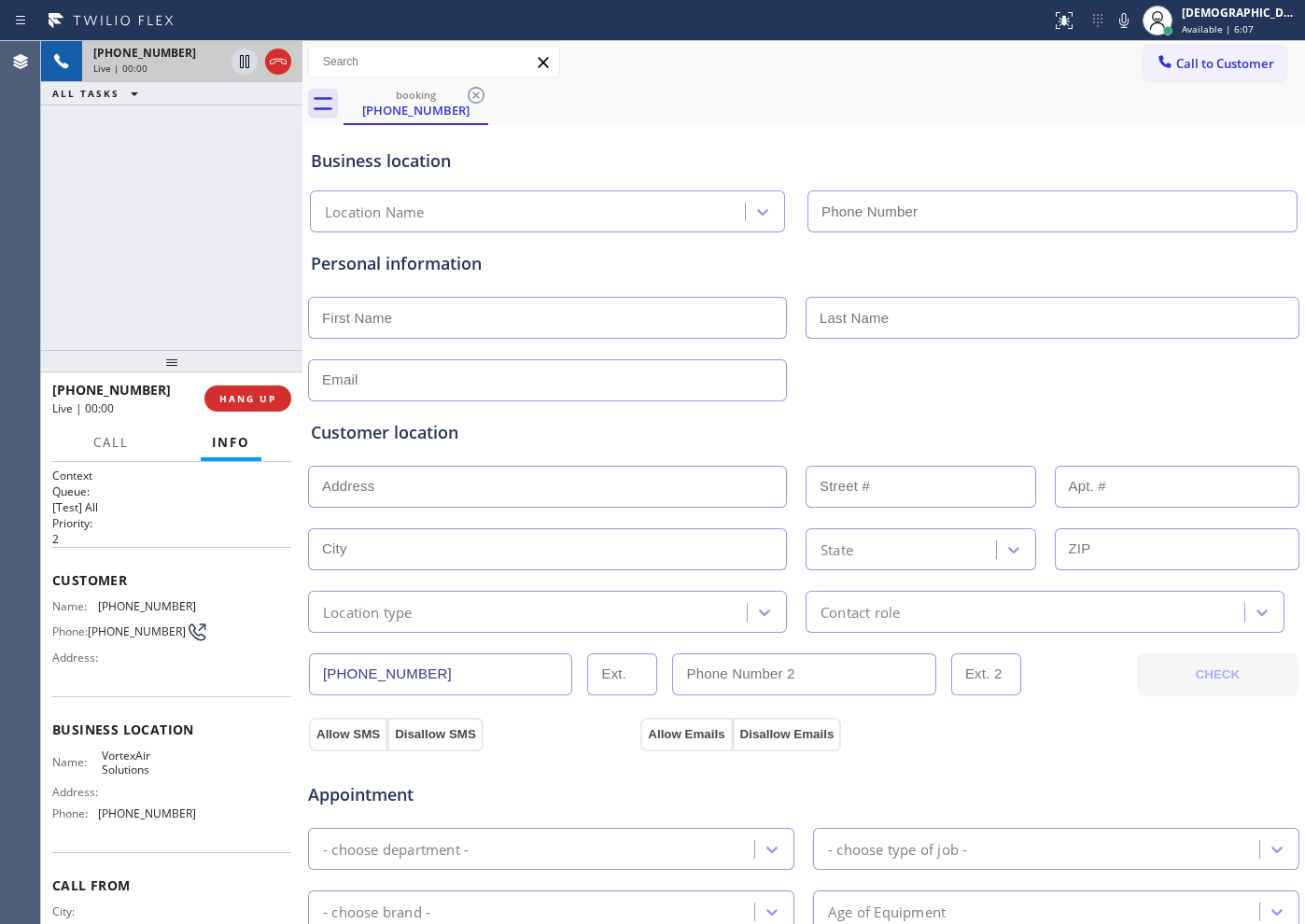
type input "[PHONE_NUMBER]"
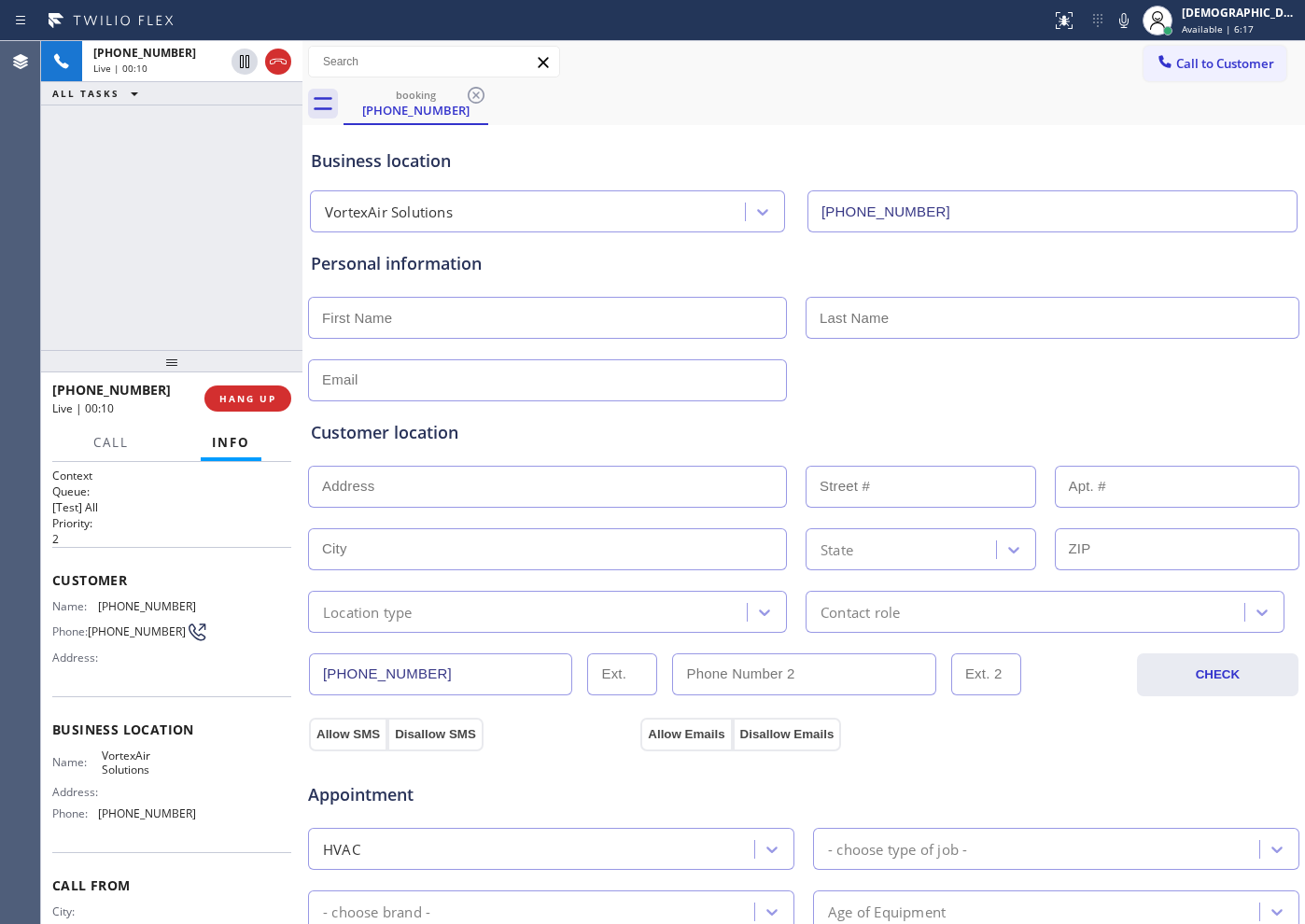
drag, startPoint x: 276, startPoint y: 78, endPoint x: 315, endPoint y: 51, distance: 47.4
click at [276, 78] on div at bounding box center [261, 61] width 67 height 41
click at [287, 62] on icon at bounding box center [278, 61] width 23 height 23
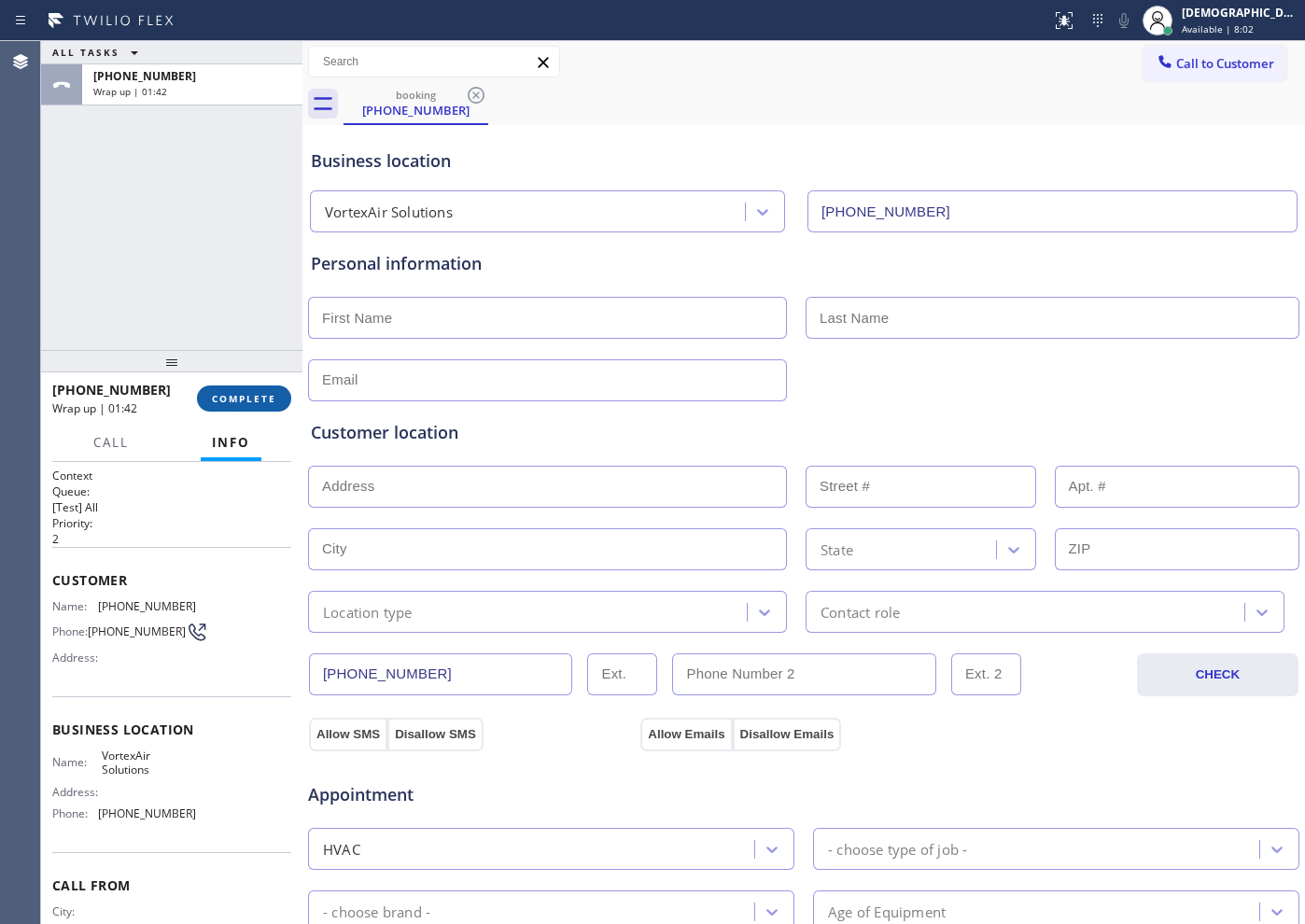
click at [275, 395] on button "COMPLETE" at bounding box center [244, 399] width 95 height 26
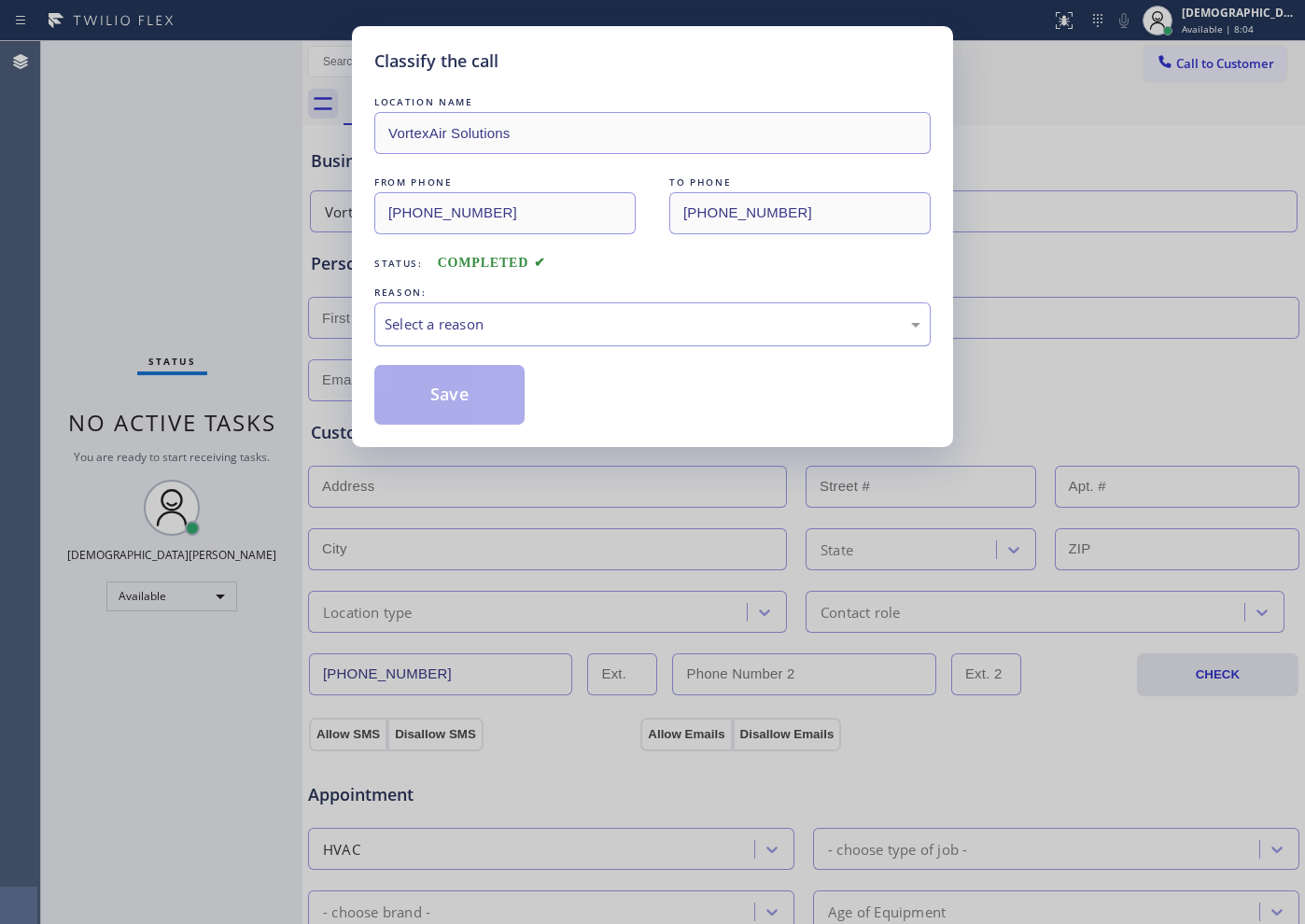
click at [553, 327] on div "Select a reason" at bounding box center [652, 324] width 535 height 22
click at [526, 386] on div "Save" at bounding box center [652, 394] width 556 height 60
click at [496, 392] on button "Save" at bounding box center [449, 394] width 150 height 60
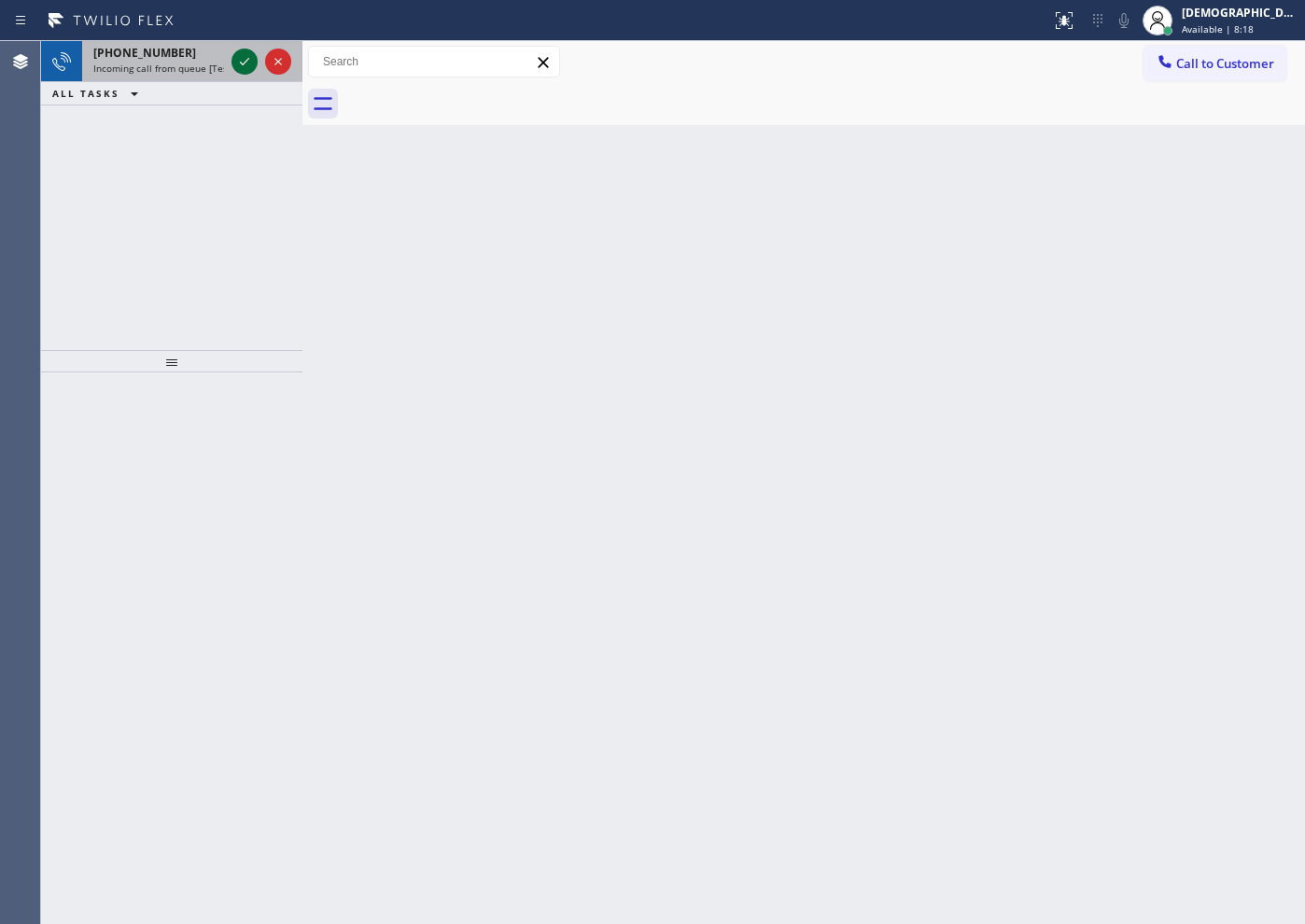
click at [242, 69] on icon at bounding box center [245, 61] width 23 height 23
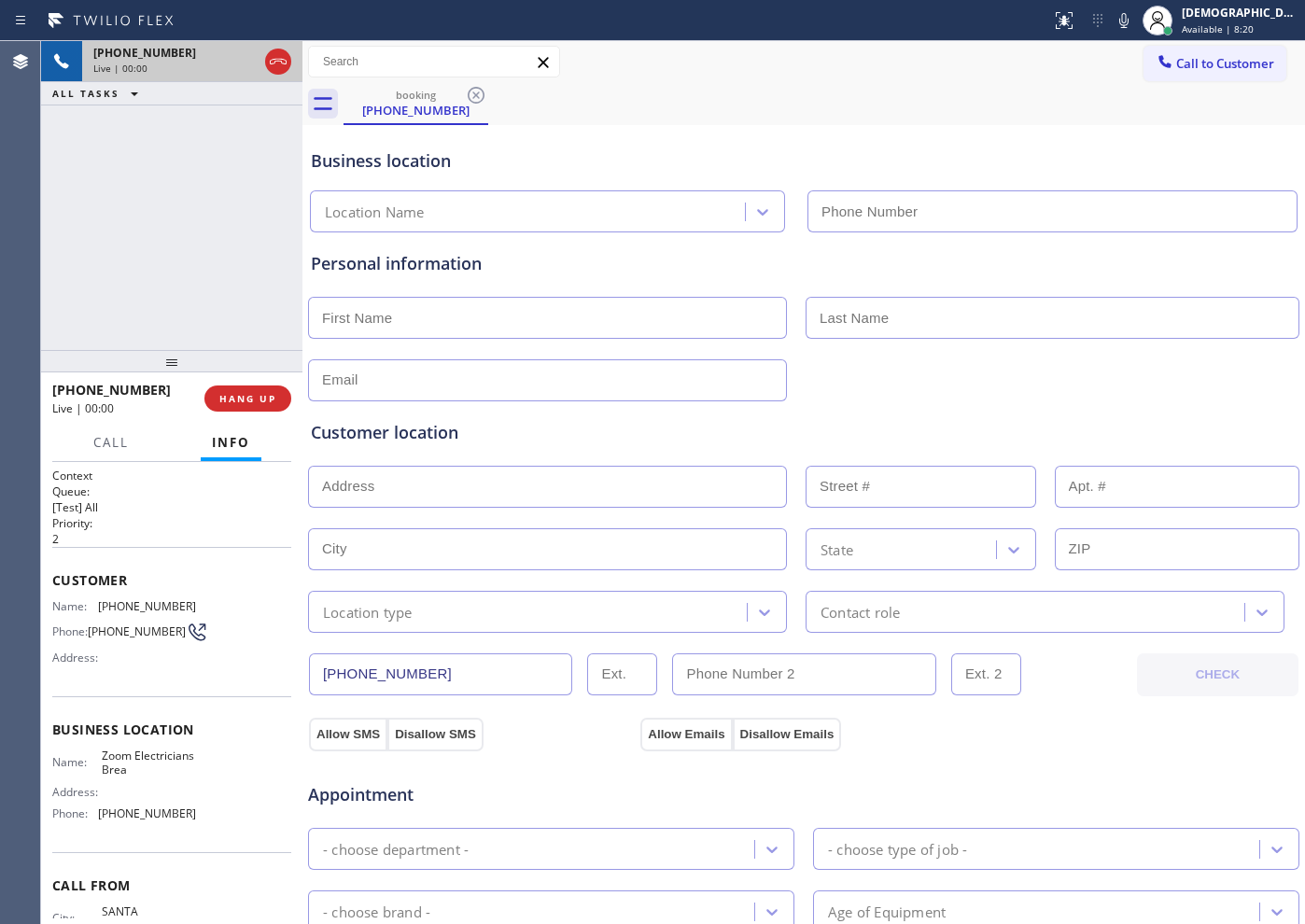
type input "[PHONE_NUMBER]"
click at [277, 62] on icon at bounding box center [278, 61] width 23 height 23
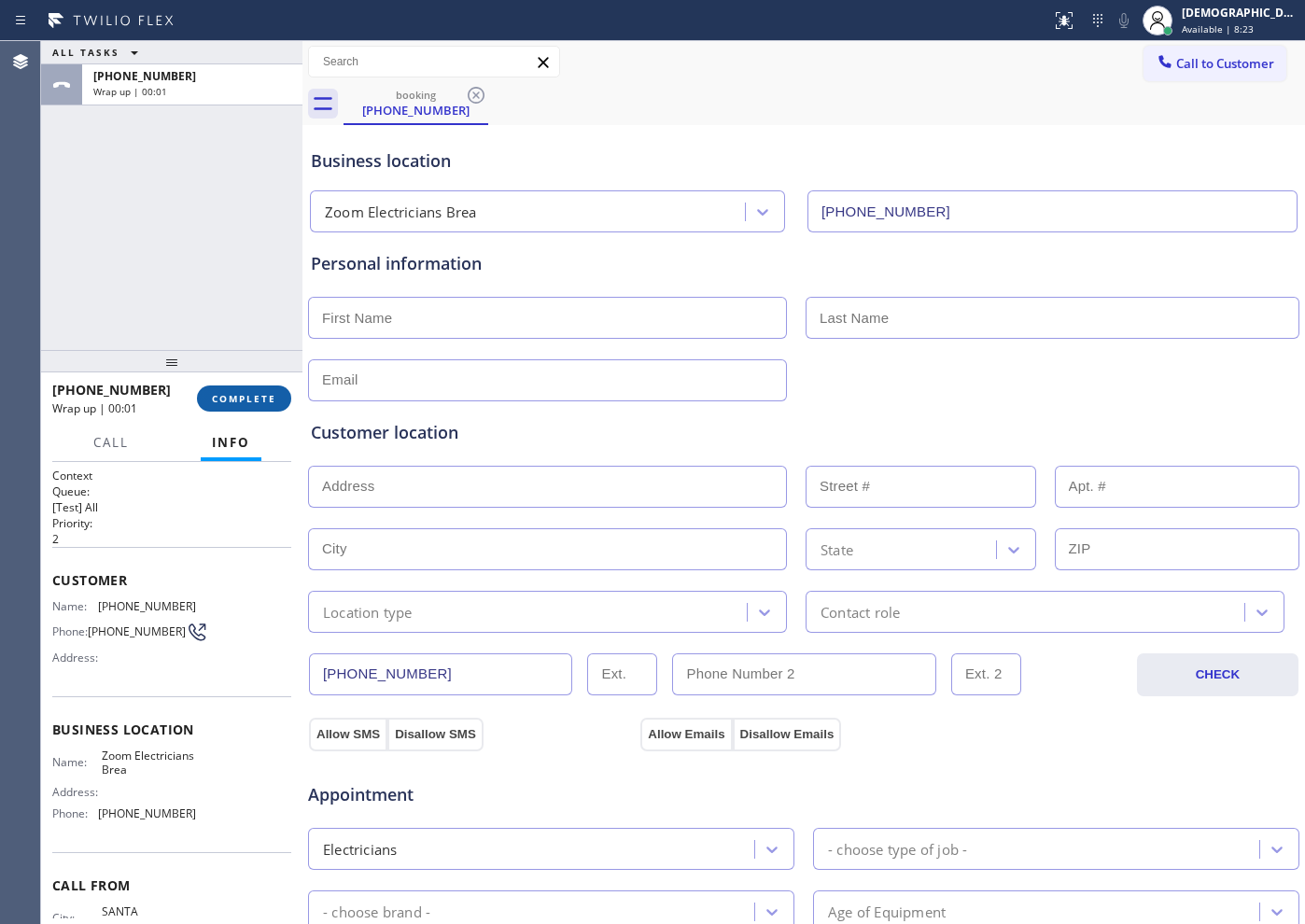
click at [255, 392] on span "COMPLETE" at bounding box center [244, 398] width 64 height 13
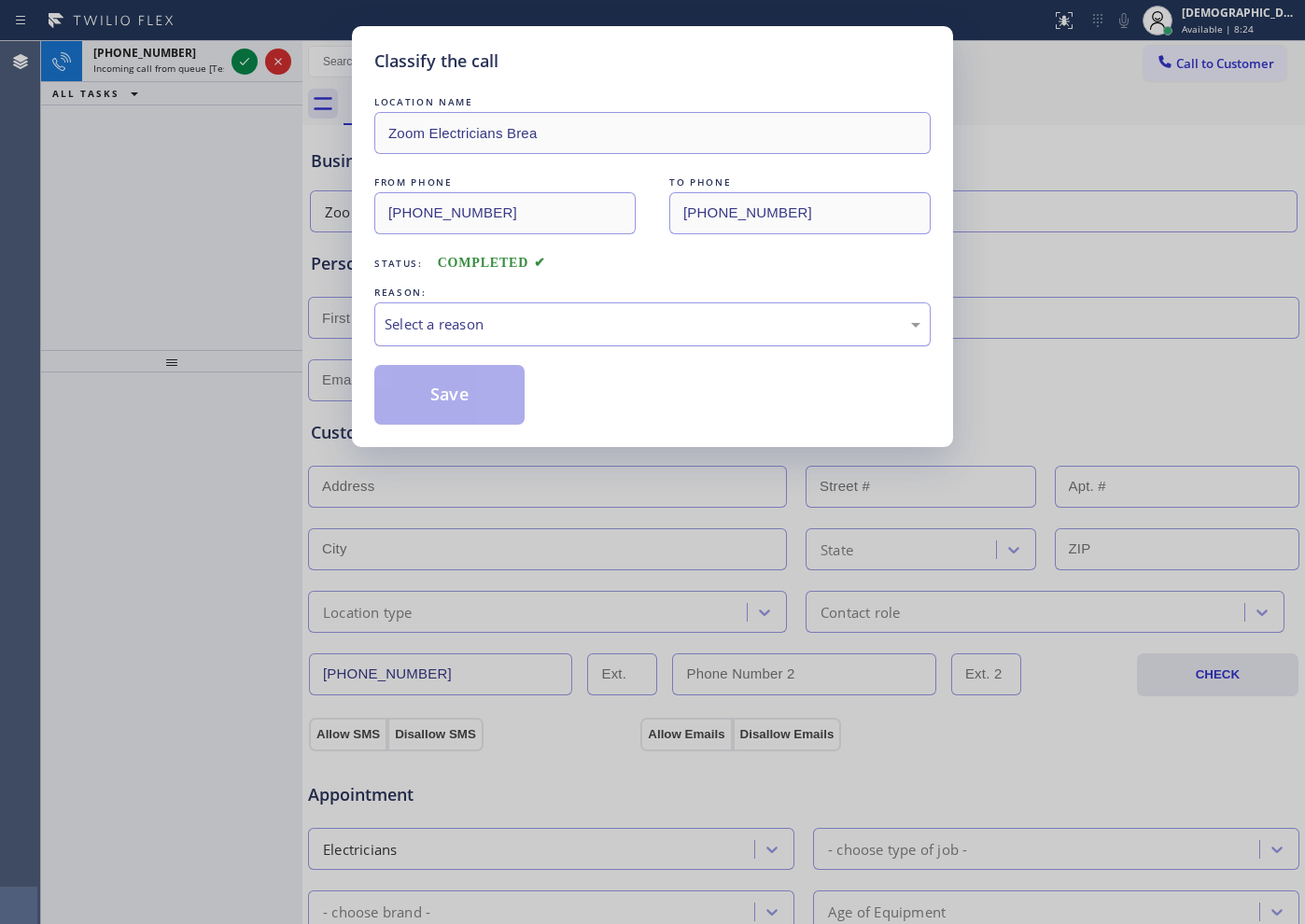
click at [444, 321] on div "Select a reason" at bounding box center [652, 324] width 535 height 22
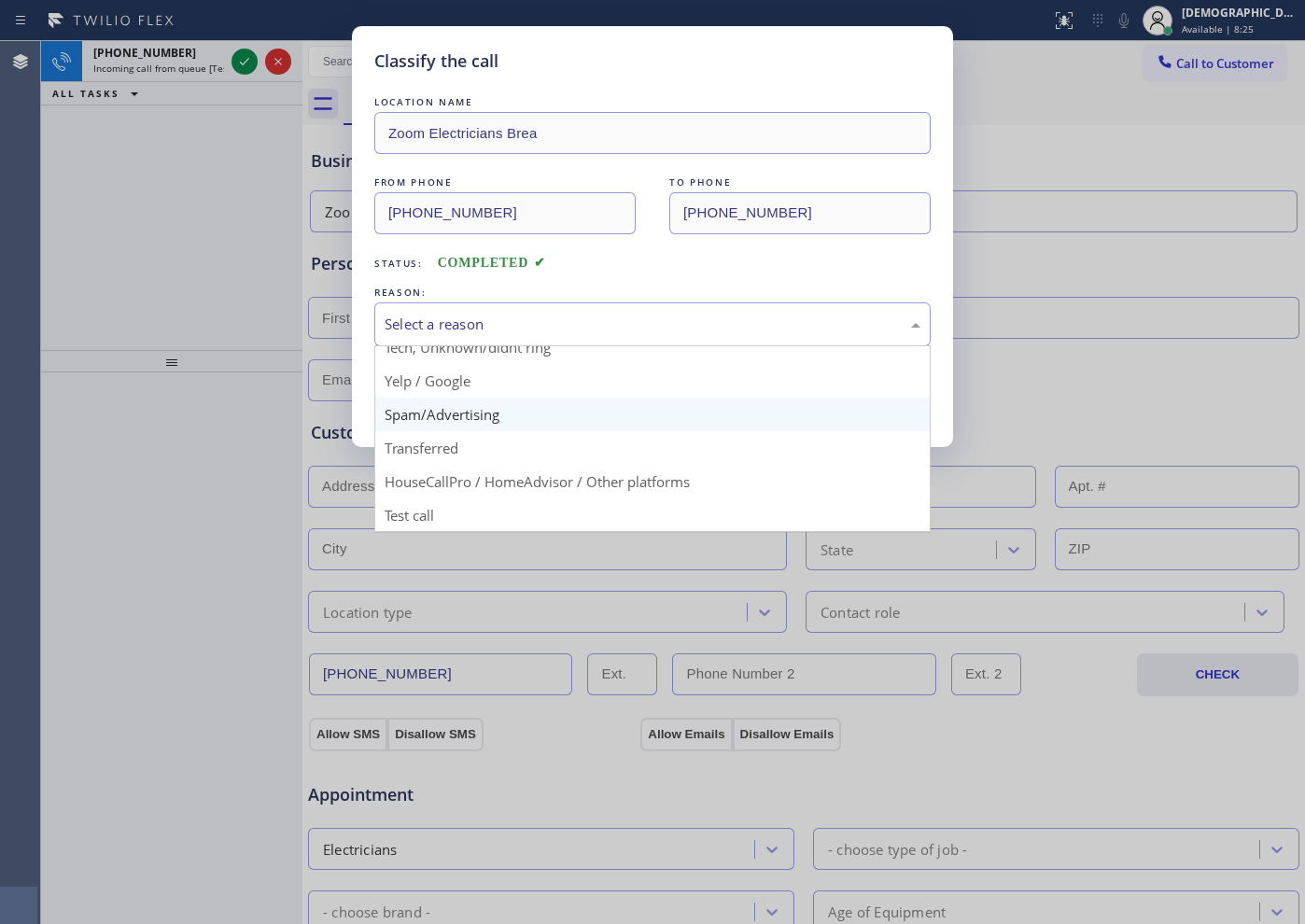
scroll to position [117, 0]
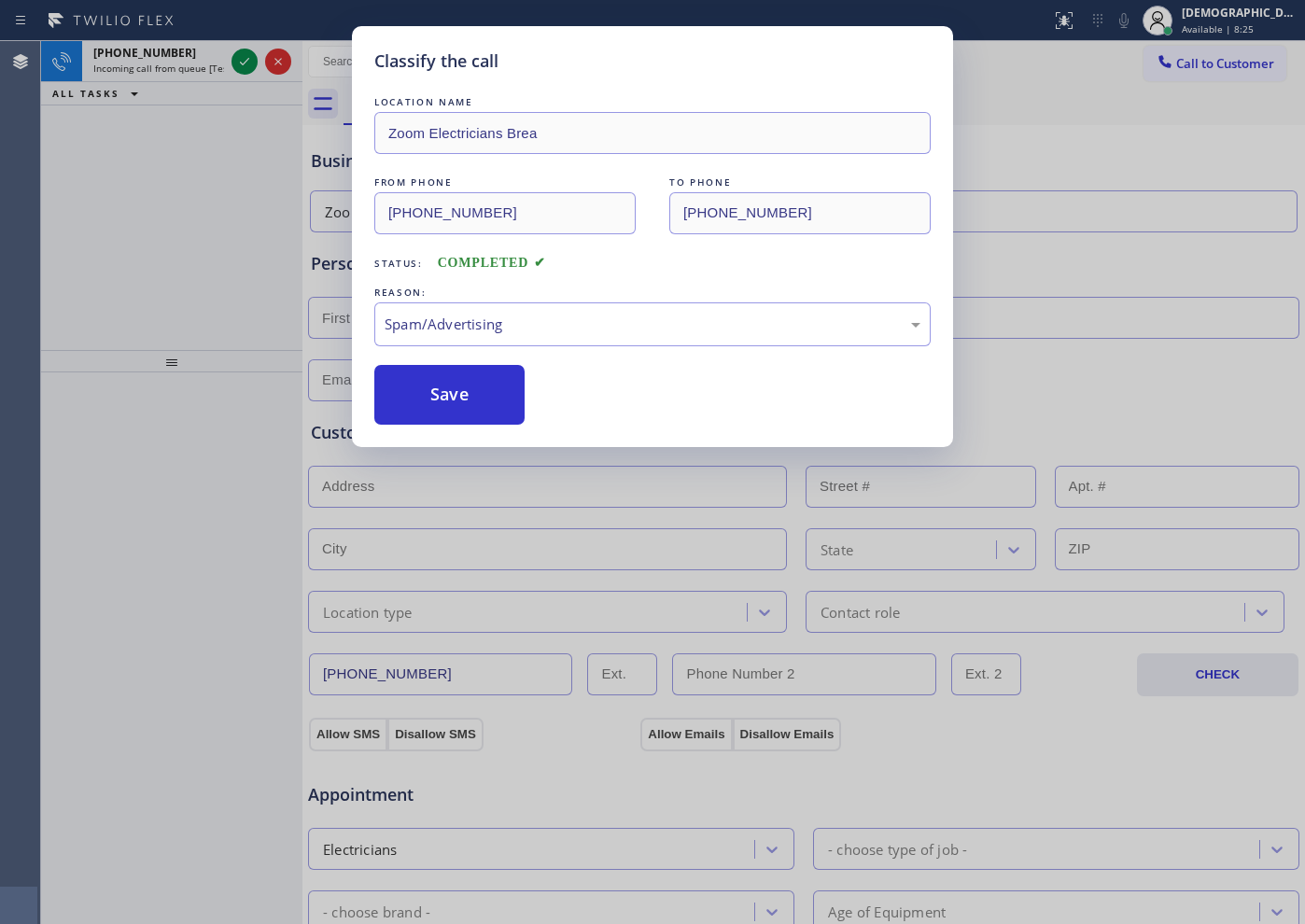
click at [459, 403] on button "Save" at bounding box center [449, 394] width 150 height 60
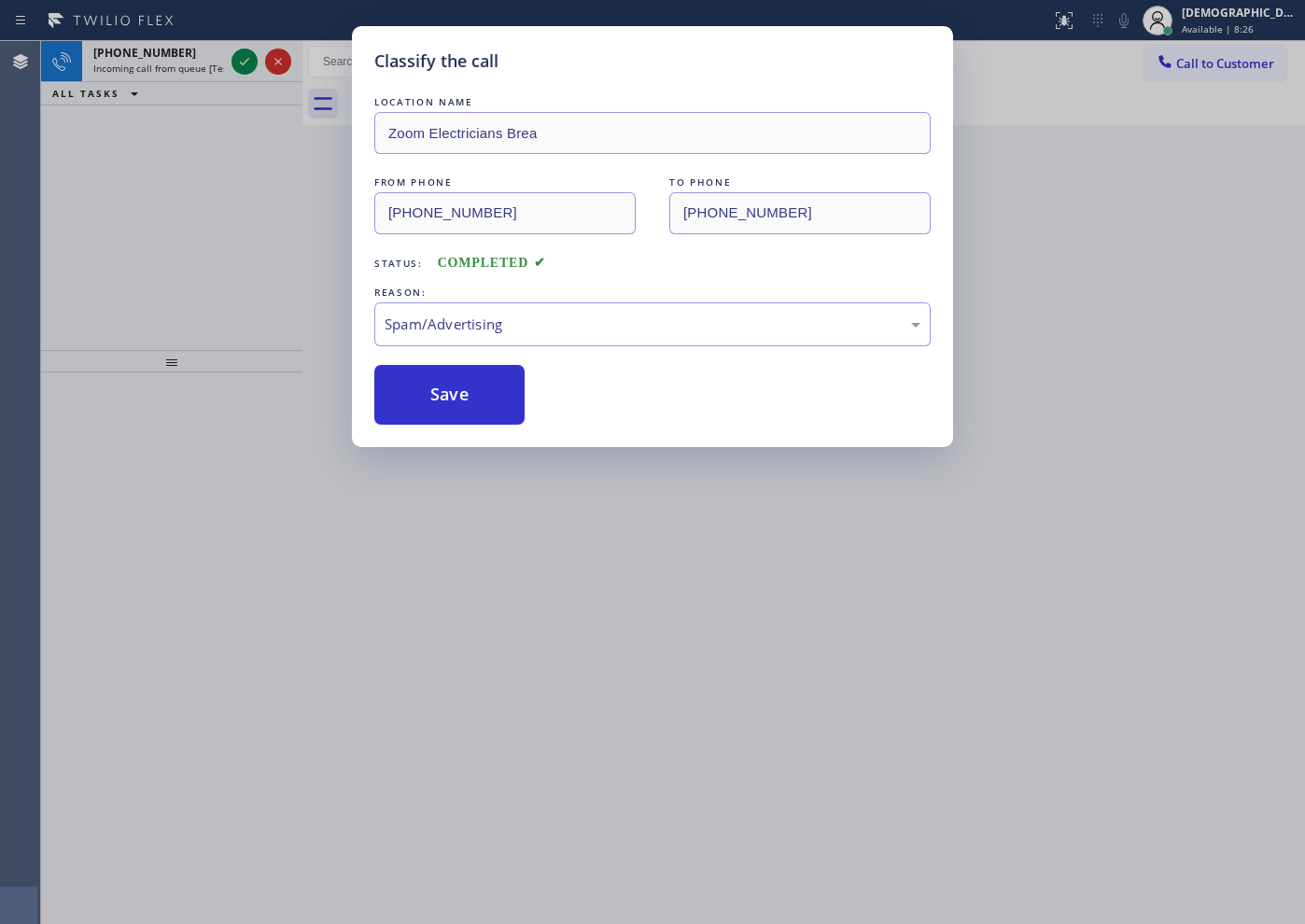
click at [253, 63] on icon at bounding box center [245, 61] width 23 height 23
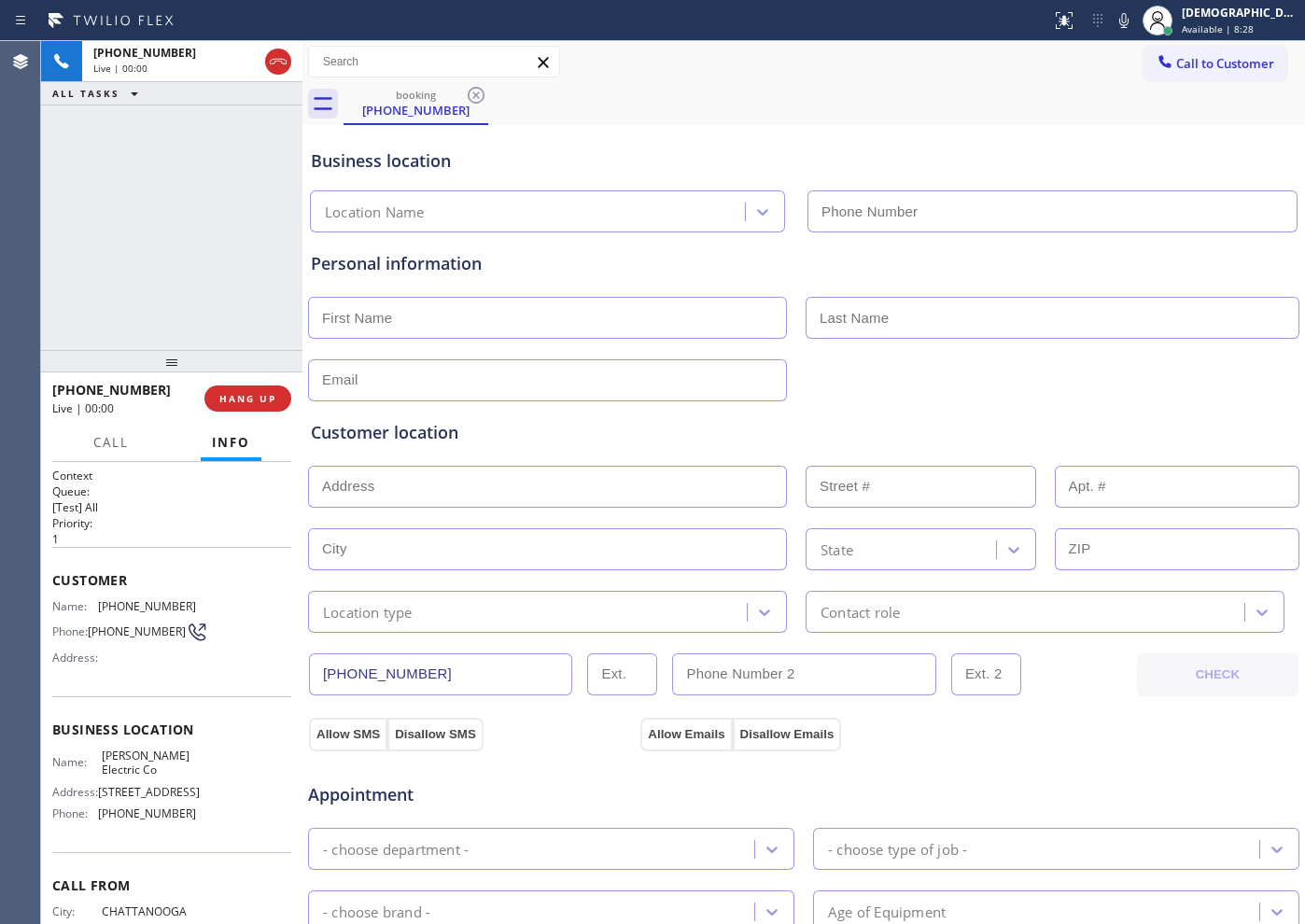
type input "[PHONE_NUMBER]"
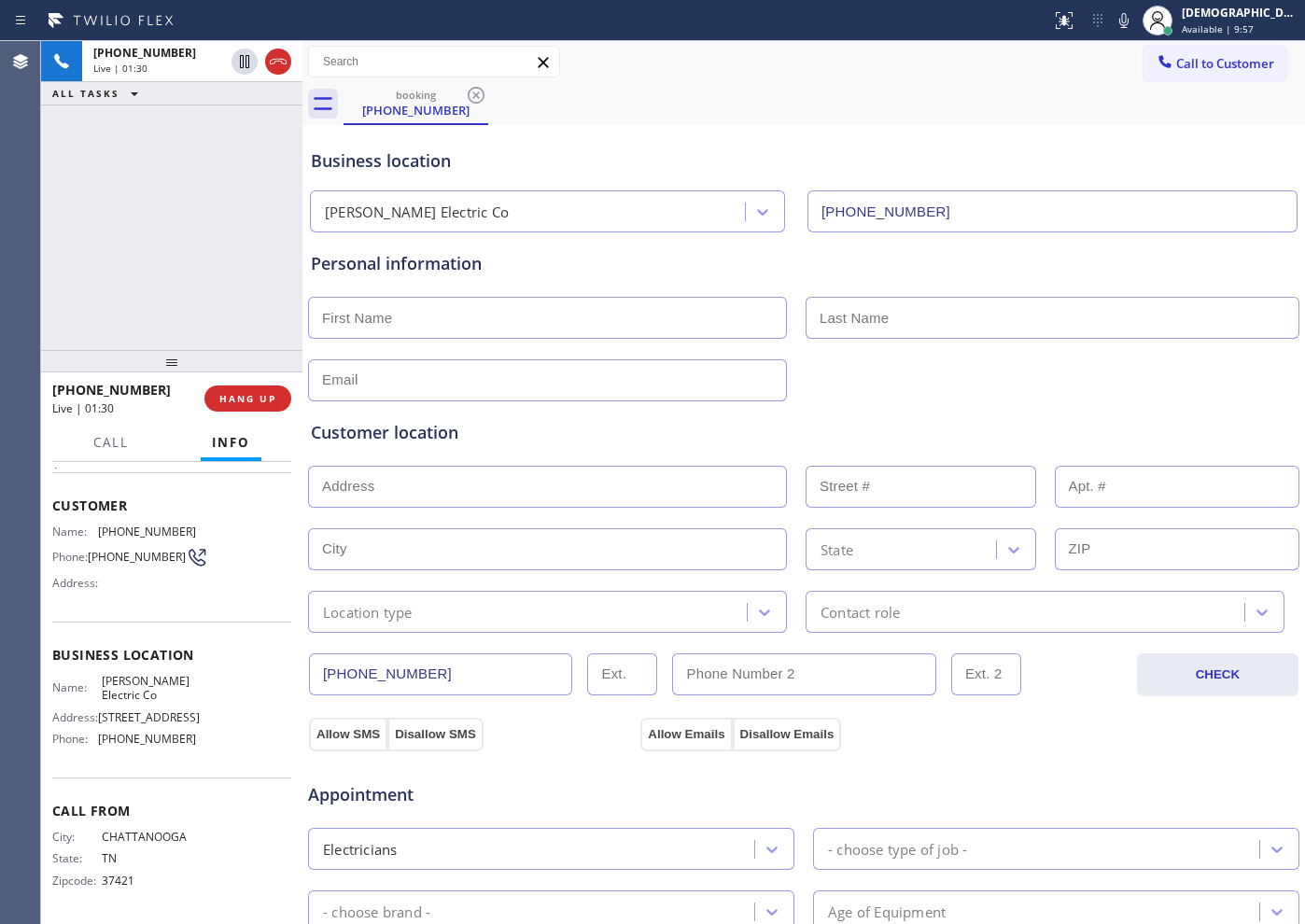
scroll to position [124, 0]
click at [242, 61] on icon at bounding box center [245, 61] width 23 height 23
click at [245, 60] on icon at bounding box center [245, 61] width 23 height 23
click at [274, 76] on div at bounding box center [261, 61] width 67 height 41
click at [286, 59] on icon at bounding box center [278, 61] width 23 height 23
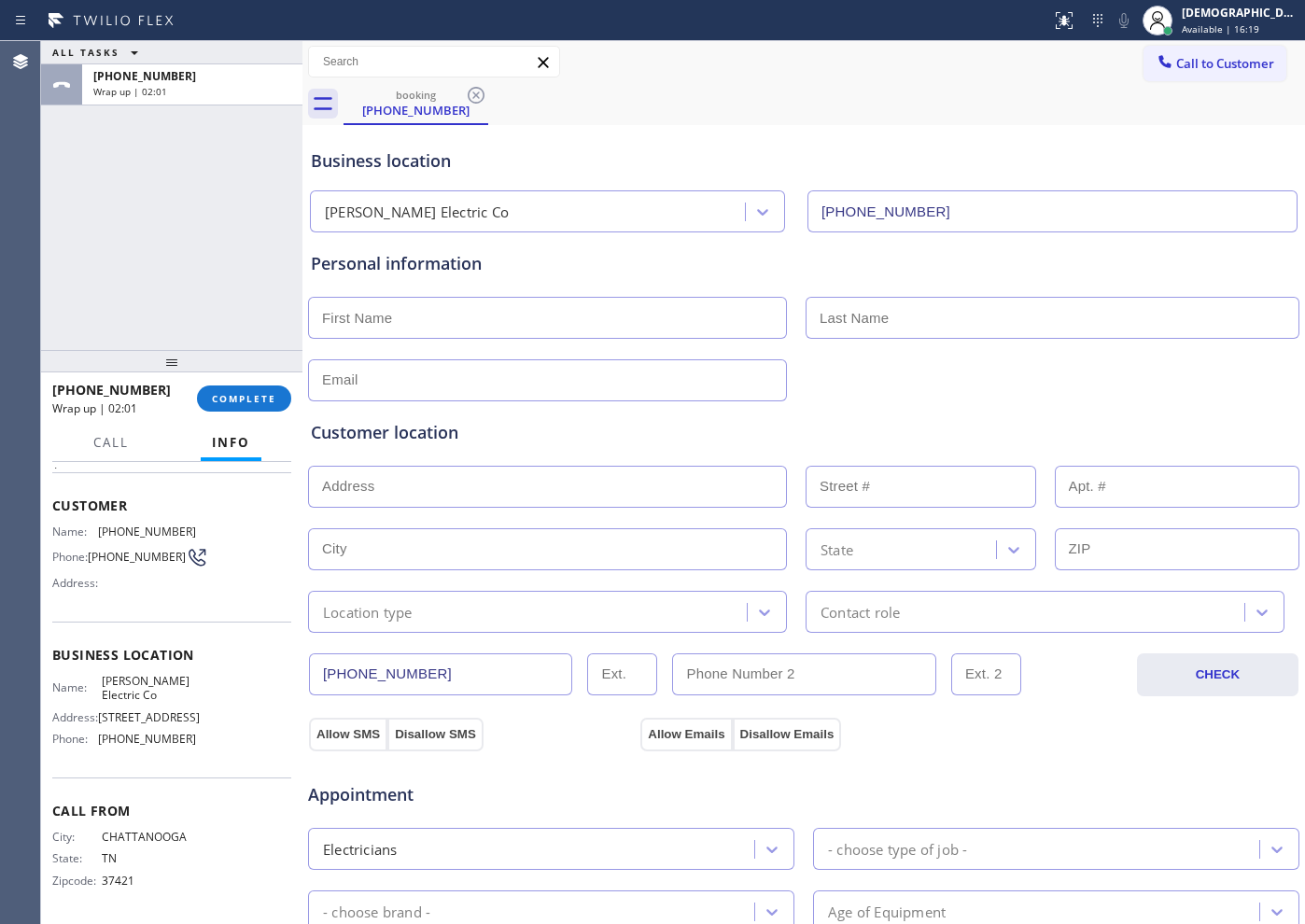
click at [447, 322] on input "text" at bounding box center [548, 318] width 478 height 42
type input "Ms"
click at [962, 308] on input "text" at bounding box center [1053, 318] width 494 height 42
click at [859, 318] on input "text" at bounding box center [1053, 318] width 494 height 42
paste input "Charity"
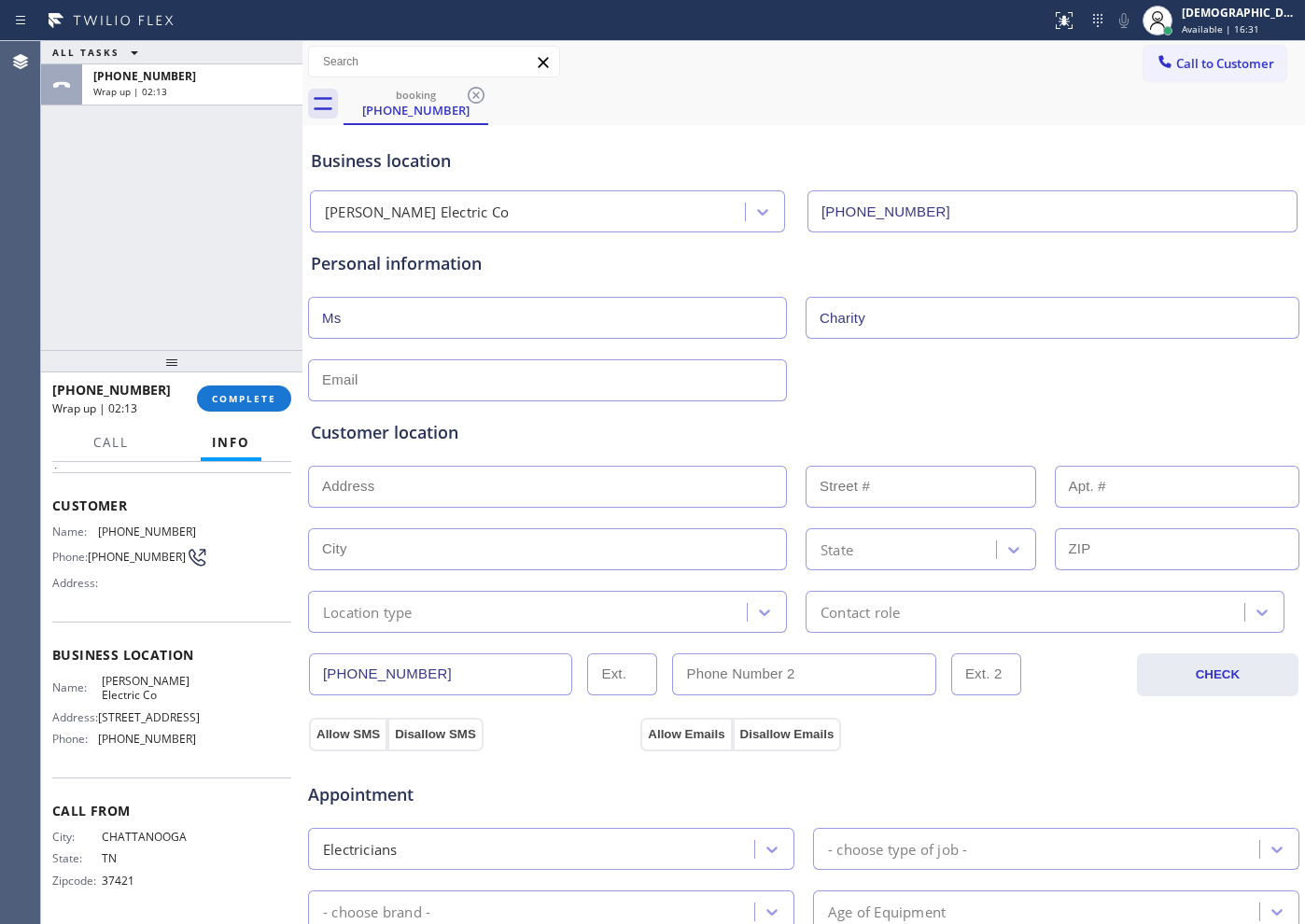
type input "Charity"
click at [668, 390] on input "text" at bounding box center [548, 380] width 478 height 42
type input "[EMAIL_ADDRESS]com"
click at [433, 485] on input "text" at bounding box center [548, 486] width 478 height 42
paste input "[STREET_ADDRESS]"
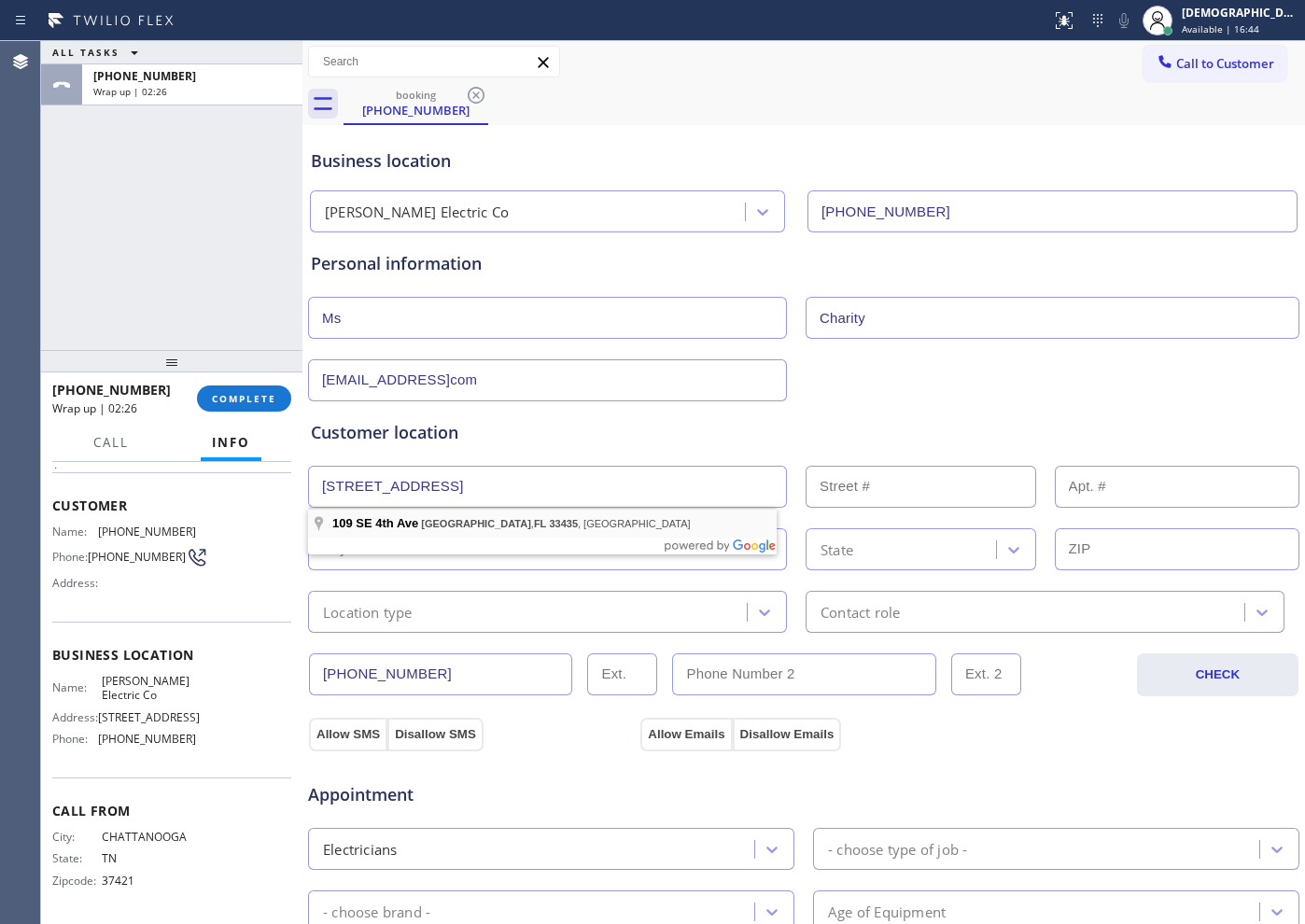
type input "[STREET_ADDRESS]"
type input "109"
type input "[GEOGRAPHIC_DATA]"
type input "33435"
click at [416, 597] on div "Location type" at bounding box center [531, 612] width 433 height 33
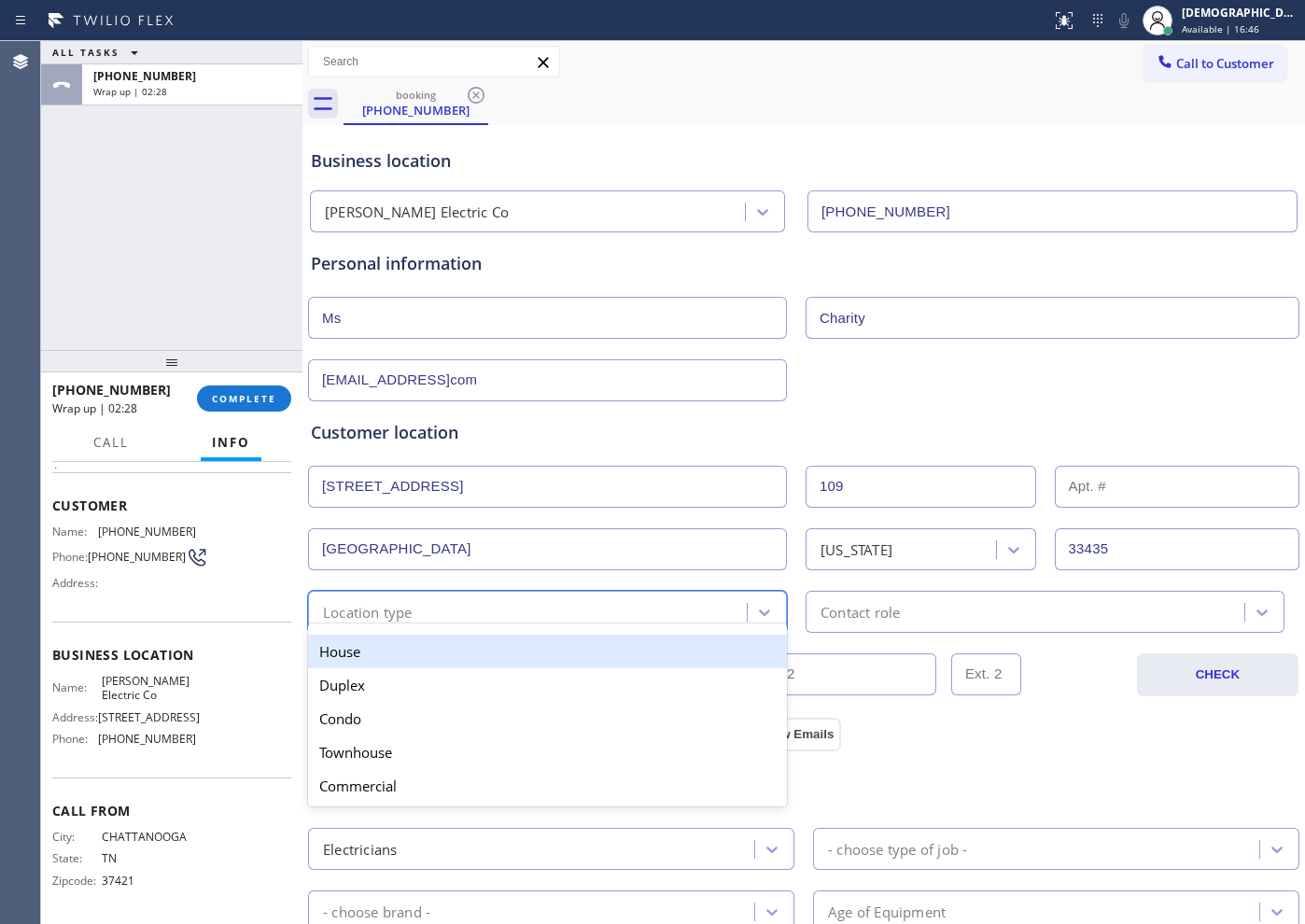
drag, startPoint x: 394, startPoint y: 653, endPoint x: 415, endPoint y: 641, distance: 24.2
click at [400, 647] on div "House" at bounding box center [548, 652] width 478 height 34
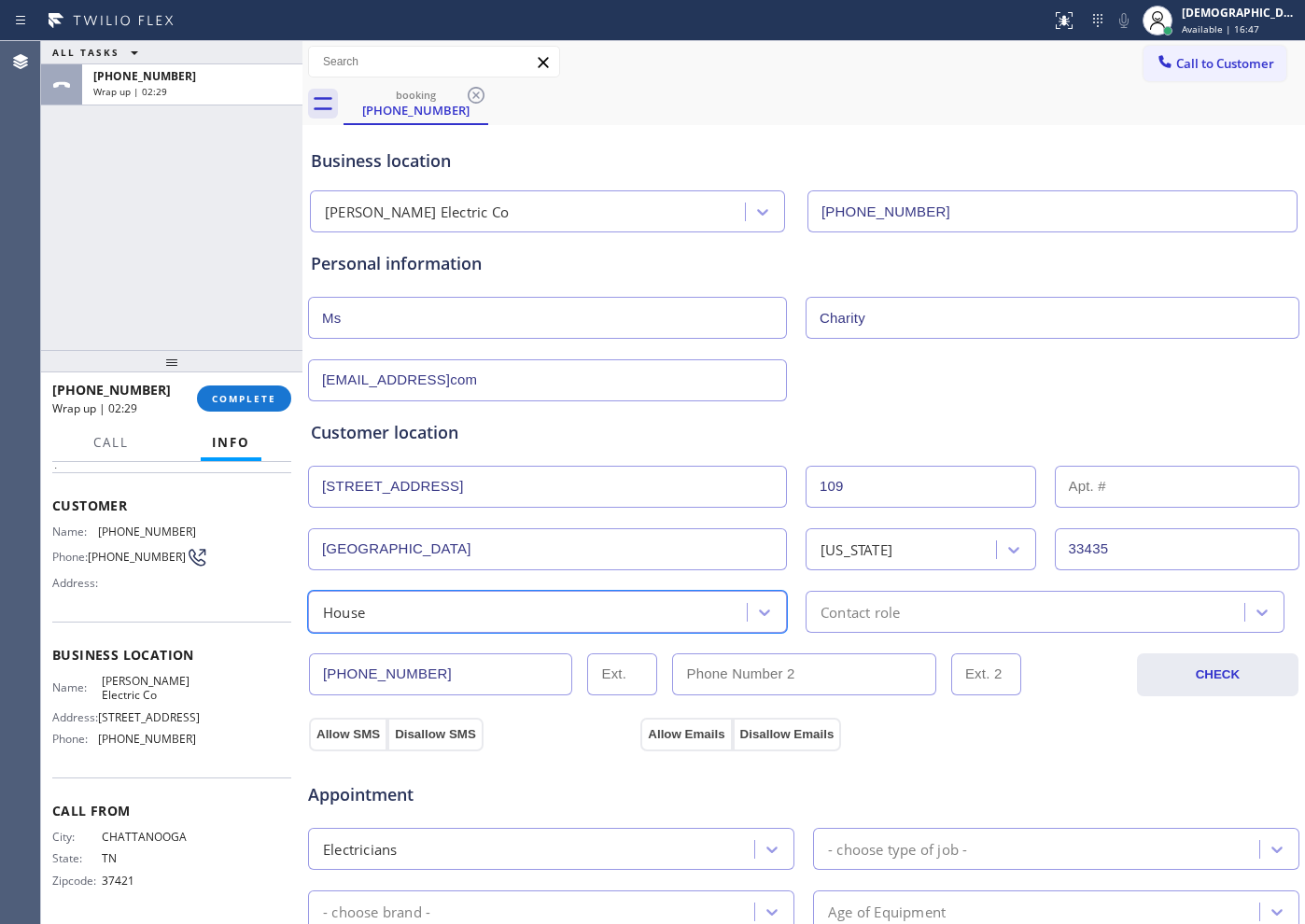
click at [835, 610] on div "Contact role" at bounding box center [860, 612] width 79 height 22
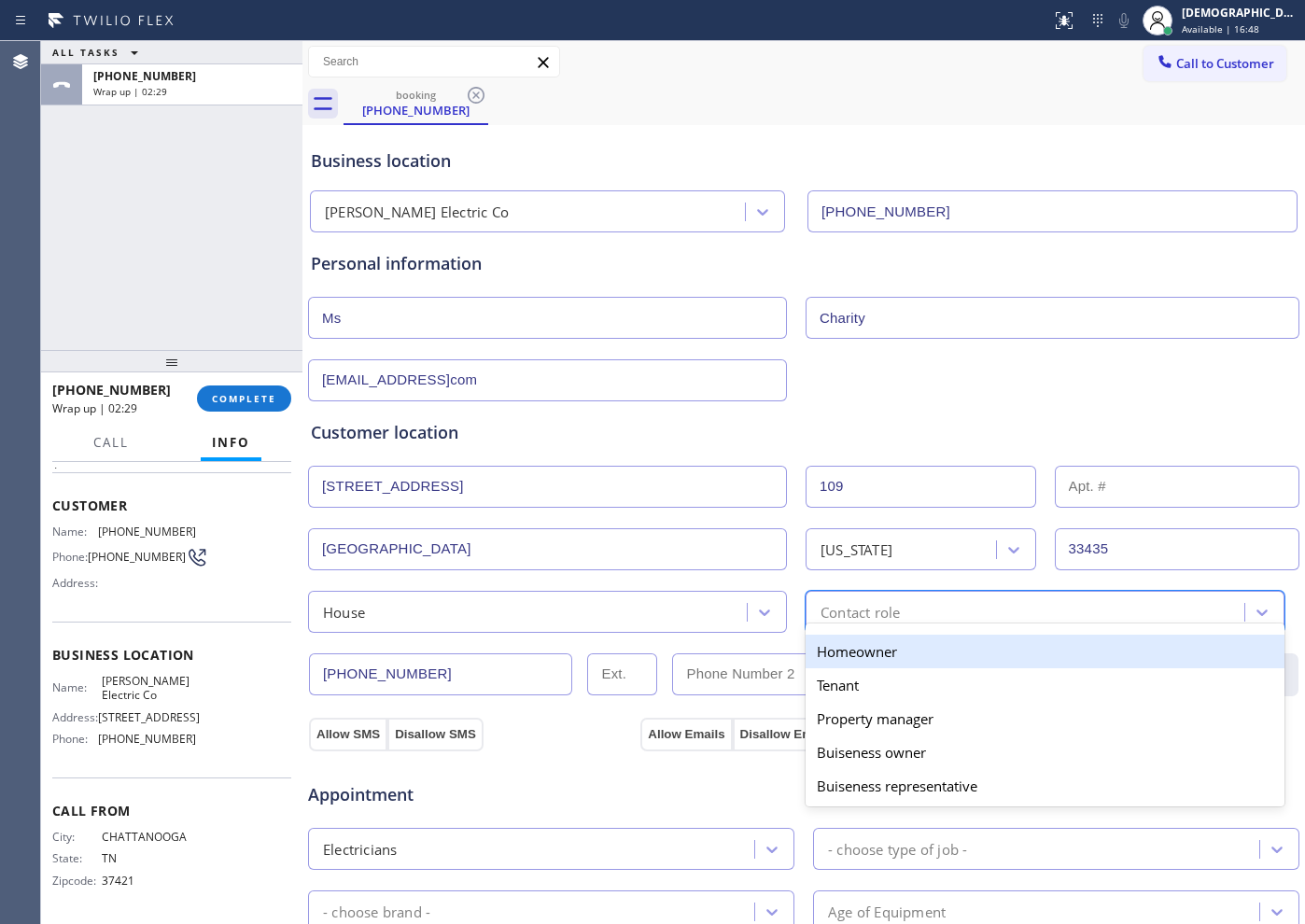
click at [845, 649] on div "Homeowner" at bounding box center [1045, 652] width 478 height 34
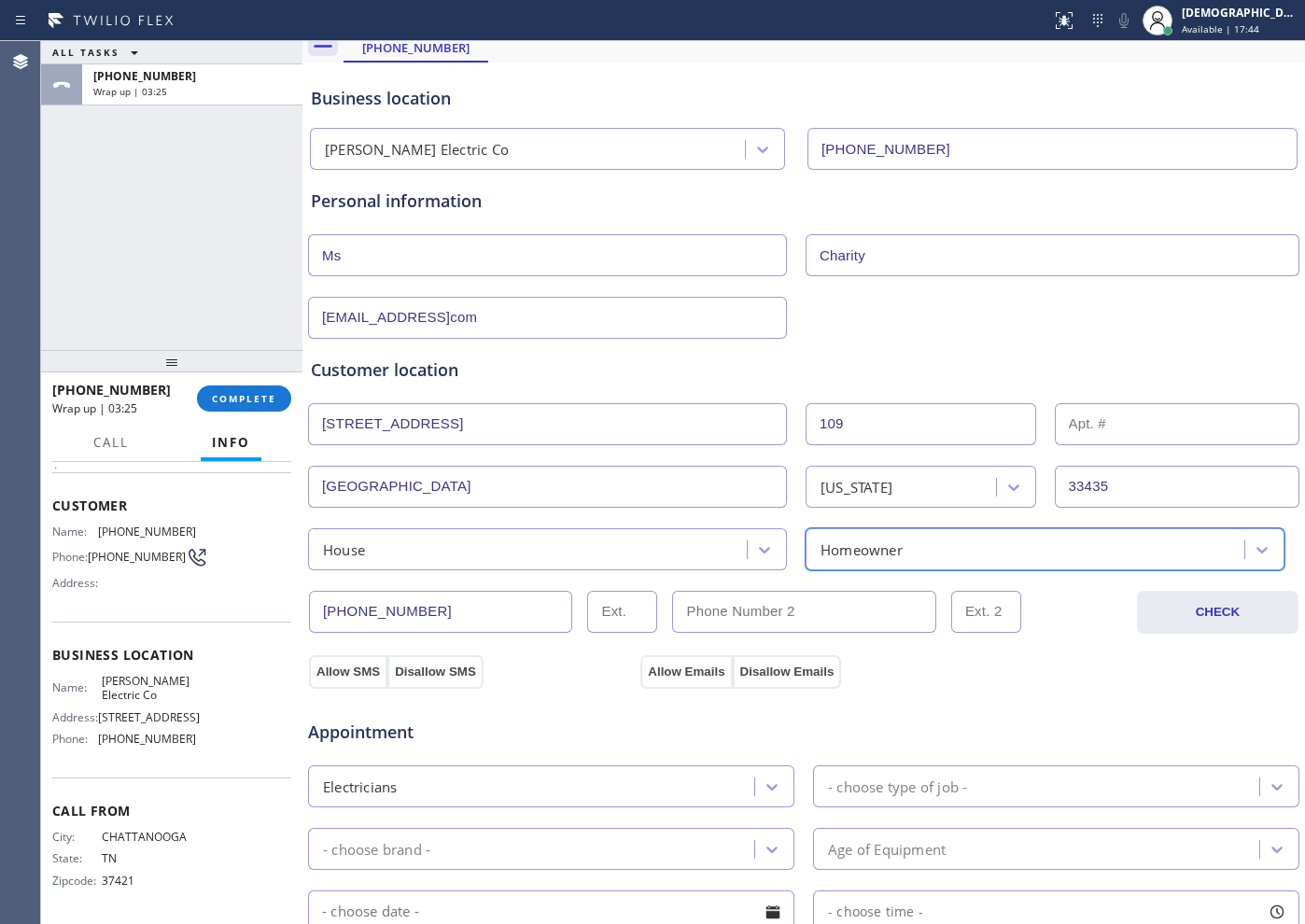
scroll to position [116, 0]
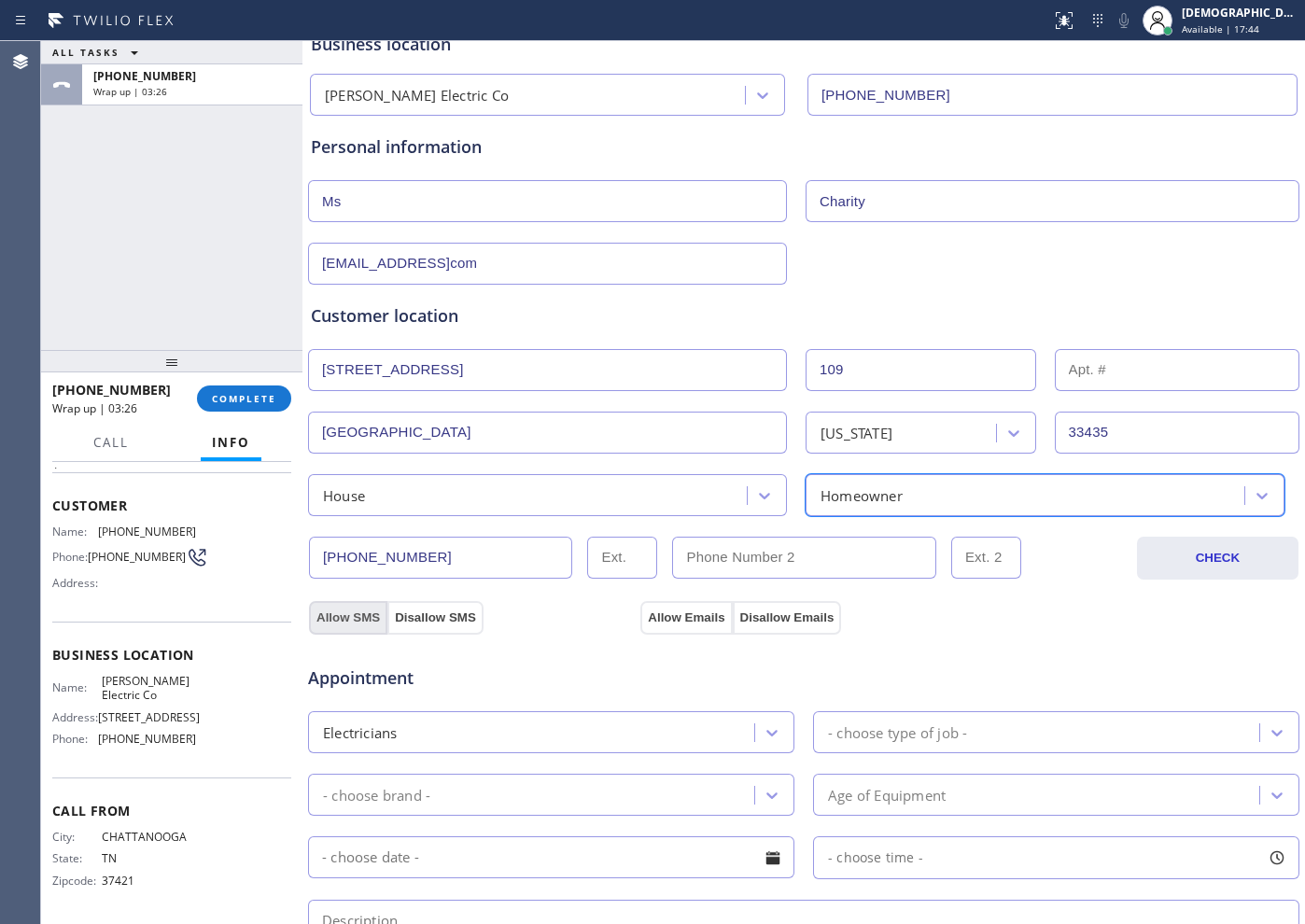
click at [357, 620] on button "Allow SMS" at bounding box center [348, 619] width 78 height 34
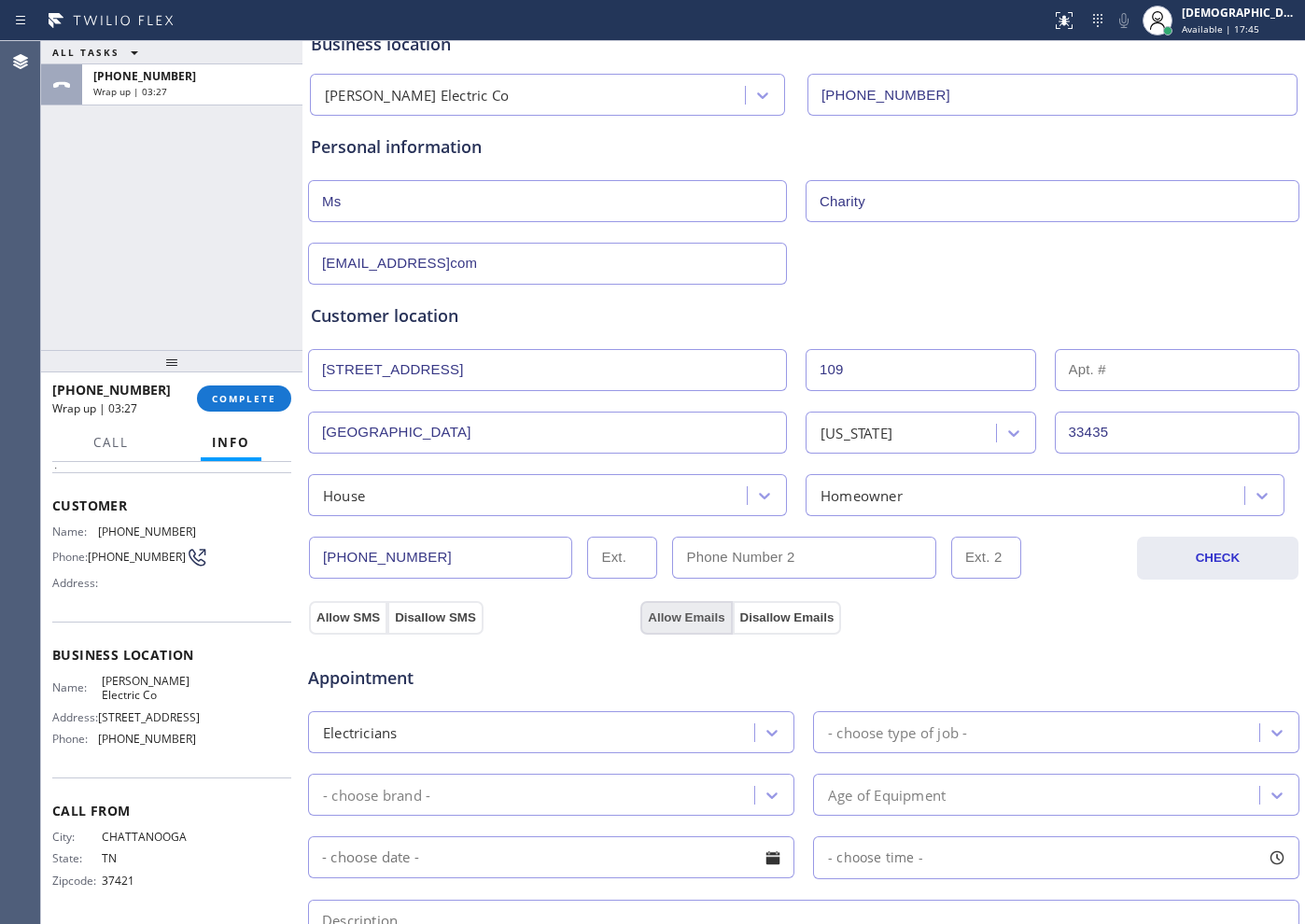
click at [681, 611] on button "Allow Emails" at bounding box center [686, 619] width 92 height 34
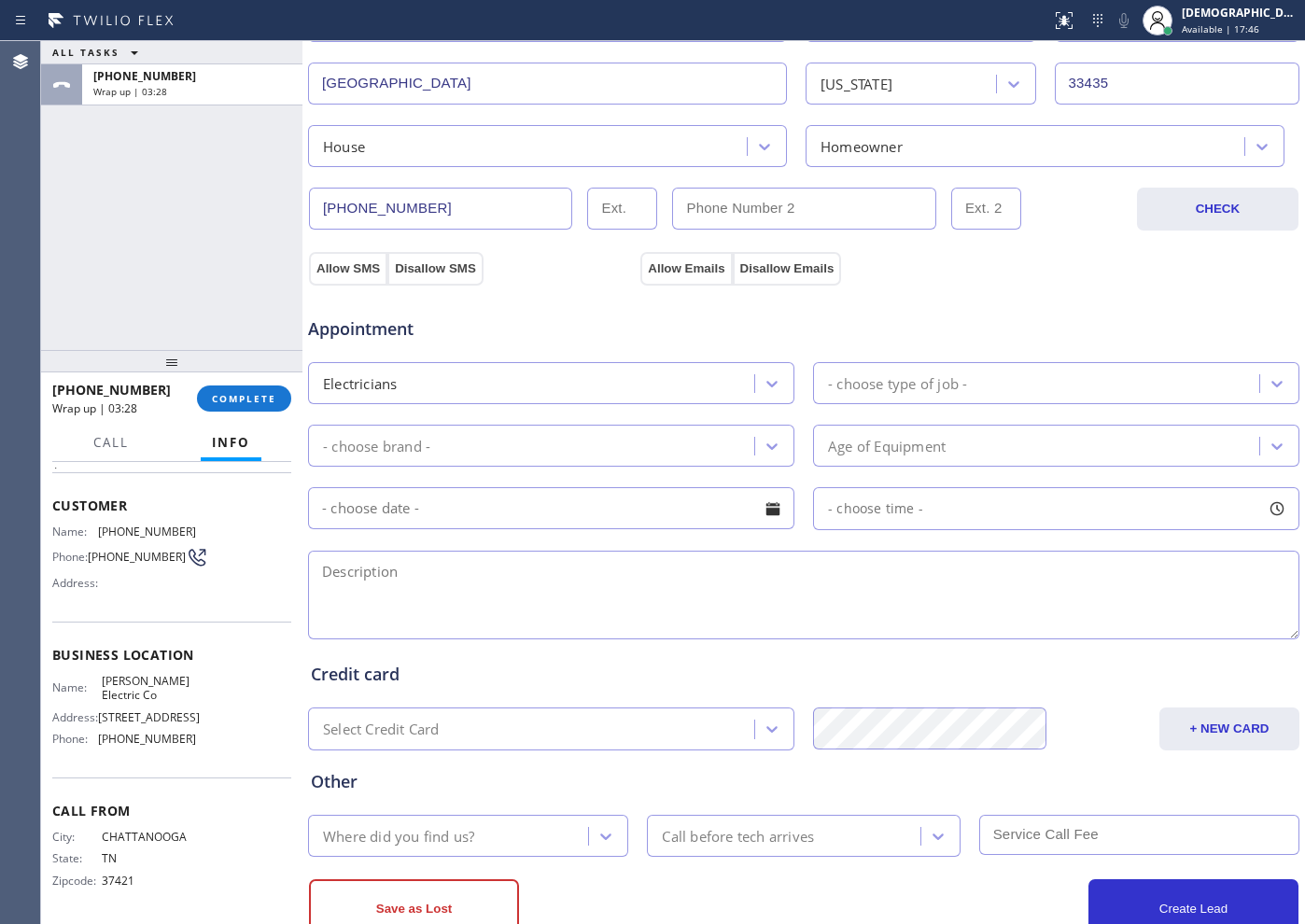
scroll to position [466, 0]
click at [561, 392] on div "Electricians" at bounding box center [534, 382] width 441 height 33
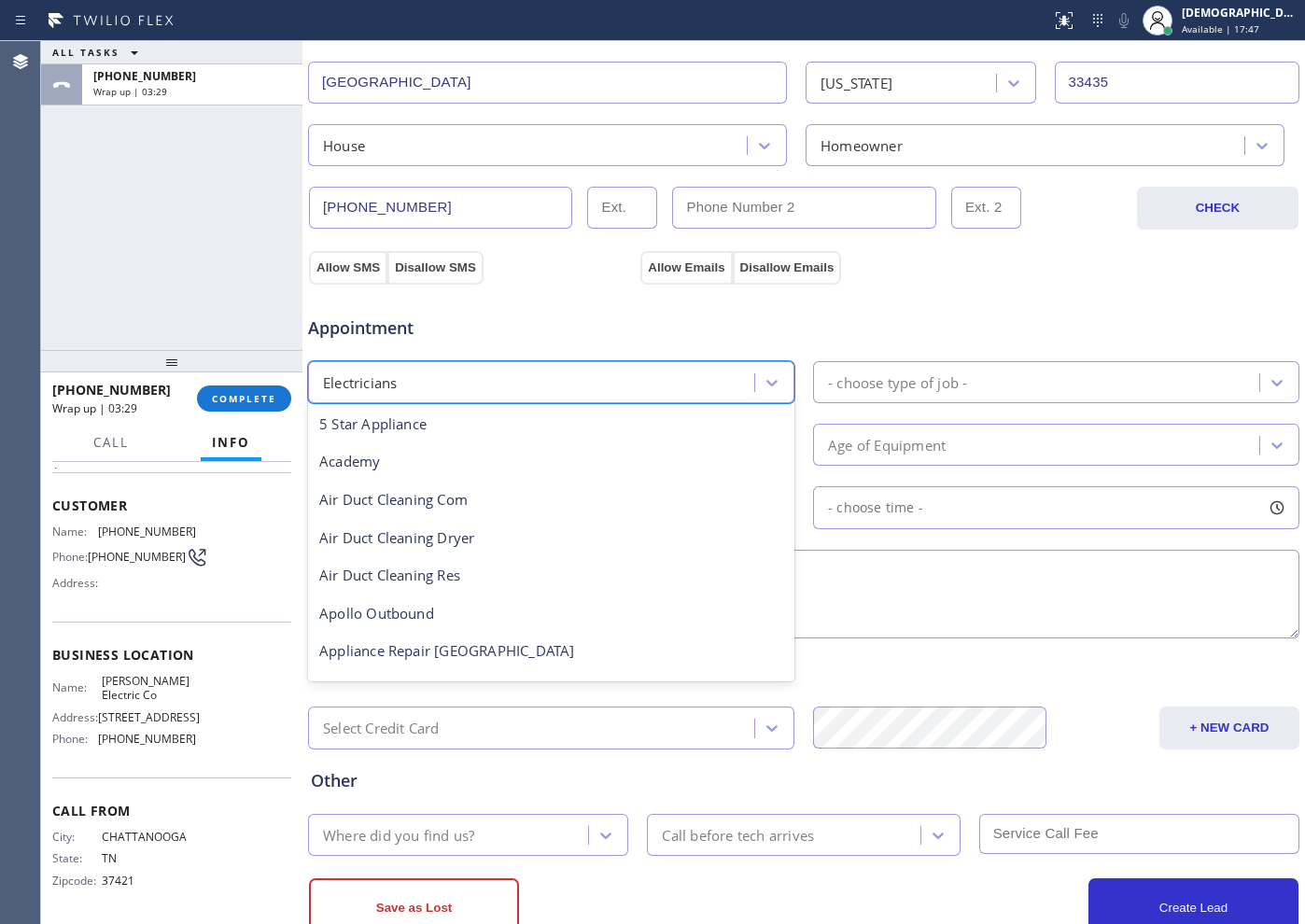
scroll to position [192, 0]
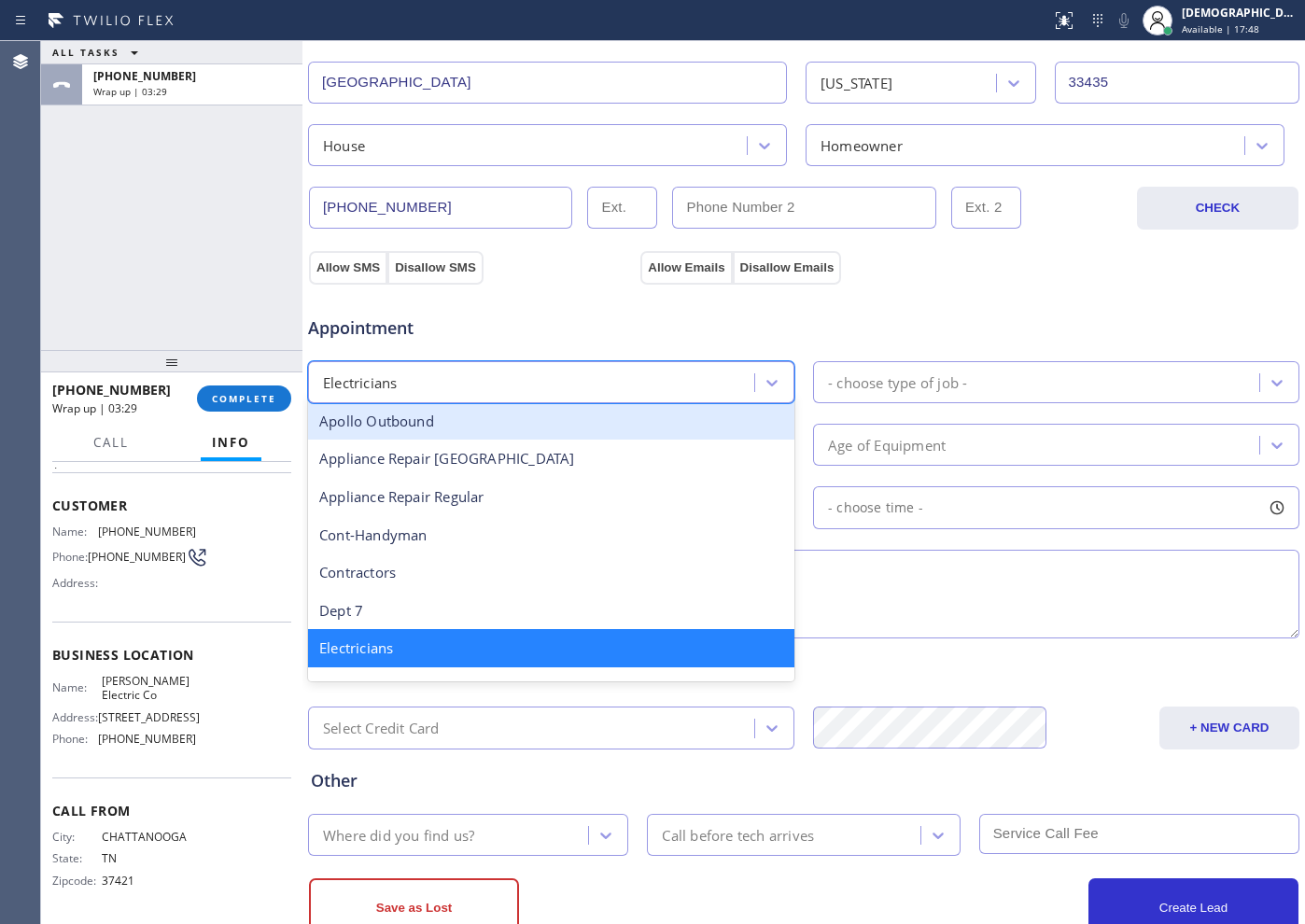
click at [888, 323] on div "Appointment" at bounding box center [804, 317] width 995 height 47
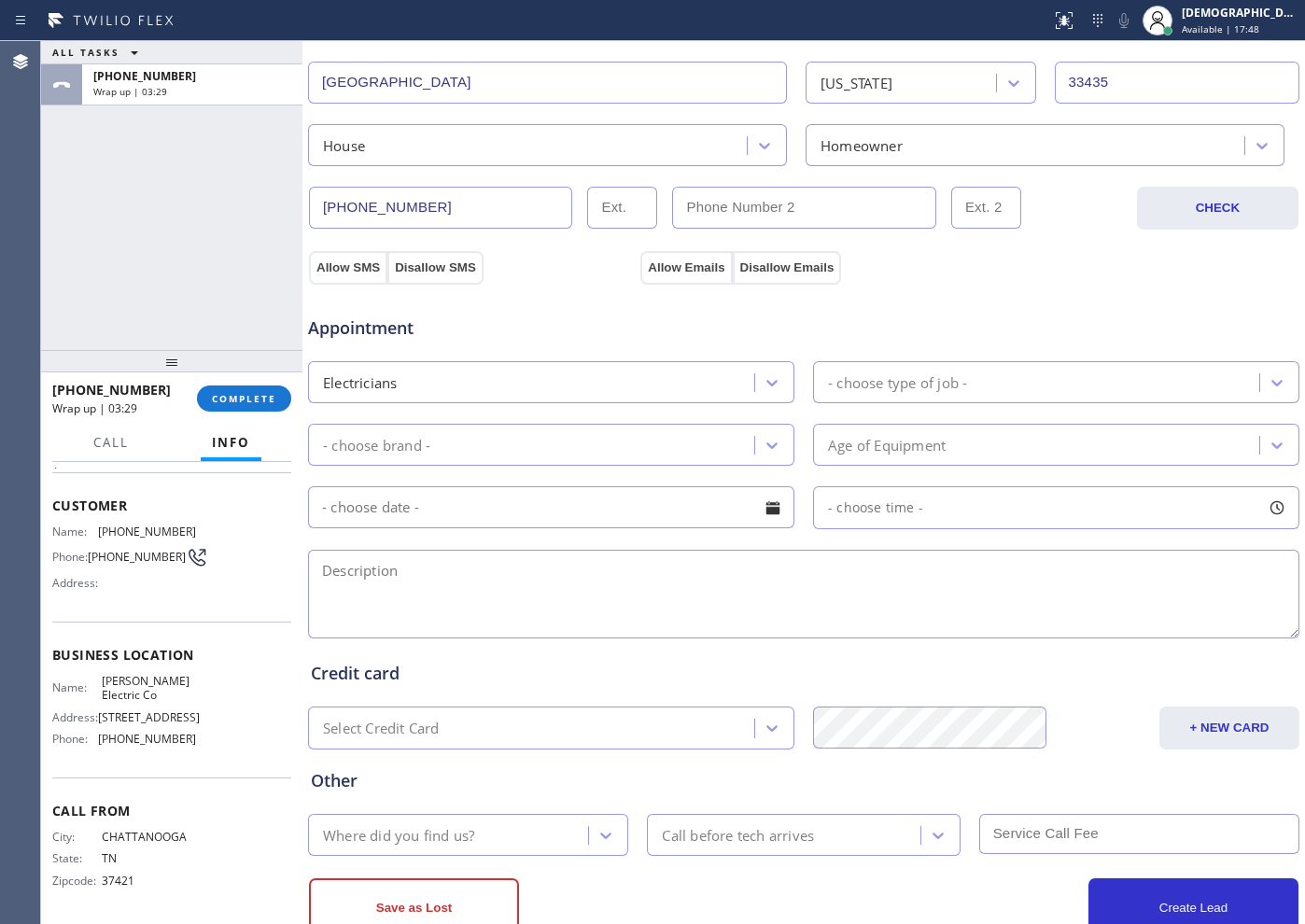
drag, startPoint x: 876, startPoint y: 380, endPoint x: 873, endPoint y: 402, distance: 22.2
click at [876, 381] on div "- choose type of job -" at bounding box center [896, 382] width 139 height 22
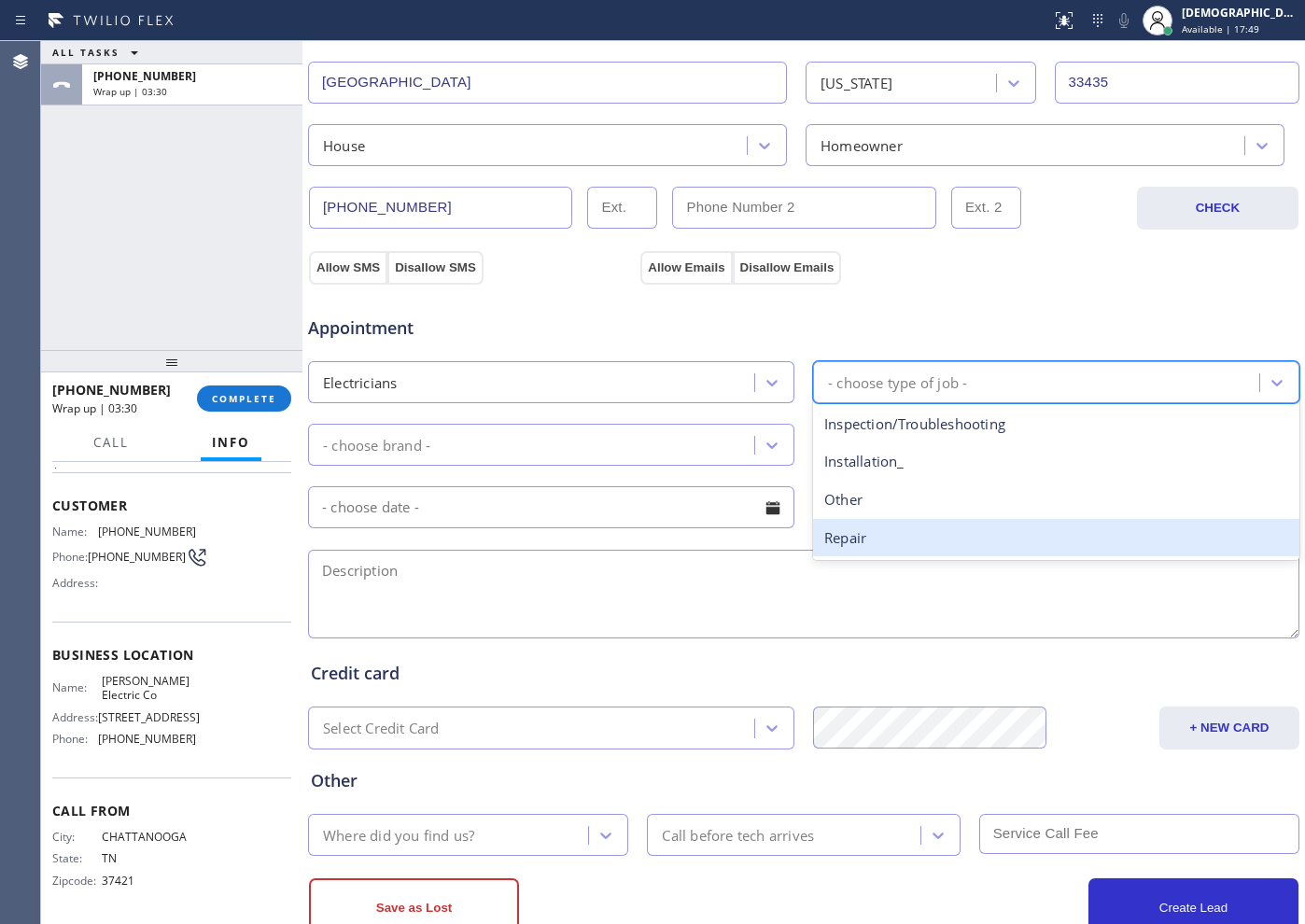
click at [863, 538] on div "Repair" at bounding box center [1056, 538] width 486 height 38
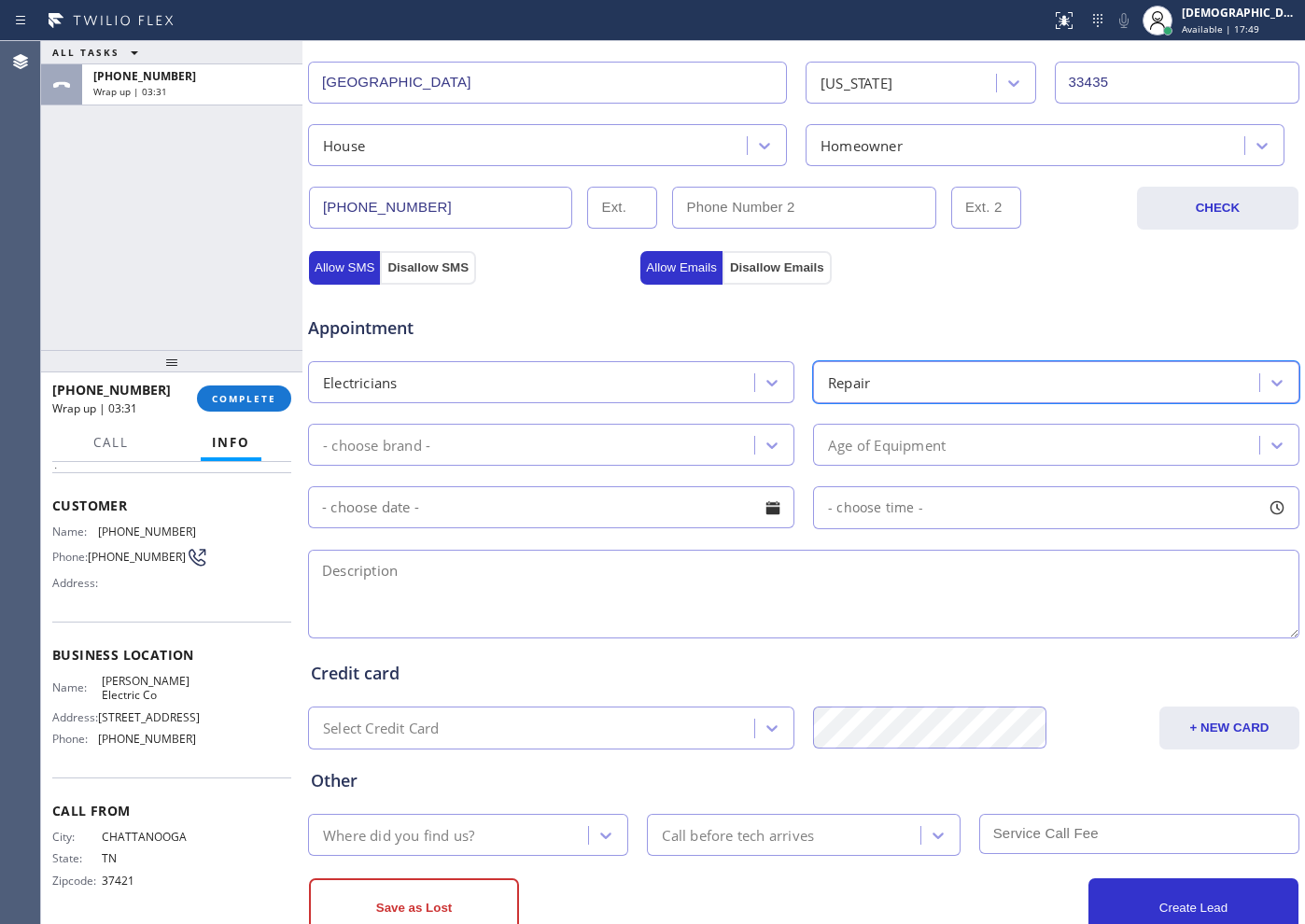
click at [585, 443] on div "- choose brand -" at bounding box center [534, 445] width 441 height 33
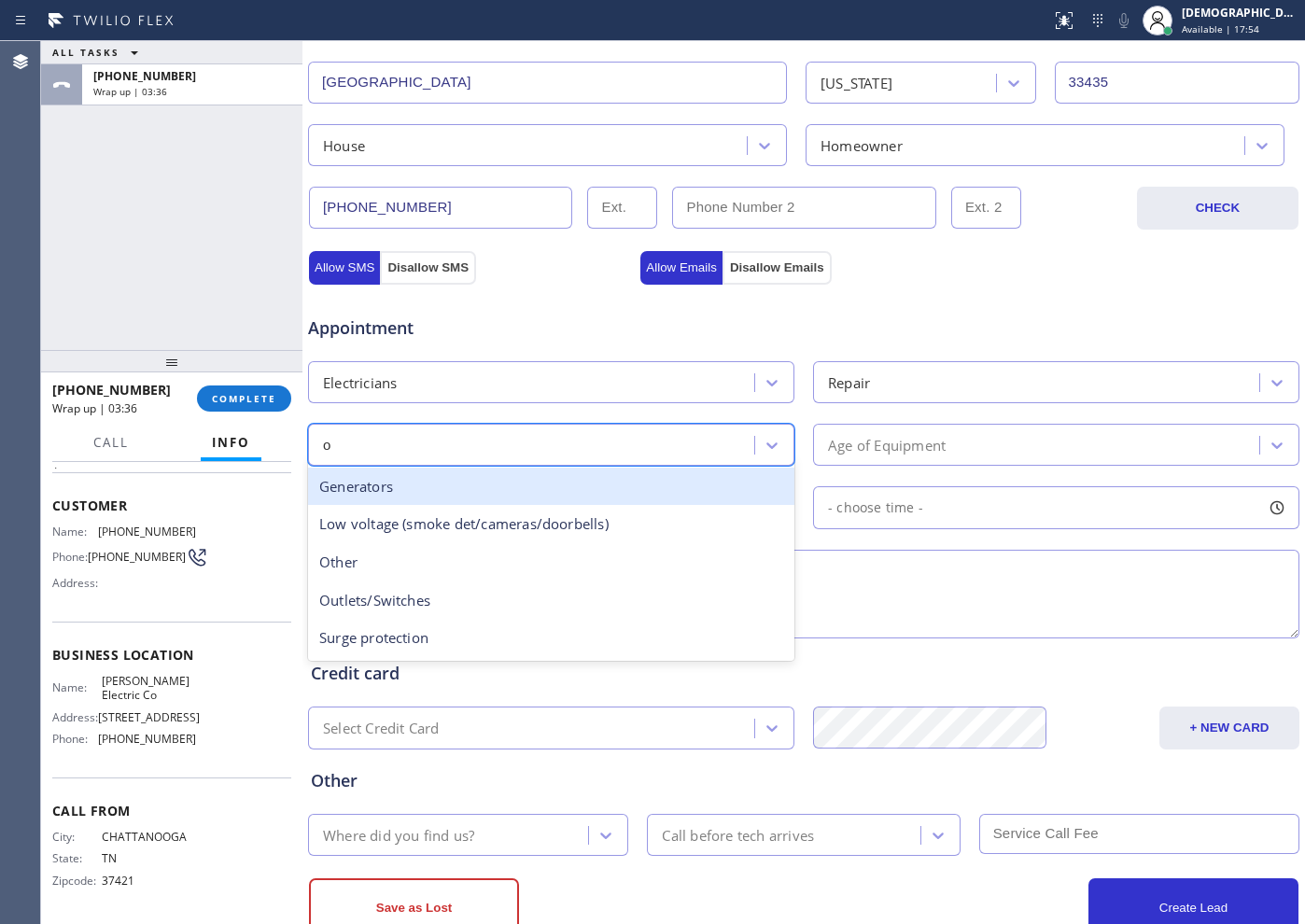
type input "ou"
drag, startPoint x: 492, startPoint y: 488, endPoint x: 597, endPoint y: 463, distance: 107.9
click at [493, 488] on div "Outlets/Switches" at bounding box center [551, 486] width 486 height 38
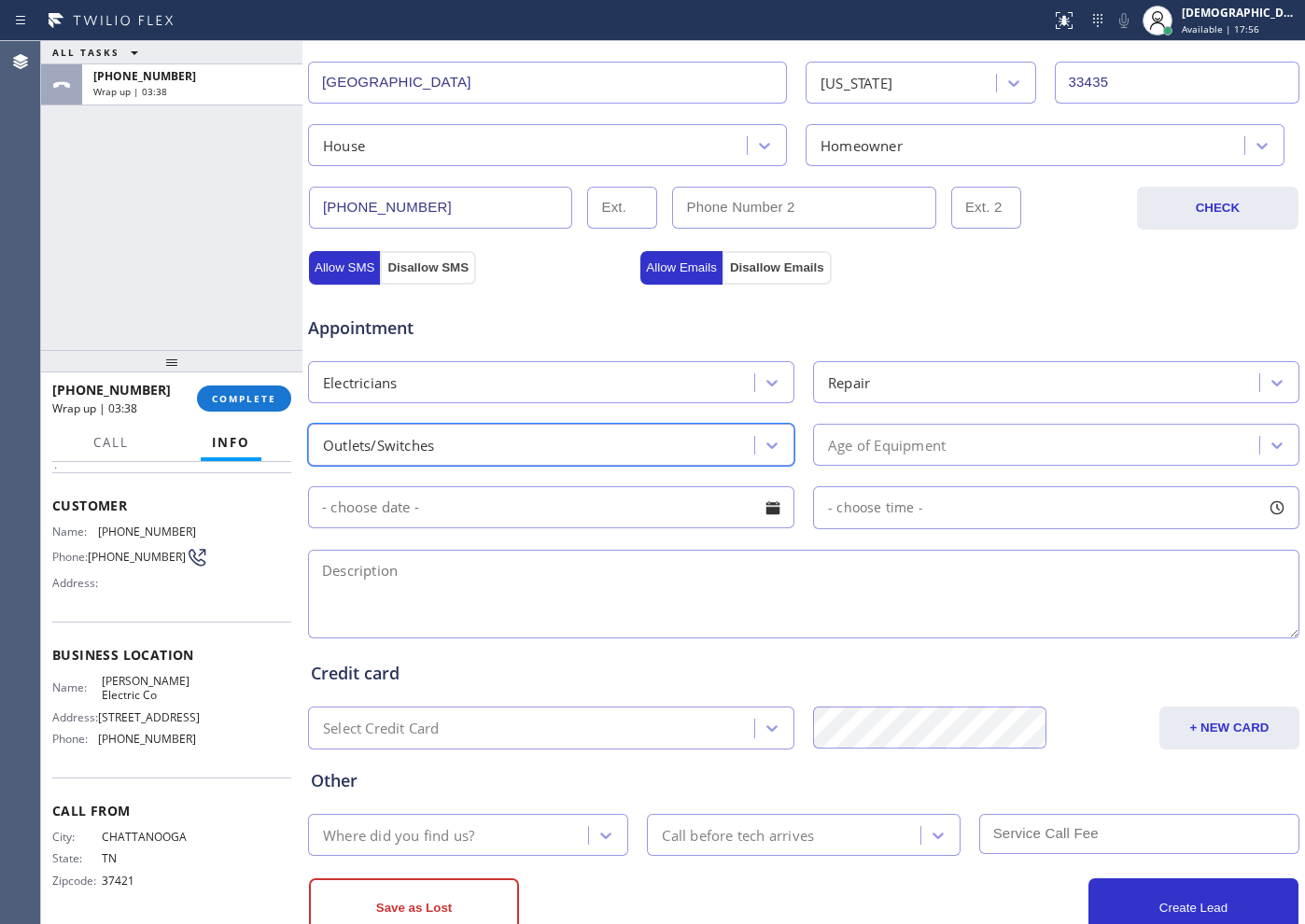
click at [828, 440] on div "Age of Equipment" at bounding box center [886, 445] width 117 height 22
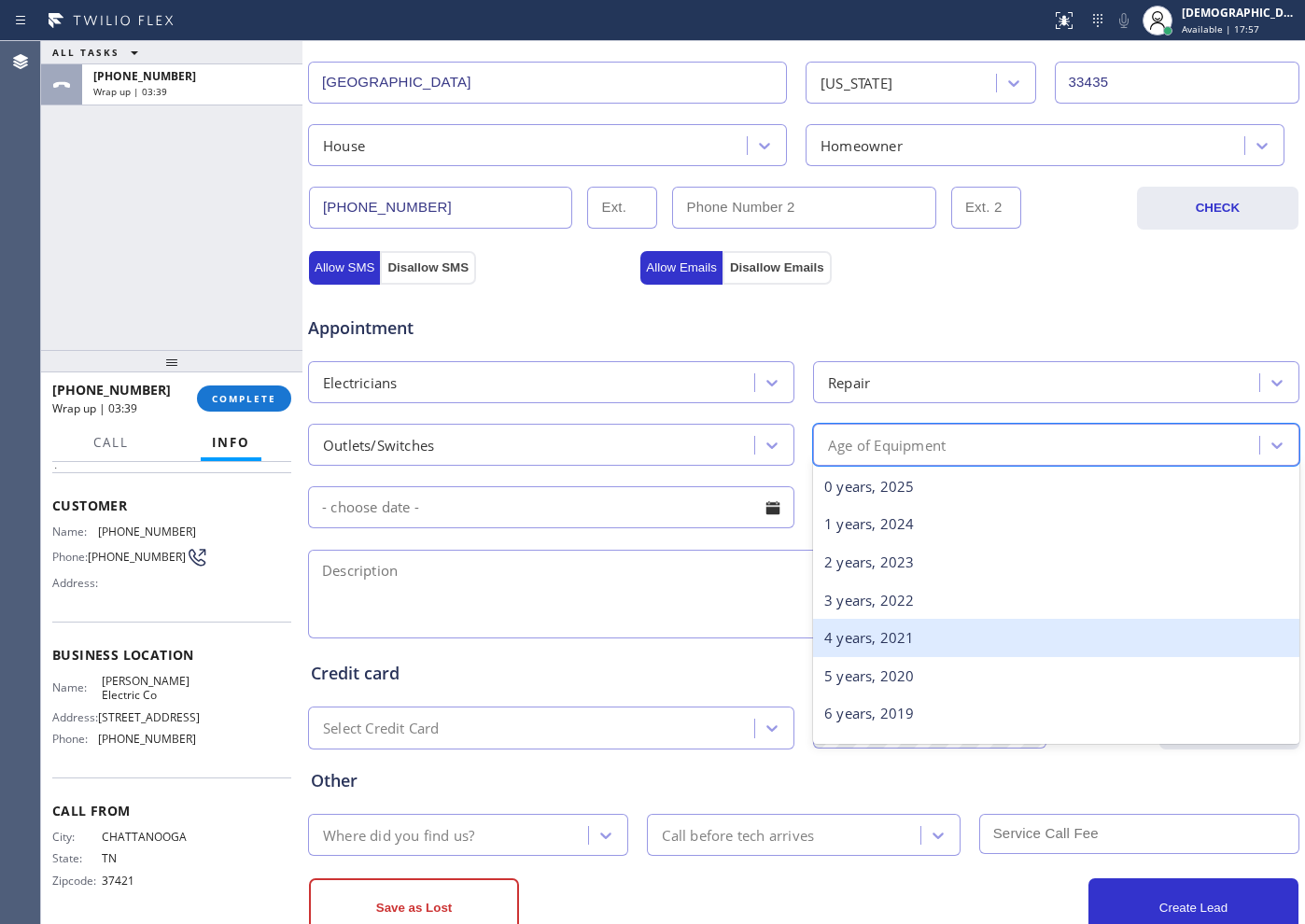
click at [866, 652] on div "4 years, 2021" at bounding box center [1056, 637] width 486 height 38
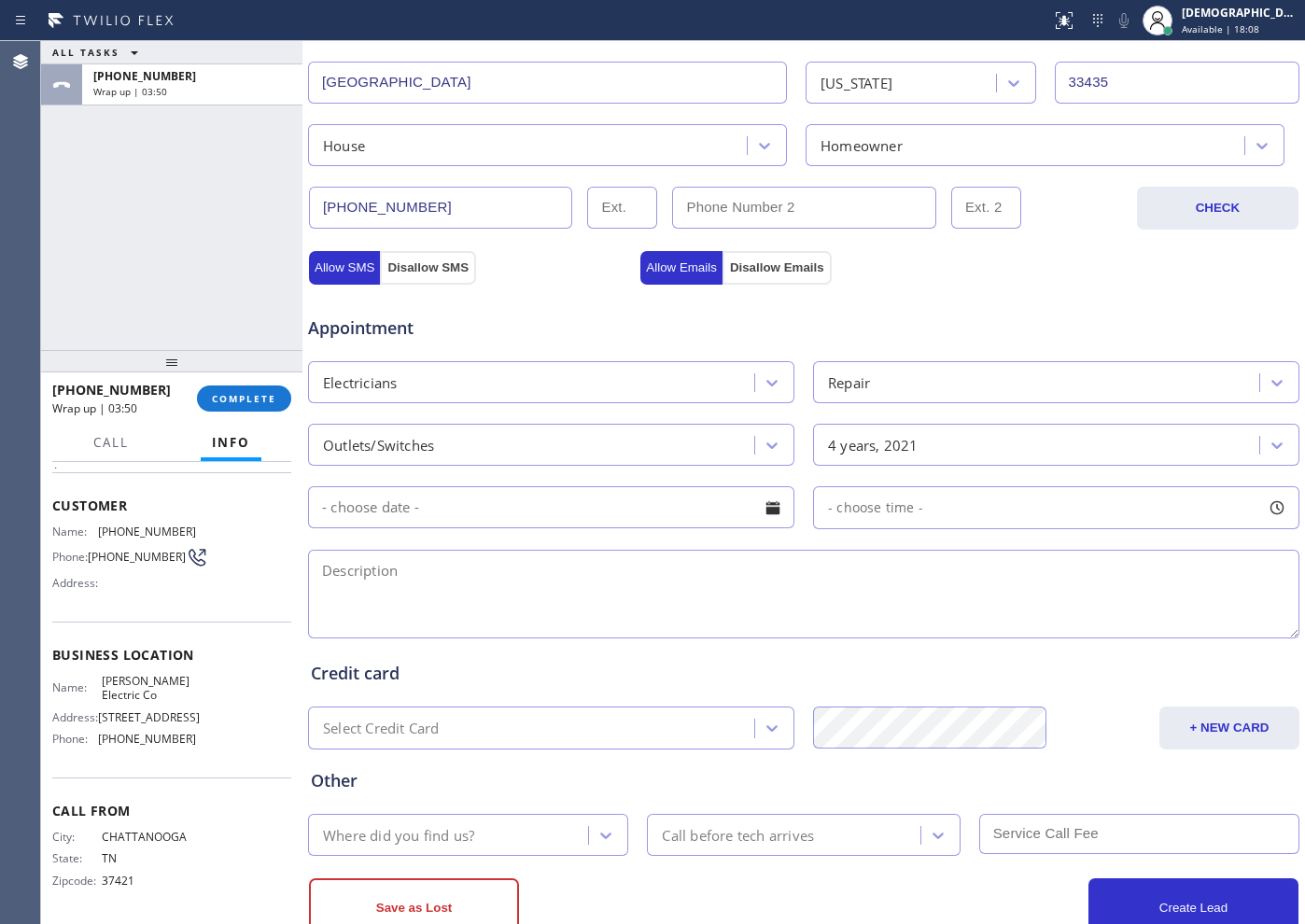
click at [444, 603] on textarea at bounding box center [804, 594] width 991 height 89
paste textarea "1 outlet is not working / 1 light needs to be installed / ceiling height 9 ft"
click at [879, 559] on textarea "1 outlet is not working / 1 light needs to be installed / ceiling height 9 ft" at bounding box center [804, 594] width 991 height 89
paste textarea "[STREET_ADDRESS]"
click at [151, 710] on span "[STREET_ADDRESS]" at bounding box center [149, 717] width 102 height 14
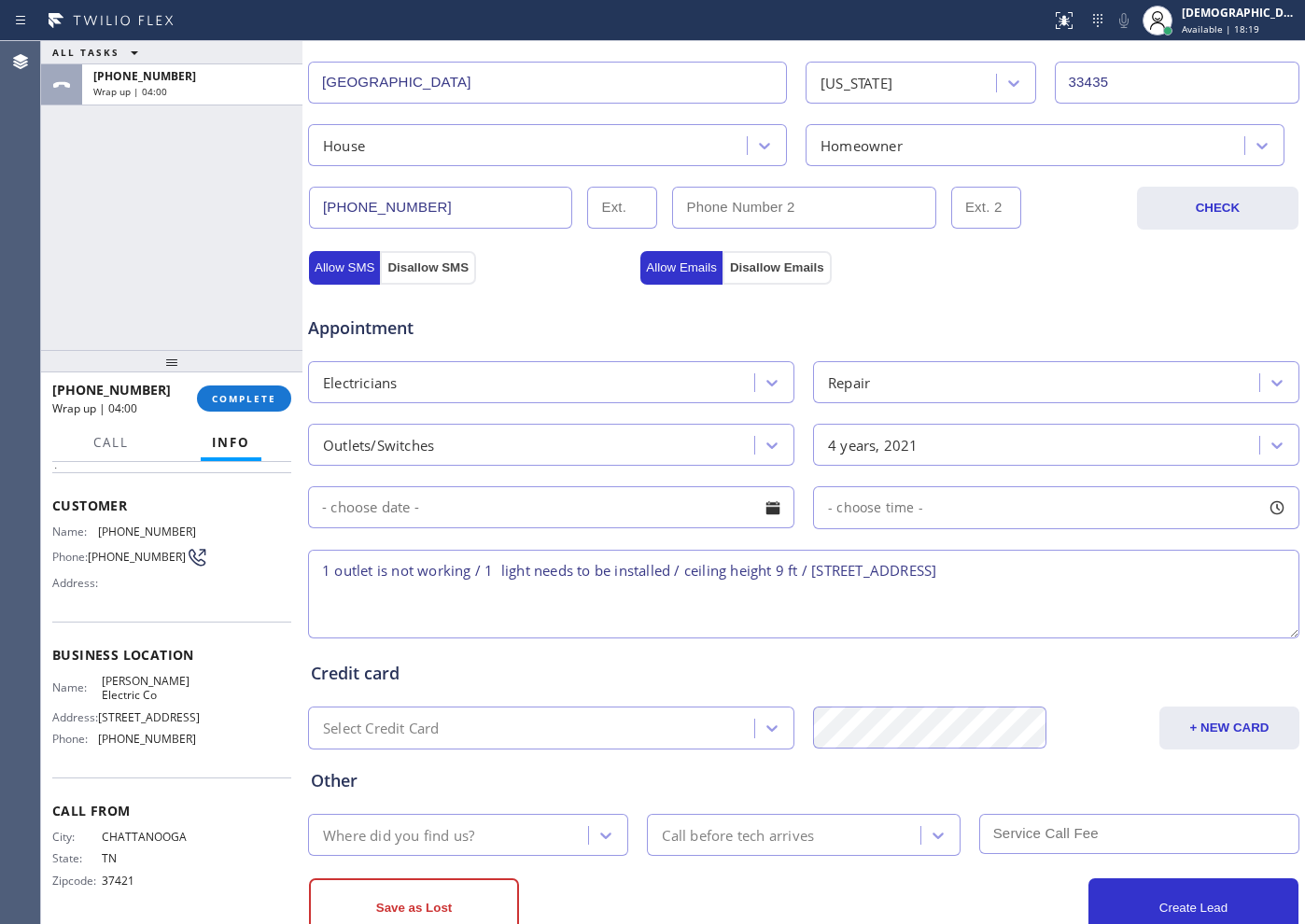
drag, startPoint x: 158, startPoint y: 701, endPoint x: 100, endPoint y: 674, distance: 64.0
click at [100, 710] on span "[STREET_ADDRESS]" at bounding box center [149, 717] width 102 height 14
copy span "[STREET_ADDRESS],"
click at [1139, 574] on textarea "1 outlet is not working / 1 light needs to be installed / ceiling height 9 ft /…" at bounding box center [804, 594] width 991 height 89
drag, startPoint x: 155, startPoint y: 652, endPoint x: 96, endPoint y: 637, distance: 60.9
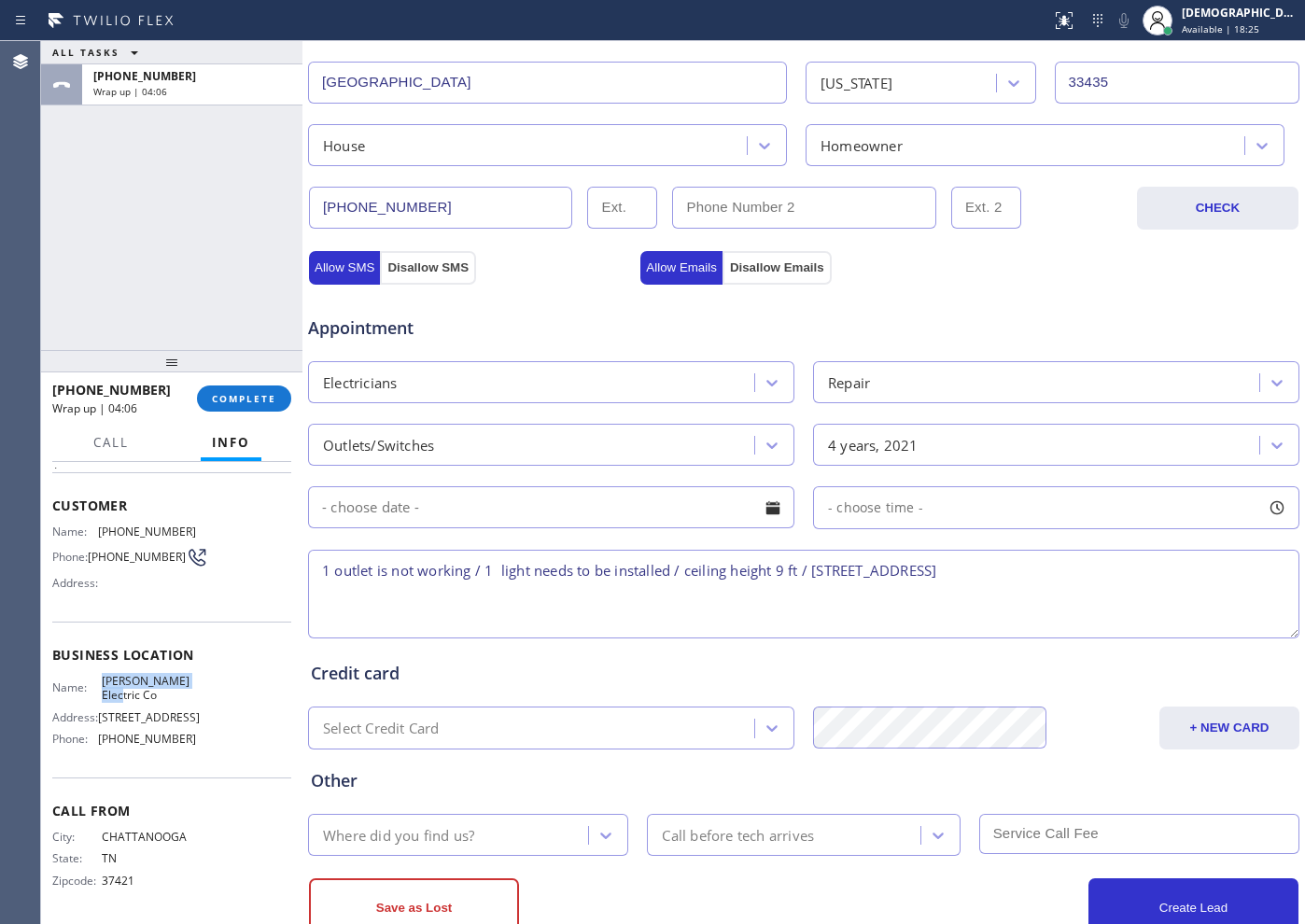
click at [96, 674] on div "Name: [PERSON_NAME] Electric Co" at bounding box center [124, 689] width 144 height 29
copy div "[PERSON_NAME] Electric Co"
click at [1112, 579] on textarea "1 outlet is not working / 1 light needs to be installed / ceiling height 9 ft /…" at bounding box center [804, 594] width 991 height 89
paste textarea "[PERSON_NAME] Electric Co"
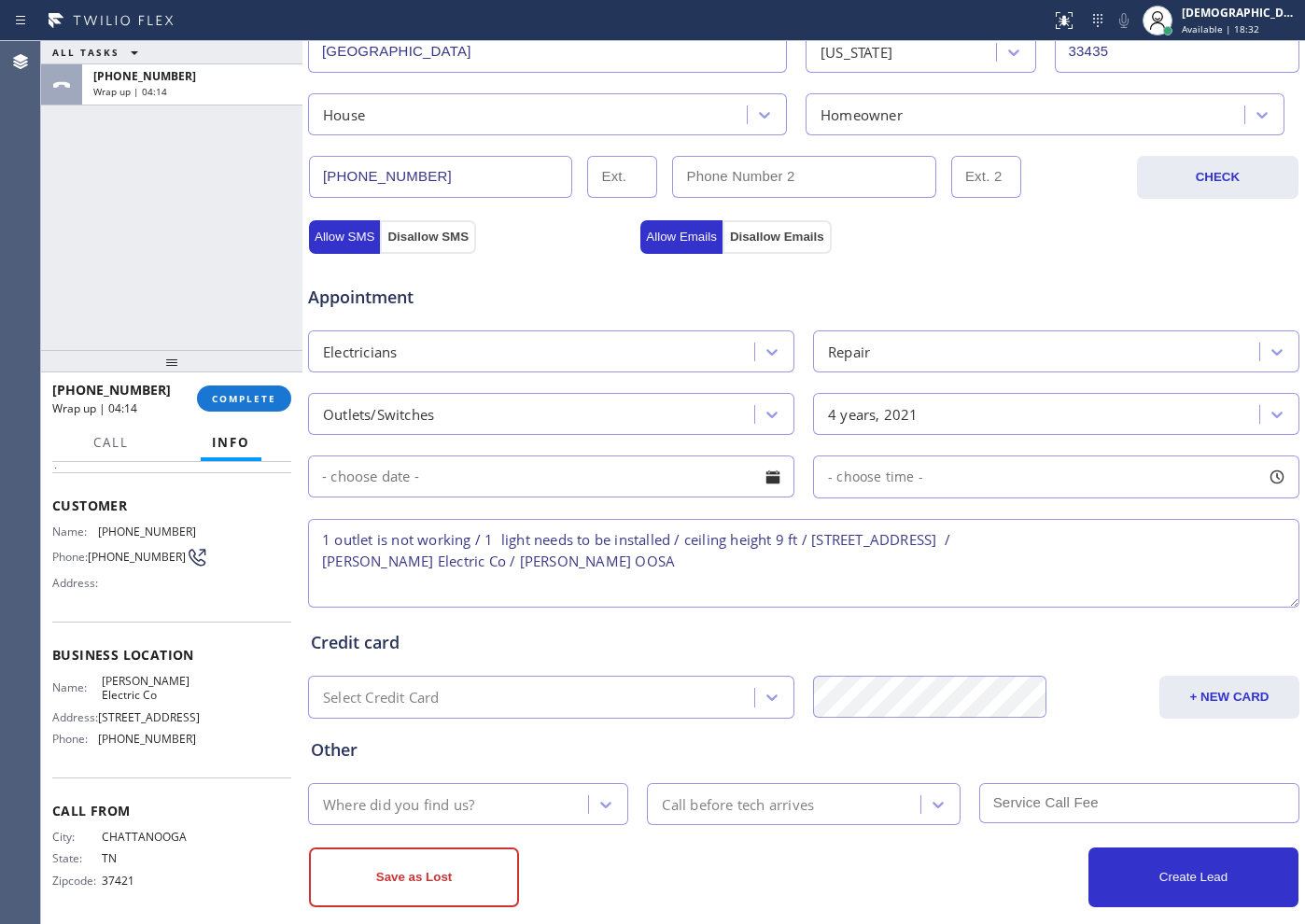
scroll to position [523, 0]
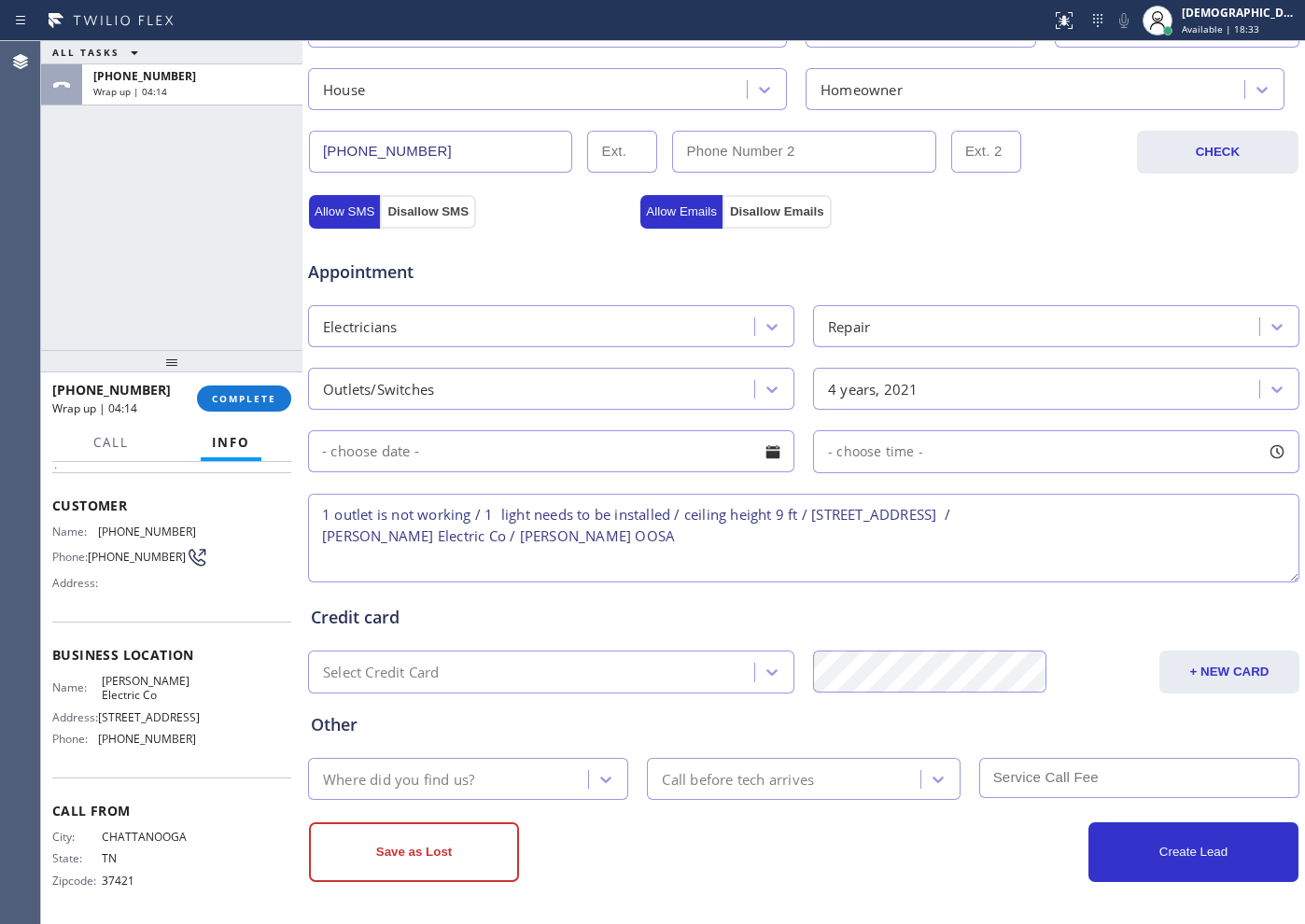
type textarea "1 outlet is not working / 1 light needs to be installed / ceiling height 9 ft /…"
click at [443, 768] on div "Where did you find us?" at bounding box center [398, 778] width 151 height 22
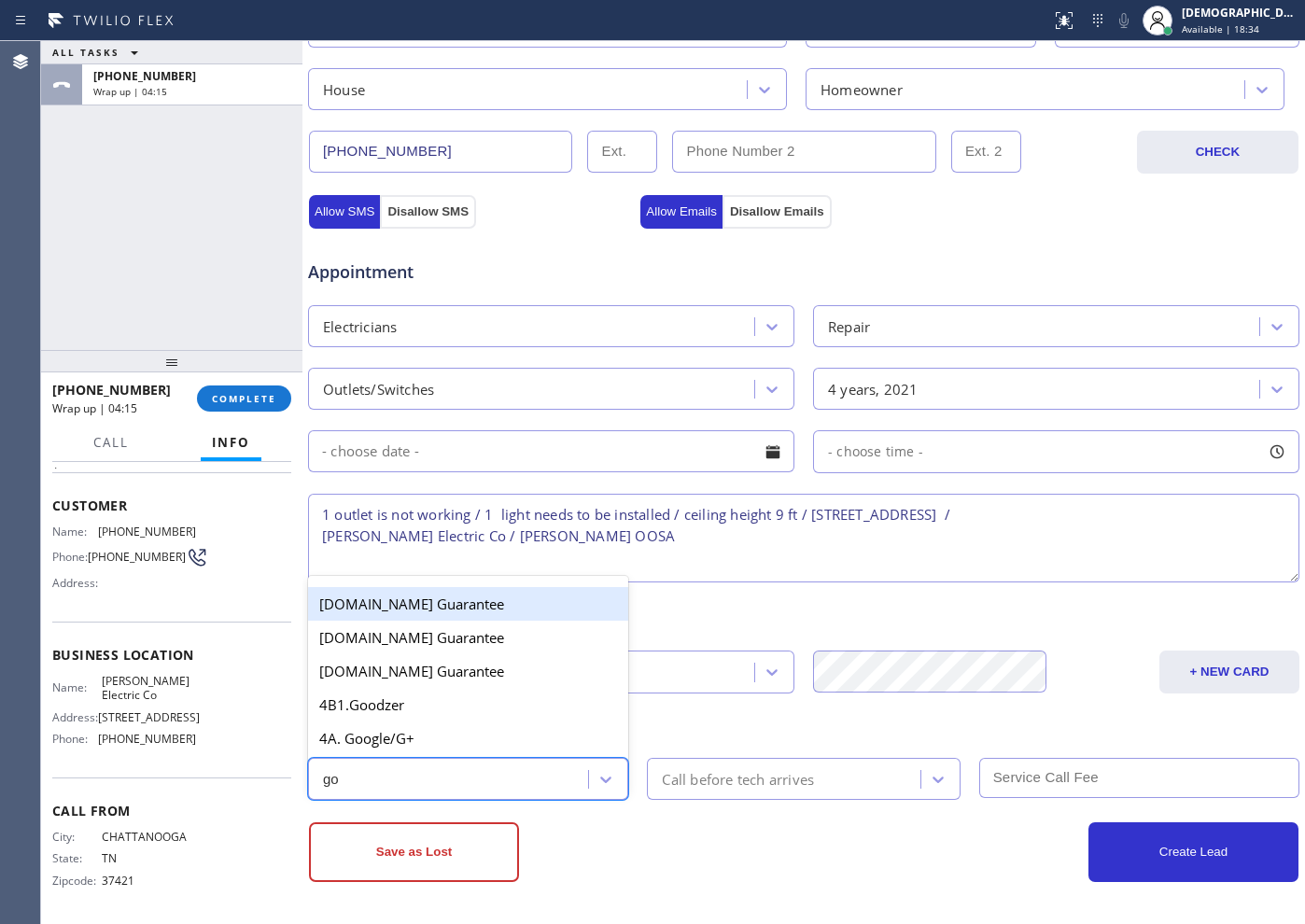
type input "goo"
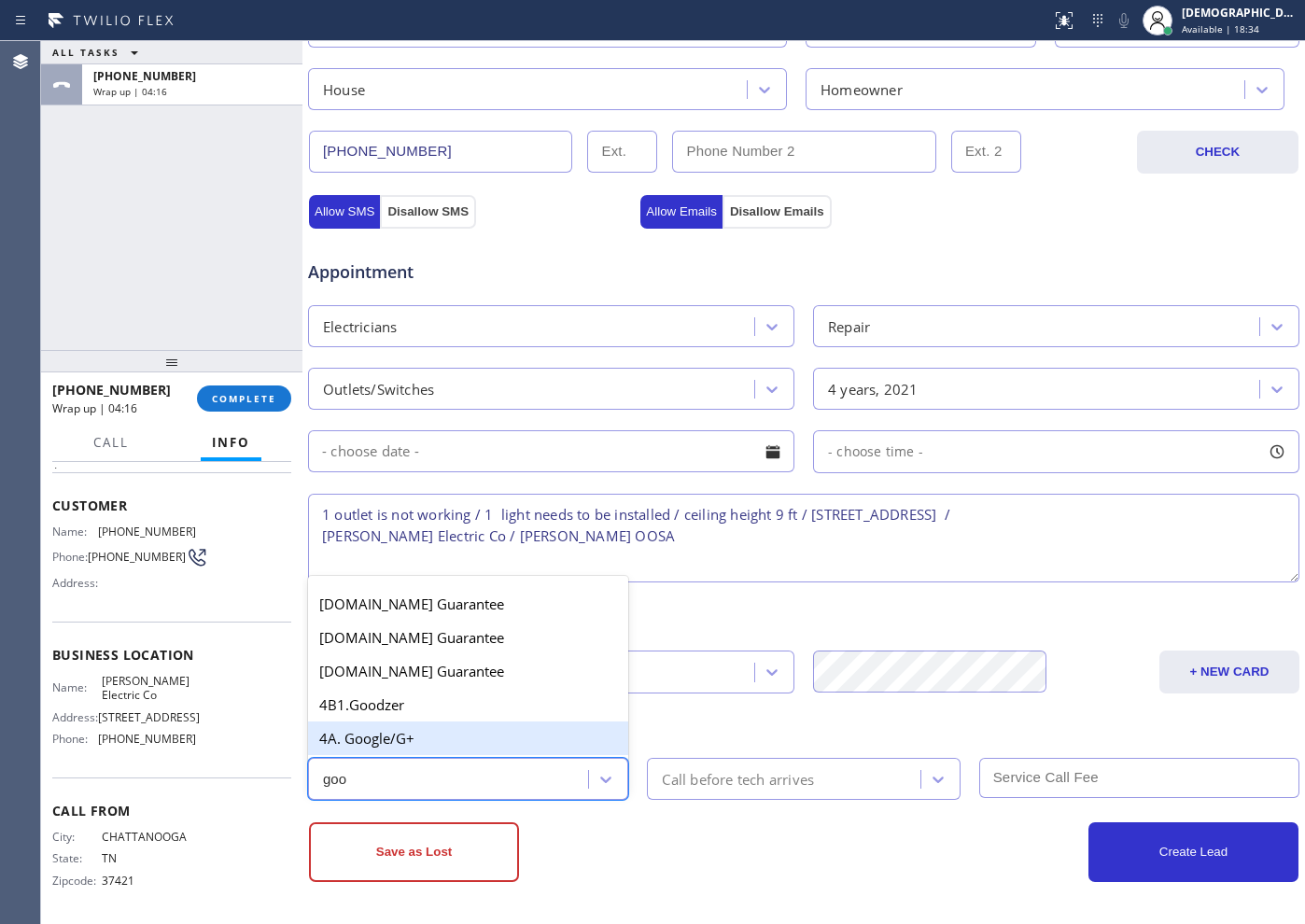
click at [441, 744] on div "4A. Google/G+" at bounding box center [468, 739] width 321 height 34
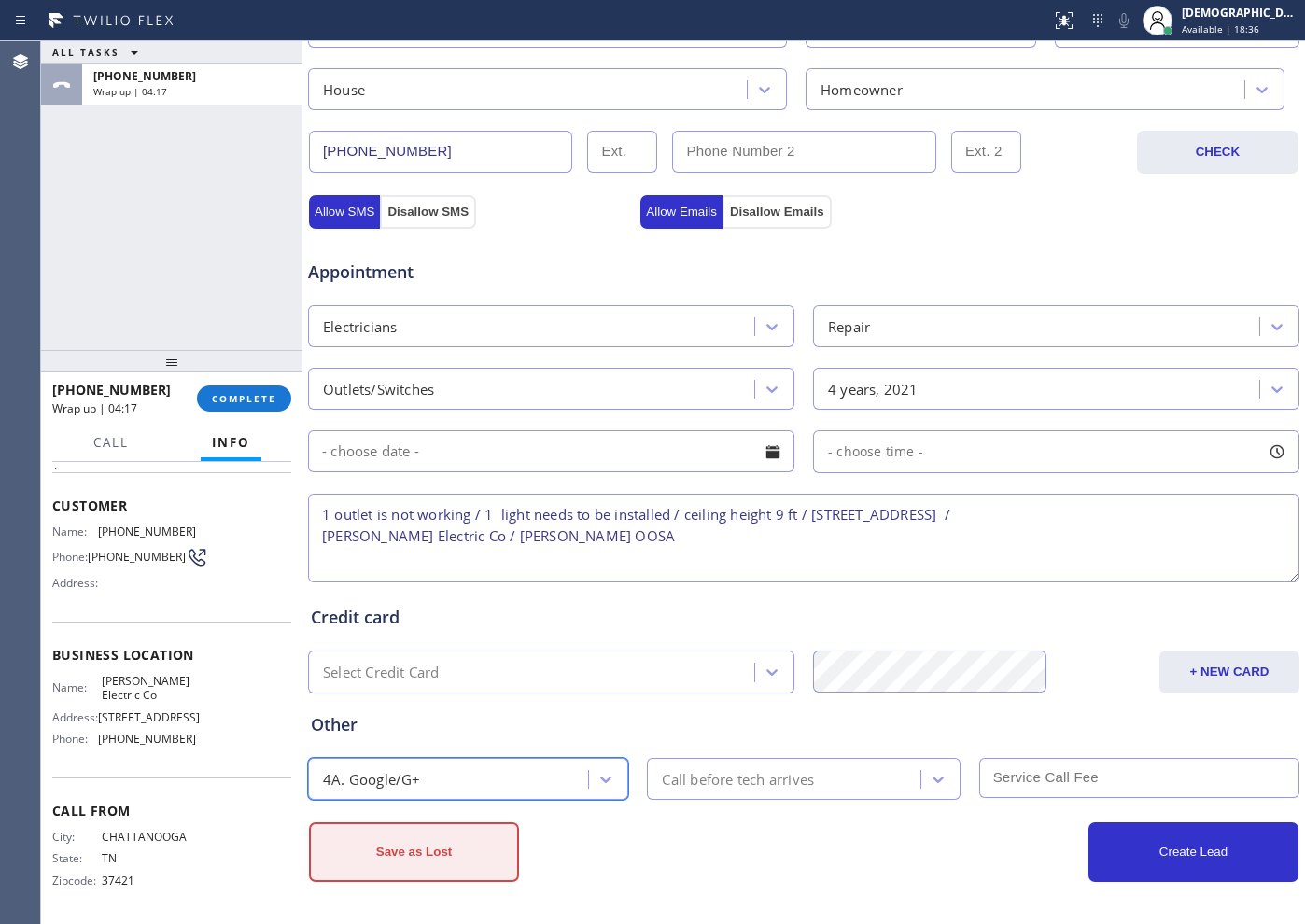
click at [469, 845] on button "Save as Lost" at bounding box center [414, 851] width 210 height 60
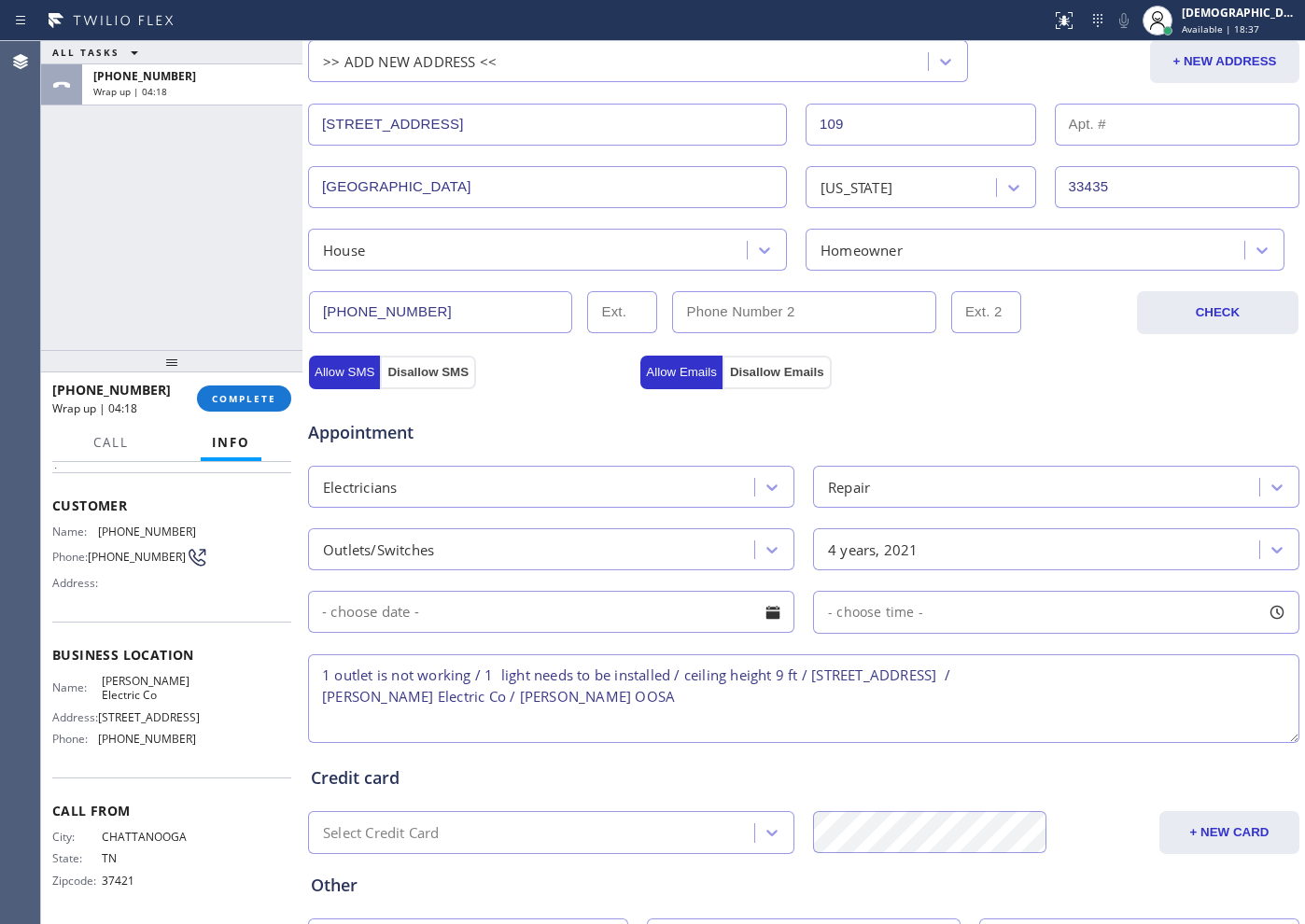
scroll to position [236, 0]
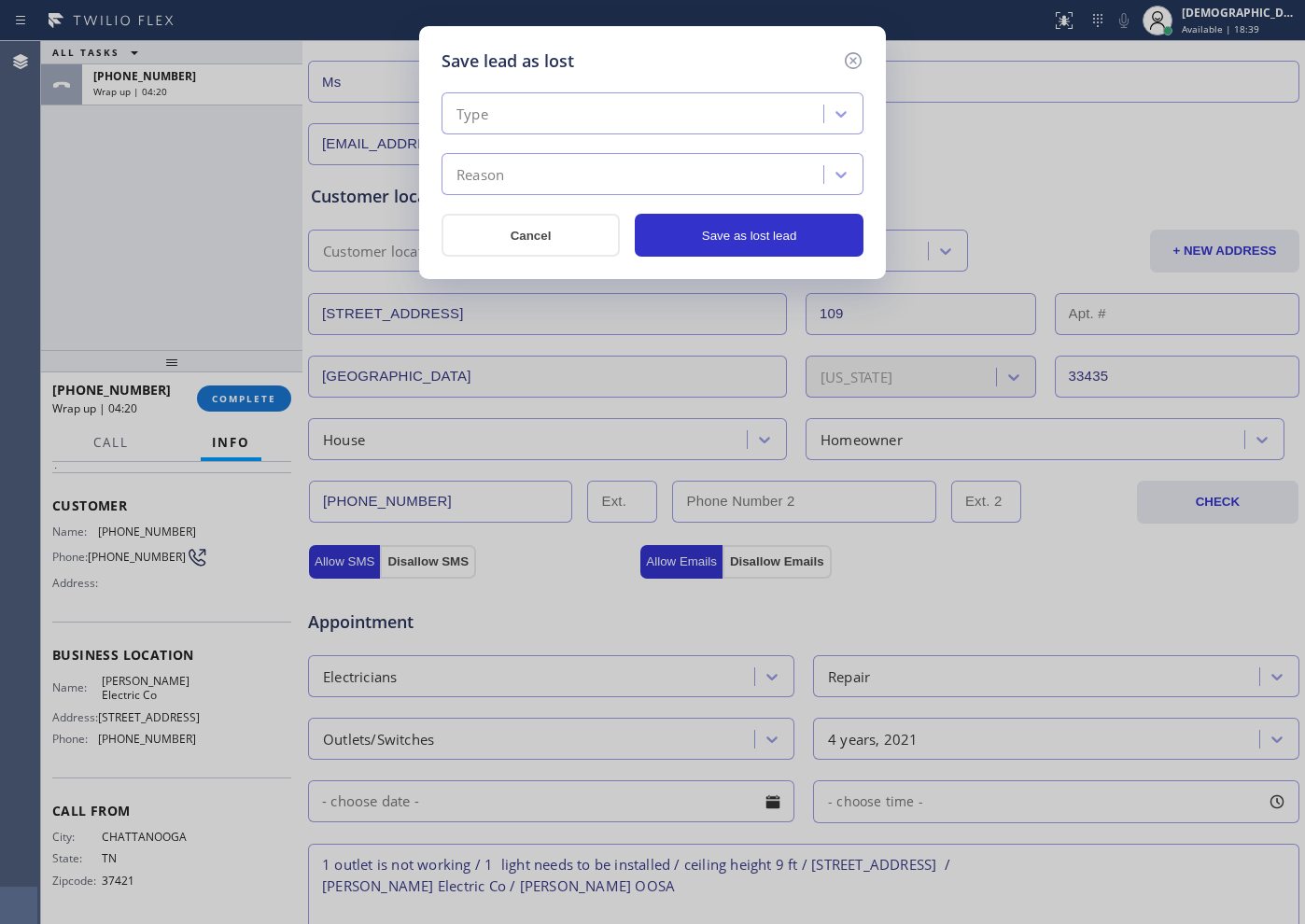
click at [591, 96] on div "Type" at bounding box center [652, 113] width 422 height 42
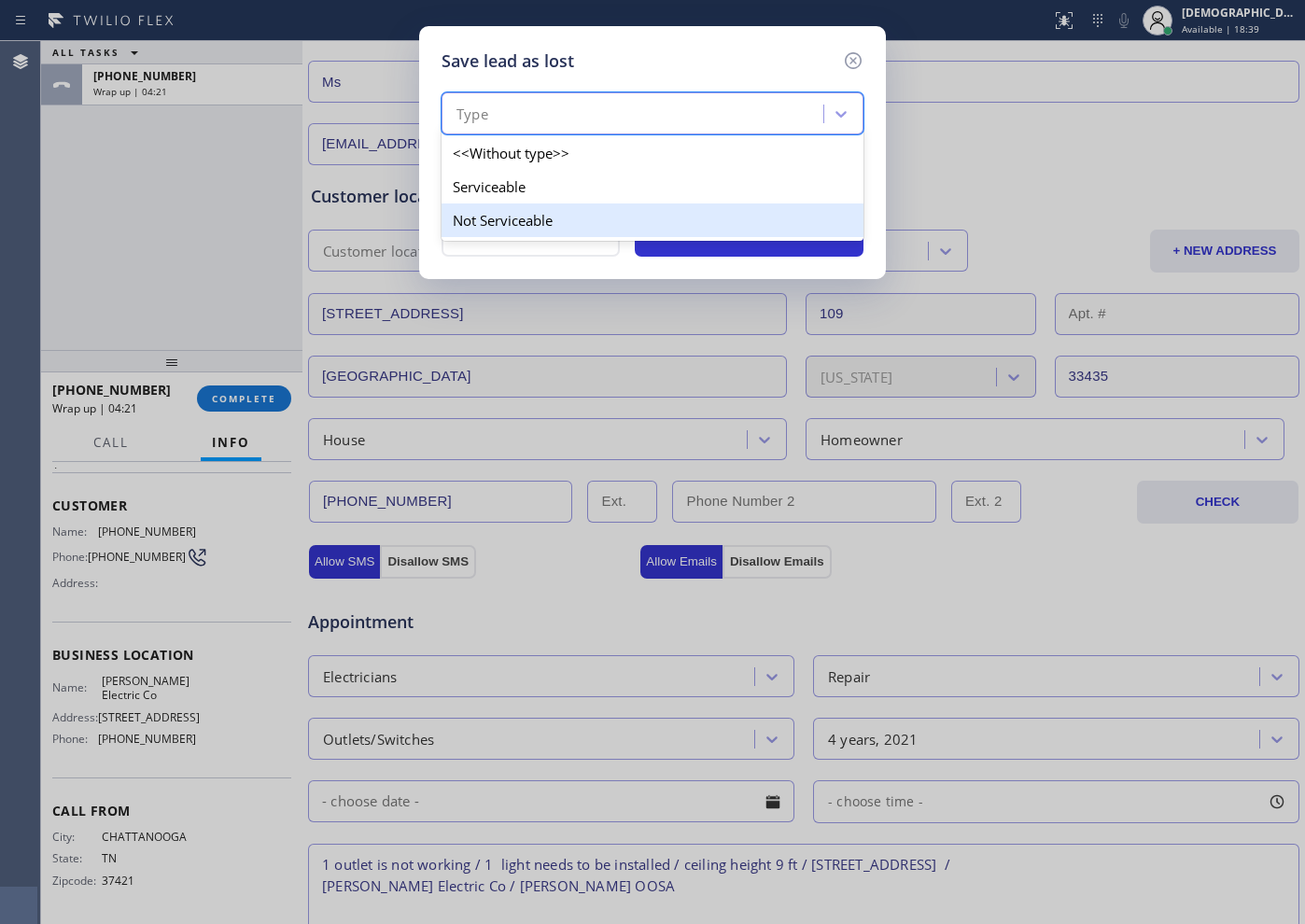
click at [530, 226] on div "Not Serviceable" at bounding box center [652, 220] width 422 height 34
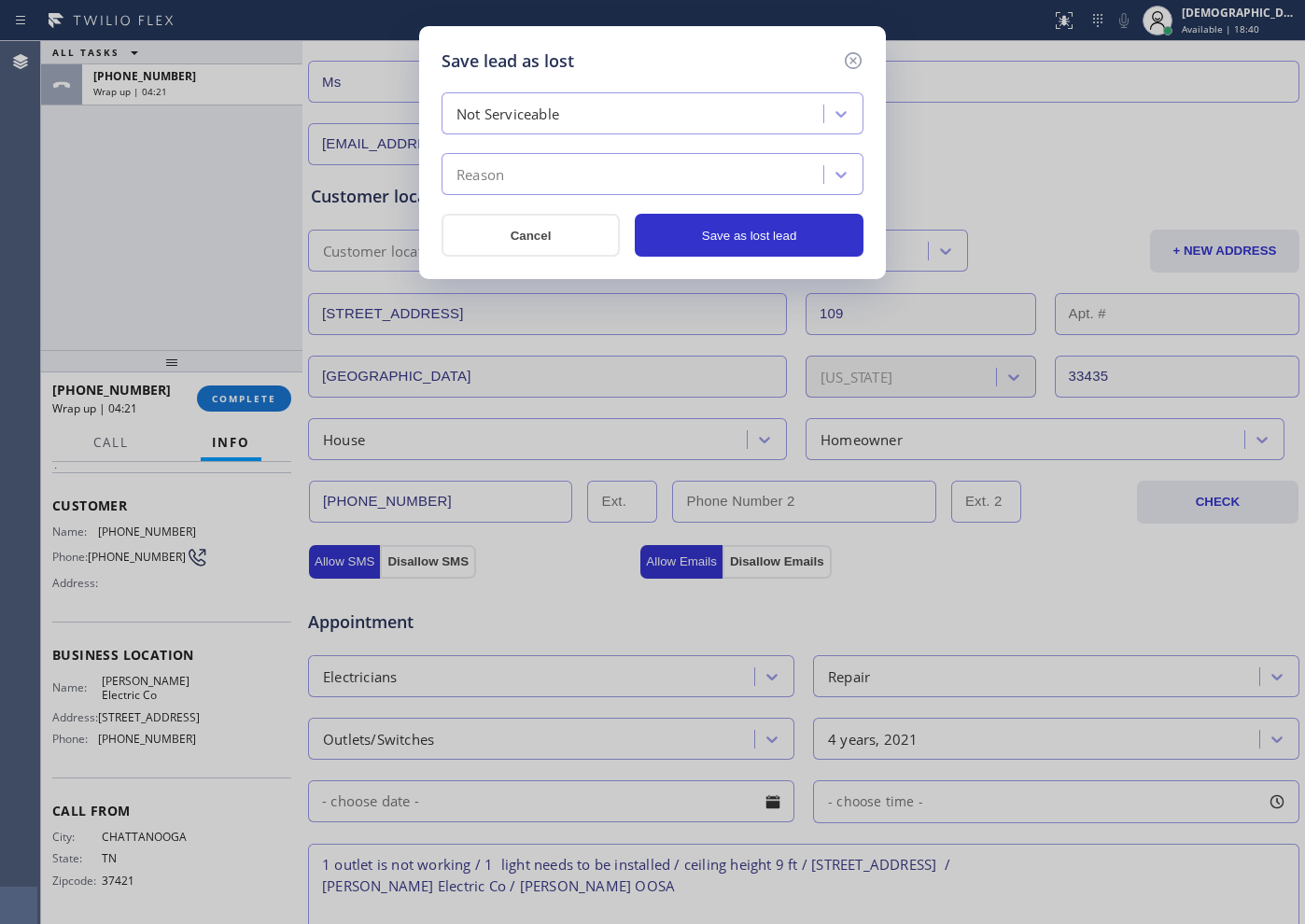
click at [528, 182] on div "Reason" at bounding box center [635, 175] width 376 height 33
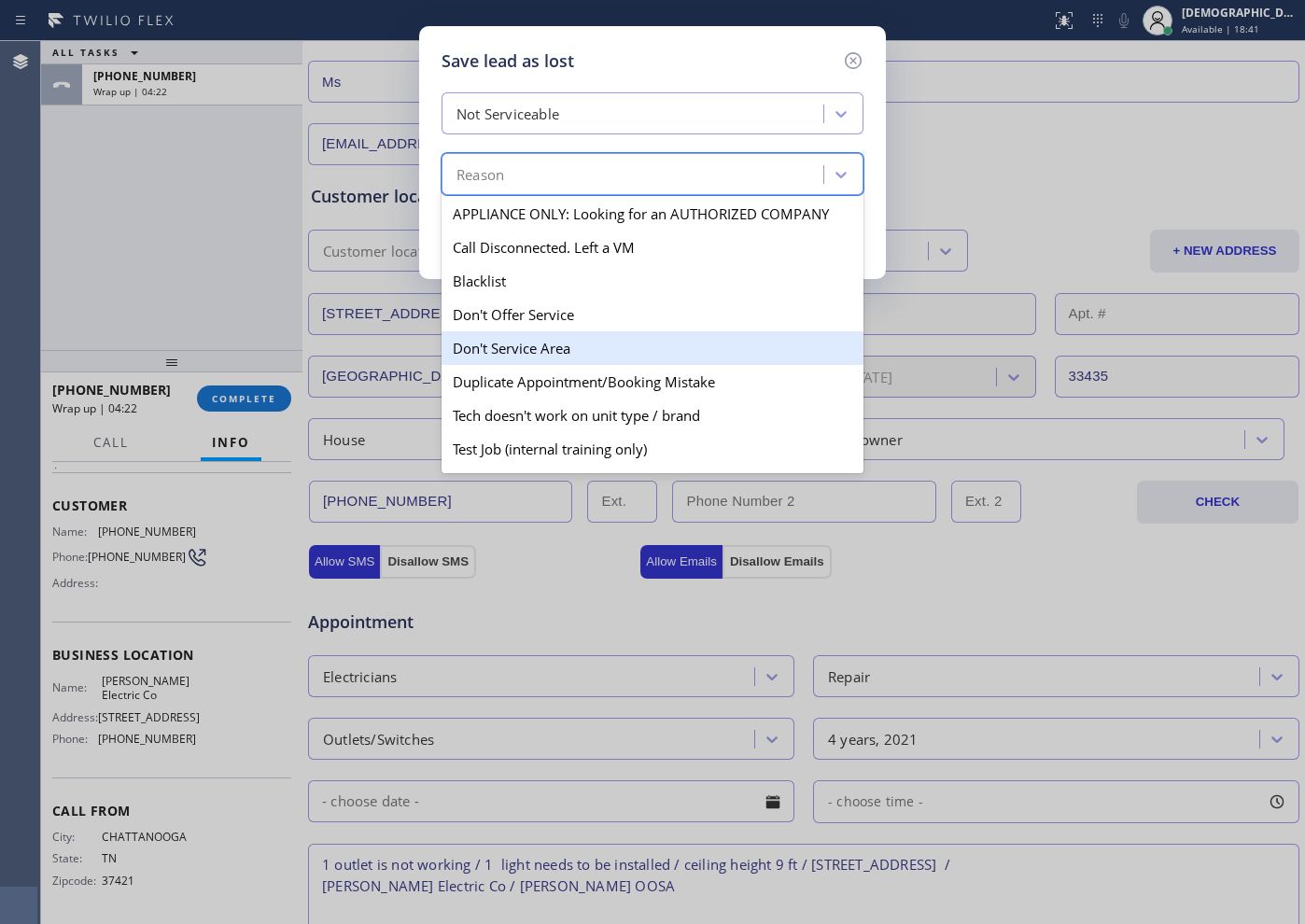
click at [613, 360] on div "Don't Service Area" at bounding box center [652, 348] width 422 height 34
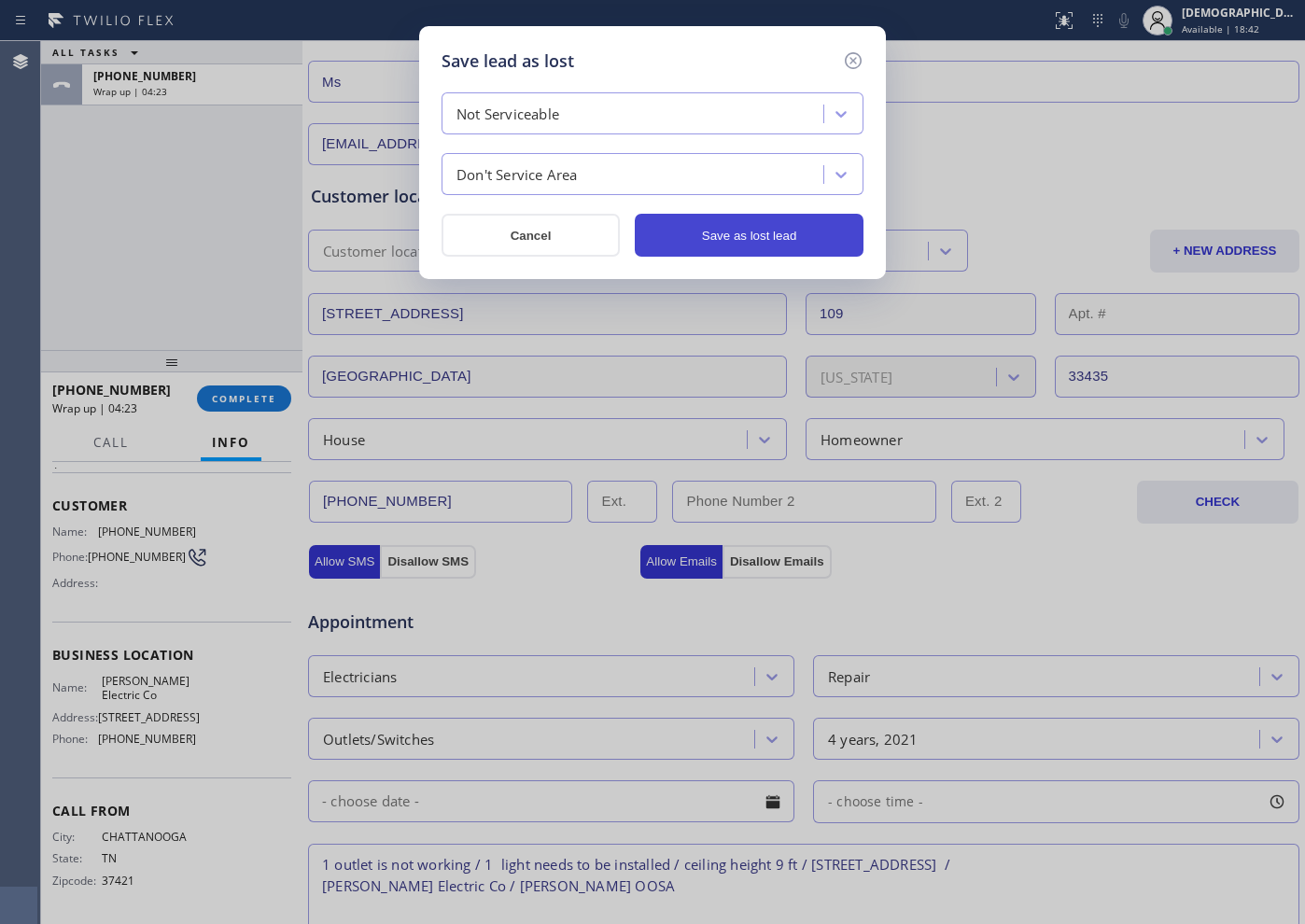
click at [717, 233] on button "Save as lost lead" at bounding box center [749, 235] width 229 height 43
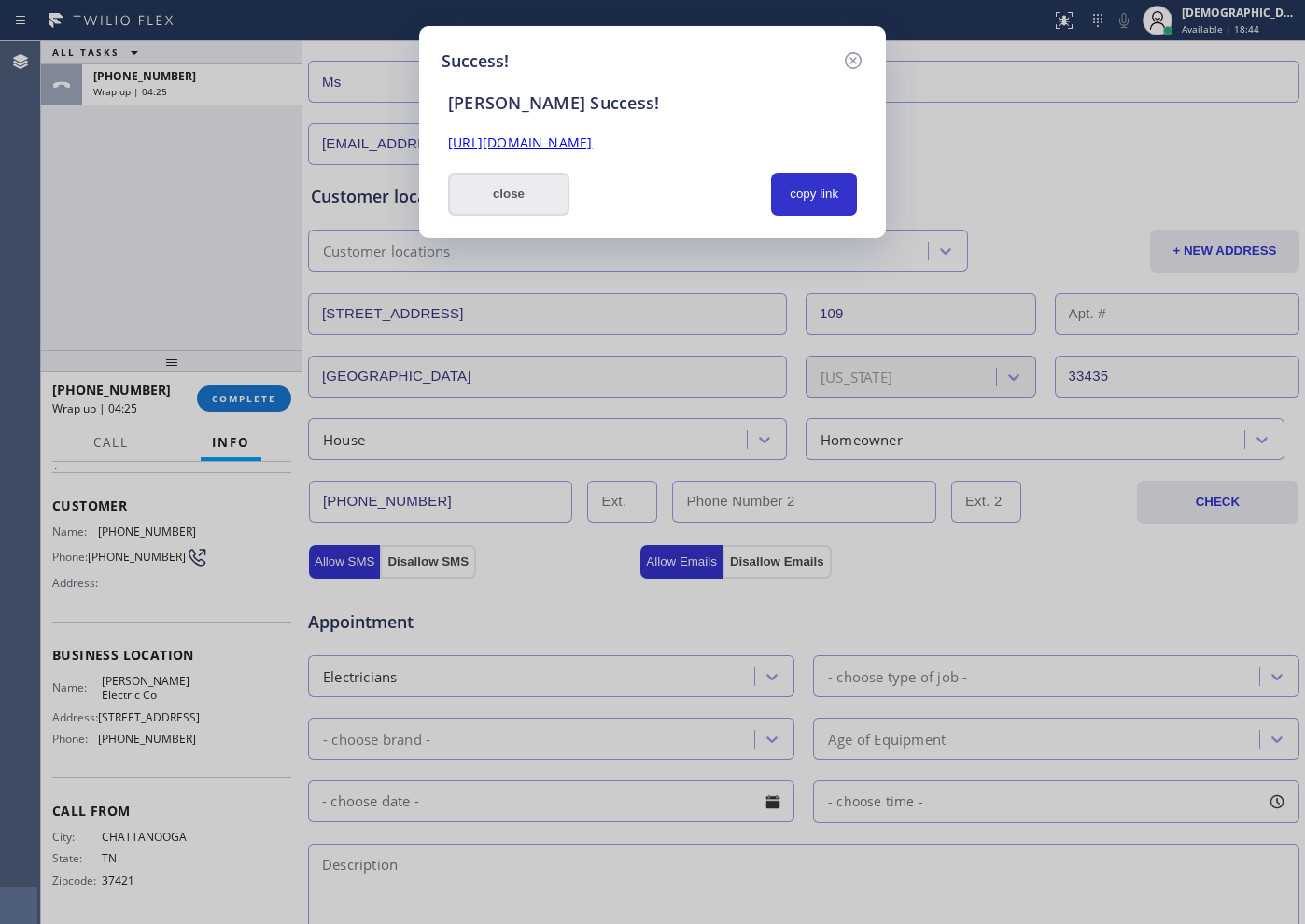
click at [524, 189] on button "close" at bounding box center [509, 194] width 121 height 43
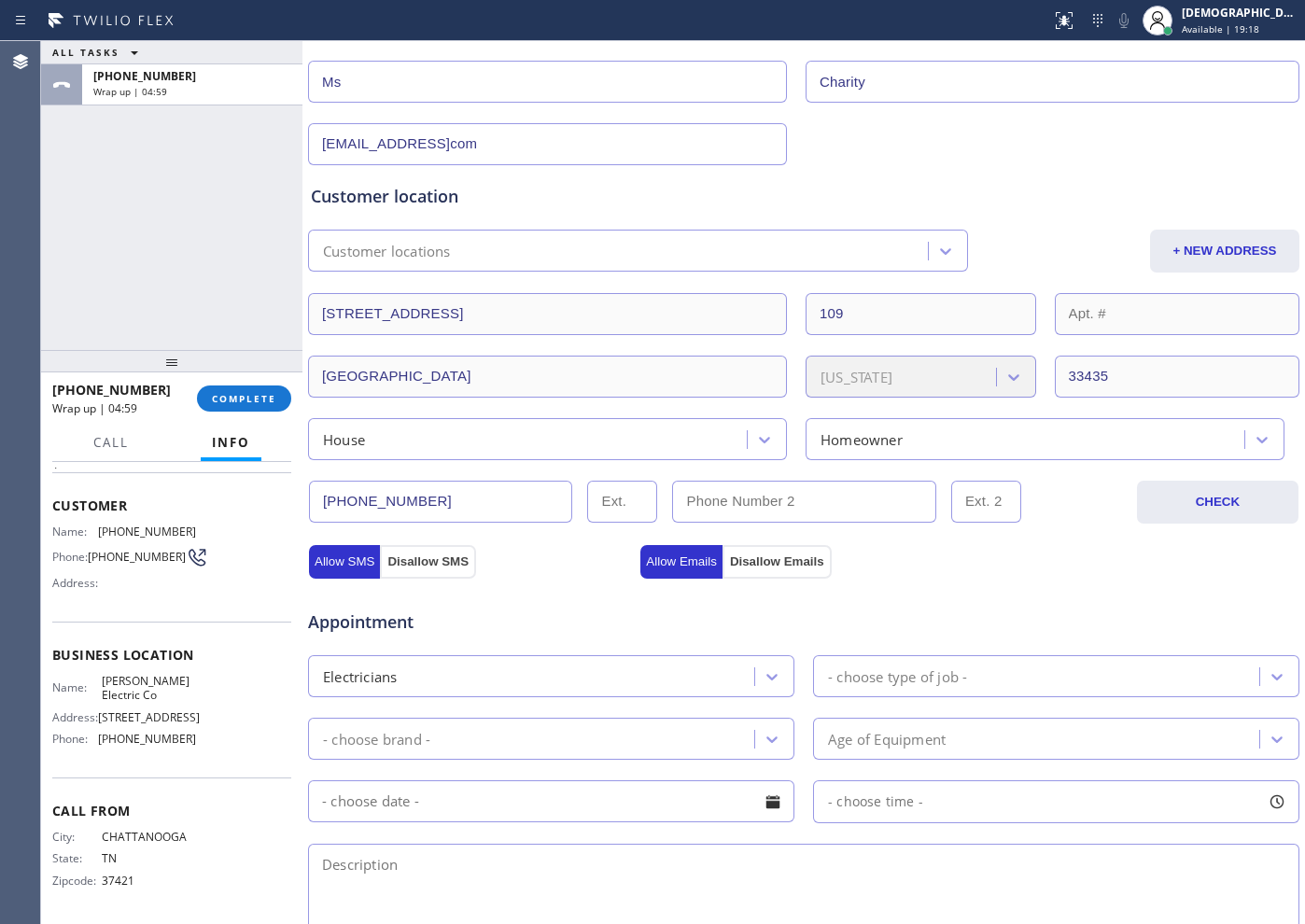
click at [1146, 162] on div "Customer location Customer locations + NEW ADDRESS [STREET_ADDRESS][US_STATE] H…" at bounding box center [804, 309] width 993 height 303
click at [221, 405] on button "COMPLETE" at bounding box center [244, 399] width 95 height 26
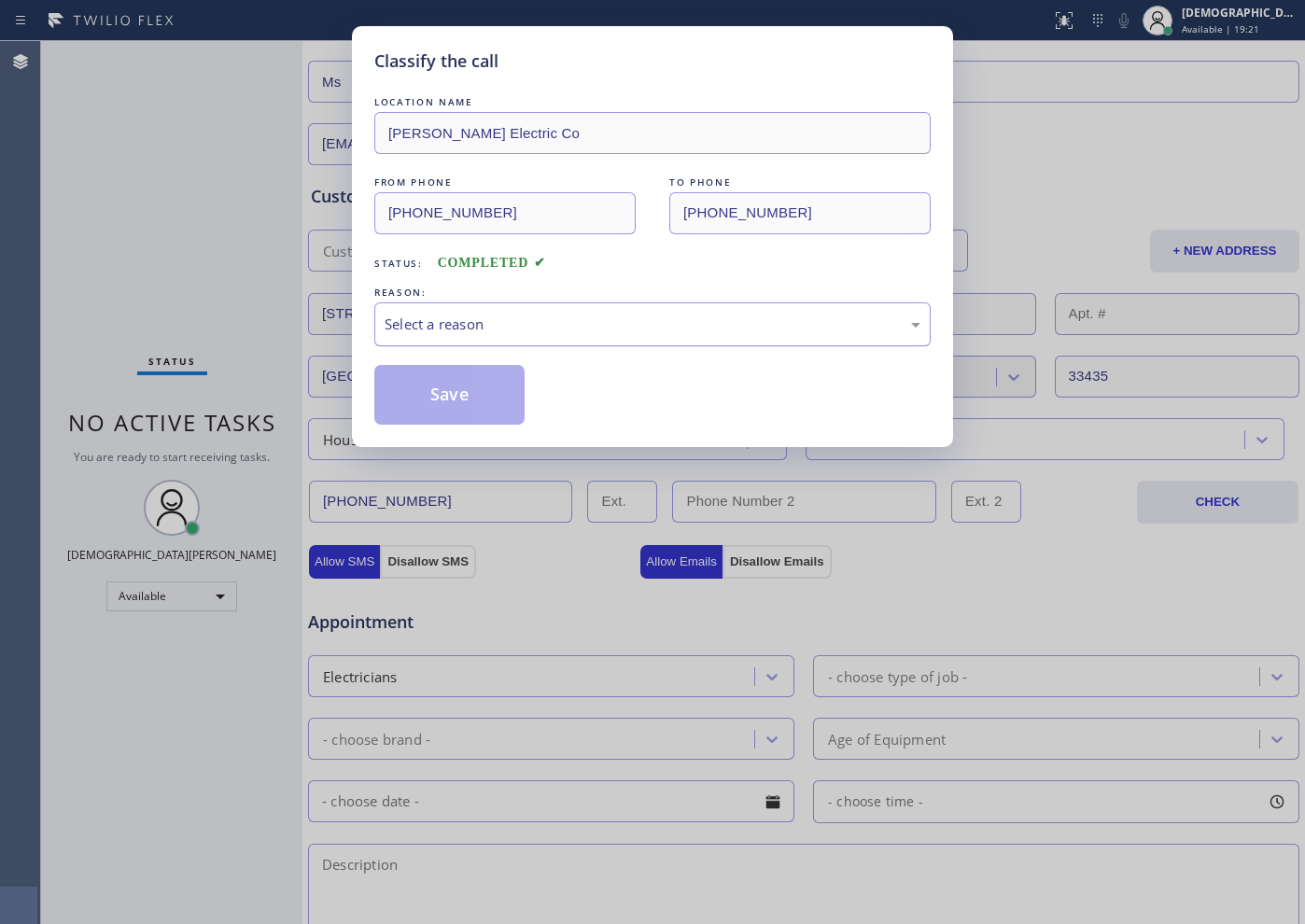
click at [394, 323] on div "Select a reason" at bounding box center [652, 324] width 535 height 22
click at [431, 393] on button "Save" at bounding box center [449, 394] width 150 height 60
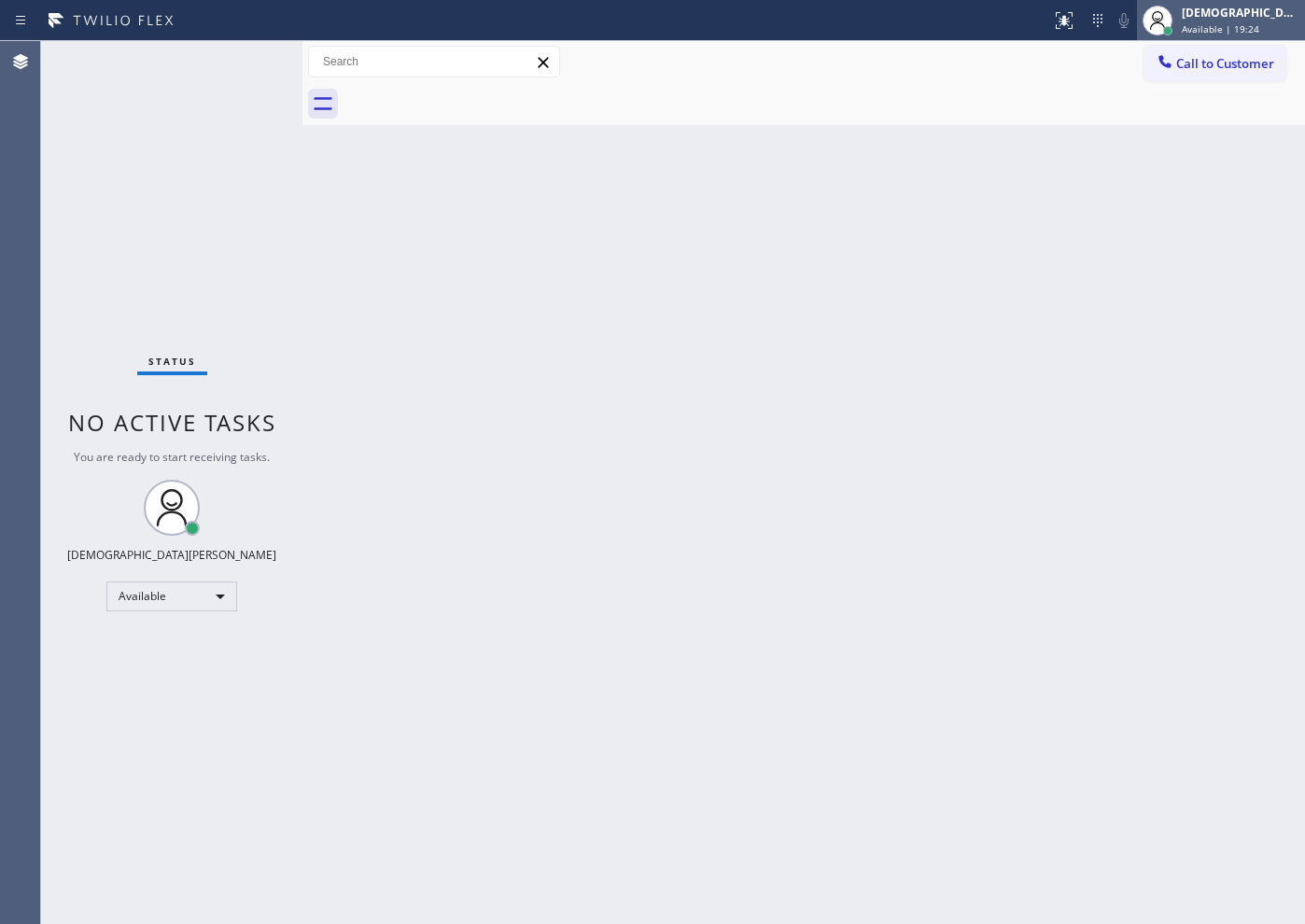
click at [1227, 27] on span "Available | 19:24" at bounding box center [1220, 29] width 78 height 13
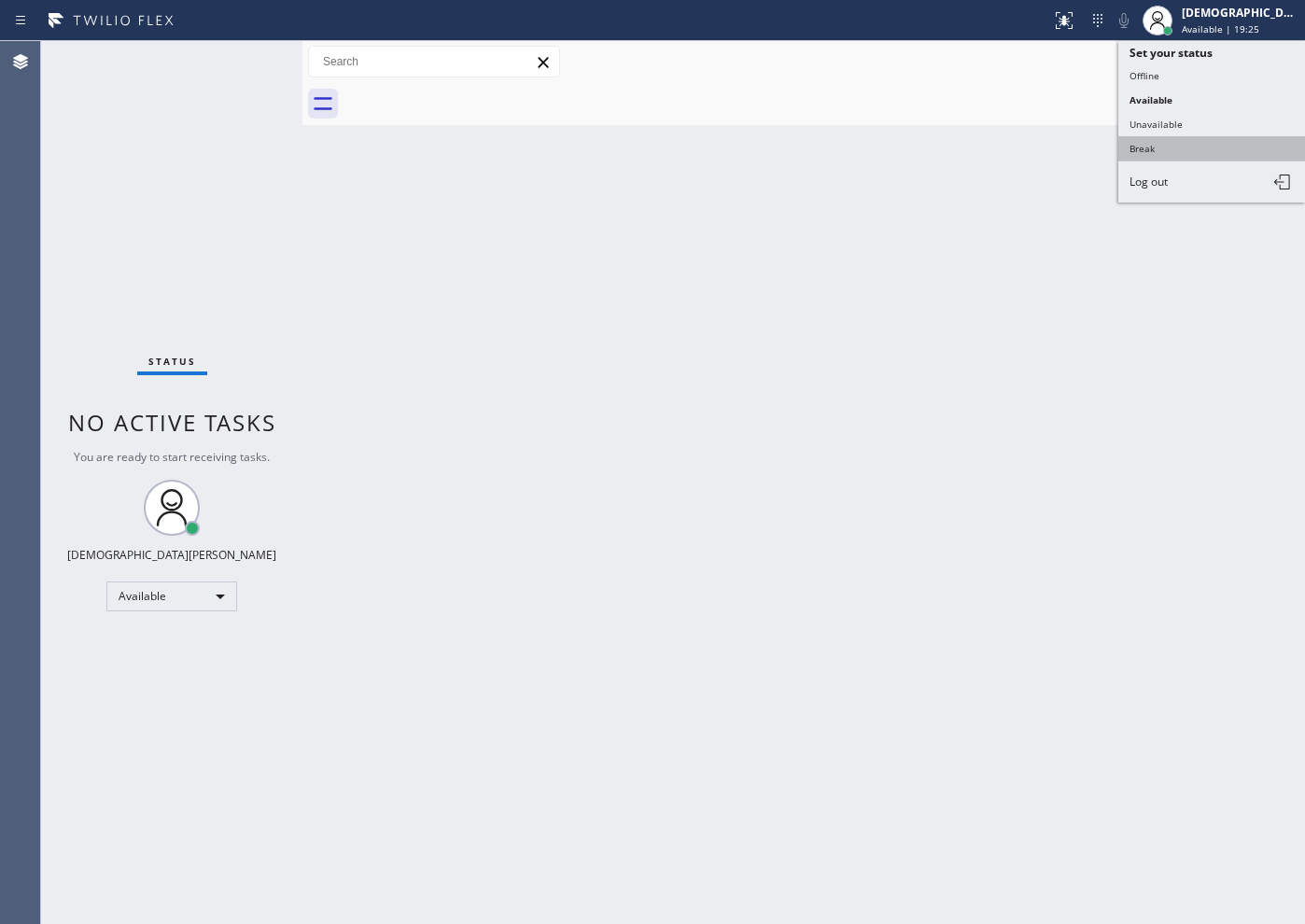
click at [1224, 149] on button "Break" at bounding box center [1210, 148] width 186 height 25
